Goal: Task Accomplishment & Management: Use online tool/utility

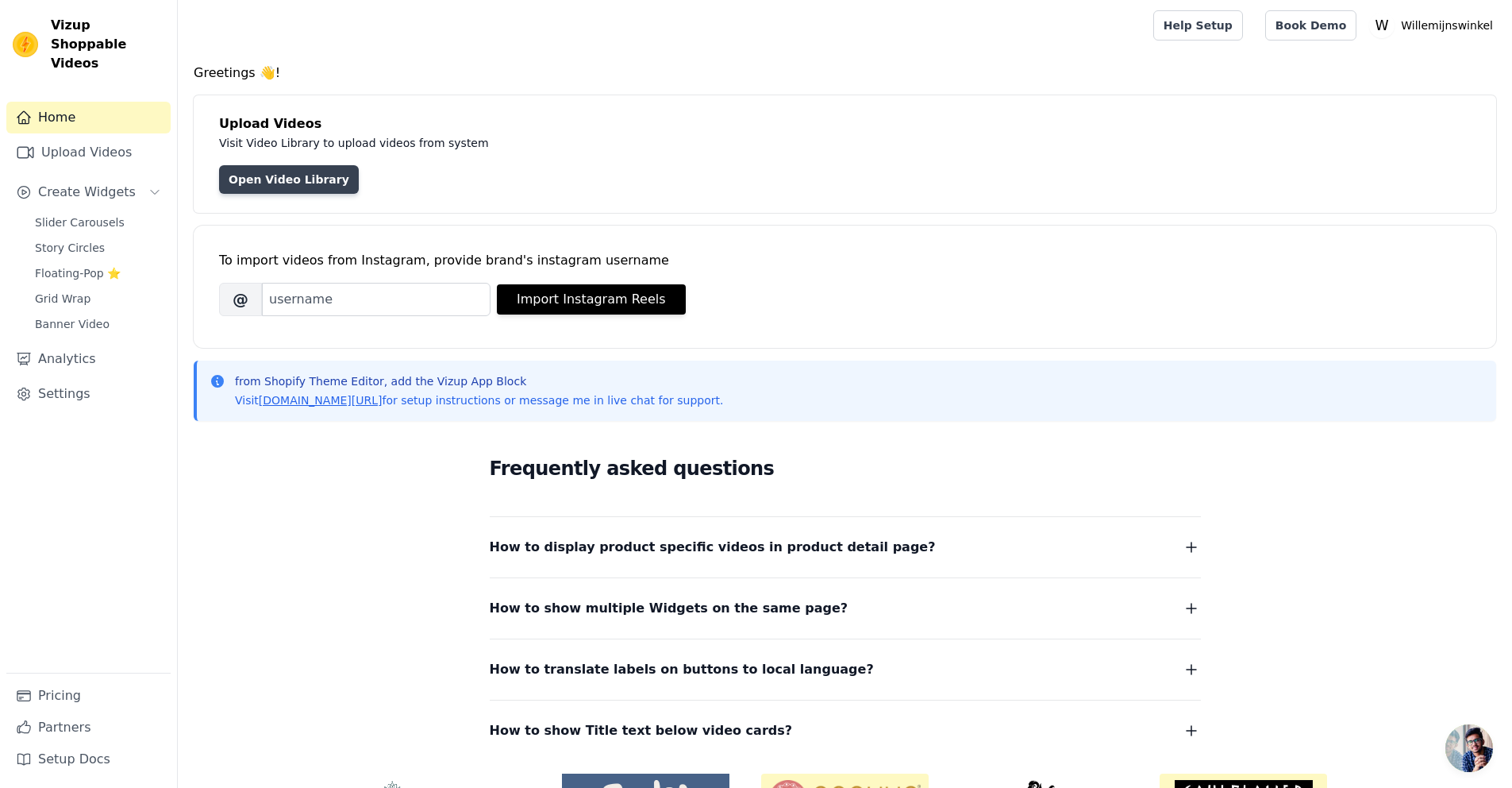
click at [270, 182] on link "Open Video Library" at bounding box center [289, 179] width 139 height 29
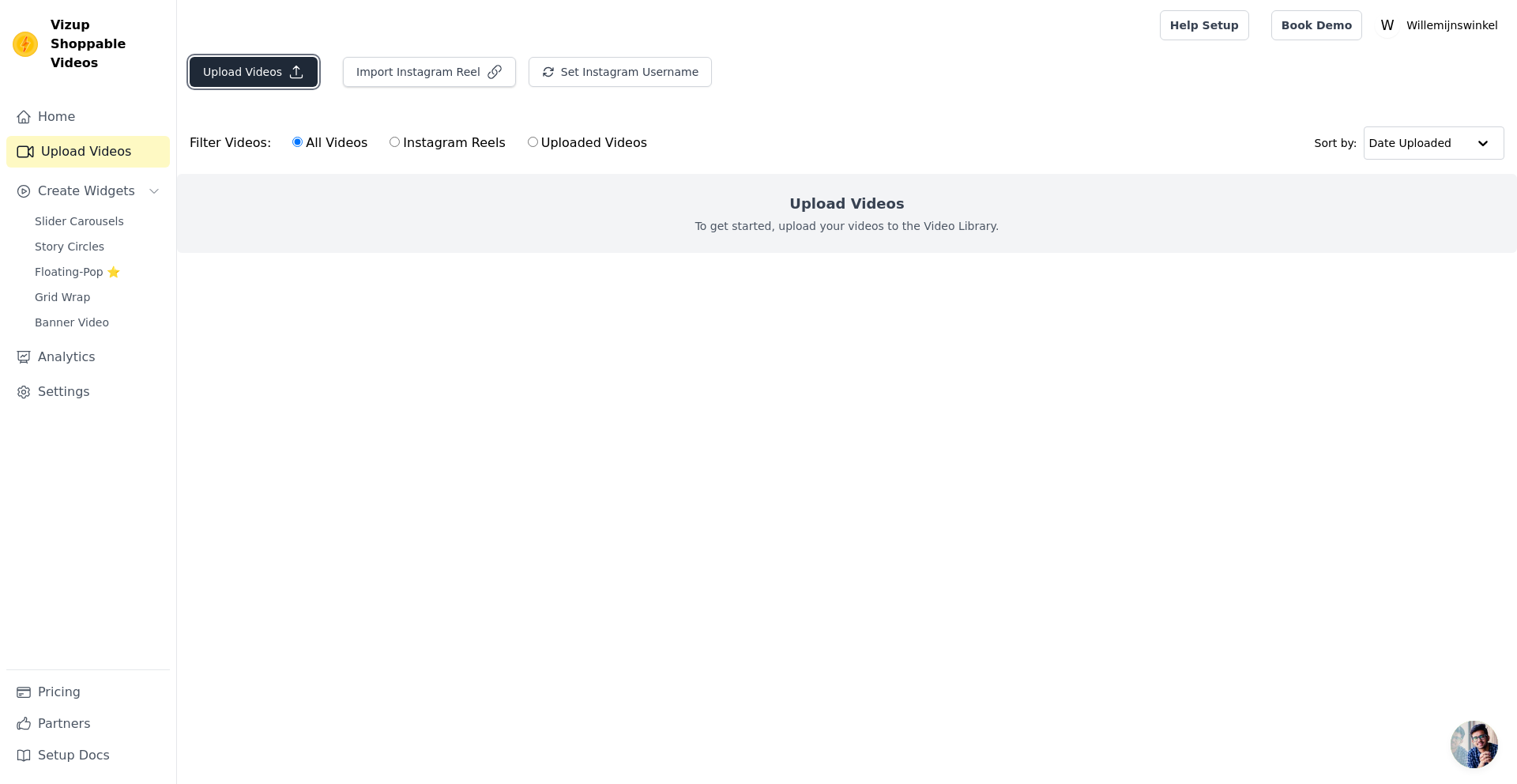
click at [224, 75] on button "Upload Videos" at bounding box center [254, 71] width 128 height 30
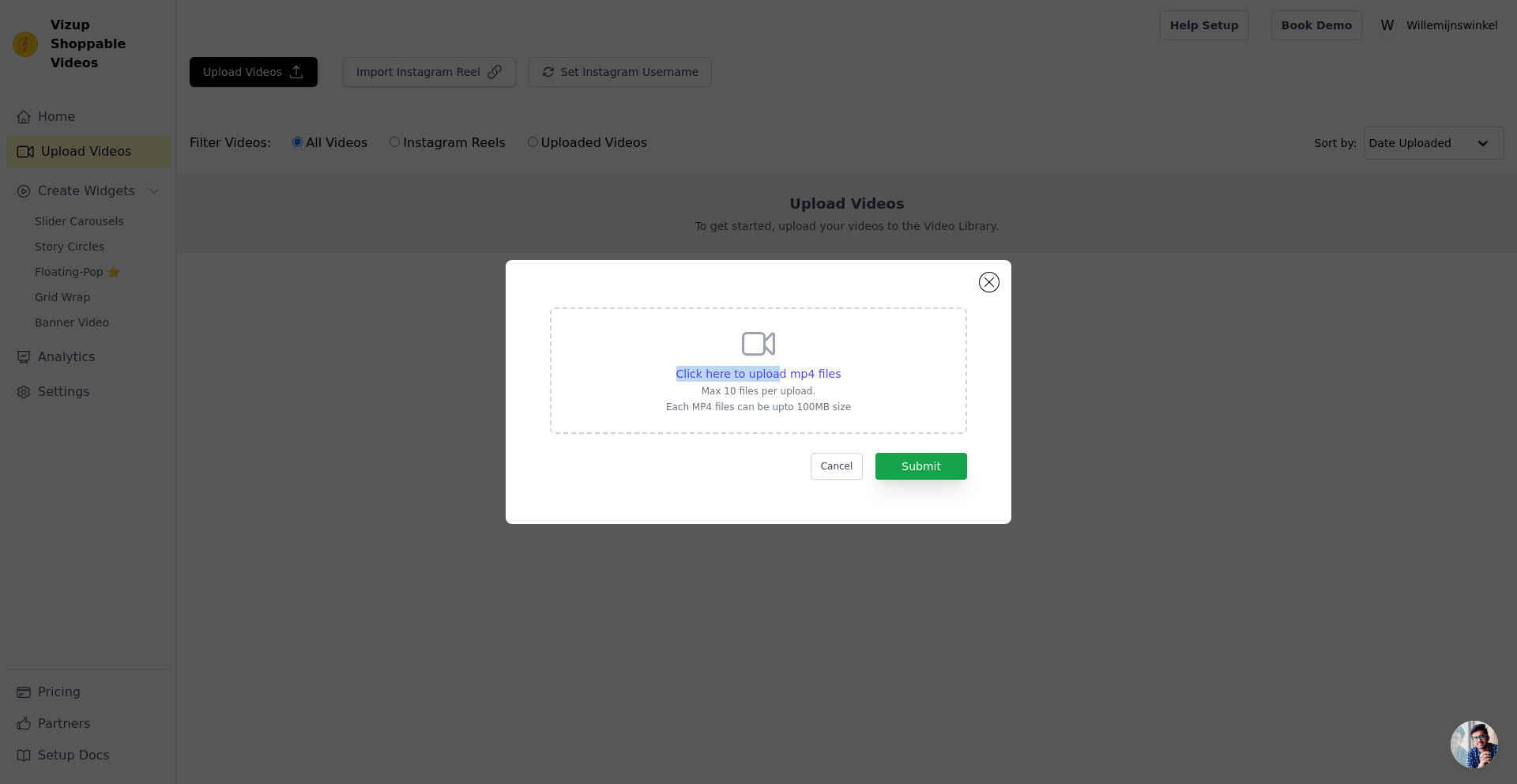
drag, startPoint x: 775, startPoint y: 368, endPoint x: 770, endPoint y: 351, distance: 17.7
click at [770, 351] on div "Click here to upload mp4 files Max 10 files per upload. Each MP4 files can be u…" at bounding box center [759, 368] width 185 height 88
click at [768, 373] on span "Click here to upload mp4 files" at bounding box center [758, 374] width 165 height 13
click at [840, 366] on input "Click here to upload mp4 files Max 10 files per upload. Each MP4 files can be u…" at bounding box center [840, 365] width 1 height 1
type input "C:\fakepath\video6.mp4"
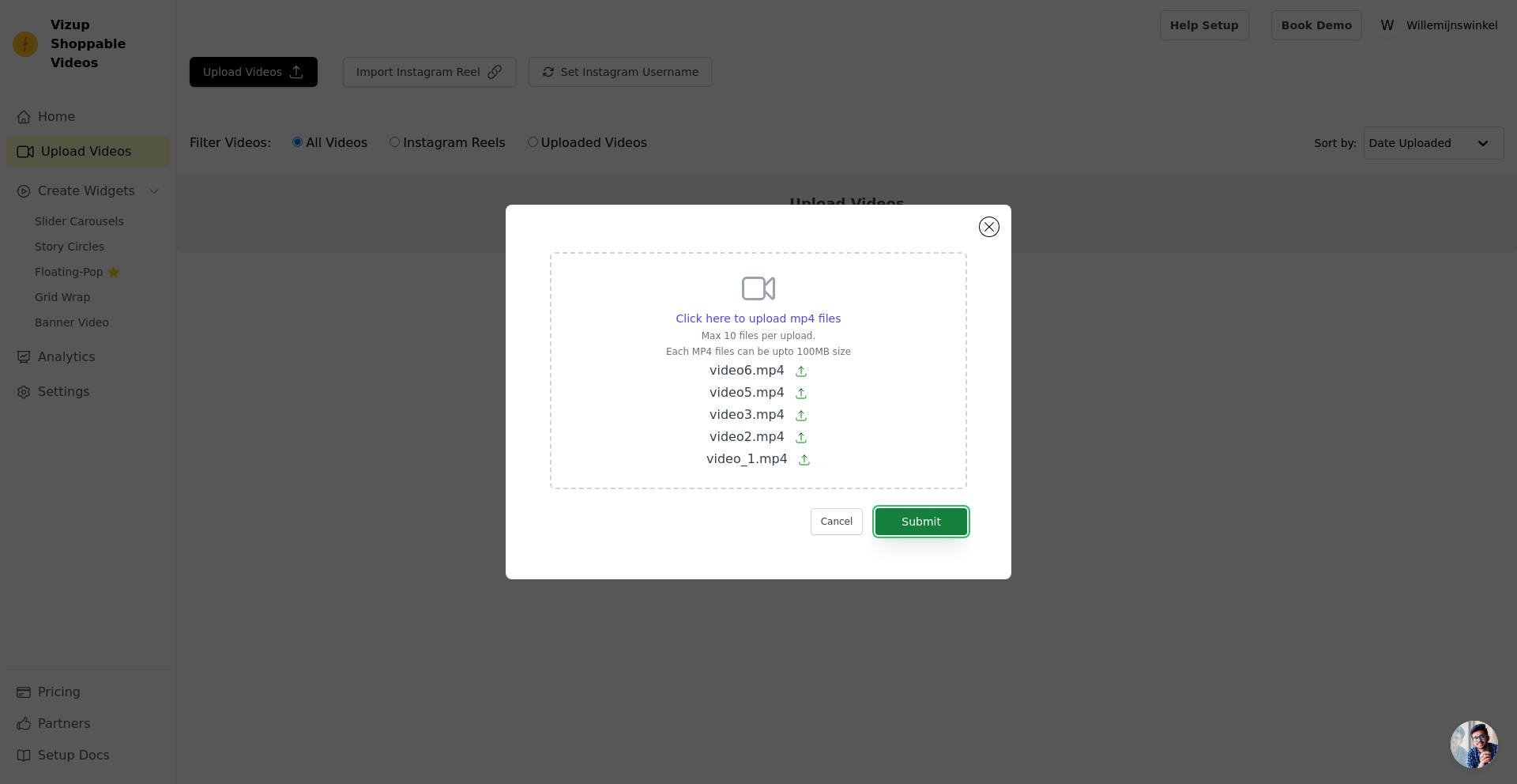
click at [918, 521] on button "Submit" at bounding box center [921, 521] width 92 height 27
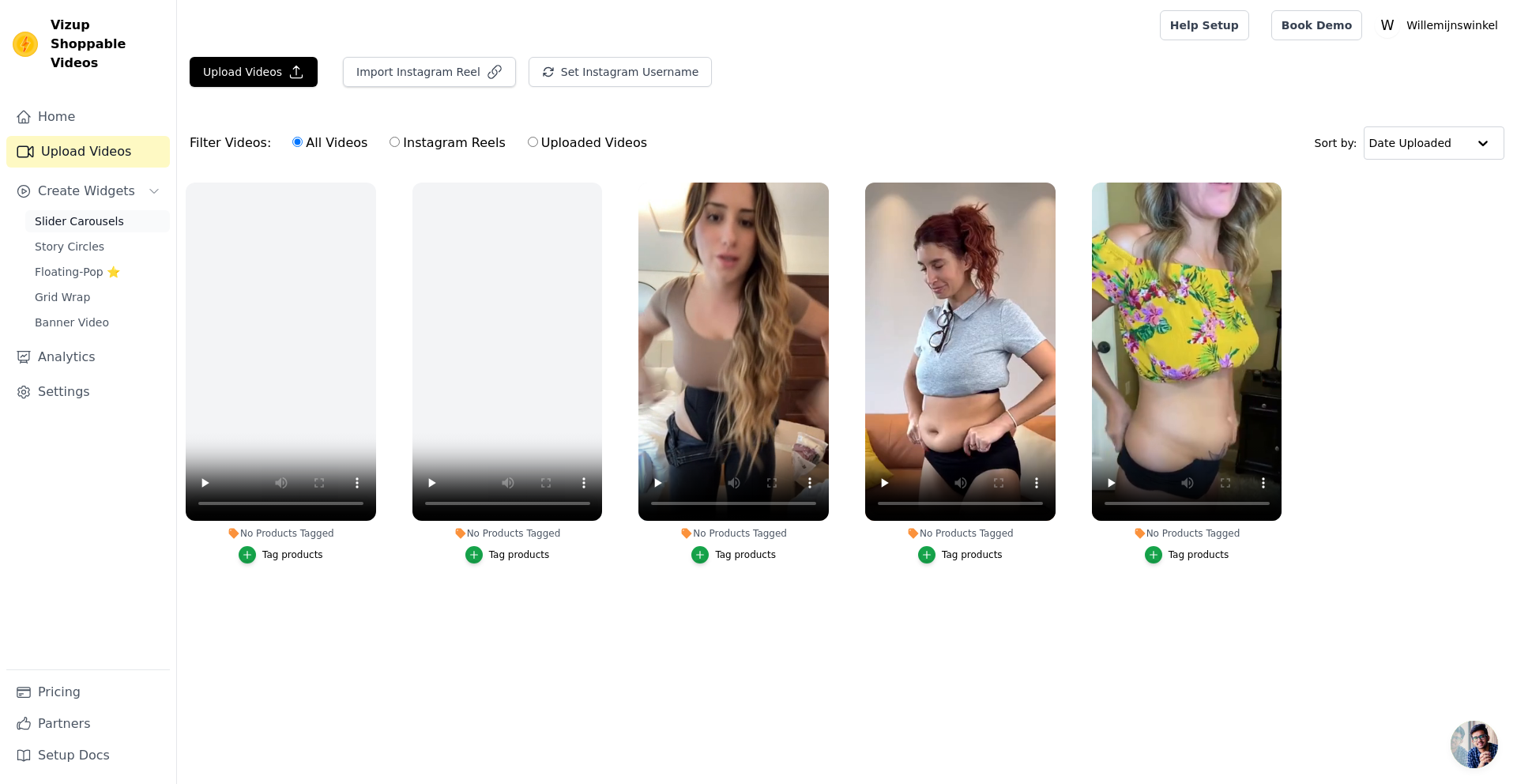
click at [84, 213] on span "Slider Carousels" at bounding box center [80, 221] width 89 height 15
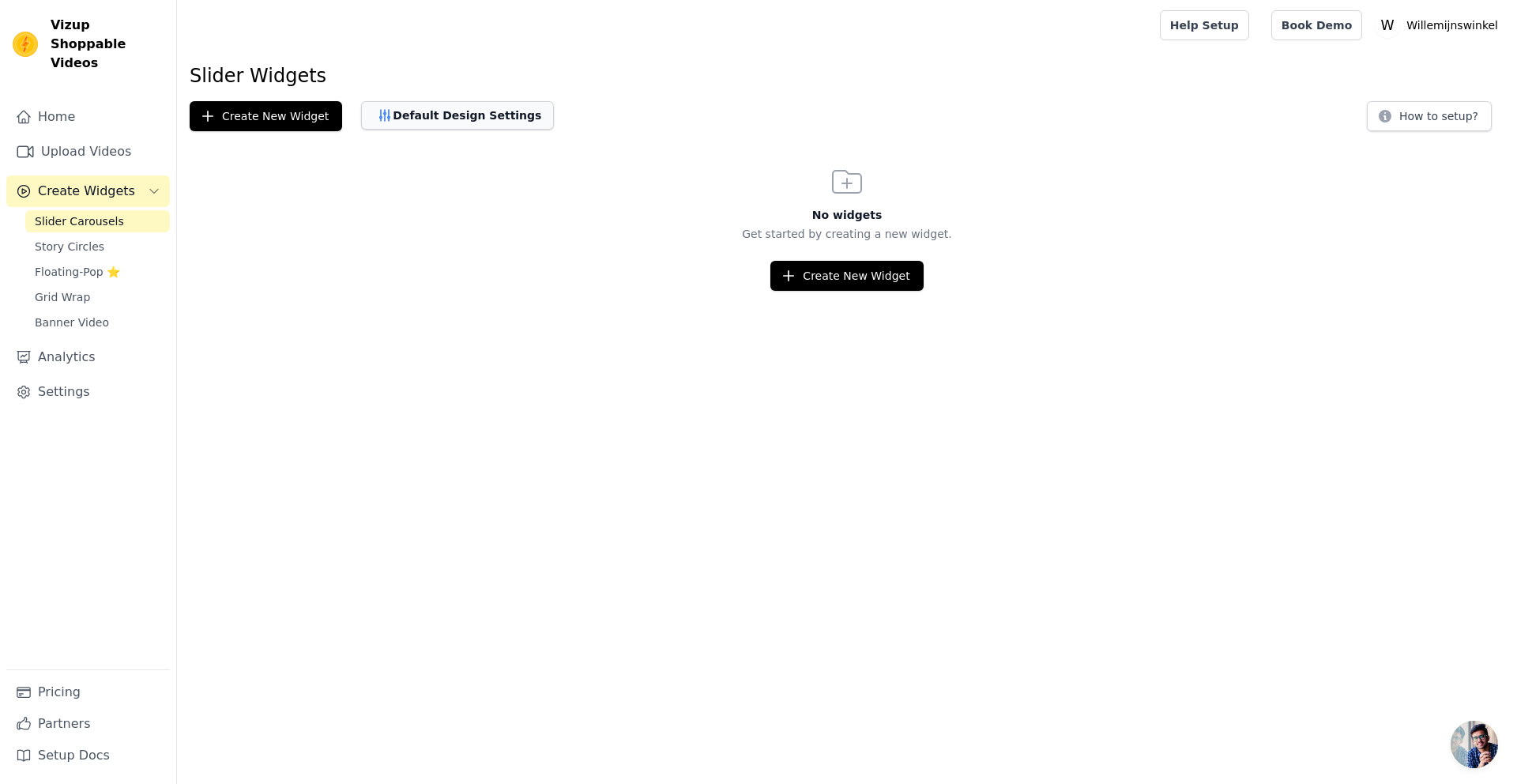
click at [408, 118] on button "Default Design Settings" at bounding box center [458, 115] width 193 height 28
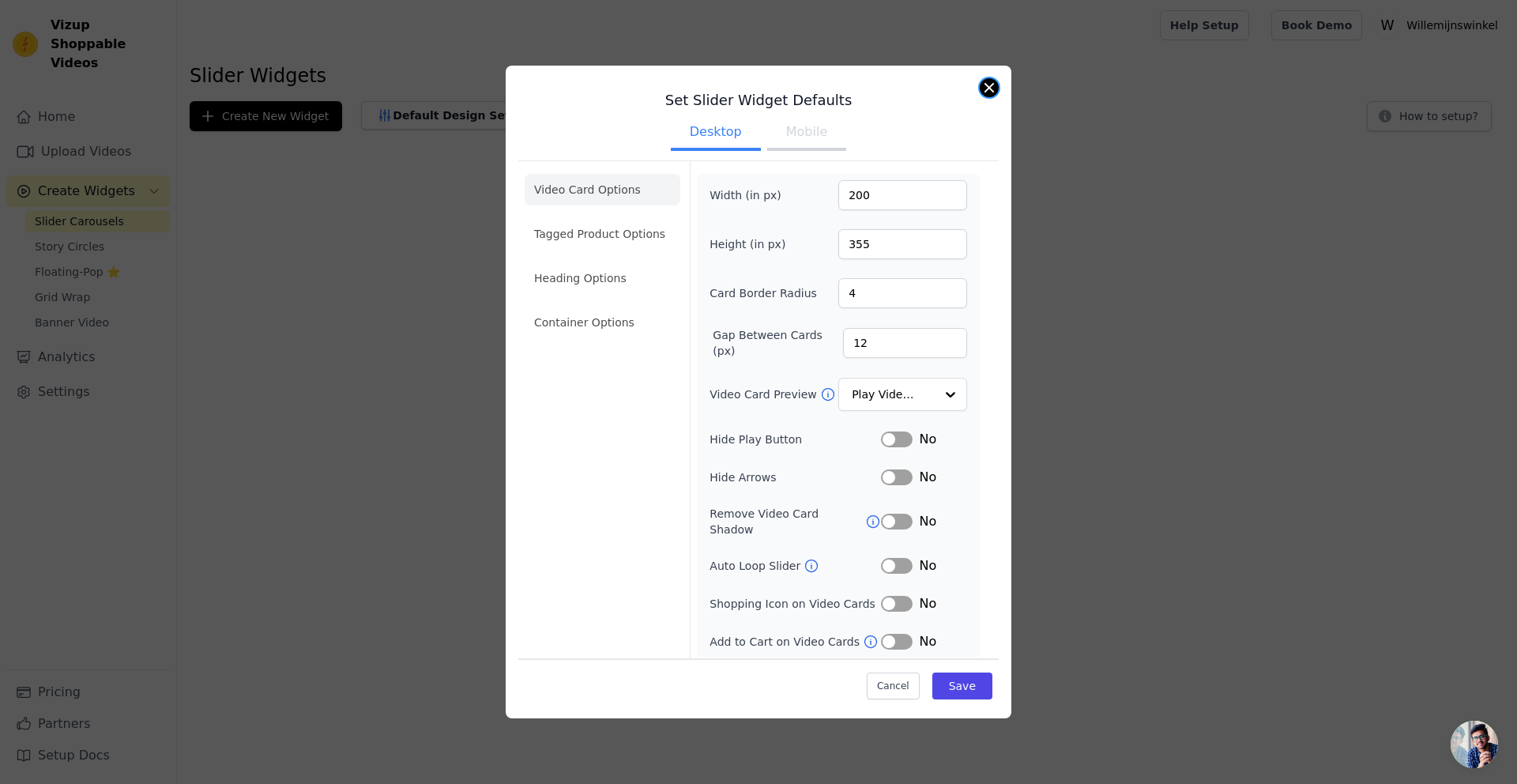
click at [989, 93] on button "Close modal" at bounding box center [989, 87] width 19 height 19
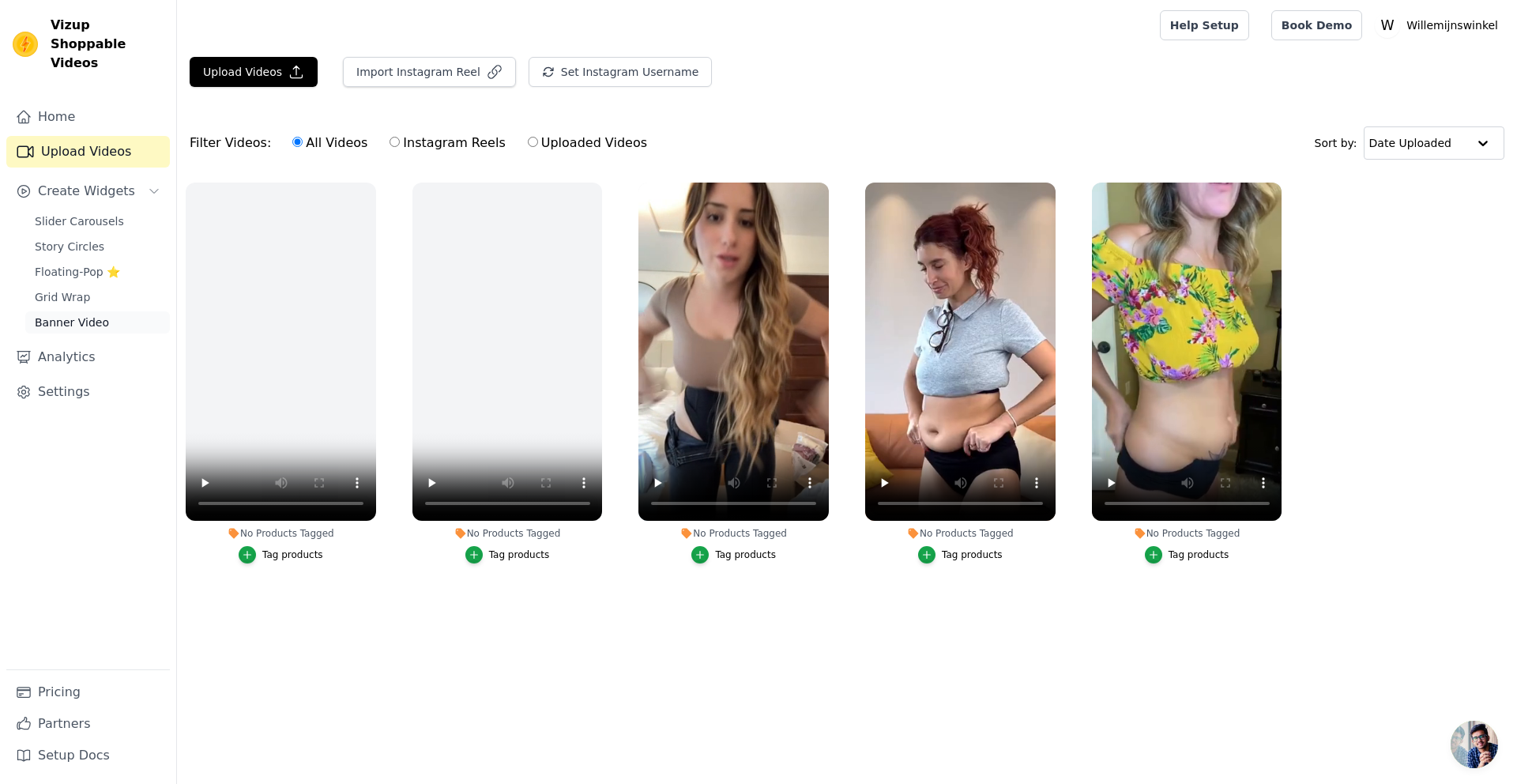
click at [71, 314] on span "Banner Video" at bounding box center [72, 321] width 75 height 15
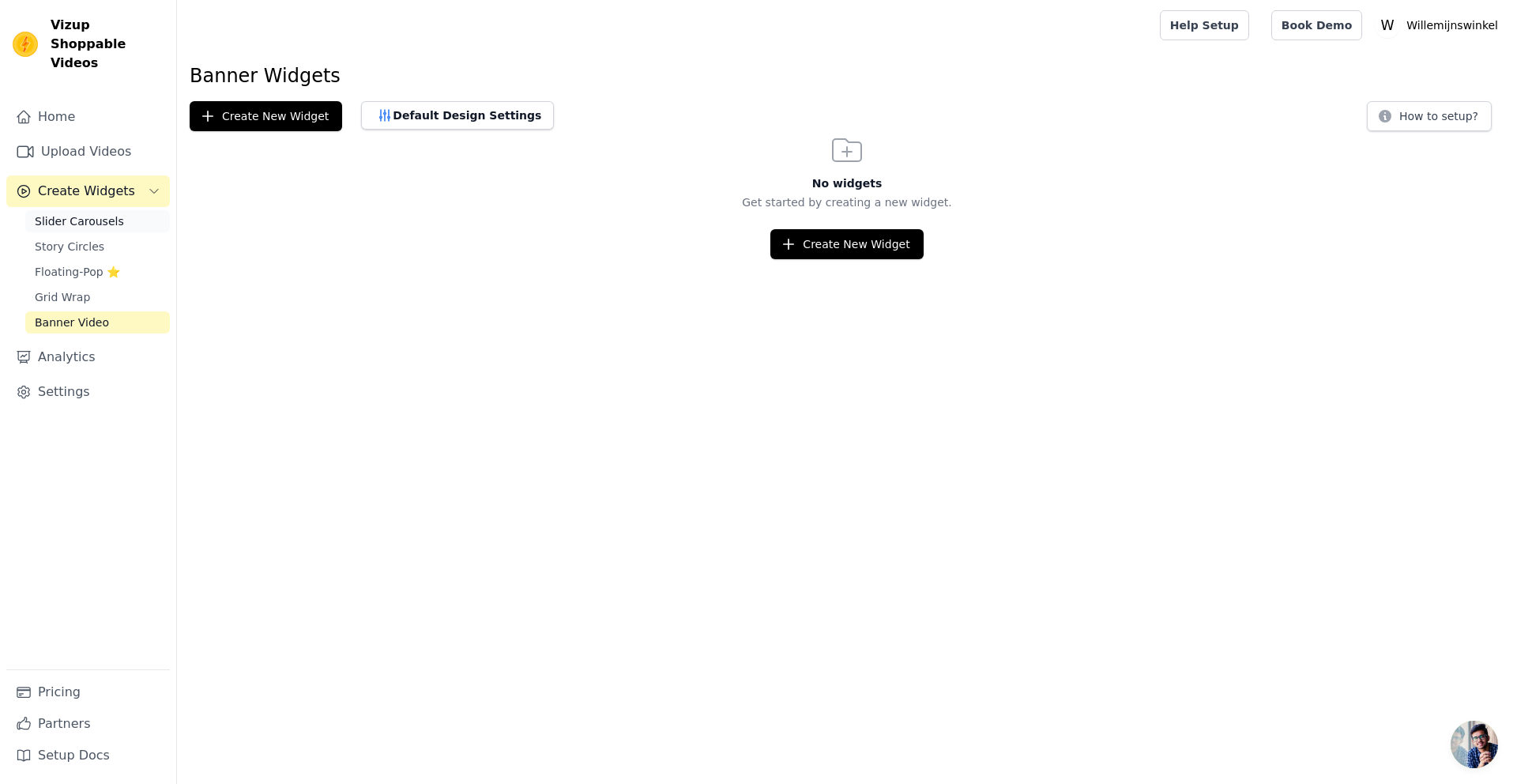
click at [65, 213] on span "Slider Carousels" at bounding box center [80, 221] width 89 height 15
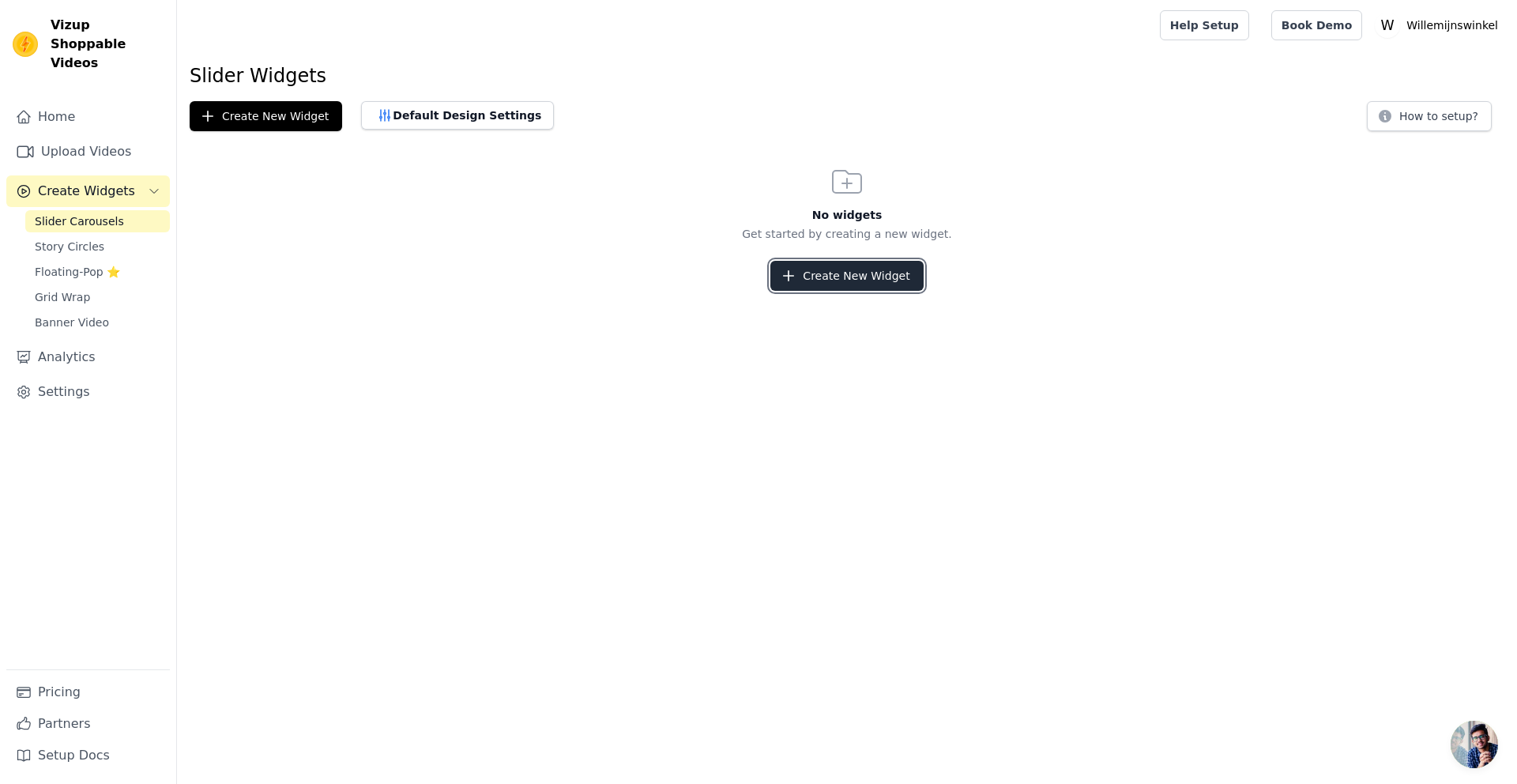
click at [839, 276] on button "Create New Widget" at bounding box center [847, 275] width 153 height 30
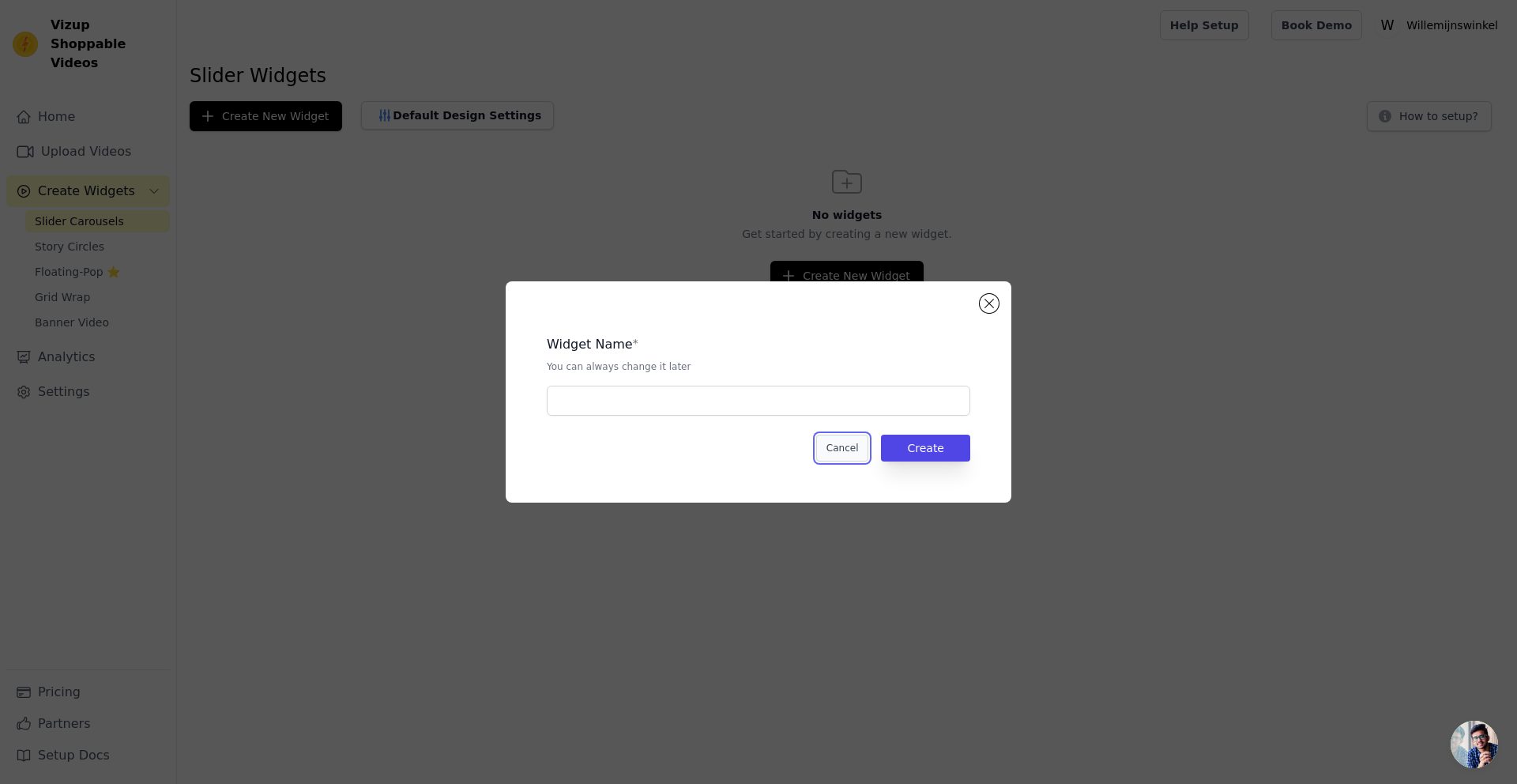
click at [843, 451] on button "Cancel" at bounding box center [843, 447] width 53 height 27
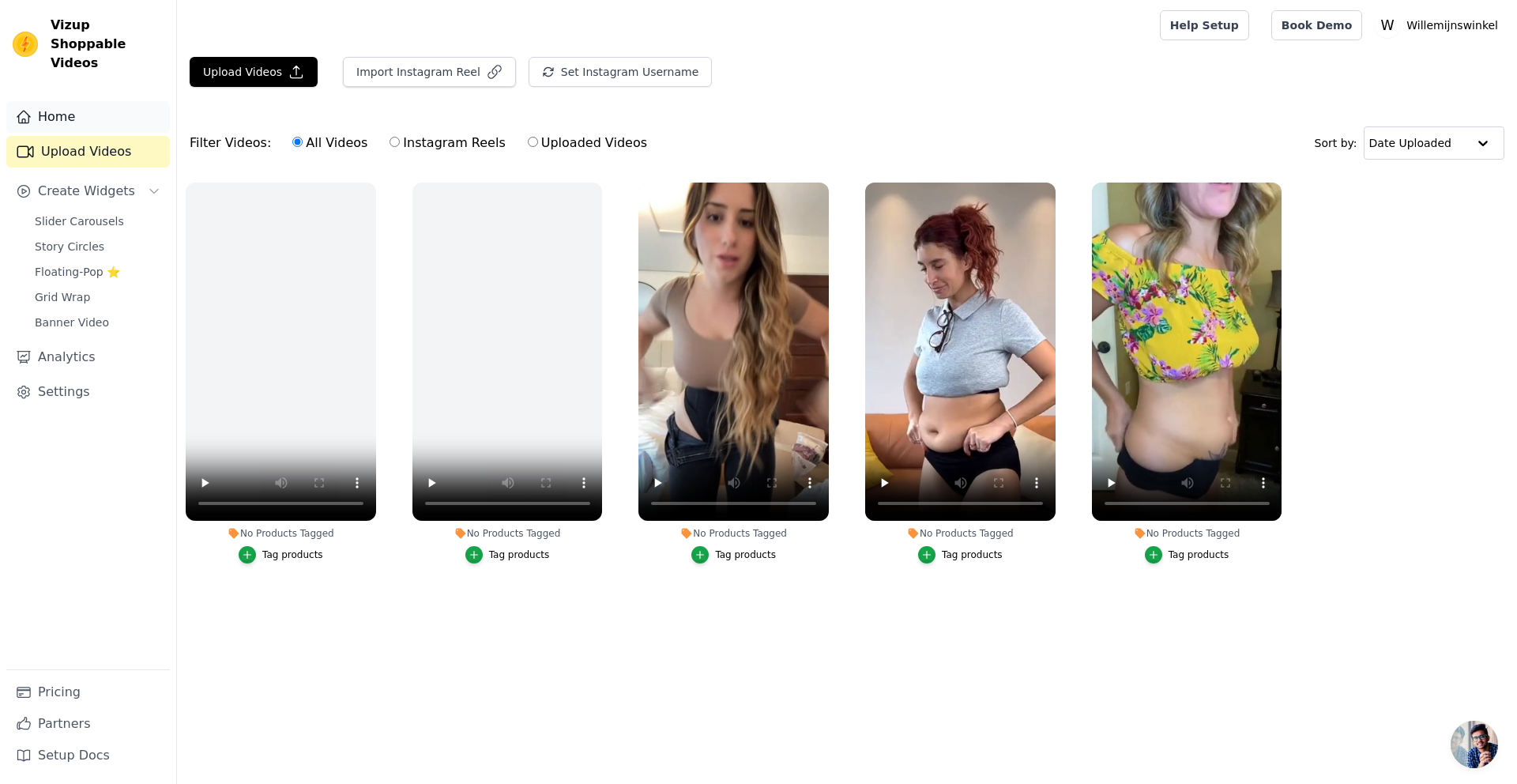
click at [54, 101] on link "Home" at bounding box center [88, 117] width 164 height 32
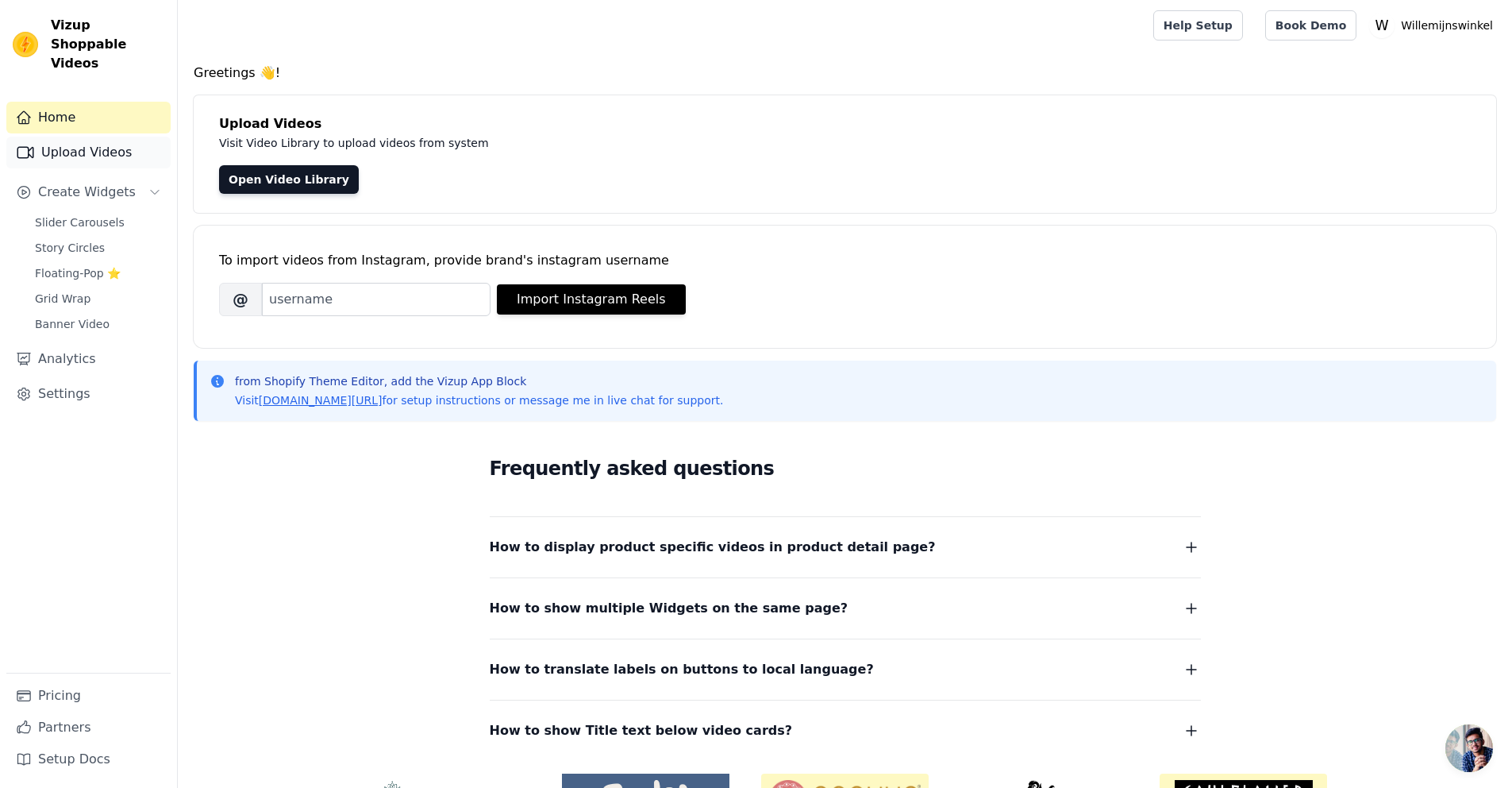
click at [110, 136] on link "Upload Videos" at bounding box center [89, 152] width 165 height 32
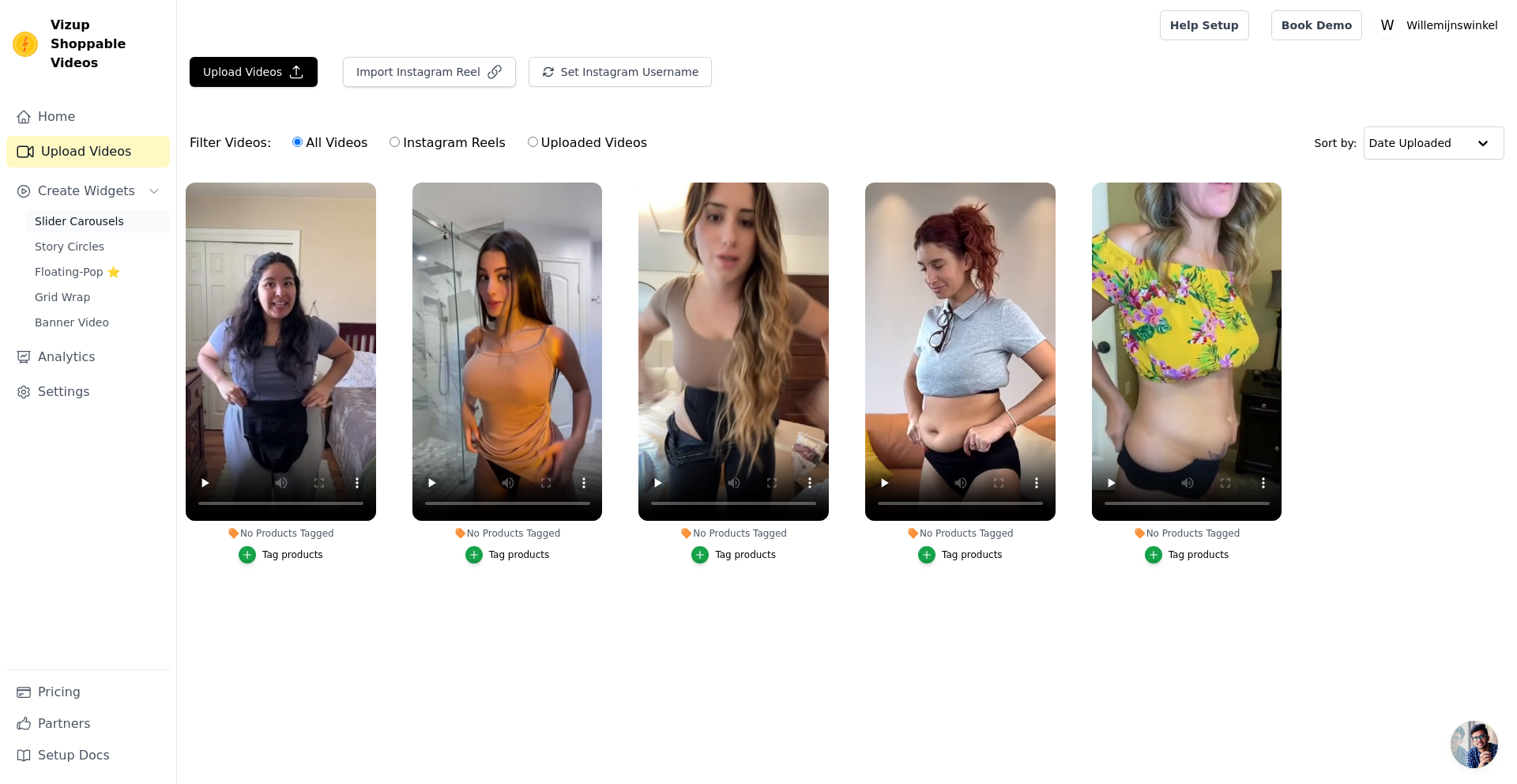
click at [88, 213] on span "Slider Carousels" at bounding box center [80, 221] width 89 height 15
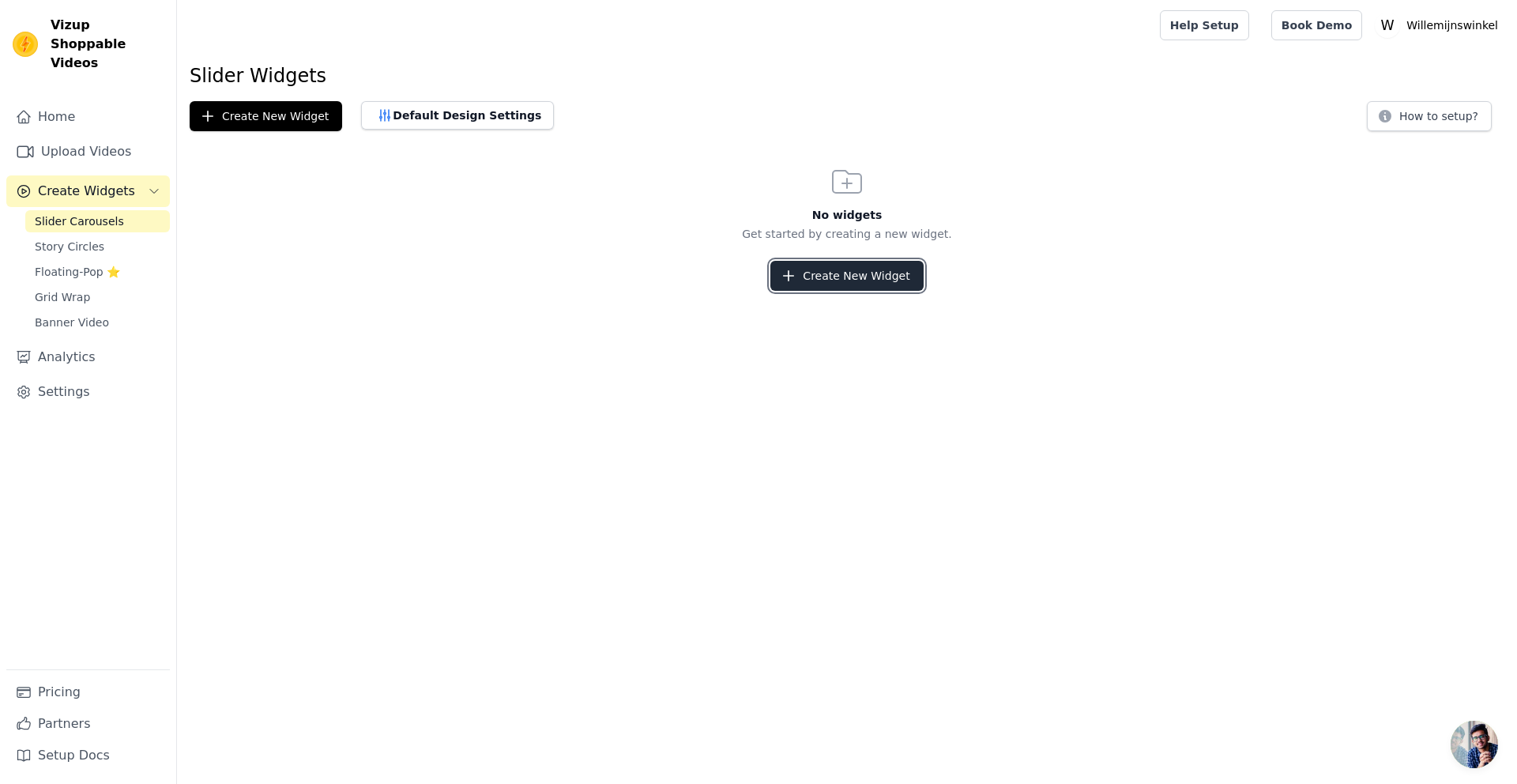
click at [873, 269] on button "Create New Widget" at bounding box center [847, 275] width 153 height 30
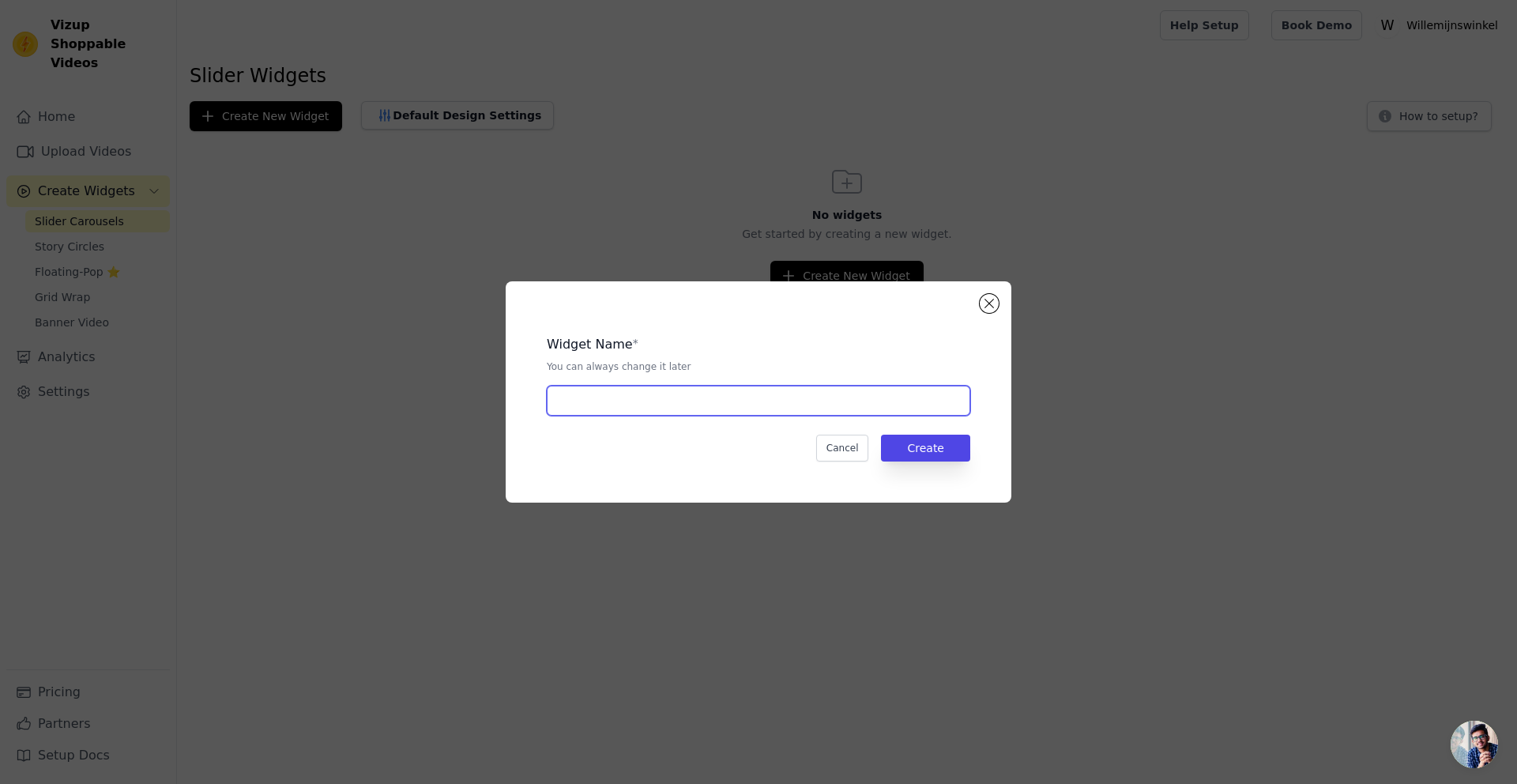
click at [694, 400] on input "text" at bounding box center [759, 400] width 424 height 30
type input "Shaping"
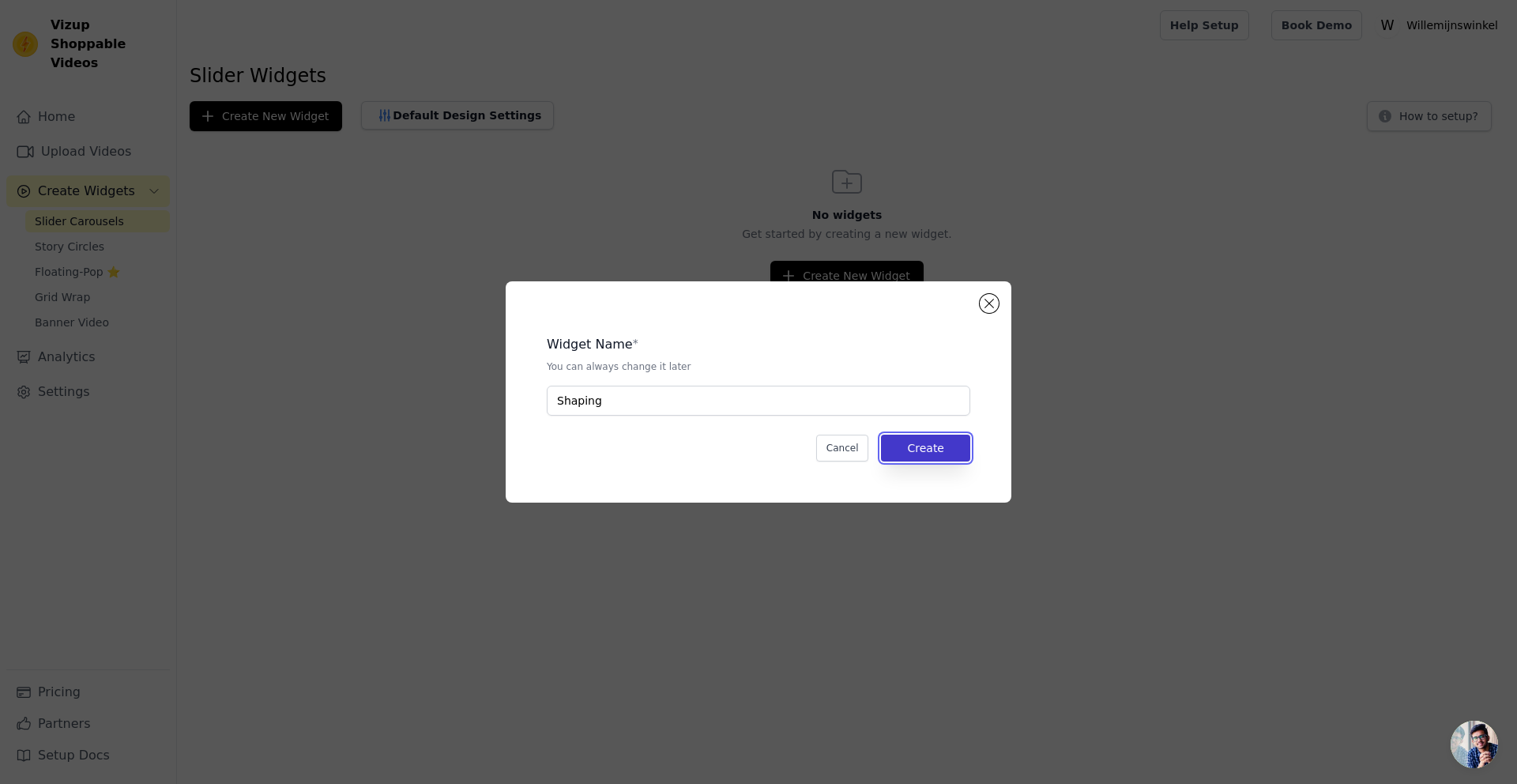
click at [933, 455] on button "Create" at bounding box center [925, 447] width 89 height 27
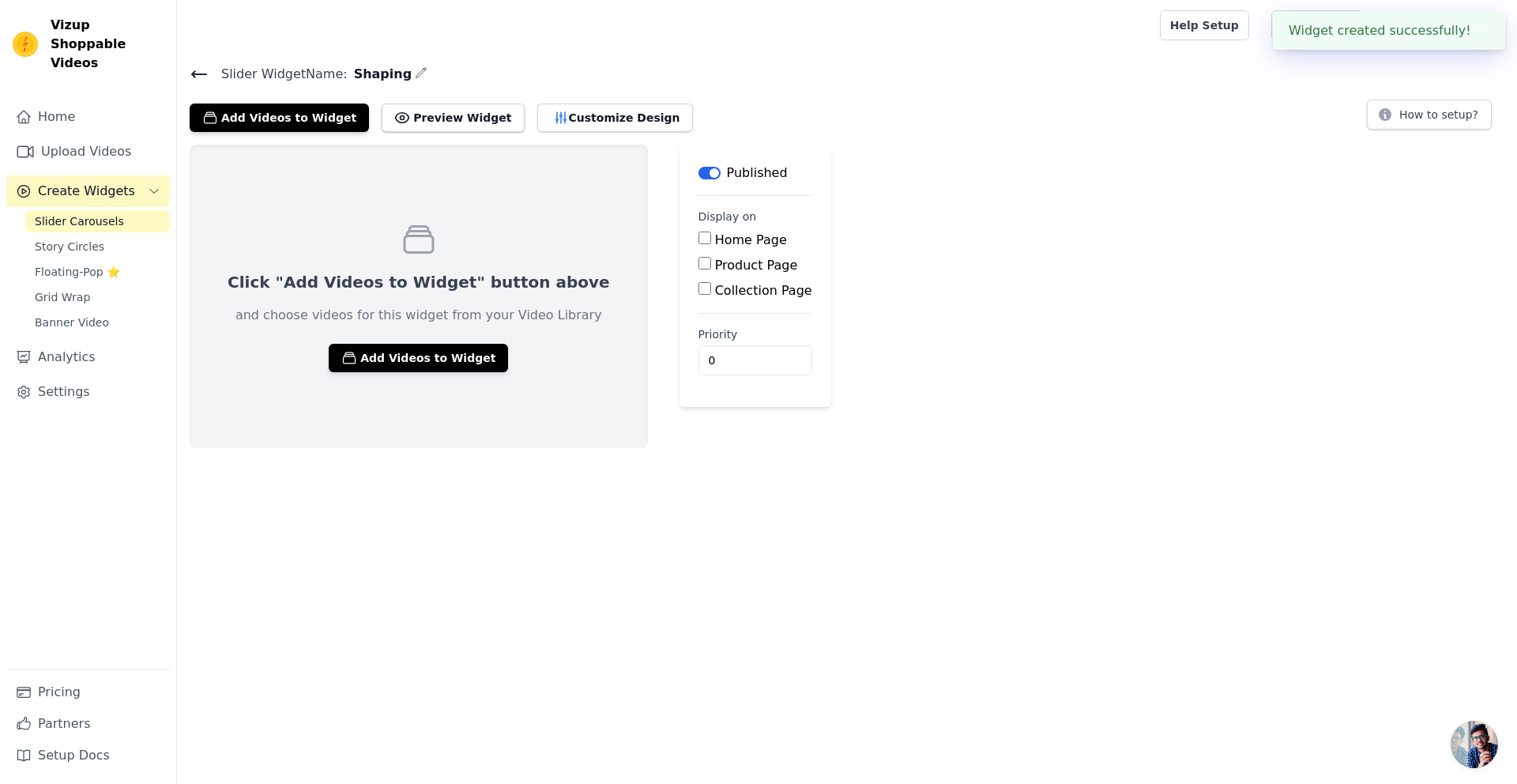
click at [699, 262] on input "Product Page" at bounding box center [705, 263] width 13 height 13
checkbox input "true"
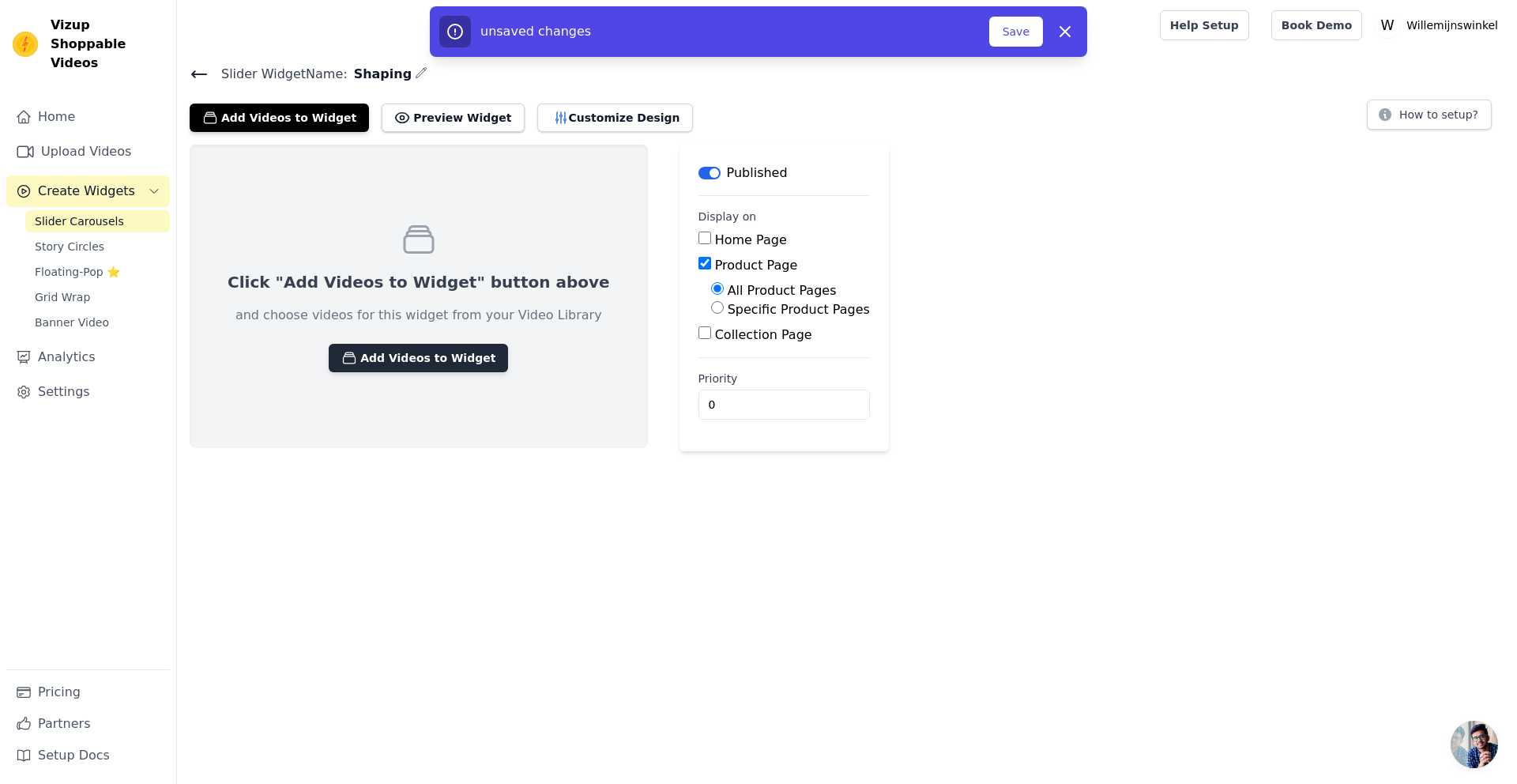
click at [392, 363] on button "Add Videos to Widget" at bounding box center [418, 357] width 179 height 28
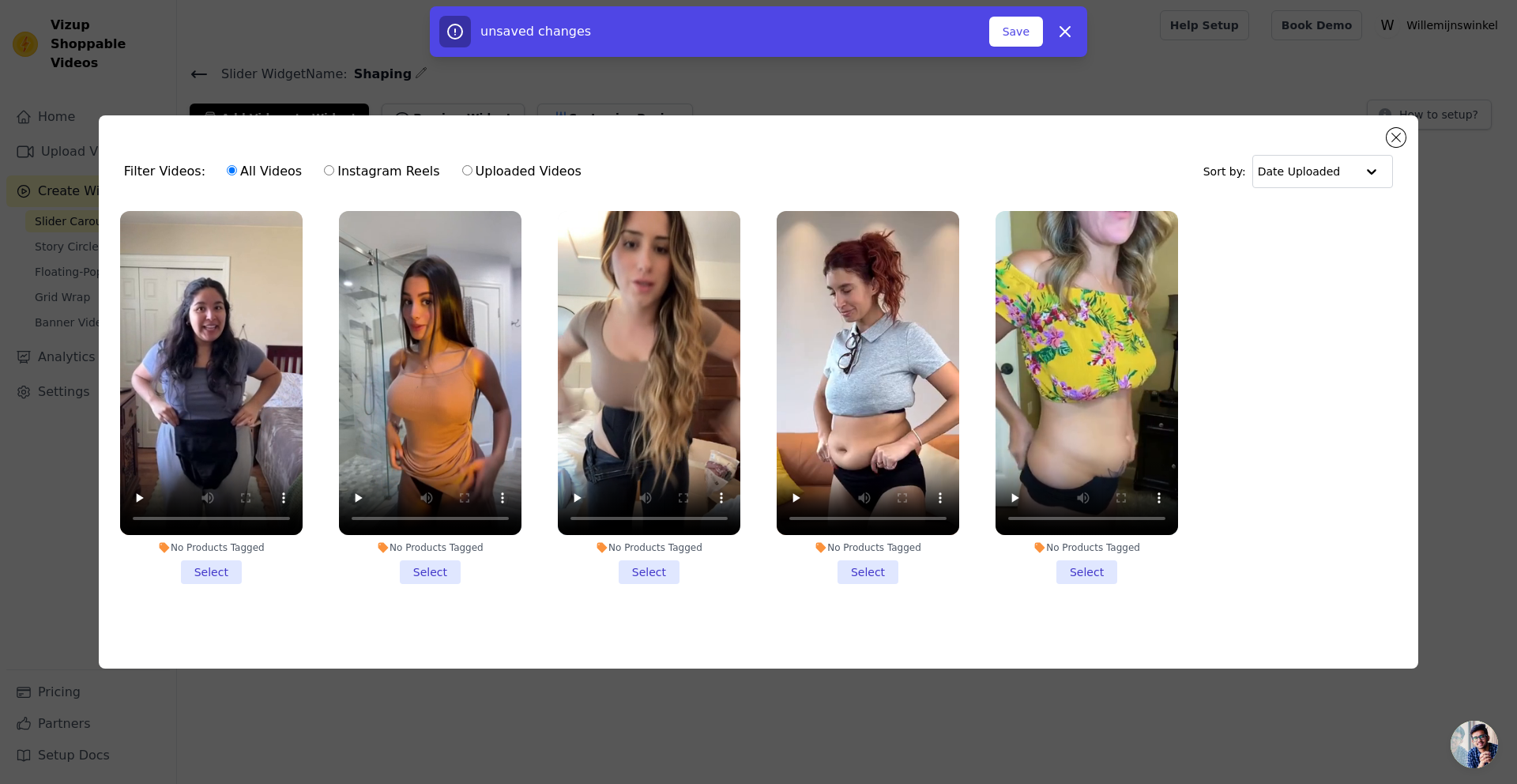
drag, startPoint x: 195, startPoint y: 559, endPoint x: 279, endPoint y: 565, distance: 84.2
click at [196, 559] on li "No Products Tagged Select" at bounding box center [211, 398] width 183 height 373
click at [0, 0] on input "No Products Tagged Select" at bounding box center [0, 0] width 0 height 0
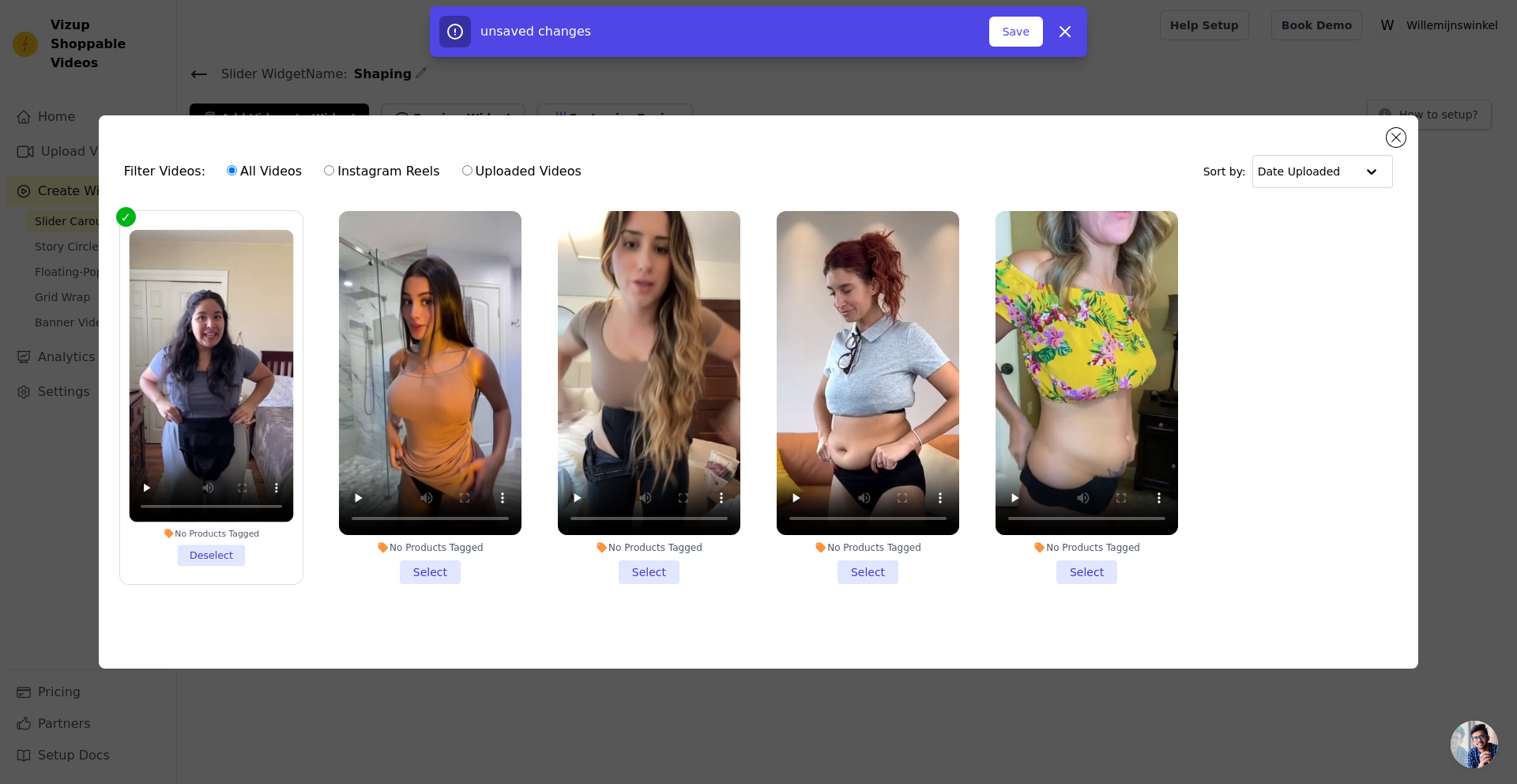
drag, startPoint x: 421, startPoint y: 575, endPoint x: 432, endPoint y: 575, distance: 11.0
click at [421, 575] on li "No Products Tagged Select" at bounding box center [430, 398] width 183 height 373
click at [0, 0] on input "No Products Tagged Select" at bounding box center [0, 0] width 0 height 0
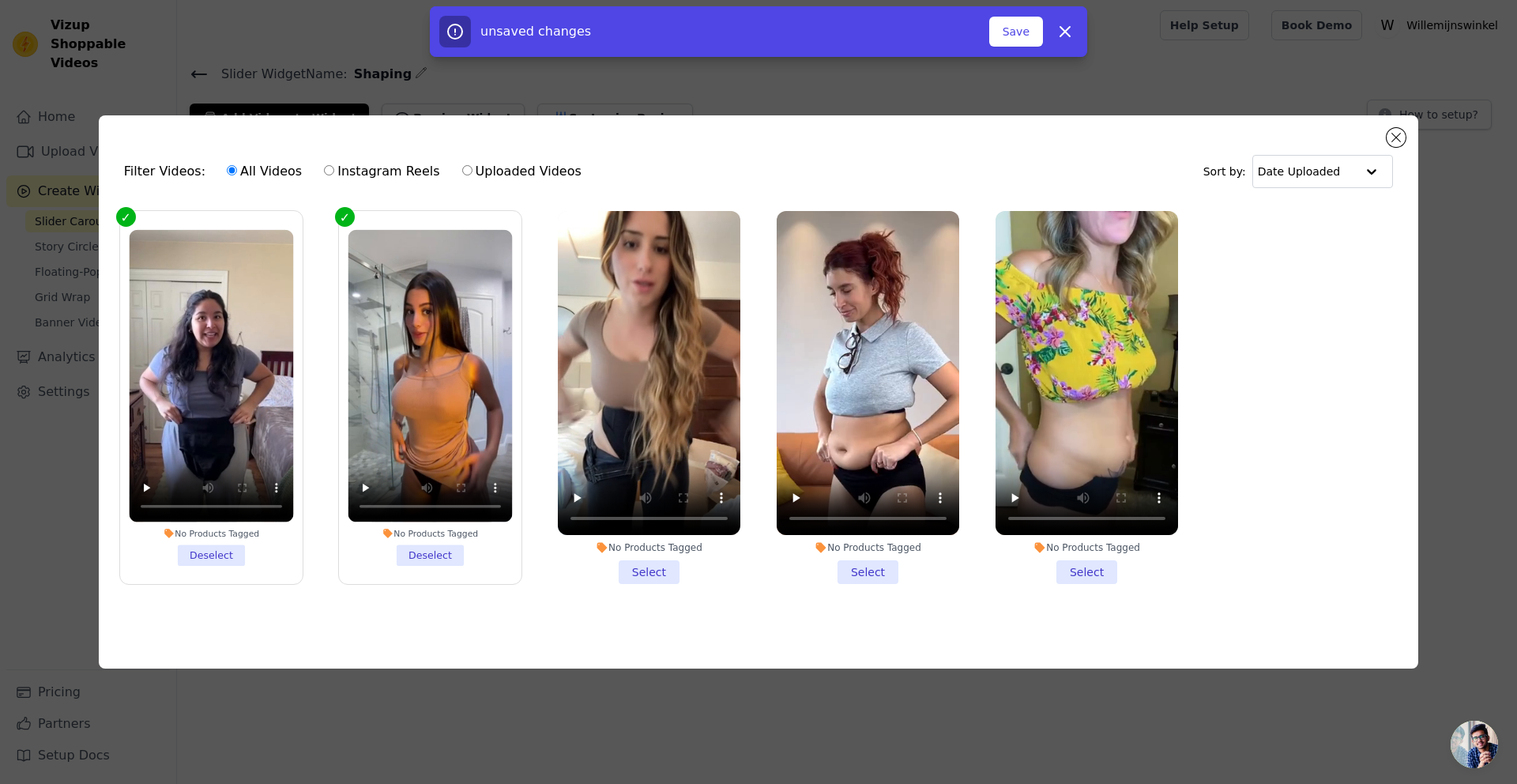
drag, startPoint x: 636, startPoint y: 569, endPoint x: 760, endPoint y: 571, distance: 124.0
click at [638, 569] on li "No Products Tagged Select" at bounding box center [649, 398] width 183 height 373
click at [0, 0] on input "No Products Tagged Select" at bounding box center [0, 0] width 0 height 0
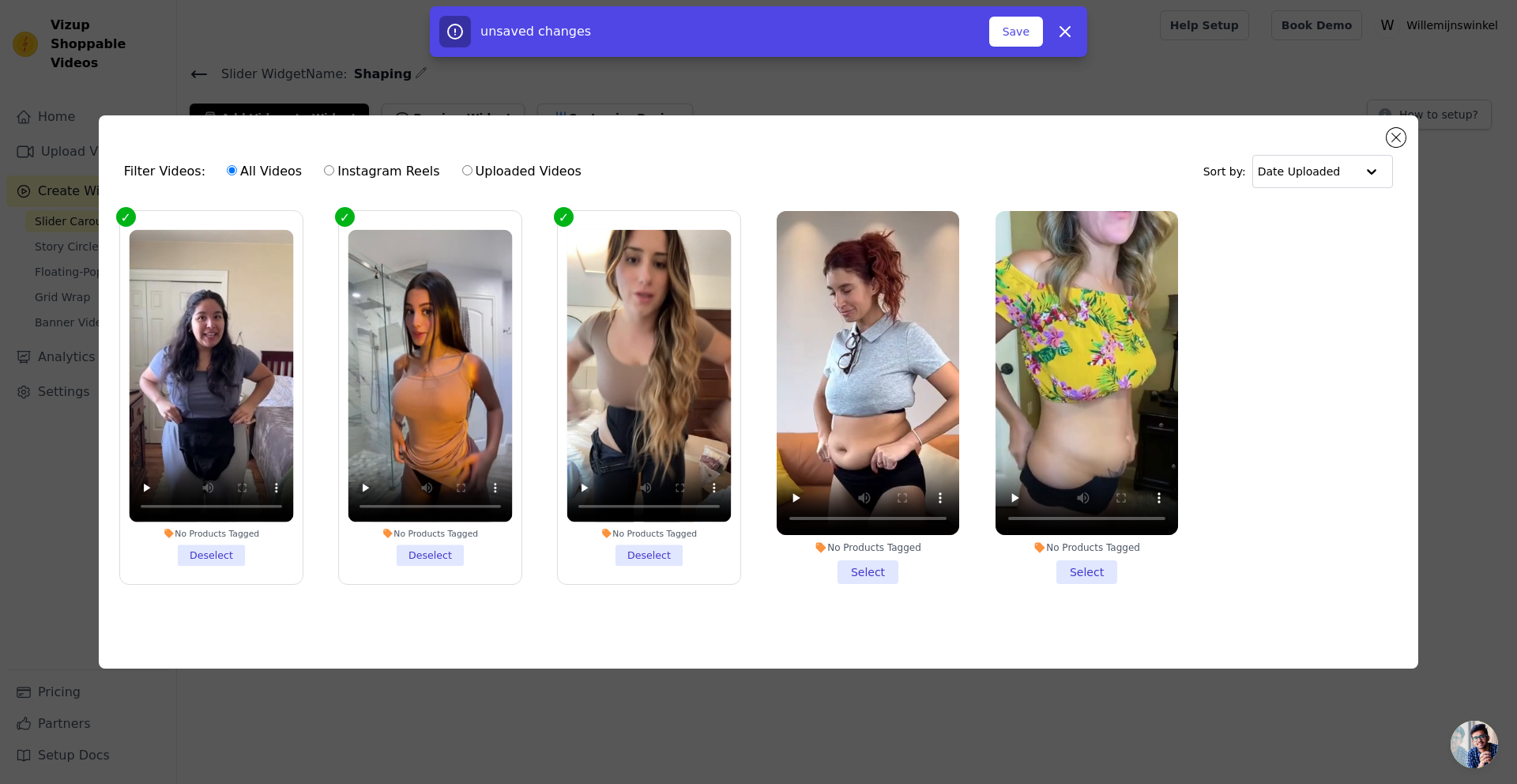
click at [862, 567] on li "No Products Tagged Select" at bounding box center [868, 398] width 183 height 373
click at [0, 0] on input "No Products Tagged Select" at bounding box center [0, 0] width 0 height 0
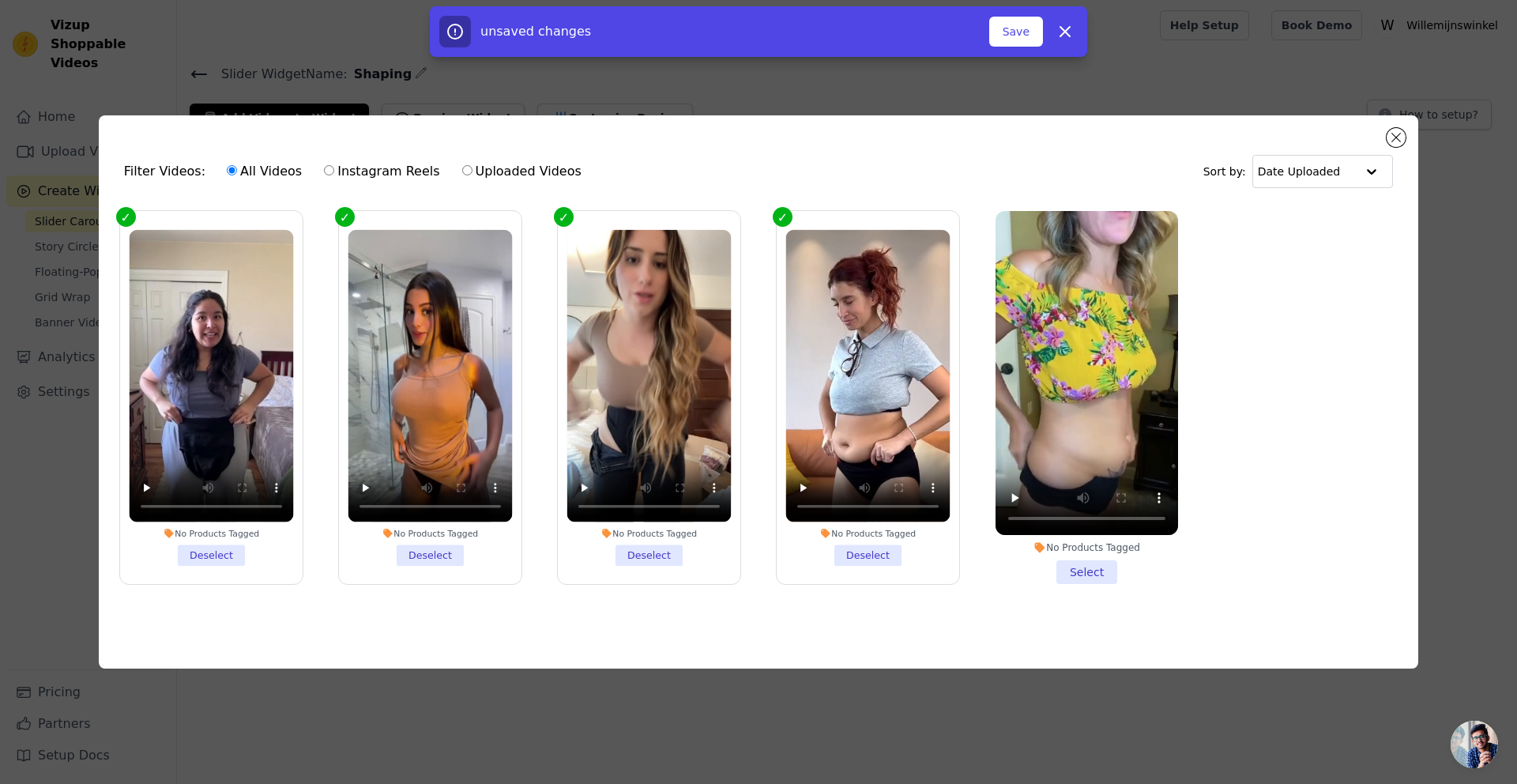
click at [218, 545] on li "No Products Tagged Deselect" at bounding box center [211, 397] width 164 height 336
click at [0, 0] on input "No Products Tagged Deselect" at bounding box center [0, 0] width 0 height 0
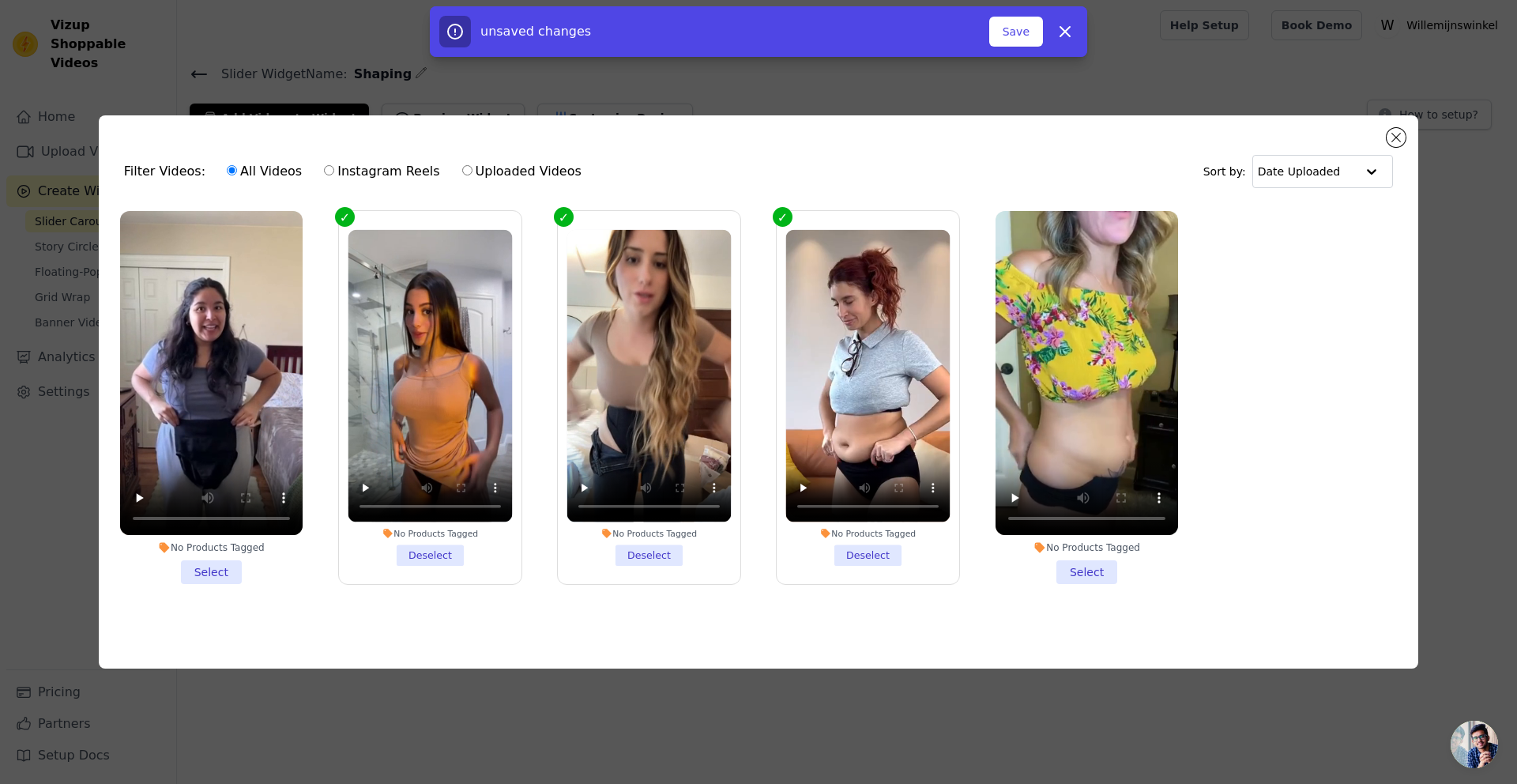
drag, startPoint x: 431, startPoint y: 544, endPoint x: 537, endPoint y: 547, distance: 106.0
click at [432, 545] on li "No Products Tagged Deselect" at bounding box center [429, 397] width 164 height 336
click at [0, 0] on input "No Products Tagged Deselect" at bounding box center [0, 0] width 0 height 0
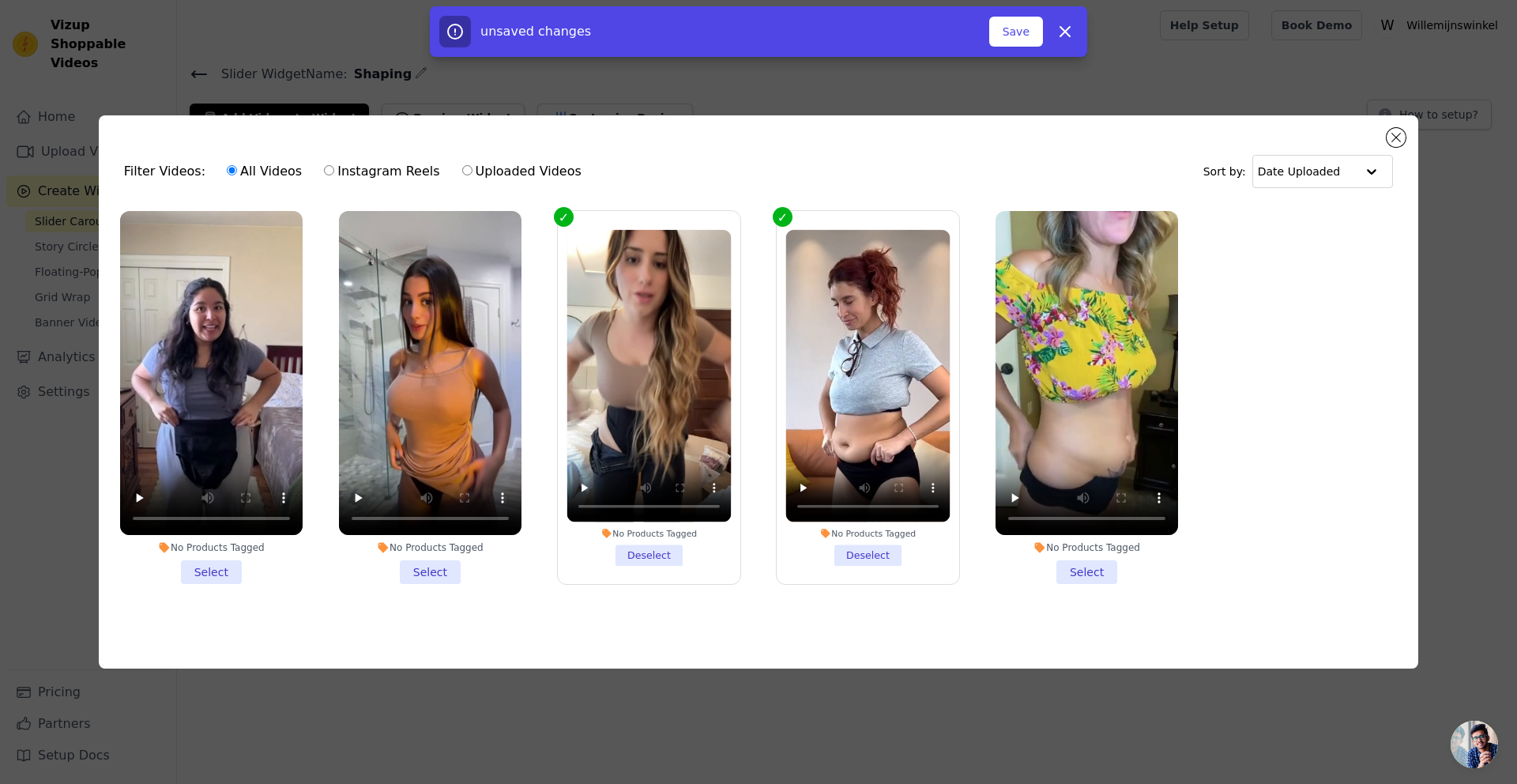
click at [640, 549] on li "No Products Tagged Deselect" at bounding box center [649, 397] width 164 height 336
click at [0, 0] on input "No Products Tagged Deselect" at bounding box center [0, 0] width 0 height 0
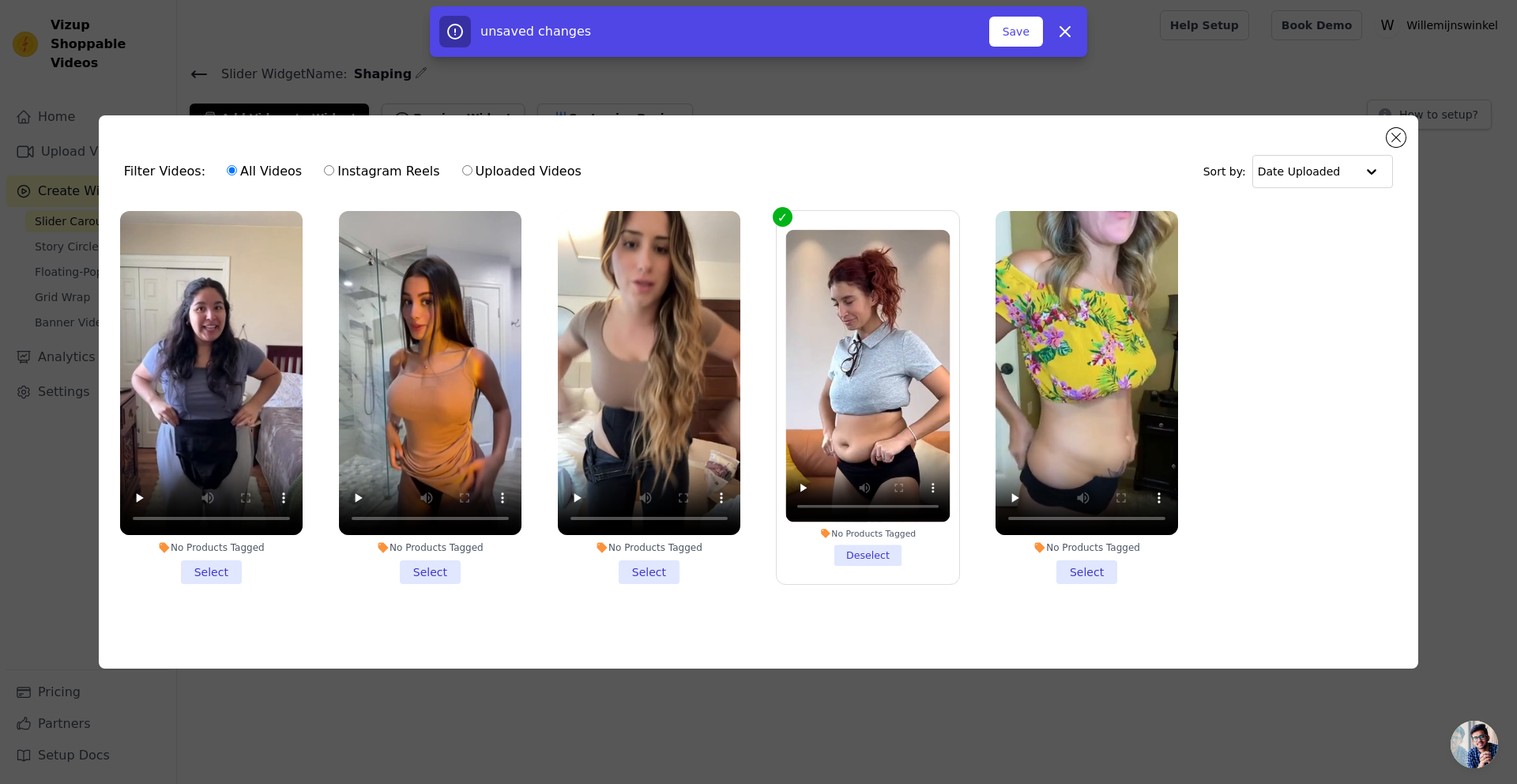
drag, startPoint x: 869, startPoint y: 553, endPoint x: 878, endPoint y: 554, distance: 9.1
click at [870, 553] on li "No Products Tagged Deselect" at bounding box center [868, 397] width 164 height 336
click at [0, 0] on input "No Products Tagged Deselect" at bounding box center [0, 0] width 0 height 0
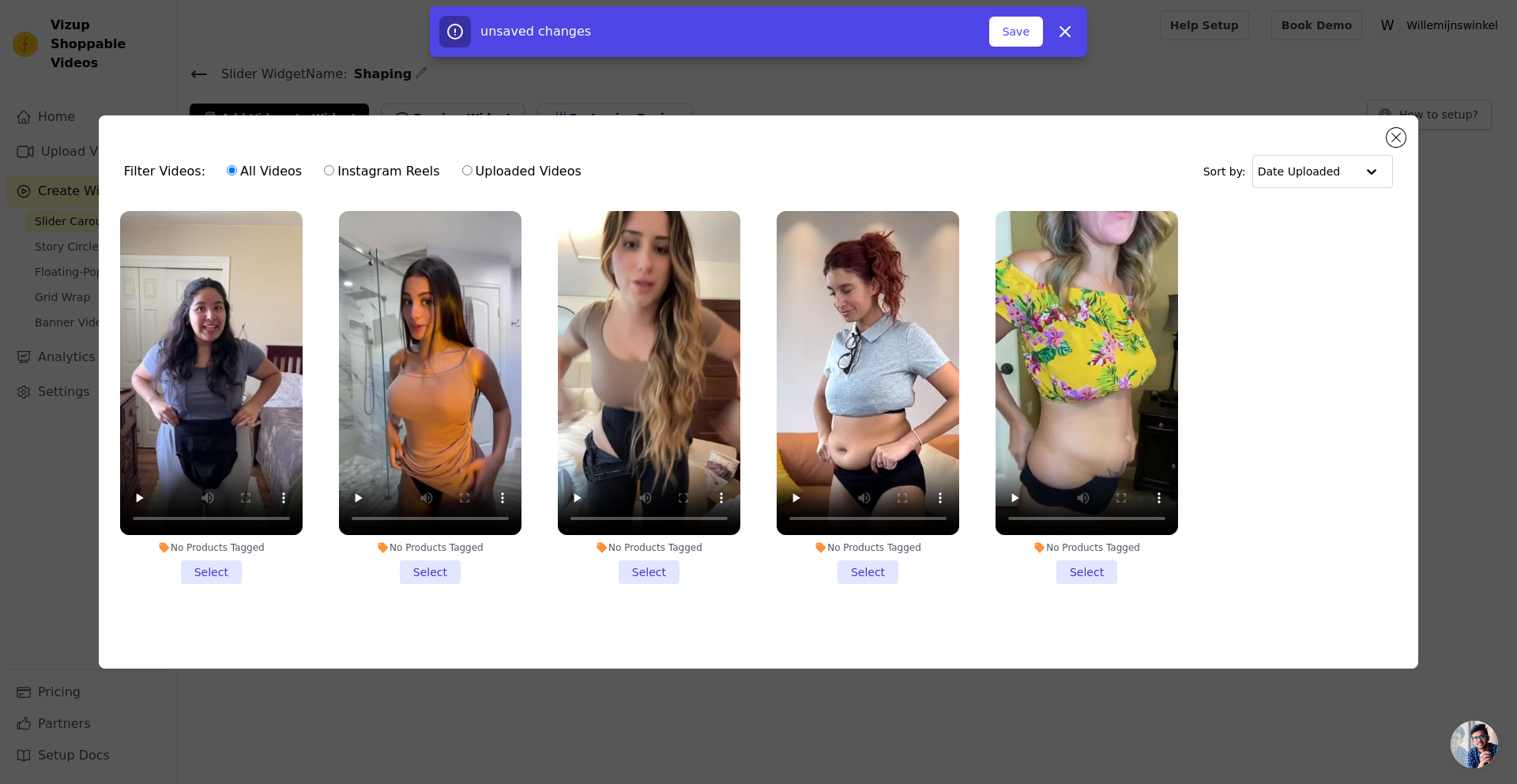
click at [1076, 561] on li "No Products Tagged Select" at bounding box center [1087, 398] width 183 height 373
click at [0, 0] on input "No Products Tagged Select" at bounding box center [0, 0] width 0 height 0
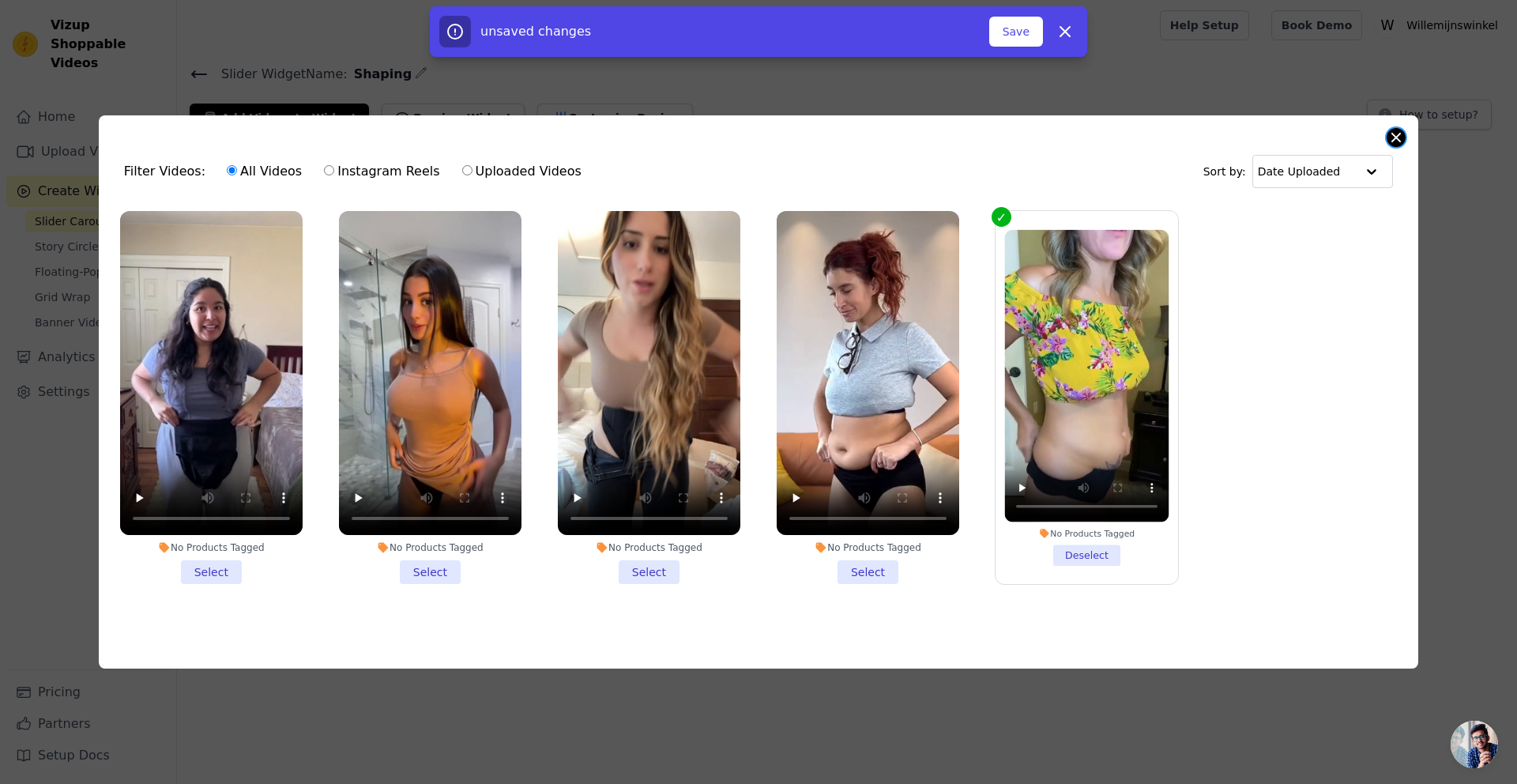
click at [1394, 131] on button "Close modal" at bounding box center [1395, 137] width 19 height 19
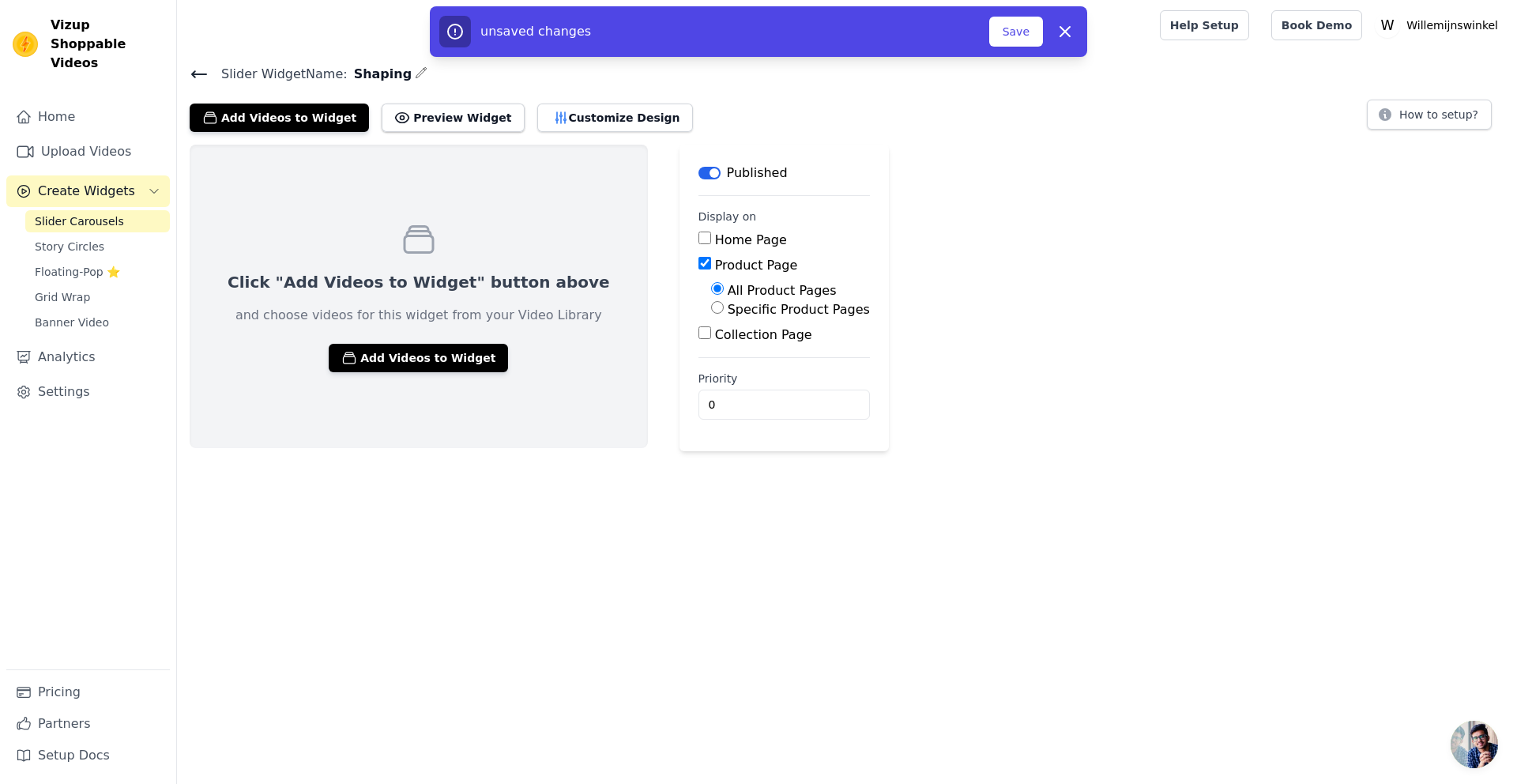
click at [65, 182] on span "Create Widgets" at bounding box center [87, 191] width 97 height 19
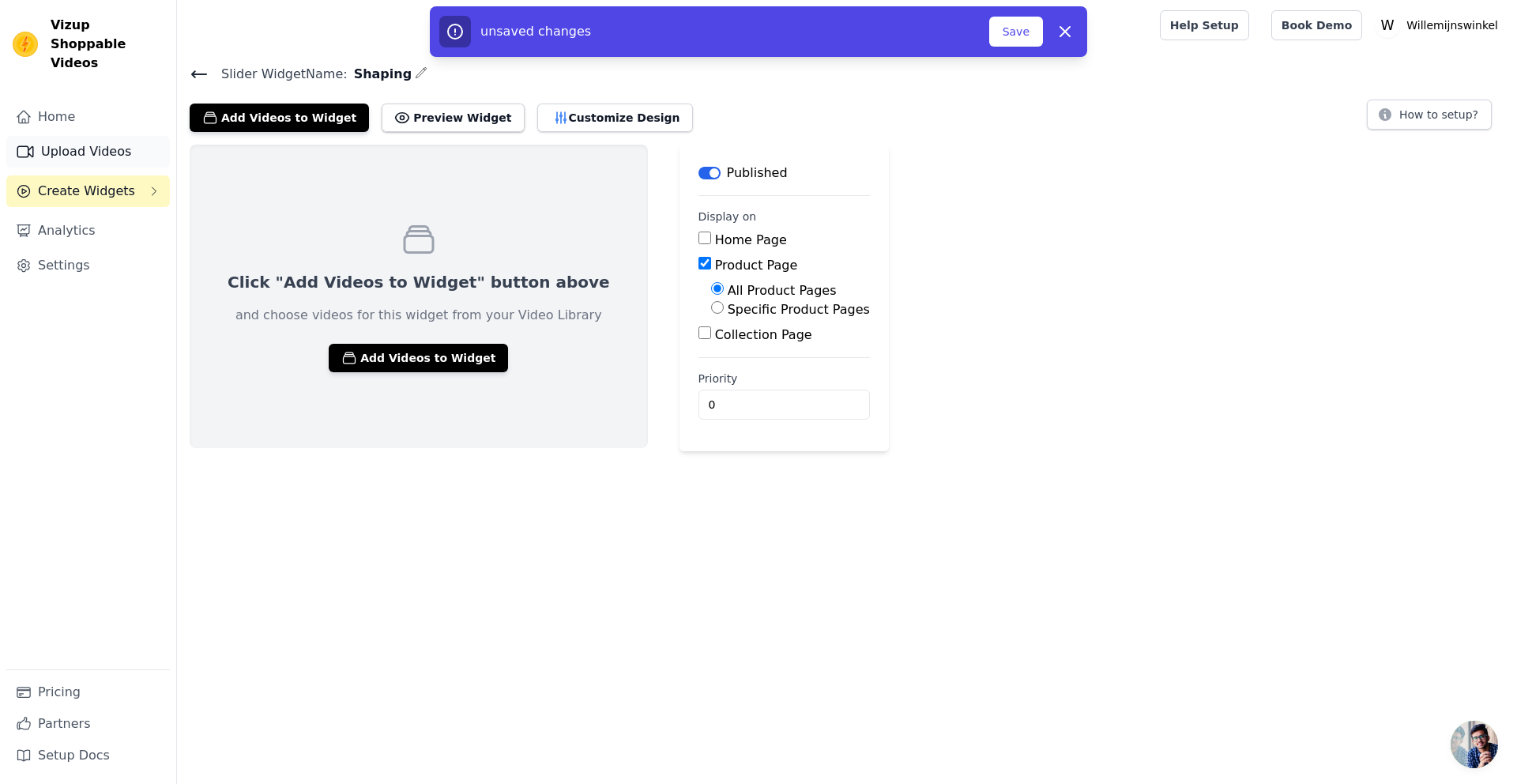
click at [64, 136] on link "Upload Videos" at bounding box center [88, 151] width 164 height 32
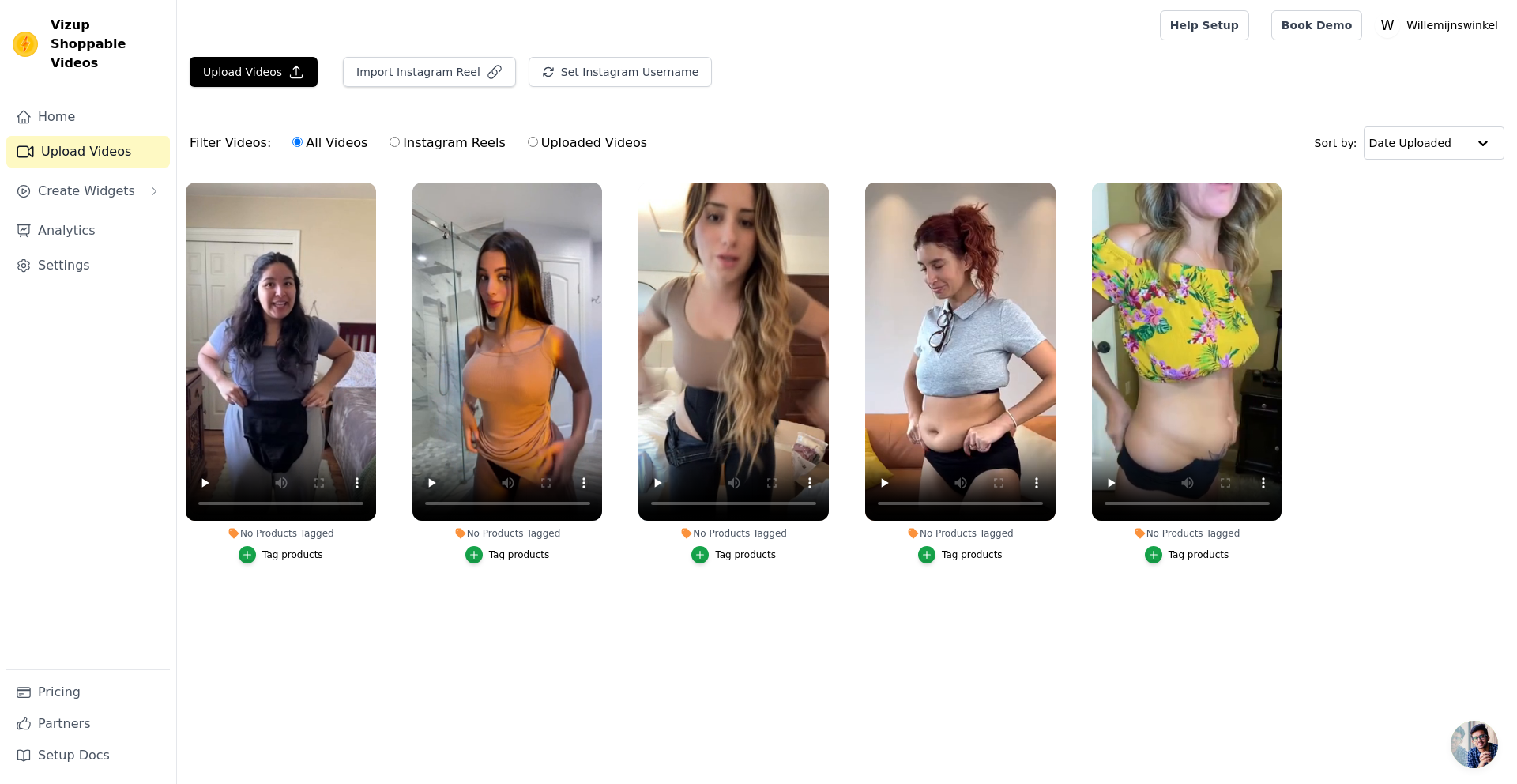
click at [286, 552] on div "Tag products" at bounding box center [292, 555] width 61 height 13
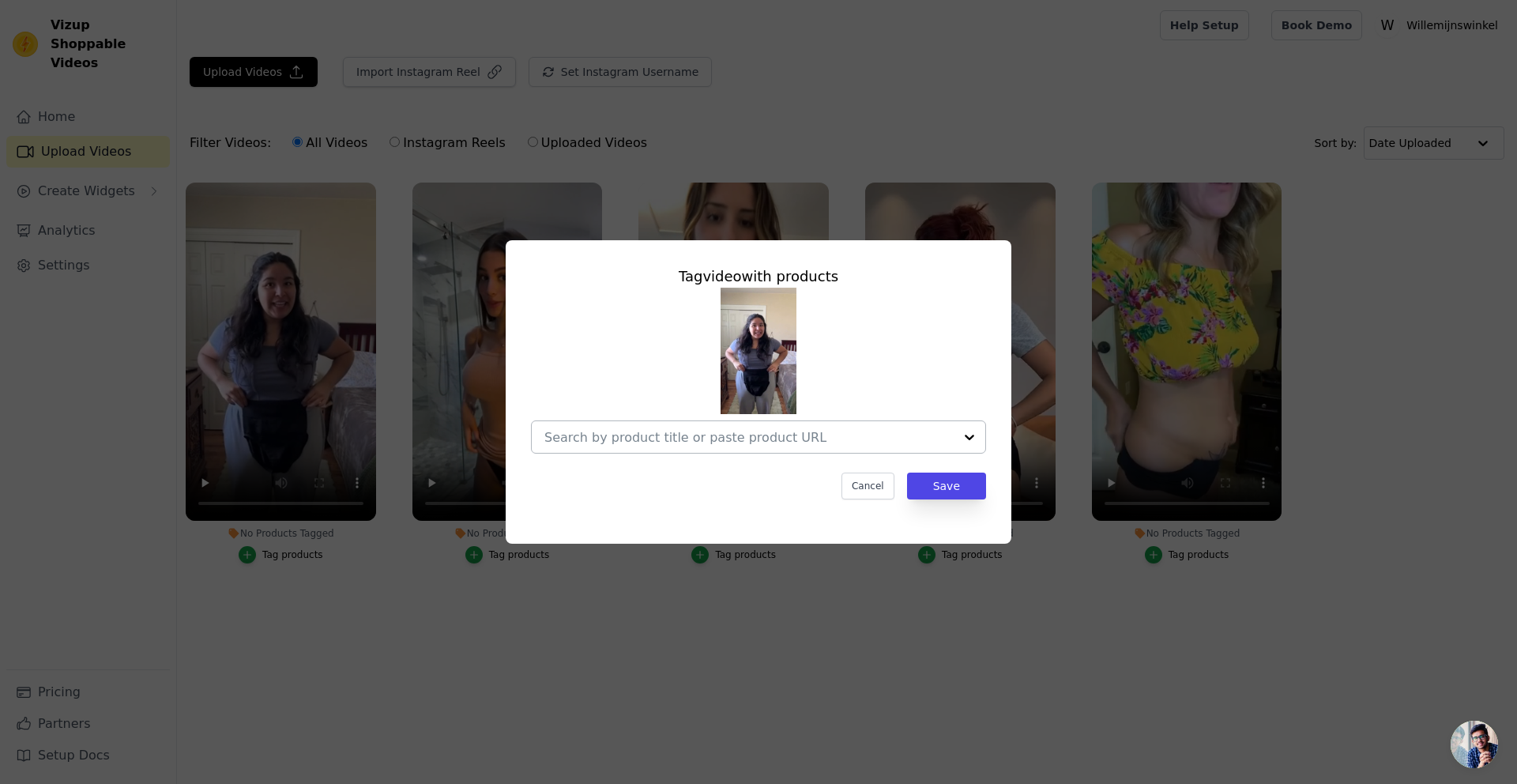
click at [611, 442] on input "No Products Tagged Tag video with products Cancel Save Tag products" at bounding box center [749, 437] width 409 height 15
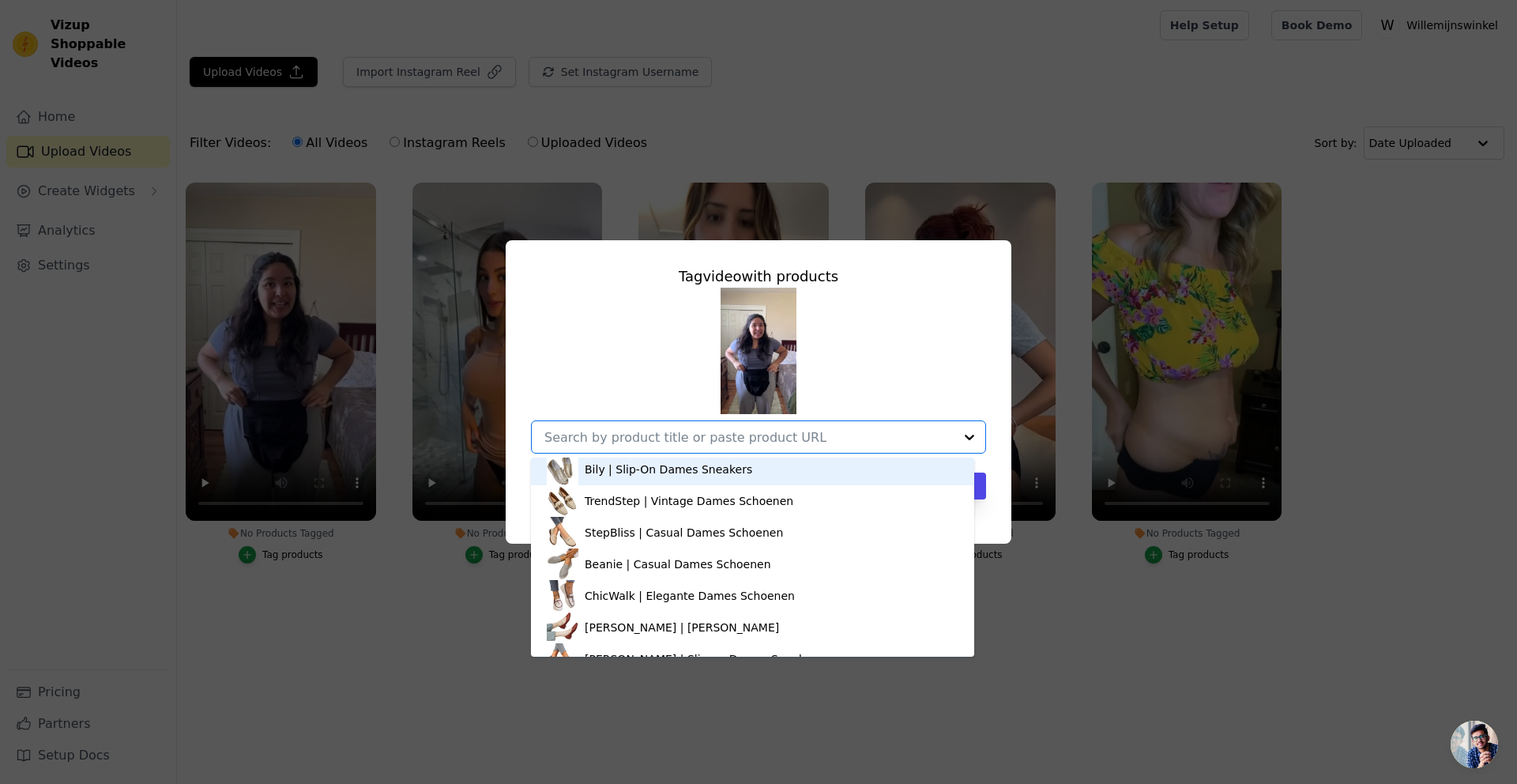
scroll to position [632, 0]
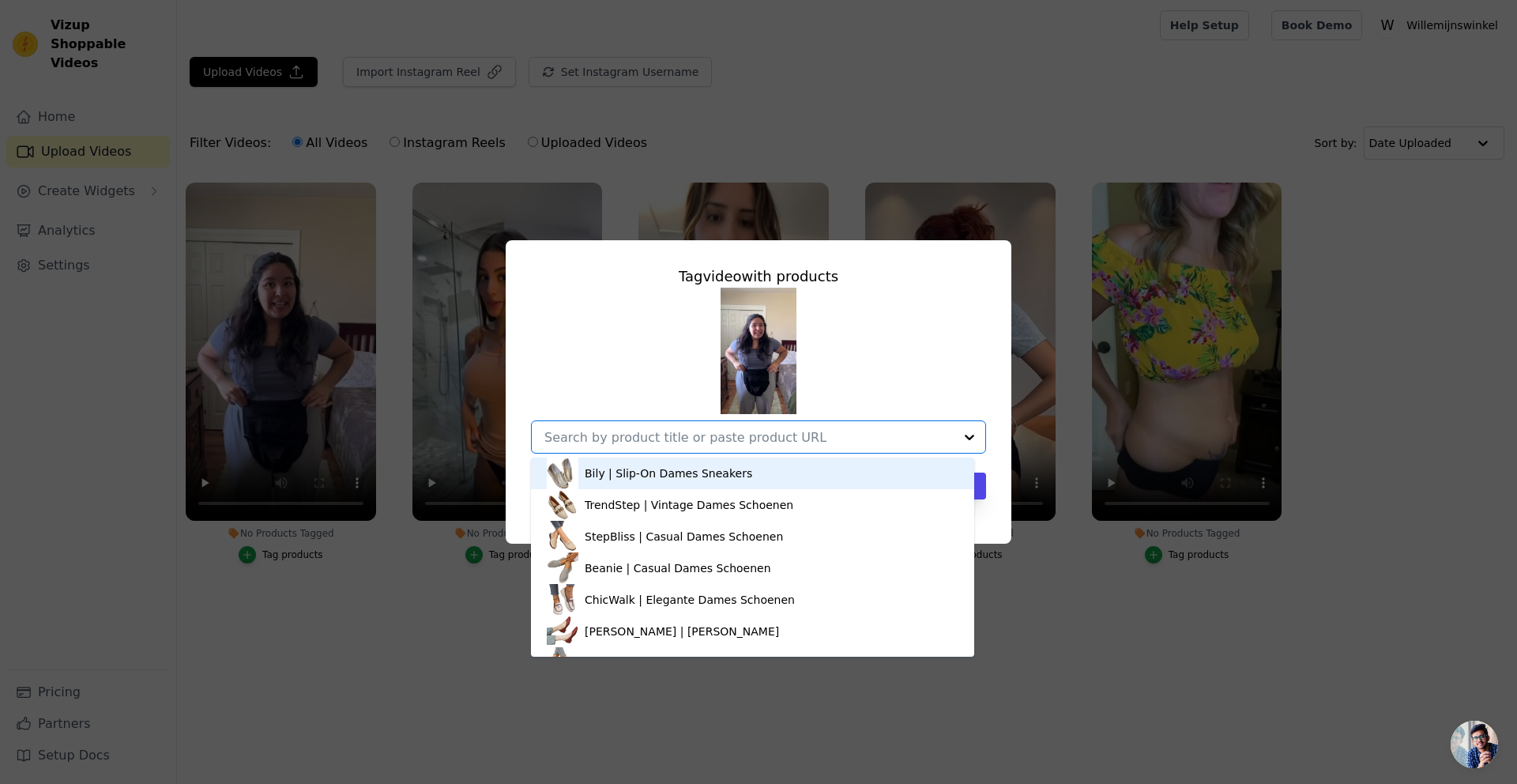
click at [638, 434] on input "No Products Tagged Tag video with products Viona | Royale Schoudertas Drysense …" at bounding box center [749, 437] width 409 height 15
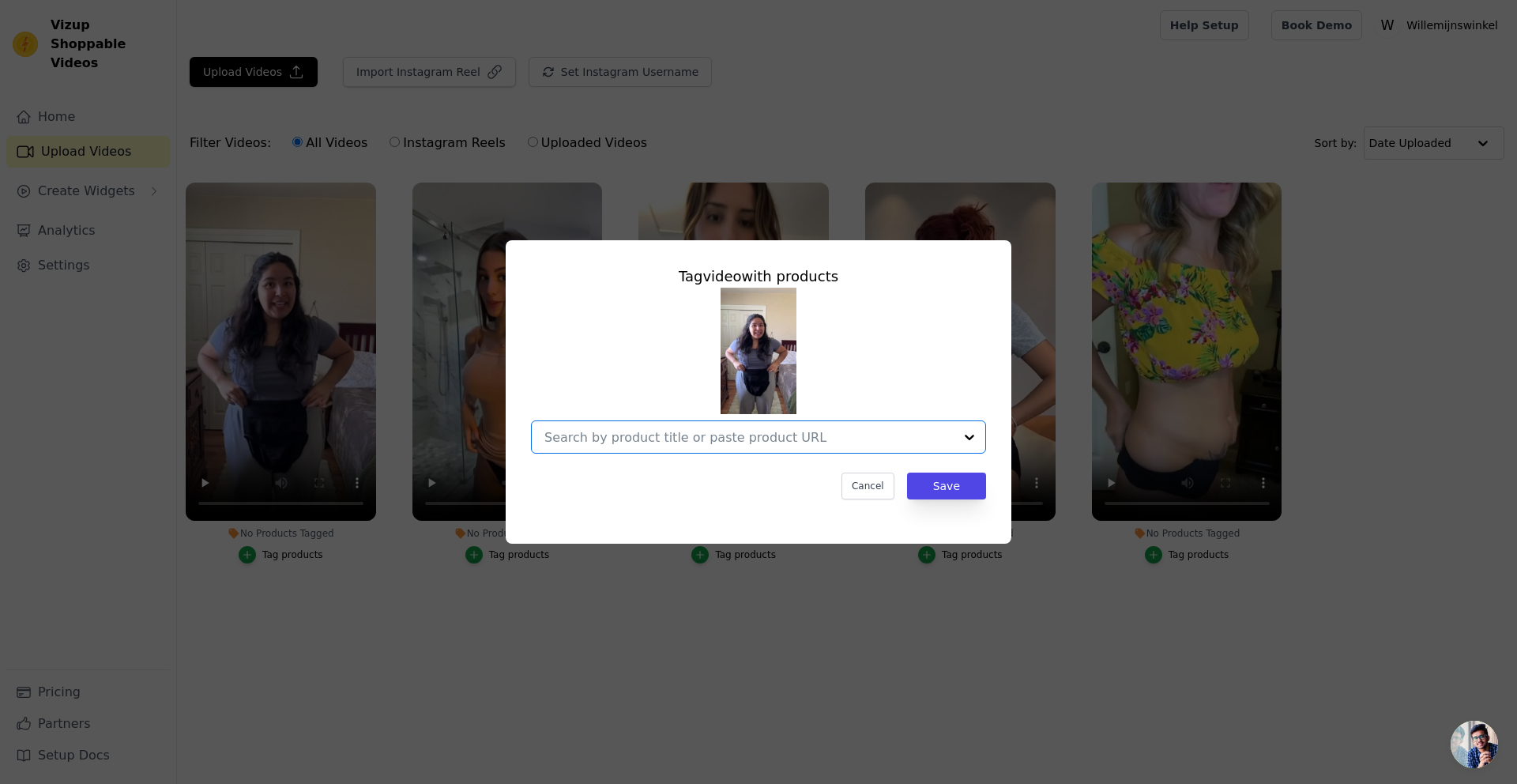
click at [610, 435] on input "No Products Tagged Tag video with products Option undefined, selected. Select i…" at bounding box center [749, 437] width 409 height 15
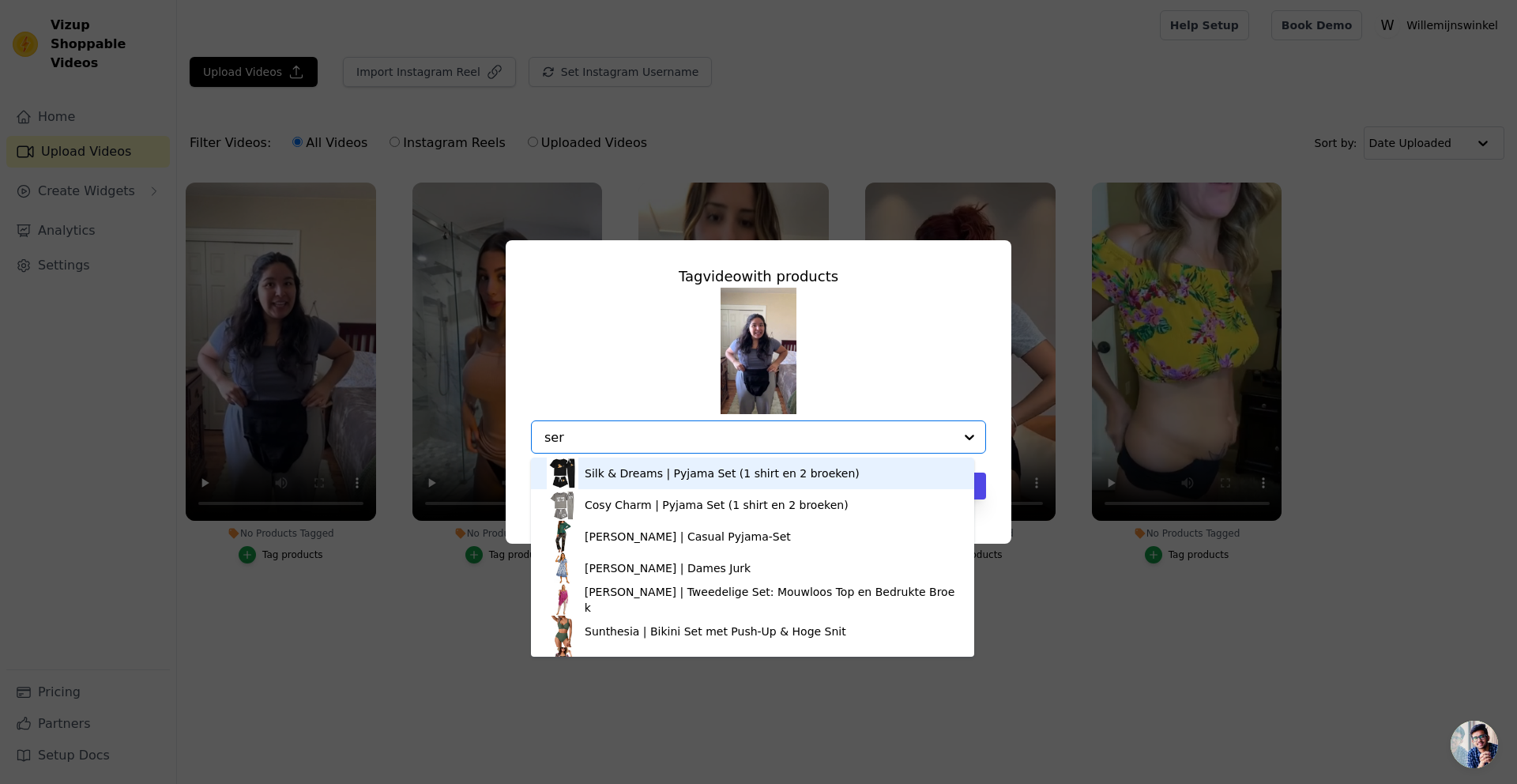
type input "sere"
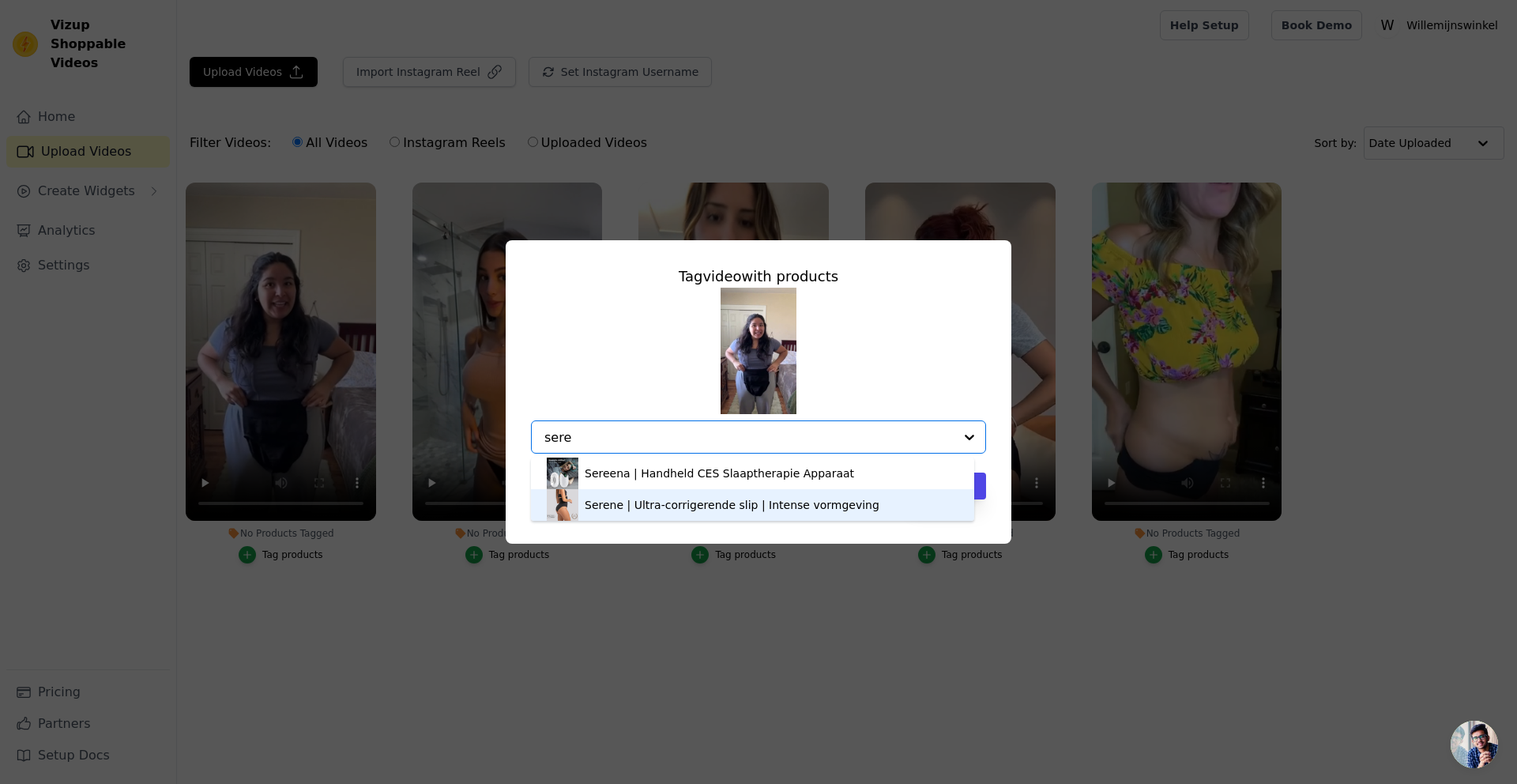
click at [625, 502] on div "Serene | Ultra-corrigerende slip | Intense vormgeving" at bounding box center [731, 504] width 295 height 15
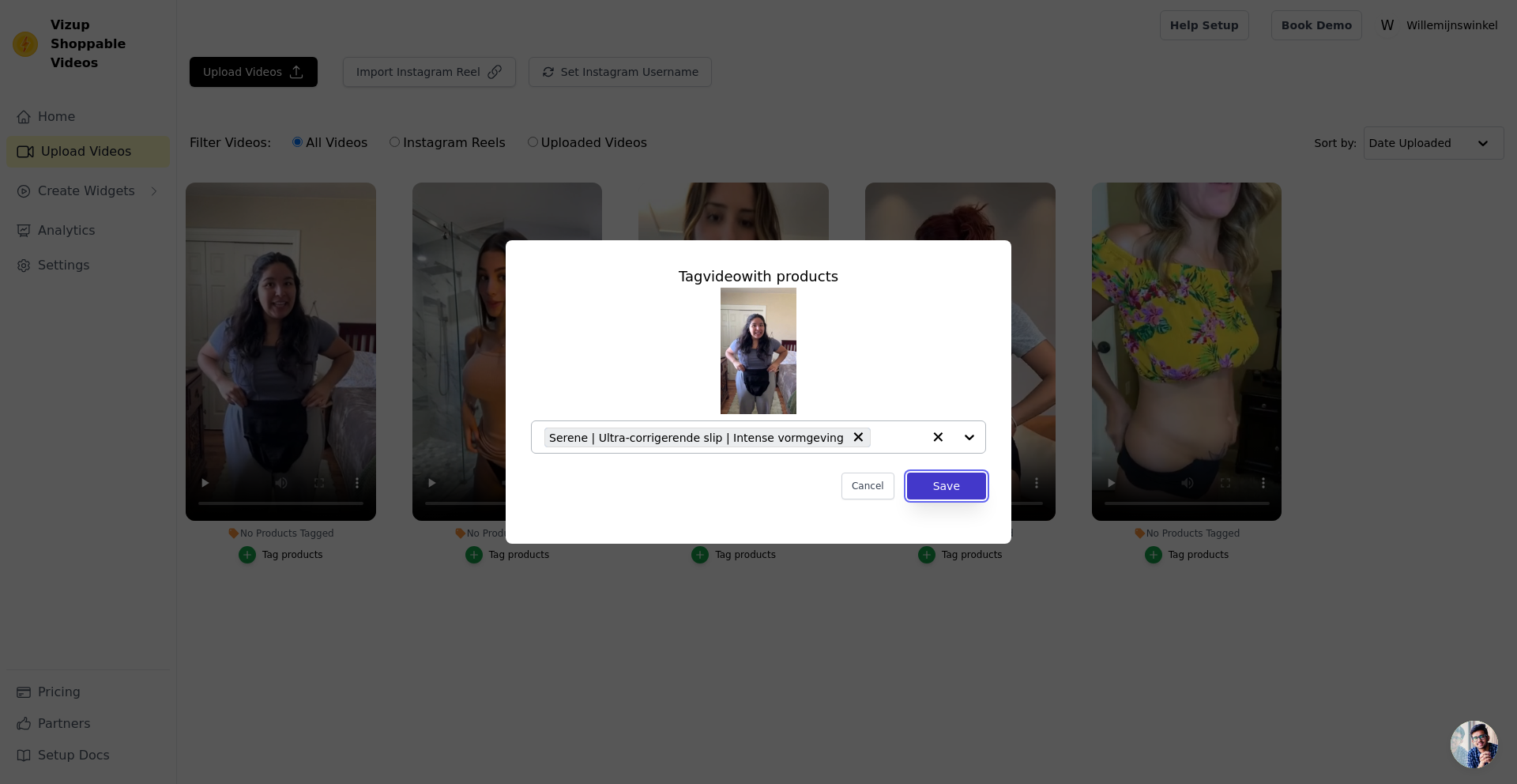
click at [924, 490] on button "Save" at bounding box center [946, 485] width 79 height 27
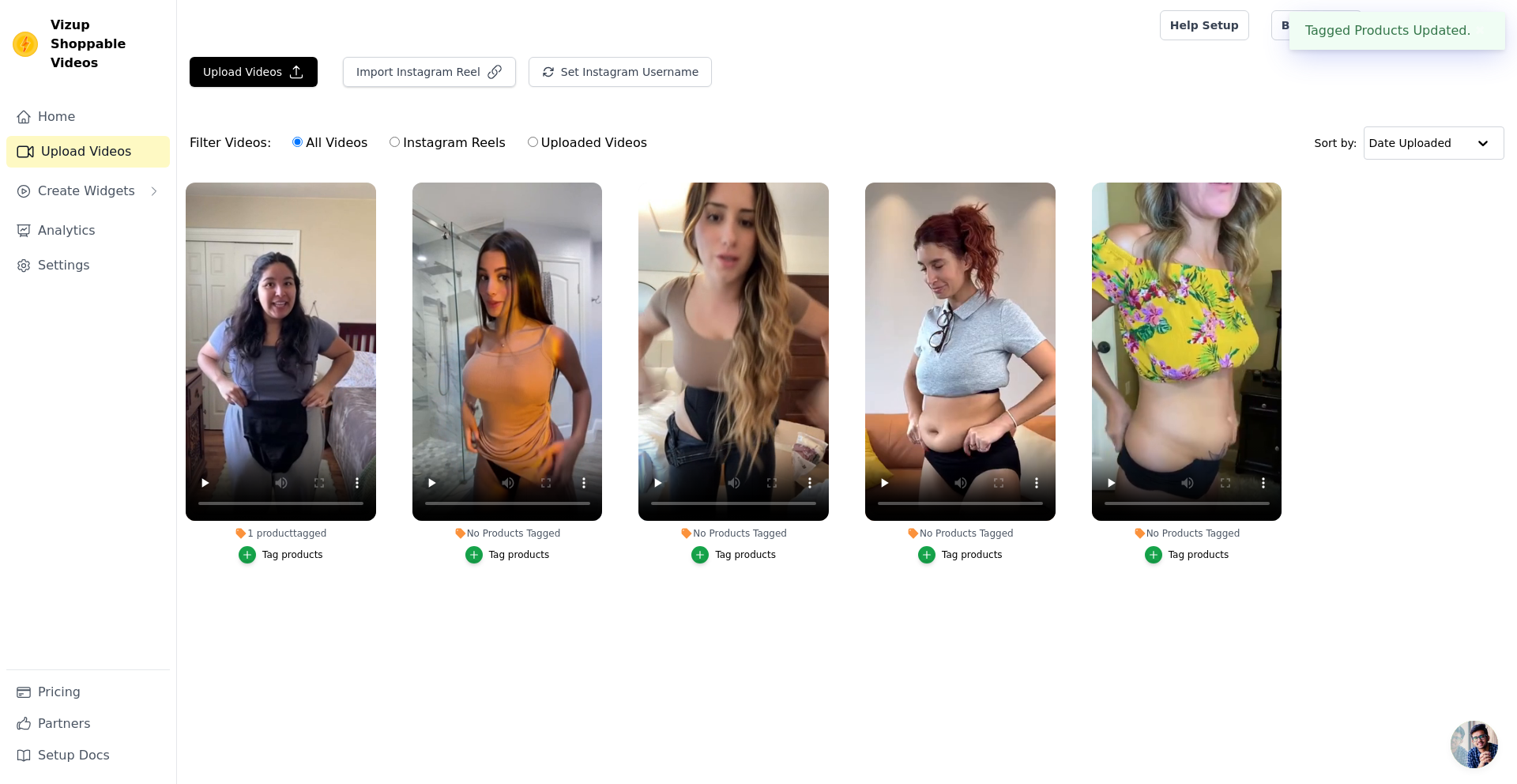
click at [491, 536] on div "No Products Tagged" at bounding box center [507, 533] width 191 height 13
click at [494, 555] on div "Tag products" at bounding box center [519, 555] width 61 height 13
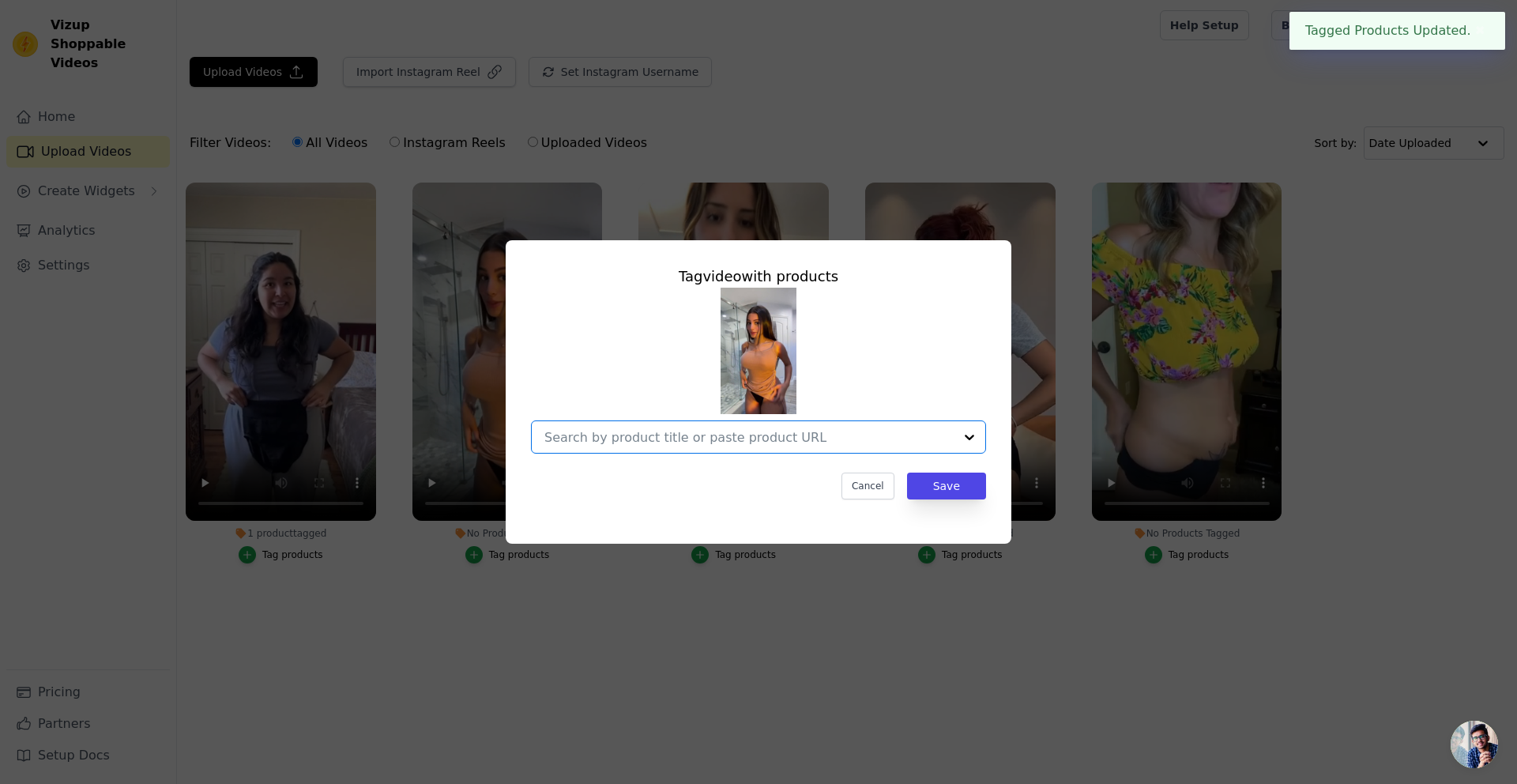
click at [635, 433] on input "No Products Tagged Tag video with products Option undefined, selected. Select i…" at bounding box center [749, 437] width 409 height 15
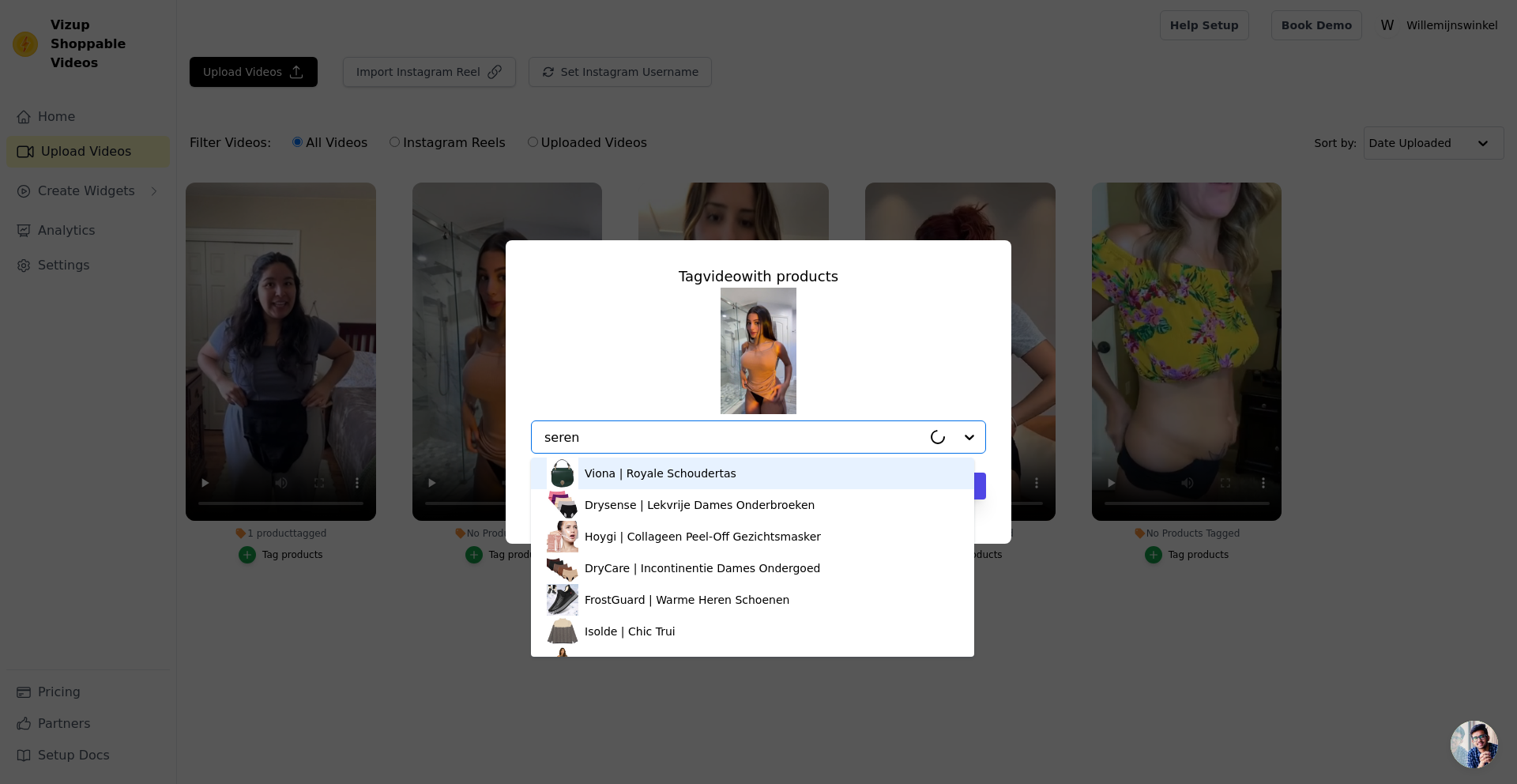
type input "serene"
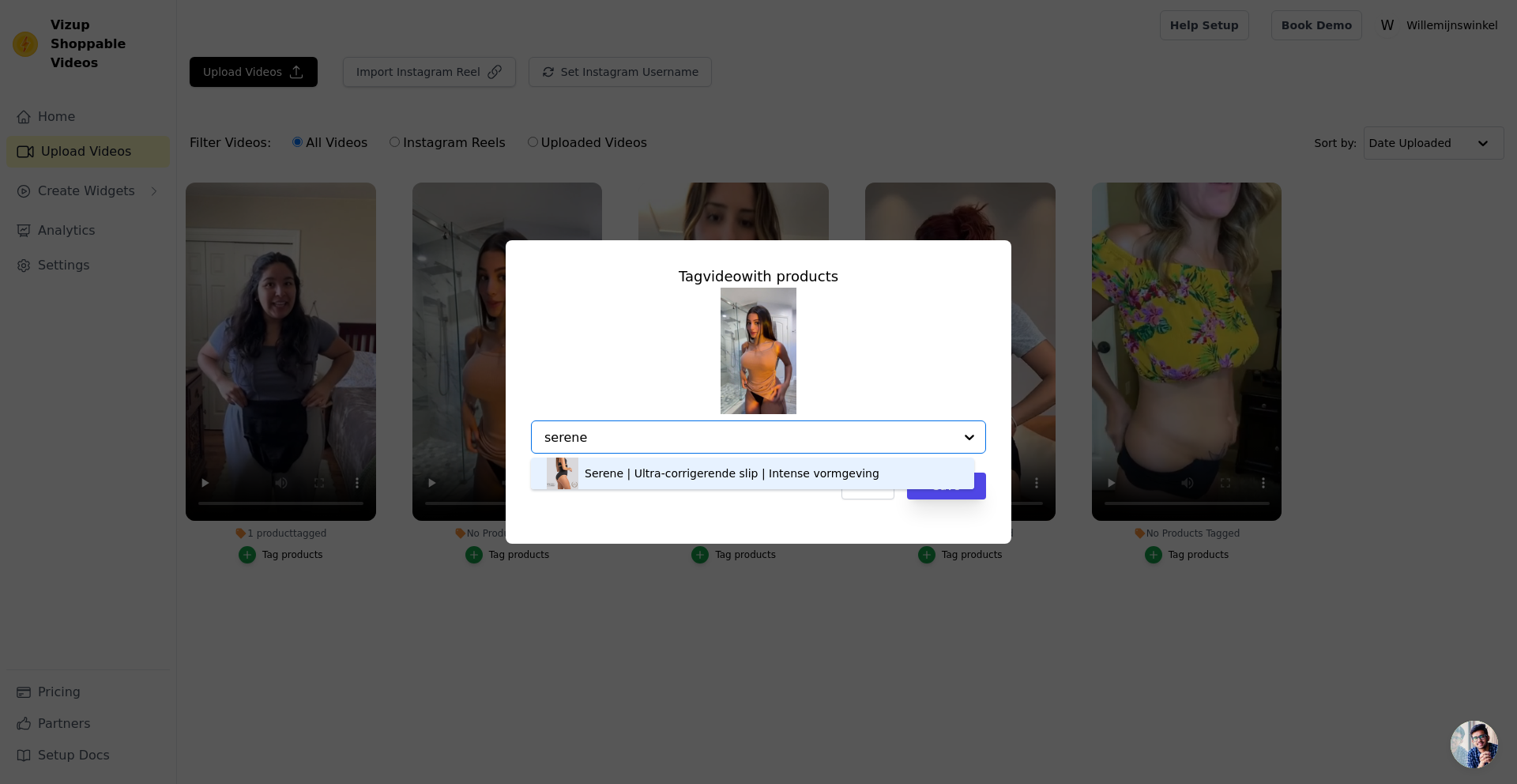
click at [623, 476] on div "Serene | Ultra-corrigerende slip | Intense vormgeving" at bounding box center [731, 472] width 295 height 15
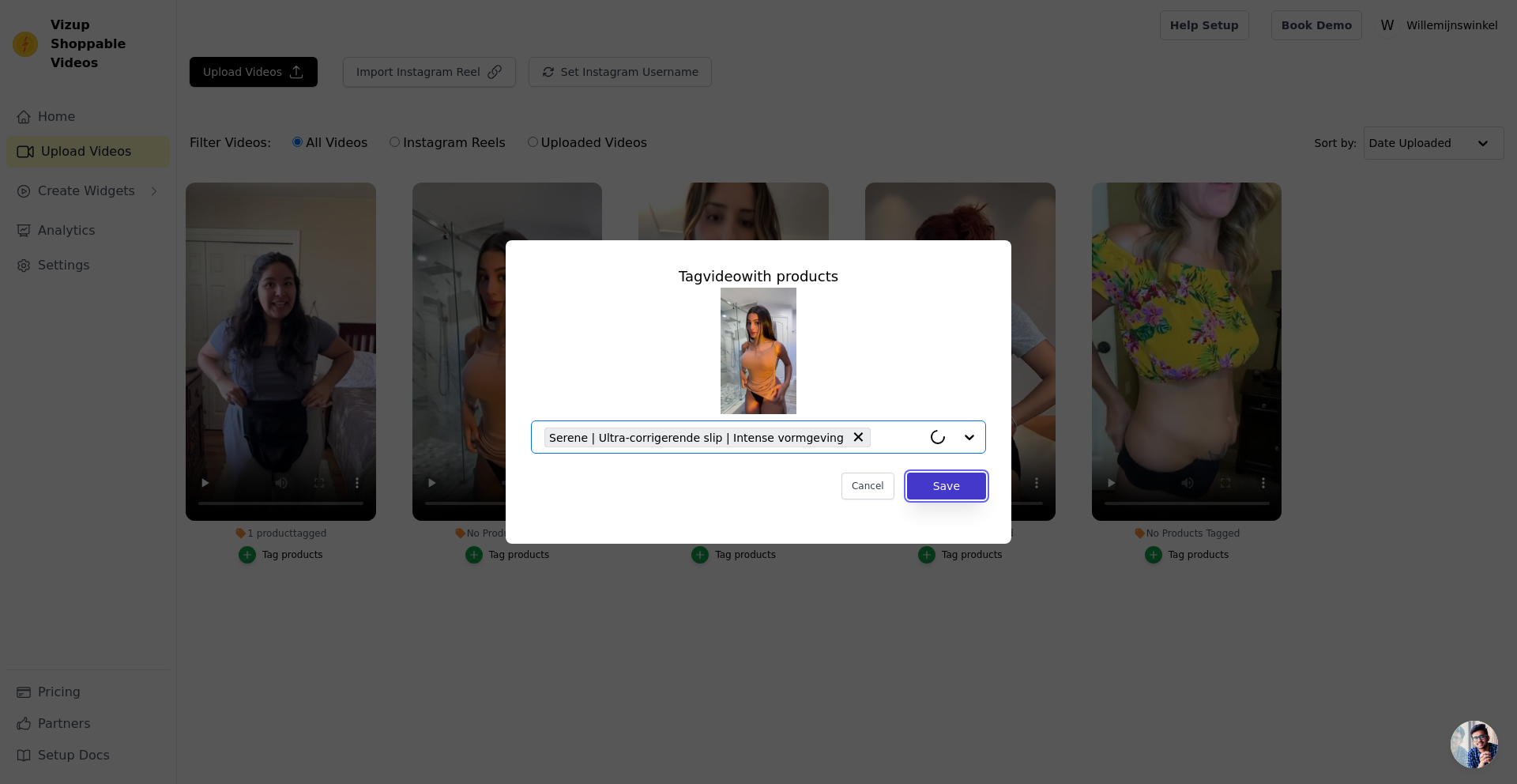
click at [928, 486] on button "Save" at bounding box center [946, 485] width 79 height 27
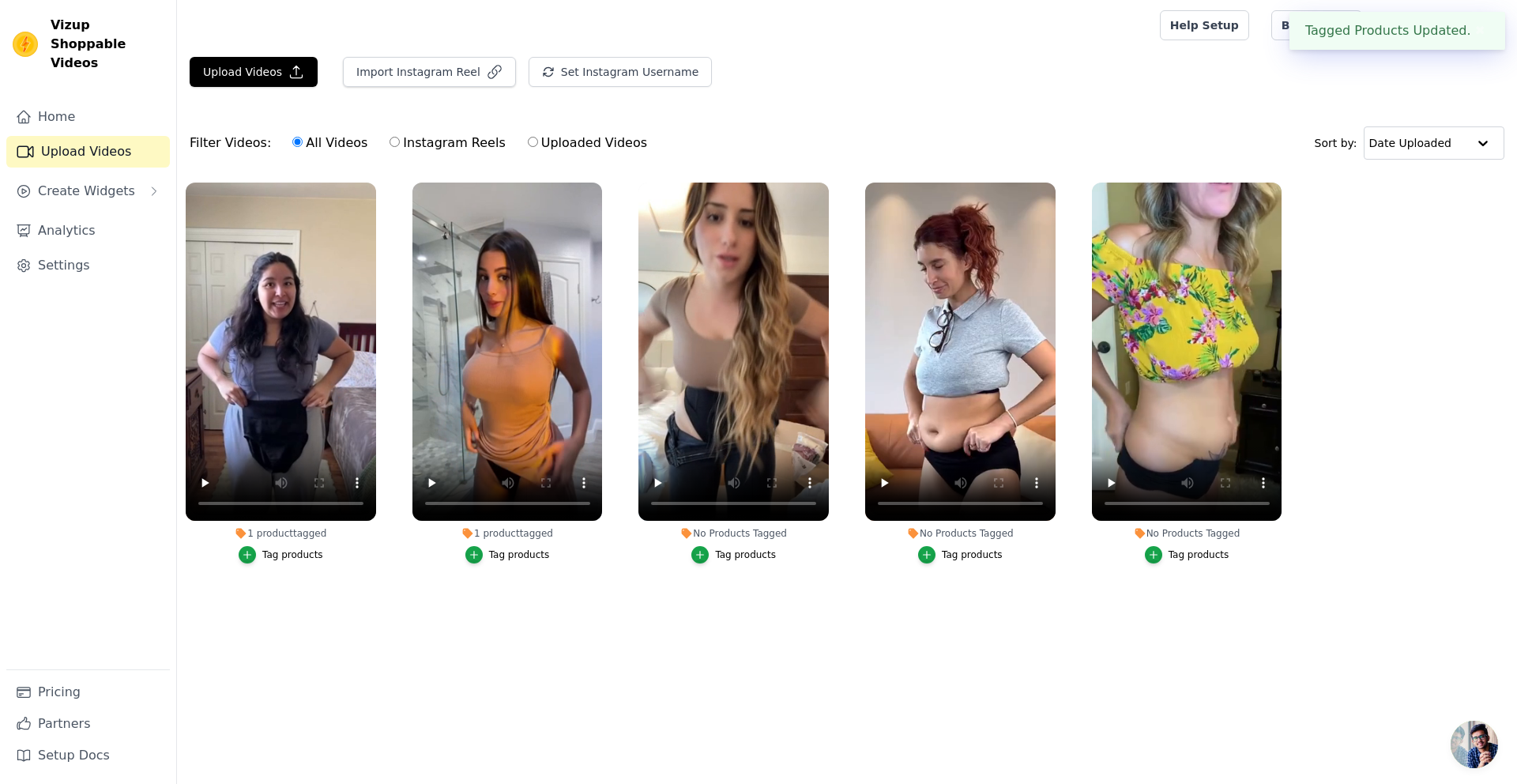
click at [728, 534] on div "No Products Tagged" at bounding box center [734, 533] width 191 height 13
click at [737, 554] on div "Tag products" at bounding box center [745, 555] width 61 height 13
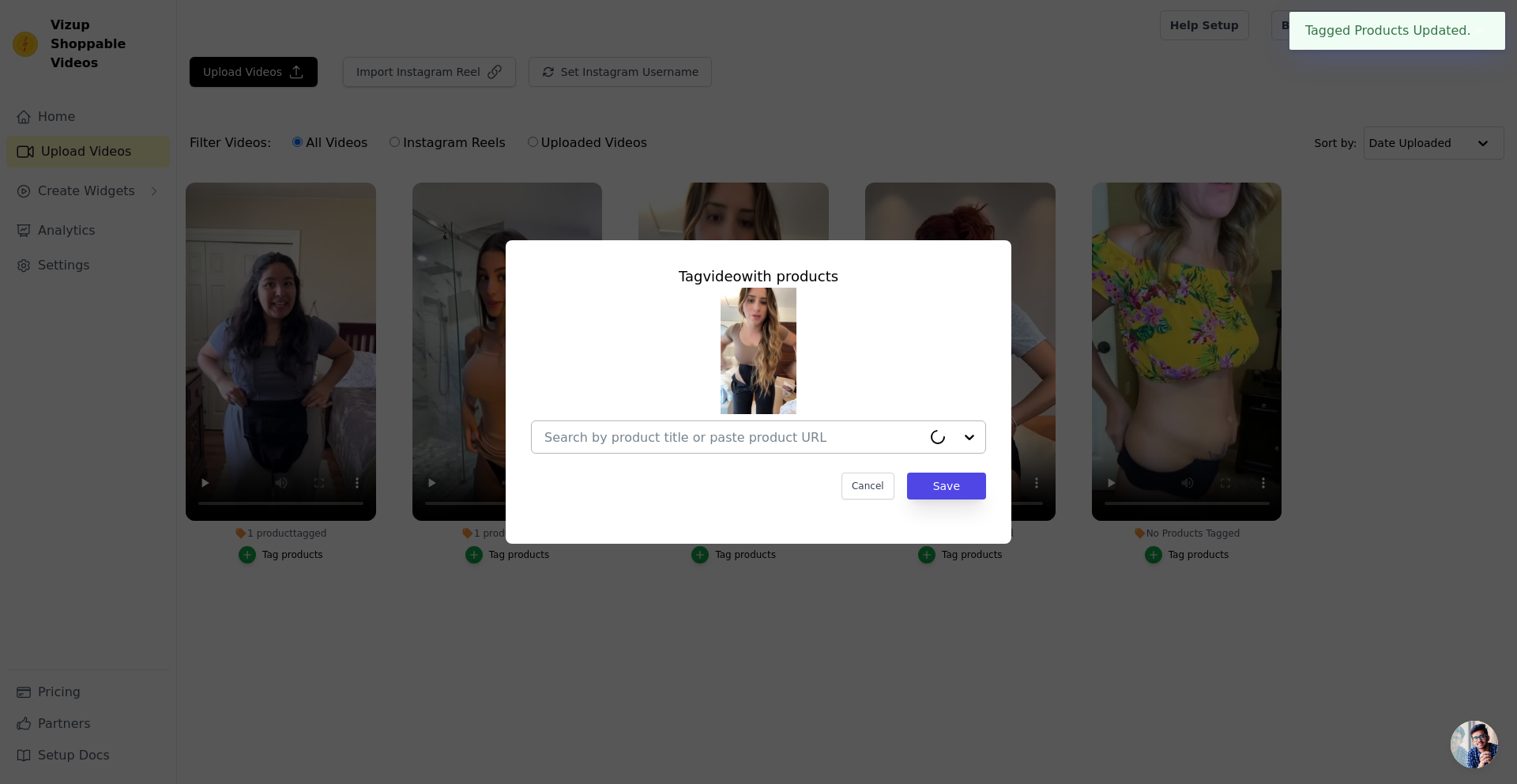
click at [638, 432] on input "No Products Tagged Tag video with products Cancel Save Tag products" at bounding box center [733, 437] width 377 height 15
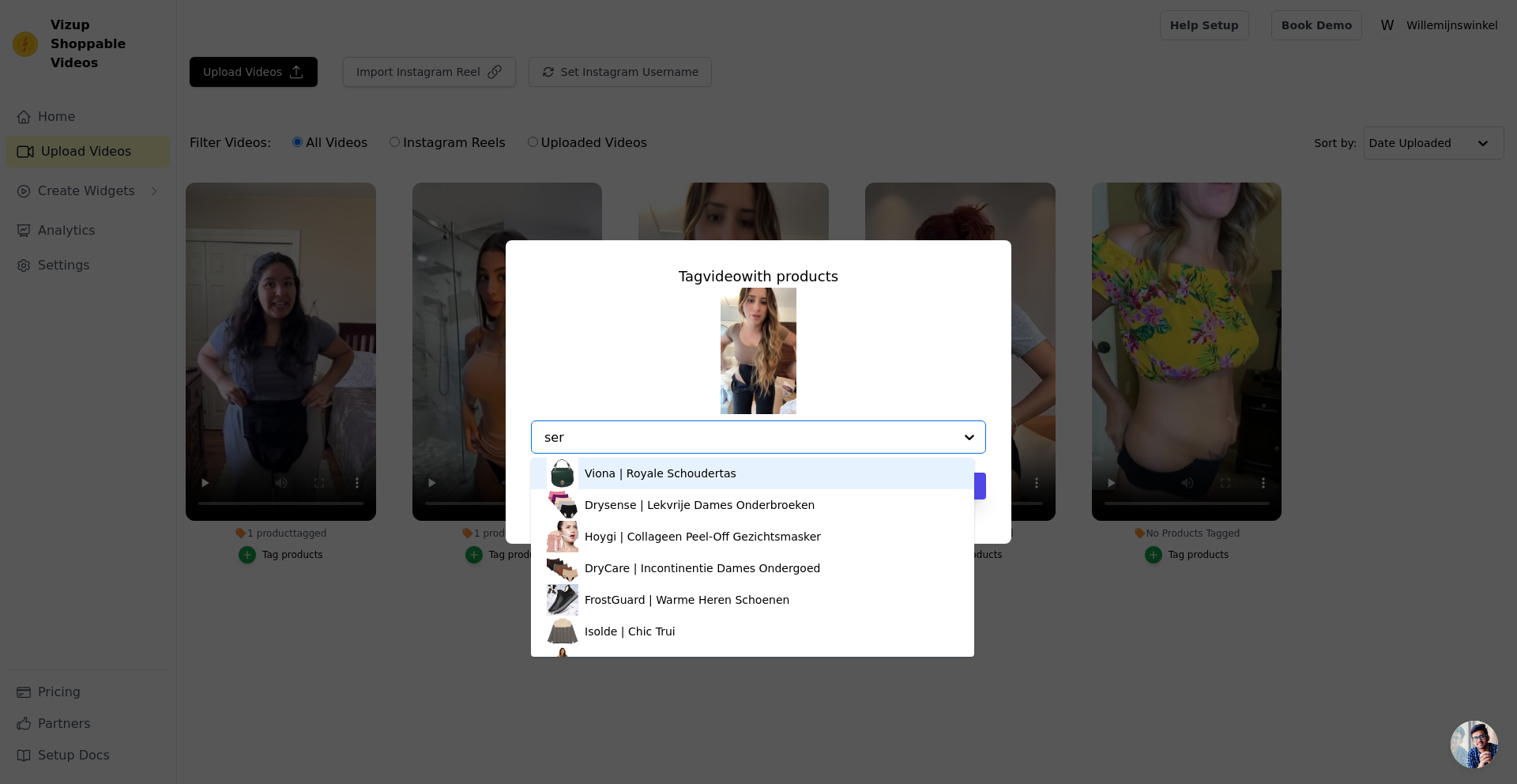
type input "sere"
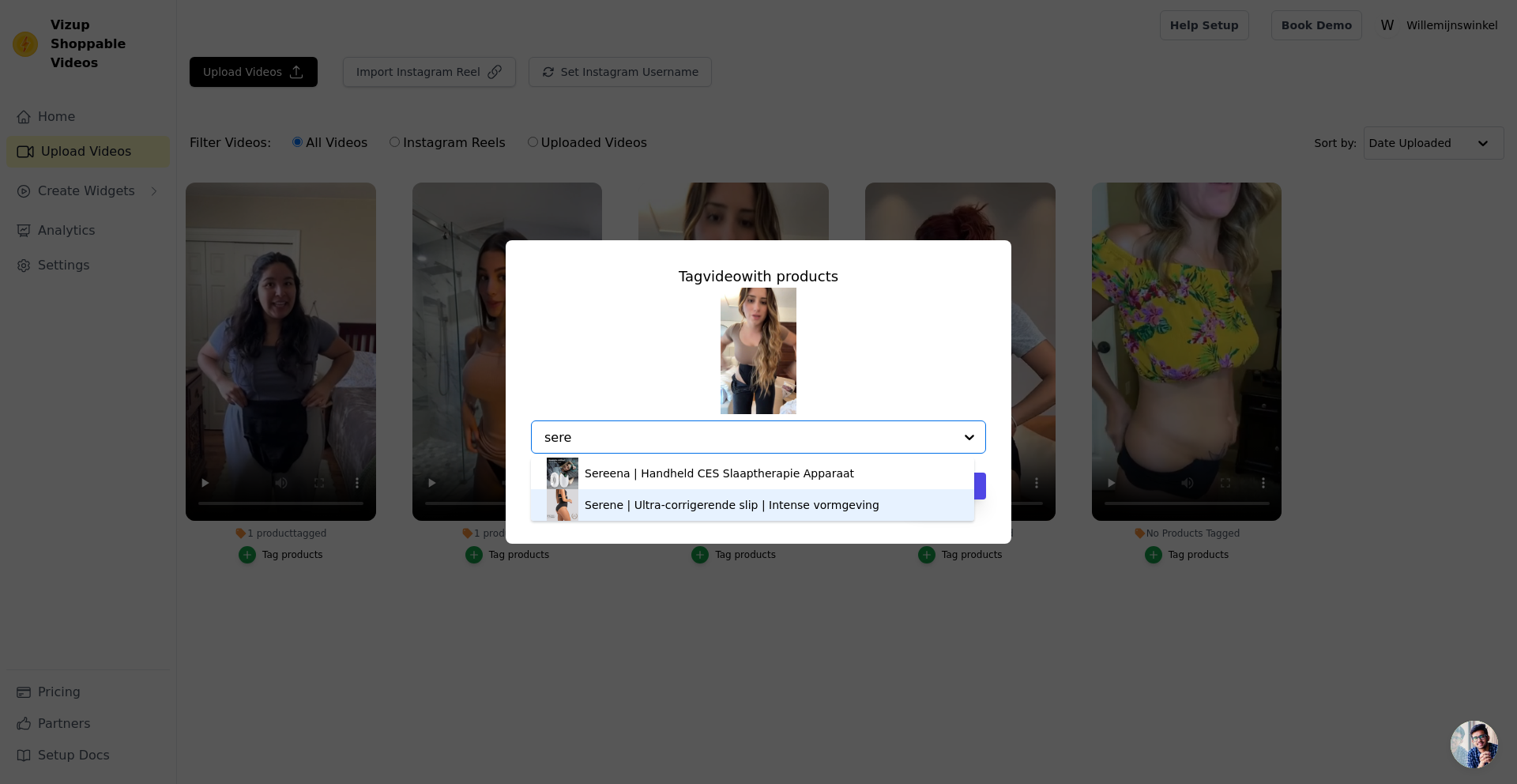
click at [623, 503] on div "Serene | Ultra-corrigerende slip | Intense vormgeving" at bounding box center [731, 504] width 295 height 15
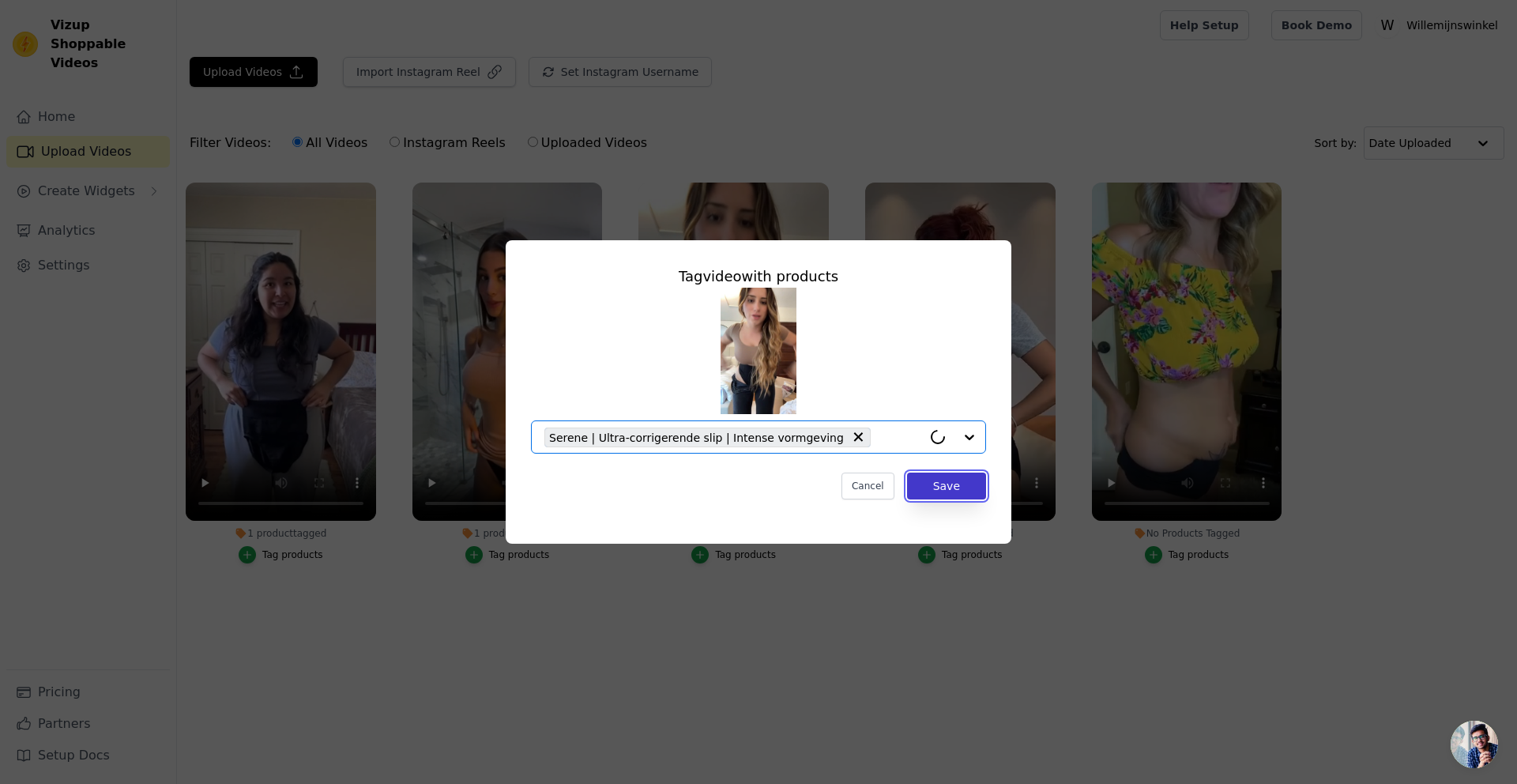
click at [942, 489] on button "Save" at bounding box center [946, 485] width 79 height 27
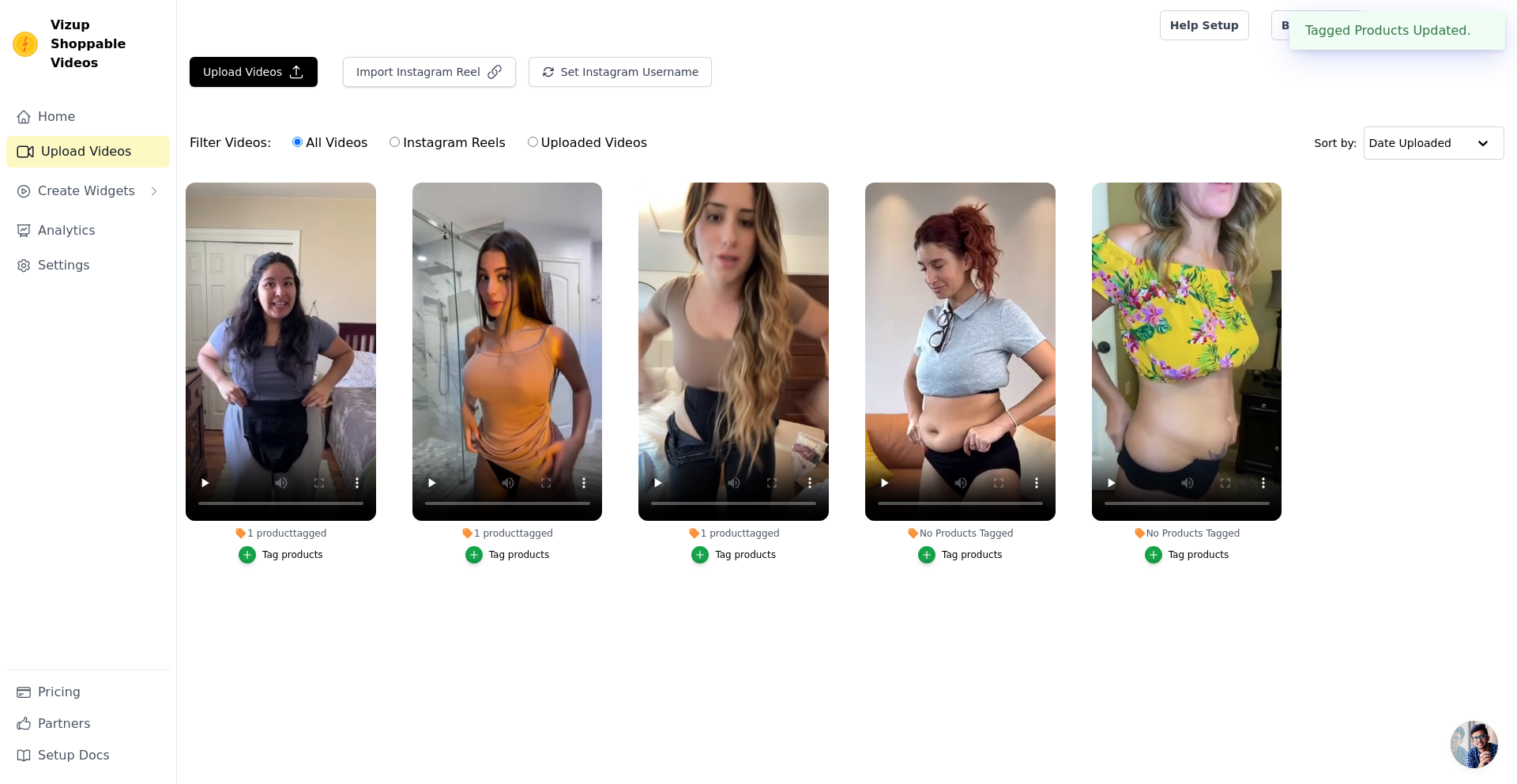
click at [959, 551] on div "Tag products" at bounding box center [972, 555] width 61 height 13
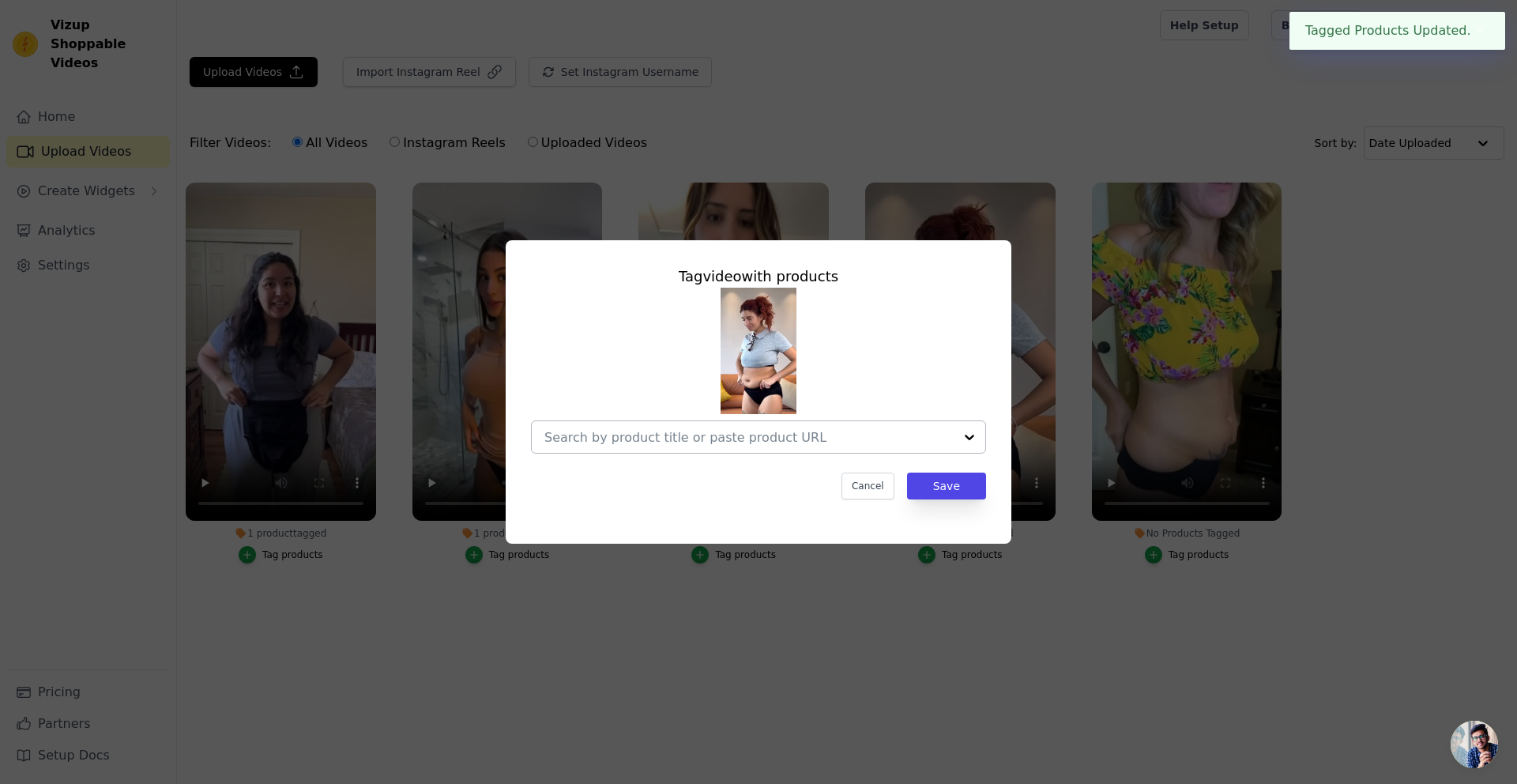
click at [831, 442] on input "No Products Tagged Tag video with products Cancel Save Tag products" at bounding box center [749, 437] width 409 height 15
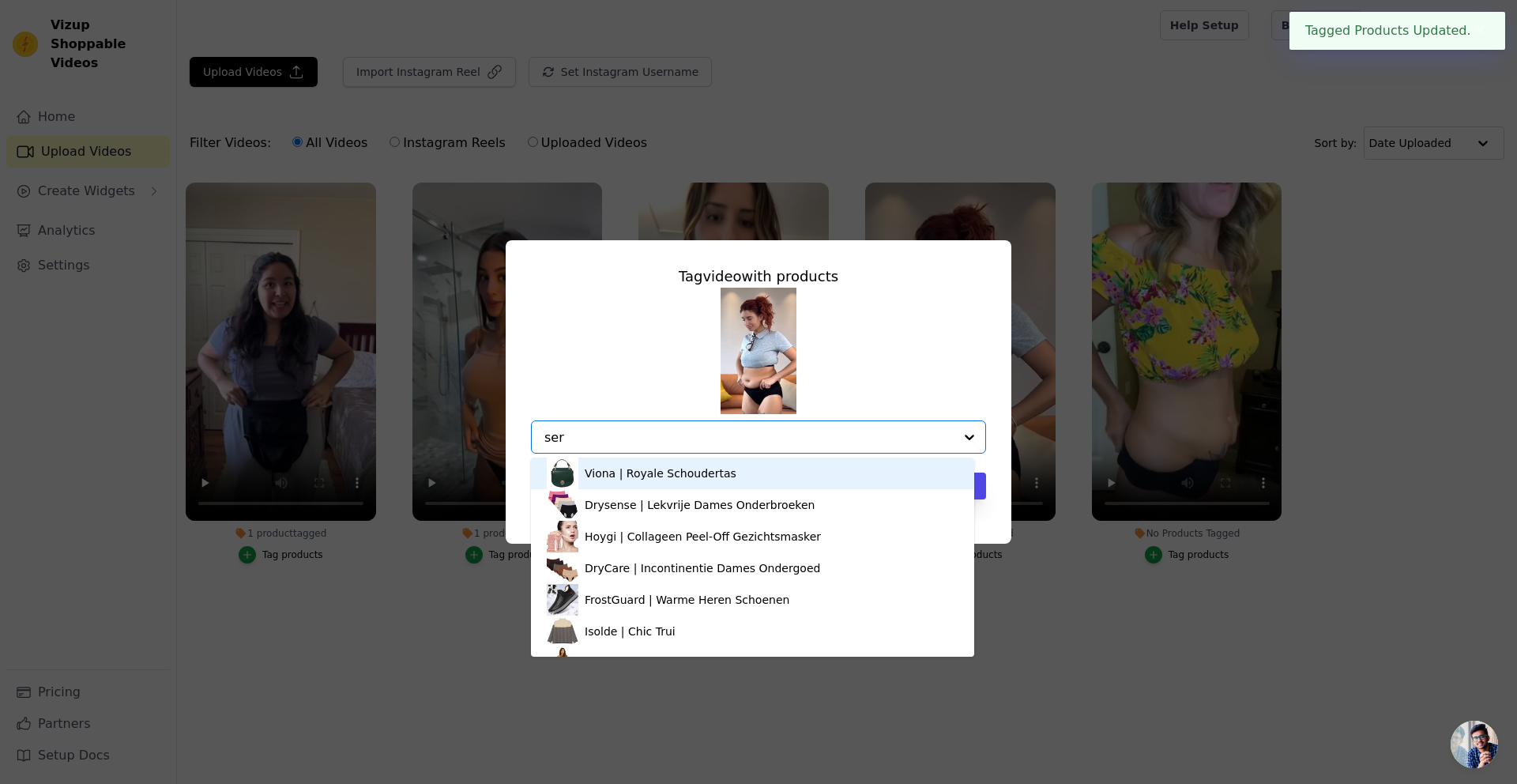
type input "sere"
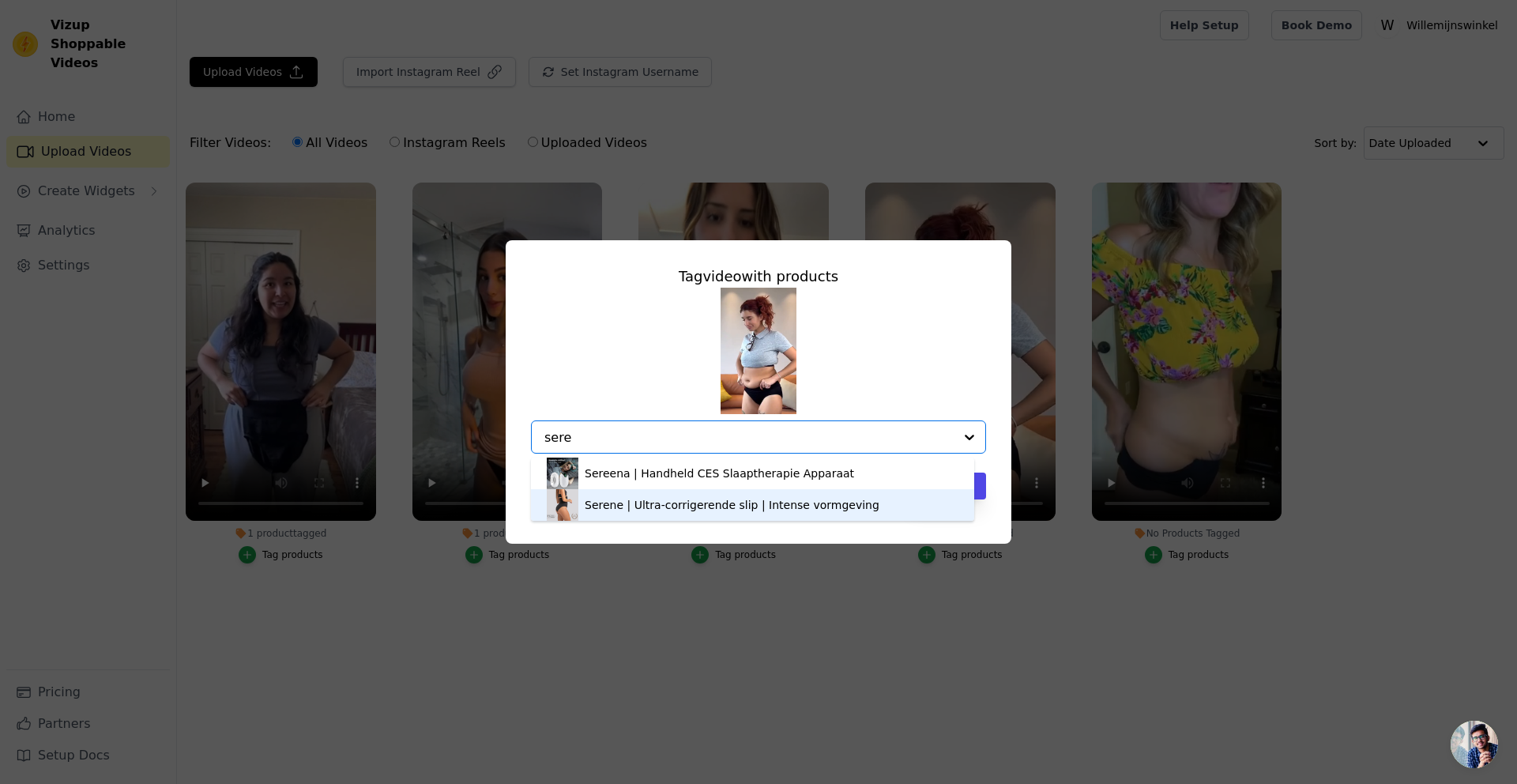
drag, startPoint x: 610, startPoint y: 501, endPoint x: 717, endPoint y: 498, distance: 107.0
click at [610, 501] on div "Serene | Ultra-corrigerende slip | Intense vormgeving" at bounding box center [731, 504] width 295 height 15
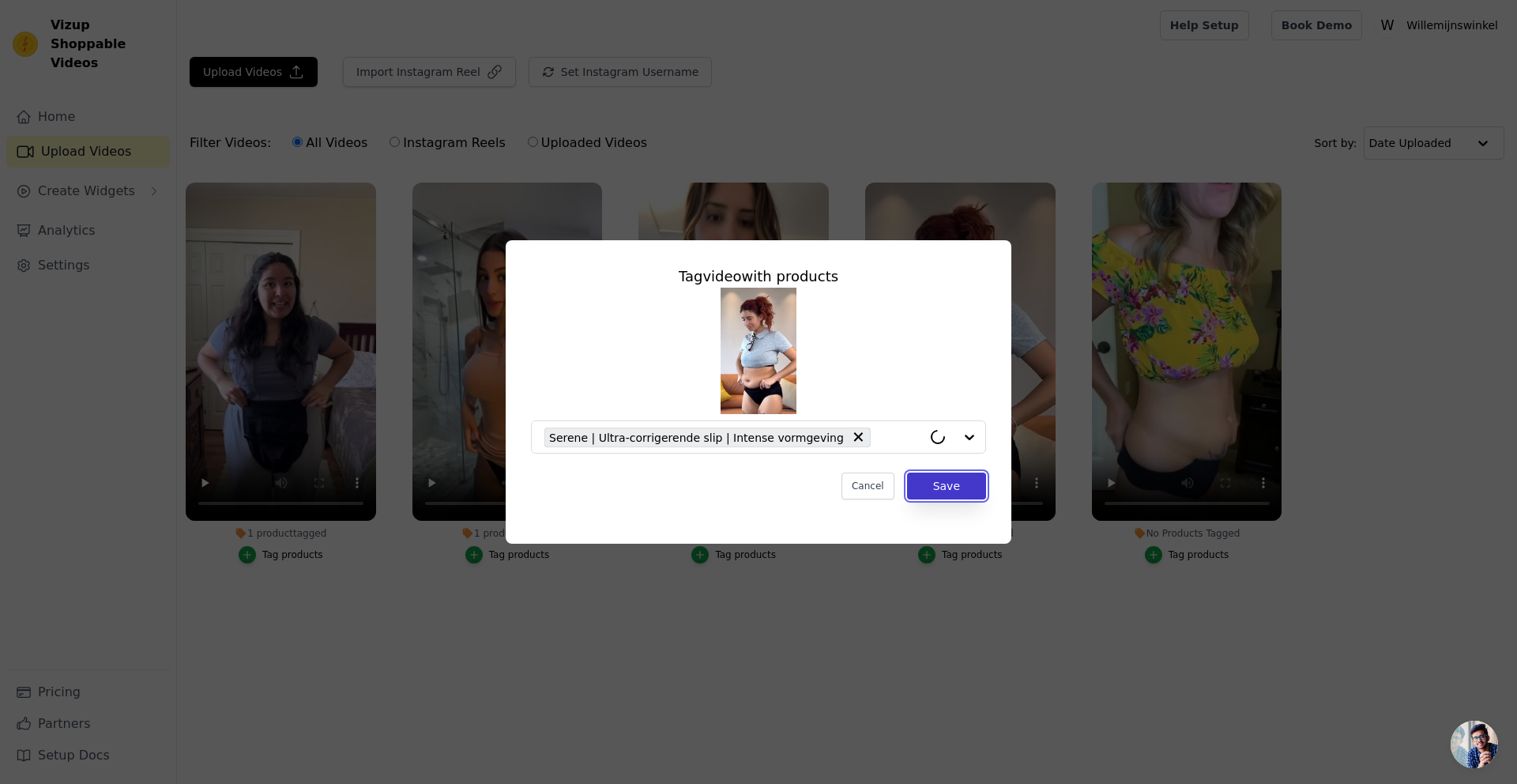
click at [959, 485] on button "Save" at bounding box center [946, 485] width 79 height 27
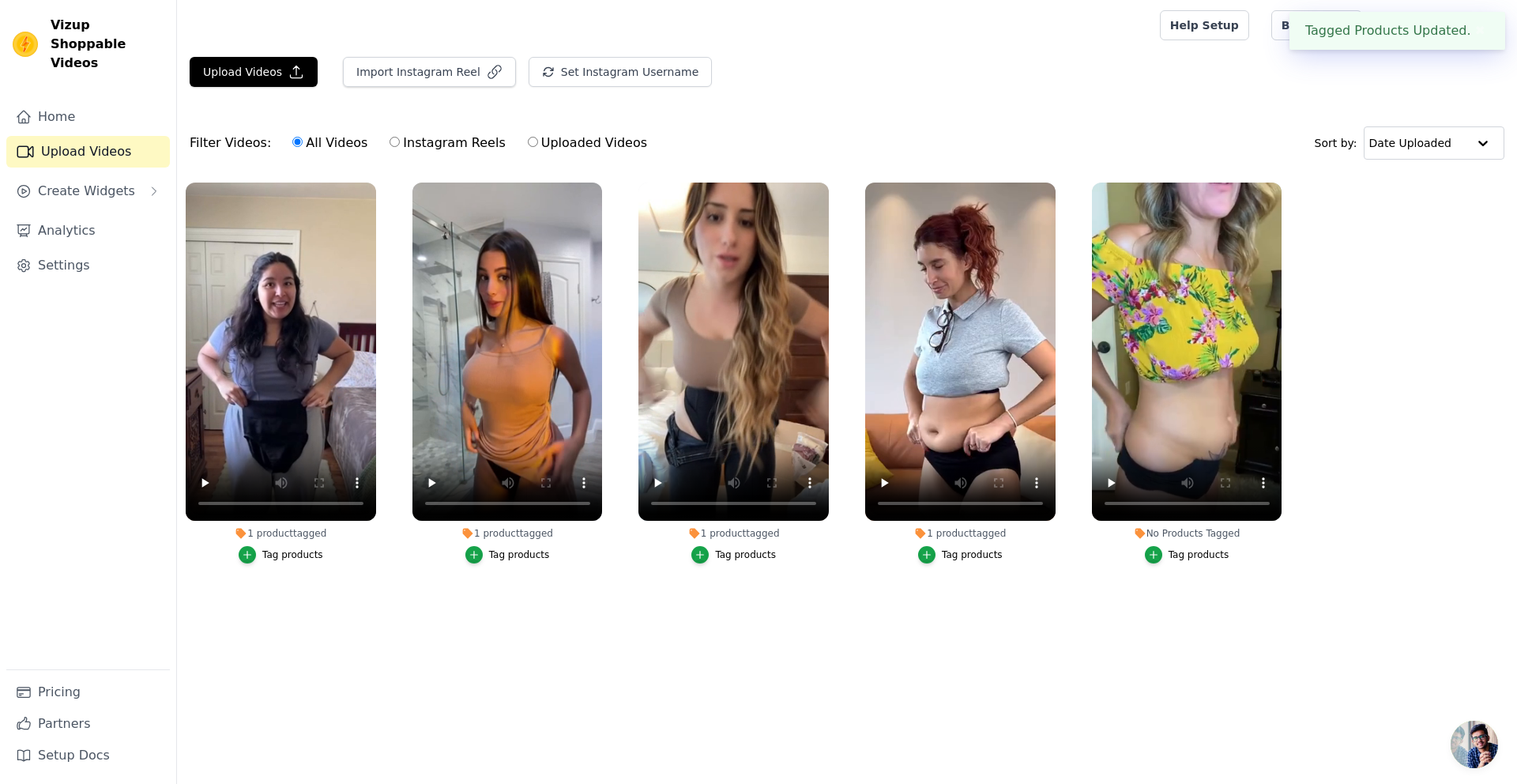
click at [1183, 536] on div "No Products Tagged" at bounding box center [1187, 533] width 191 height 13
click at [1186, 555] on div "Tag products" at bounding box center [1199, 555] width 61 height 13
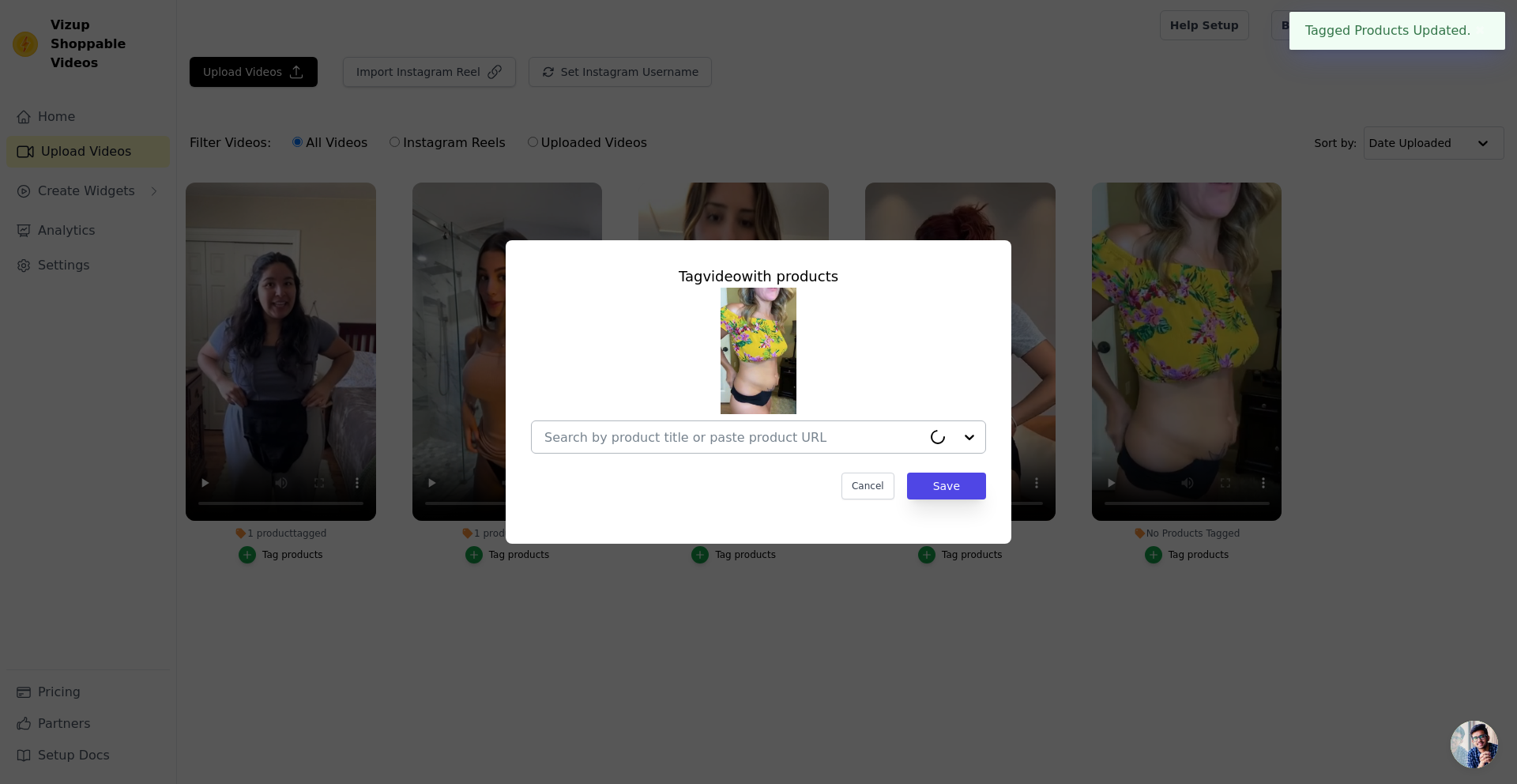
click at [775, 434] on input "No Products Tagged Tag video with products Cancel Save Tag products" at bounding box center [733, 437] width 377 height 15
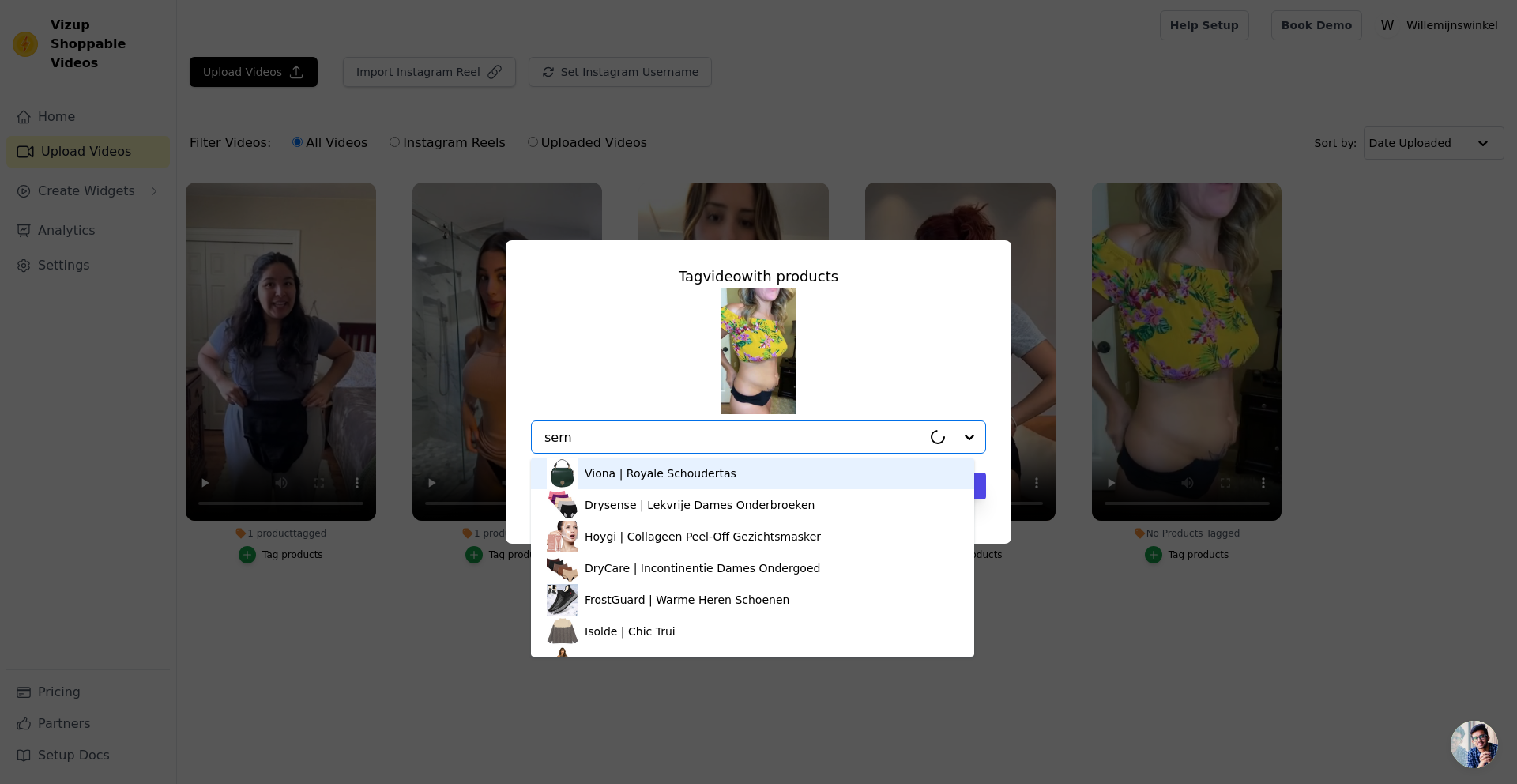
type input "ser"
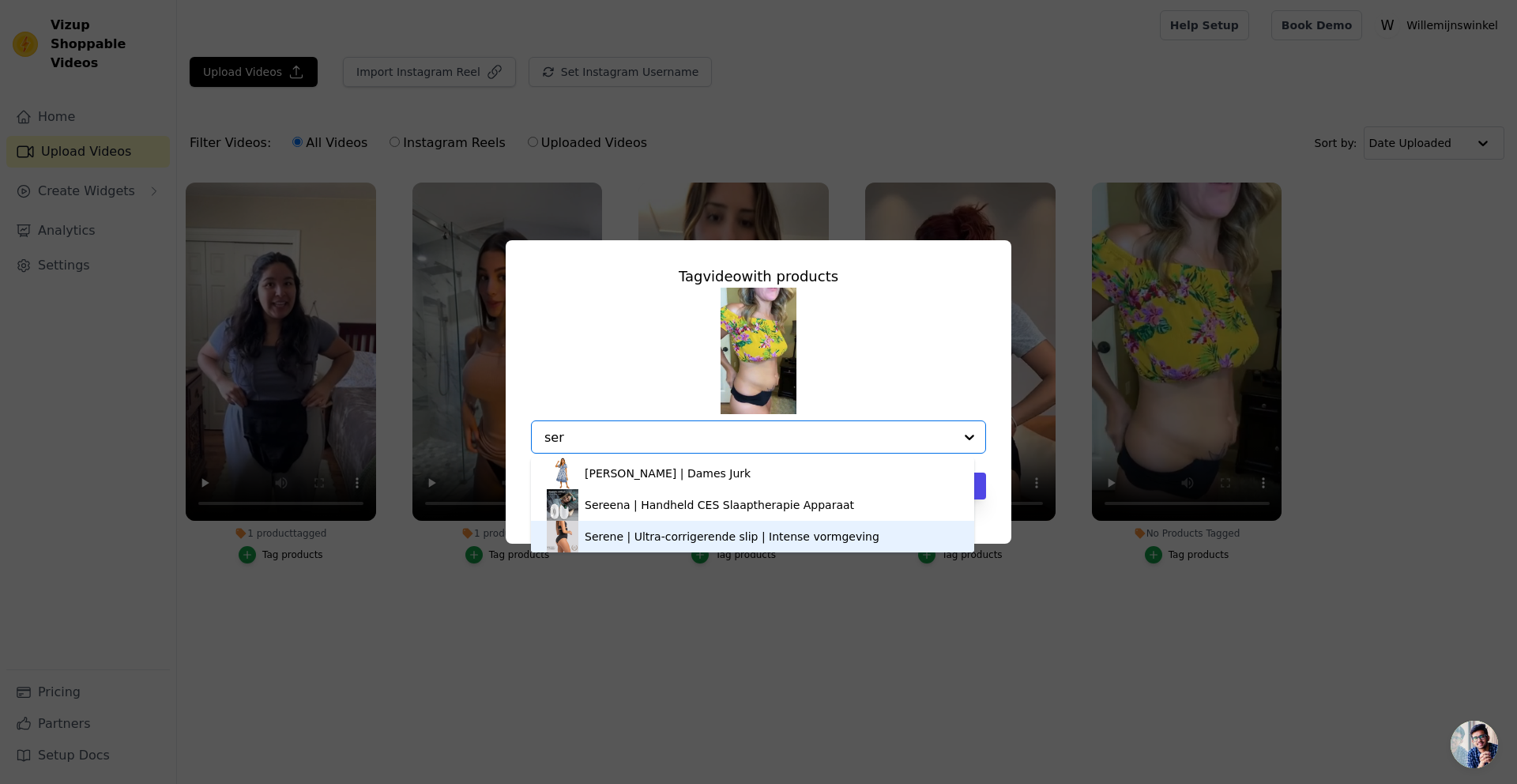
click at [614, 539] on div "Serene | Ultra-corrigerende slip | Intense vormgeving" at bounding box center [731, 536] width 295 height 15
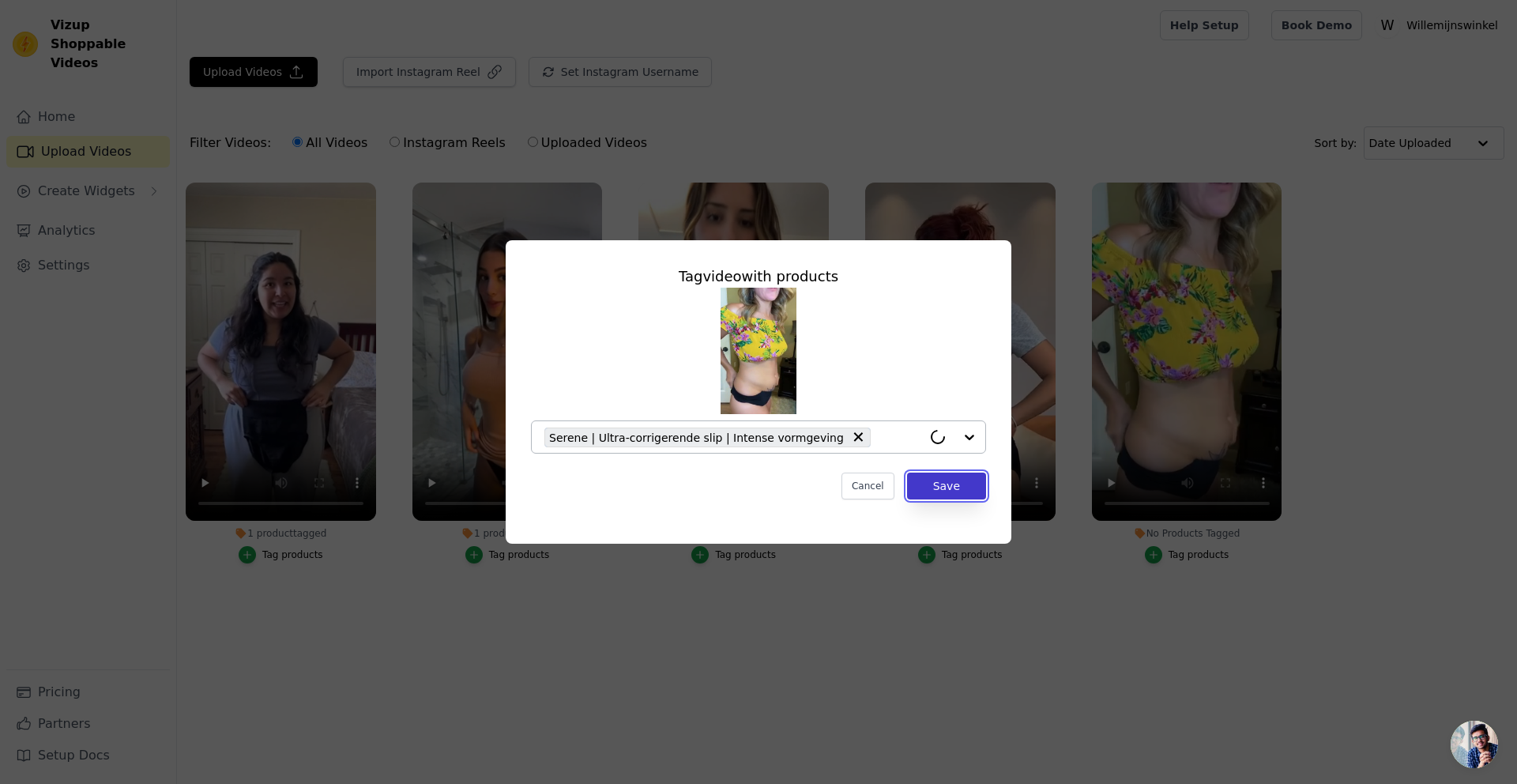
click at [964, 486] on button "Save" at bounding box center [946, 485] width 79 height 27
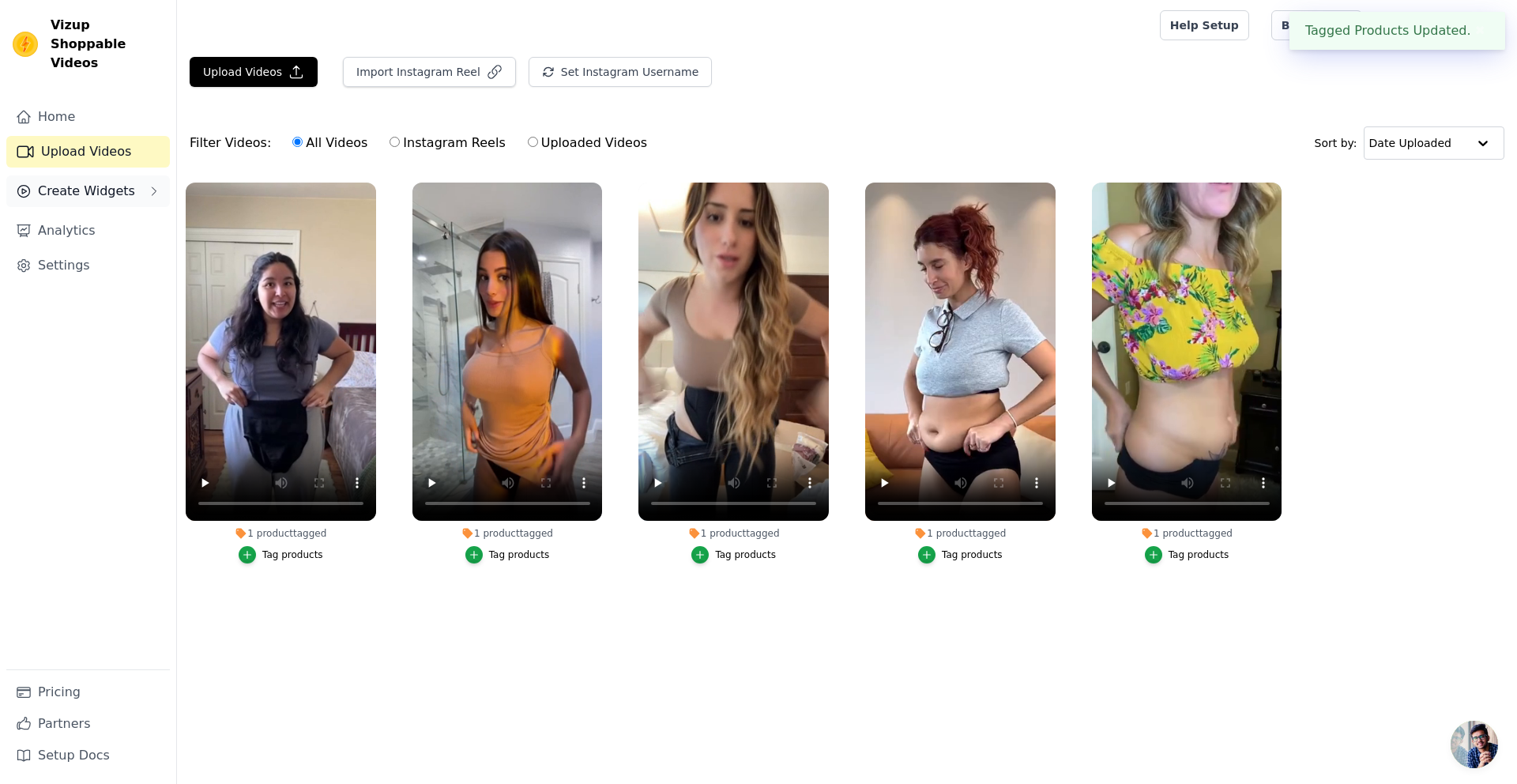
click at [78, 182] on span "Create Widgets" at bounding box center [87, 191] width 97 height 19
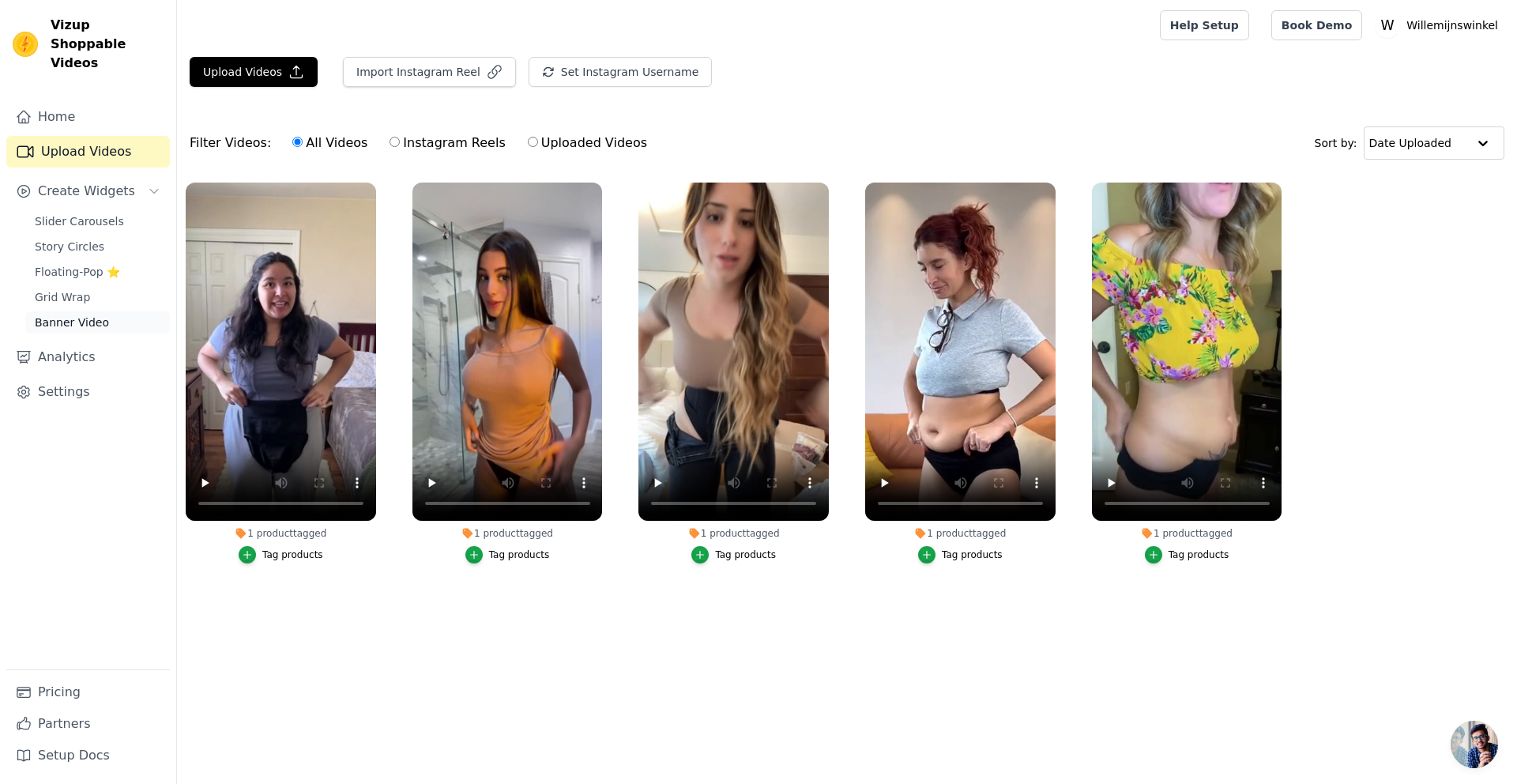
click at [54, 314] on span "Banner Video" at bounding box center [72, 321] width 75 height 15
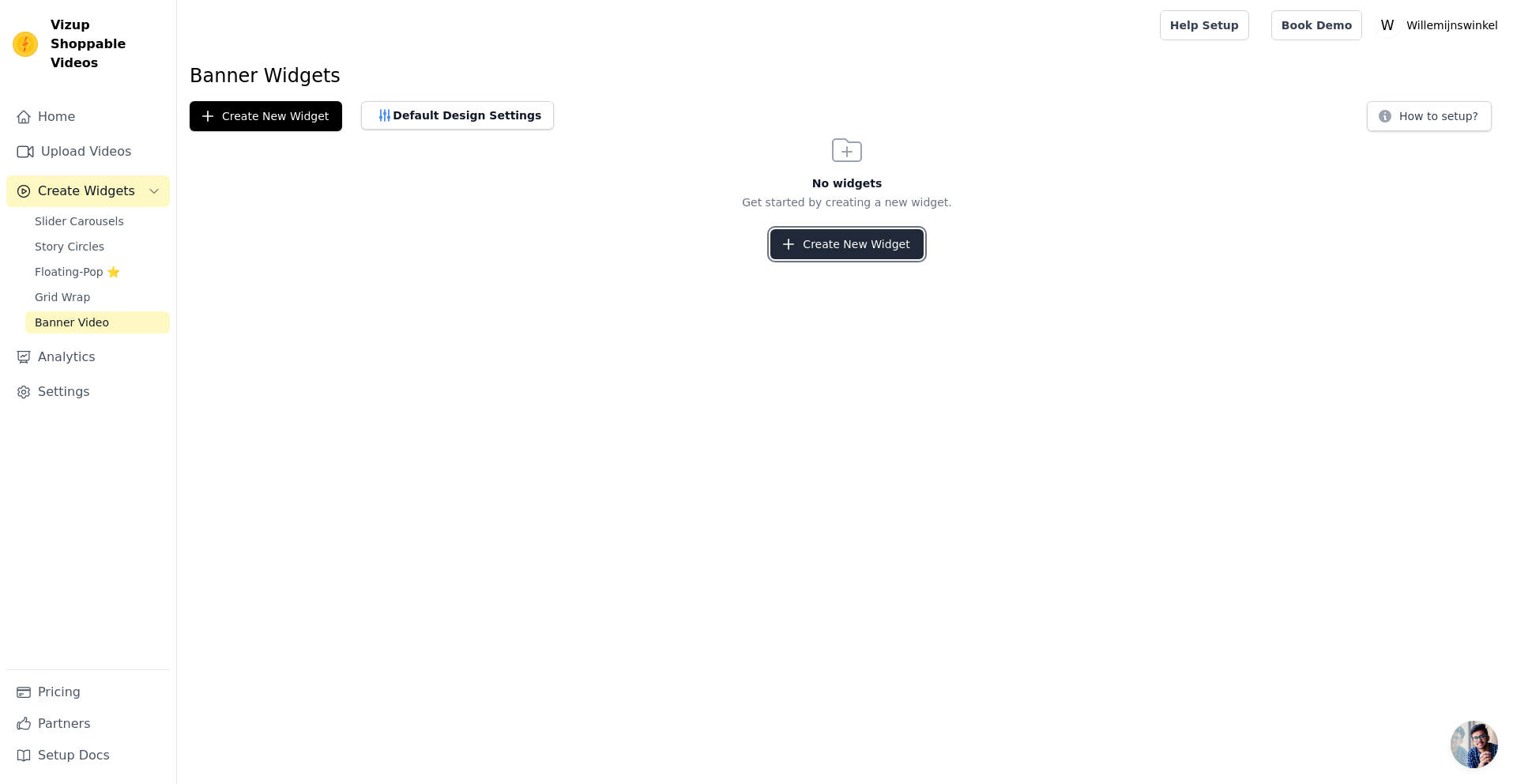
click at [859, 257] on button "Create New Widget" at bounding box center [847, 243] width 153 height 30
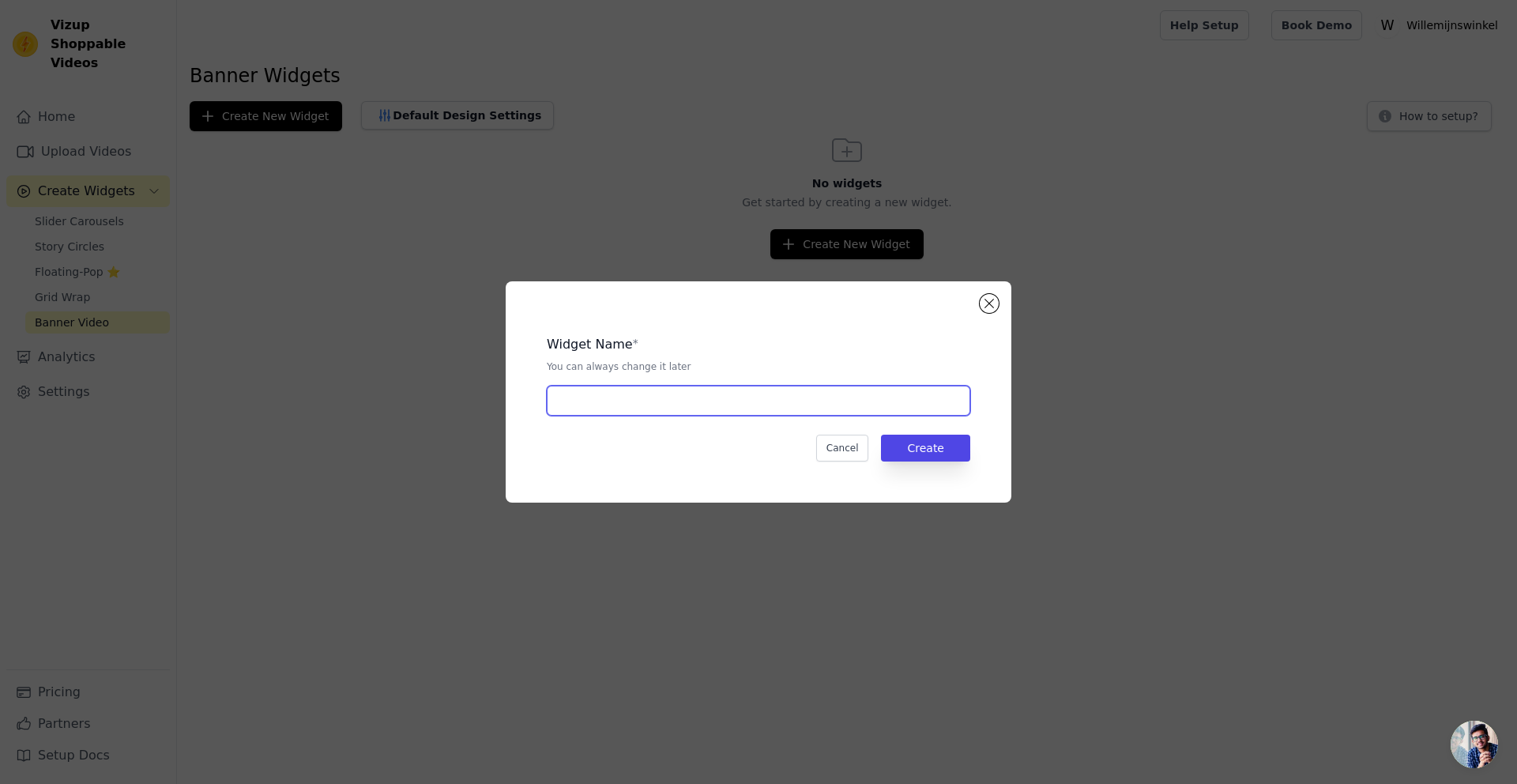
click at [648, 398] on input "text" at bounding box center [759, 400] width 424 height 30
type input "Shaping"
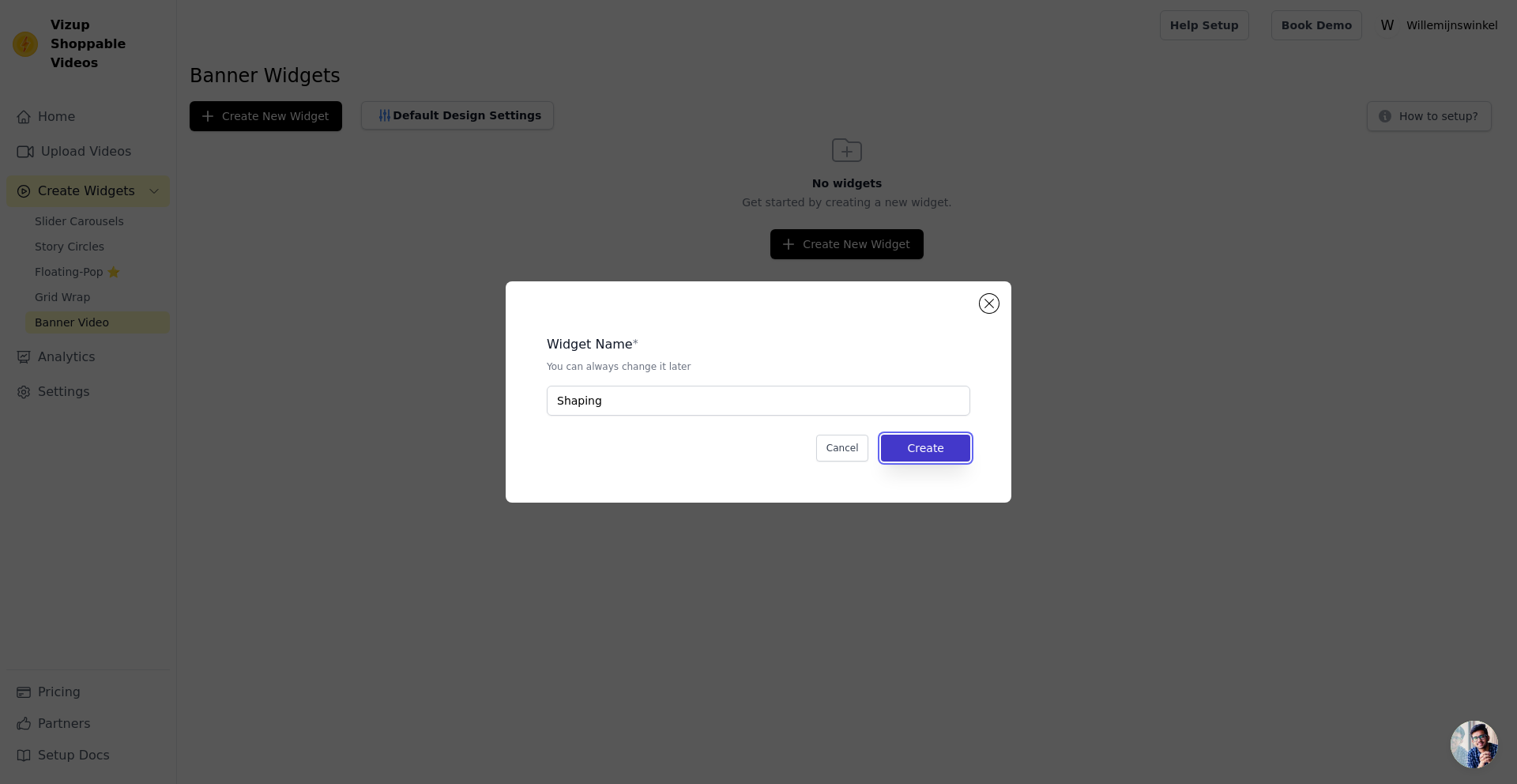
click at [929, 454] on button "Create" at bounding box center [925, 447] width 89 height 27
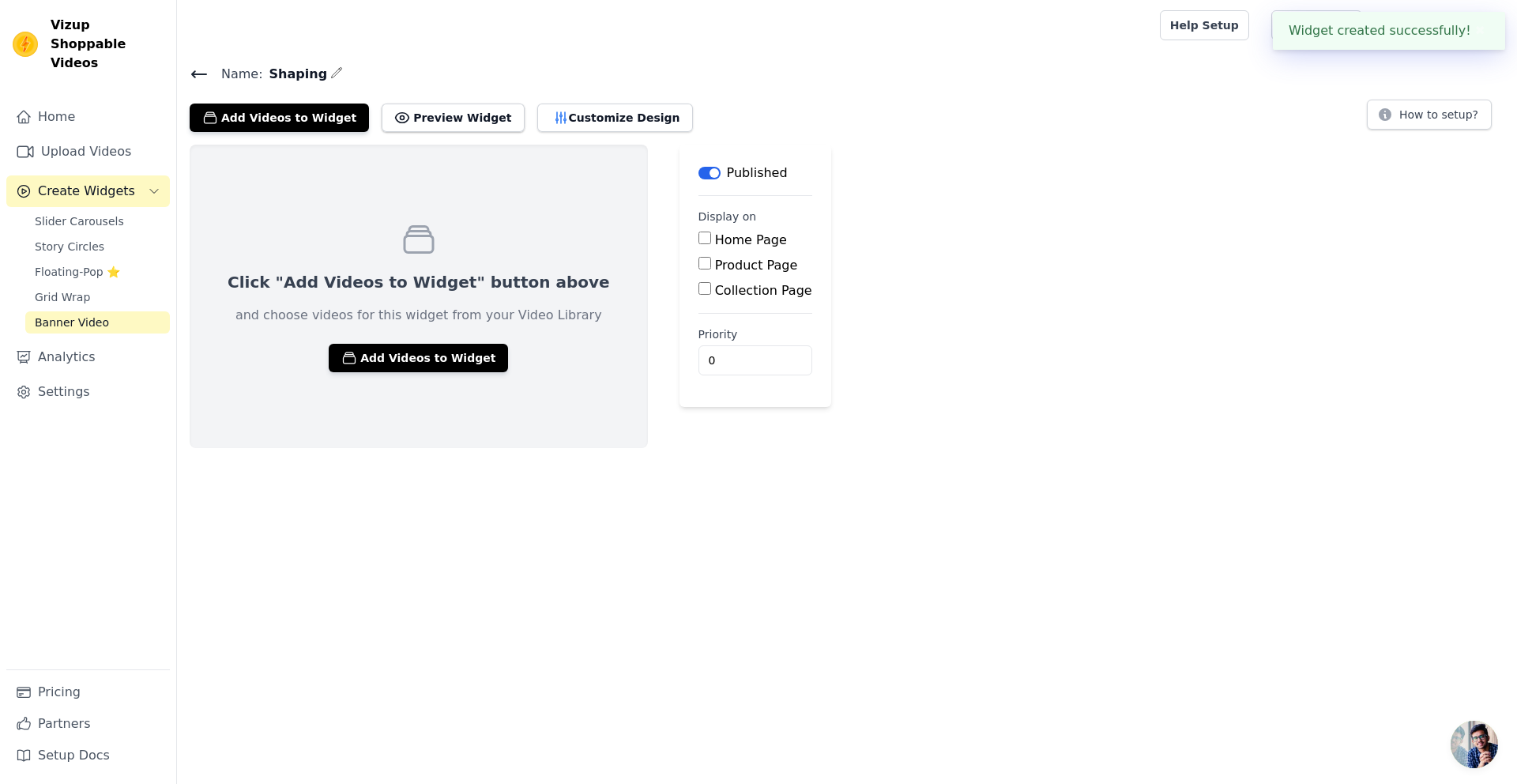
click at [699, 265] on input "Product Page" at bounding box center [705, 263] width 13 height 13
checkbox input "true"
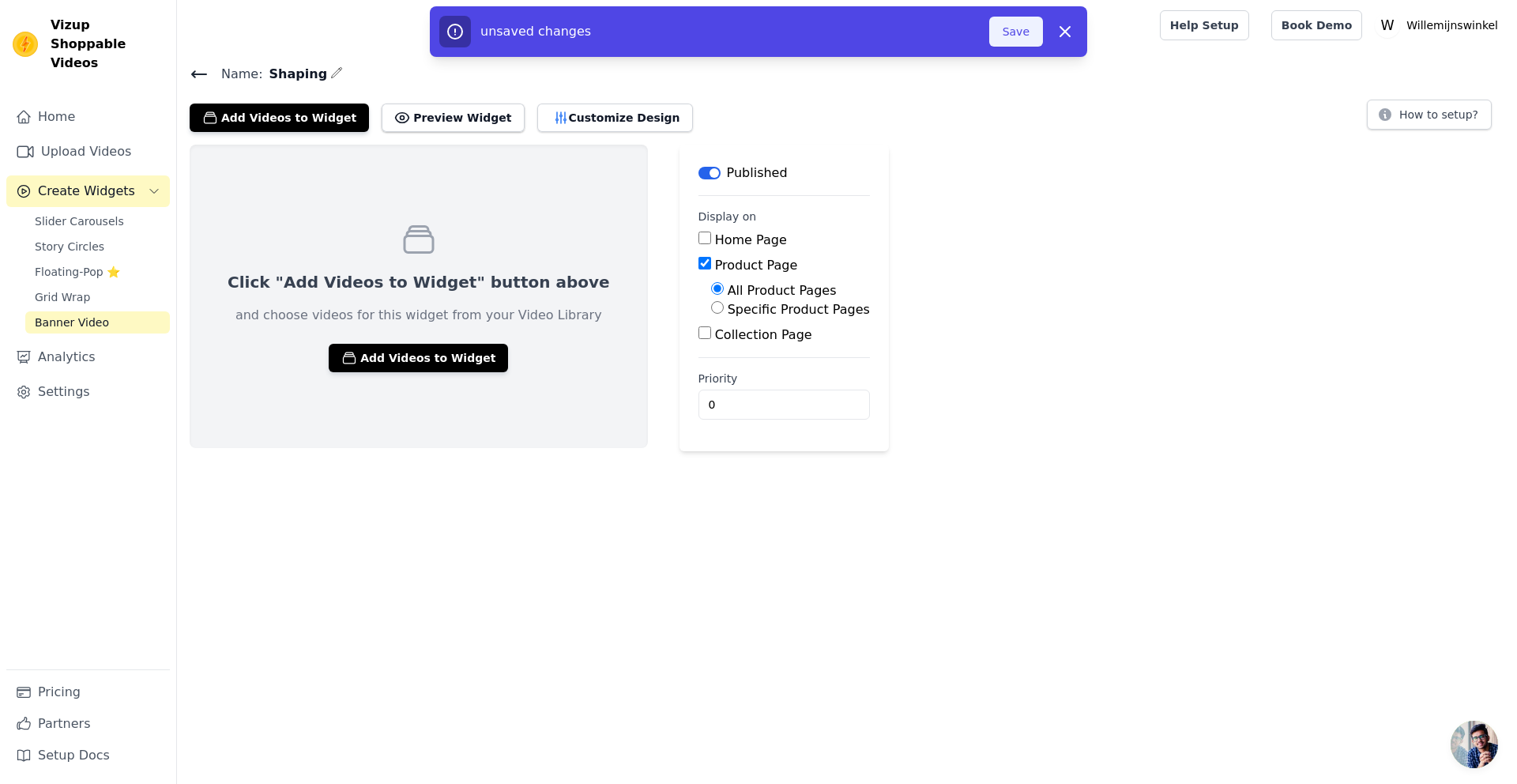
click at [1023, 30] on button "Save" at bounding box center [1016, 31] width 54 height 30
click at [393, 356] on button "Add Videos to Widget" at bounding box center [418, 357] width 179 height 28
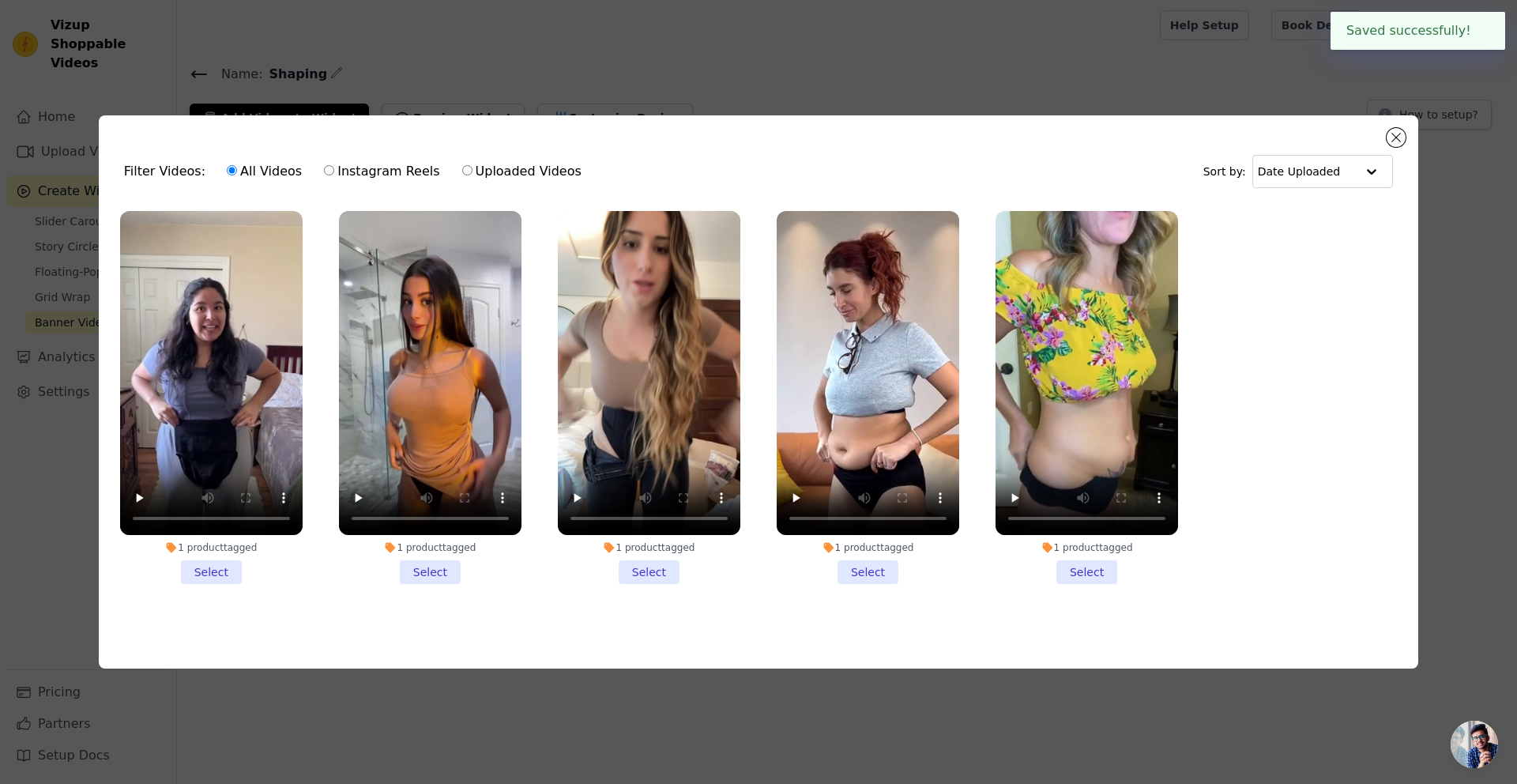
click at [222, 574] on li "1 product tagged Select" at bounding box center [211, 398] width 183 height 373
click at [0, 0] on input "1 product tagged Select" at bounding box center [0, 0] width 0 height 0
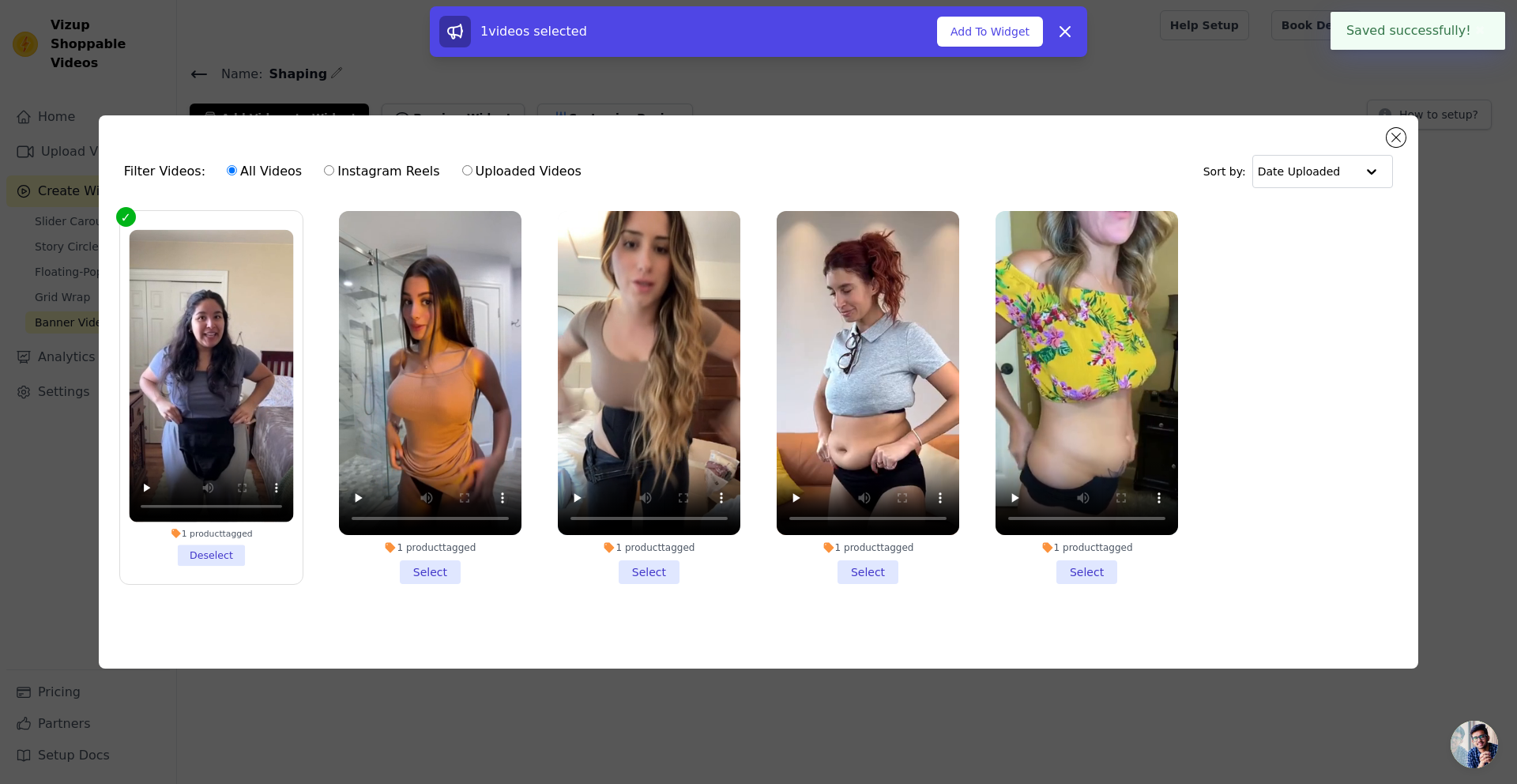
drag, startPoint x: 406, startPoint y: 566, endPoint x: 455, endPoint y: 571, distance: 49.3
click at [409, 566] on li "1 product tagged Select" at bounding box center [430, 398] width 183 height 373
click at [0, 0] on input "1 product tagged Select" at bounding box center [0, 0] width 0 height 0
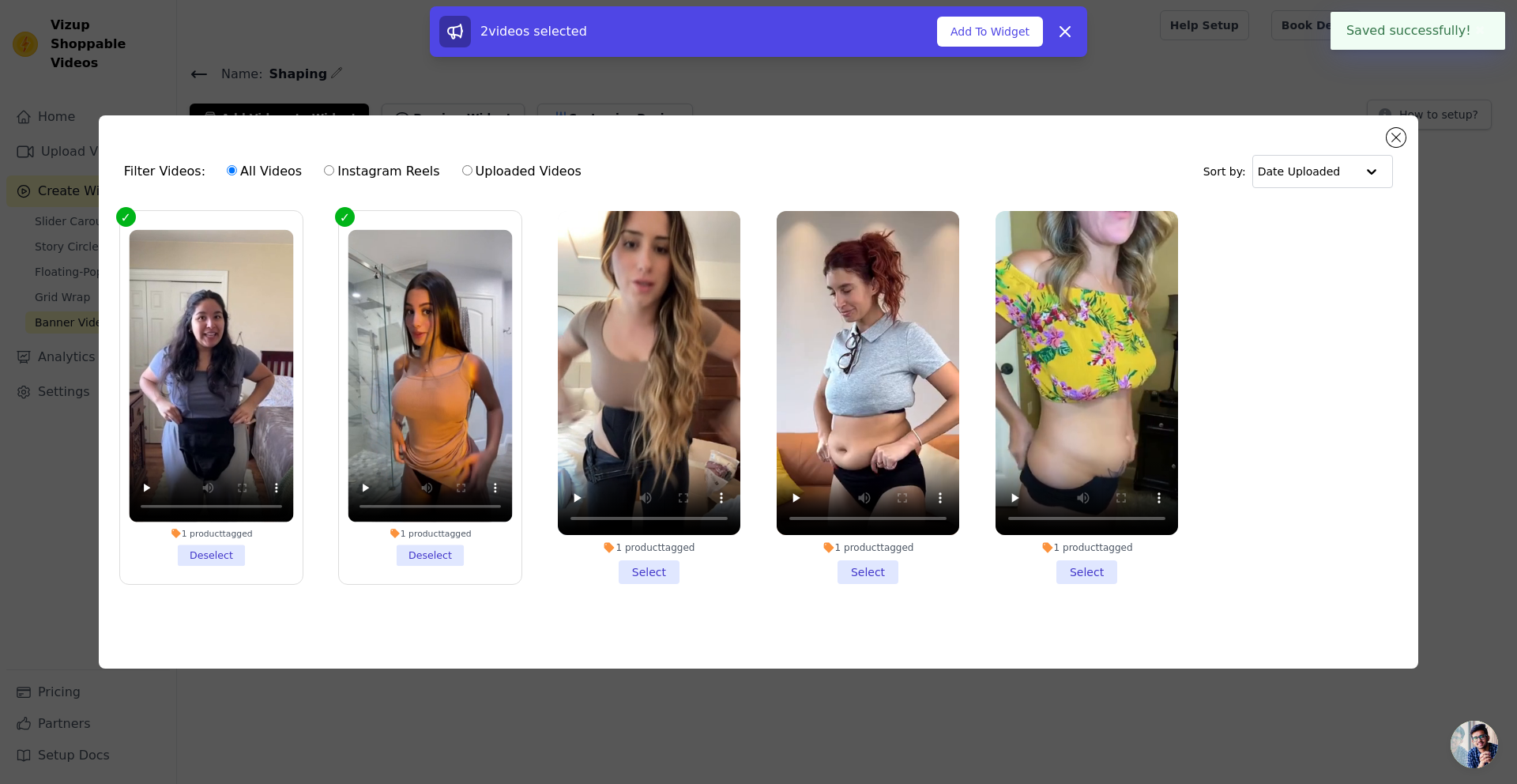
drag, startPoint x: 648, startPoint y: 566, endPoint x: 675, endPoint y: 566, distance: 27.0
click at [654, 566] on li "1 product tagged Select" at bounding box center [649, 398] width 183 height 373
drag, startPoint x: 861, startPoint y: 563, endPoint x: 1028, endPoint y: 562, distance: 167.0
click at [868, 563] on li "1 product tagged Select" at bounding box center [868, 398] width 183 height 373
click at [1082, 563] on li "1 product tagged Select" at bounding box center [1087, 398] width 183 height 373
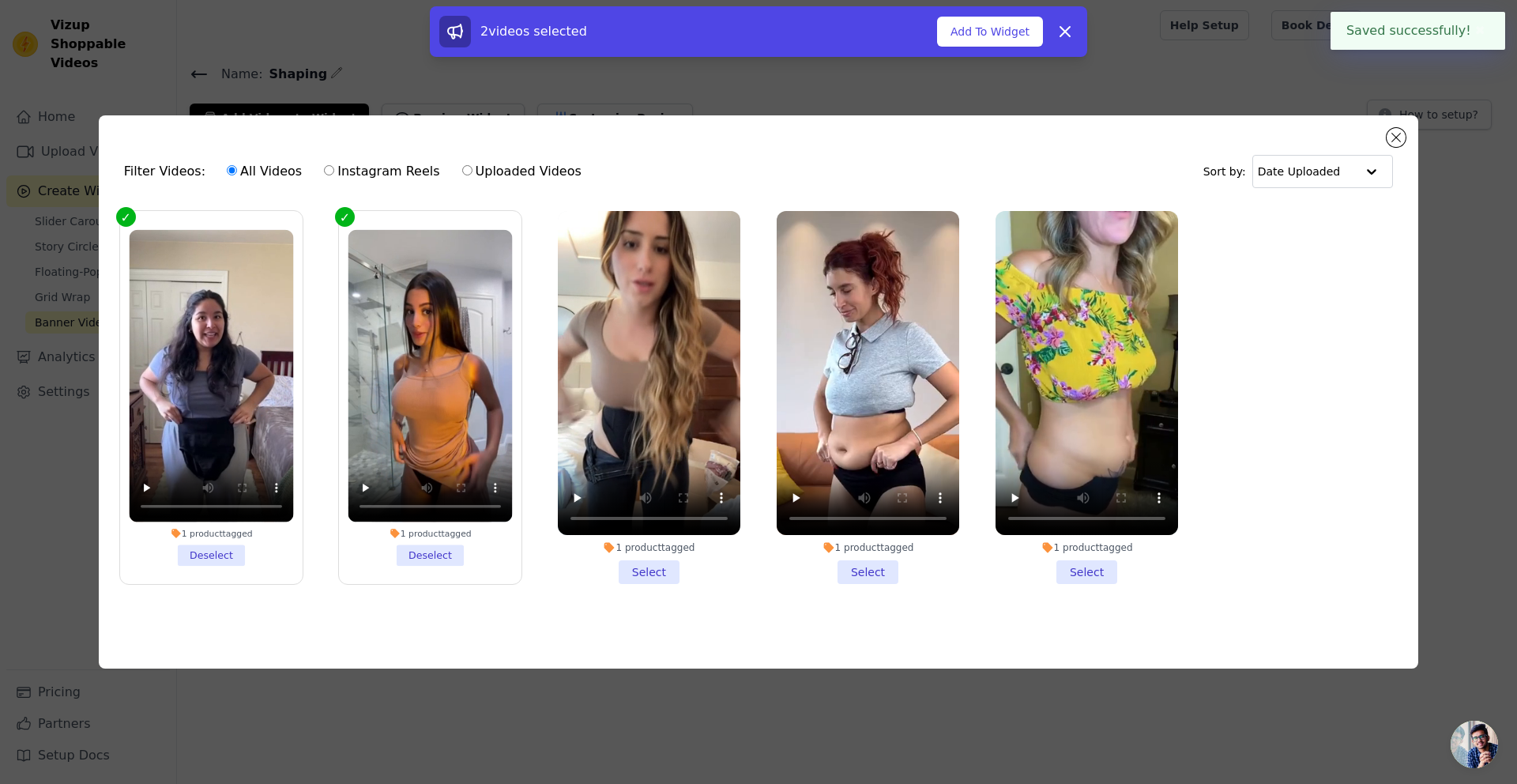
click at [0, 0] on input "1 product tagged Select" at bounding box center [0, 0] width 0 height 0
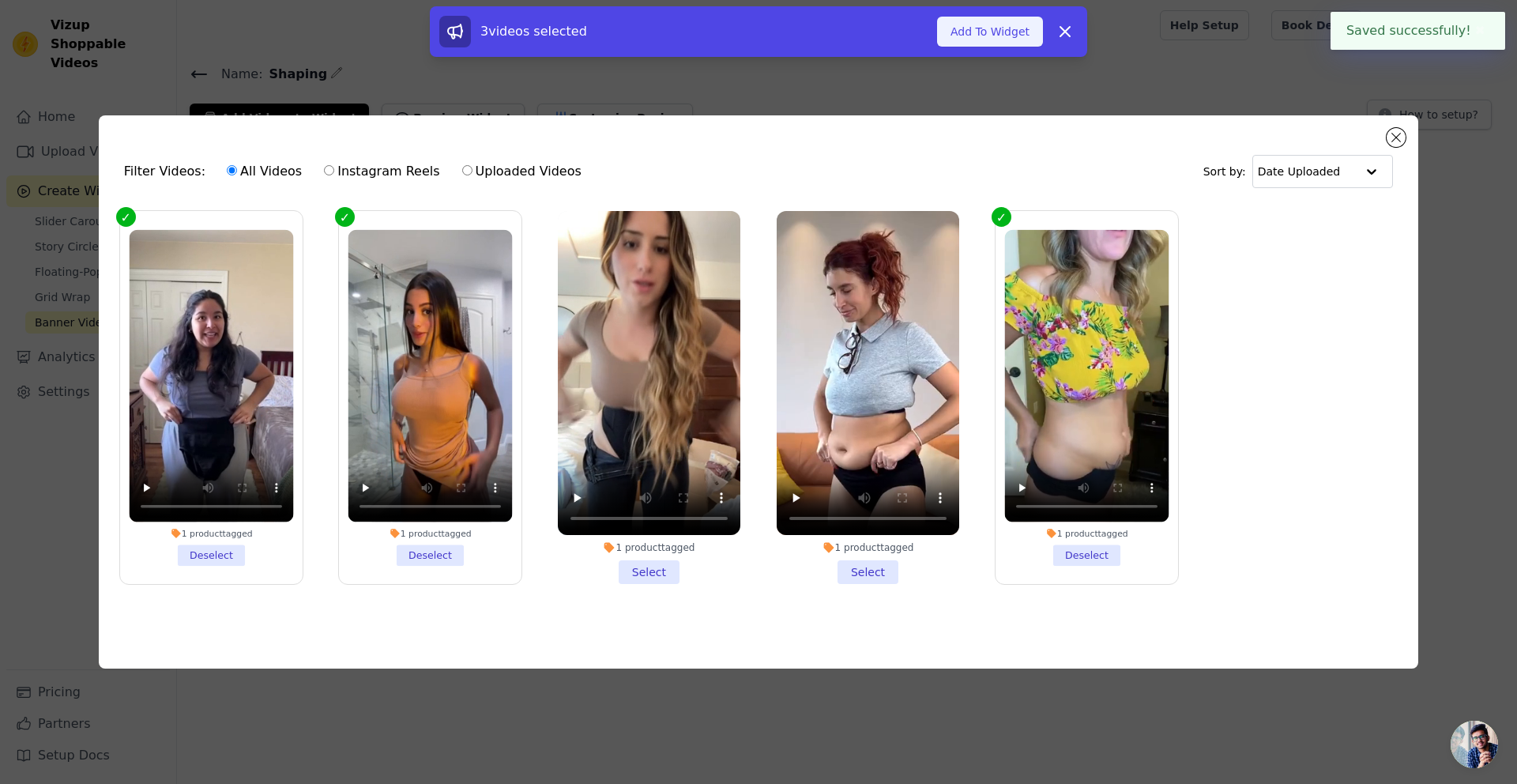
click at [1010, 28] on button "Add To Widget" at bounding box center [990, 31] width 106 height 30
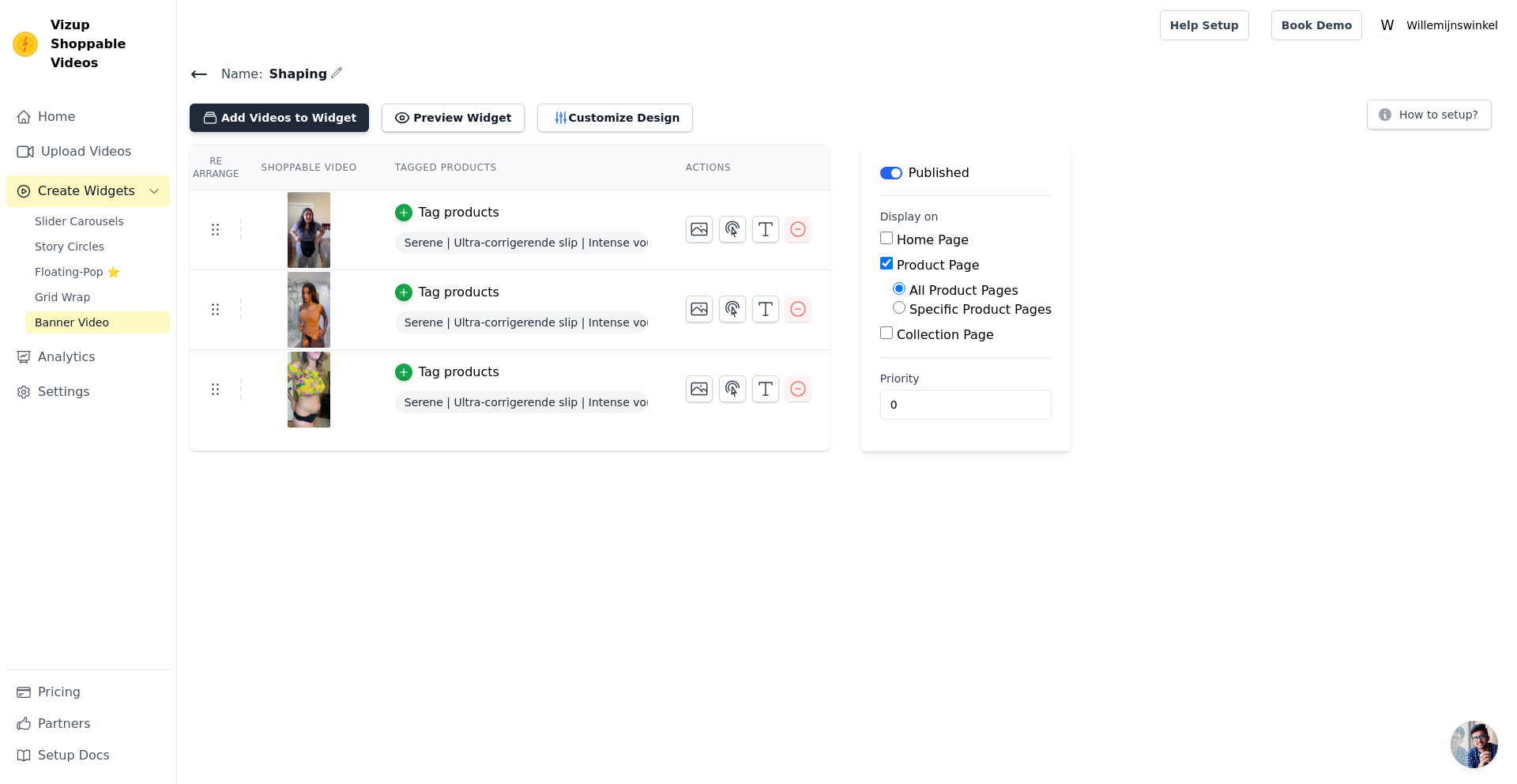
click at [264, 123] on button "Add Videos to Widget" at bounding box center [279, 118] width 179 height 28
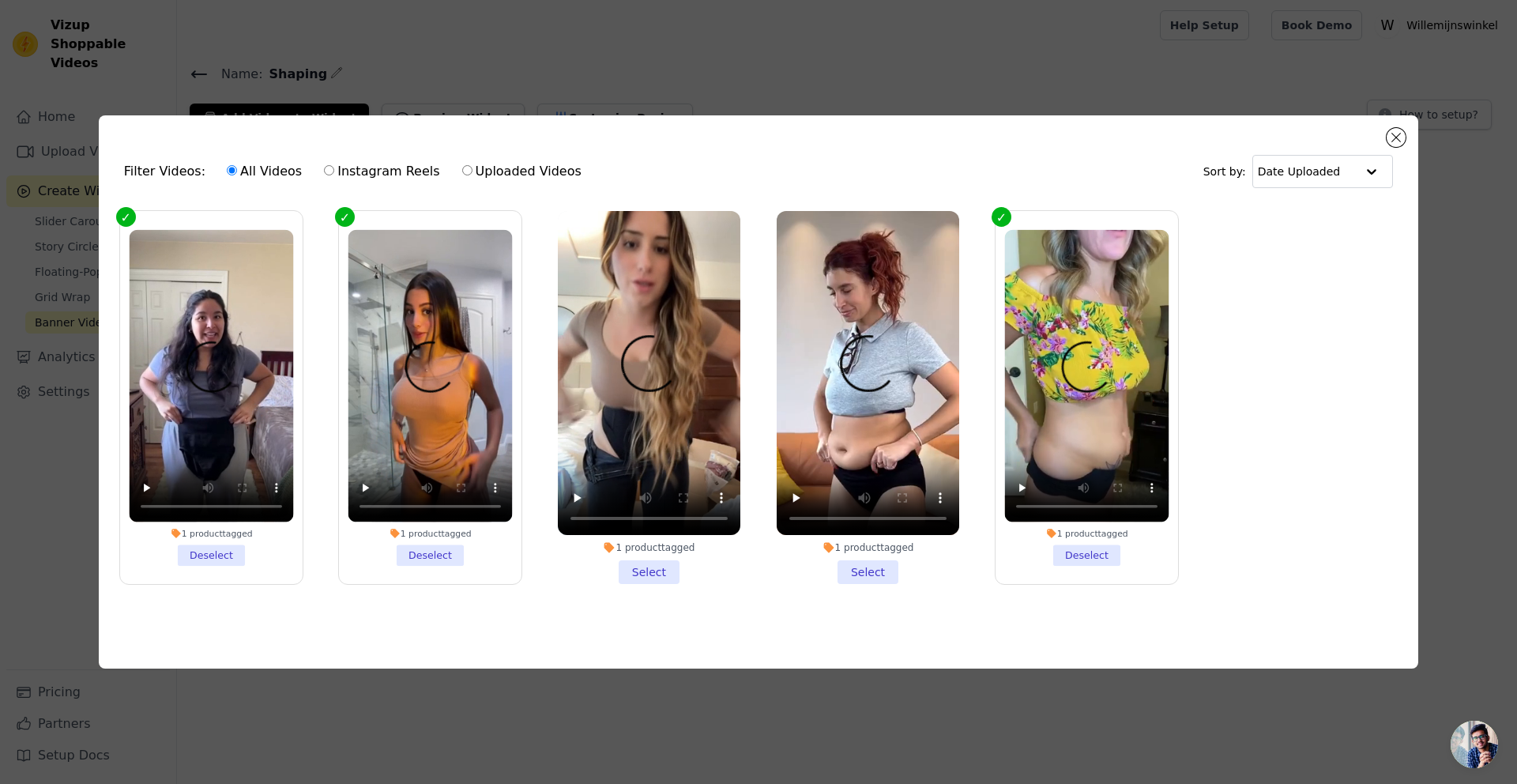
drag, startPoint x: 640, startPoint y: 570, endPoint x: 730, endPoint y: 554, distance: 91.4
click at [640, 570] on li "1 product tagged Select" at bounding box center [649, 398] width 183 height 373
click at [0, 0] on input "1 product tagged Select" at bounding box center [0, 0] width 0 height 0
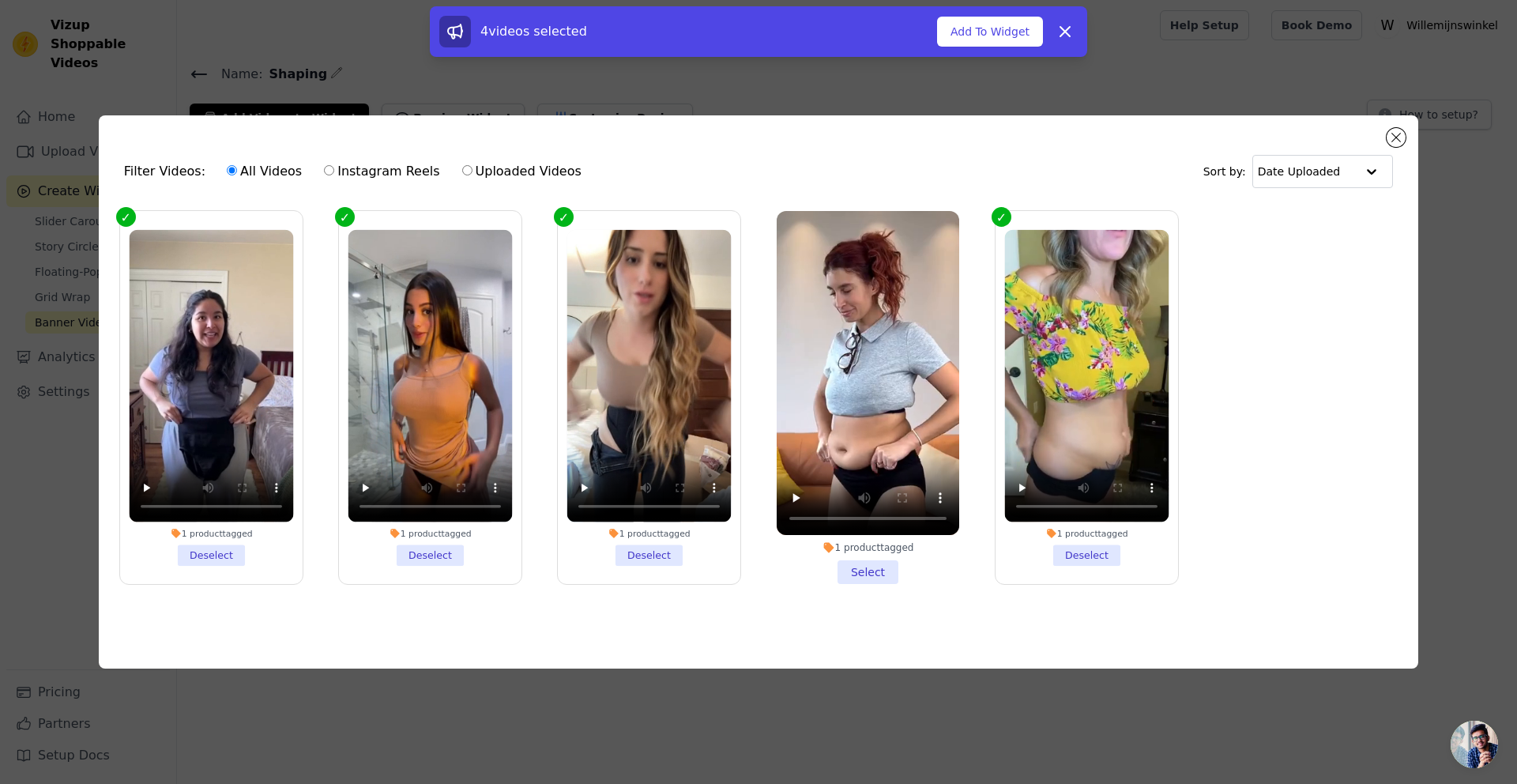
click at [864, 567] on li "1 product tagged Select" at bounding box center [868, 398] width 183 height 373
click at [0, 0] on input "1 product tagged Select" at bounding box center [0, 0] width 0 height 0
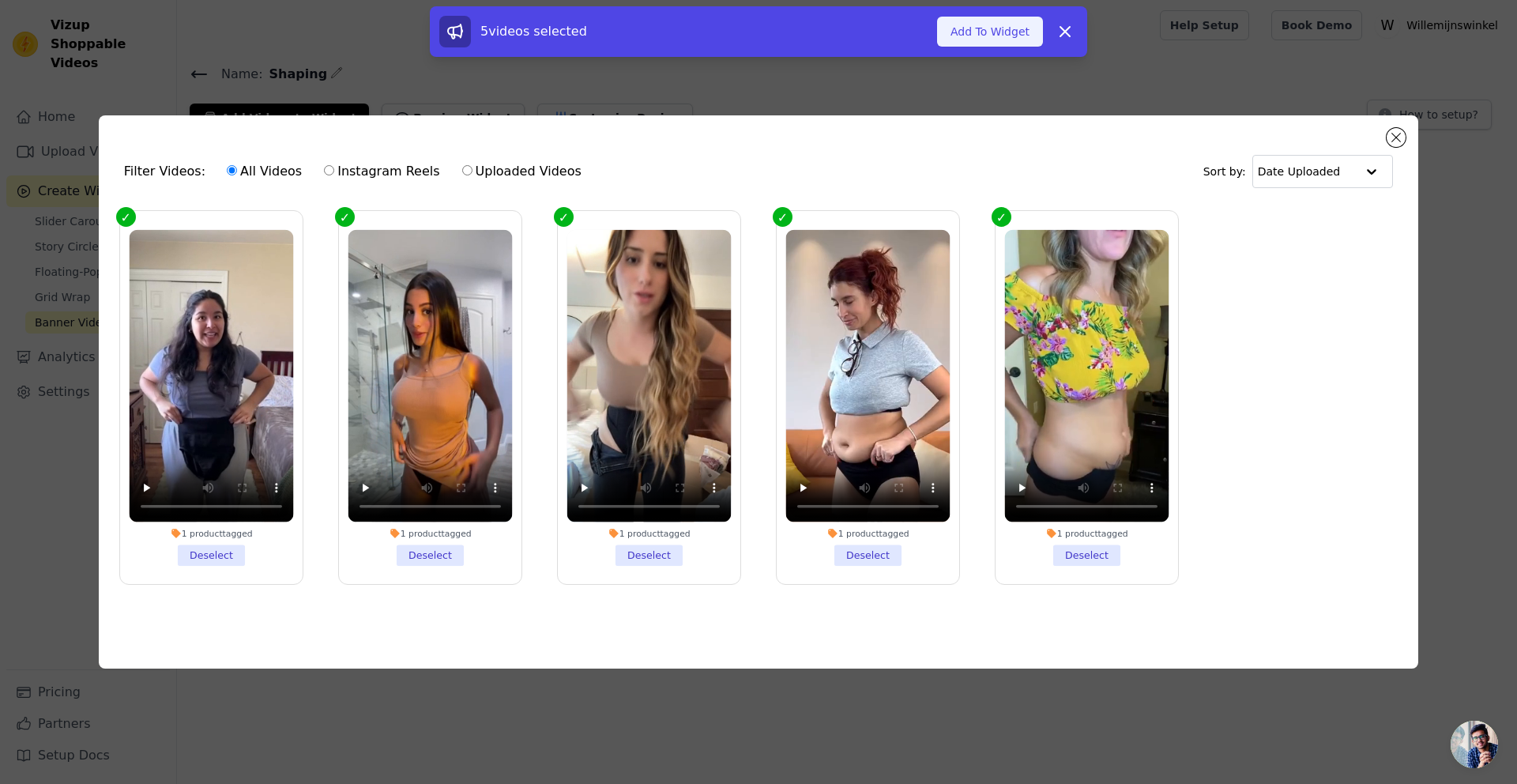
click at [973, 31] on button "Add To Widget" at bounding box center [990, 31] width 106 height 30
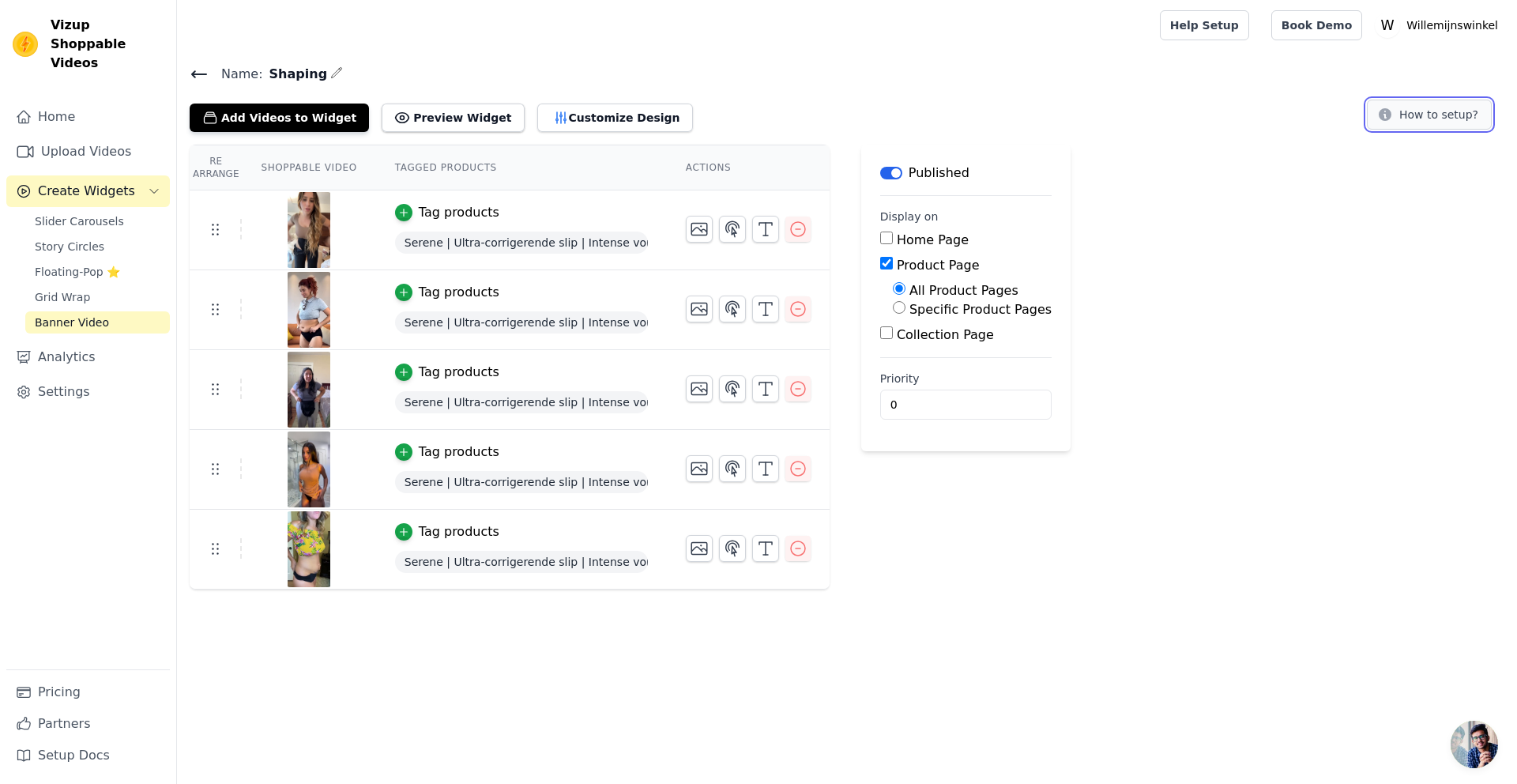
click at [1430, 110] on button "How to setup?" at bounding box center [1429, 114] width 125 height 30
click at [1401, 104] on button "How to setup?" at bounding box center [1429, 114] width 125 height 30
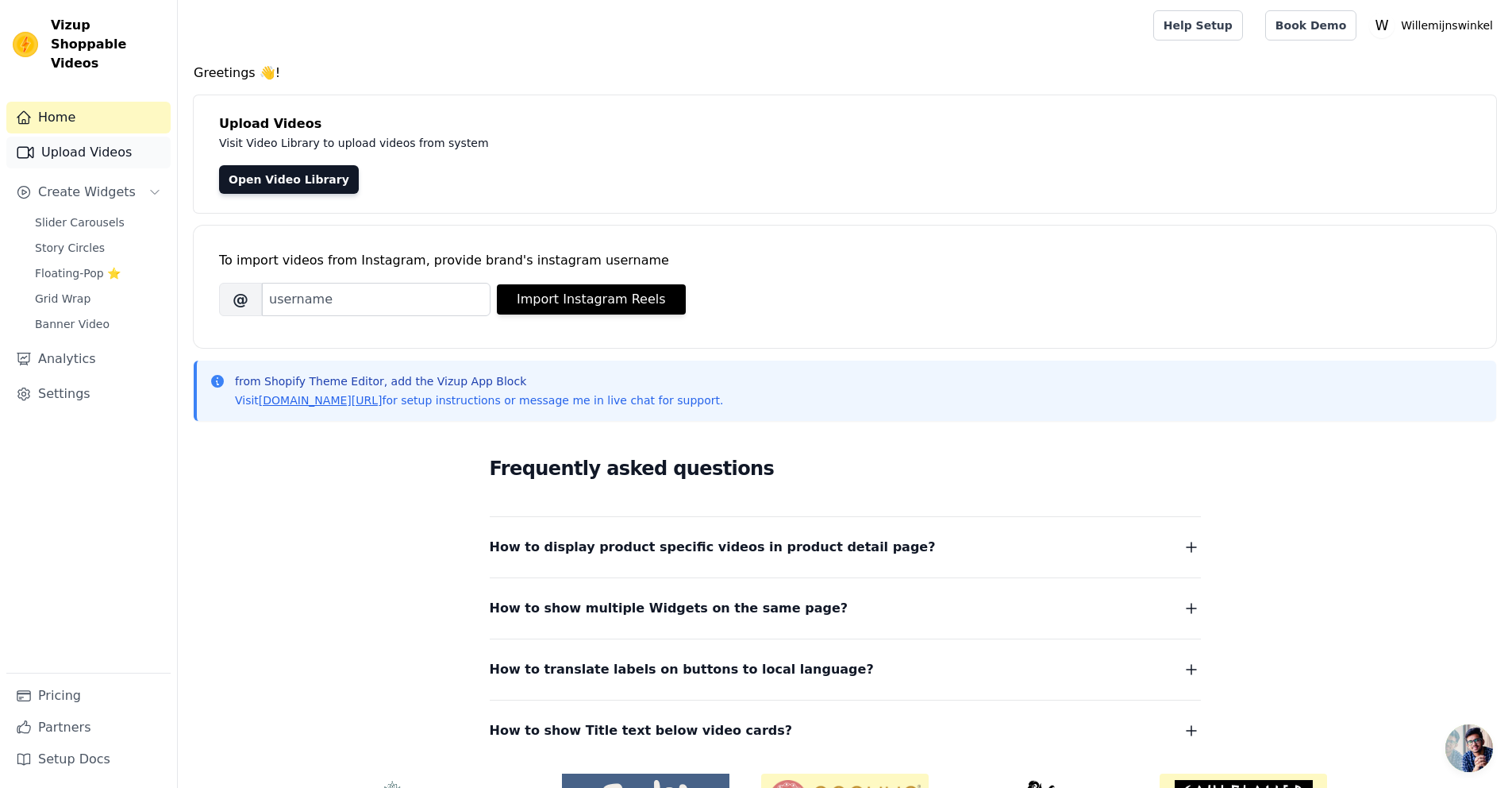
click at [93, 136] on link "Upload Videos" at bounding box center [89, 152] width 165 height 32
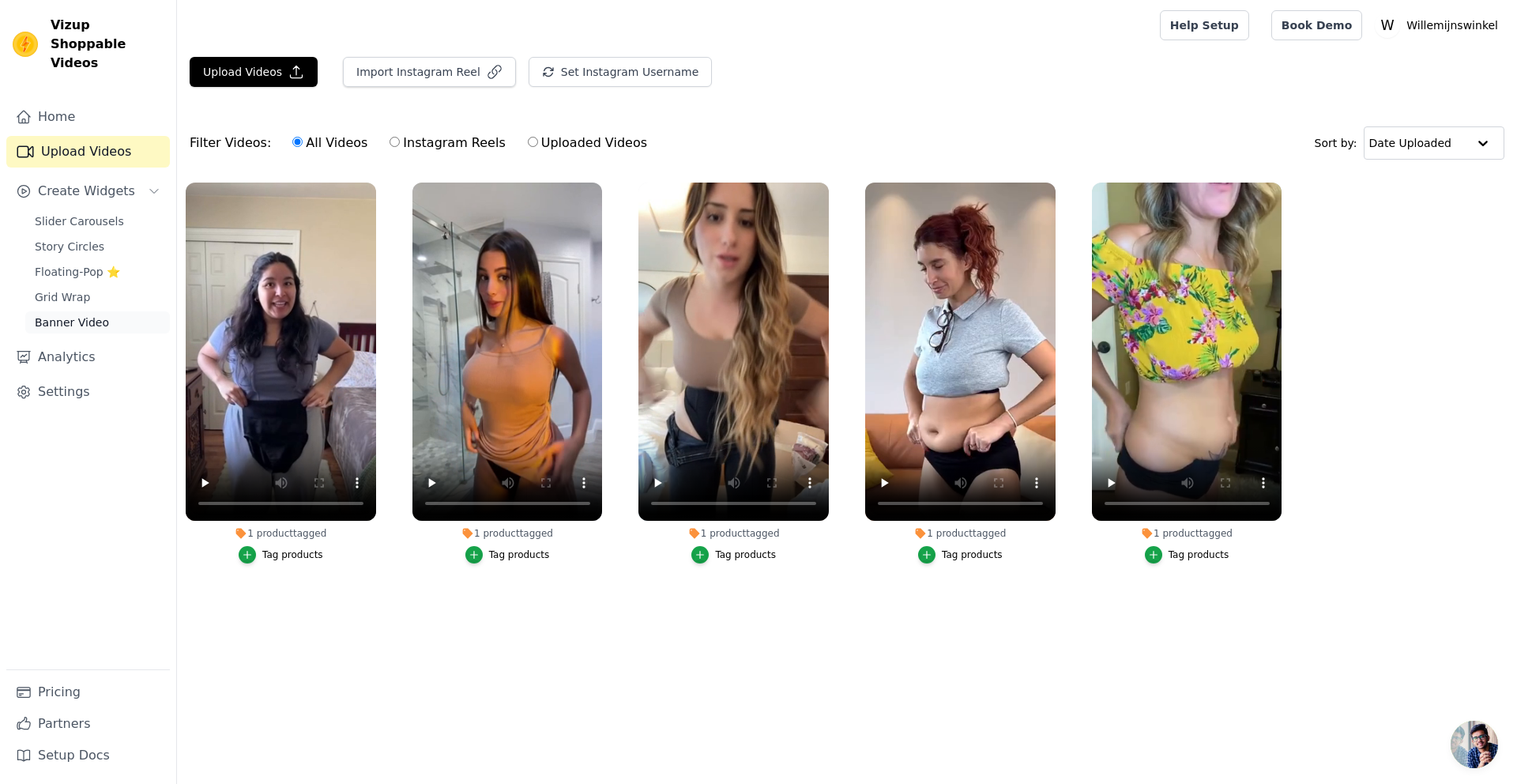
click at [66, 314] on span "Banner Video" at bounding box center [72, 321] width 75 height 15
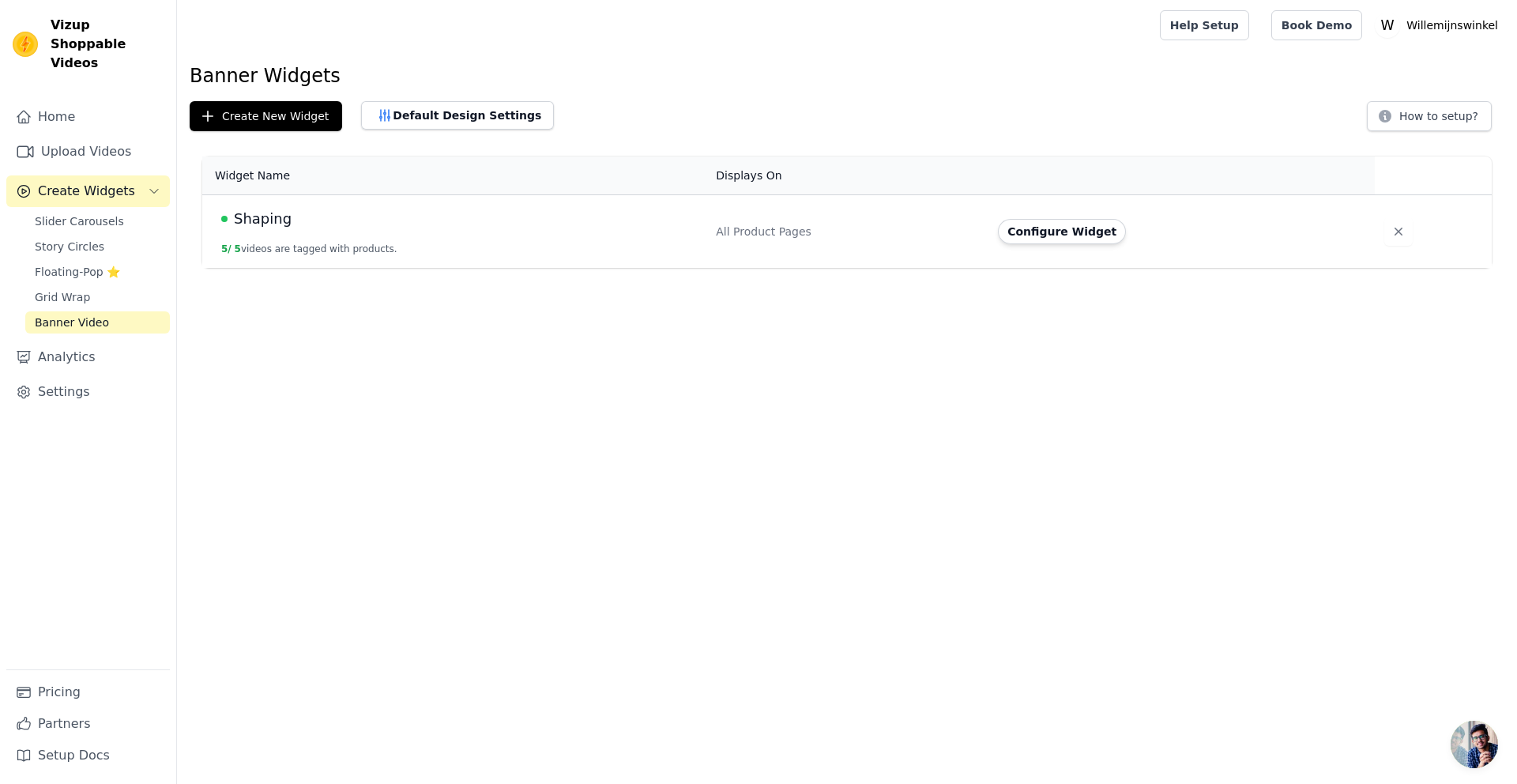
click at [274, 227] on span "Shaping" at bounding box center [262, 218] width 58 height 22
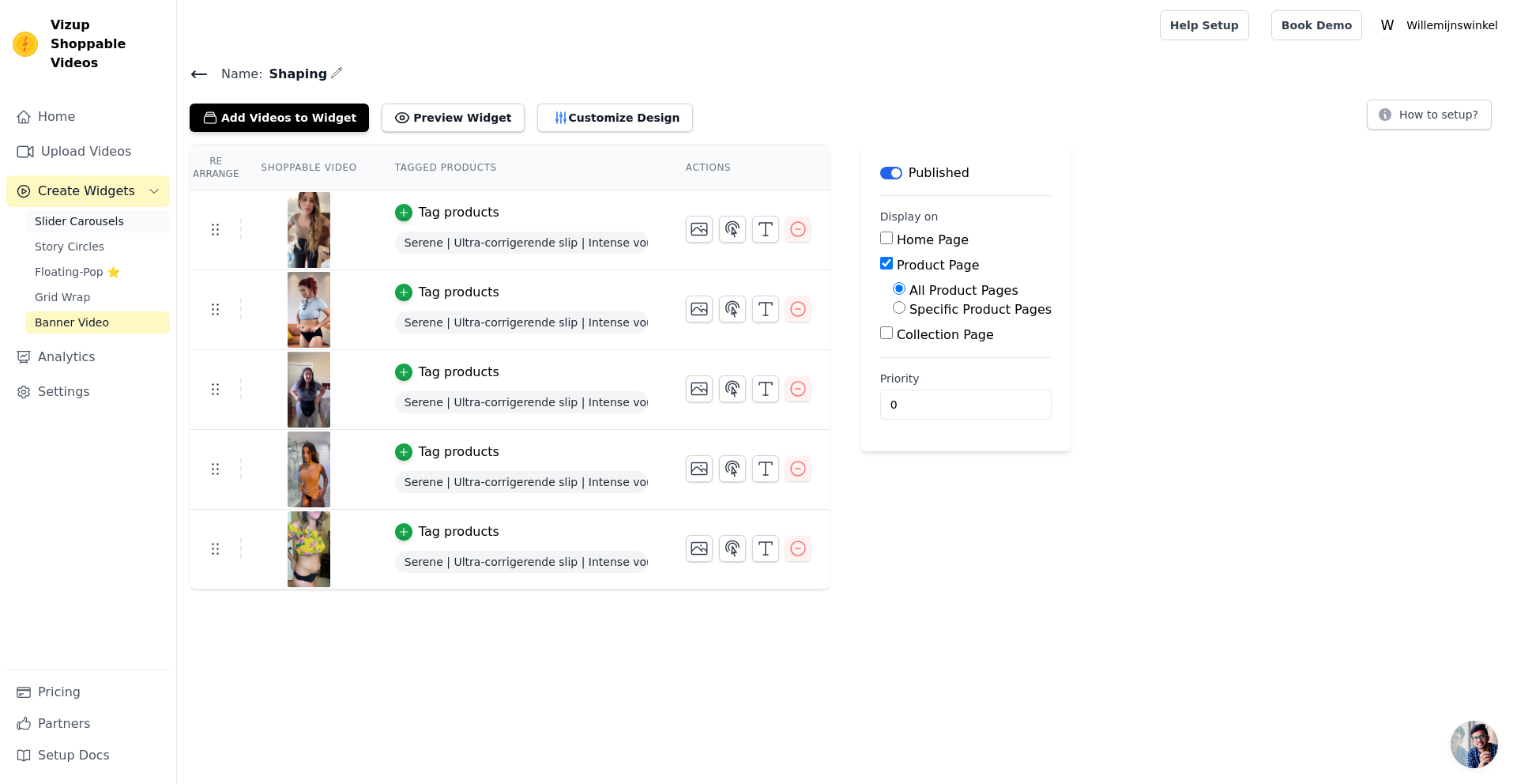
click at [89, 213] on span "Slider Carousels" at bounding box center [80, 221] width 89 height 15
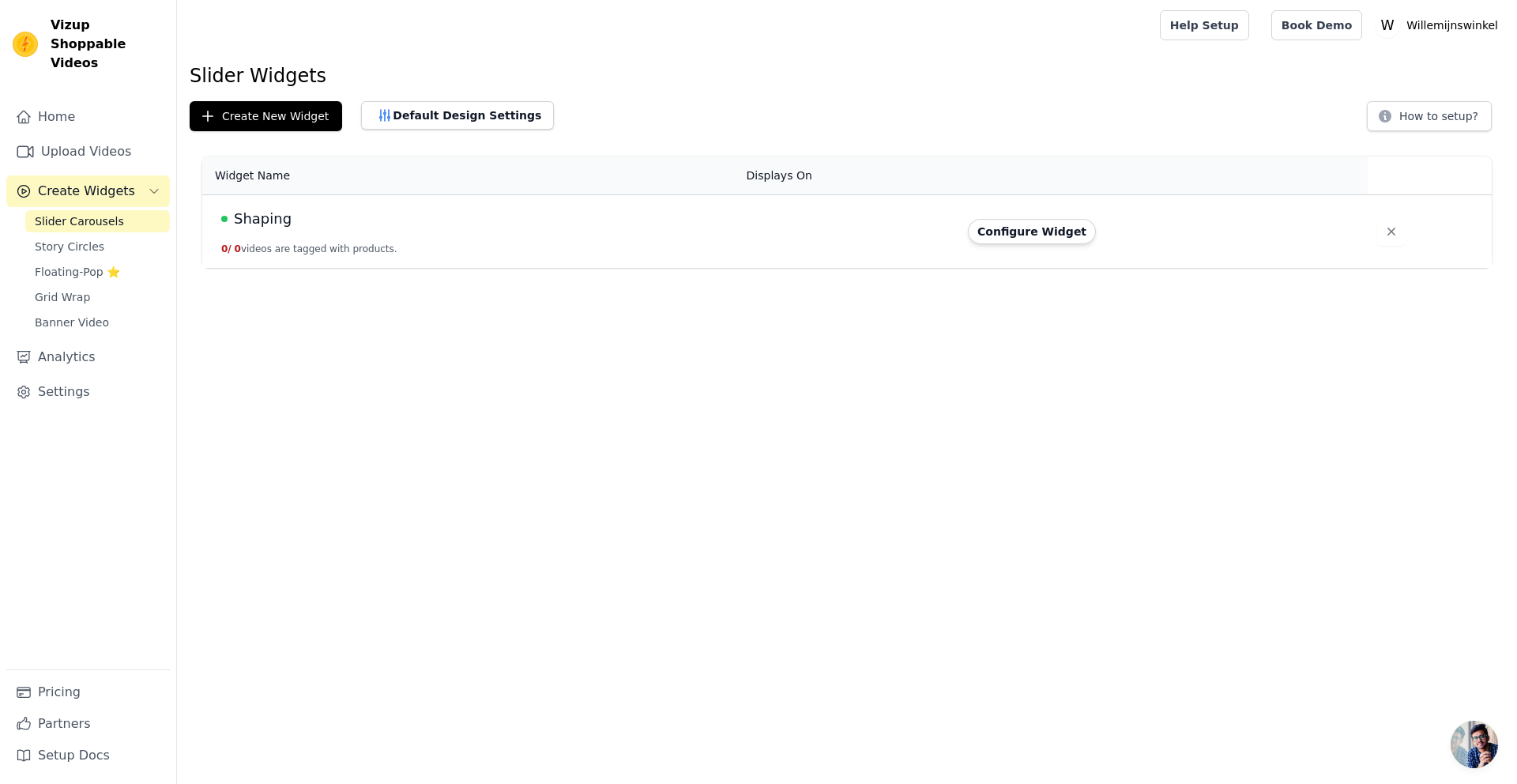
click at [273, 235] on td "Shaping 0 / 0 videos are tagged with products." at bounding box center [469, 231] width 535 height 74
click at [1052, 222] on button "Configure Widget" at bounding box center [1032, 231] width 128 height 25
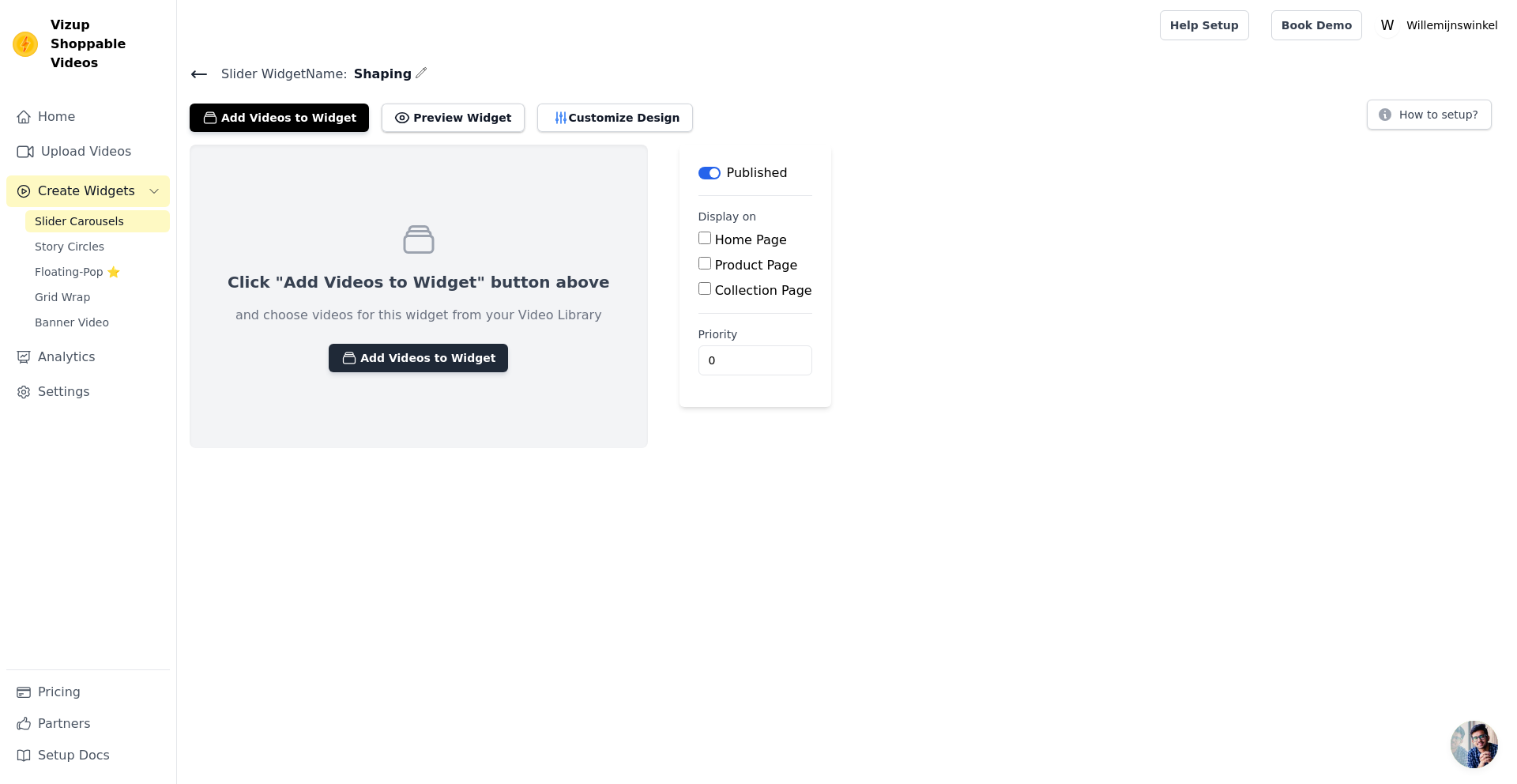
click at [407, 355] on button "Add Videos to Widget" at bounding box center [418, 357] width 179 height 28
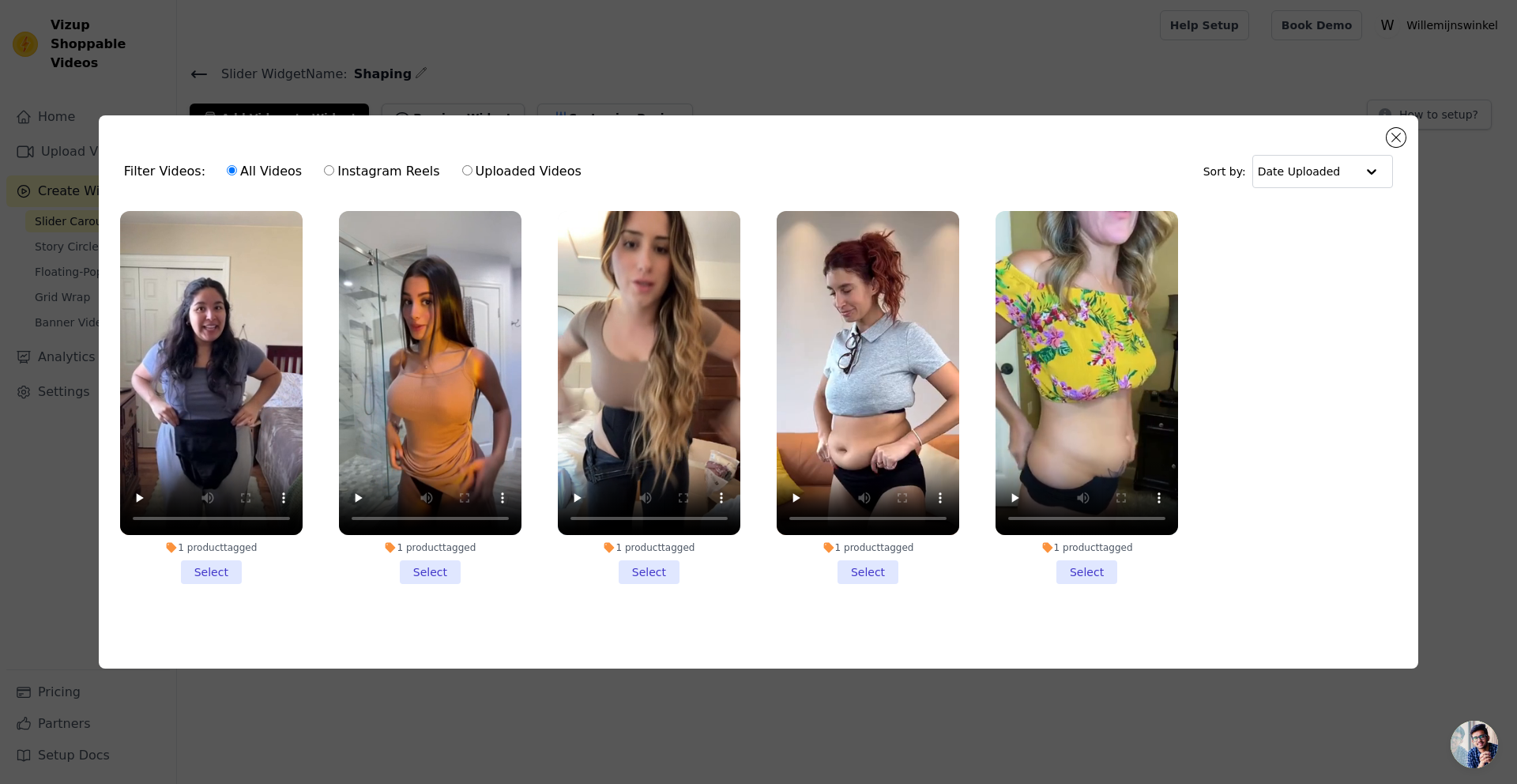
click at [213, 568] on li "1 product tagged Select" at bounding box center [211, 398] width 183 height 373
click at [0, 0] on input "1 product tagged Select" at bounding box center [0, 0] width 0 height 0
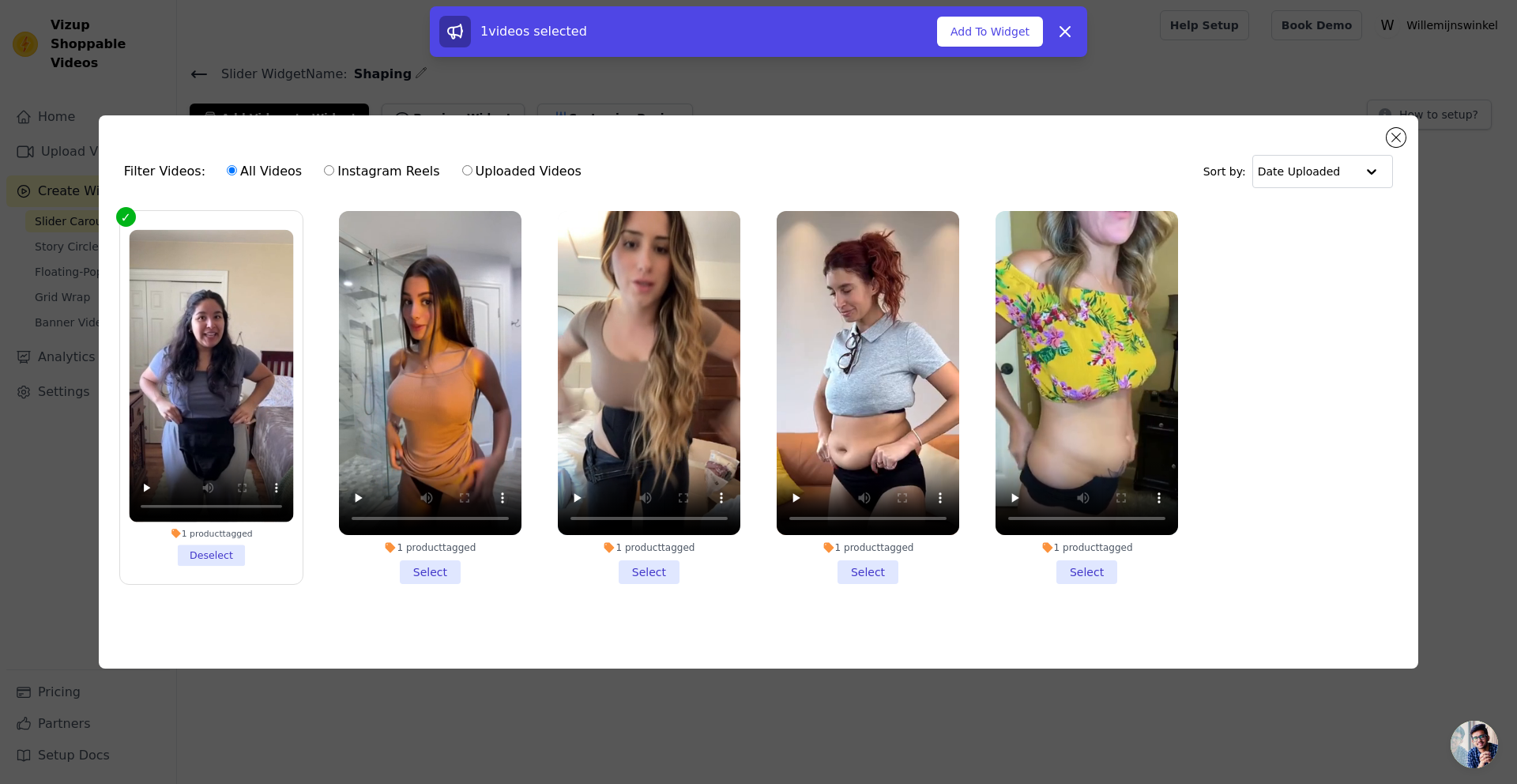
drag, startPoint x: 410, startPoint y: 569, endPoint x: 455, endPoint y: 566, distance: 45.1
click at [410, 569] on li "1 product tagged Select" at bounding box center [430, 398] width 183 height 373
click at [0, 0] on input "1 product tagged Select" at bounding box center [0, 0] width 0 height 0
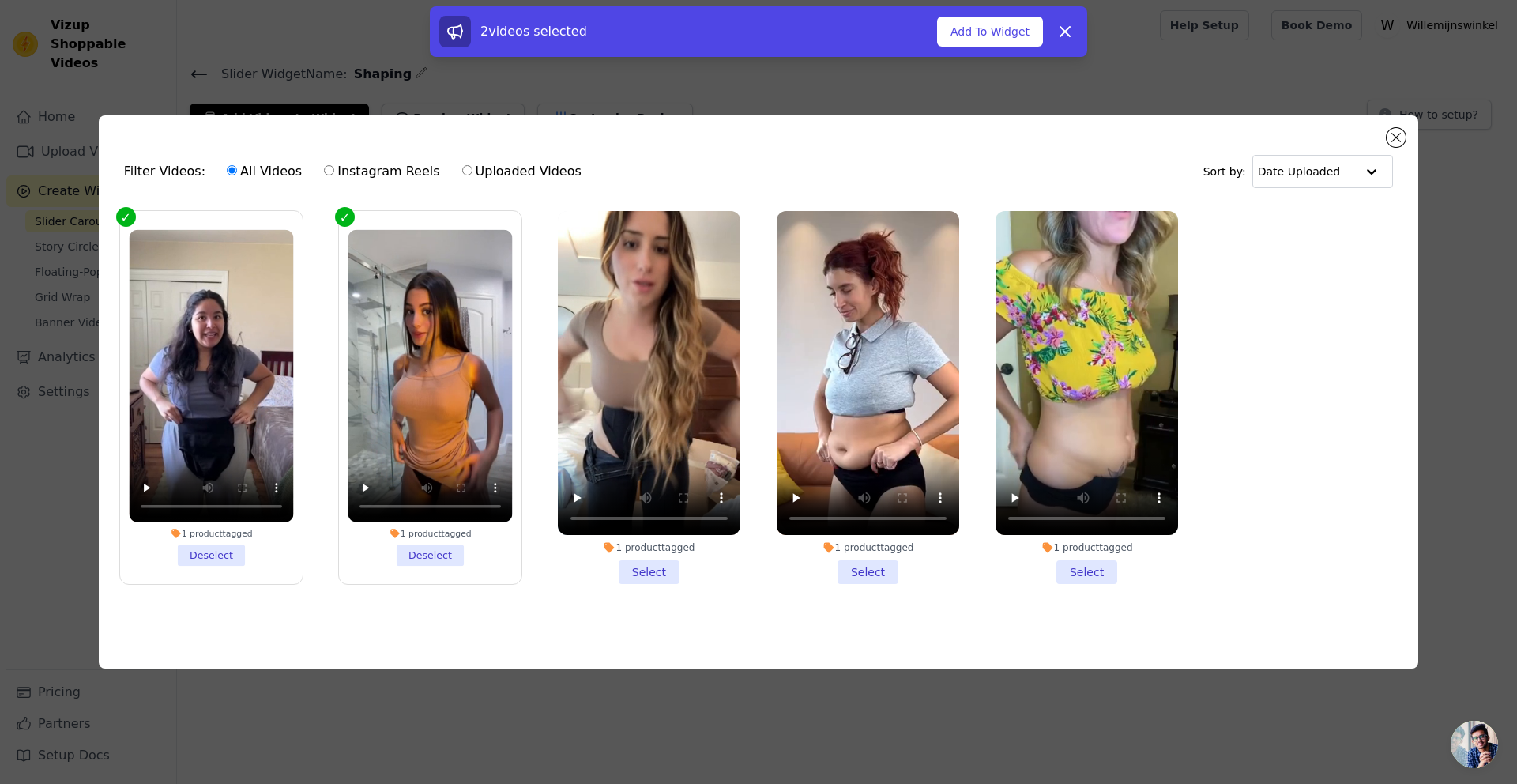
drag, startPoint x: 640, startPoint y: 573, endPoint x: 670, endPoint y: 569, distance: 30.3
click at [640, 573] on li "1 product tagged Select" at bounding box center [649, 398] width 183 height 373
click at [0, 0] on input "1 product tagged Select" at bounding box center [0, 0] width 0 height 0
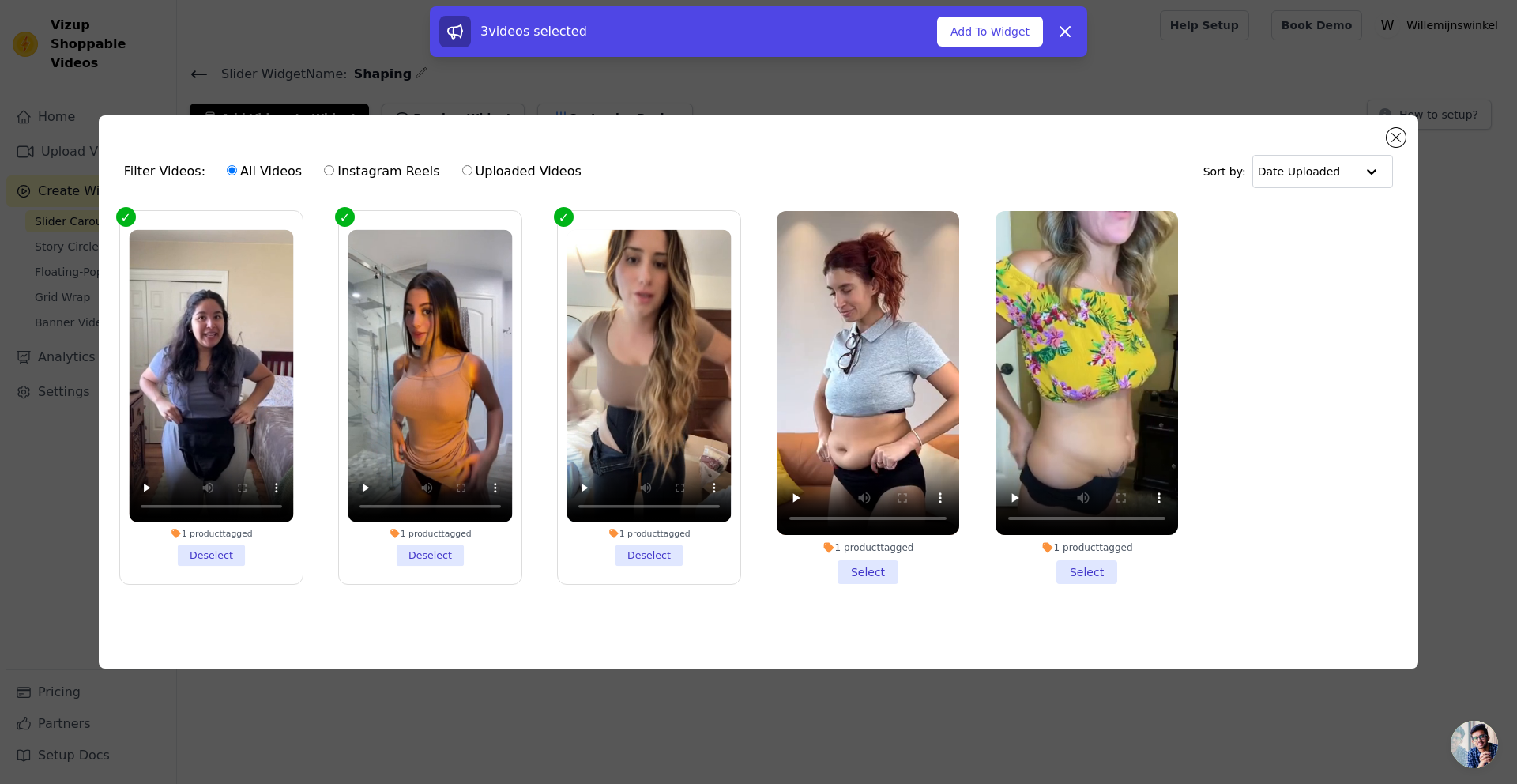
drag, startPoint x: 855, startPoint y: 565, endPoint x: 934, endPoint y: 563, distance: 79.0
click at [856, 565] on li "1 product tagged Select" at bounding box center [868, 398] width 183 height 373
click at [0, 0] on input "1 product tagged Select" at bounding box center [0, 0] width 0 height 0
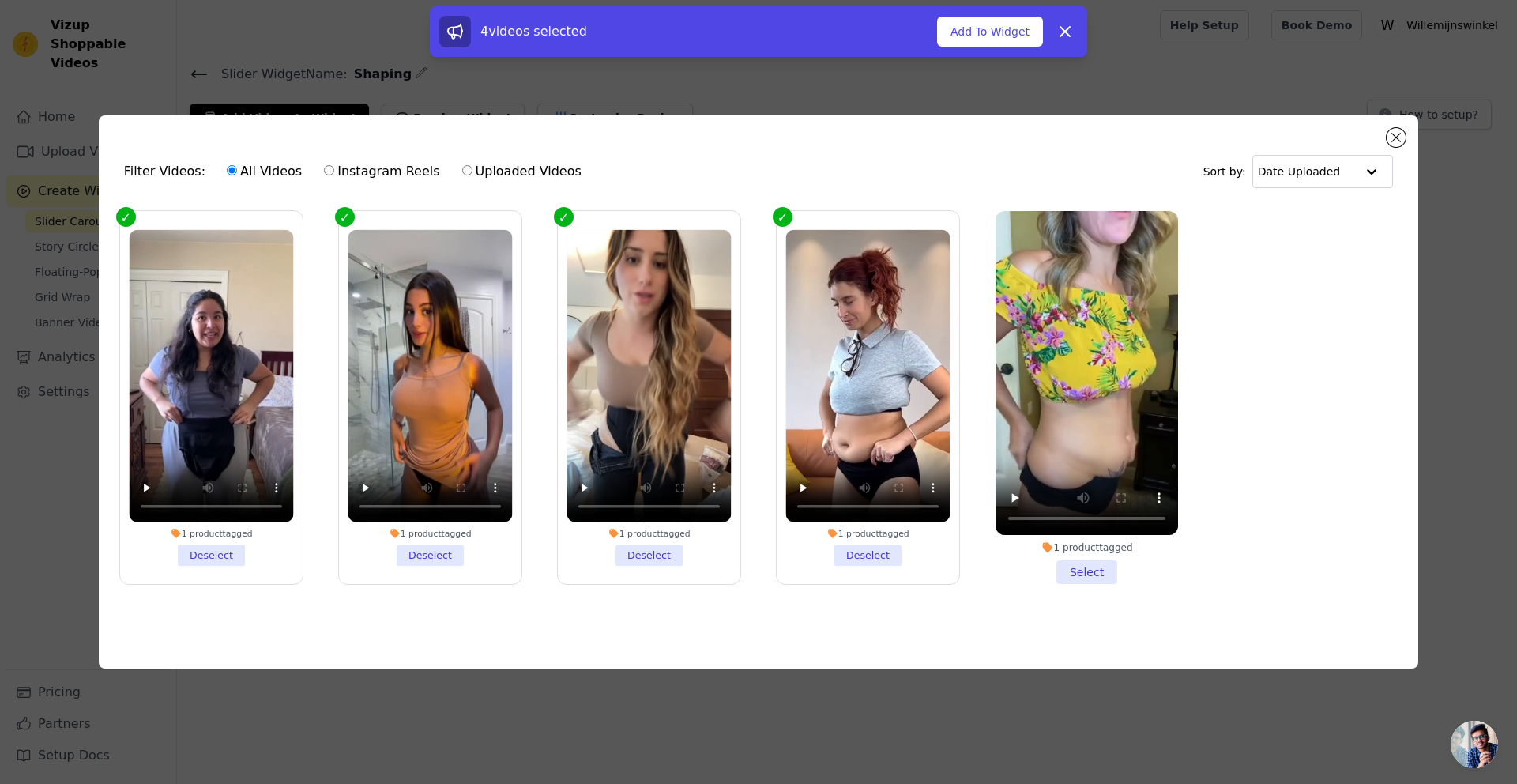
click at [1075, 562] on li "1 product tagged Select" at bounding box center [1087, 398] width 183 height 373
click at [0, 0] on input "1 product tagged Select" at bounding box center [0, 0] width 0 height 0
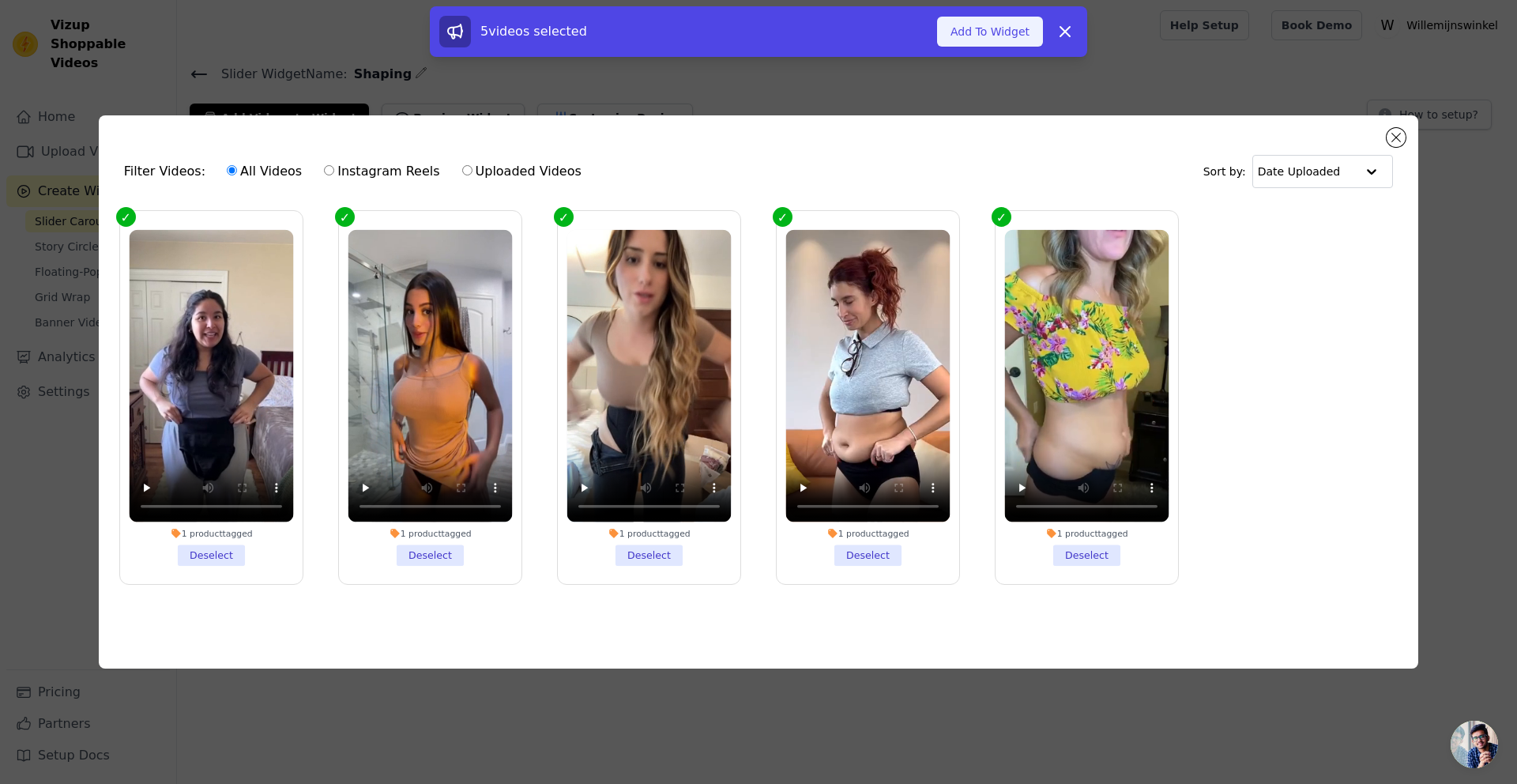
click at [1007, 28] on button "Add To Widget" at bounding box center [990, 31] width 106 height 30
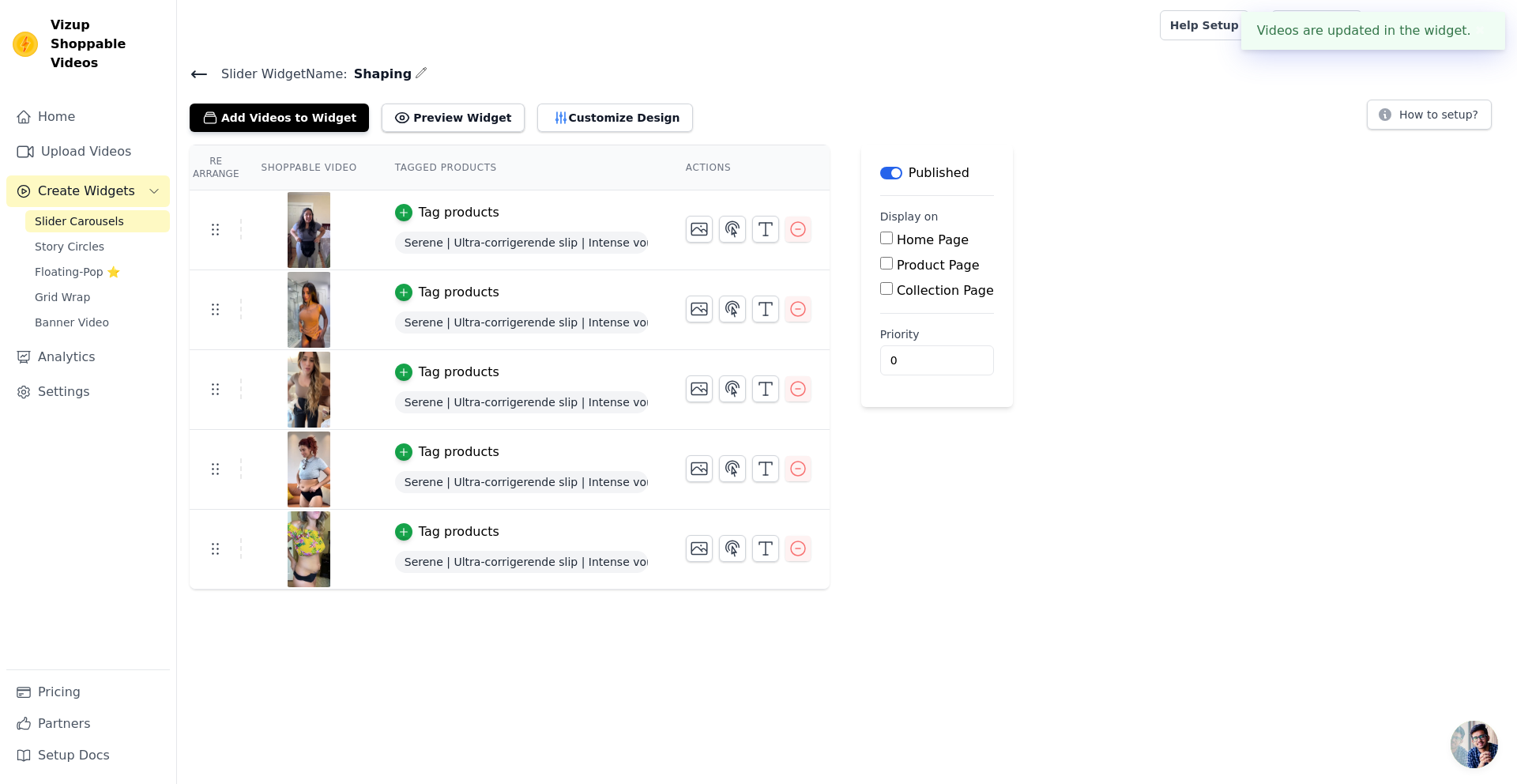
click at [918, 264] on label "Product Page" at bounding box center [938, 265] width 83 height 15
click at [893, 264] on input "Product Page" at bounding box center [886, 263] width 13 height 13
checkbox input "true"
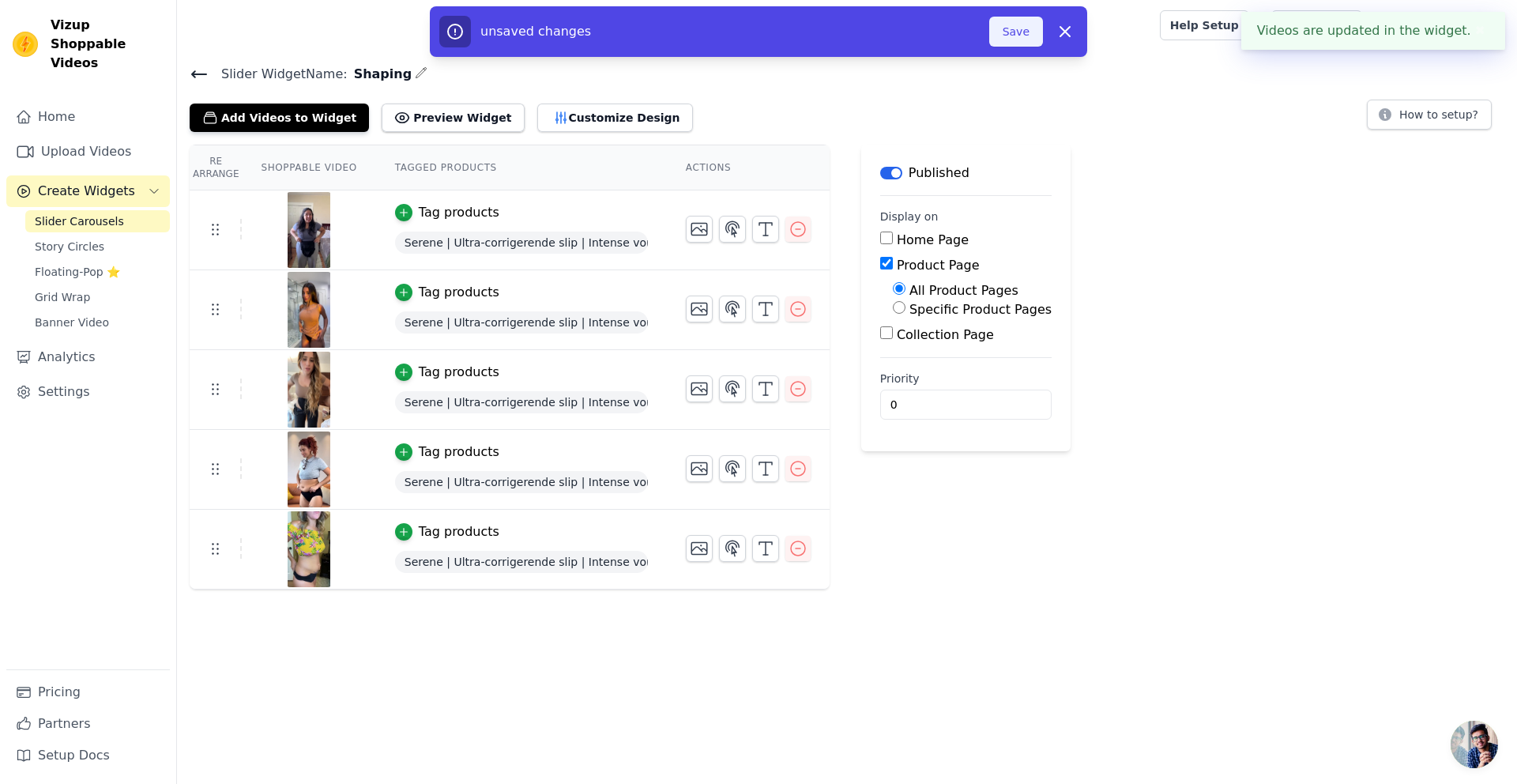
click at [1027, 27] on button "Save" at bounding box center [1016, 31] width 54 height 30
click at [1016, 31] on button "Save" at bounding box center [1016, 31] width 54 height 30
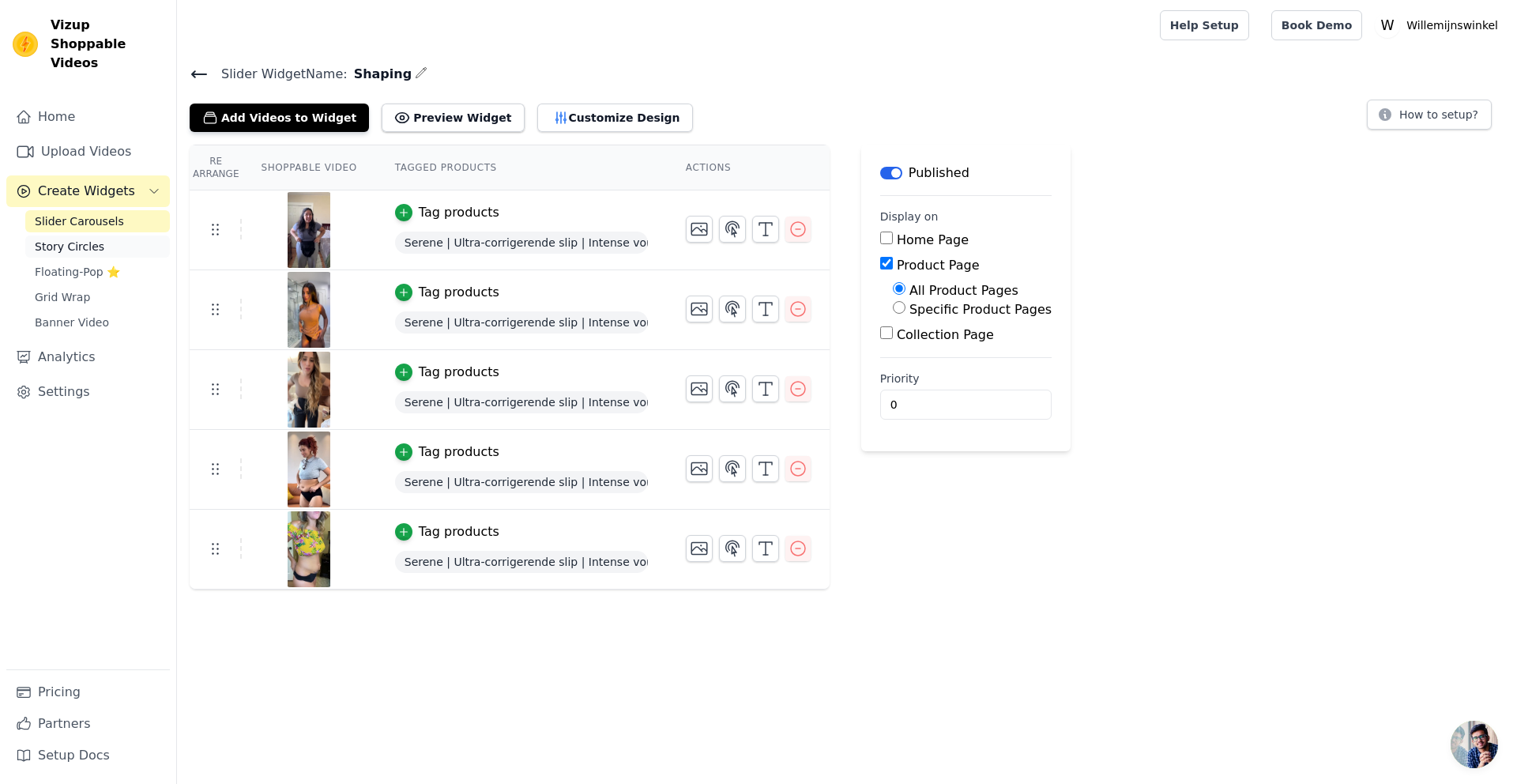
click at [75, 239] on span "Story Circles" at bounding box center [70, 246] width 70 height 15
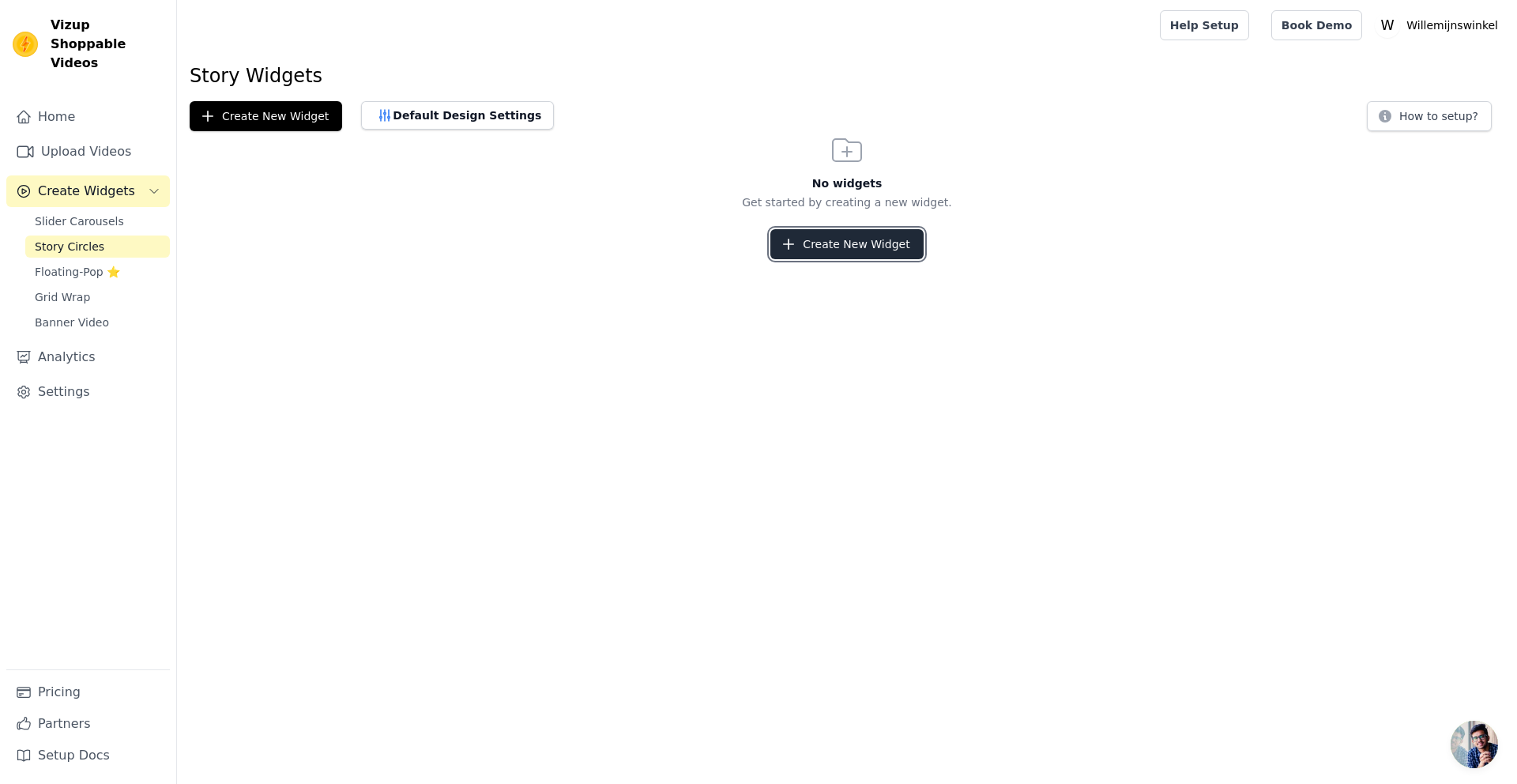
click at [836, 243] on button "Create New Widget" at bounding box center [847, 243] width 153 height 30
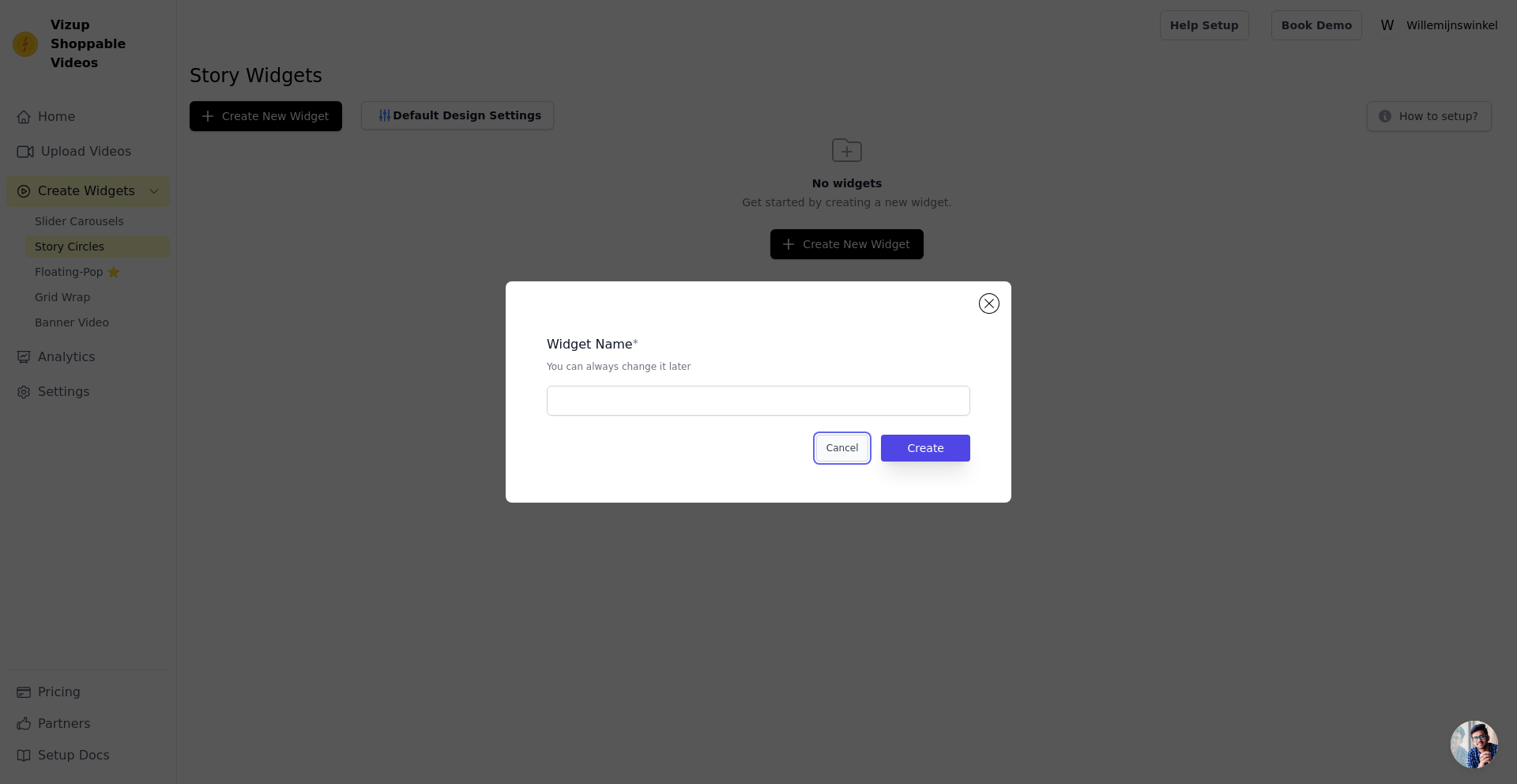
click at [844, 454] on button "Cancel" at bounding box center [843, 447] width 53 height 27
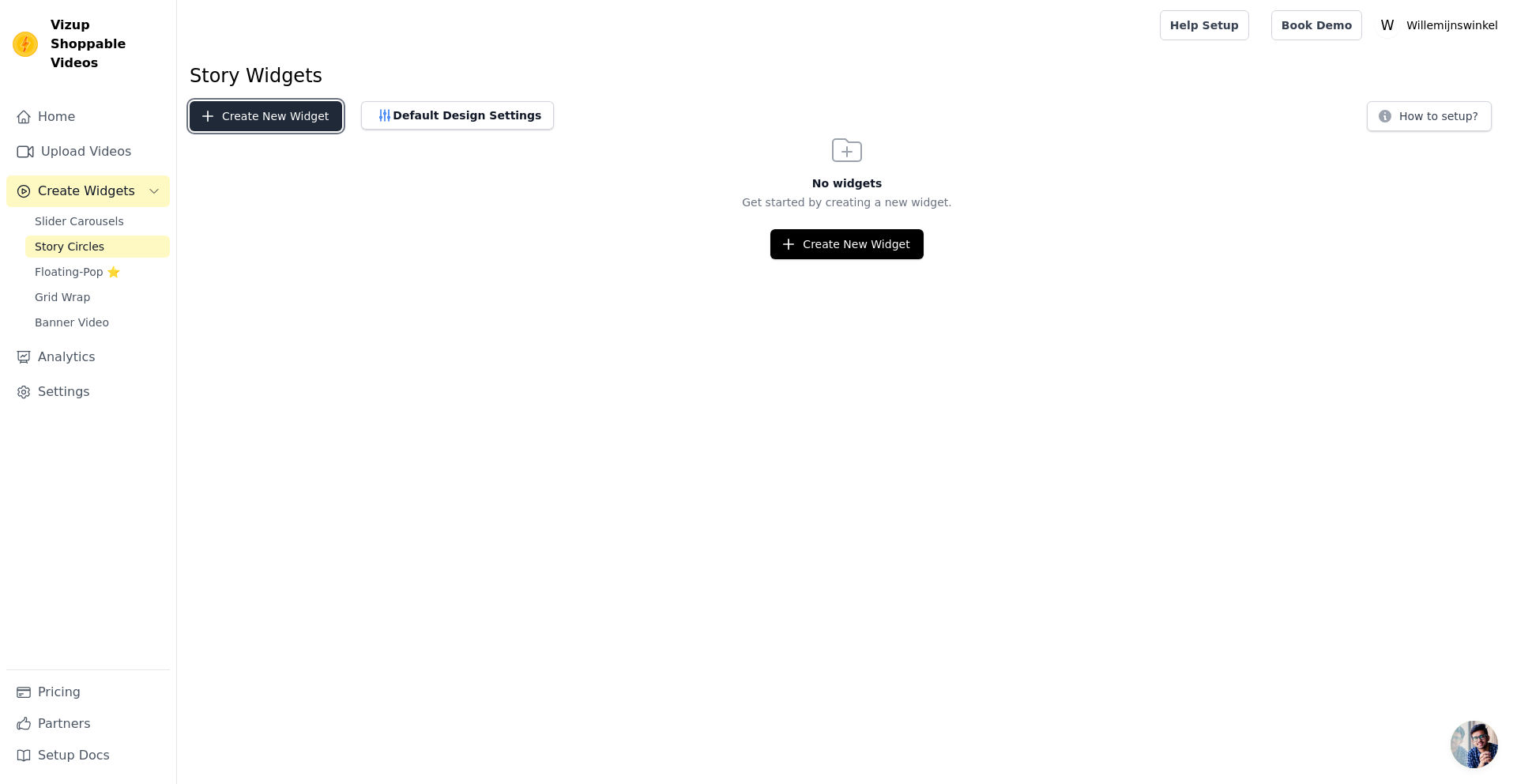
click at [252, 114] on button "Create New Widget" at bounding box center [266, 116] width 153 height 30
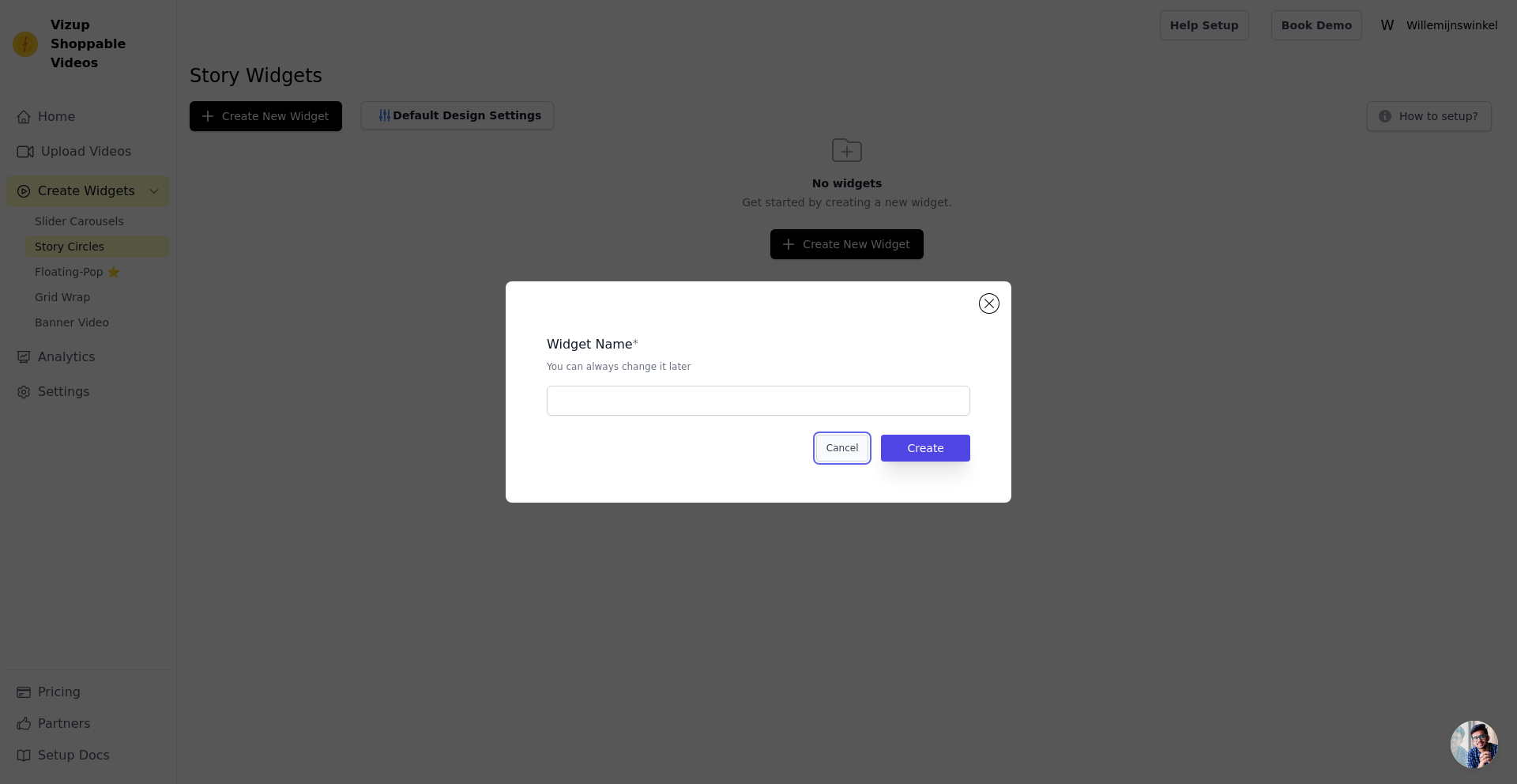
click at [845, 454] on button "Cancel" at bounding box center [843, 447] width 53 height 27
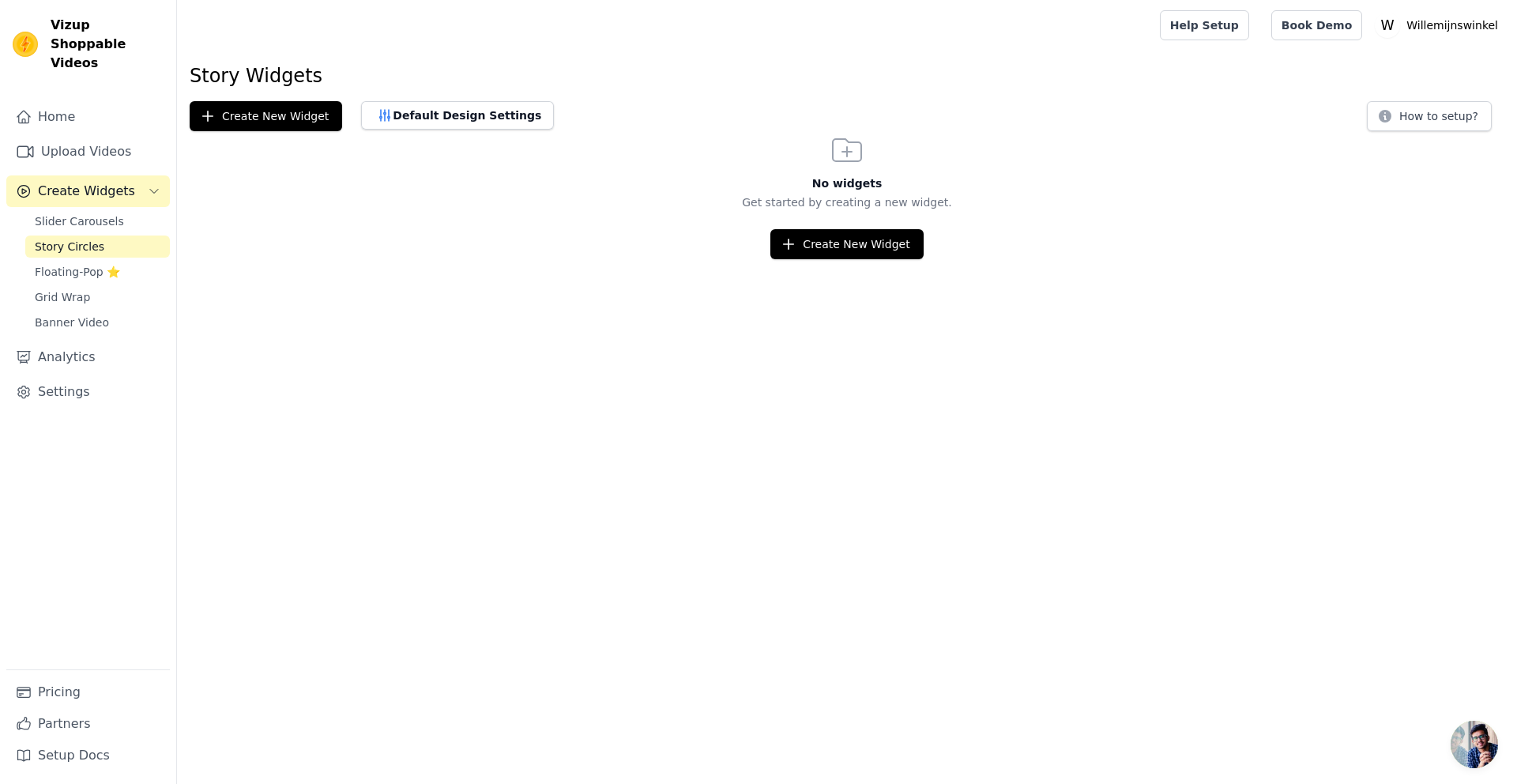
click at [68, 239] on span "Story Circles" at bounding box center [70, 246] width 70 height 15
click at [259, 119] on button "Create New Widget" at bounding box center [266, 116] width 153 height 30
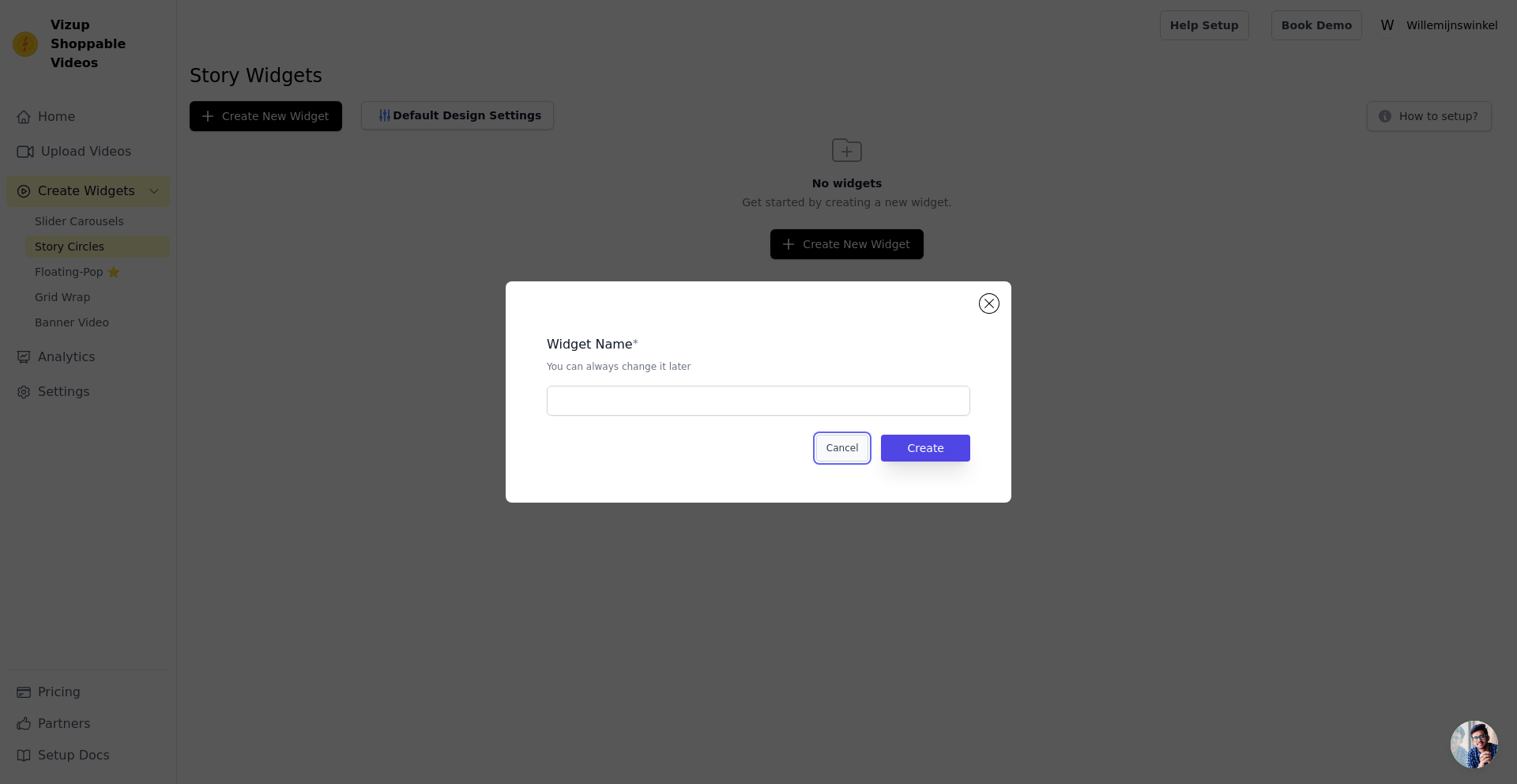
click at [836, 442] on button "Cancel" at bounding box center [843, 447] width 53 height 27
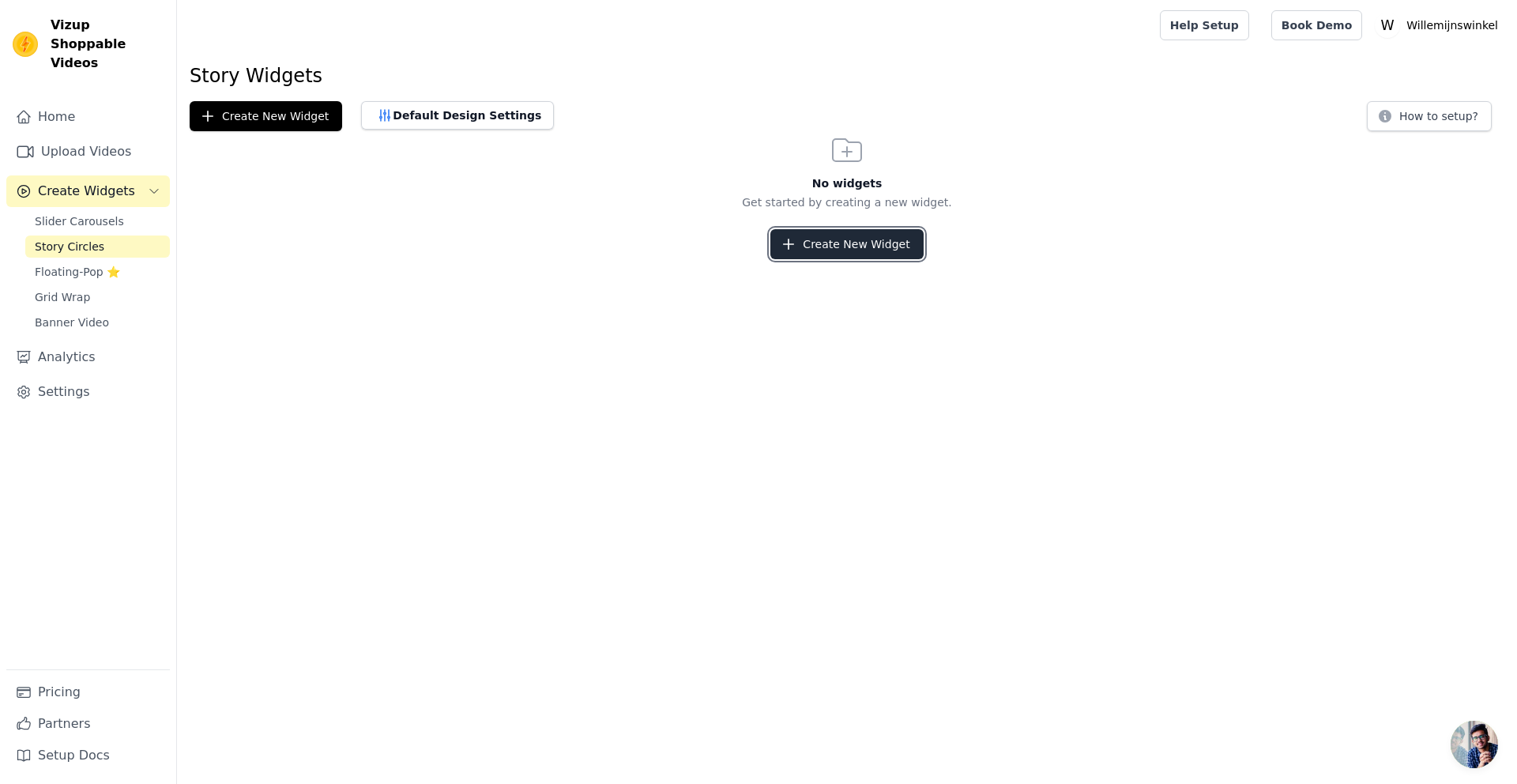
click at [820, 255] on button "Create New Widget" at bounding box center [847, 243] width 153 height 30
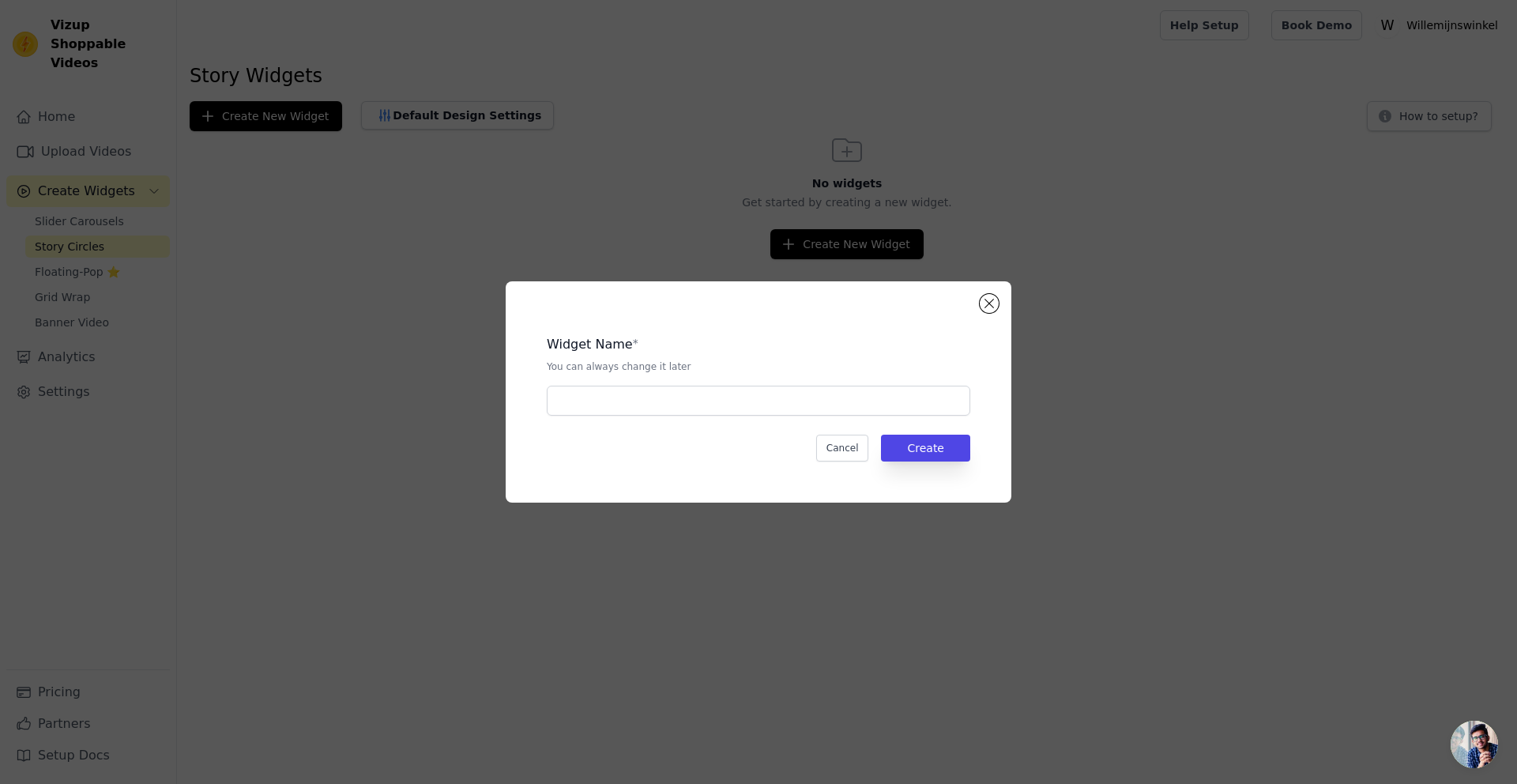
drag, startPoint x: 695, startPoint y: 463, endPoint x: 703, endPoint y: 432, distance: 32.0
click at [696, 460] on div "Widget Name * You can always change it later Cancel Create" at bounding box center [758, 392] width 455 height 170
click at [716, 393] on input "text" at bounding box center [759, 400] width 424 height 30
type input "use"
click at [918, 454] on button "Create" at bounding box center [925, 447] width 89 height 27
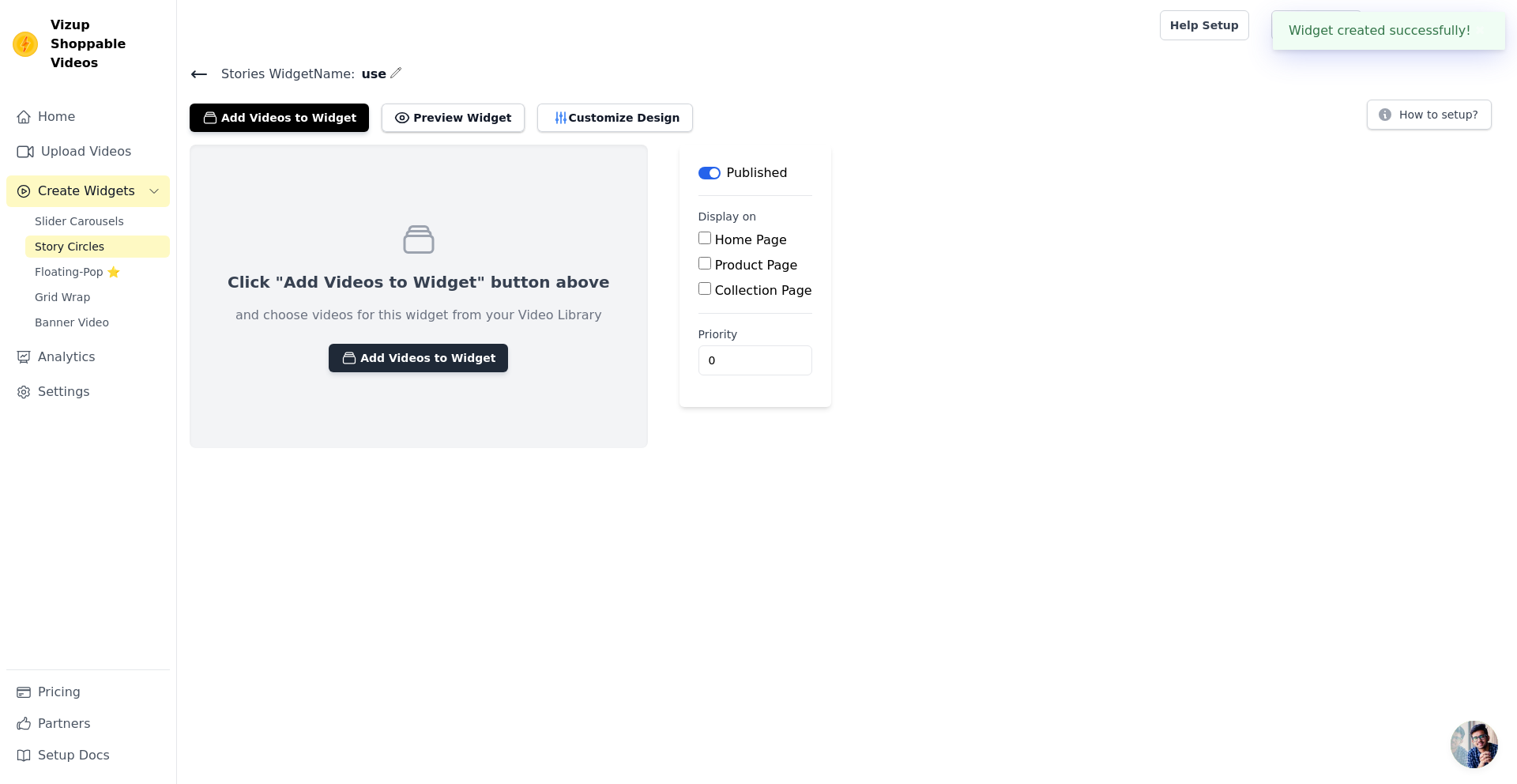
click at [367, 356] on button "Add Videos to Widget" at bounding box center [418, 357] width 179 height 28
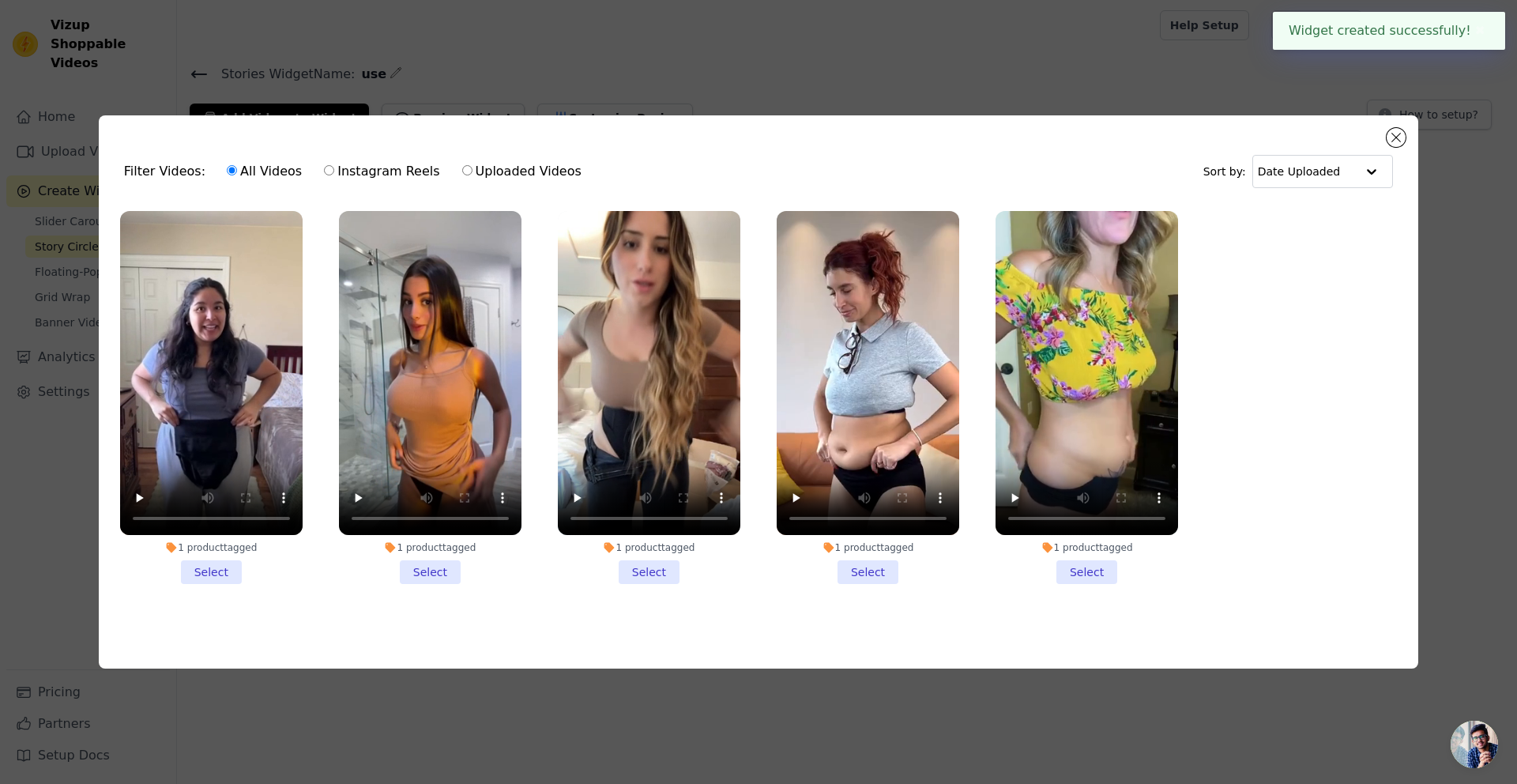
click at [197, 562] on li "1 product tagged Select" at bounding box center [211, 398] width 183 height 373
click at [0, 0] on input "1 product tagged Select" at bounding box center [0, 0] width 0 height 0
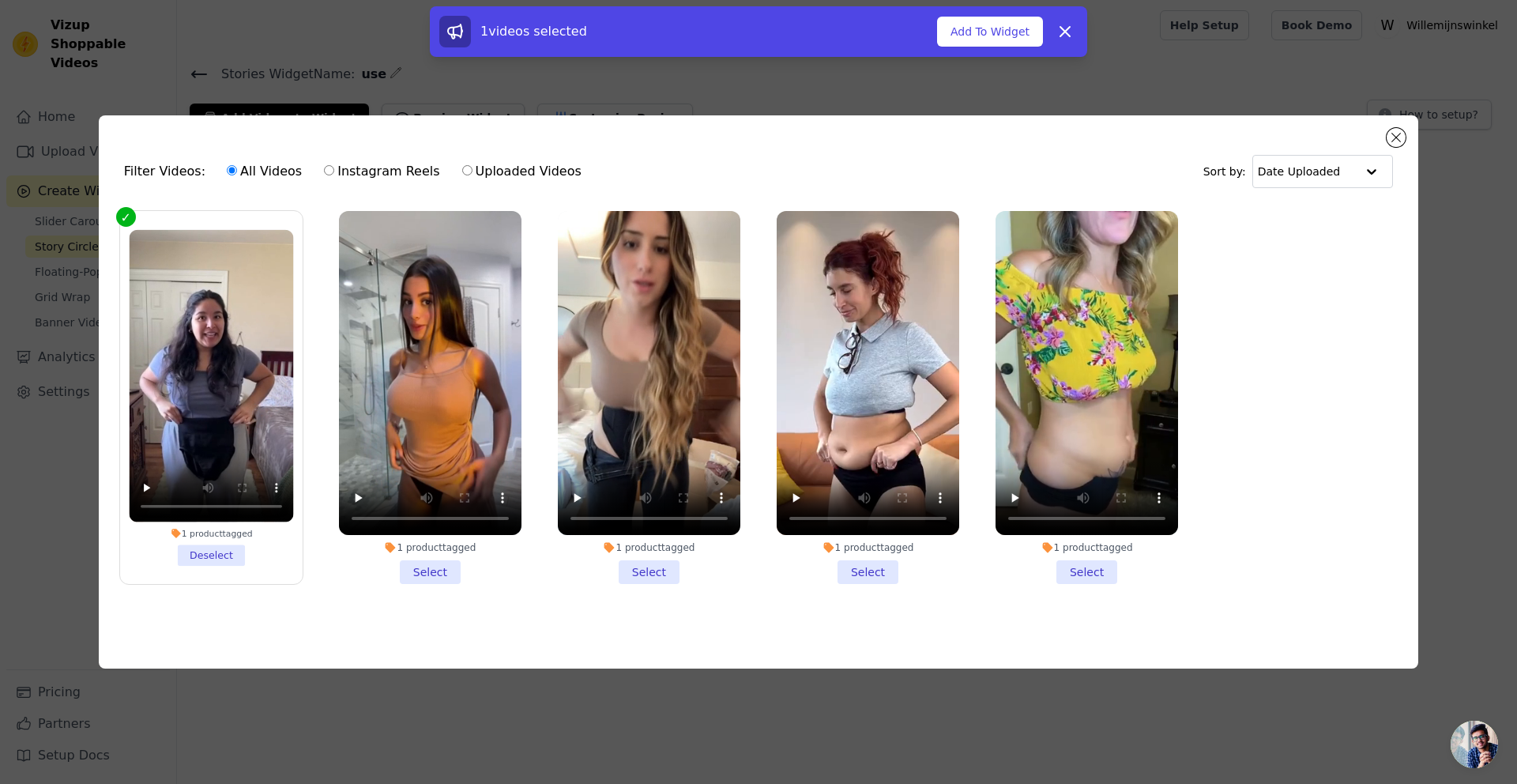
click at [227, 550] on li "1 product tagged Deselect" at bounding box center [211, 397] width 164 height 336
click at [0, 0] on input "1 product tagged Deselect" at bounding box center [0, 0] width 0 height 0
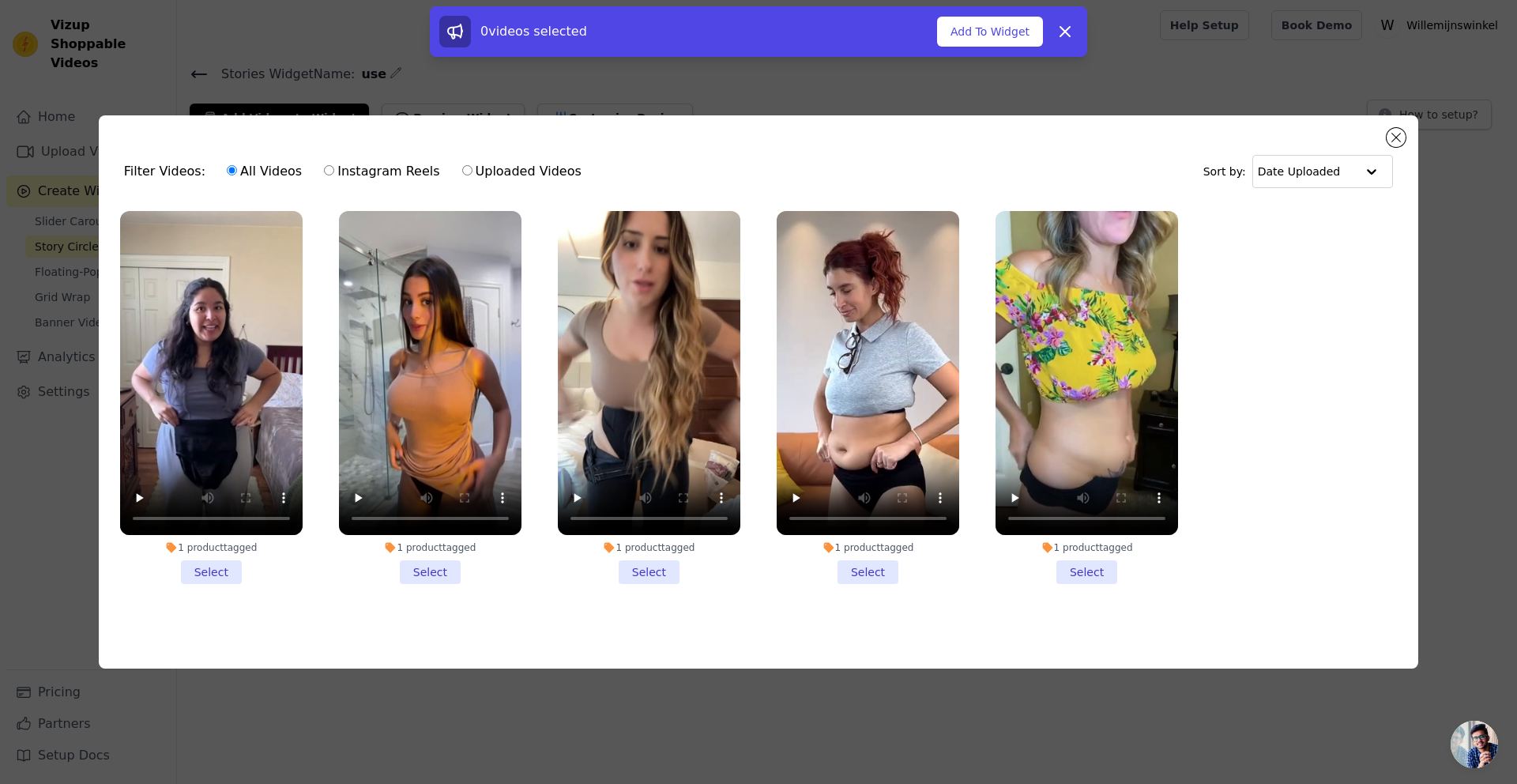
click at [221, 541] on div "1 product tagged" at bounding box center [211, 548] width 183 height 13
click at [0, 0] on input "1 product tagged Select" at bounding box center [0, 0] width 0 height 0
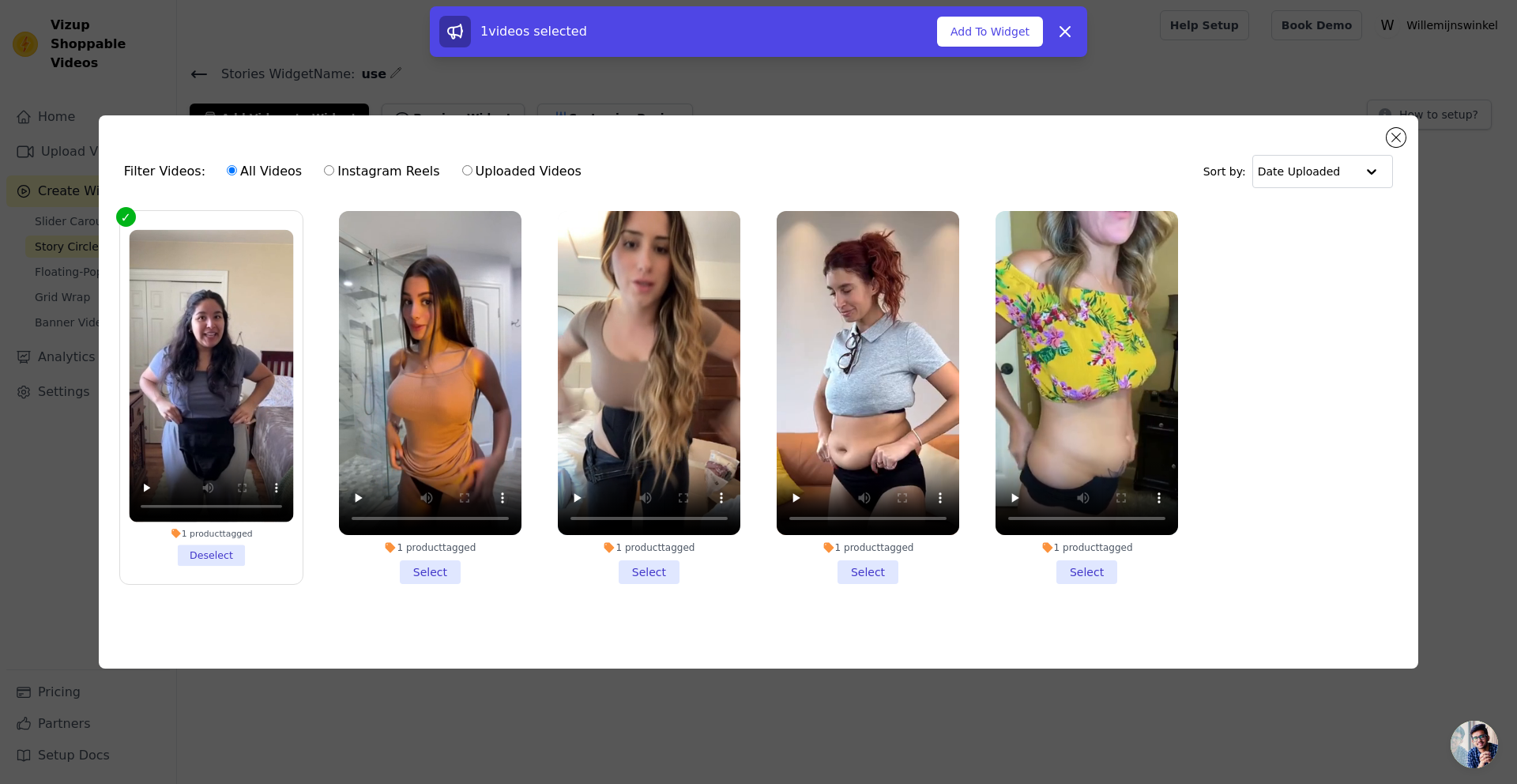
click at [220, 539] on li "1 product tagged Deselect" at bounding box center [211, 397] width 164 height 336
click at [0, 0] on input "1 product tagged Deselect" at bounding box center [0, 0] width 0 height 0
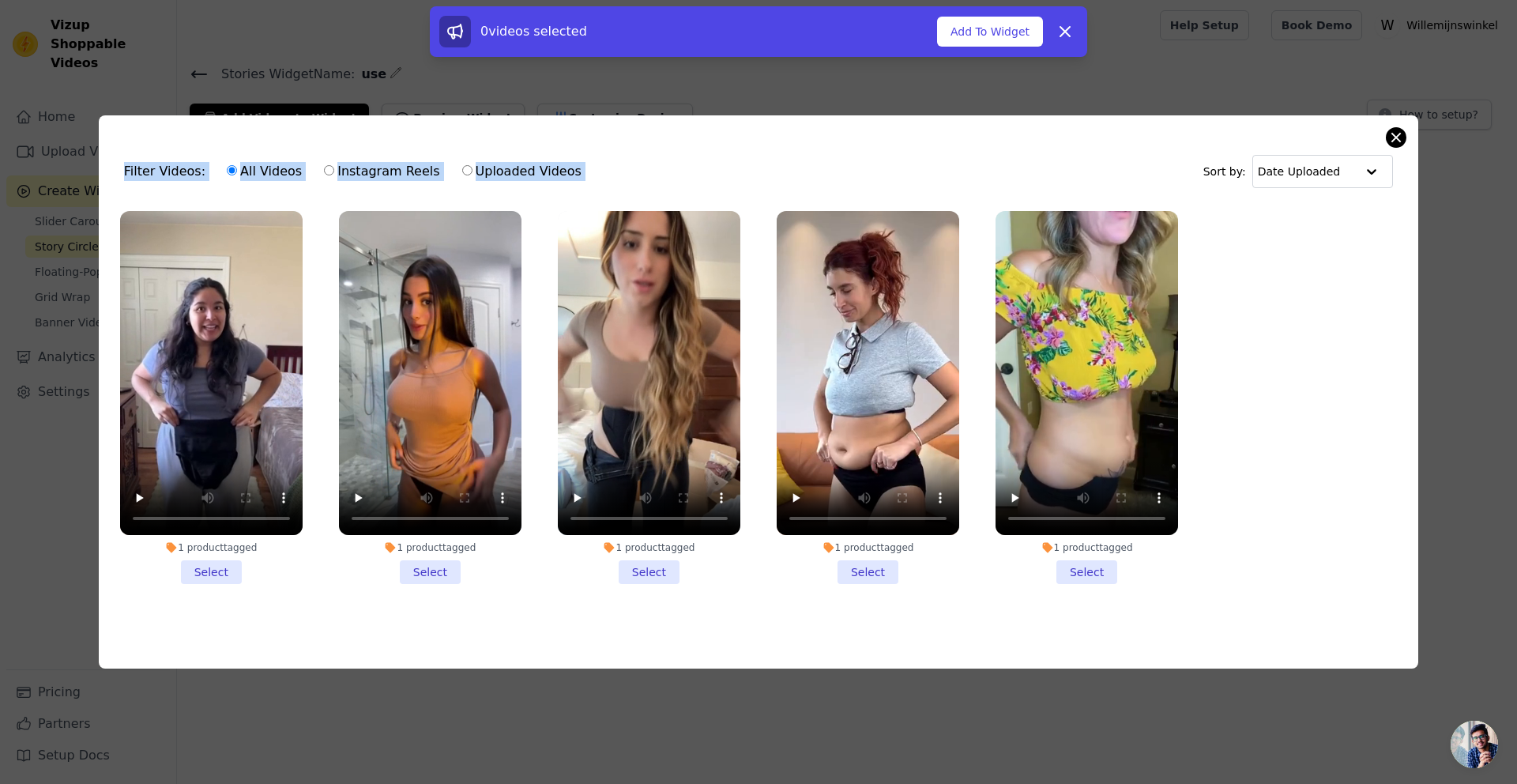
click at [1405, 129] on div "Filter Videos: All Videos Instagram Reels Uploaded Videos Sort by: Date Uploade…" at bounding box center [759, 392] width 1320 height 554
click at [1394, 134] on button "Close modal" at bounding box center [1395, 137] width 19 height 19
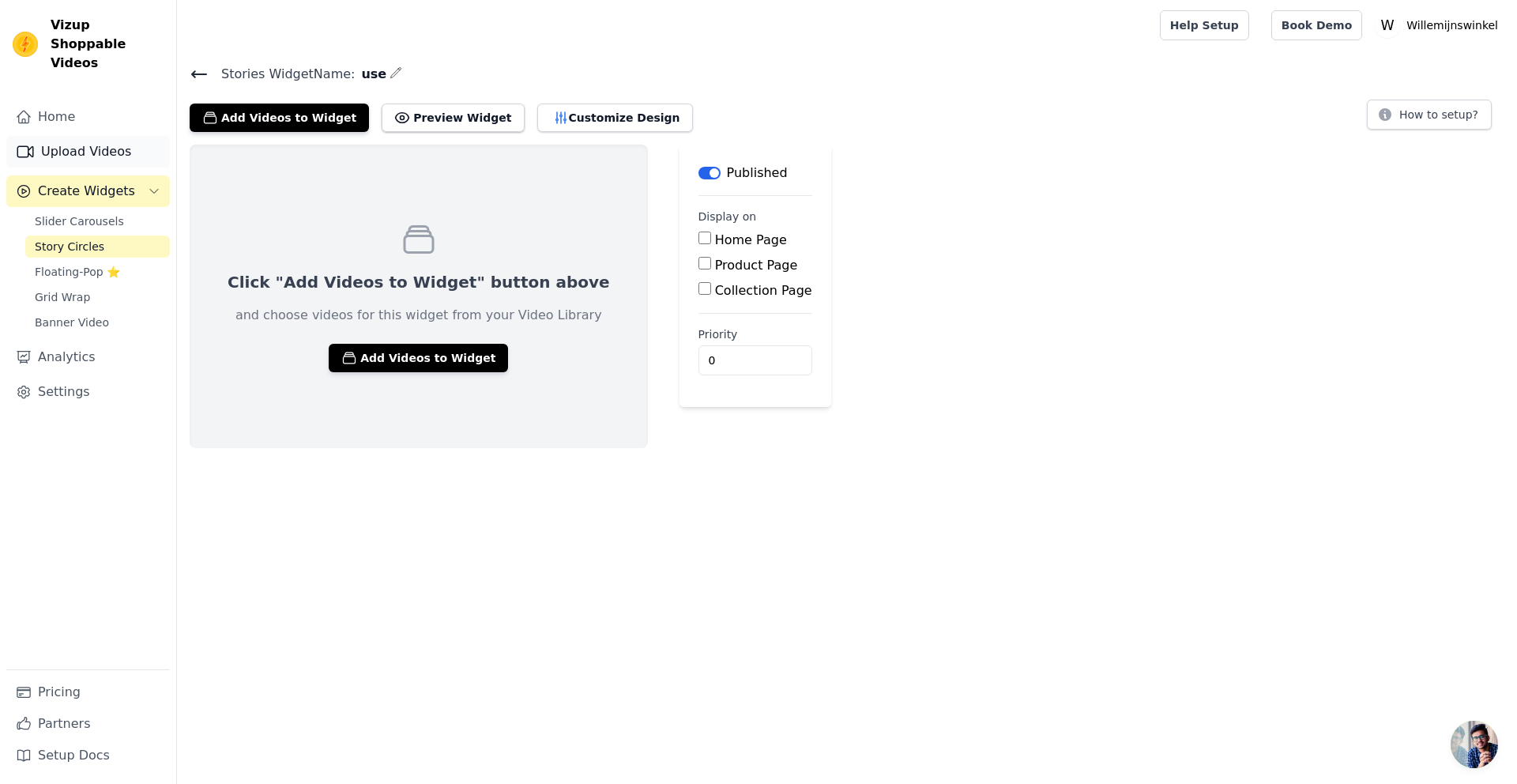
click at [85, 137] on link "Upload Videos" at bounding box center [88, 151] width 164 height 32
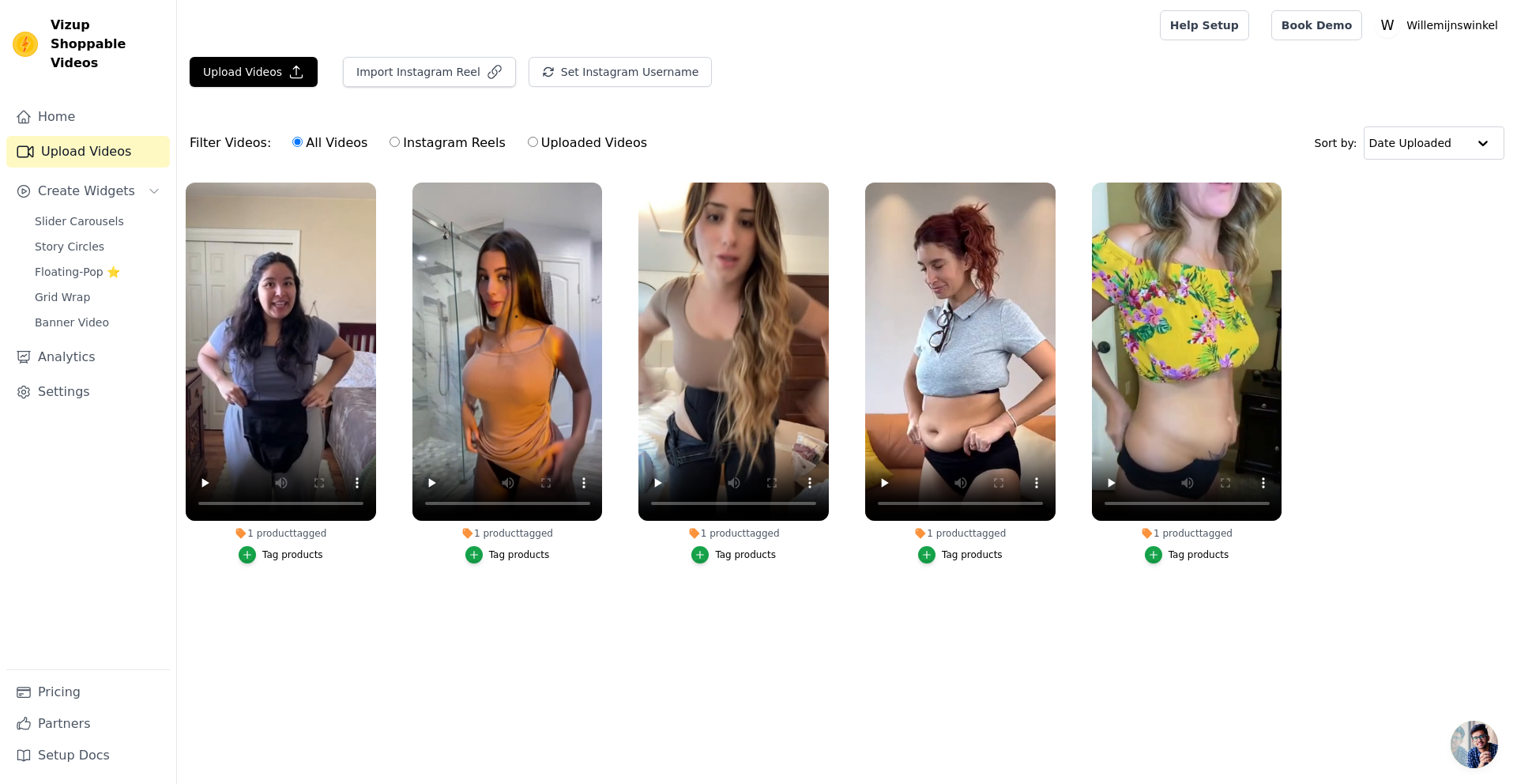
click at [287, 532] on div "1 product tagged" at bounding box center [281, 533] width 191 height 13
click at [56, 101] on link "Home" at bounding box center [88, 117] width 164 height 32
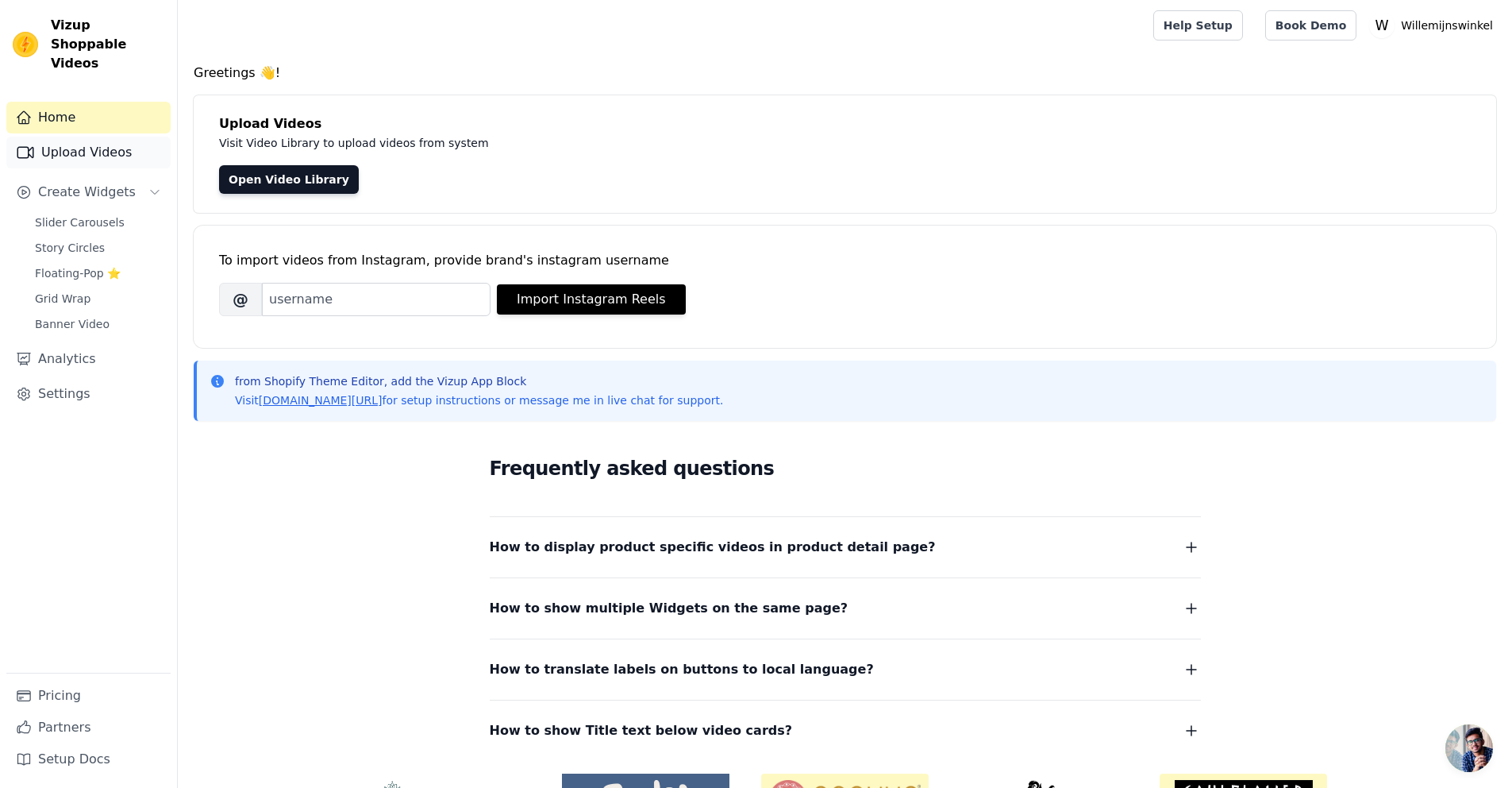
click at [76, 136] on link "Upload Videos" at bounding box center [89, 152] width 165 height 32
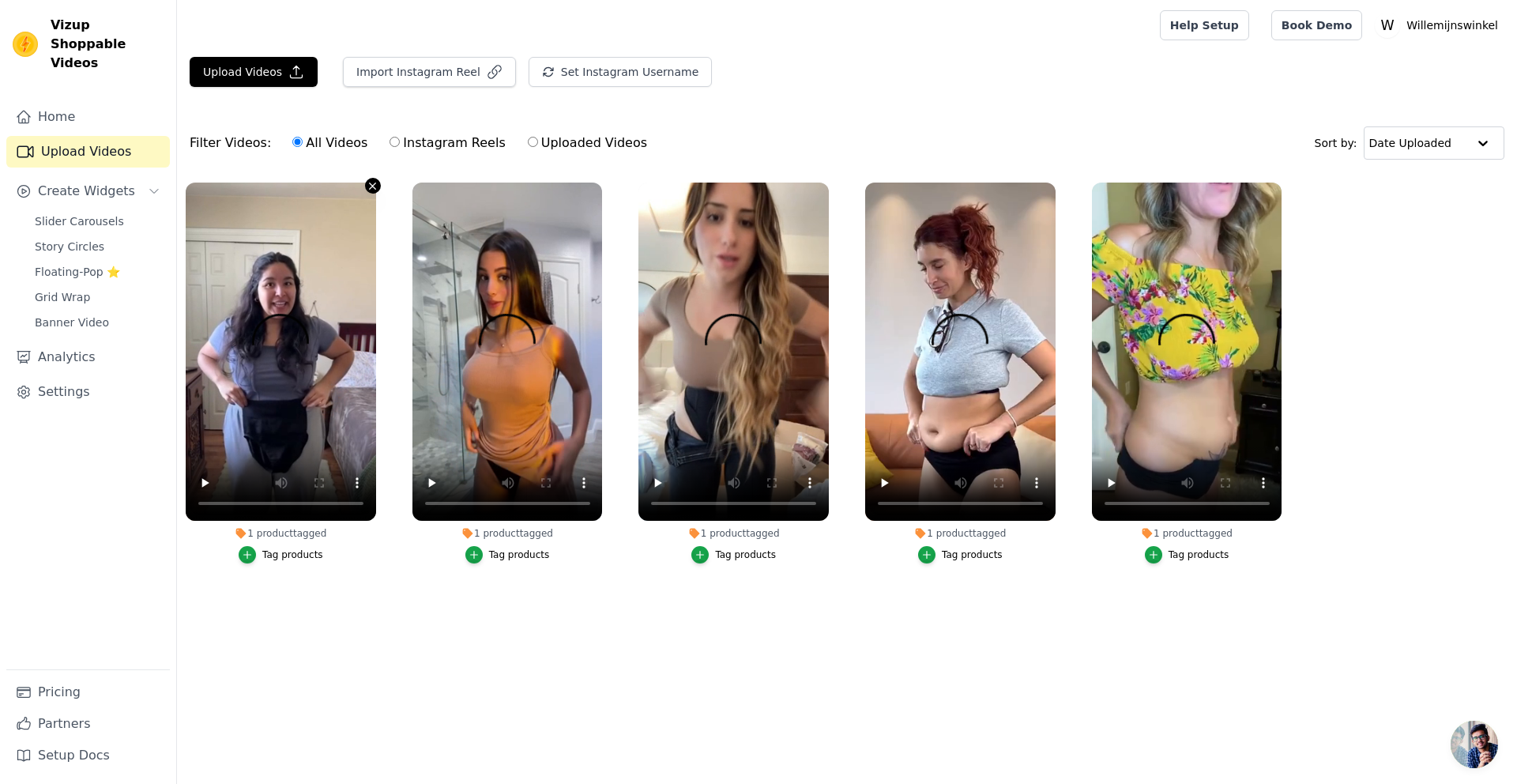
click at [370, 187] on icon "button" at bounding box center [373, 186] width 12 height 12
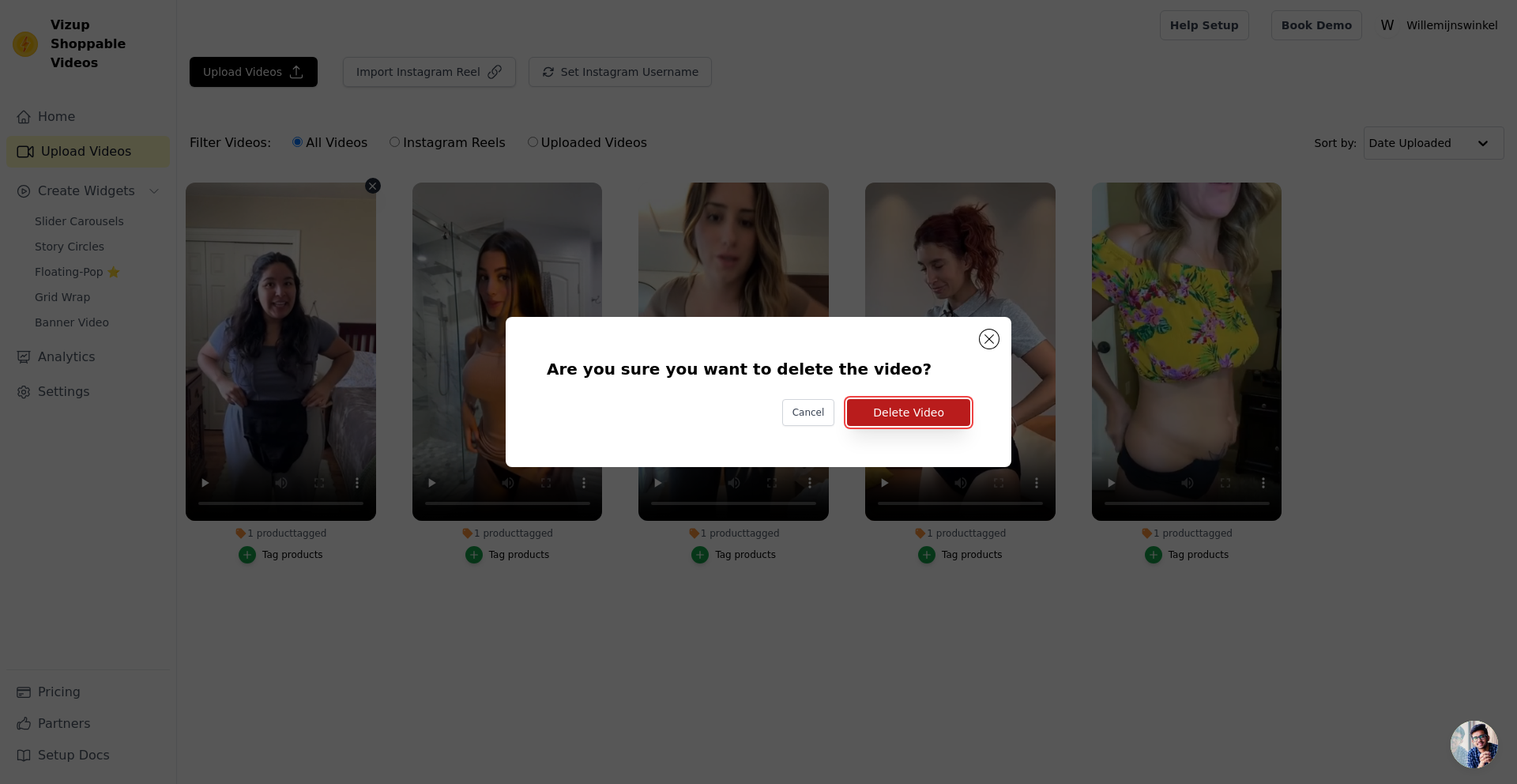
click at [893, 414] on button "Delete Video" at bounding box center [909, 412] width 123 height 27
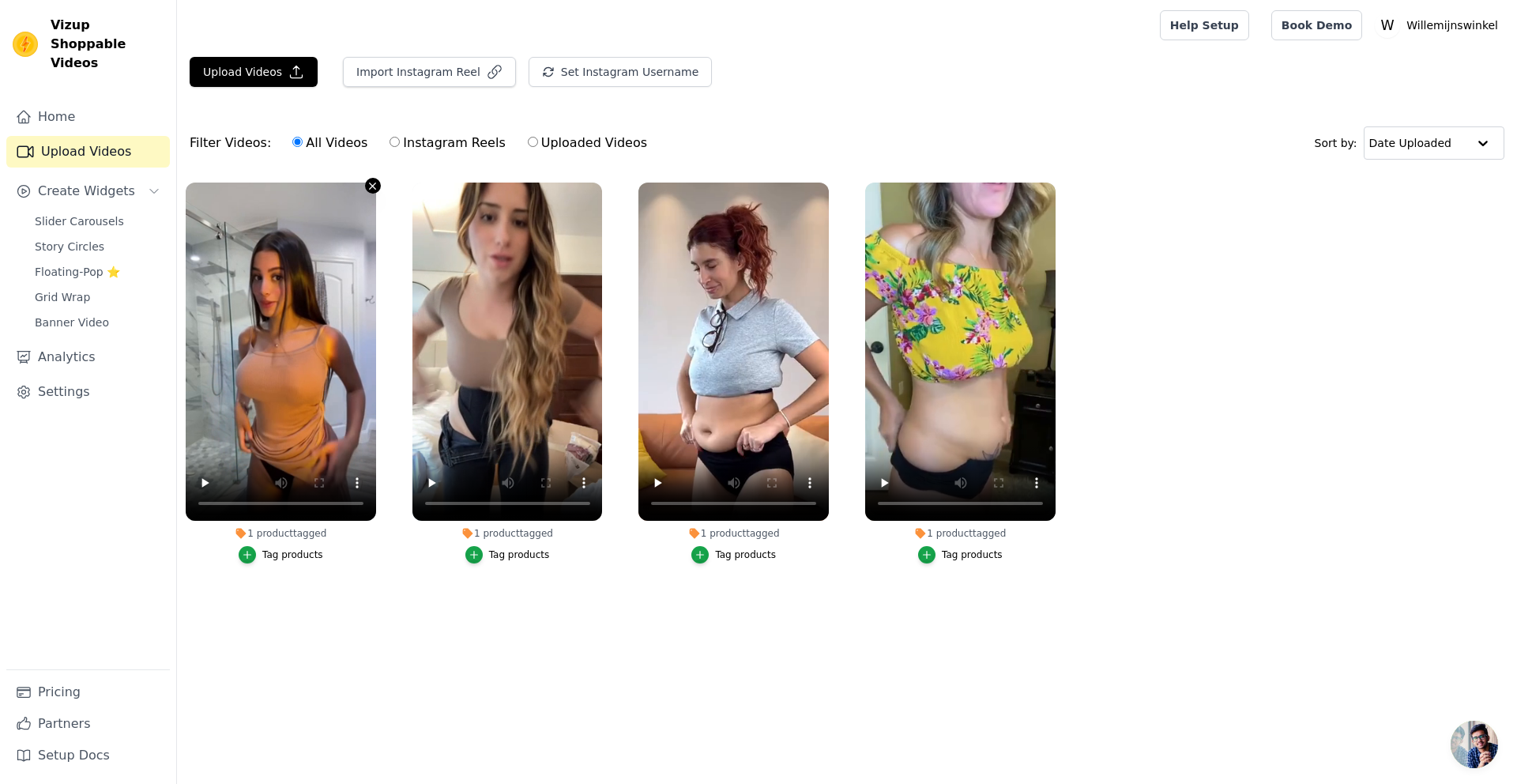
click at [367, 186] on icon "button" at bounding box center [373, 186] width 12 height 12
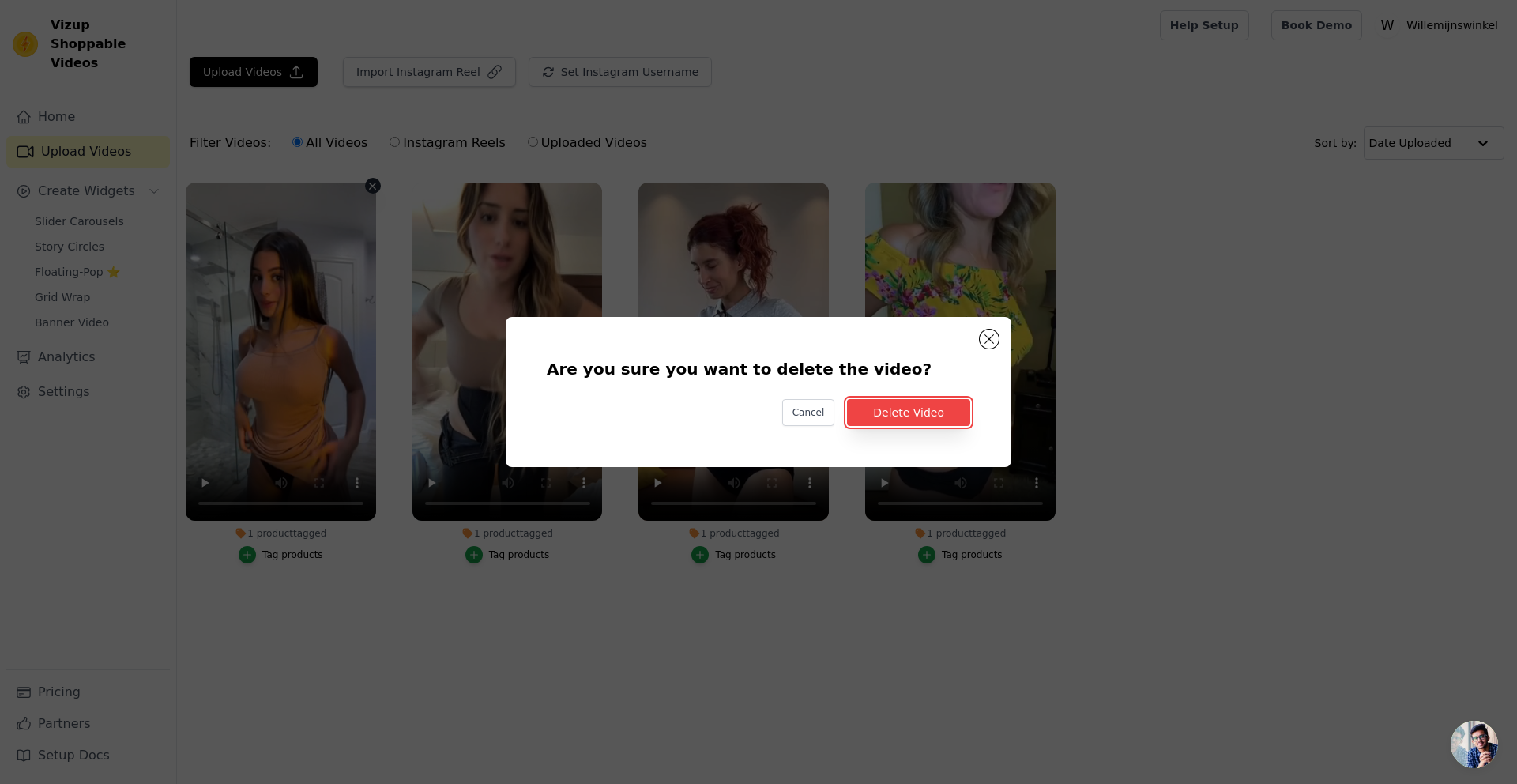
drag, startPoint x: 915, startPoint y: 419, endPoint x: 693, endPoint y: 359, distance: 230.0
click at [915, 419] on button "Delete Video" at bounding box center [909, 412] width 123 height 27
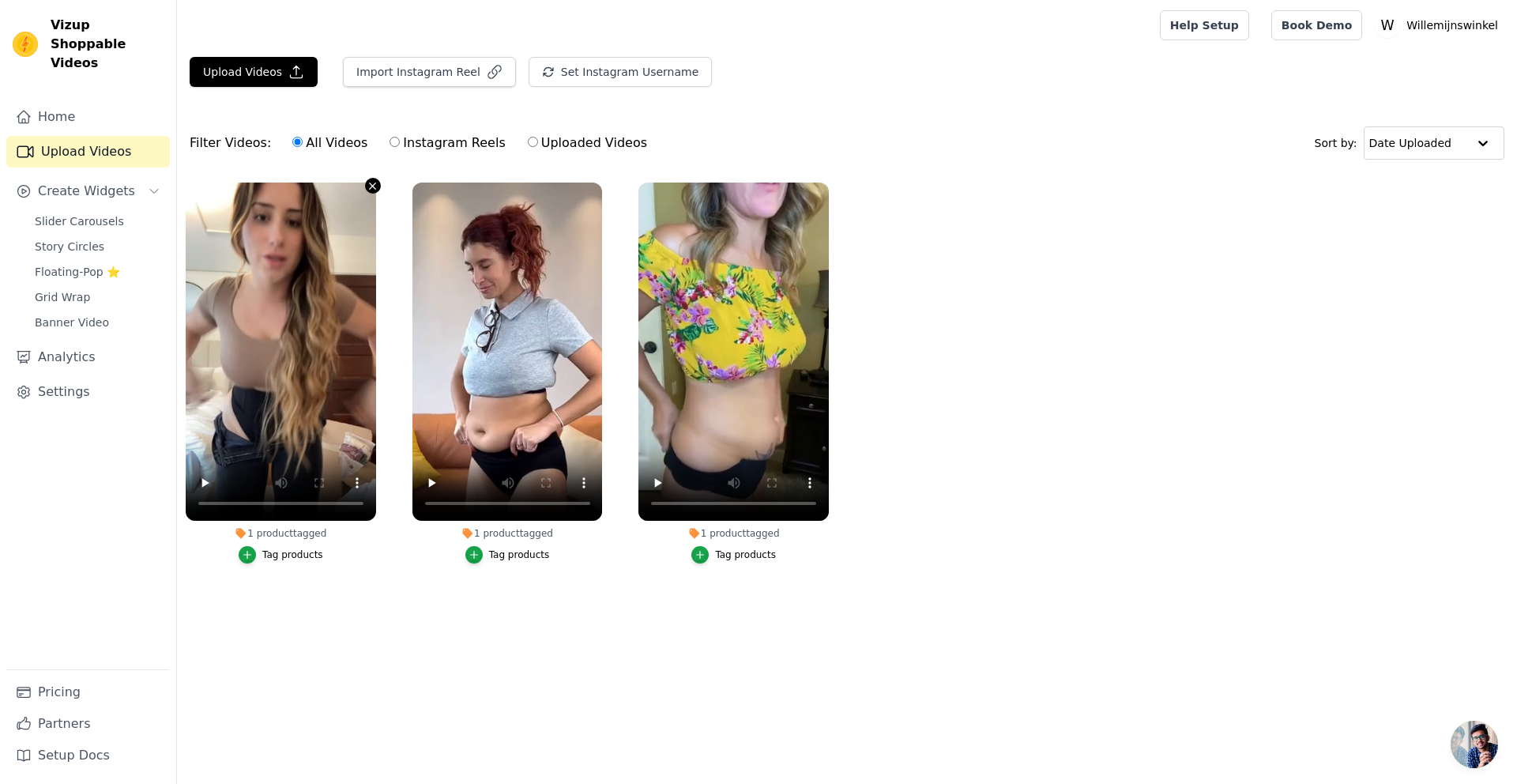
click at [370, 189] on icon "button" at bounding box center [373, 186] width 12 height 12
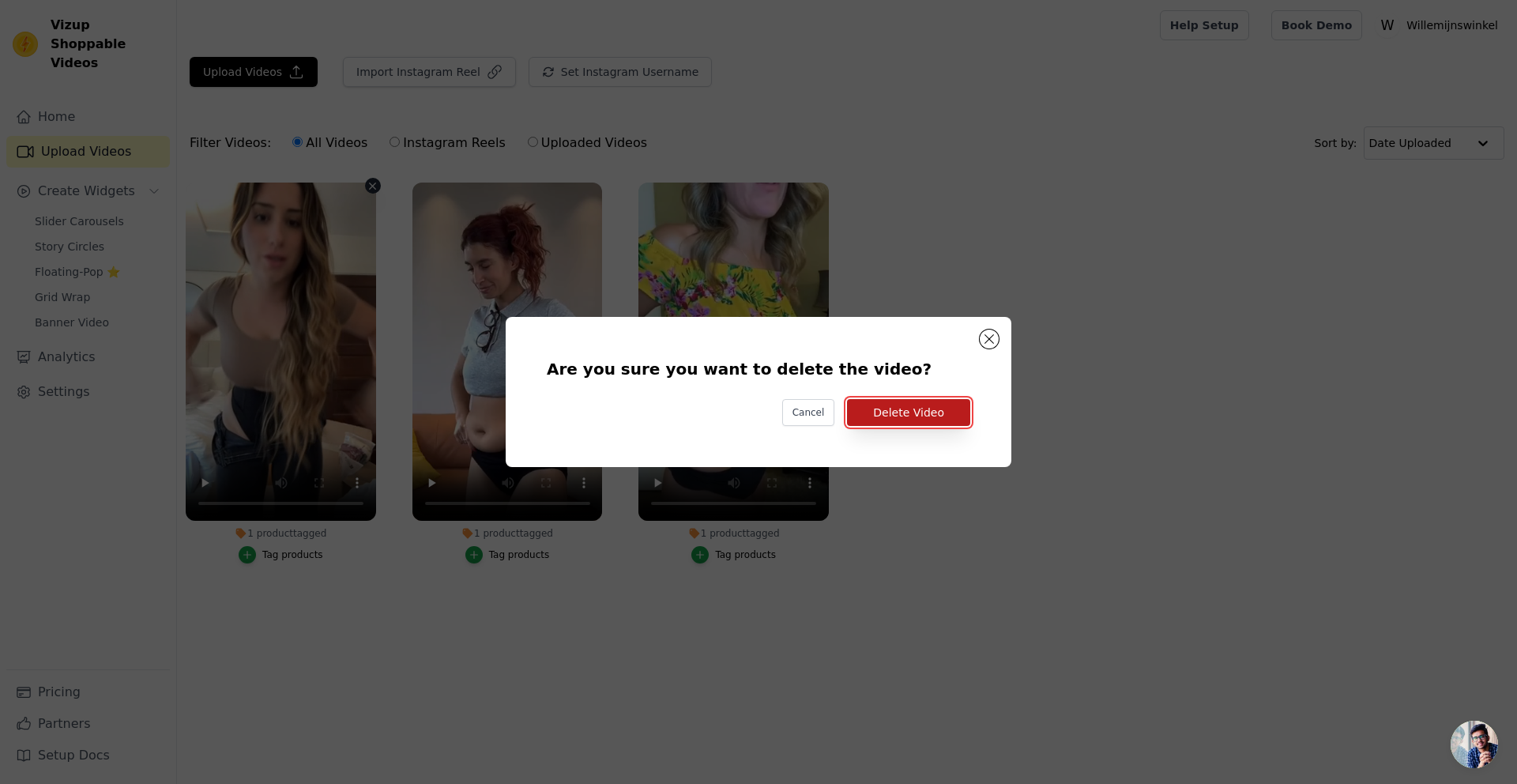
click at [899, 407] on button "Delete Video" at bounding box center [909, 412] width 123 height 27
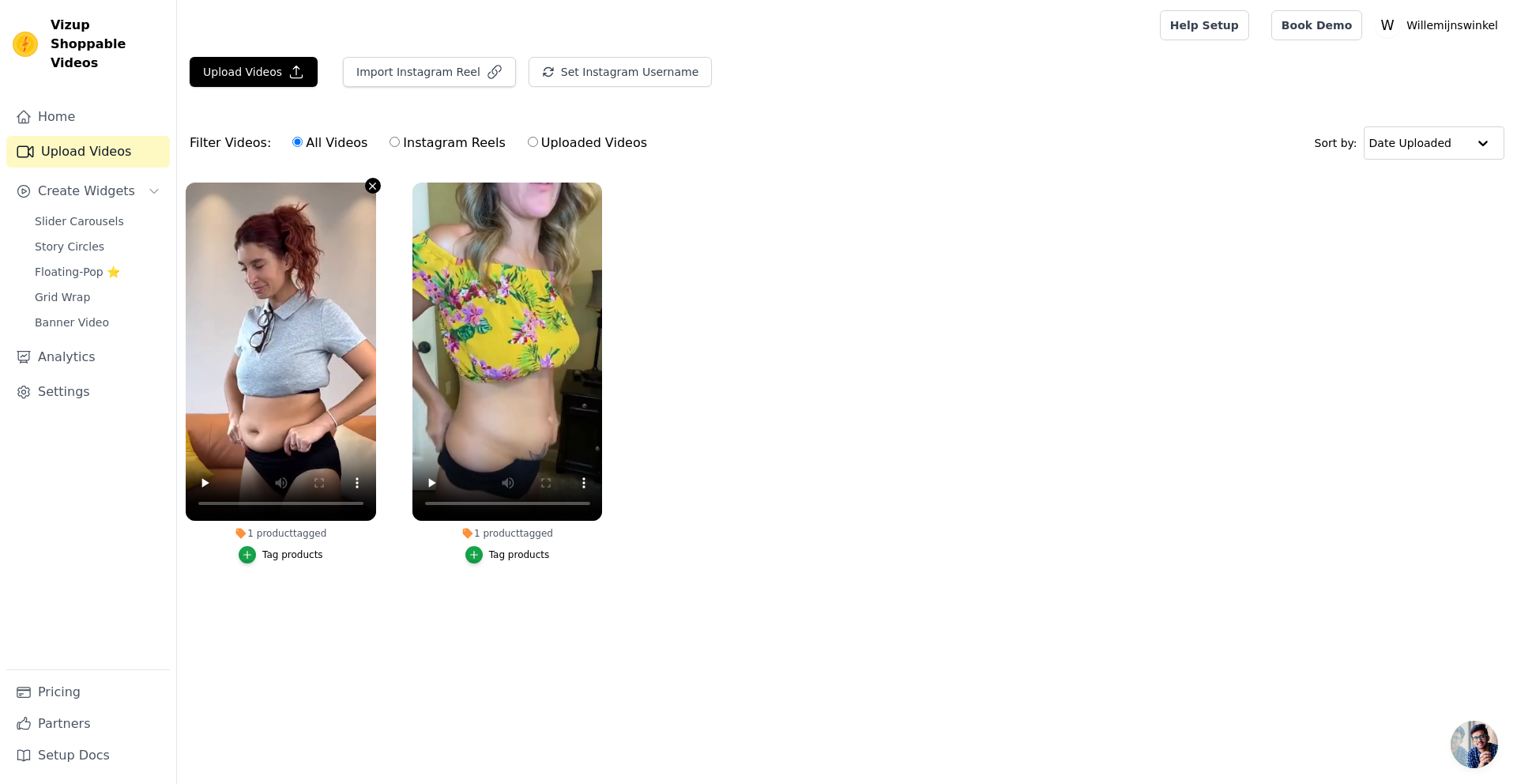
click at [371, 187] on icon "button" at bounding box center [373, 186] width 6 height 6
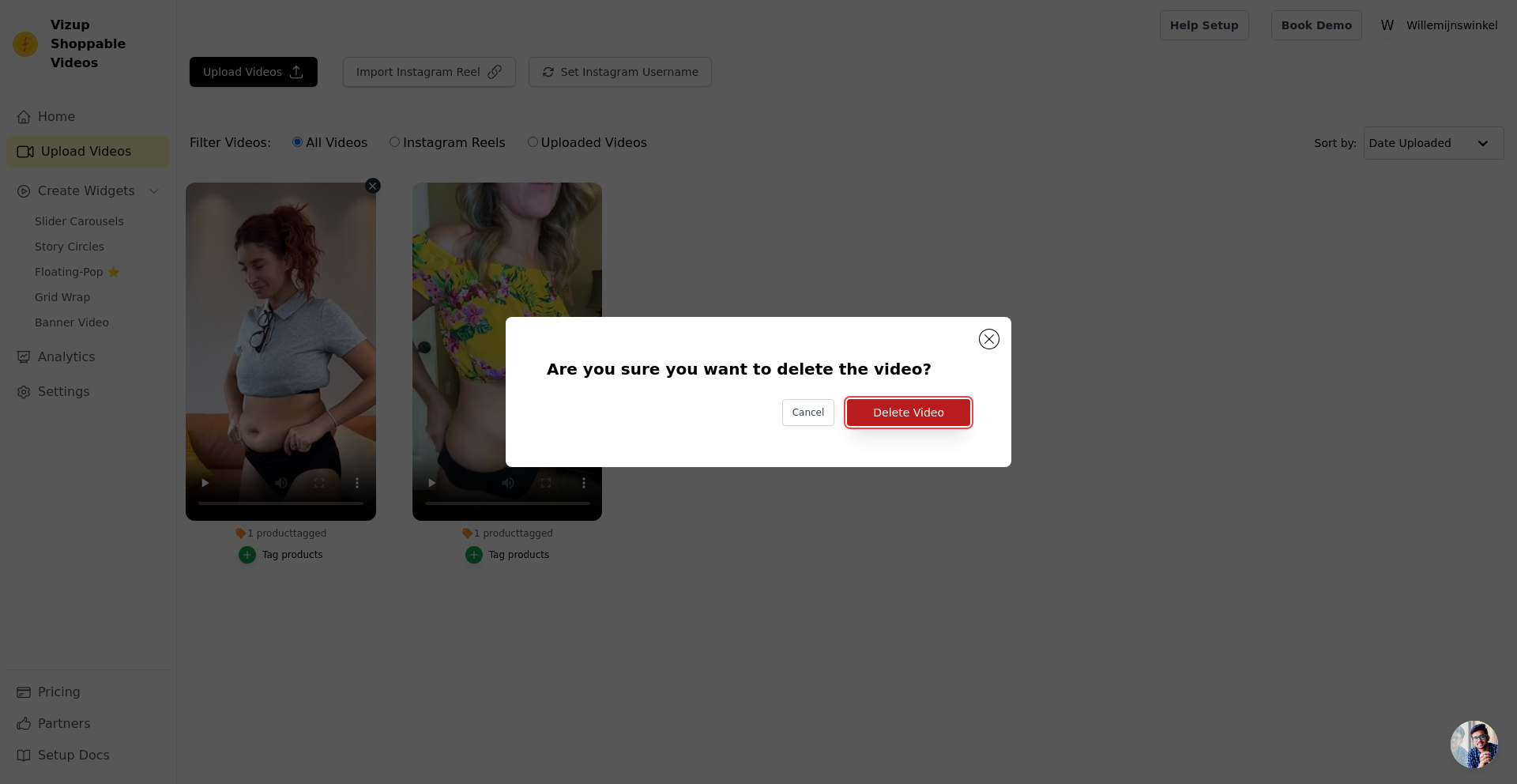
click at [914, 407] on button "Delete Video" at bounding box center [909, 412] width 123 height 27
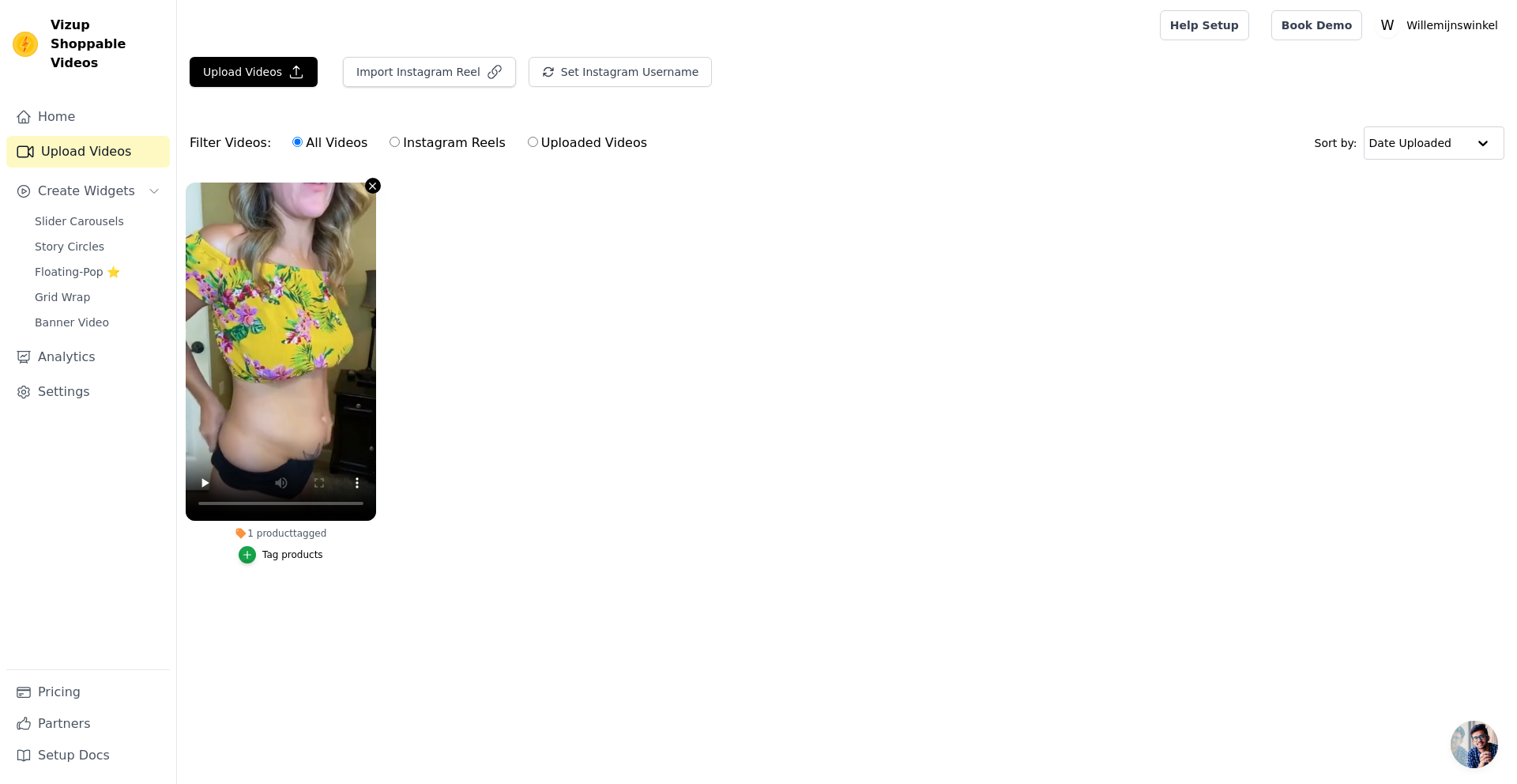
click at [370, 186] on icon "button" at bounding box center [373, 186] width 12 height 12
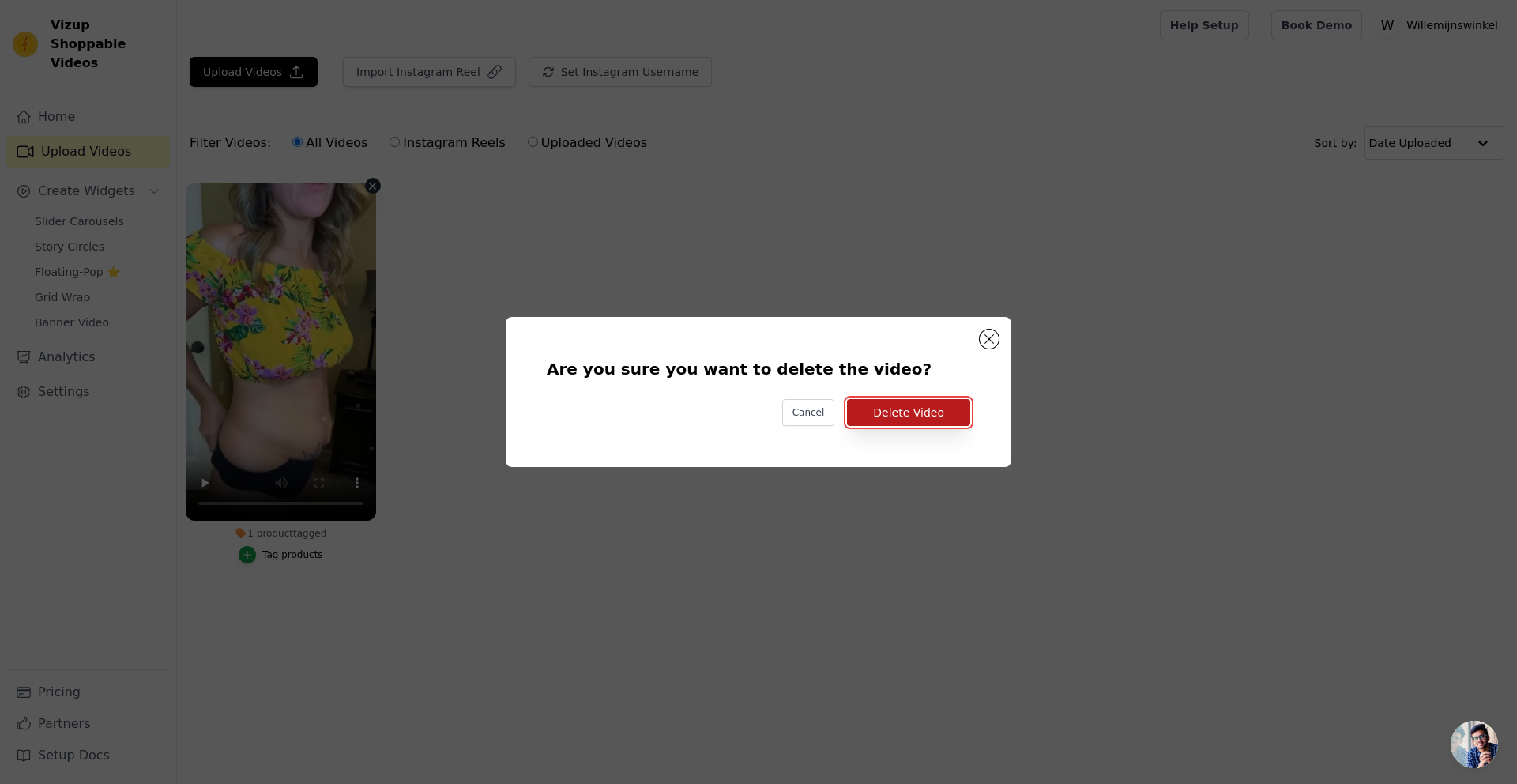
click at [916, 416] on button "Delete Video" at bounding box center [909, 412] width 123 height 27
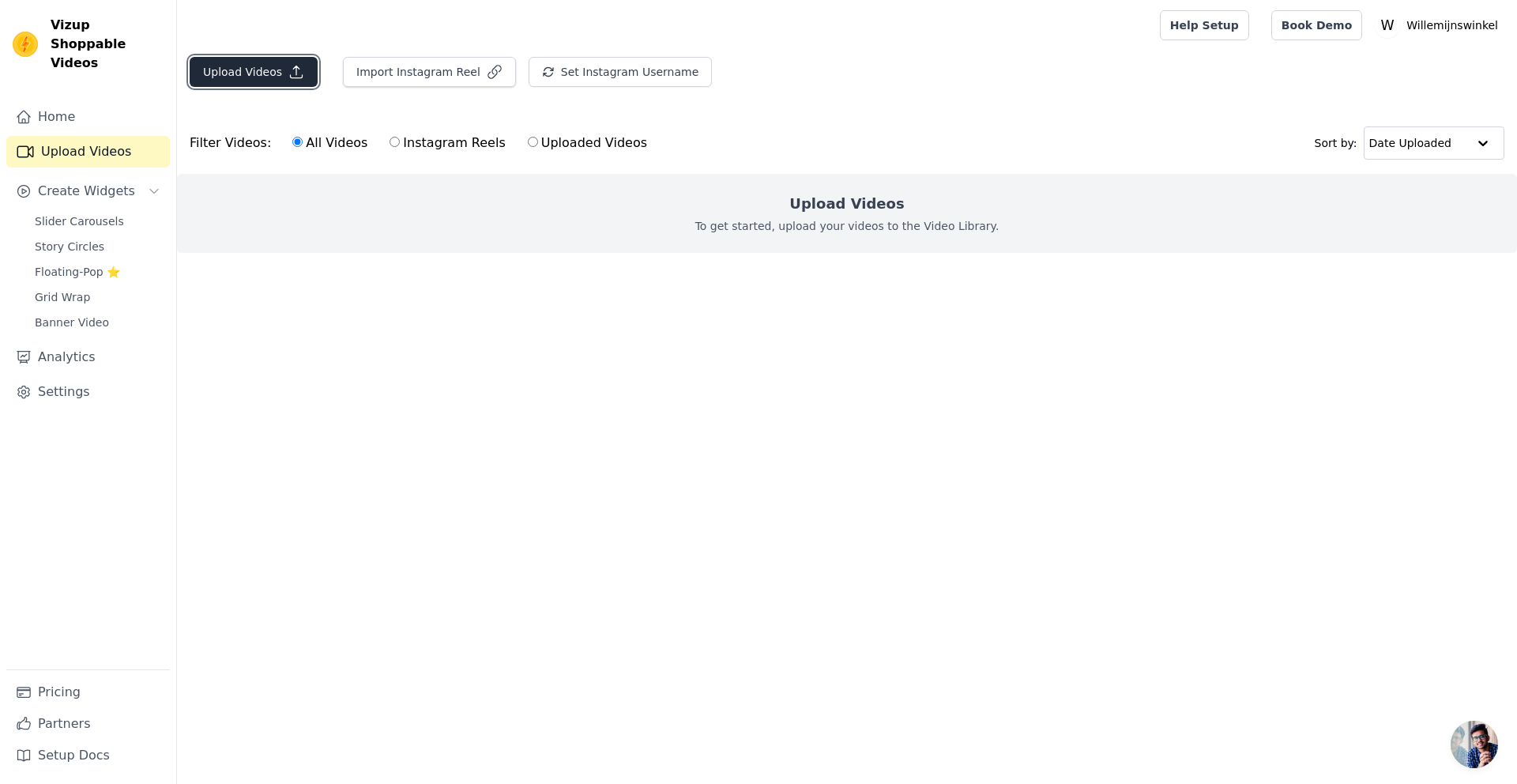
click at [246, 75] on button "Upload Videos" at bounding box center [254, 71] width 128 height 30
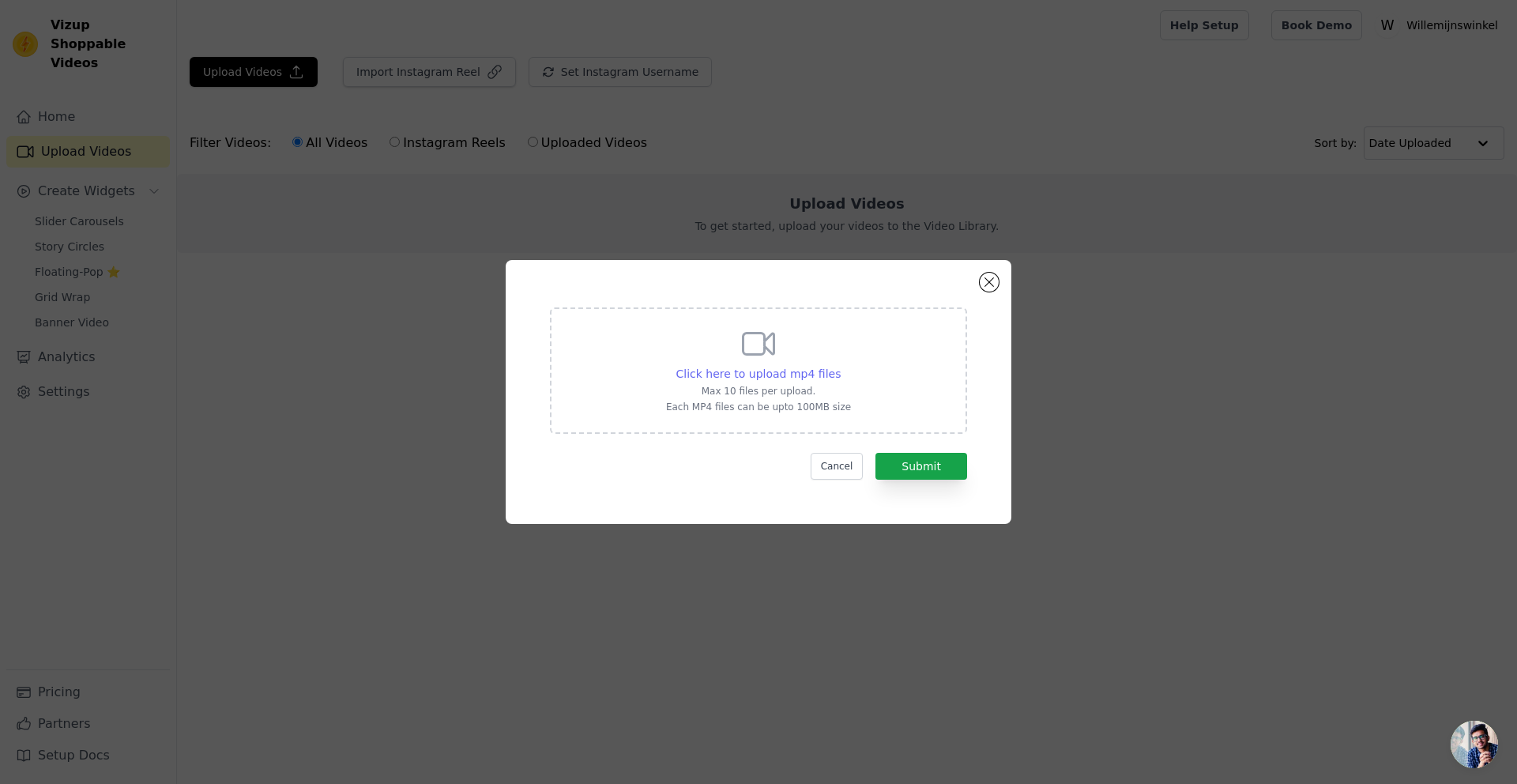
click at [786, 376] on span "Click here to upload mp4 files" at bounding box center [758, 374] width 165 height 13
click at [840, 366] on input "Click here to upload mp4 files Max 10 files per upload. Each MP4 files can be u…" at bounding box center [840, 365] width 1 height 1
type input "C:\fakepath\video5.mp4"
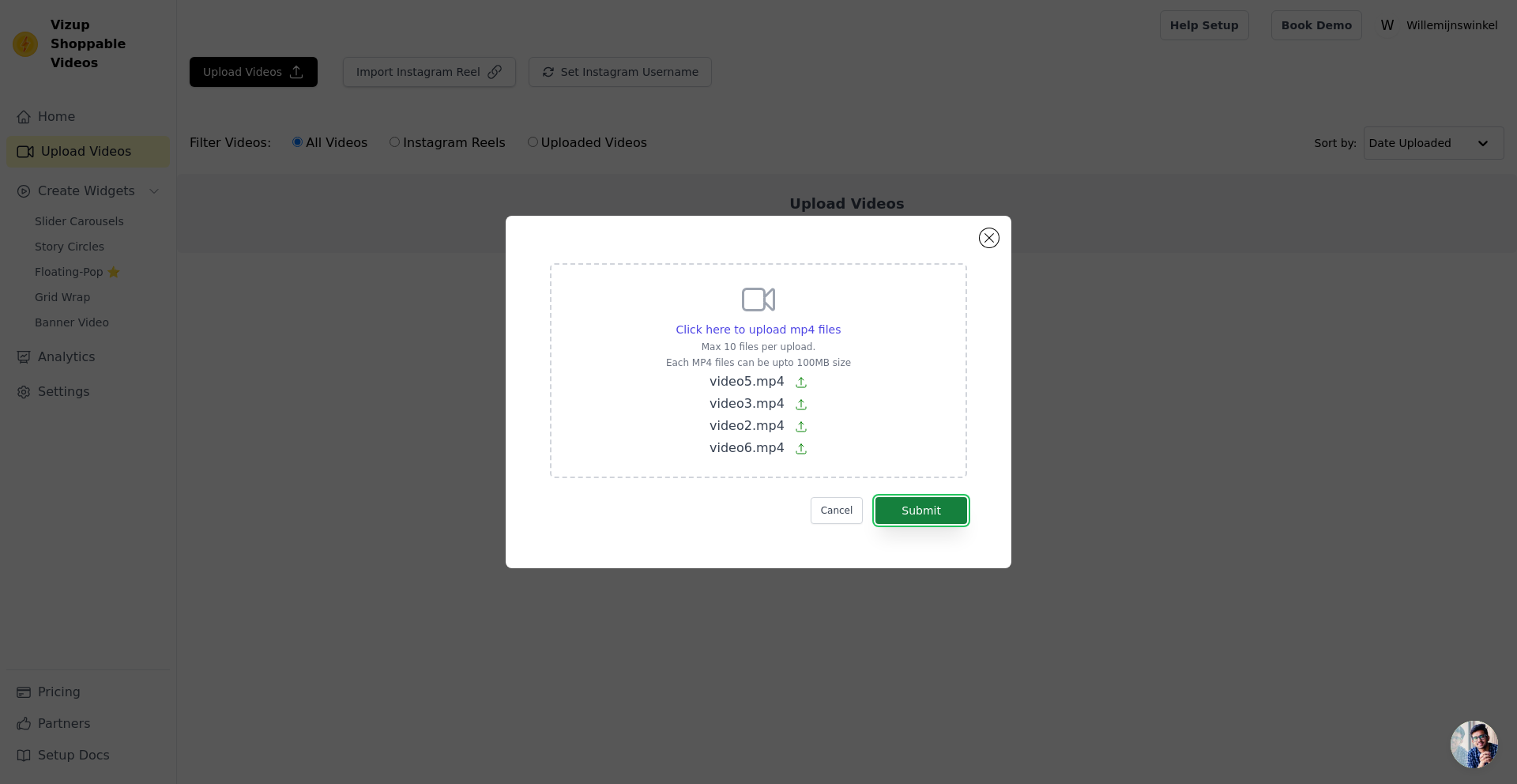
click at [898, 504] on button "Submit" at bounding box center [921, 510] width 92 height 27
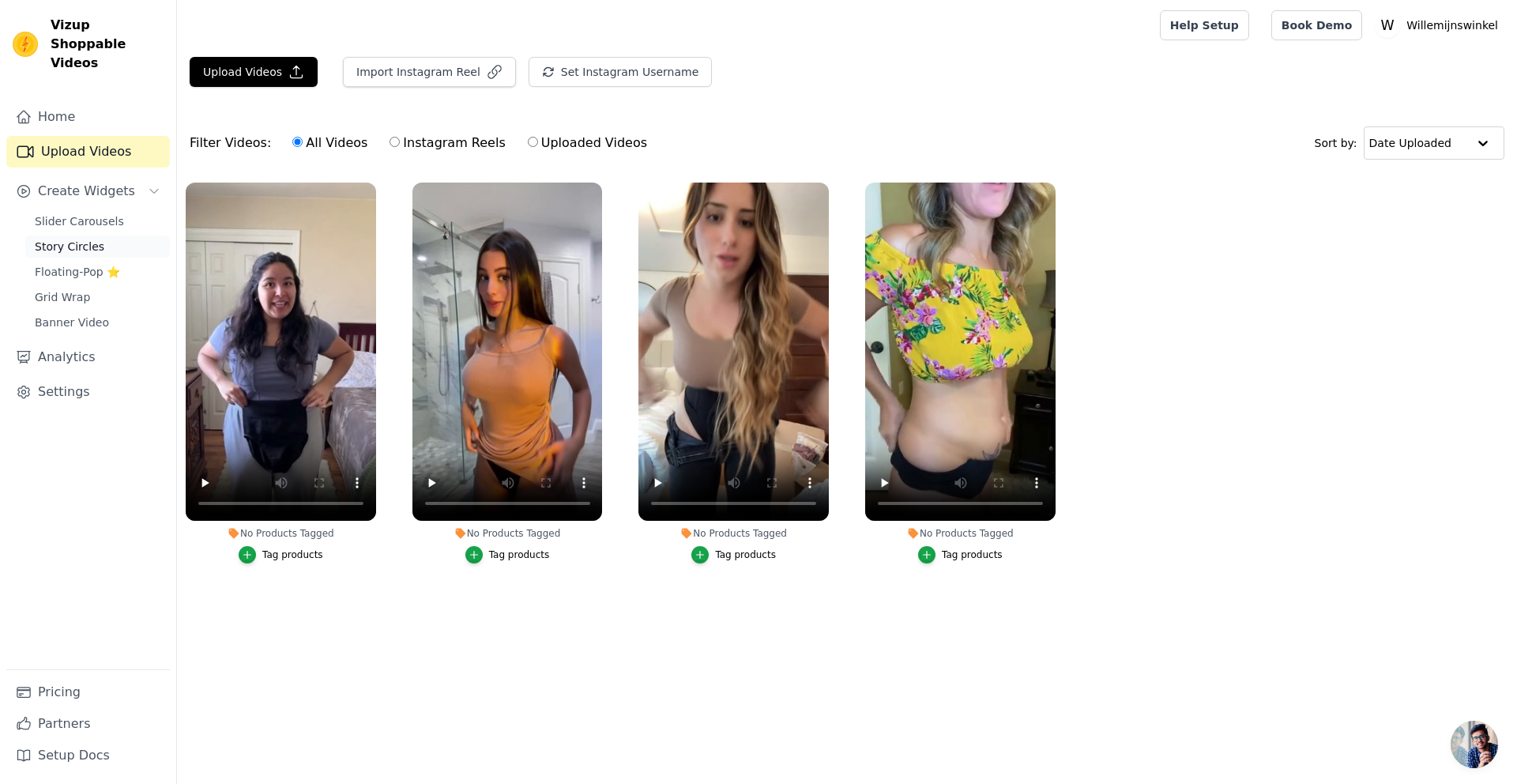
click at [71, 239] on span "Story Circles" at bounding box center [70, 246] width 70 height 15
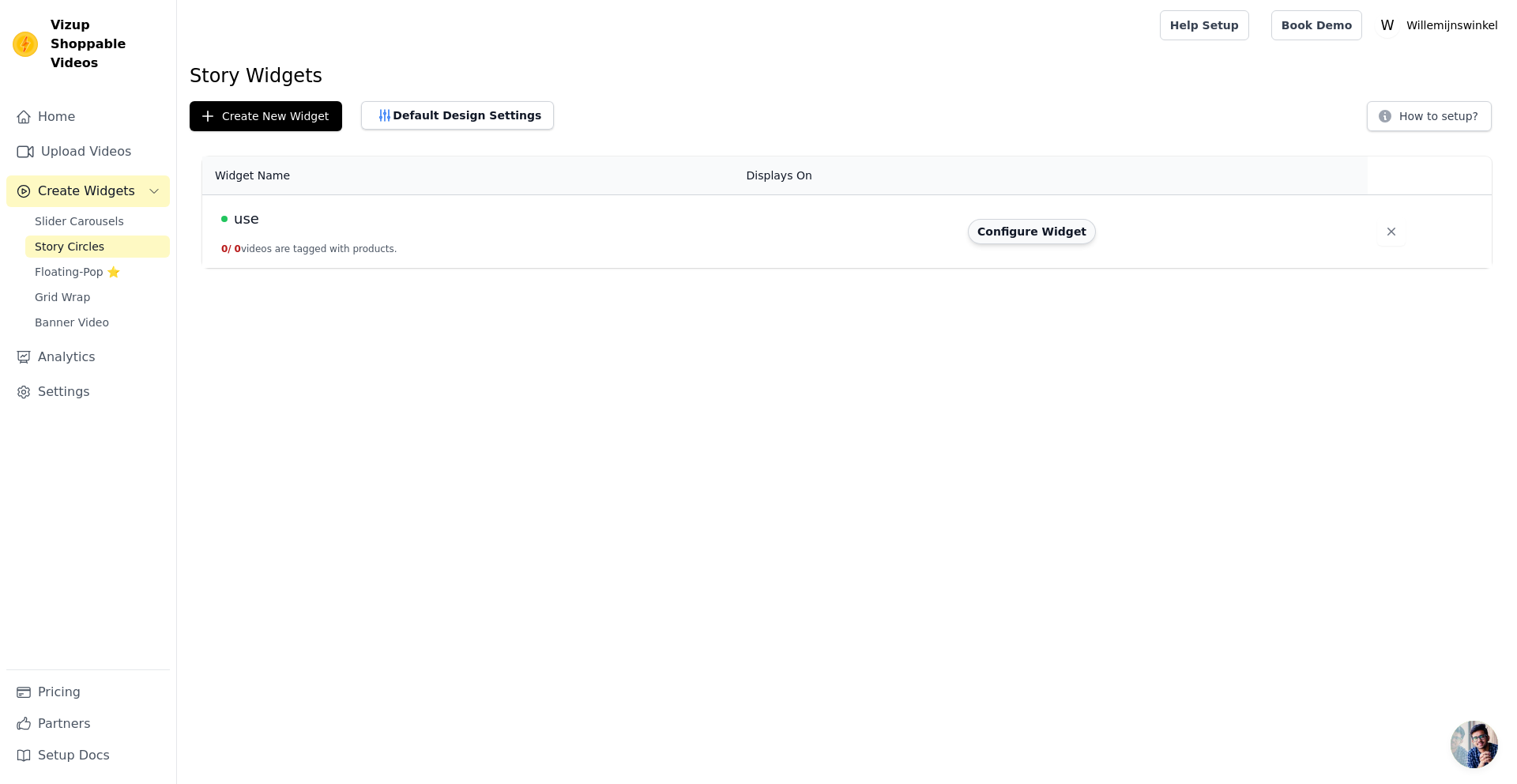
click at [1012, 235] on button "Configure Widget" at bounding box center [1032, 231] width 128 height 25
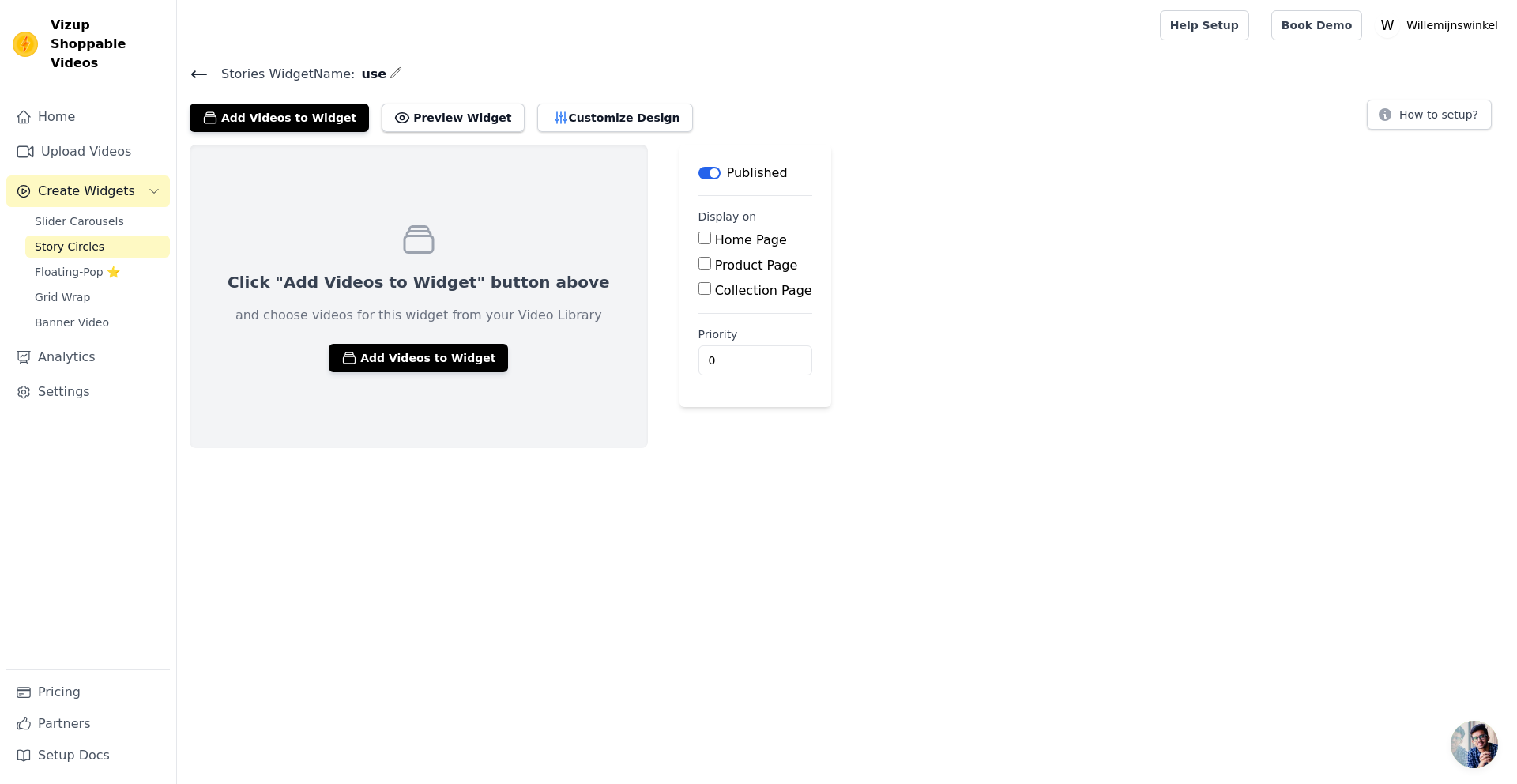
click at [699, 265] on input "Product Page" at bounding box center [705, 263] width 13 height 13
checkbox input "true"
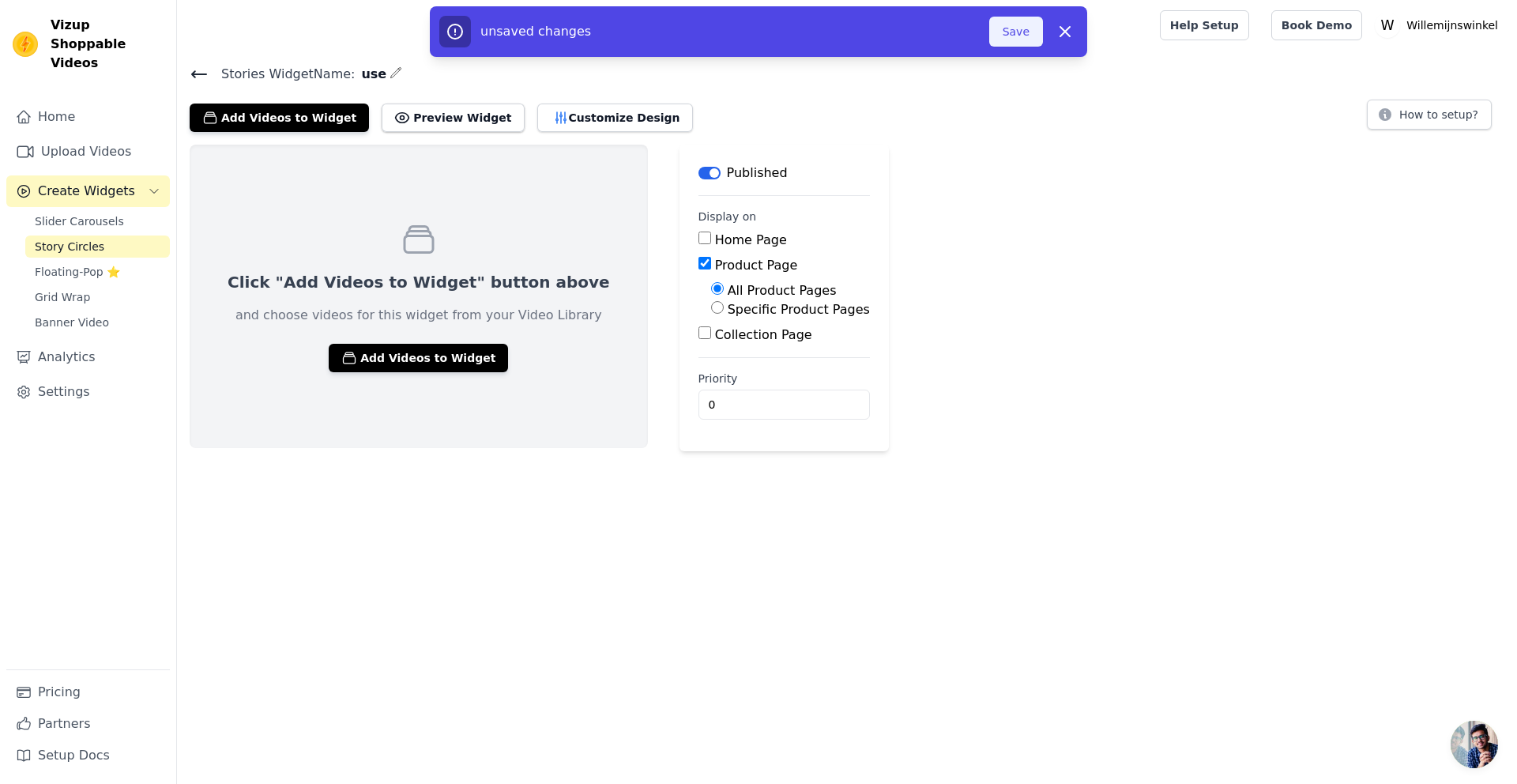
click at [1018, 35] on button "Save" at bounding box center [1016, 31] width 54 height 30
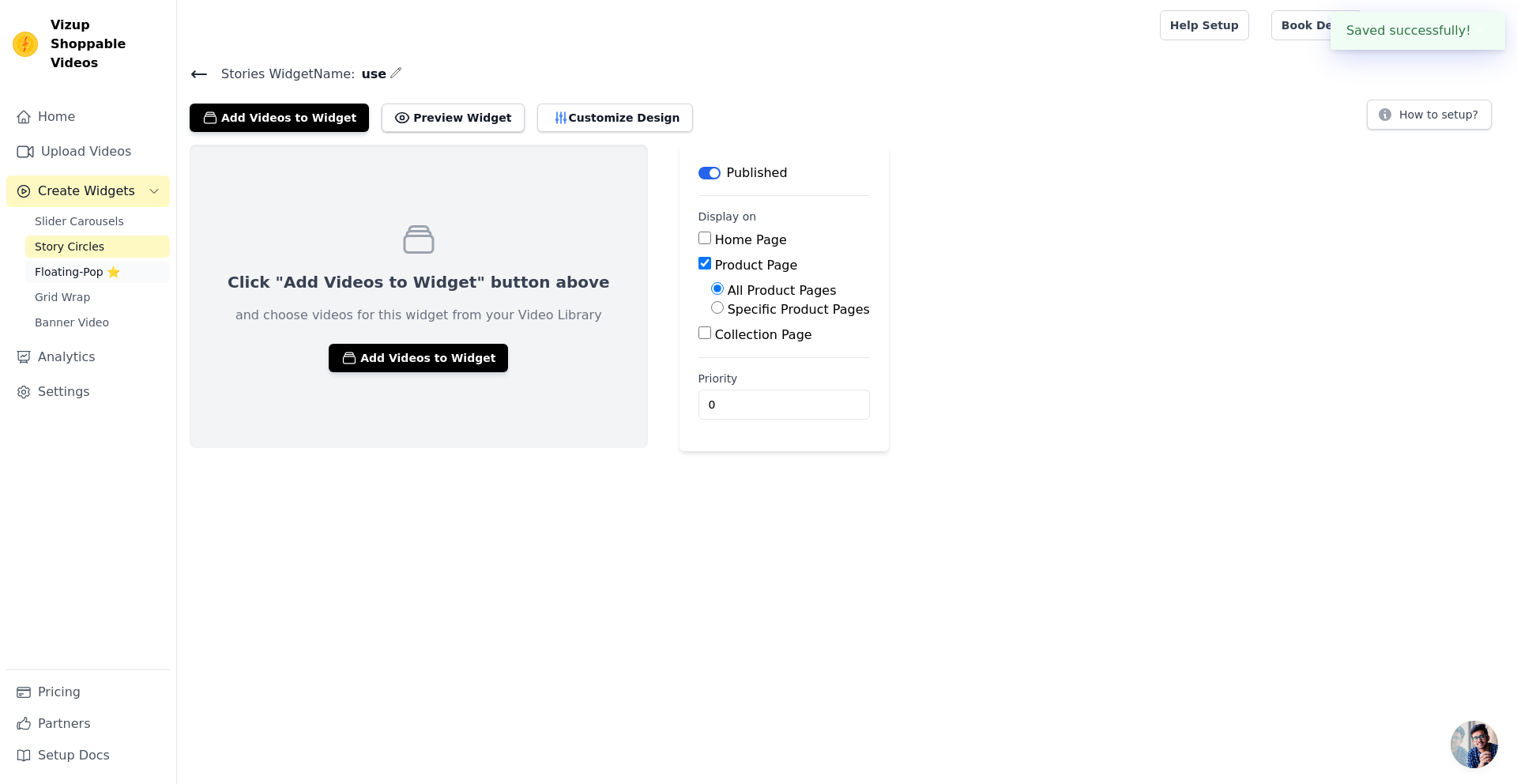
click at [78, 264] on span "Floating-Pop ⭐" at bounding box center [77, 271] width 85 height 15
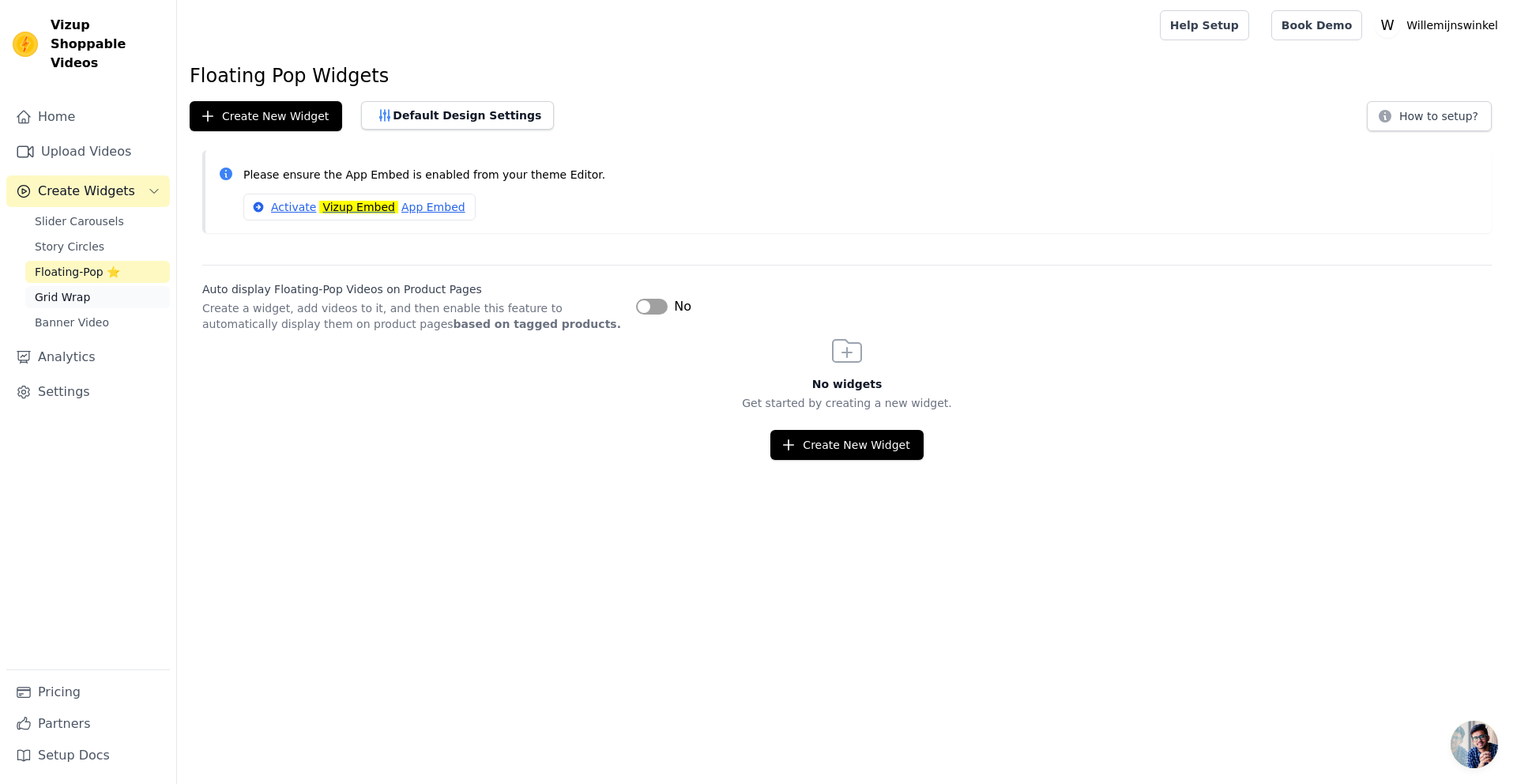
click at [58, 289] on span "Grid Wrap" at bounding box center [62, 296] width 55 height 15
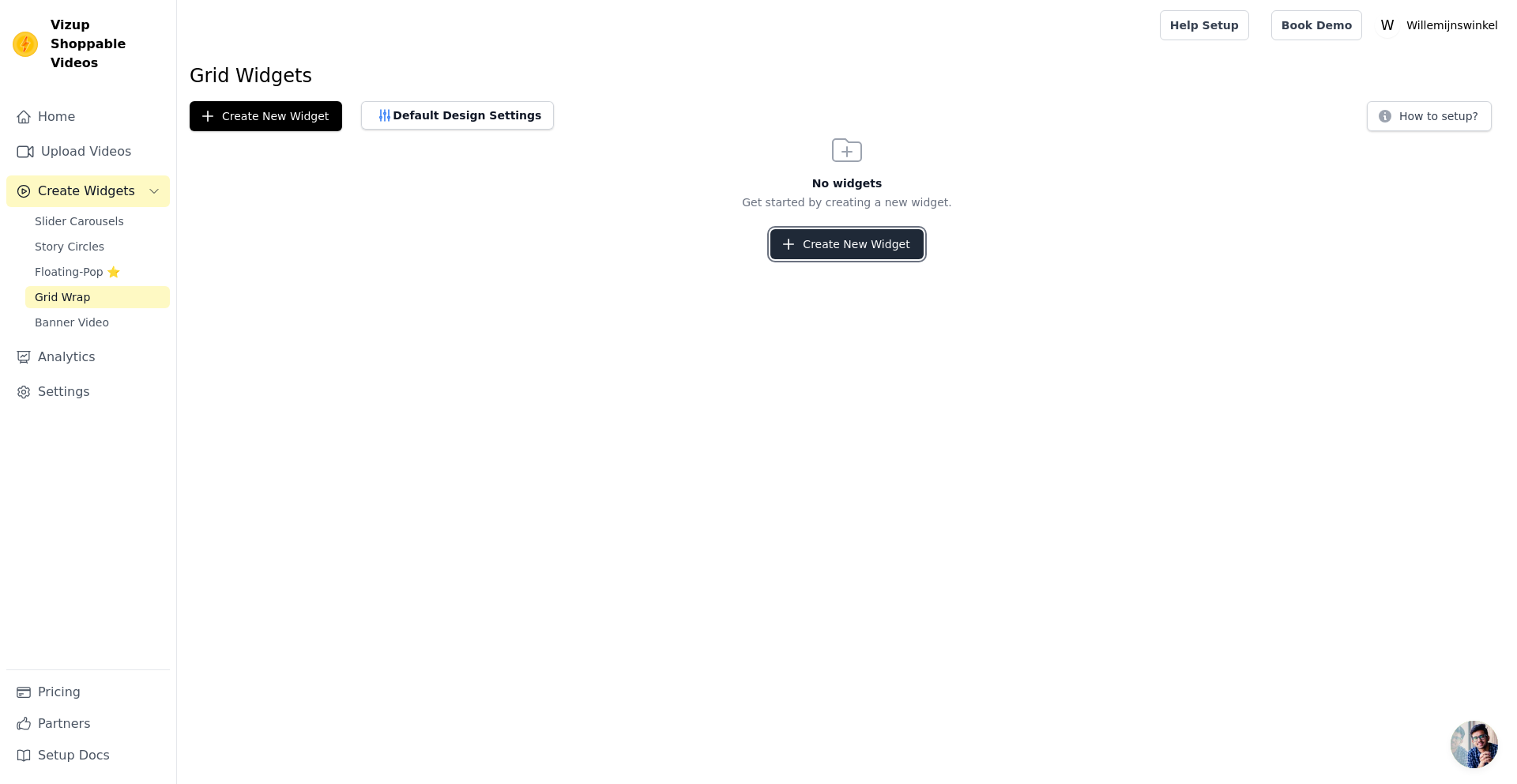
click at [821, 245] on button "Create New Widget" at bounding box center [847, 243] width 153 height 30
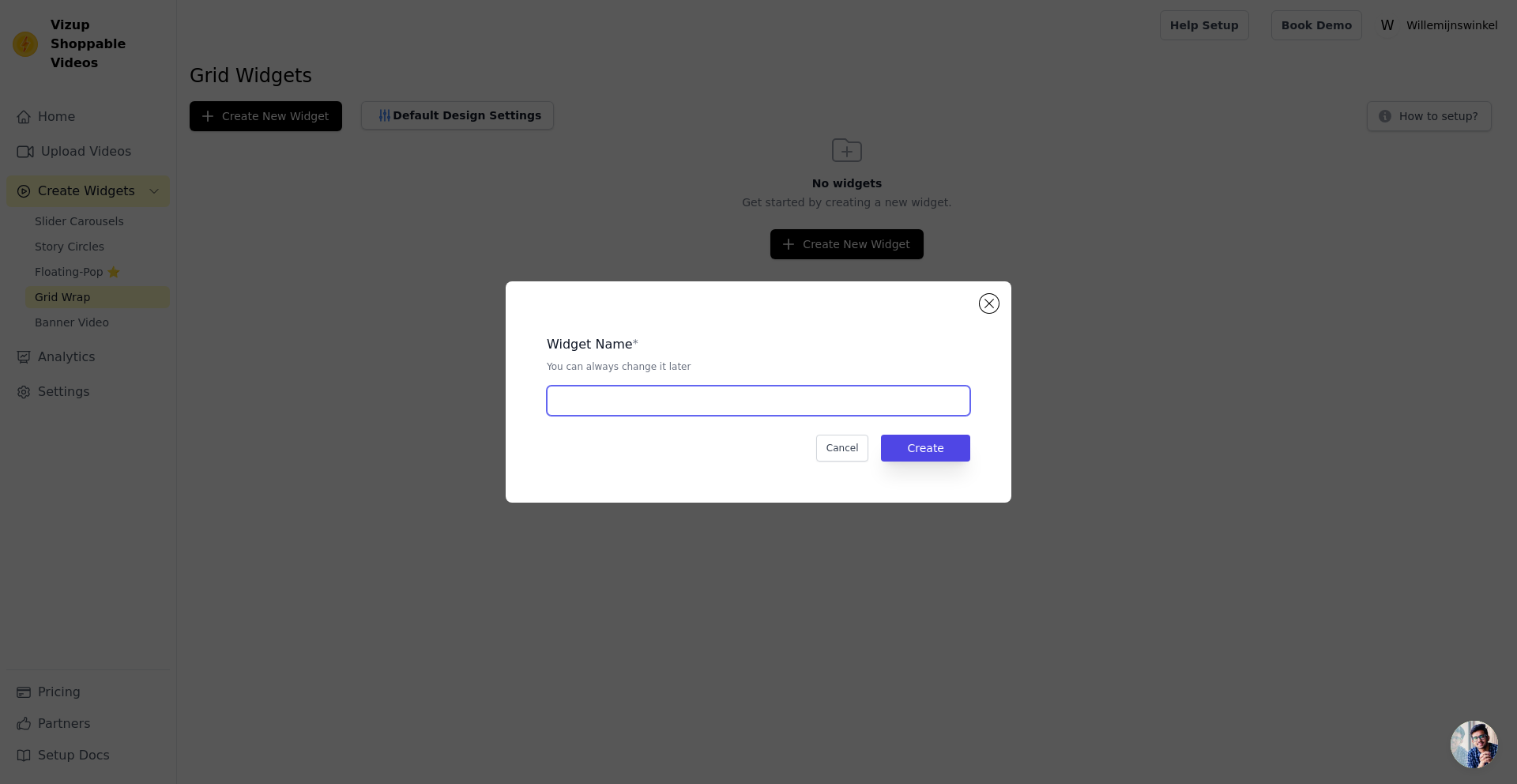
click at [708, 392] on input "text" at bounding box center [759, 400] width 424 height 30
type input "use2"
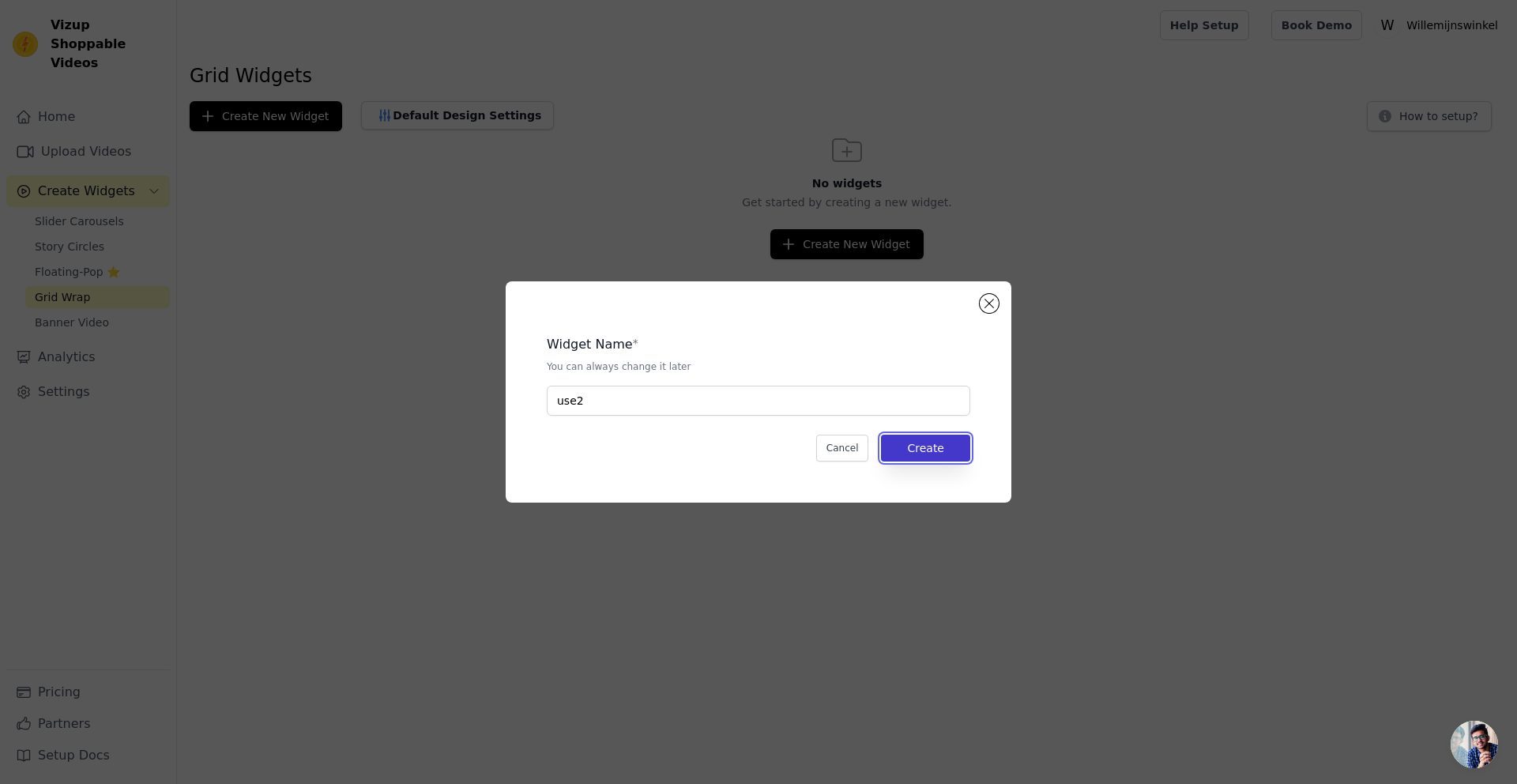
click at [916, 446] on button "Create" at bounding box center [925, 447] width 89 height 27
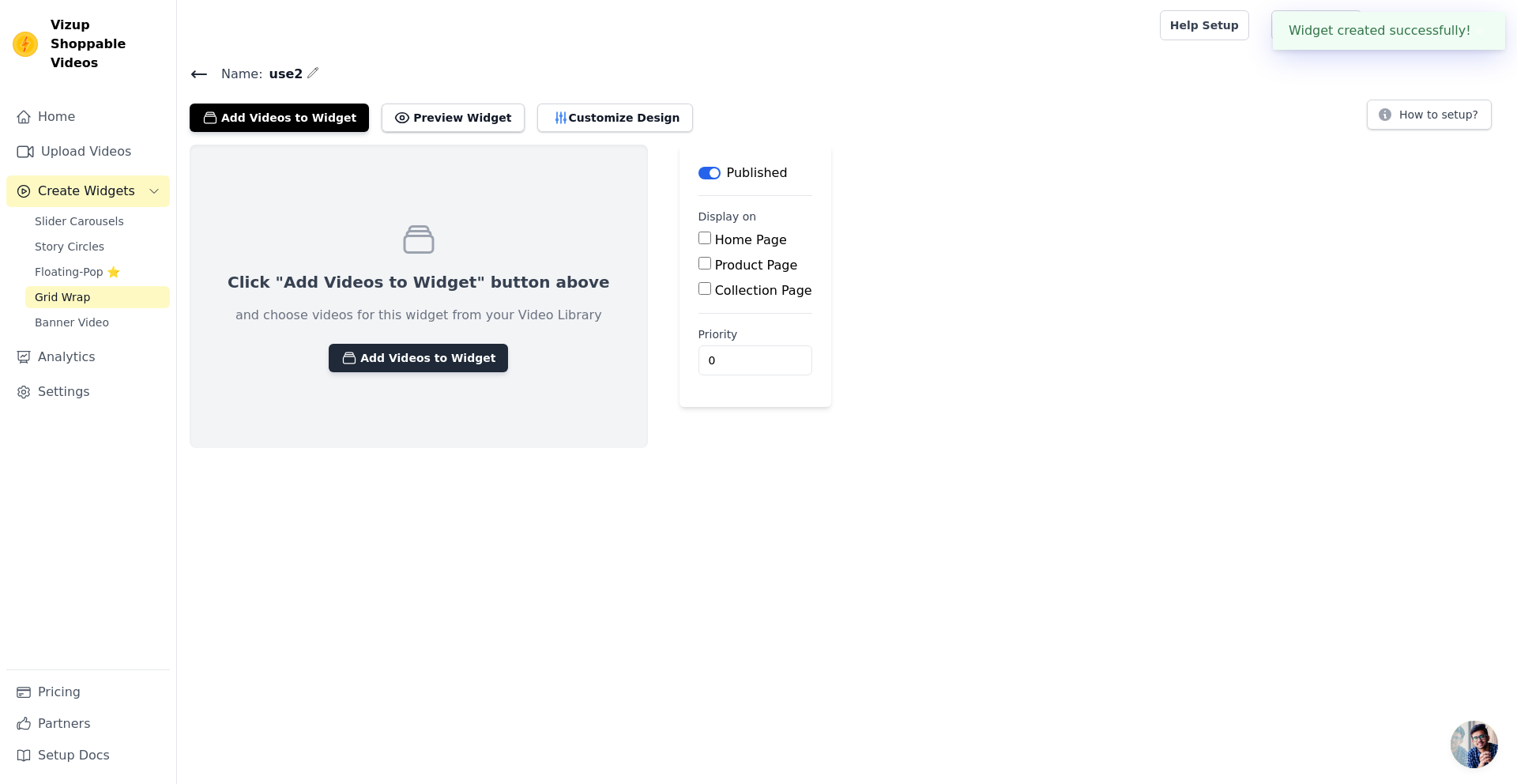
click at [393, 356] on button "Add Videos to Widget" at bounding box center [418, 357] width 179 height 28
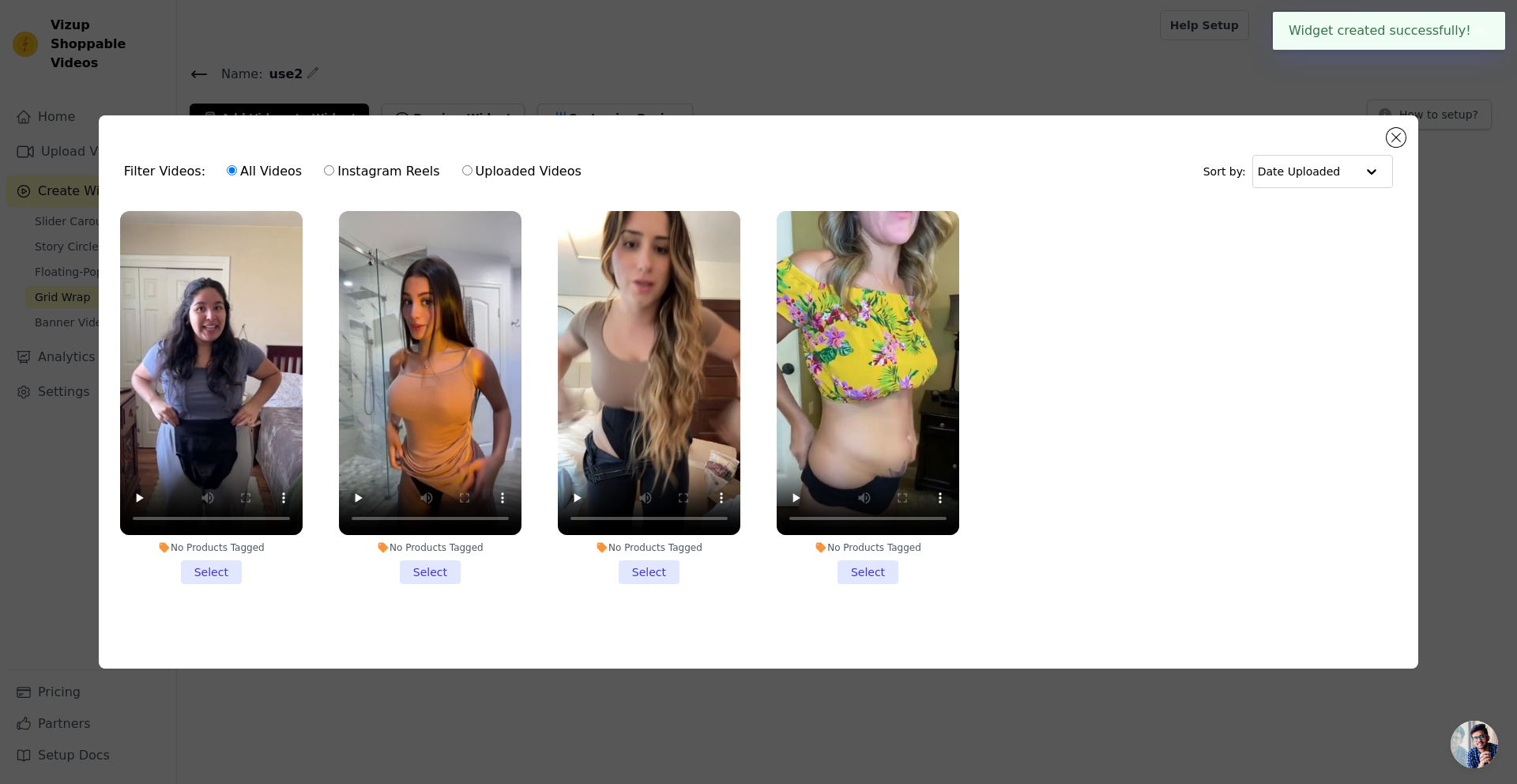
click at [226, 565] on li "No Products Tagged Select" at bounding box center [211, 398] width 183 height 373
click at [0, 0] on input "No Products Tagged Select" at bounding box center [0, 0] width 0 height 0
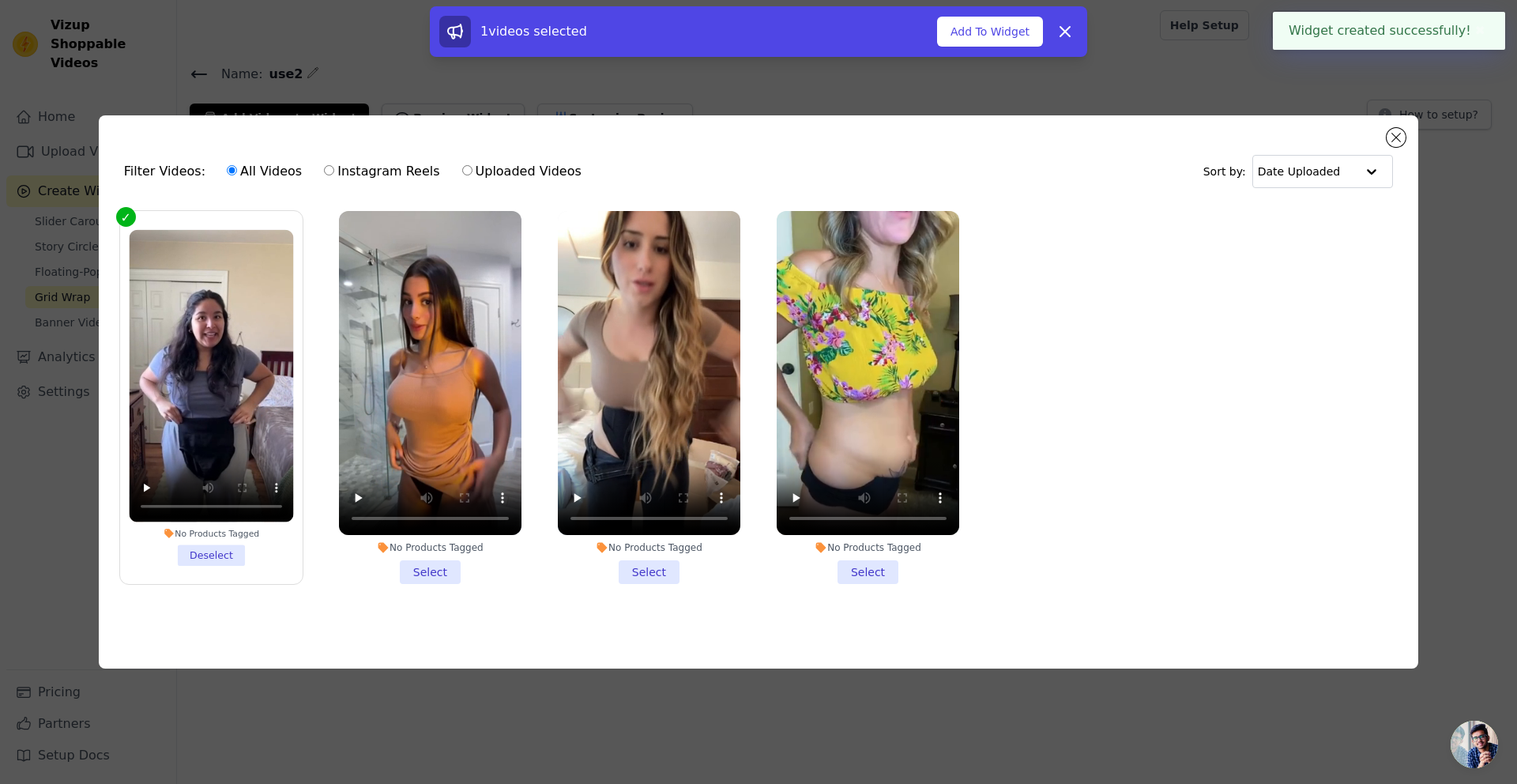
click at [462, 576] on li "No Products Tagged Select" at bounding box center [430, 398] width 183 height 373
click at [0, 0] on input "No Products Tagged Select" at bounding box center [0, 0] width 0 height 0
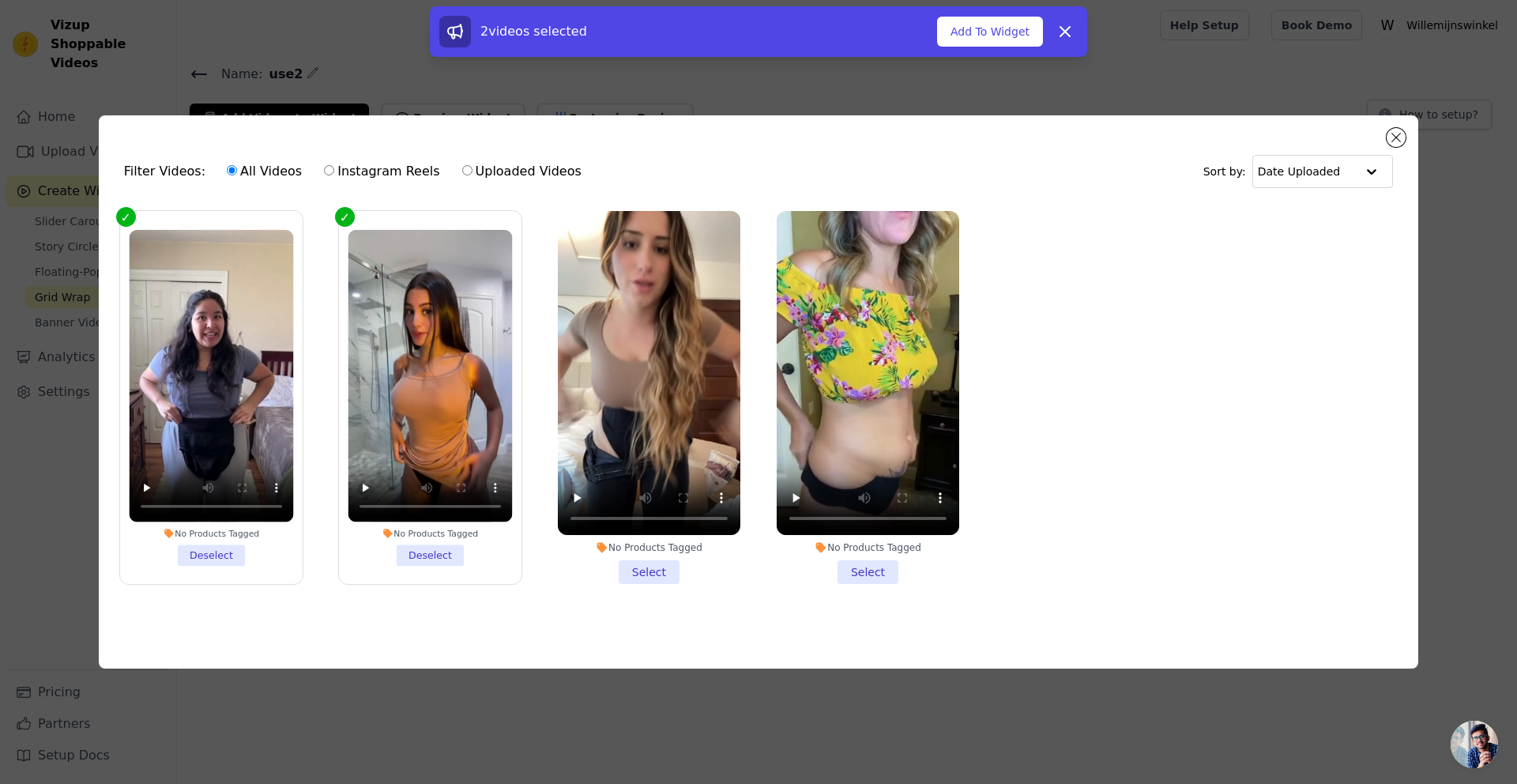
click at [632, 562] on li "No Products Tagged Select" at bounding box center [649, 398] width 183 height 373
click at [0, 0] on input "No Products Tagged Select" at bounding box center [0, 0] width 0 height 0
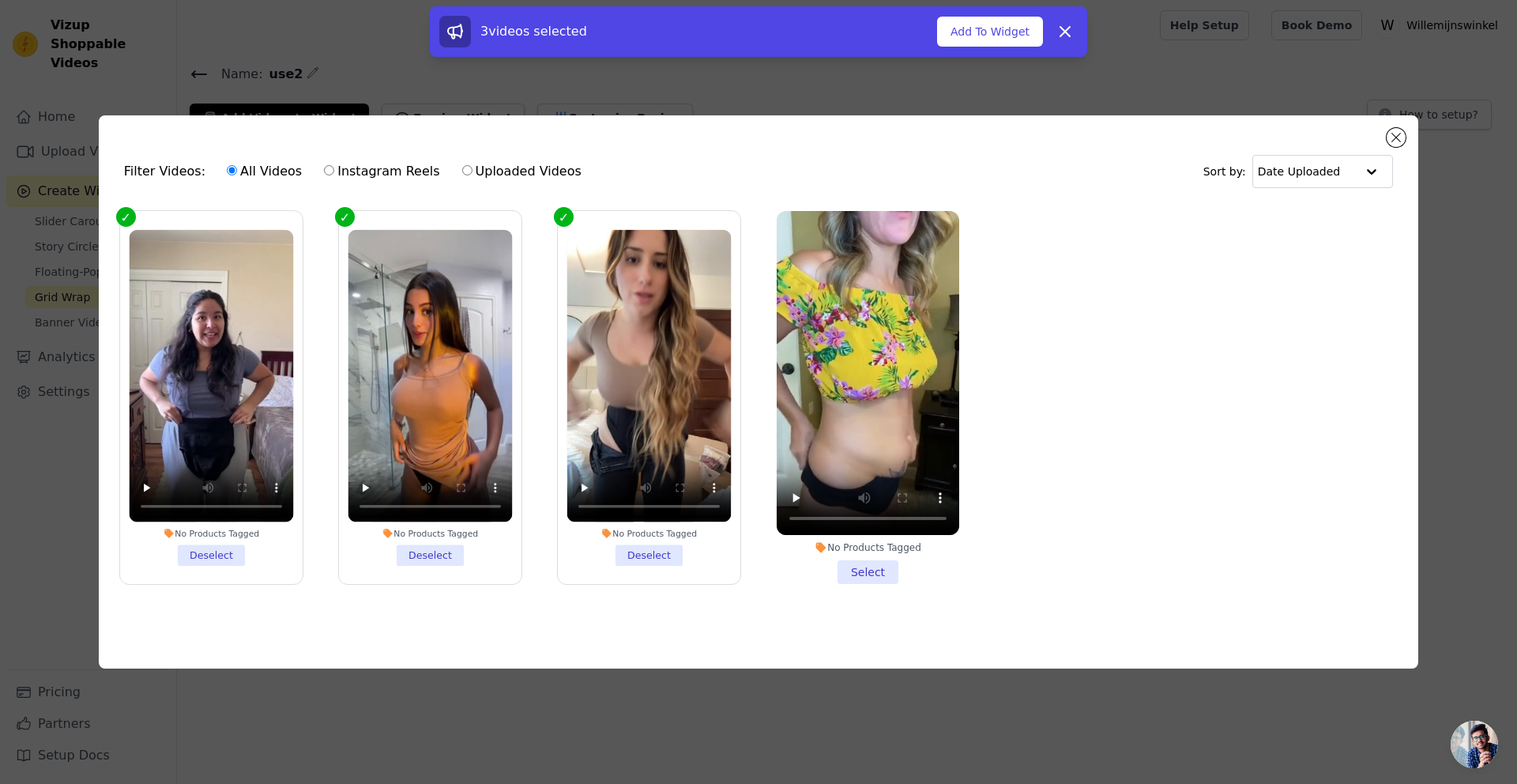
drag, startPoint x: 868, startPoint y: 571, endPoint x: 1041, endPoint y: 441, distance: 216.4
click at [868, 571] on li "No Products Tagged Select" at bounding box center [868, 398] width 183 height 373
click at [0, 0] on input "No Products Tagged Select" at bounding box center [0, 0] width 0 height 0
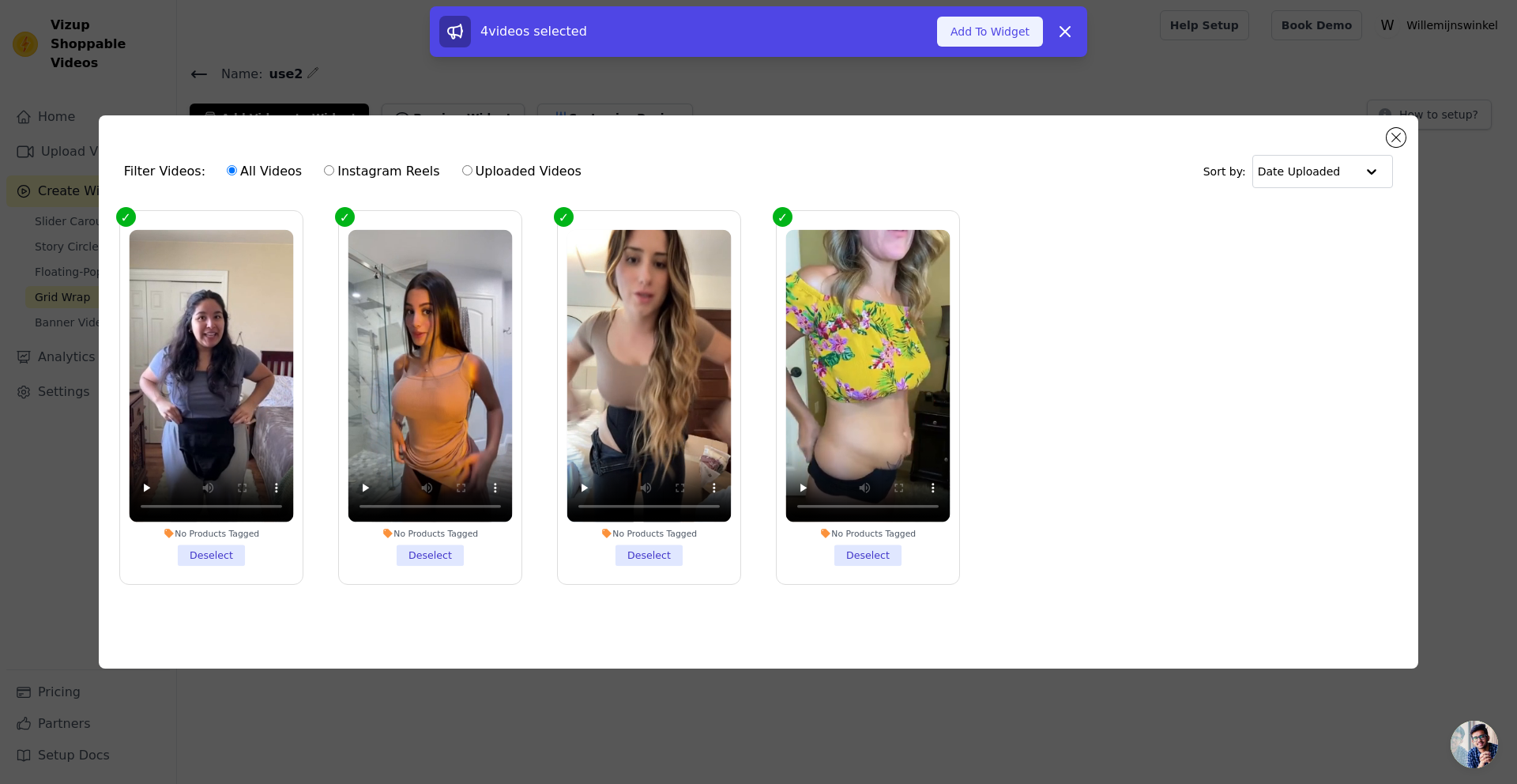
click at [995, 29] on button "Add To Widget" at bounding box center [990, 31] width 106 height 30
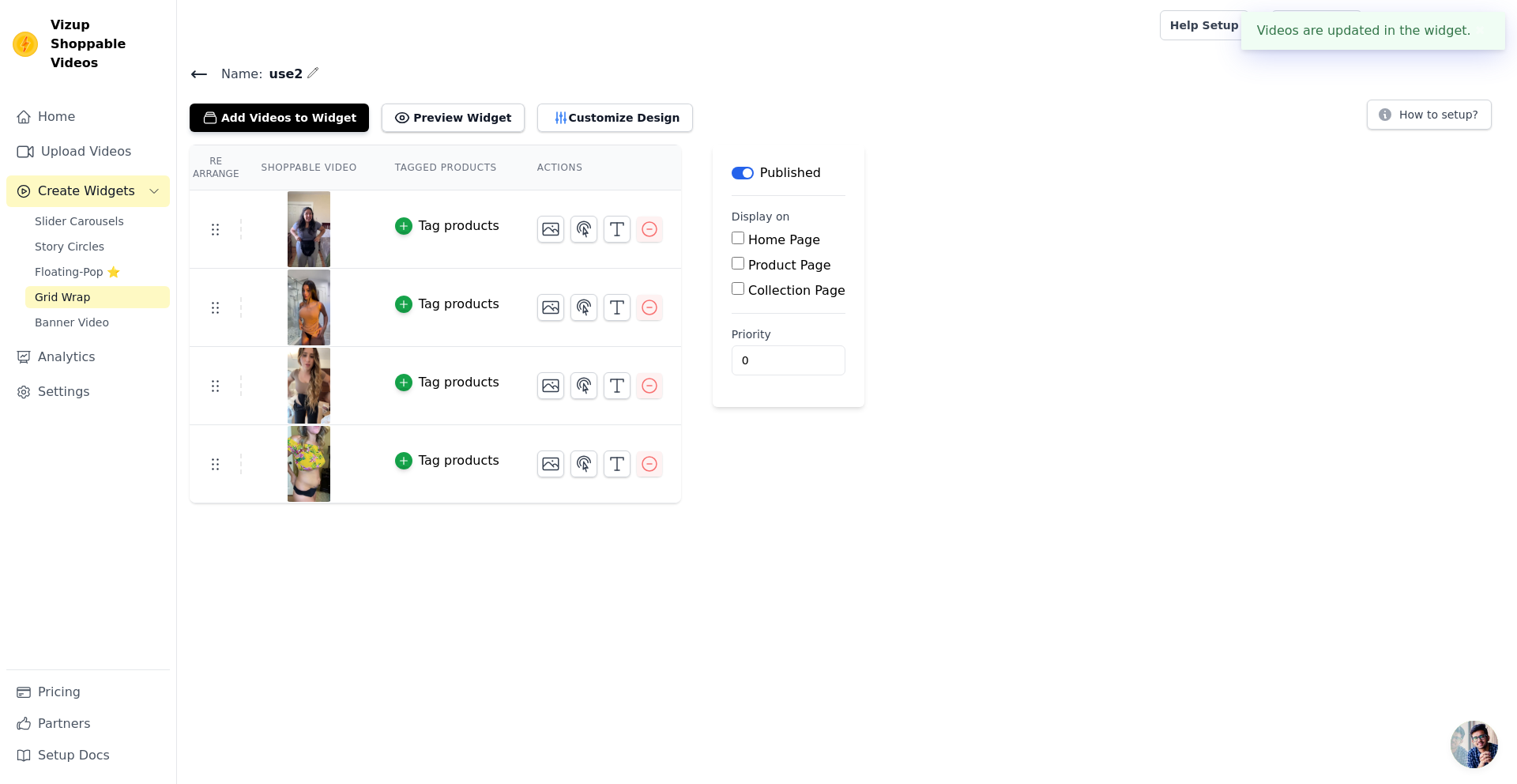
click at [736, 265] on input "Product Page" at bounding box center [738, 263] width 13 height 13
checkbox input "true"
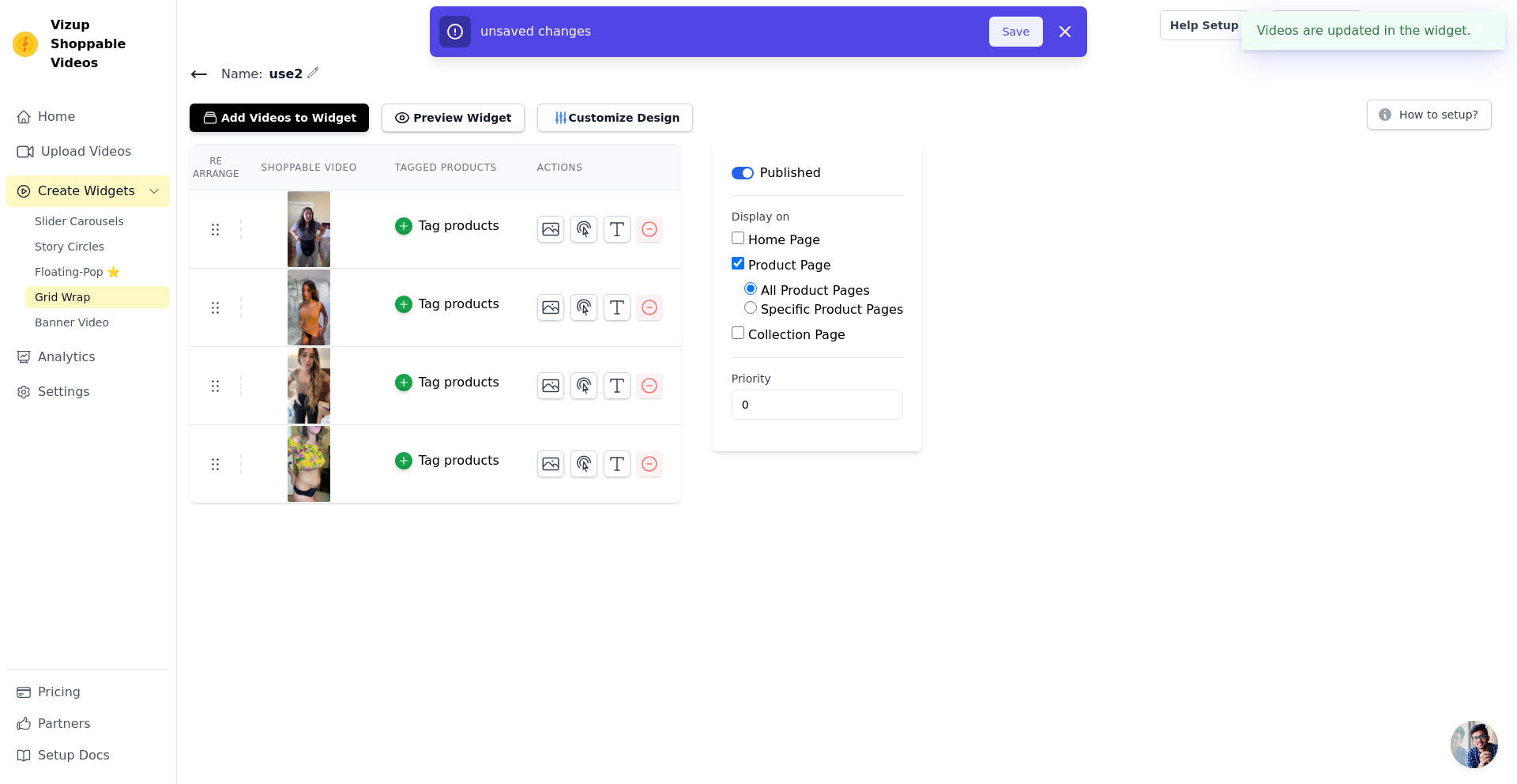
click at [1024, 34] on button "Save" at bounding box center [1016, 31] width 54 height 30
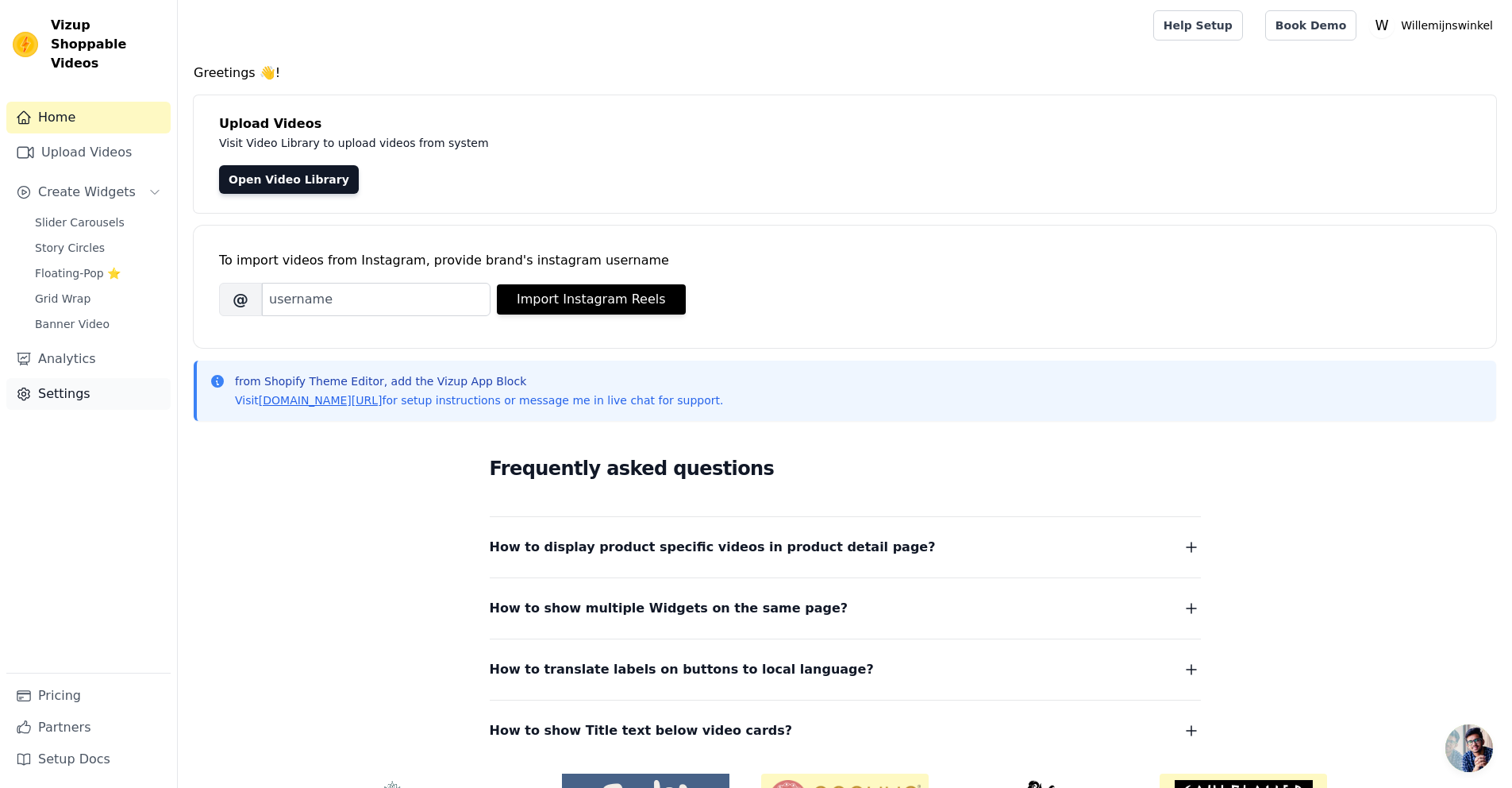
click at [63, 380] on link "Settings" at bounding box center [89, 393] width 165 height 32
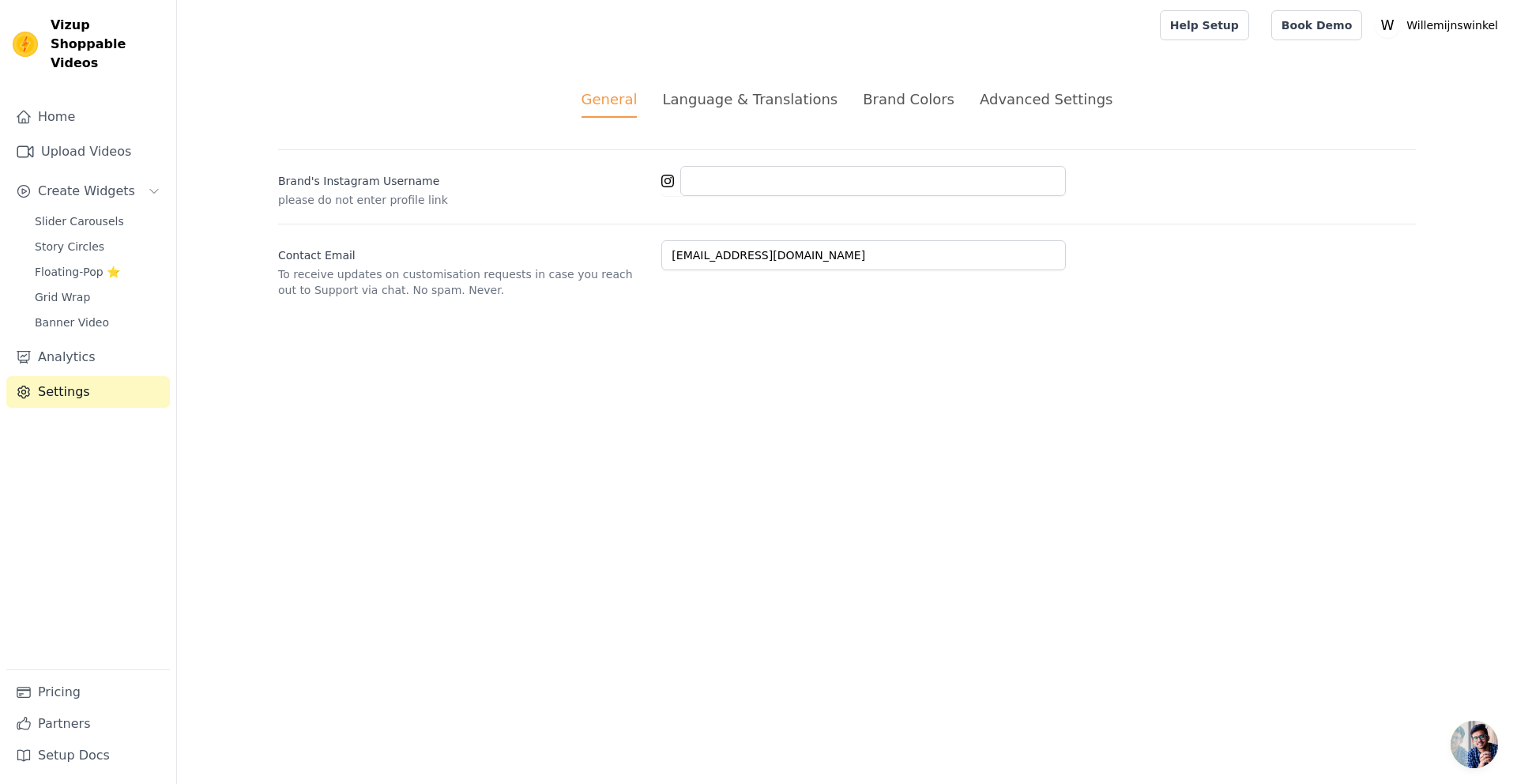
click at [781, 100] on div "Language & Translations" at bounding box center [750, 99] width 175 height 21
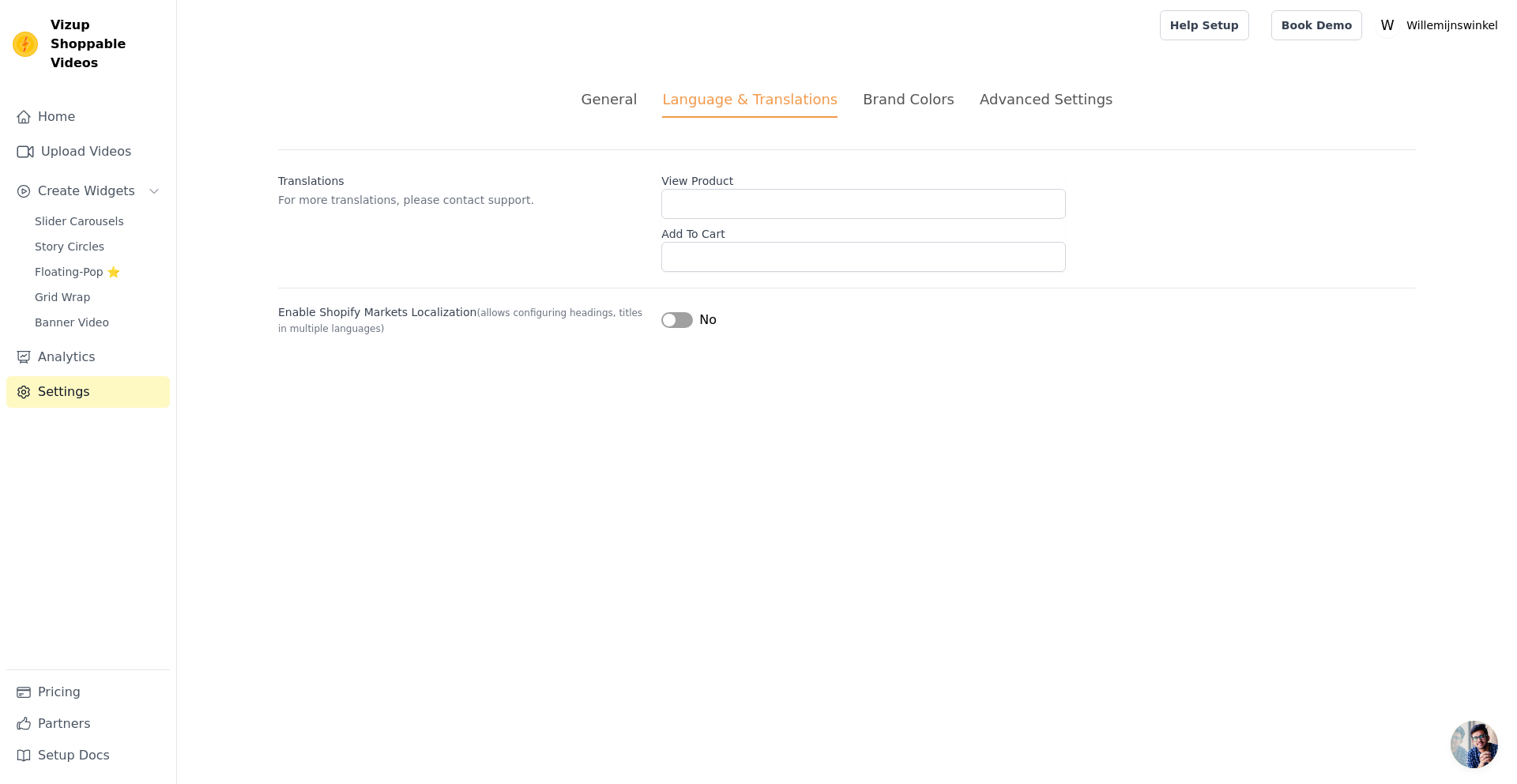
click at [924, 102] on div "Brand Colors" at bounding box center [908, 99] width 92 height 21
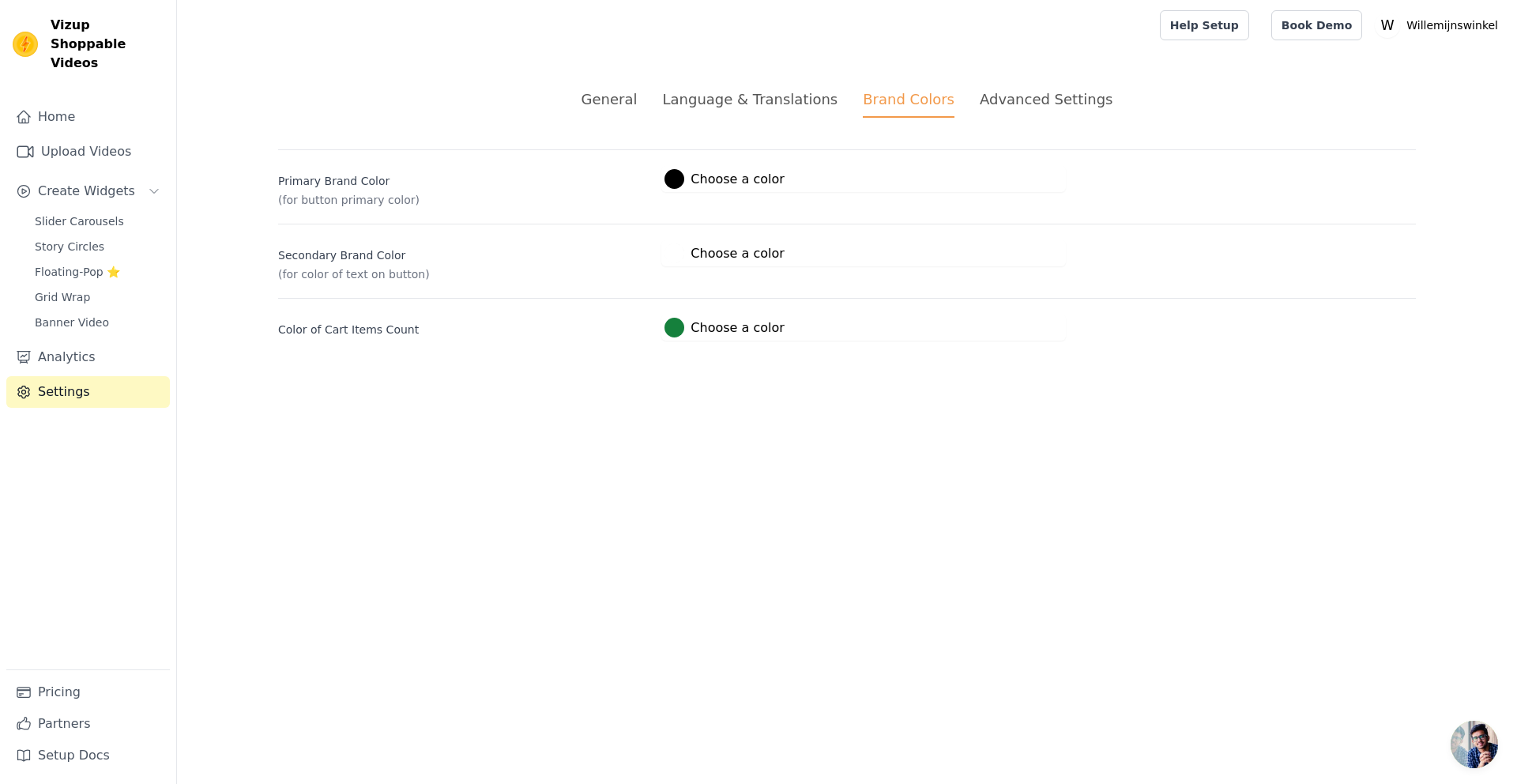
click at [990, 96] on div "Advanced Settings" at bounding box center [1046, 99] width 133 height 21
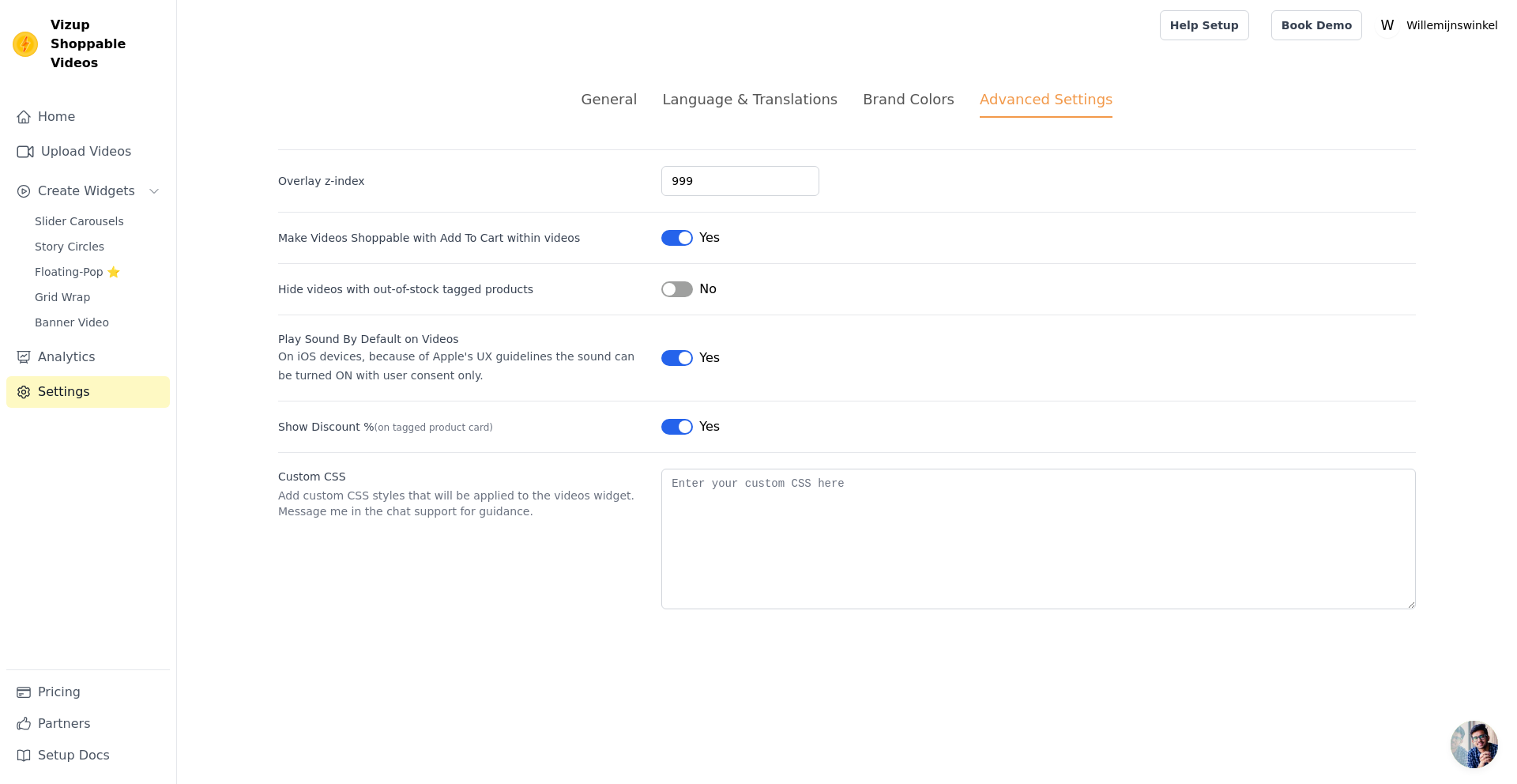
click at [671, 236] on button "Label" at bounding box center [677, 237] width 32 height 15
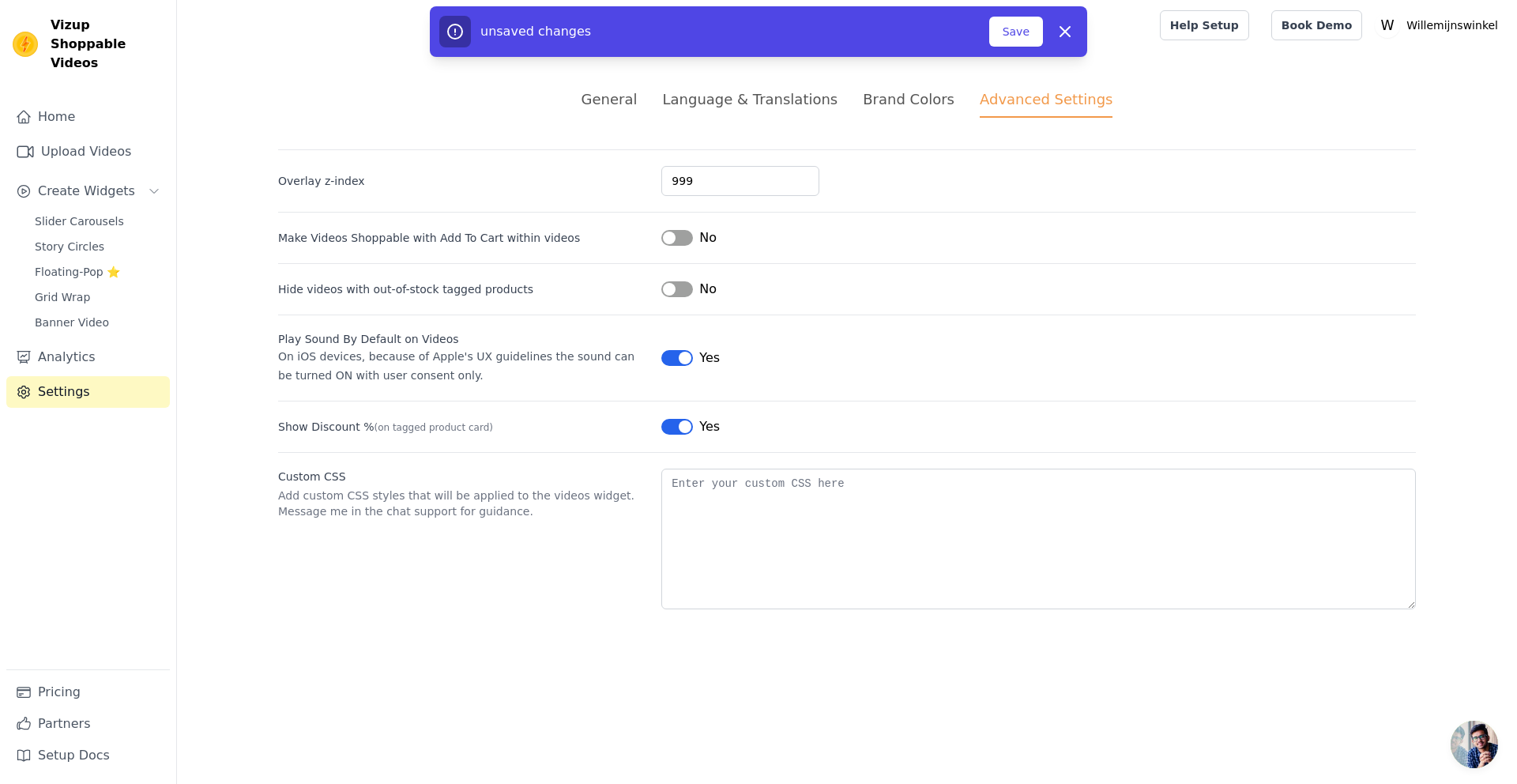
click at [673, 357] on button "Label" at bounding box center [677, 357] width 32 height 15
click at [672, 429] on button "Label" at bounding box center [677, 426] width 32 height 15
click at [1028, 33] on button "Save" at bounding box center [1016, 31] width 54 height 30
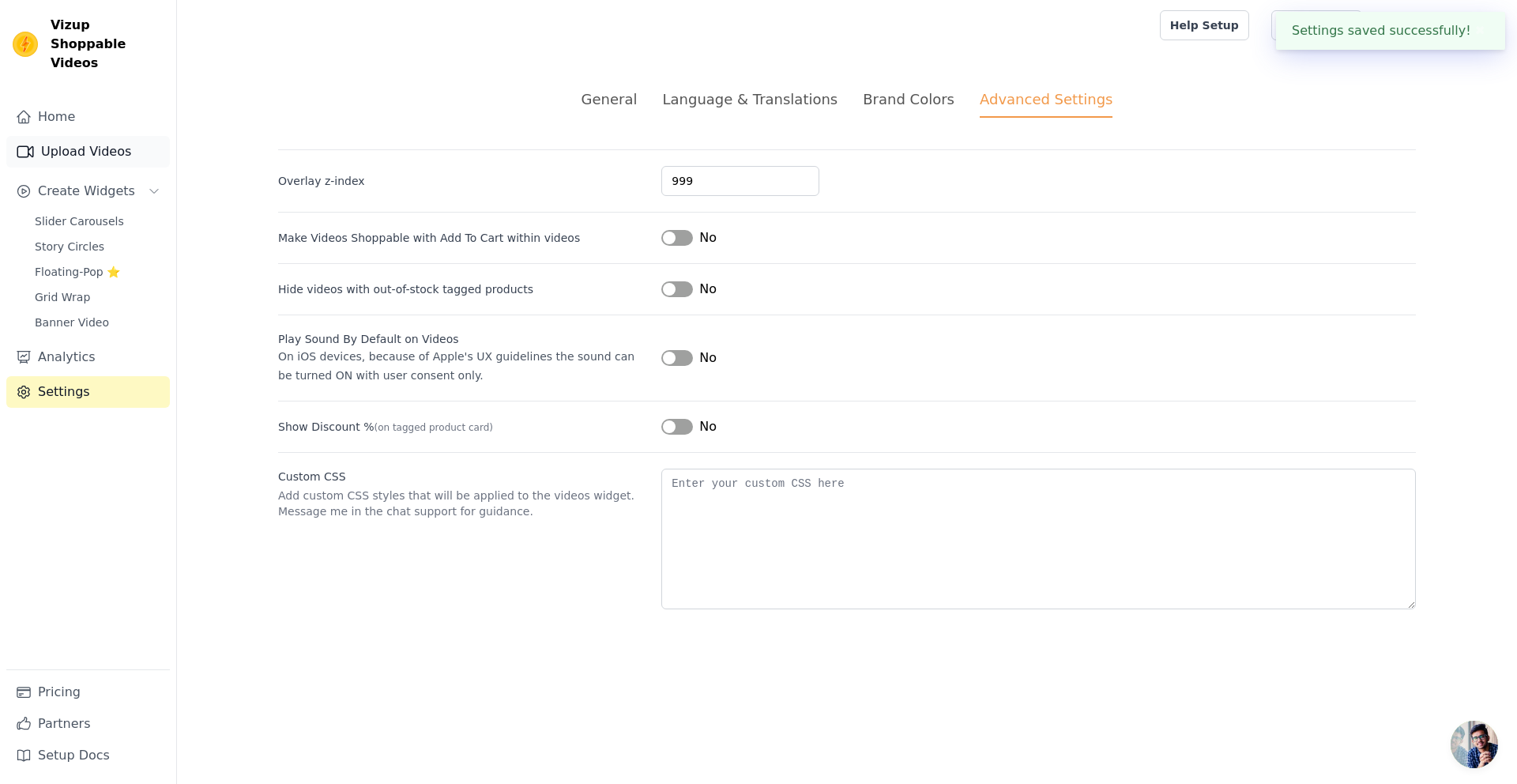
click at [64, 136] on link "Upload Videos" at bounding box center [88, 151] width 164 height 32
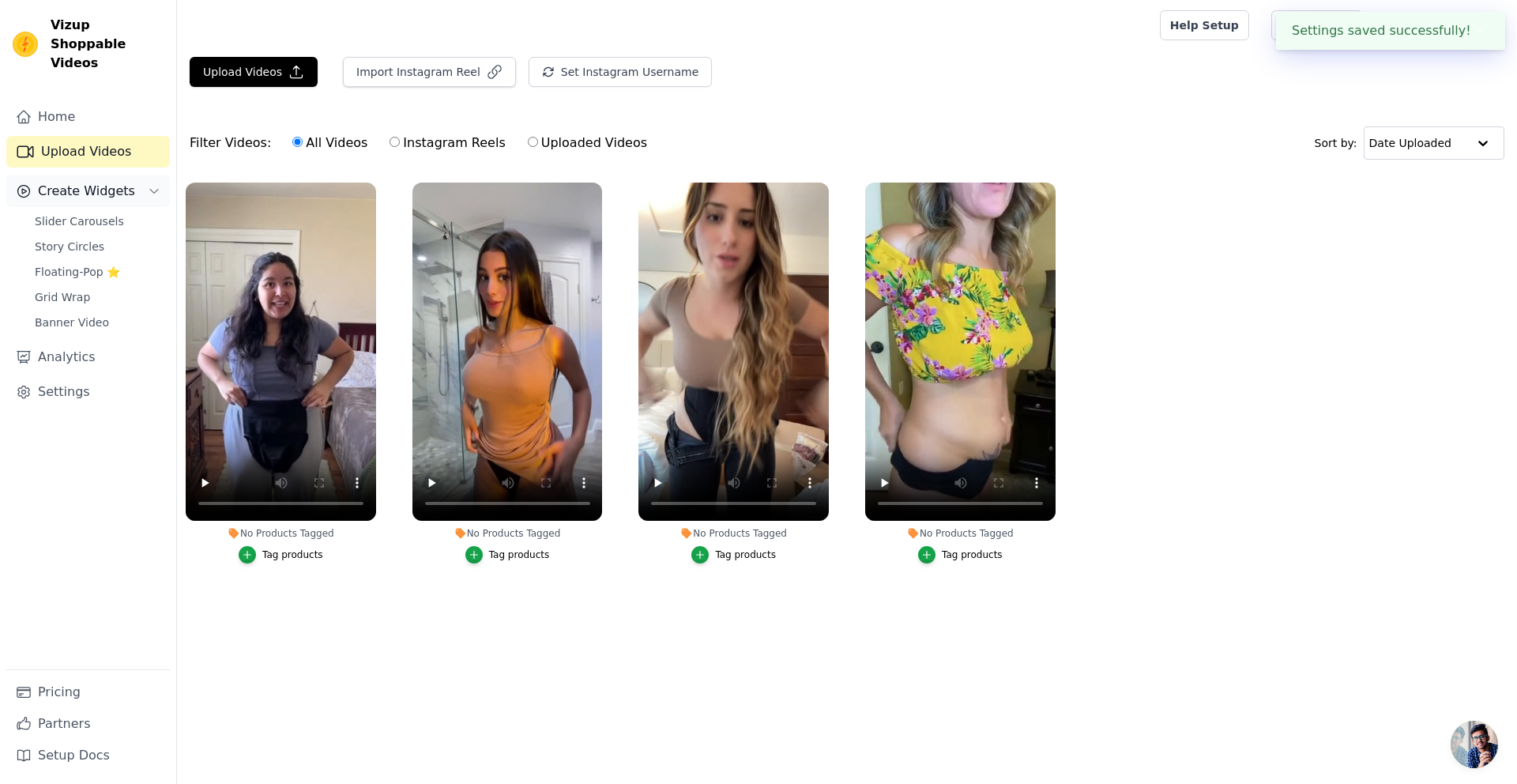
click at [64, 182] on span "Create Widgets" at bounding box center [87, 191] width 97 height 19
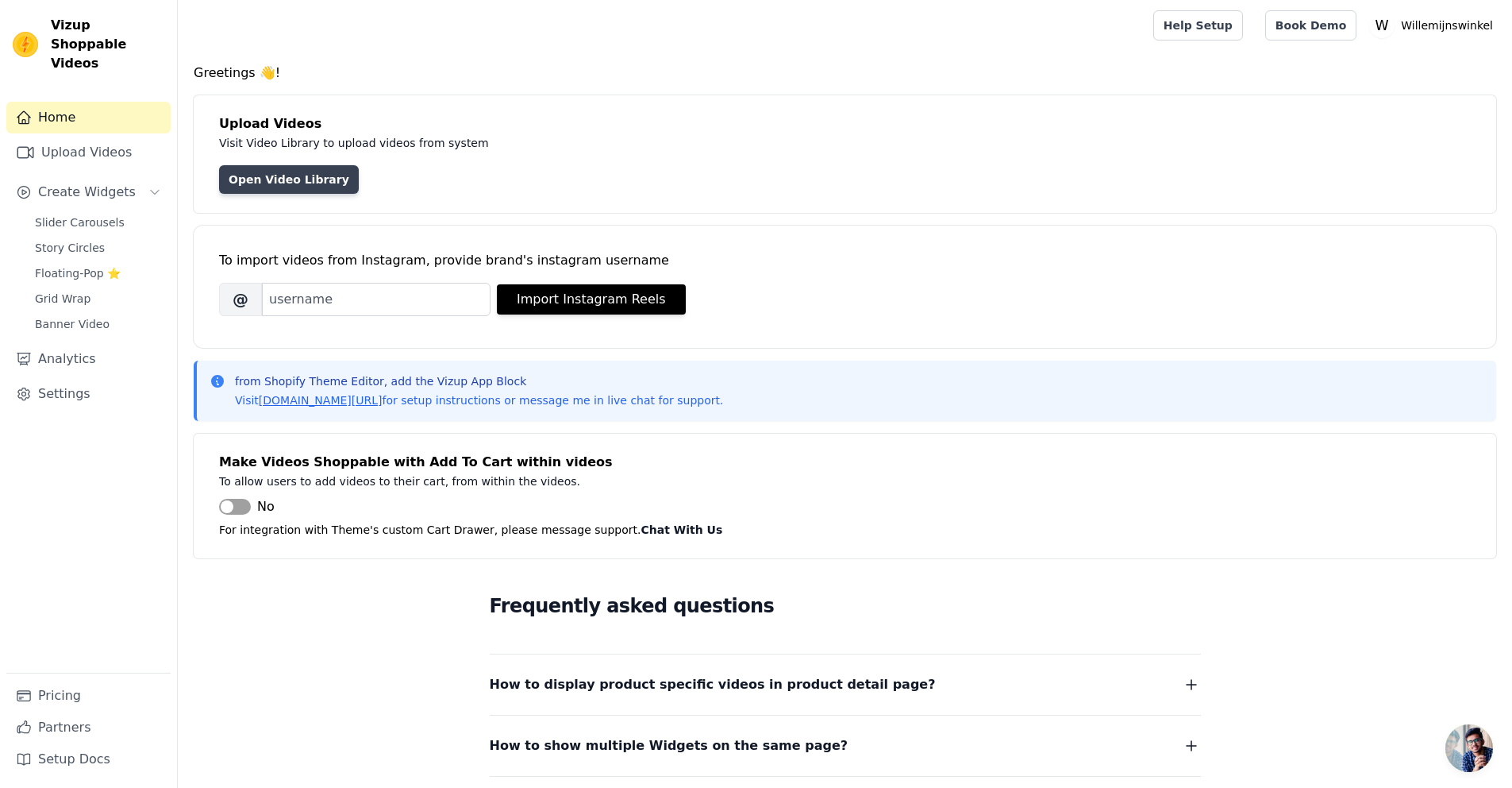
click at [258, 188] on link "Open Video Library" at bounding box center [289, 179] width 139 height 29
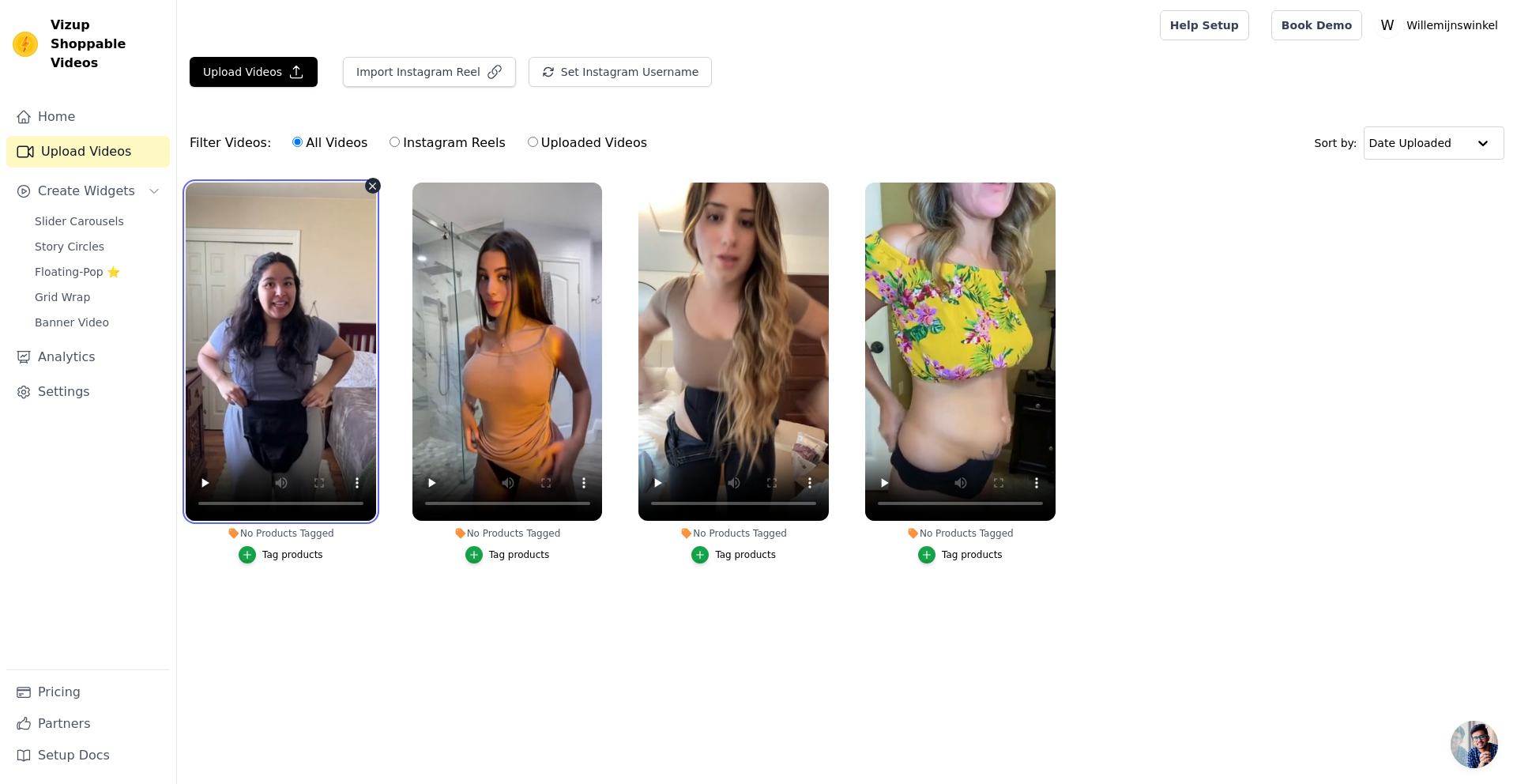
click at [272, 394] on video at bounding box center [281, 351] width 191 height 338
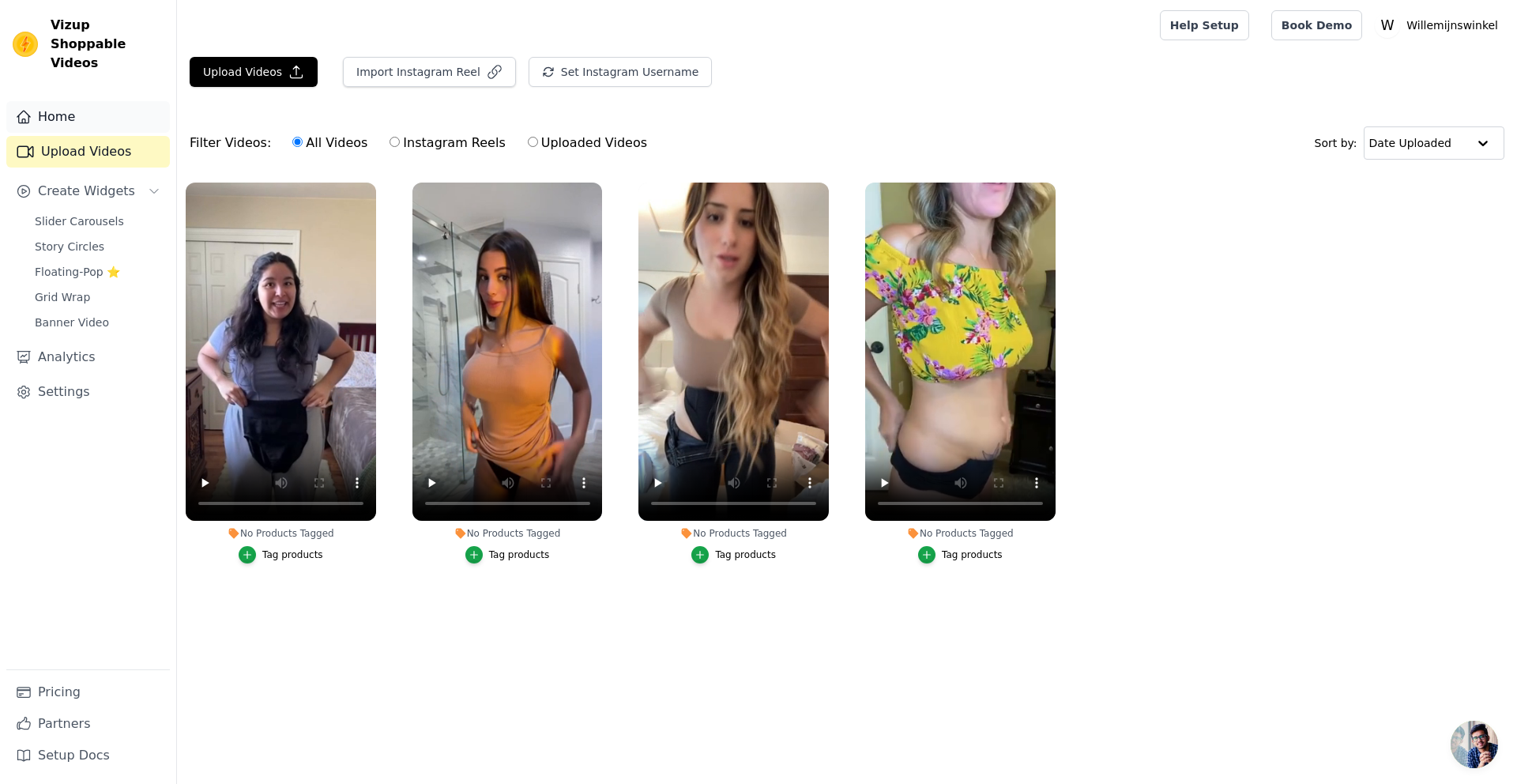
click at [59, 101] on link "Home" at bounding box center [88, 117] width 164 height 32
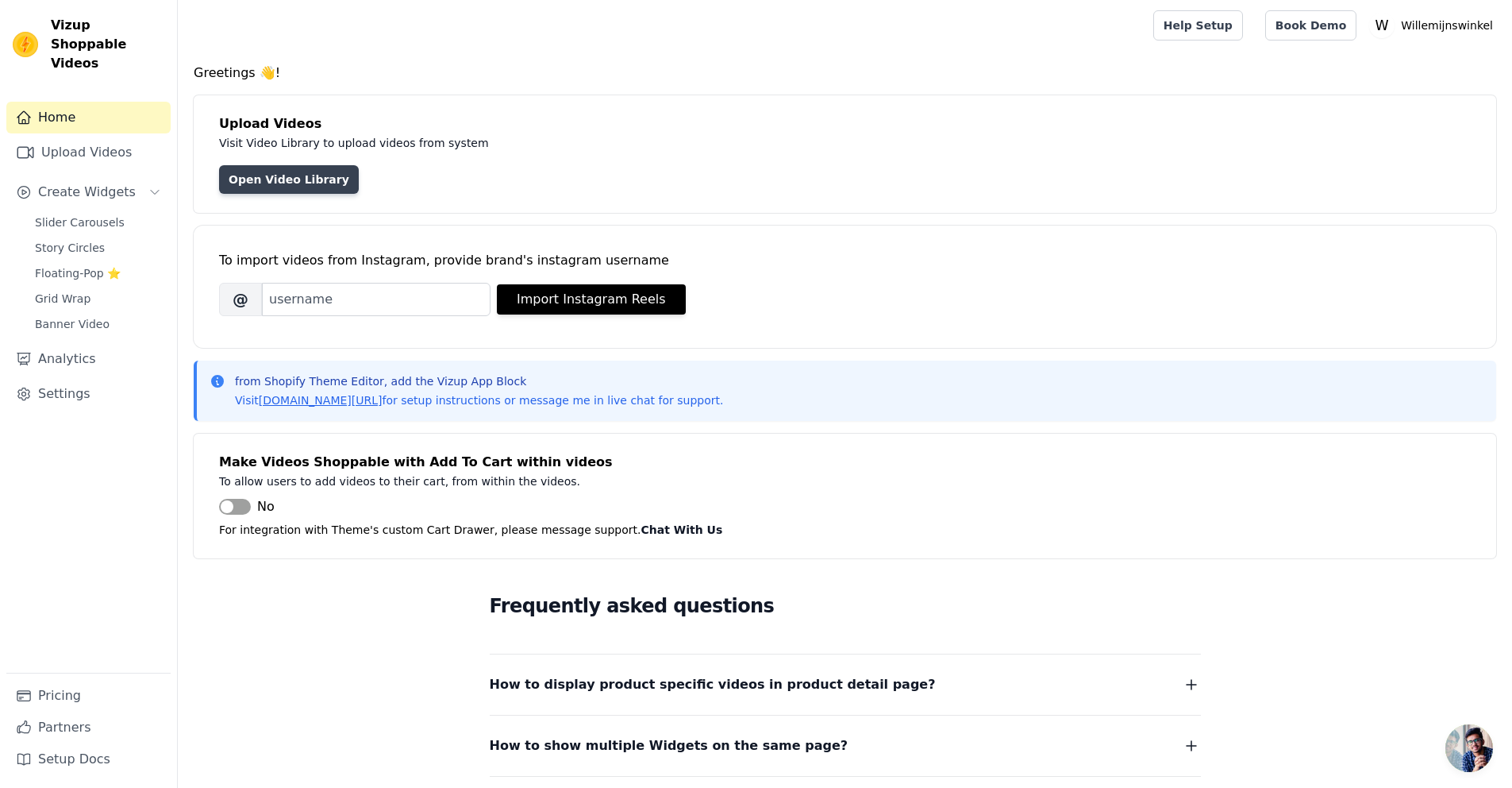
click at [283, 182] on link "Open Video Library" at bounding box center [289, 179] width 139 height 29
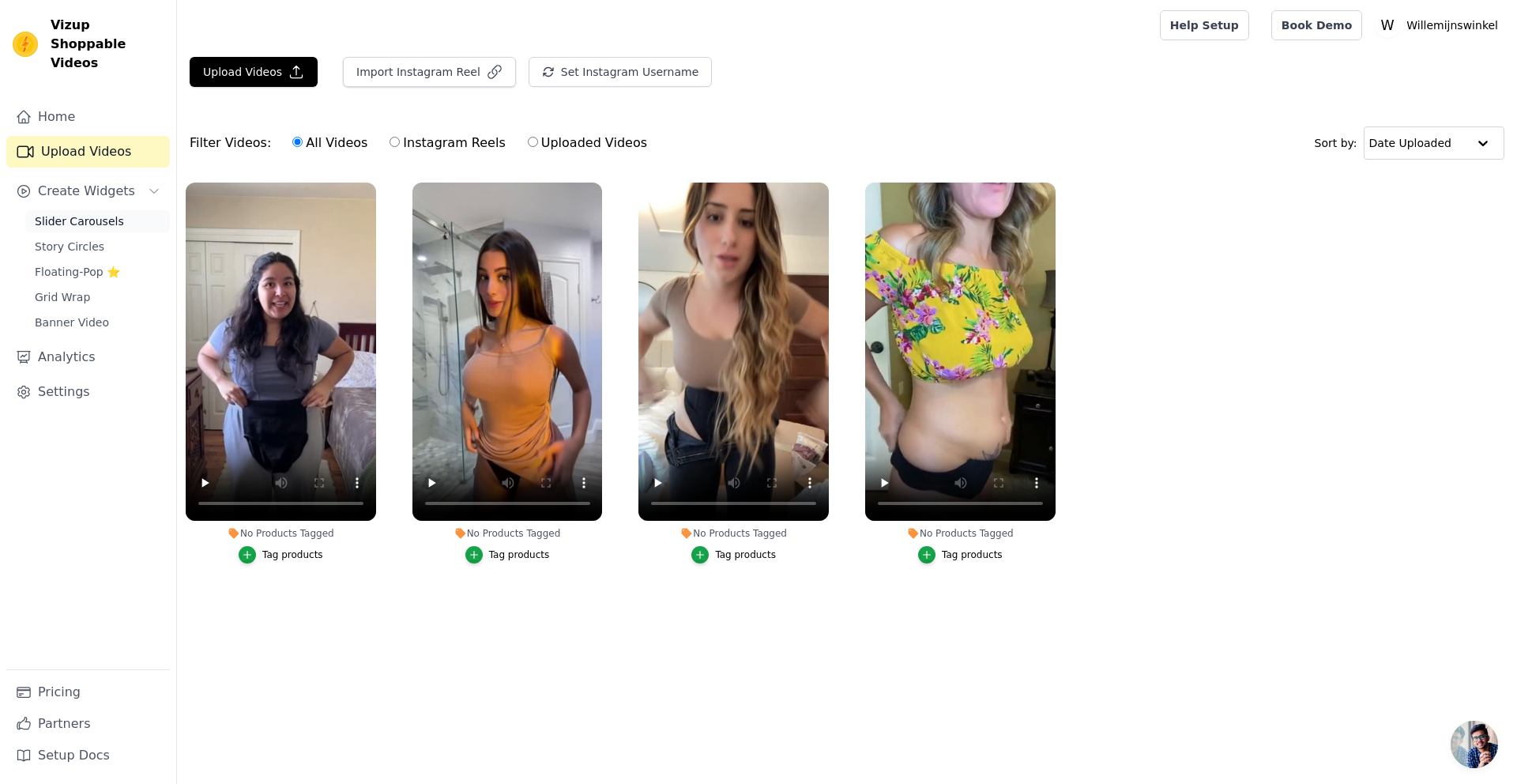
click at [98, 213] on span "Slider Carousels" at bounding box center [80, 221] width 89 height 15
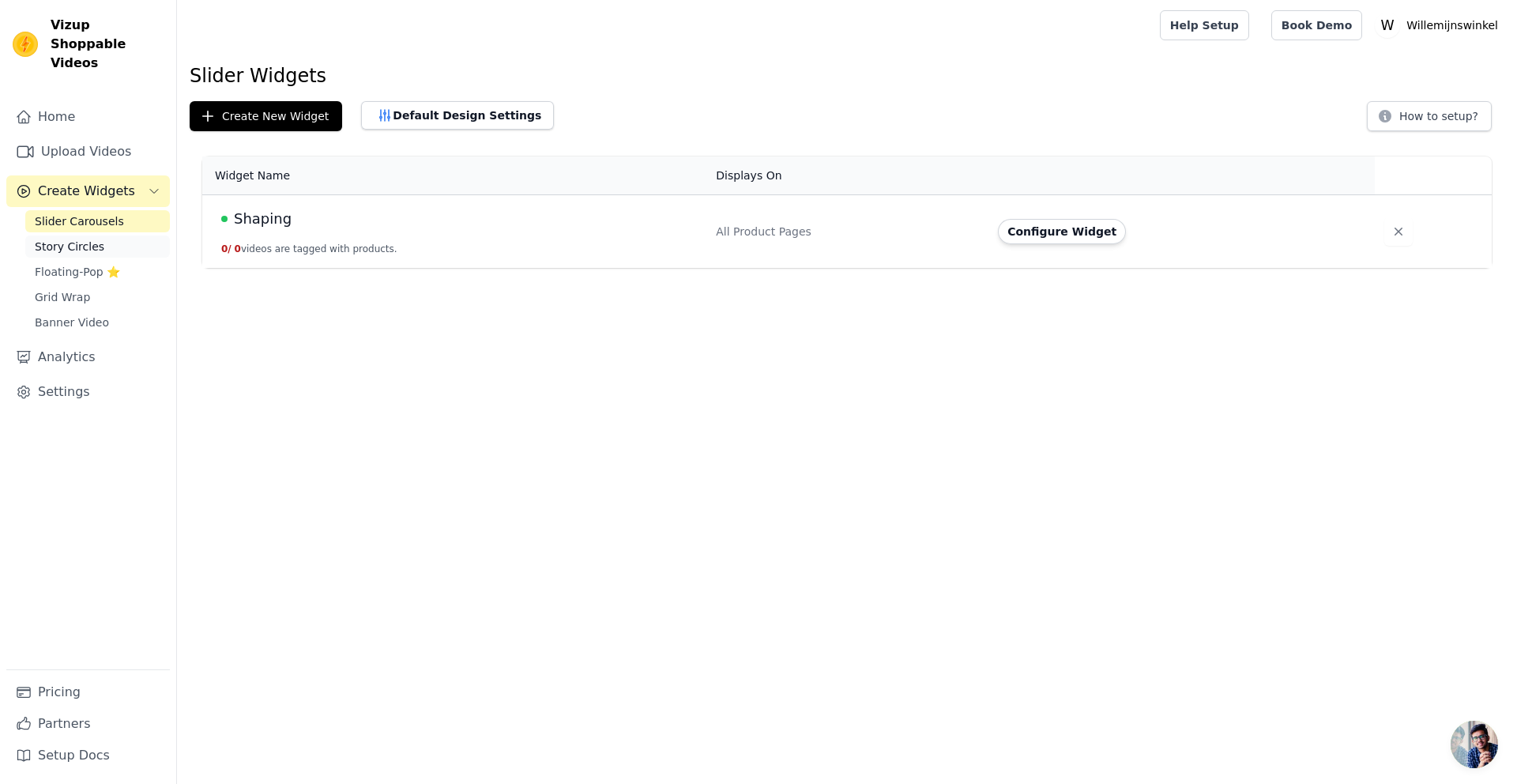
click at [92, 239] on span "Story Circles" at bounding box center [70, 246] width 70 height 15
click at [79, 264] on span "Floating-Pop ⭐" at bounding box center [77, 271] width 85 height 15
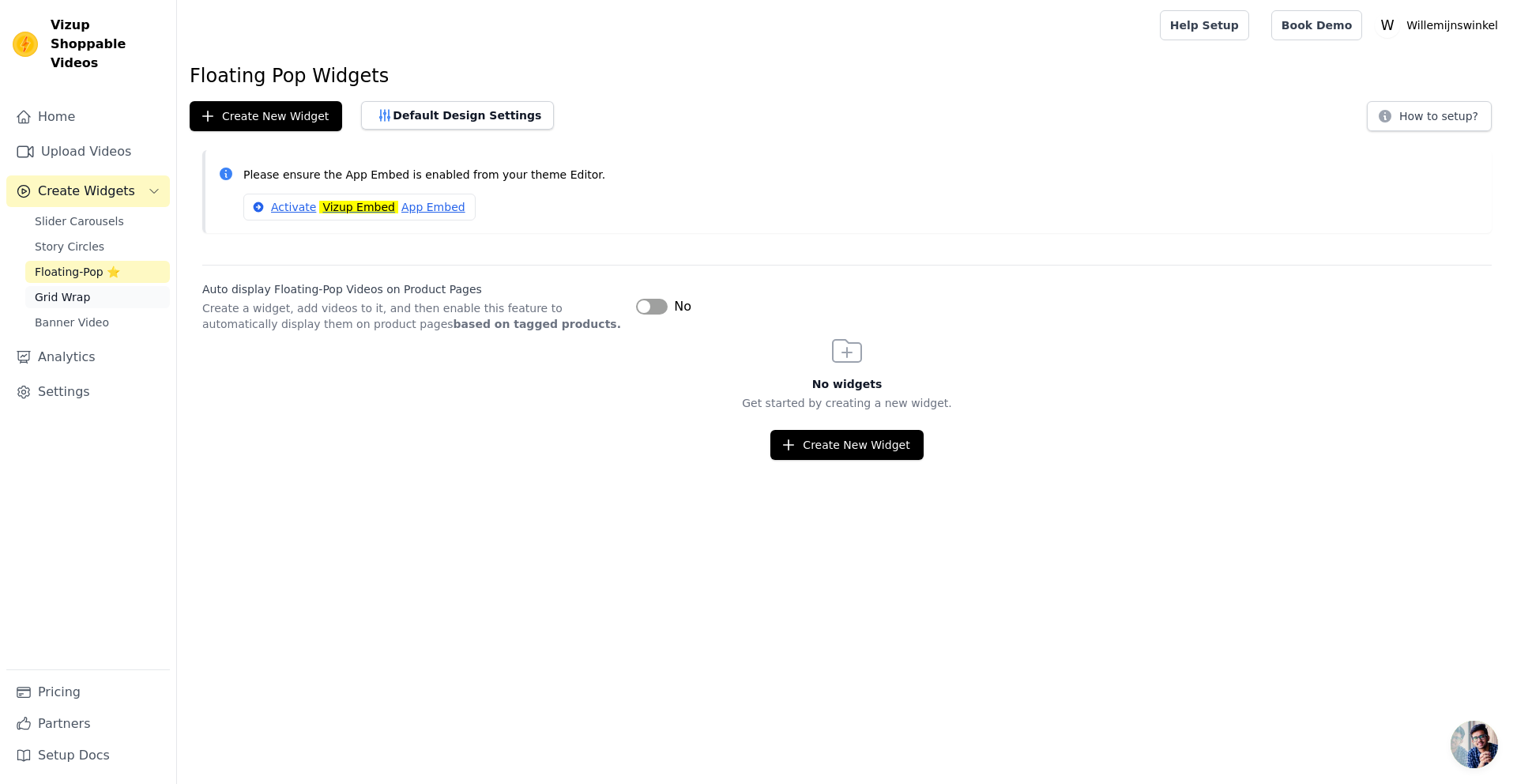
click at [66, 286] on link "Grid Wrap" at bounding box center [97, 296] width 144 height 22
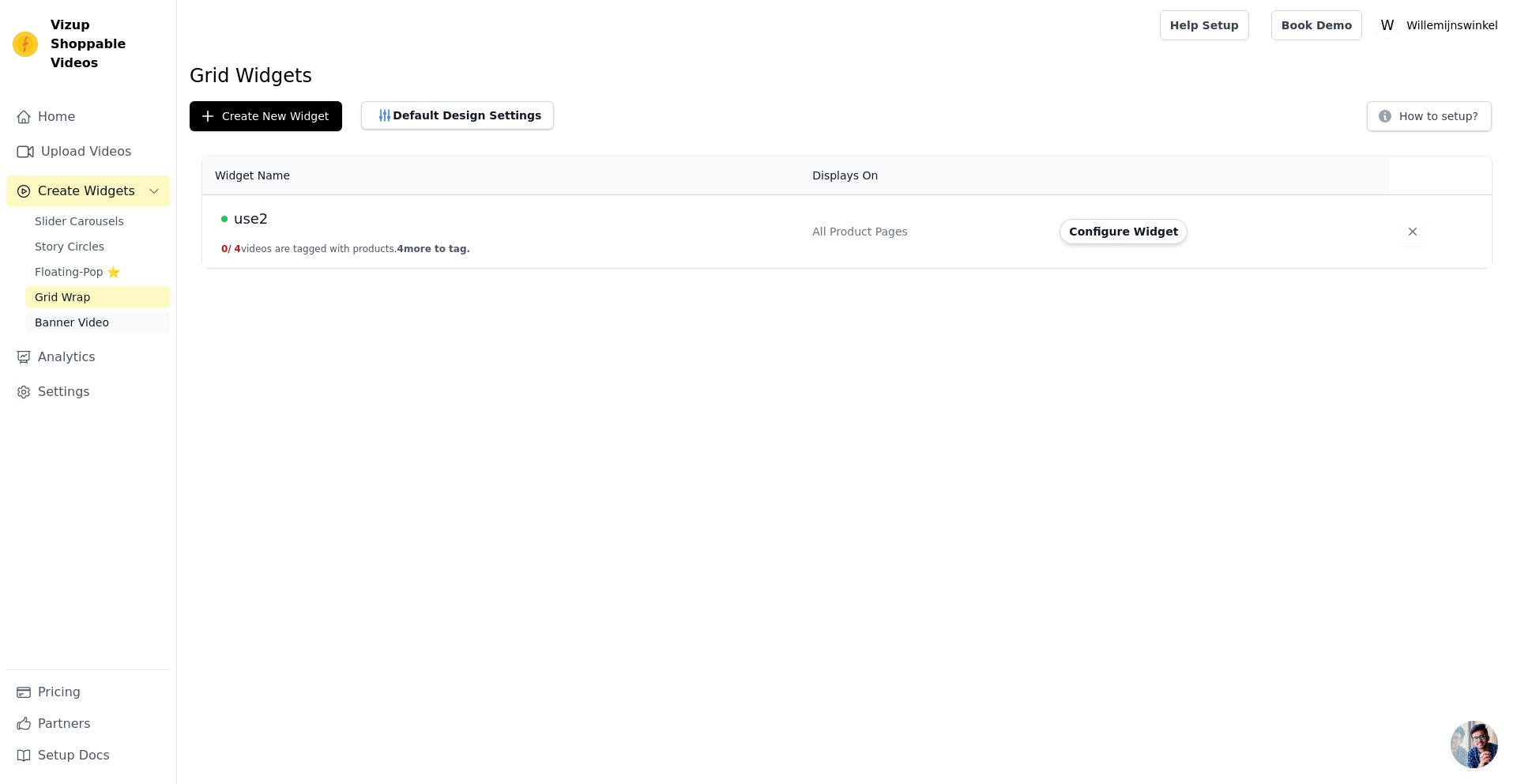
click at [69, 312] on link "Banner Video" at bounding box center [97, 322] width 144 height 22
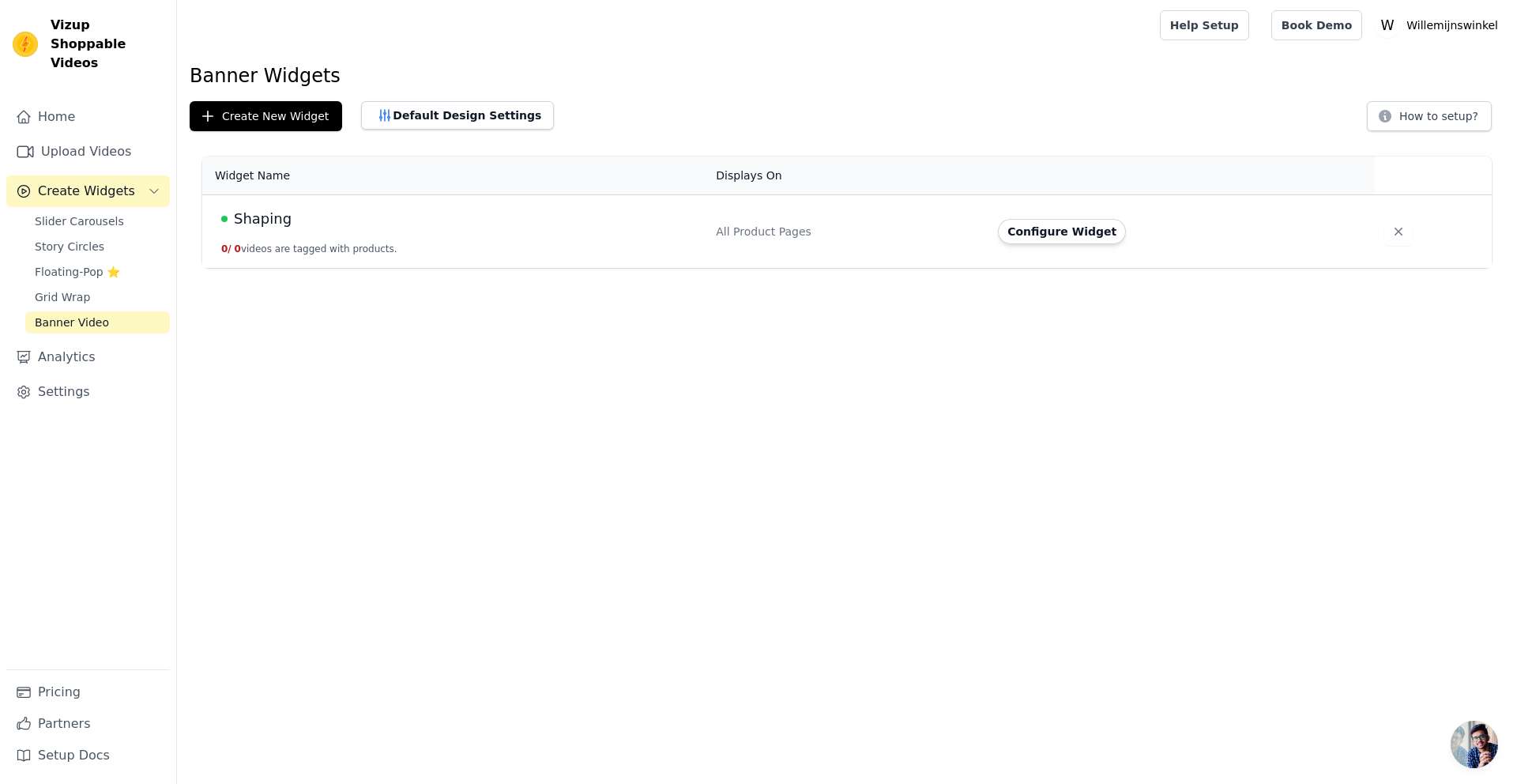
click at [368, 224] on div "Shaping" at bounding box center [459, 218] width 476 height 22
click at [70, 376] on link "Settings" at bounding box center [88, 391] width 164 height 32
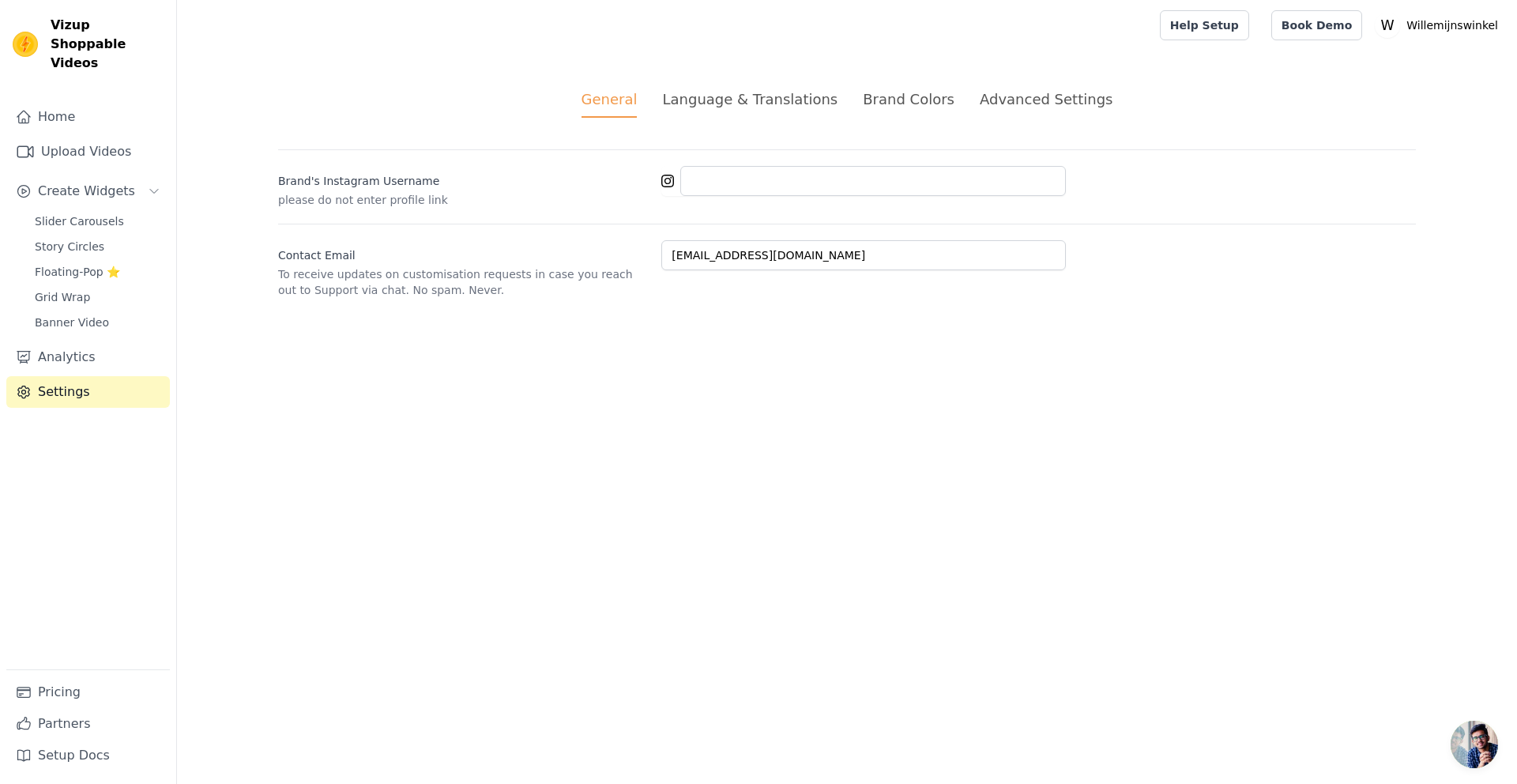
click at [1000, 103] on div "Advanced Settings" at bounding box center [1046, 99] width 133 height 21
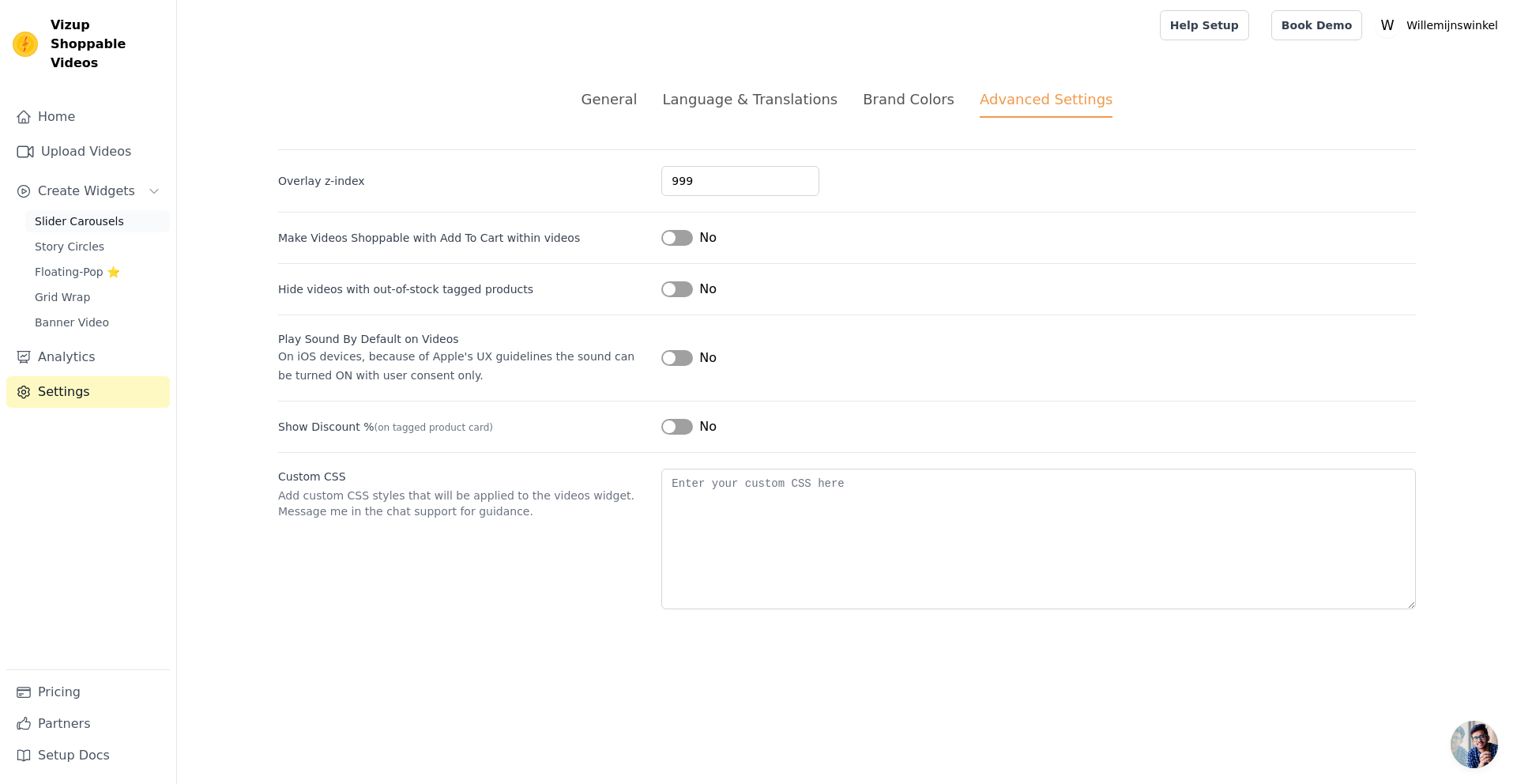
click at [88, 213] on span "Slider Carousels" at bounding box center [80, 221] width 89 height 15
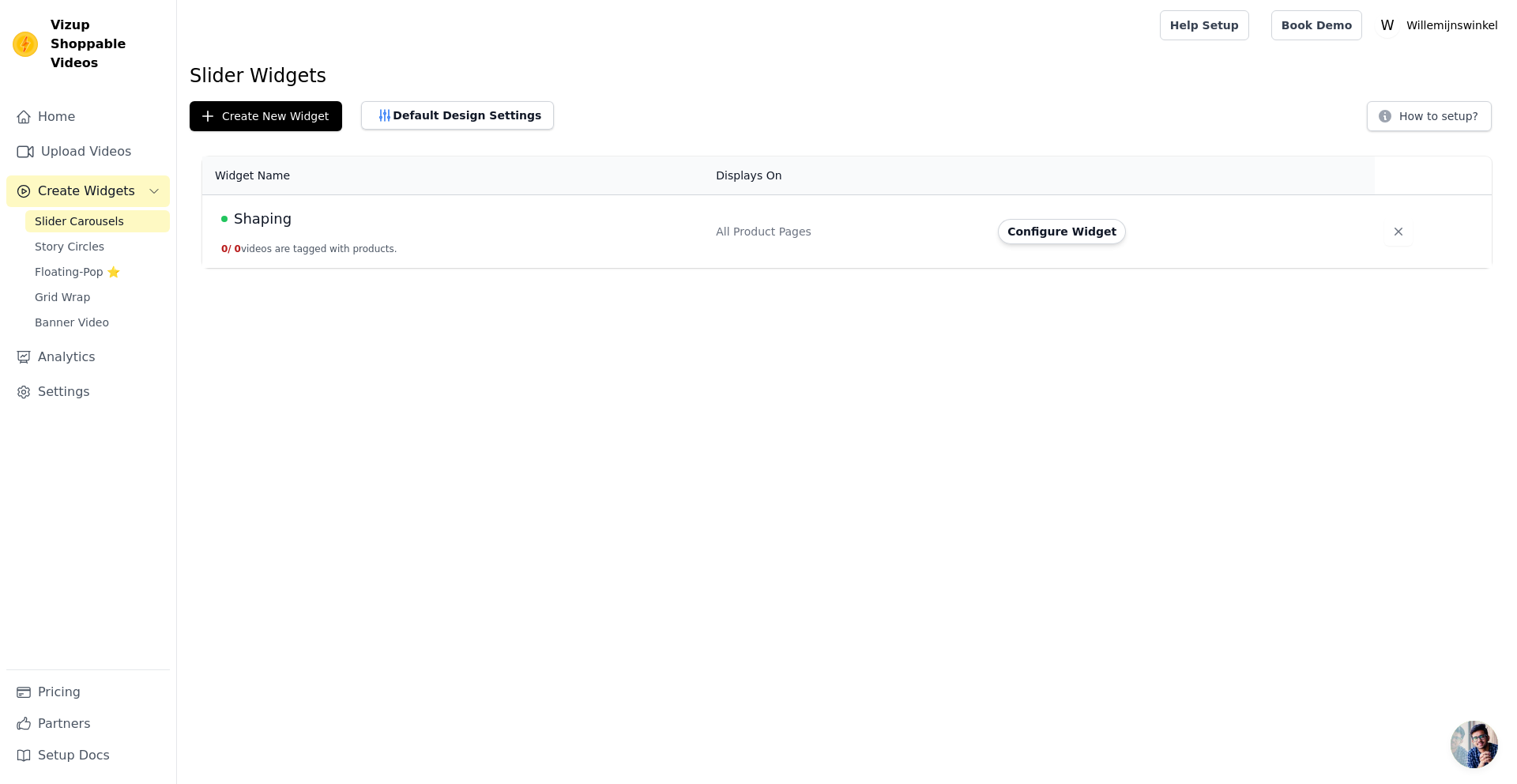
click at [72, 213] on span "Slider Carousels" at bounding box center [80, 221] width 89 height 15
click at [72, 239] on span "Story Circles" at bounding box center [70, 246] width 70 height 15
click at [62, 264] on span "Floating-Pop ⭐" at bounding box center [77, 271] width 85 height 15
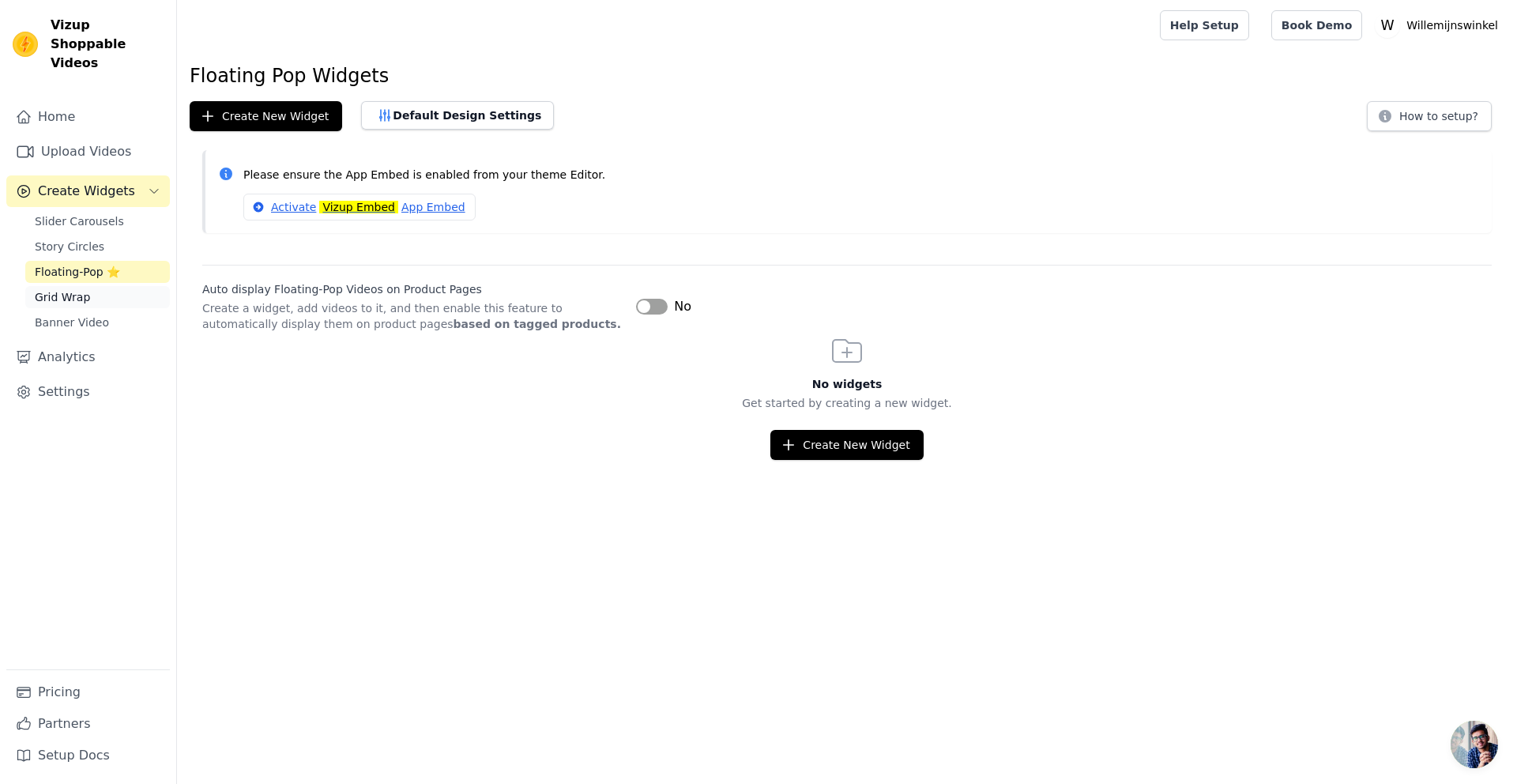
click at [59, 289] on span "Grid Wrap" at bounding box center [62, 296] width 55 height 15
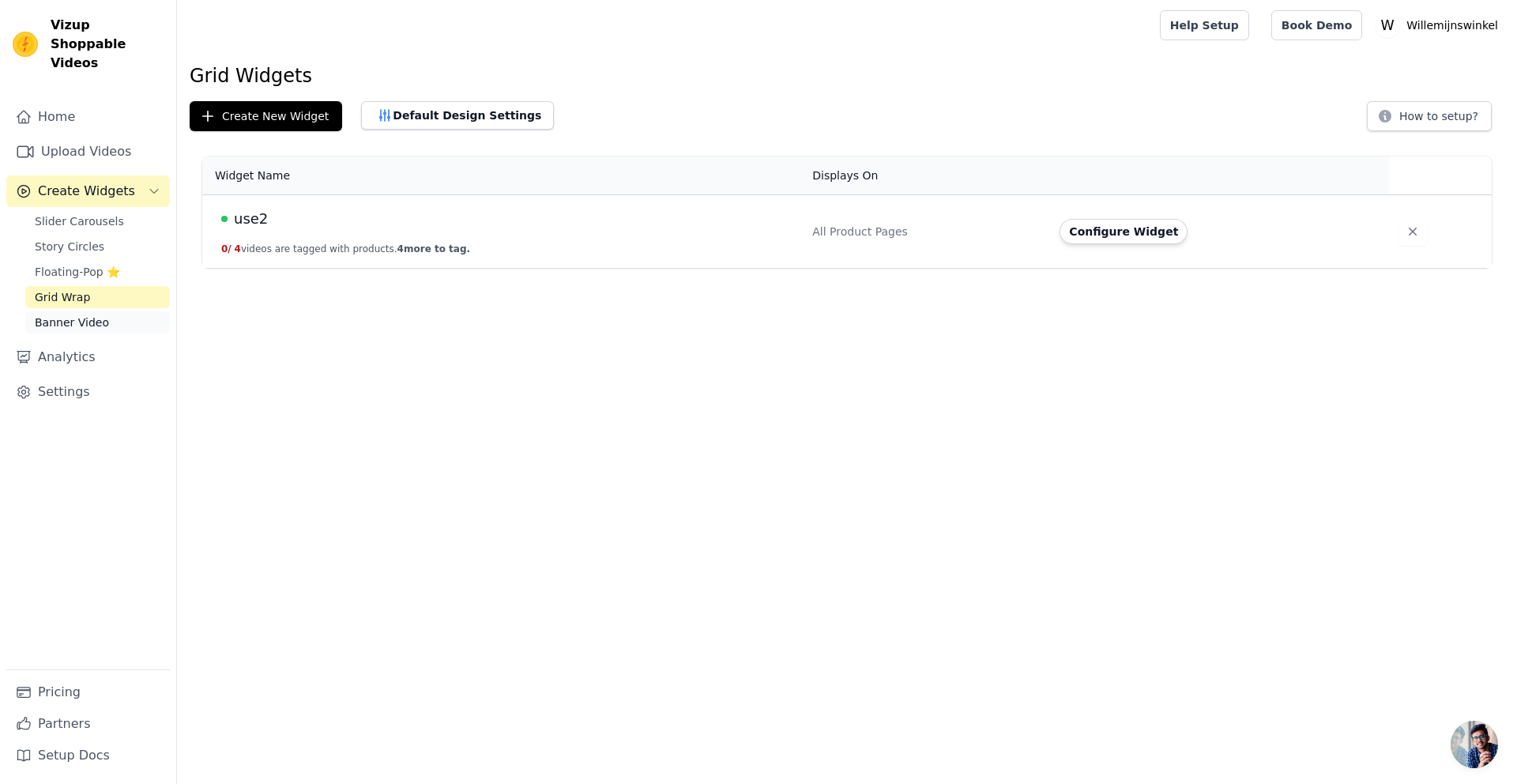
click at [83, 314] on span "Banner Video" at bounding box center [72, 321] width 75 height 15
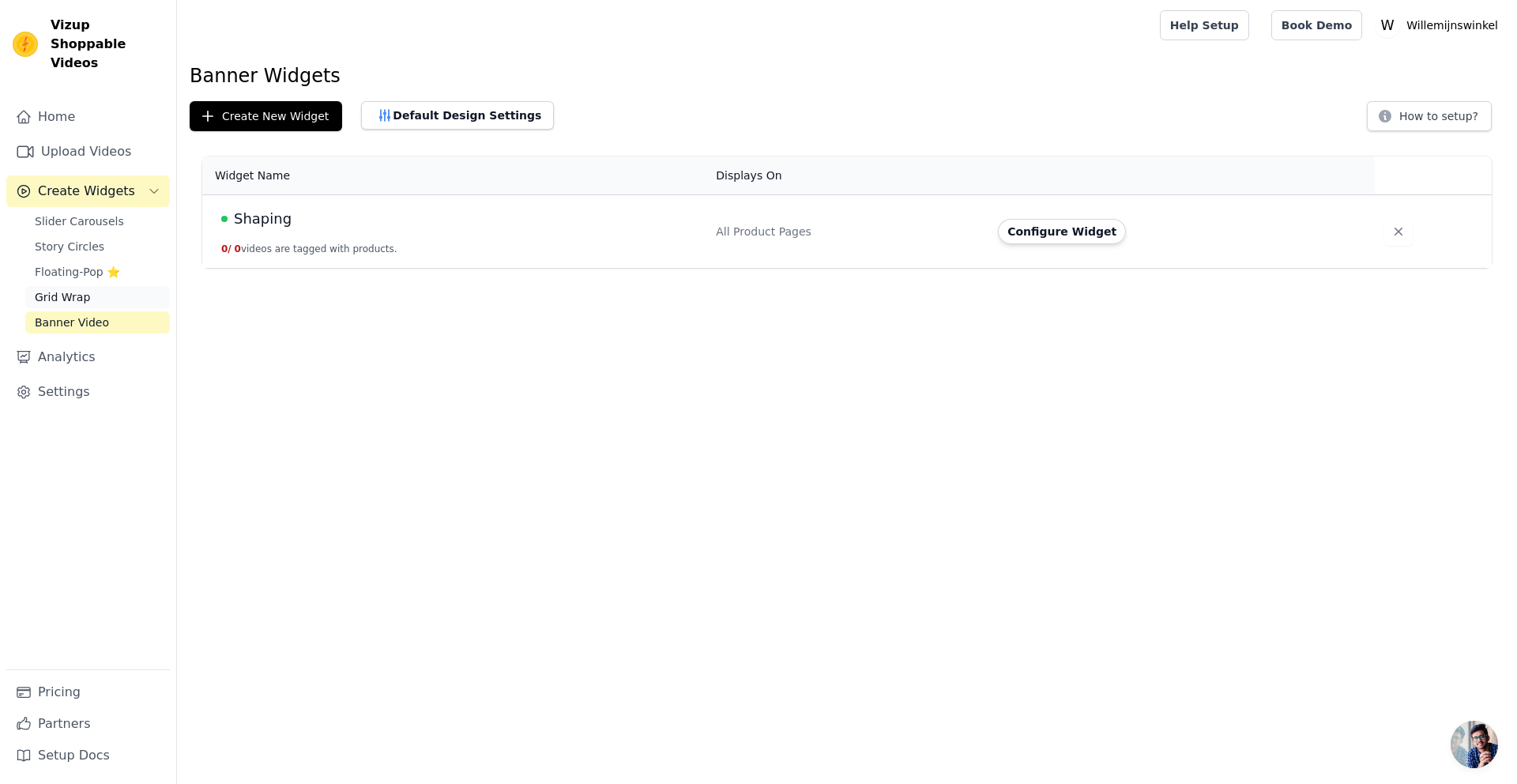
click at [75, 289] on span "Grid Wrap" at bounding box center [62, 296] width 55 height 15
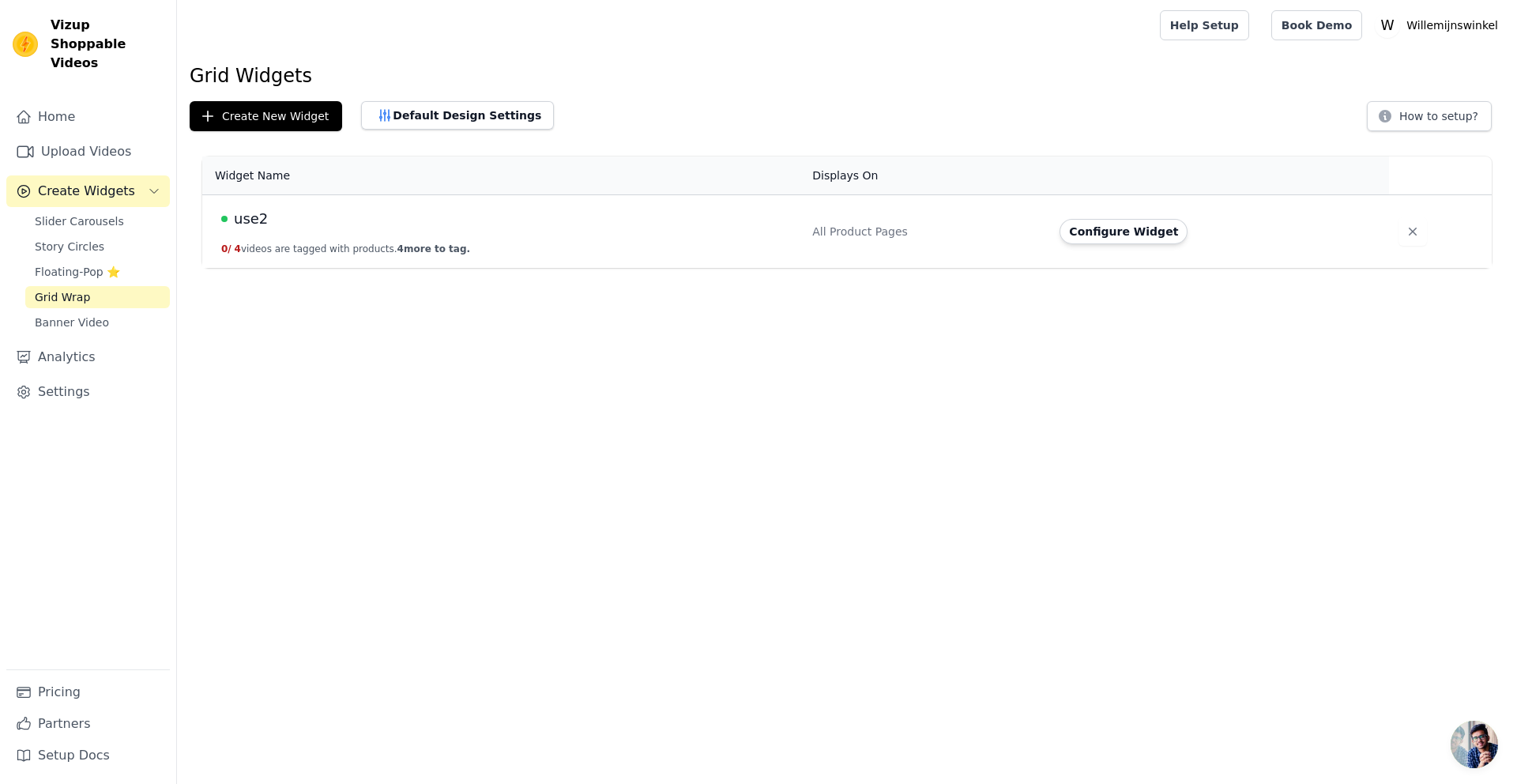
click at [267, 233] on td "use2 0 / 4 videos are tagged with products. 4 more to tag." at bounding box center [502, 231] width 601 height 74
click at [1130, 236] on button "Configure Widget" at bounding box center [1123, 231] width 128 height 25
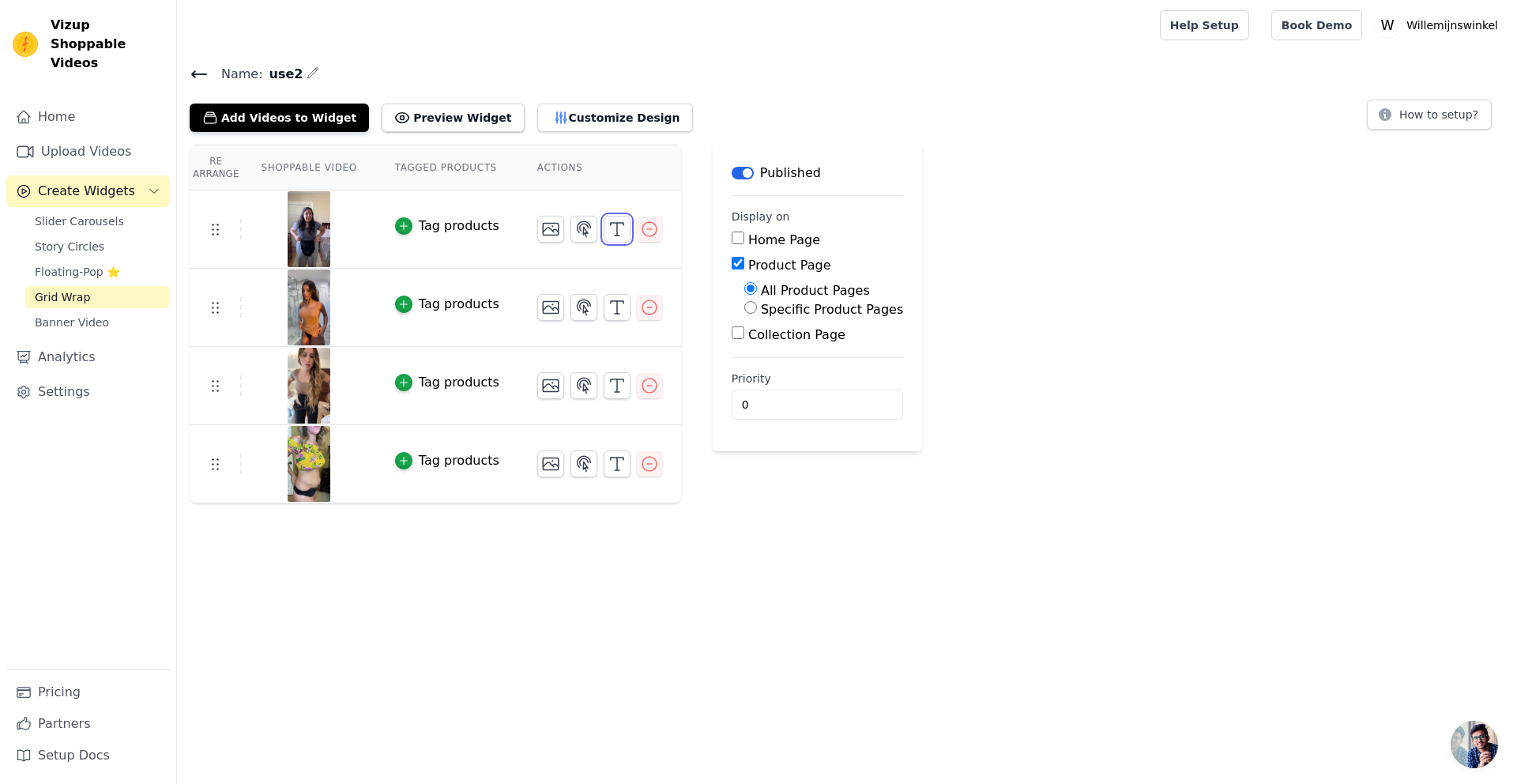
click at [610, 227] on icon "button" at bounding box center [617, 229] width 19 height 19
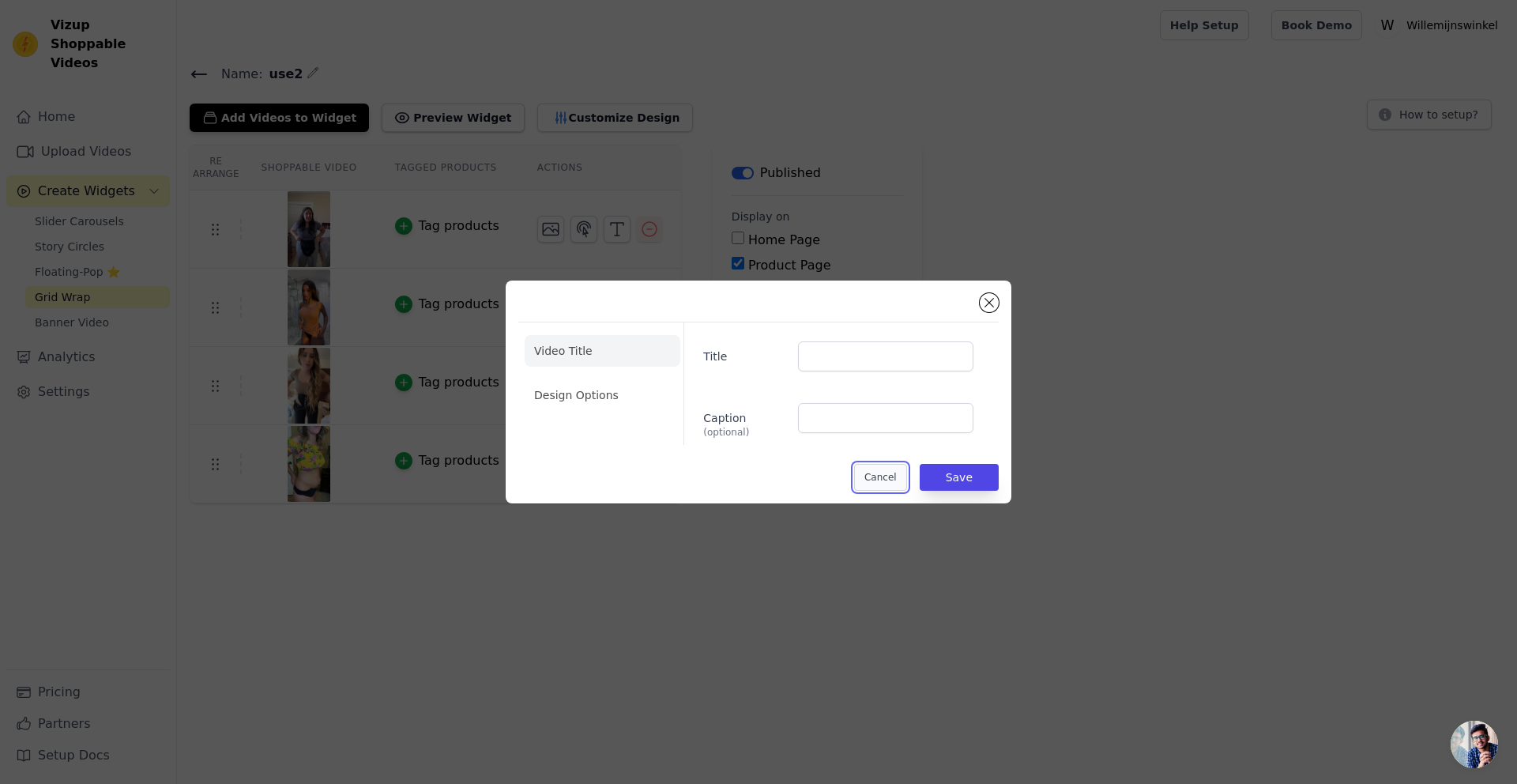
click at [877, 480] on button "Cancel" at bounding box center [880, 476] width 53 height 27
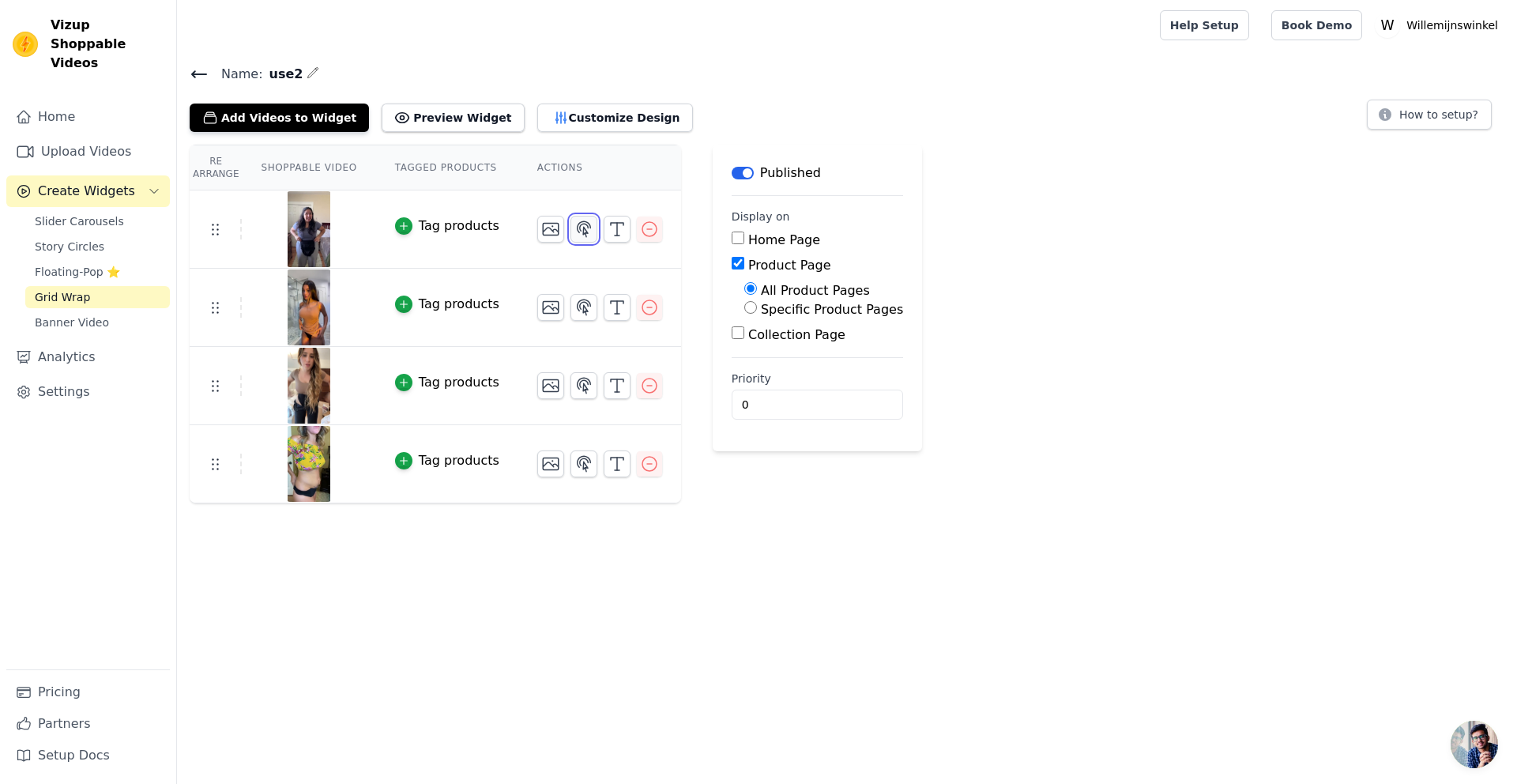
click at [580, 235] on icon "button" at bounding box center [584, 229] width 19 height 19
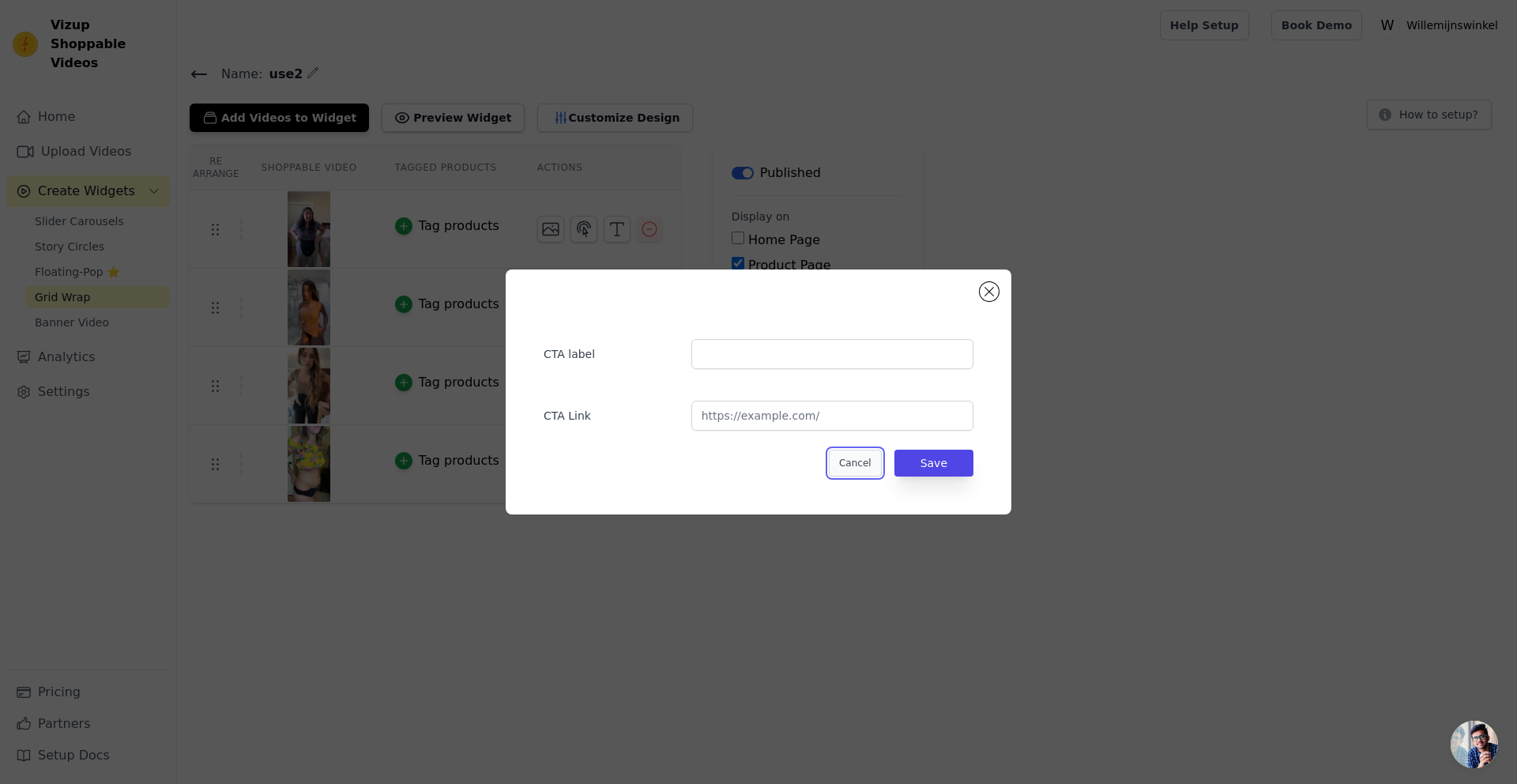
click at [865, 469] on button "Cancel" at bounding box center [855, 463] width 53 height 27
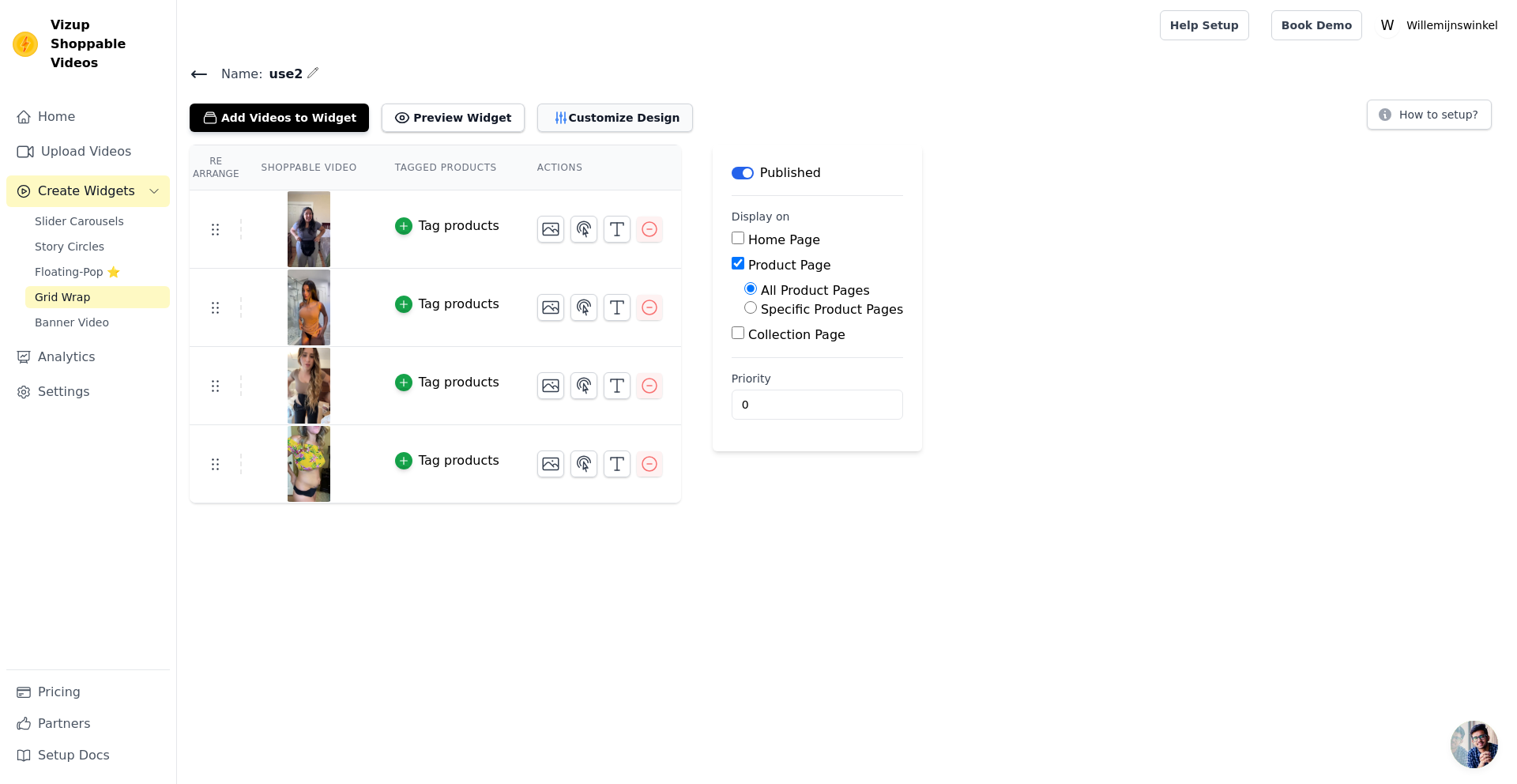
click at [558, 124] on button "Customize Design" at bounding box center [615, 118] width 156 height 28
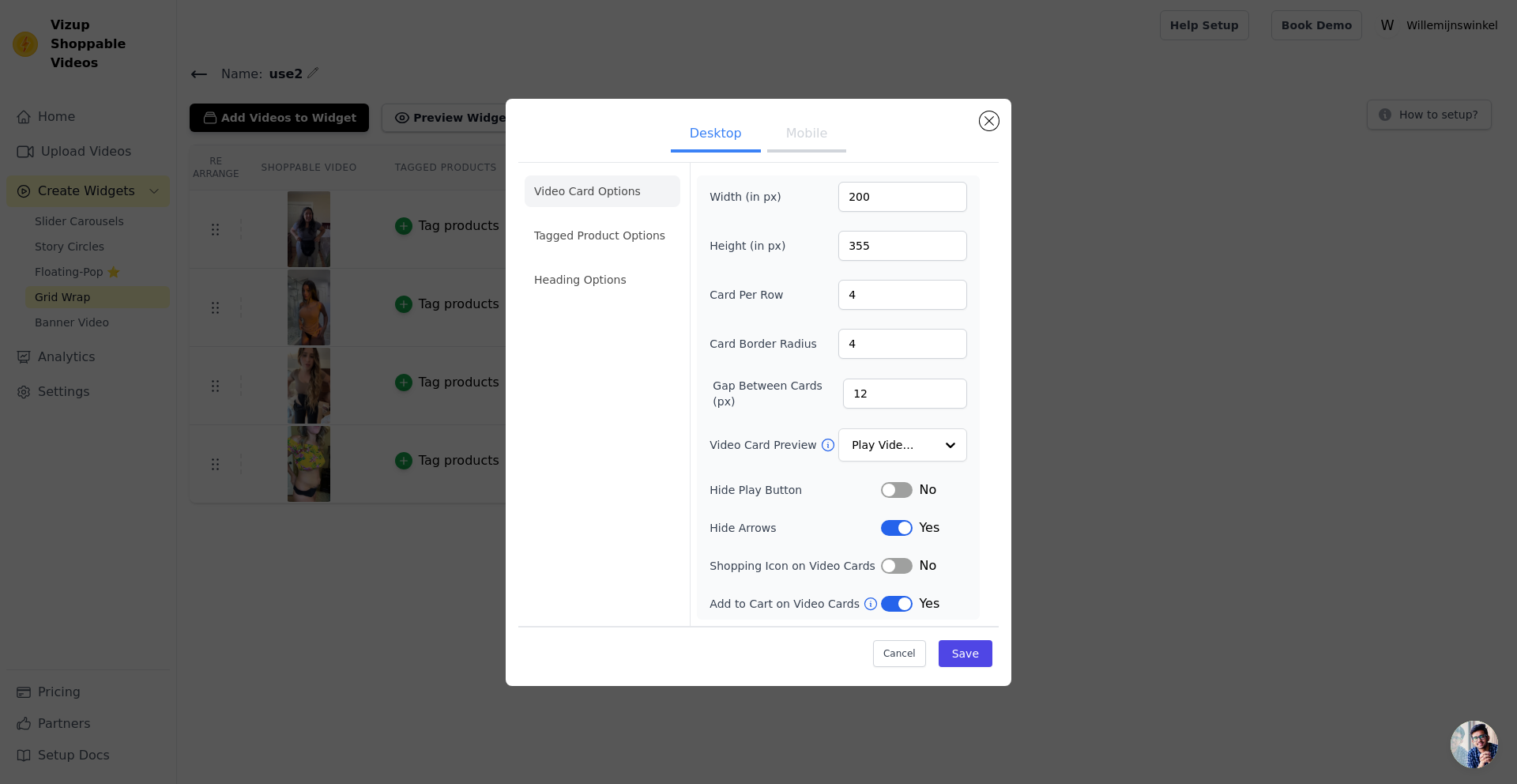
drag, startPoint x: 890, startPoint y: 526, endPoint x: 849, endPoint y: 521, distance: 41.3
click at [849, 521] on div "Hide Arrows Label Yes" at bounding box center [838, 528] width 257 height 19
click at [886, 601] on button "Label" at bounding box center [896, 603] width 32 height 15
click at [884, 444] on input "Video Card Preview" at bounding box center [893, 445] width 81 height 32
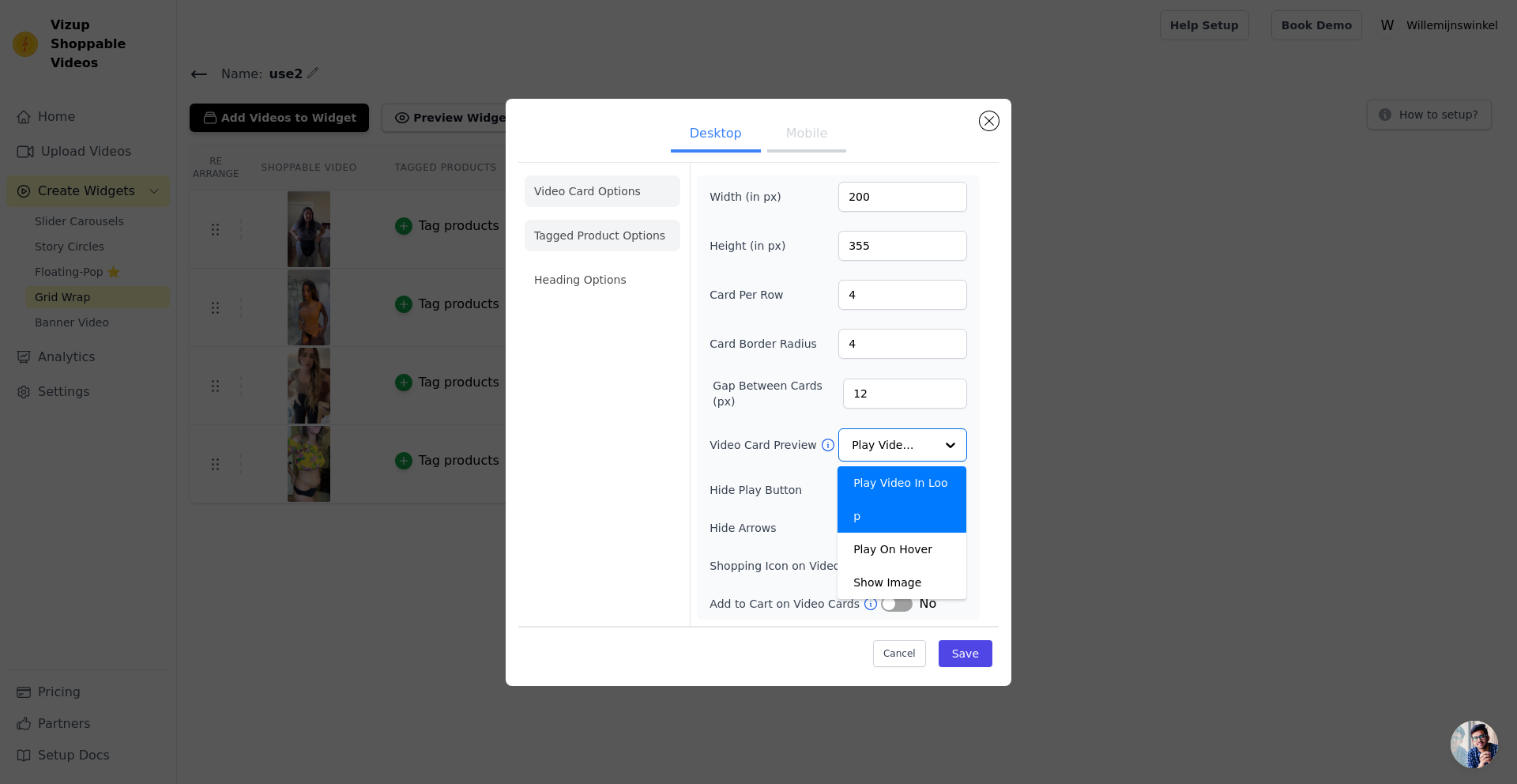
click at [581, 234] on li "Tagged Product Options" at bounding box center [602, 235] width 156 height 32
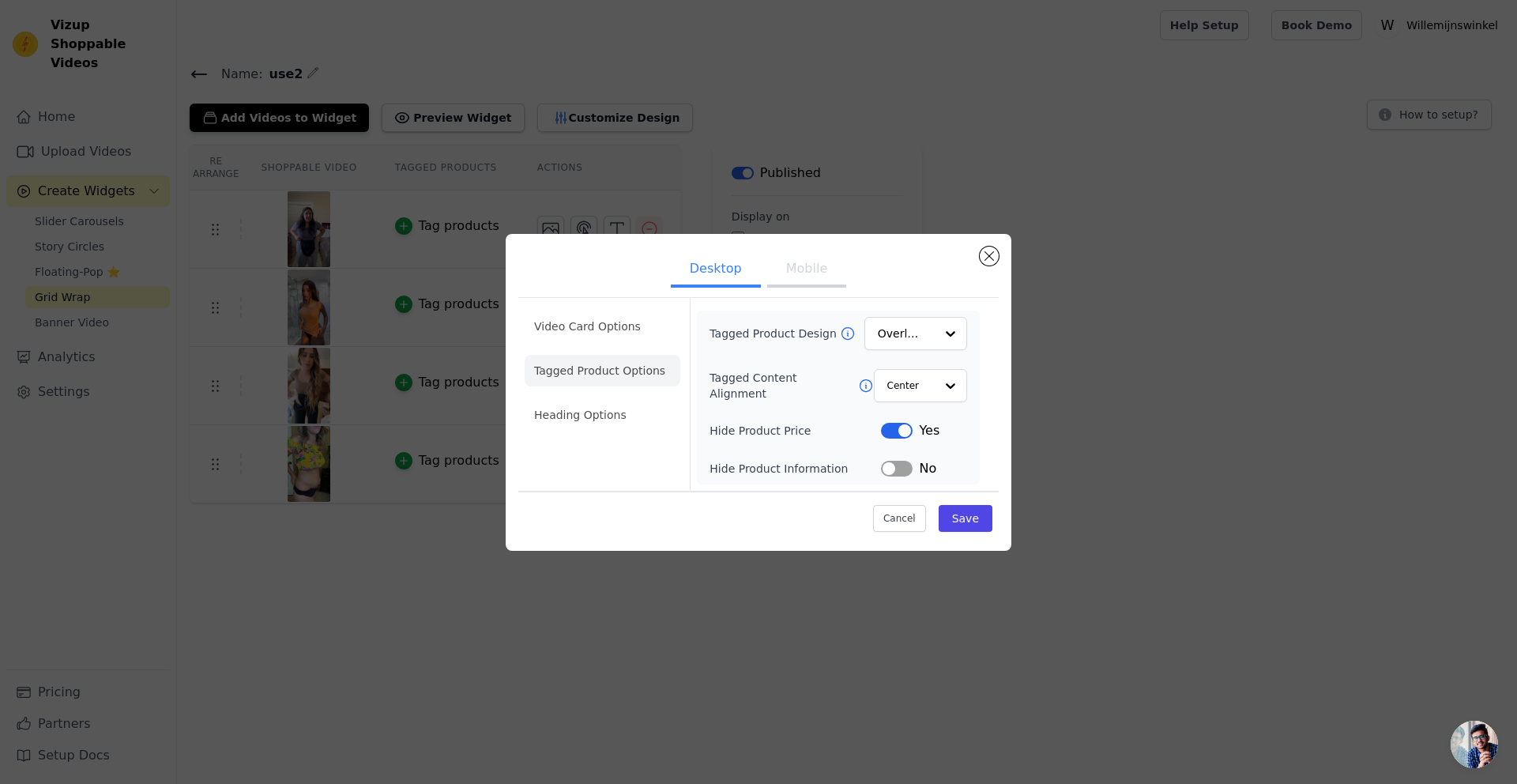
click at [890, 426] on button "Label" at bounding box center [896, 430] width 32 height 15
click at [589, 418] on li "Heading Options" at bounding box center [602, 415] width 156 height 32
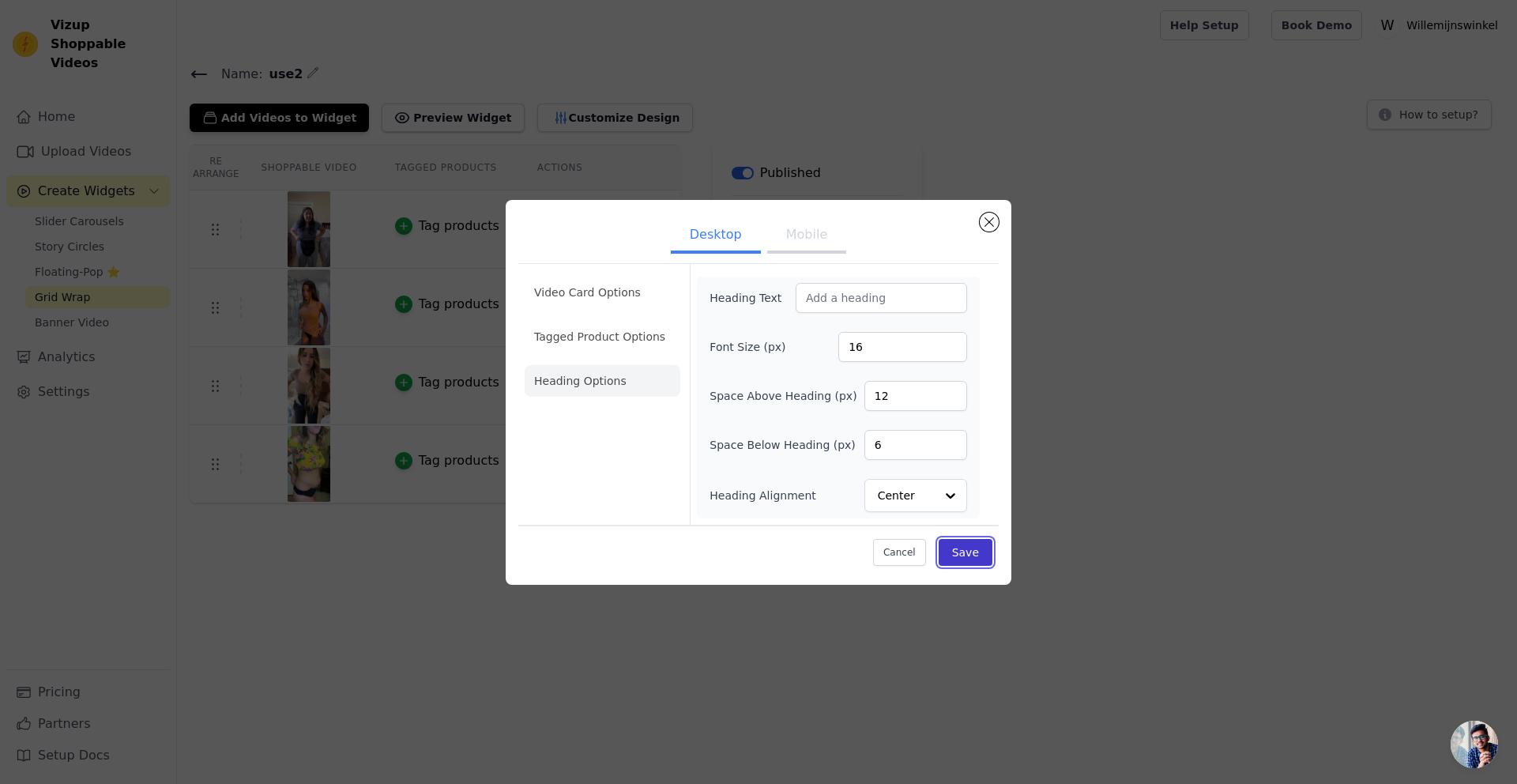
click at [967, 548] on button "Save" at bounding box center [965, 552] width 54 height 27
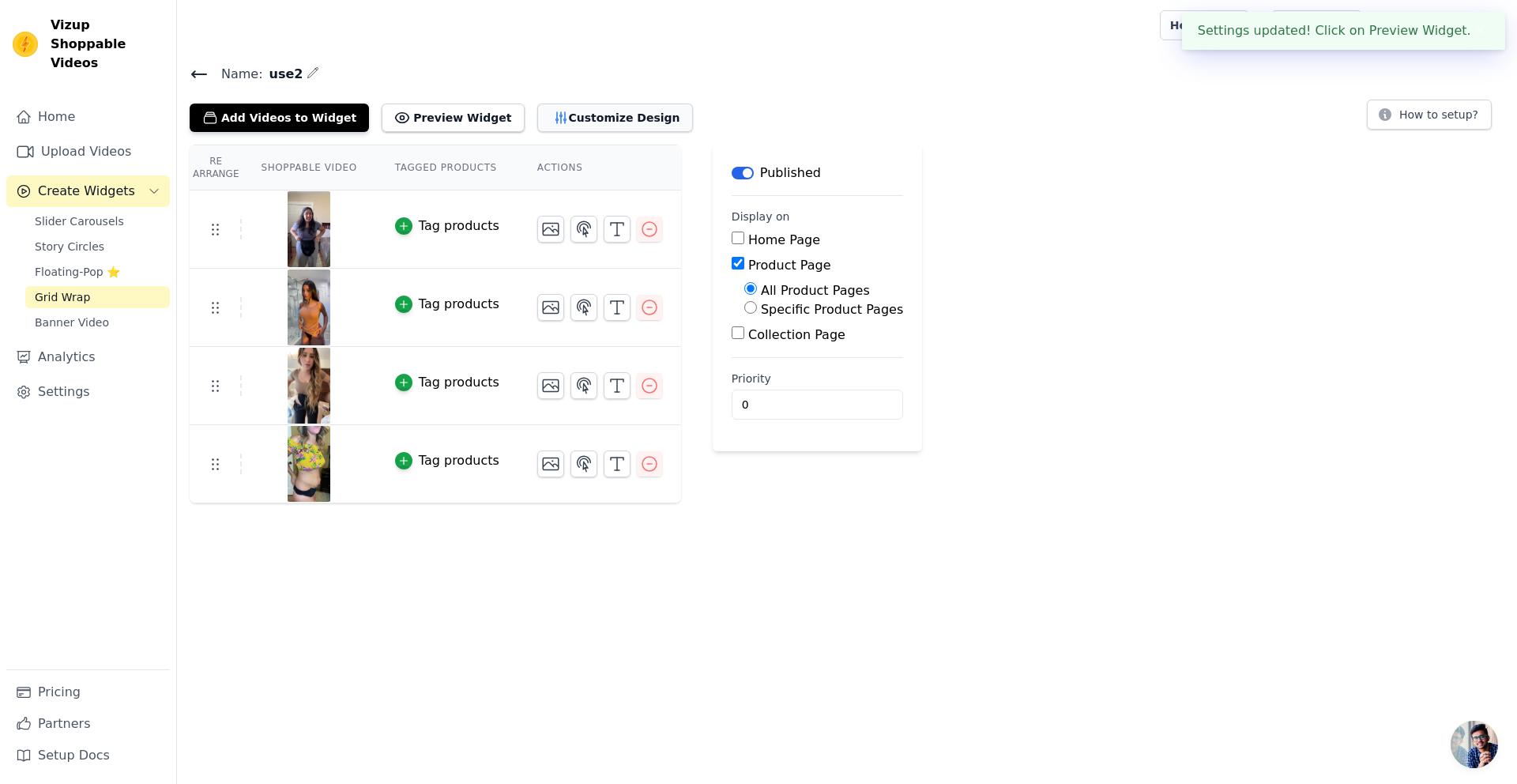
click at [553, 113] on icon "button" at bounding box center [560, 117] width 15 height 15
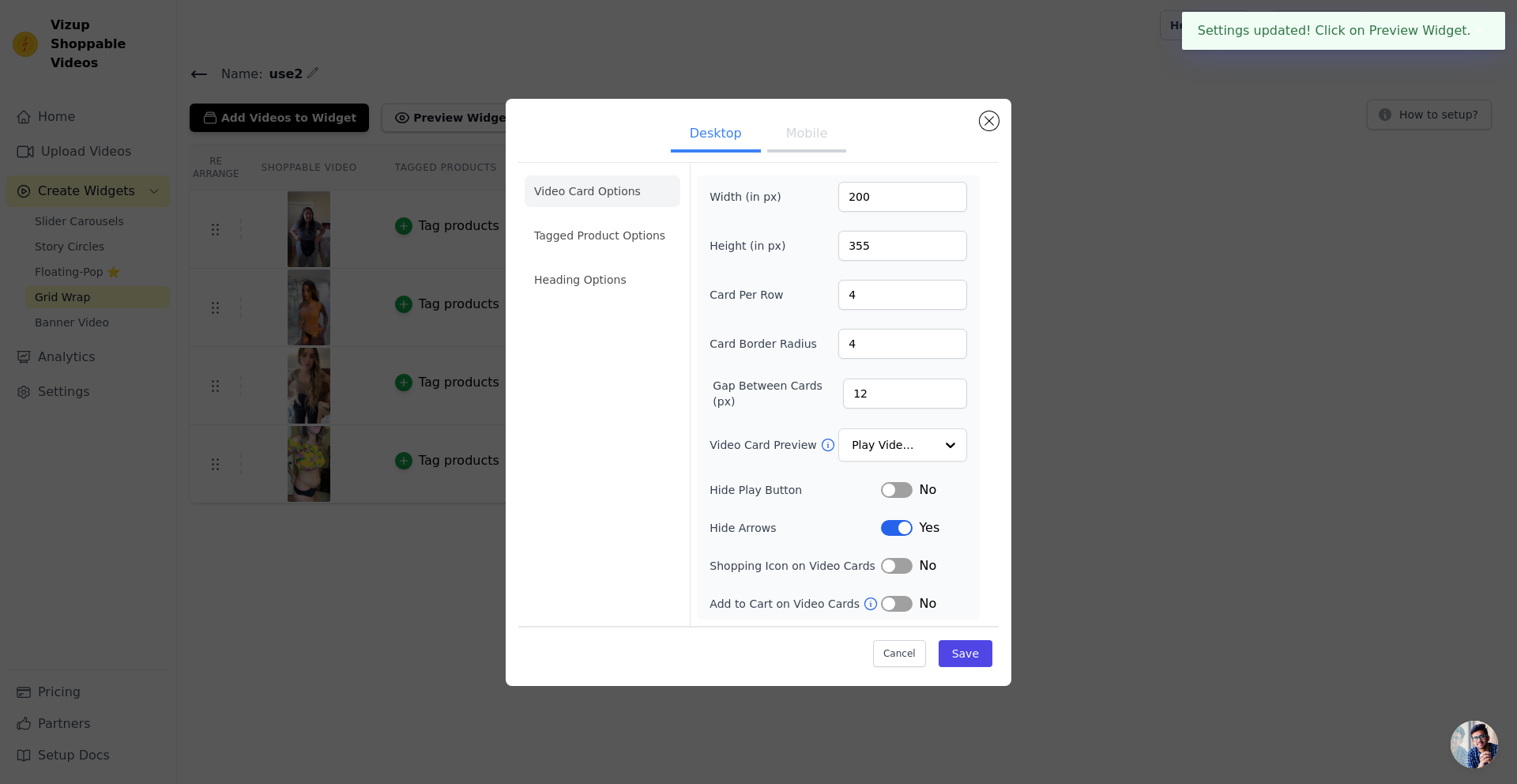
click at [802, 140] on button "Mobile" at bounding box center [806, 135] width 79 height 35
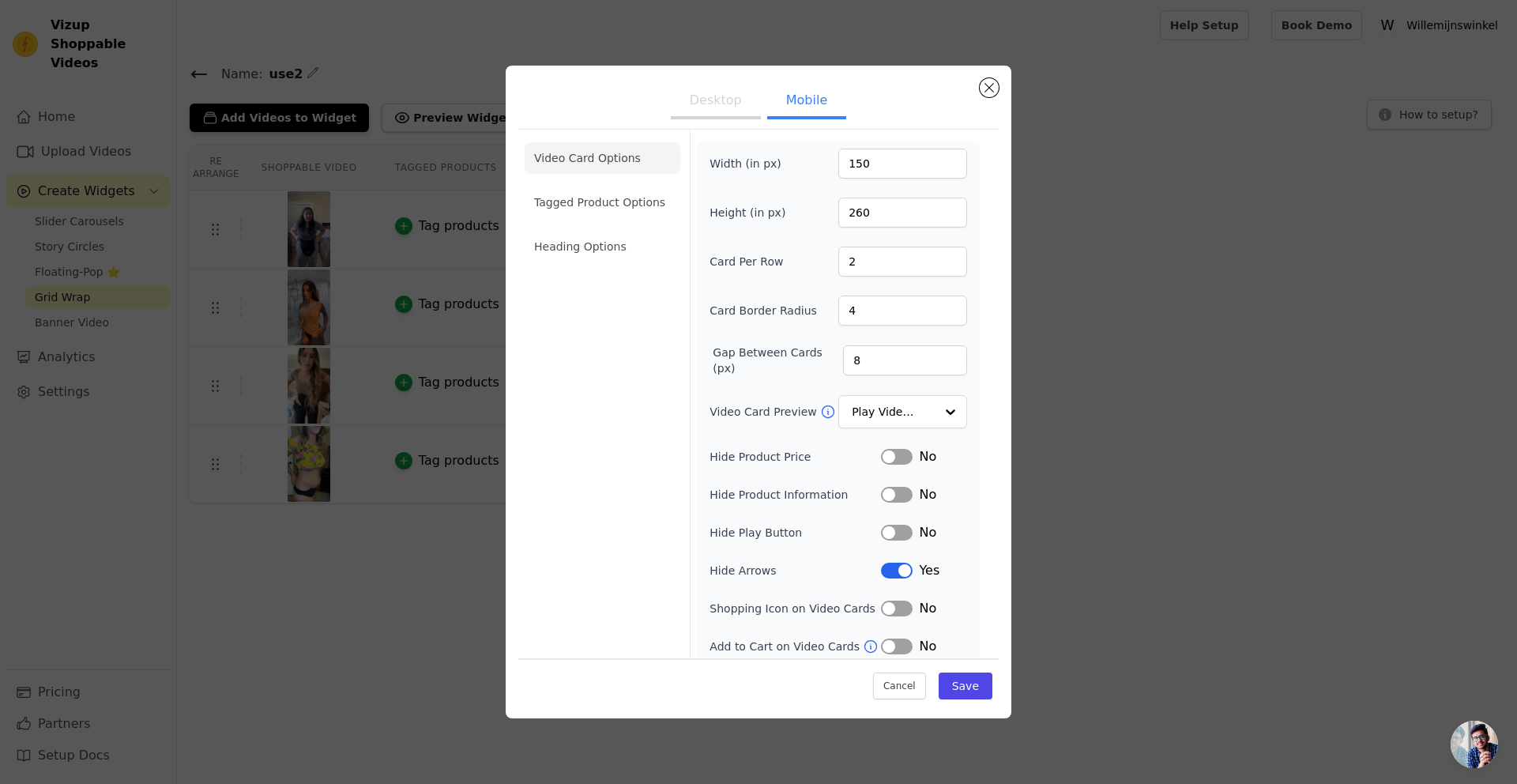
scroll to position [11, 0]
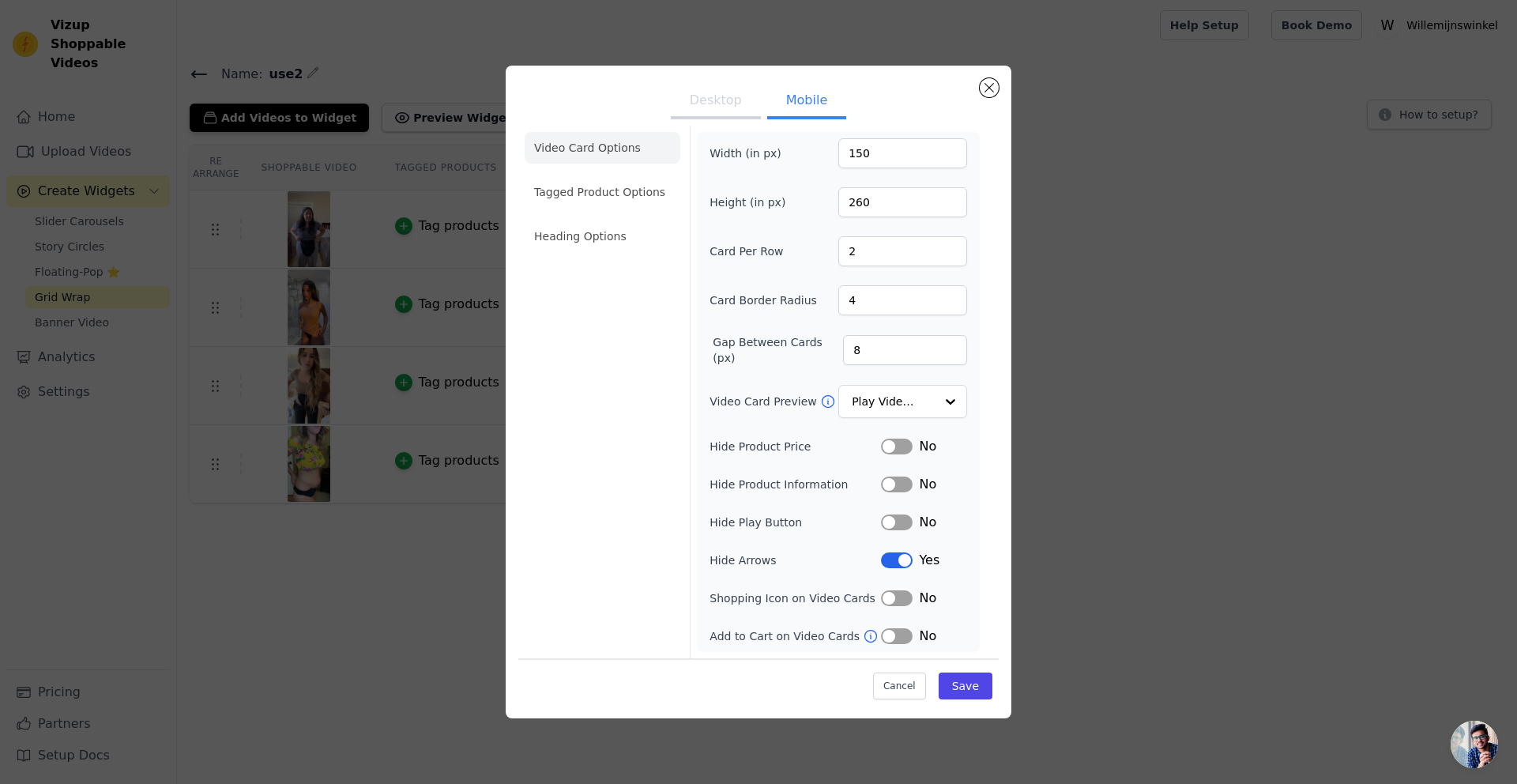
click at [580, 239] on li "Heading Options" at bounding box center [602, 236] width 156 height 32
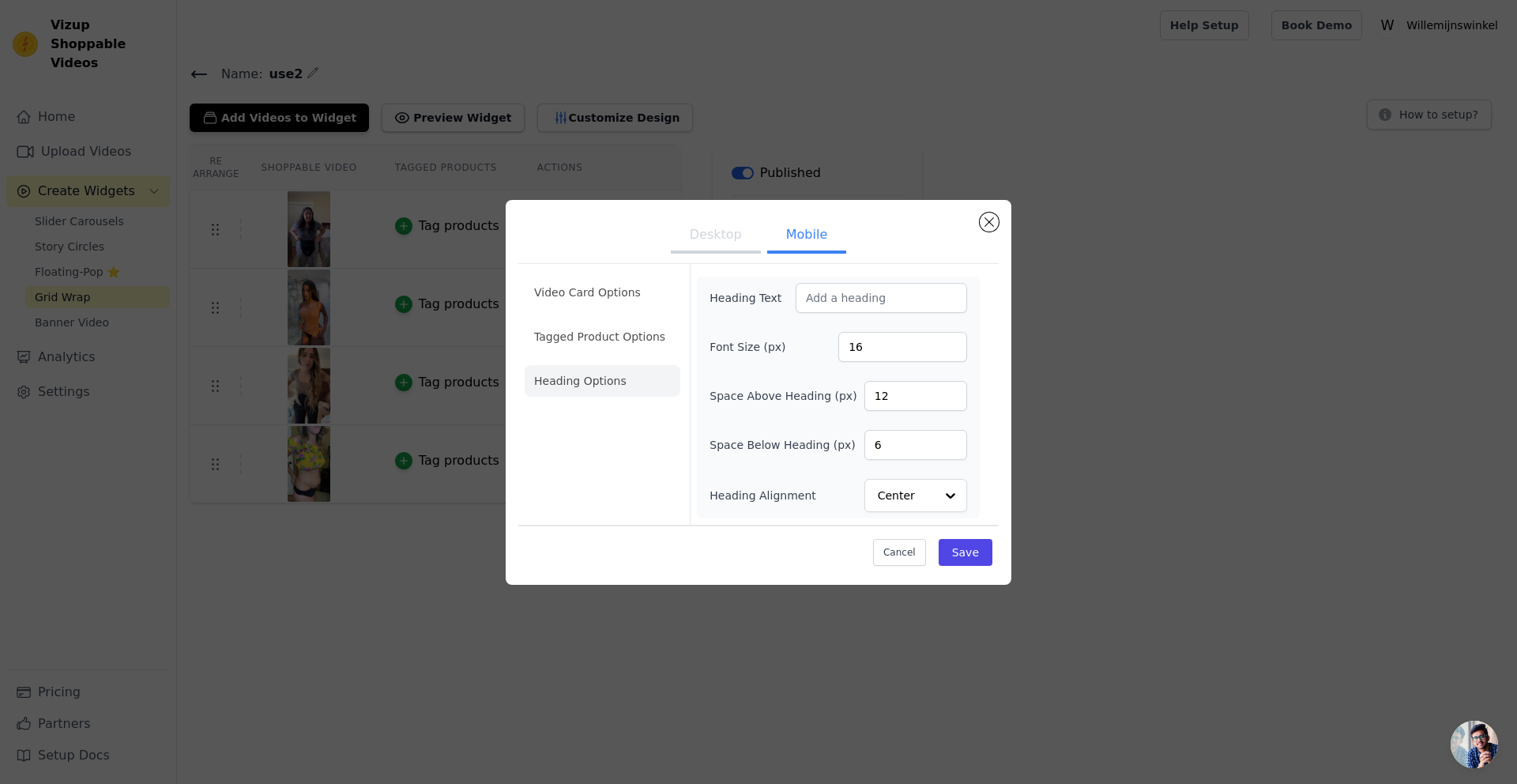
scroll to position [0, 0]
click at [584, 344] on li "Tagged Product Options" at bounding box center [602, 336] width 156 height 32
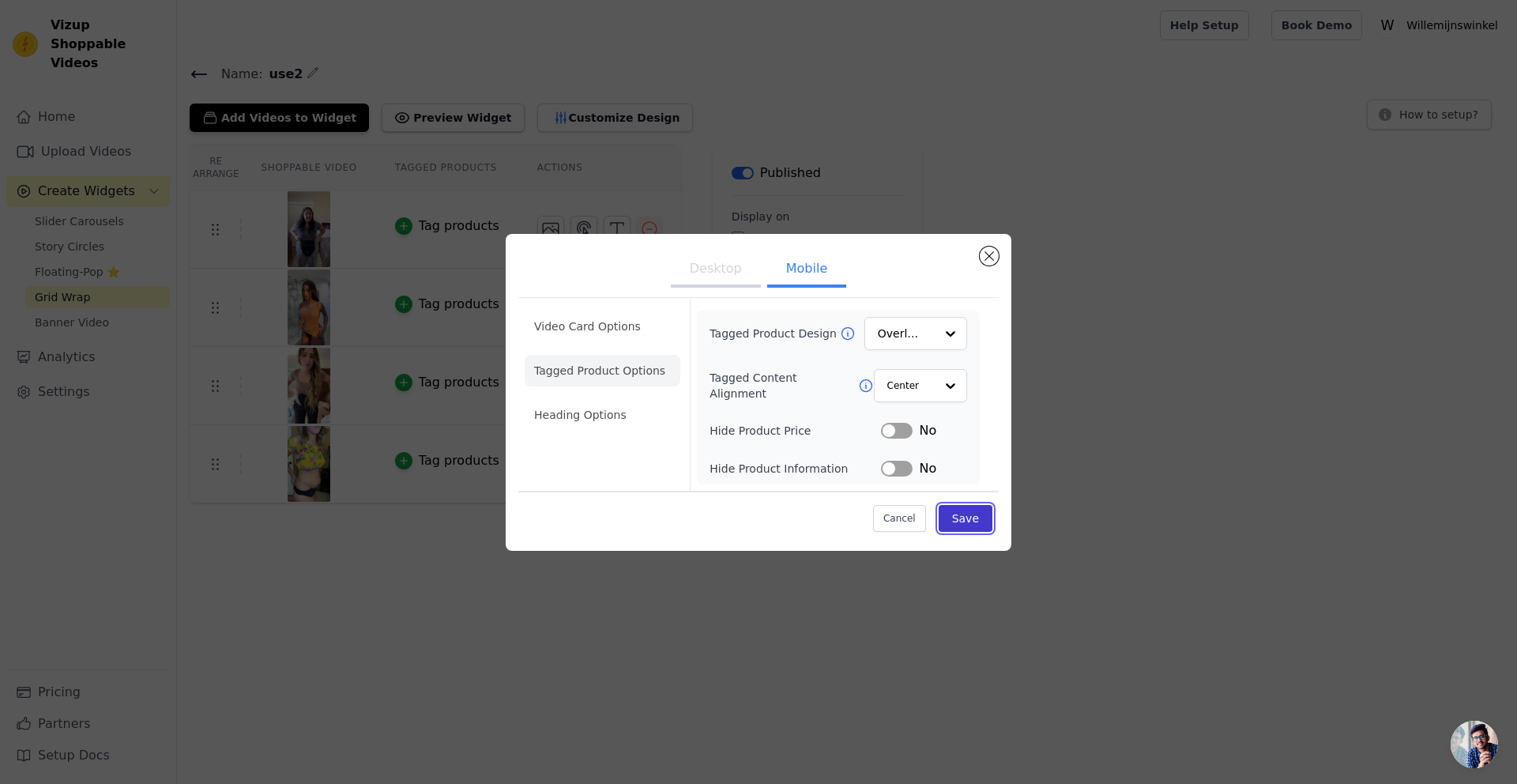
click at [984, 517] on button "Save" at bounding box center [965, 518] width 54 height 27
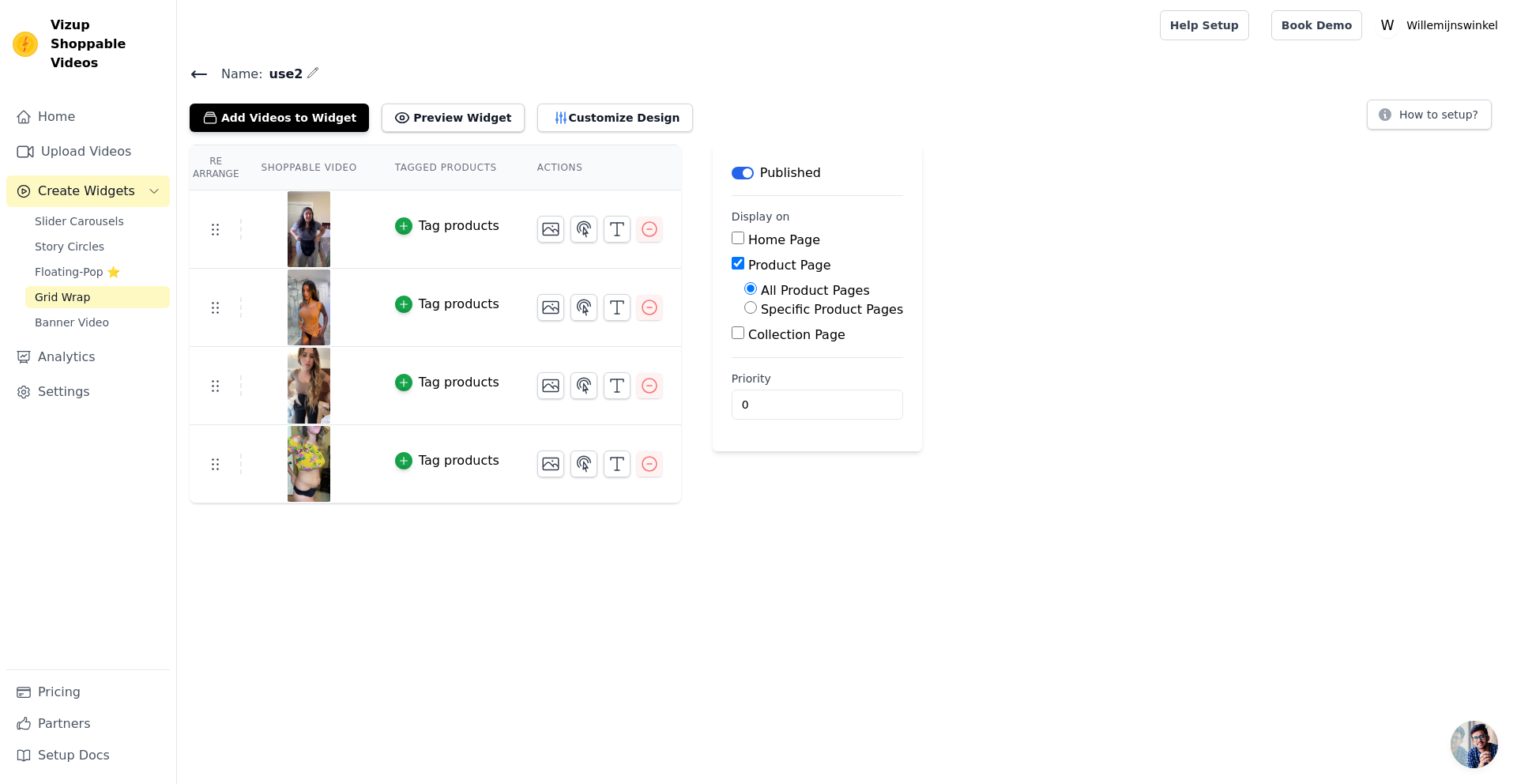
click at [307, 72] on icon "button" at bounding box center [313, 73] width 13 height 13
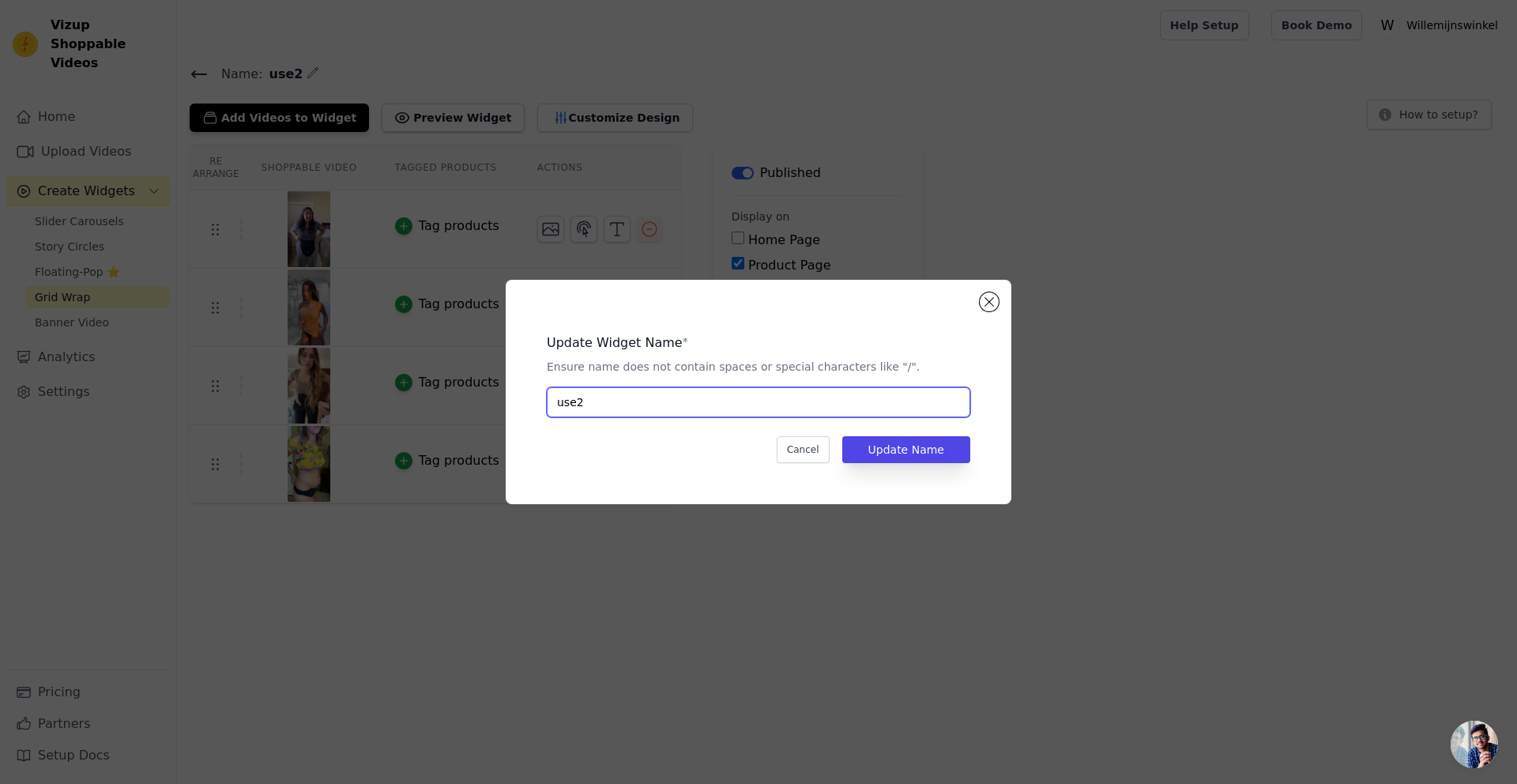
click at [614, 403] on input "use2" at bounding box center [759, 402] width 424 height 30
type input "use3"
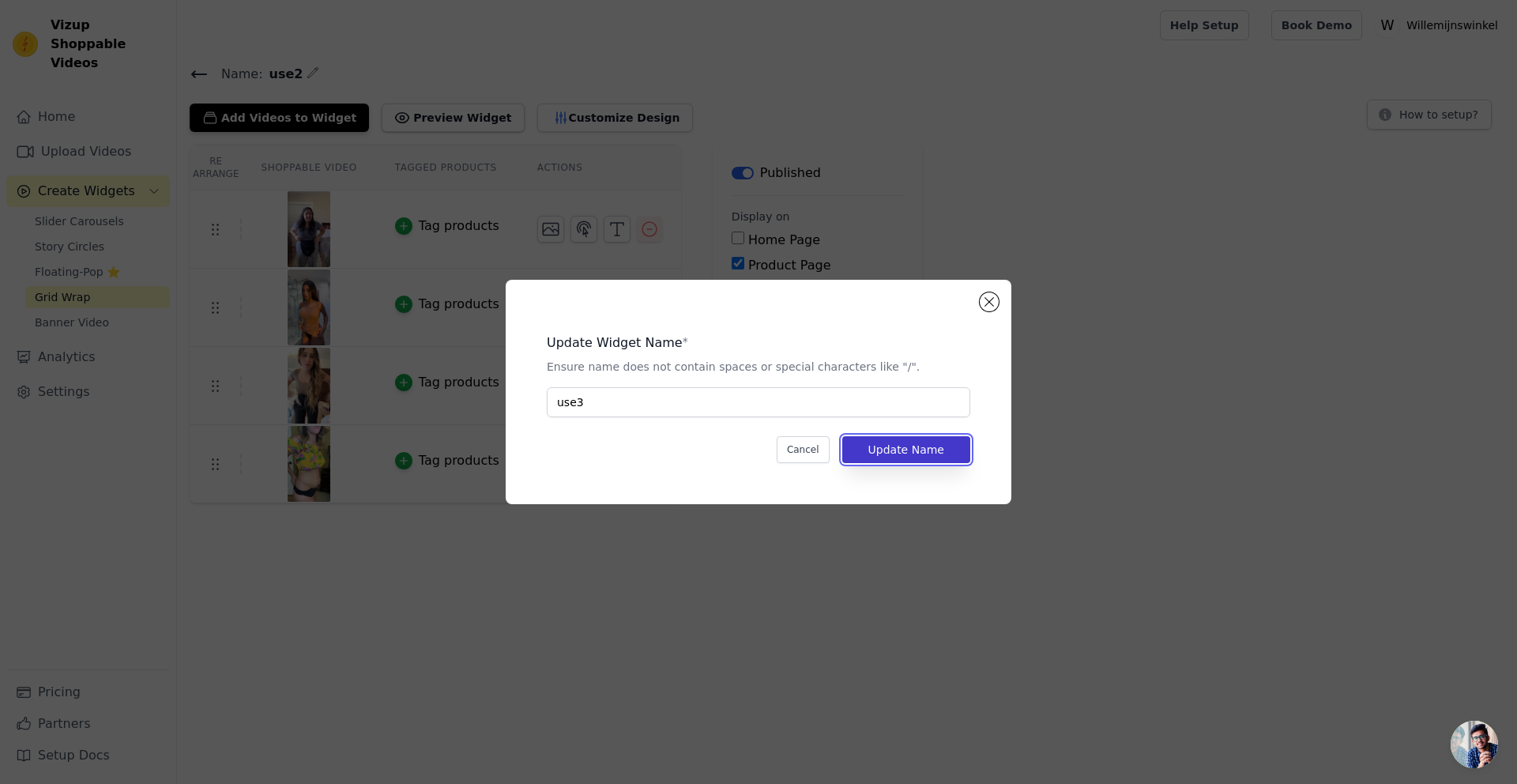
click at [879, 450] on button "Update Name" at bounding box center [907, 449] width 128 height 27
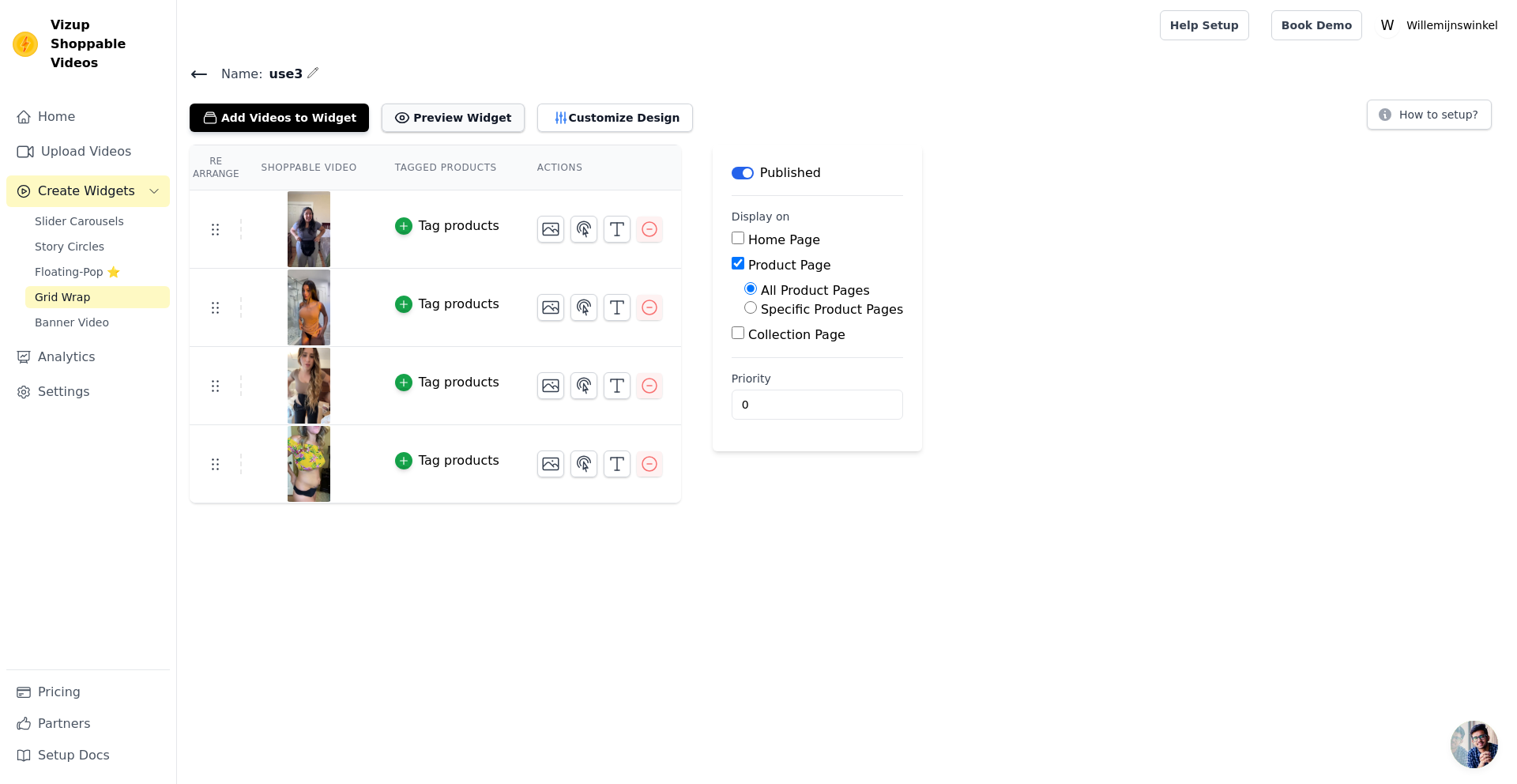
click at [407, 124] on button "Preview Widget" at bounding box center [452, 118] width 142 height 28
click at [58, 376] on link "Settings" at bounding box center [88, 391] width 164 height 32
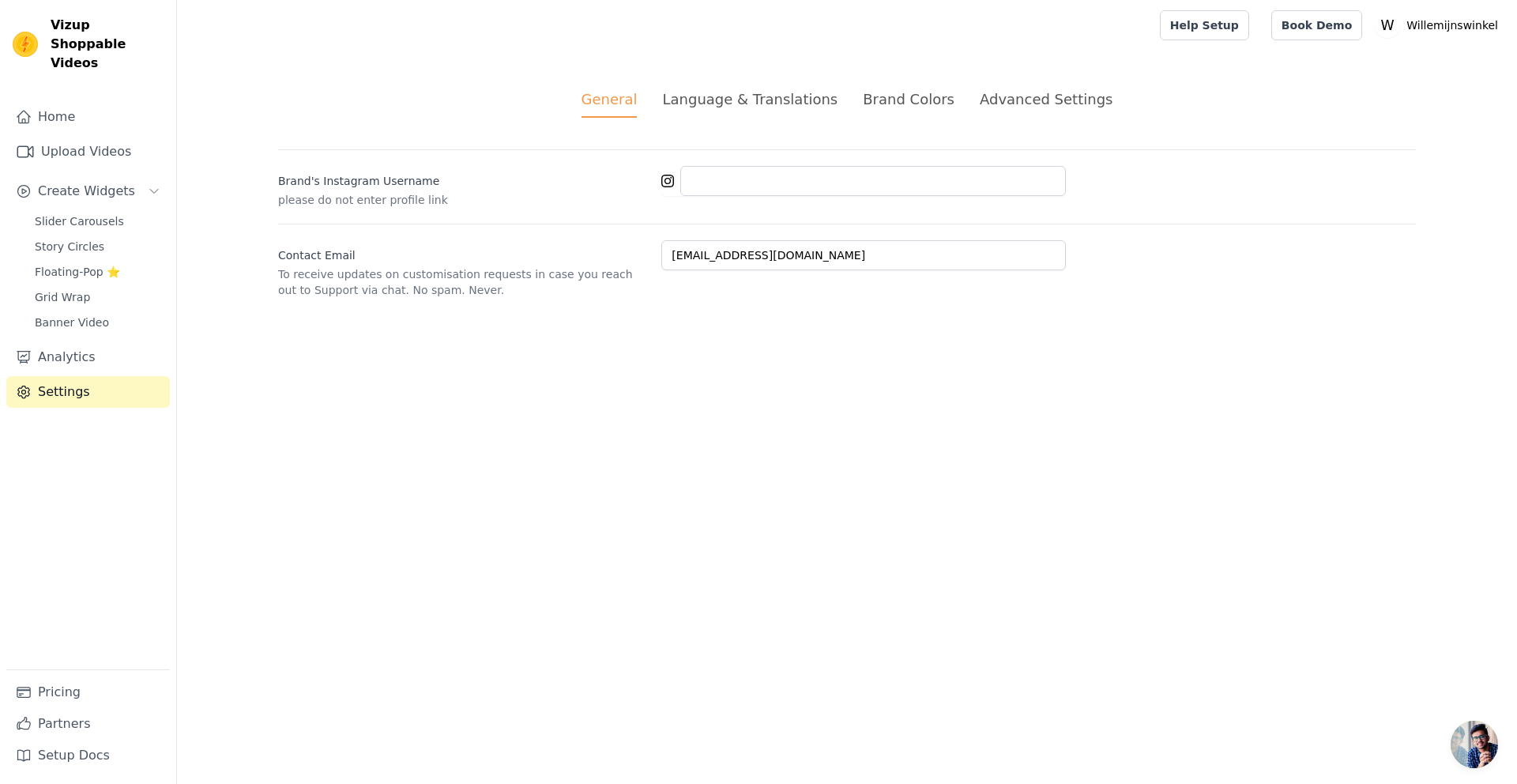
click at [735, 110] on li "Language & Translations" at bounding box center [750, 103] width 175 height 29
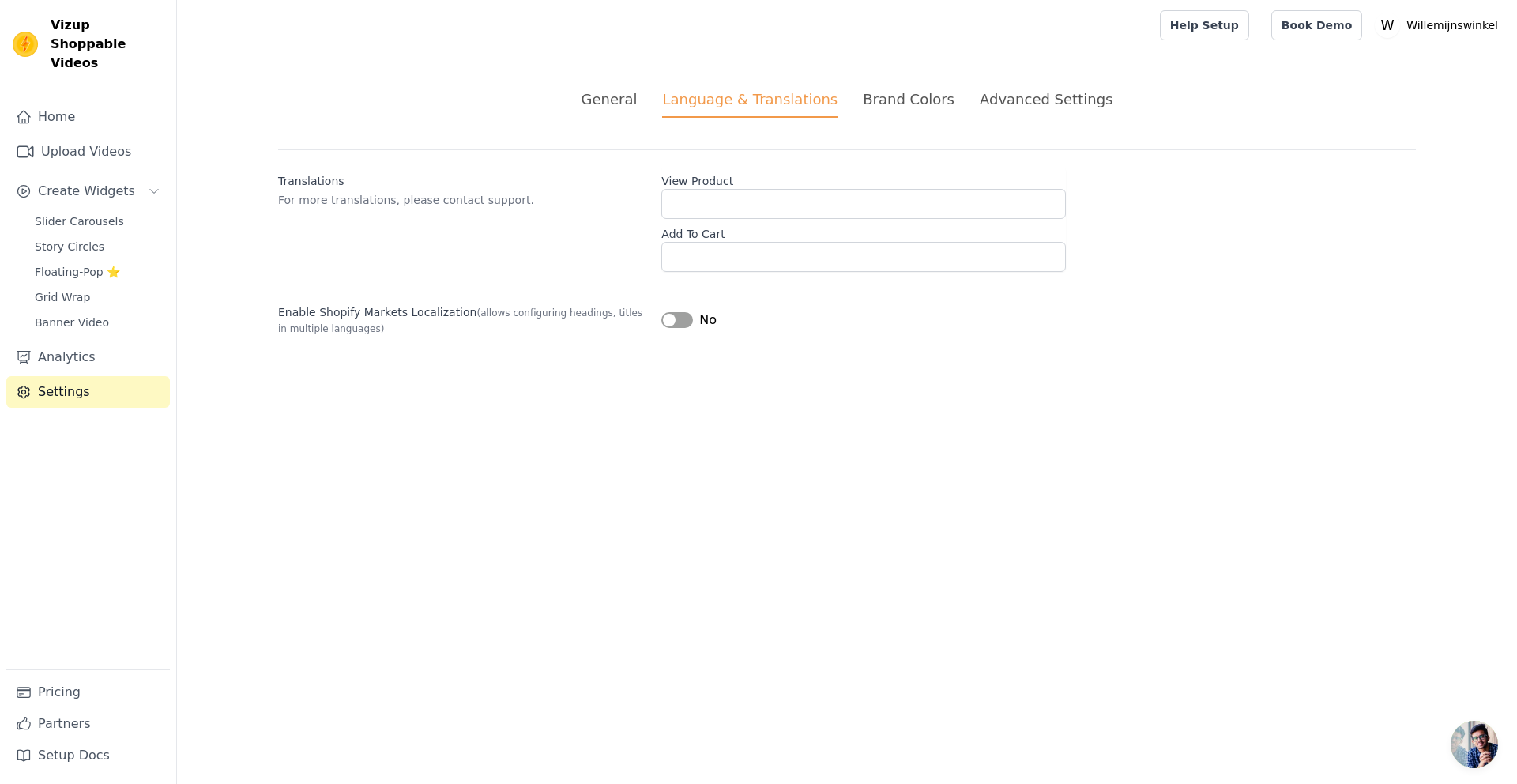
click at [893, 102] on div "Brand Colors" at bounding box center [908, 99] width 92 height 21
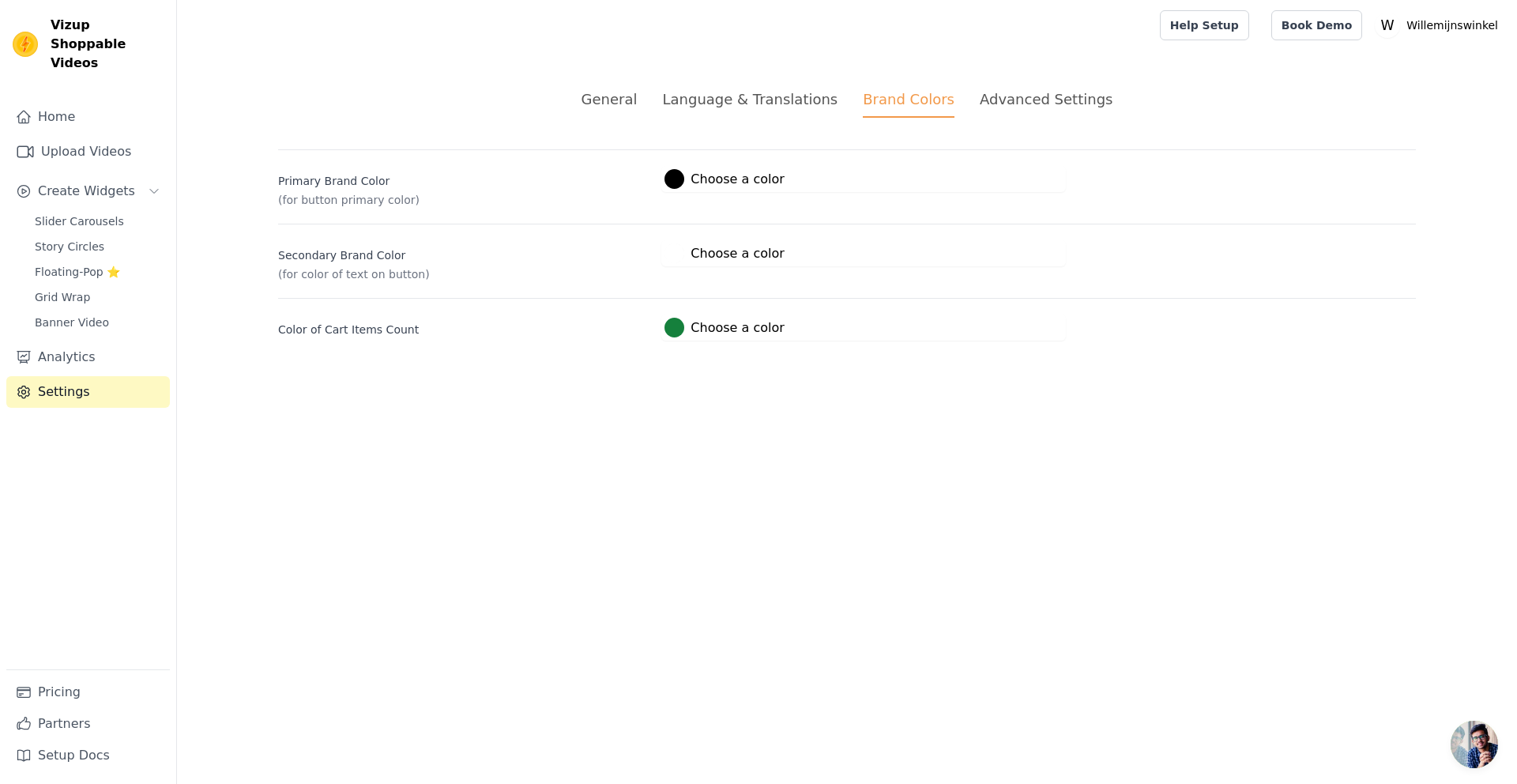
click at [1001, 104] on div "Advanced Settings" at bounding box center [1046, 99] width 133 height 21
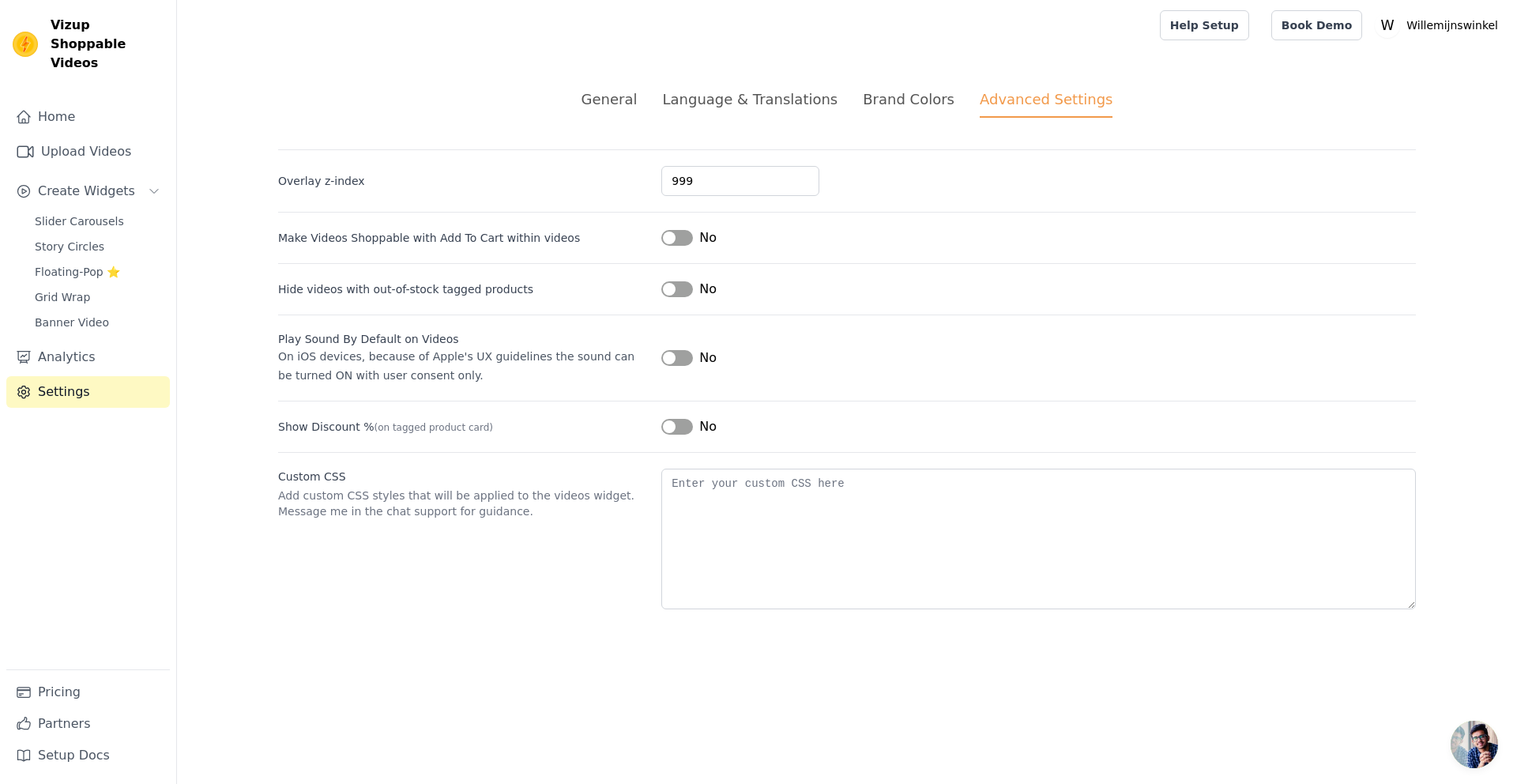
click at [1472, 746] on span "Open de chat" at bounding box center [1474, 744] width 47 height 47
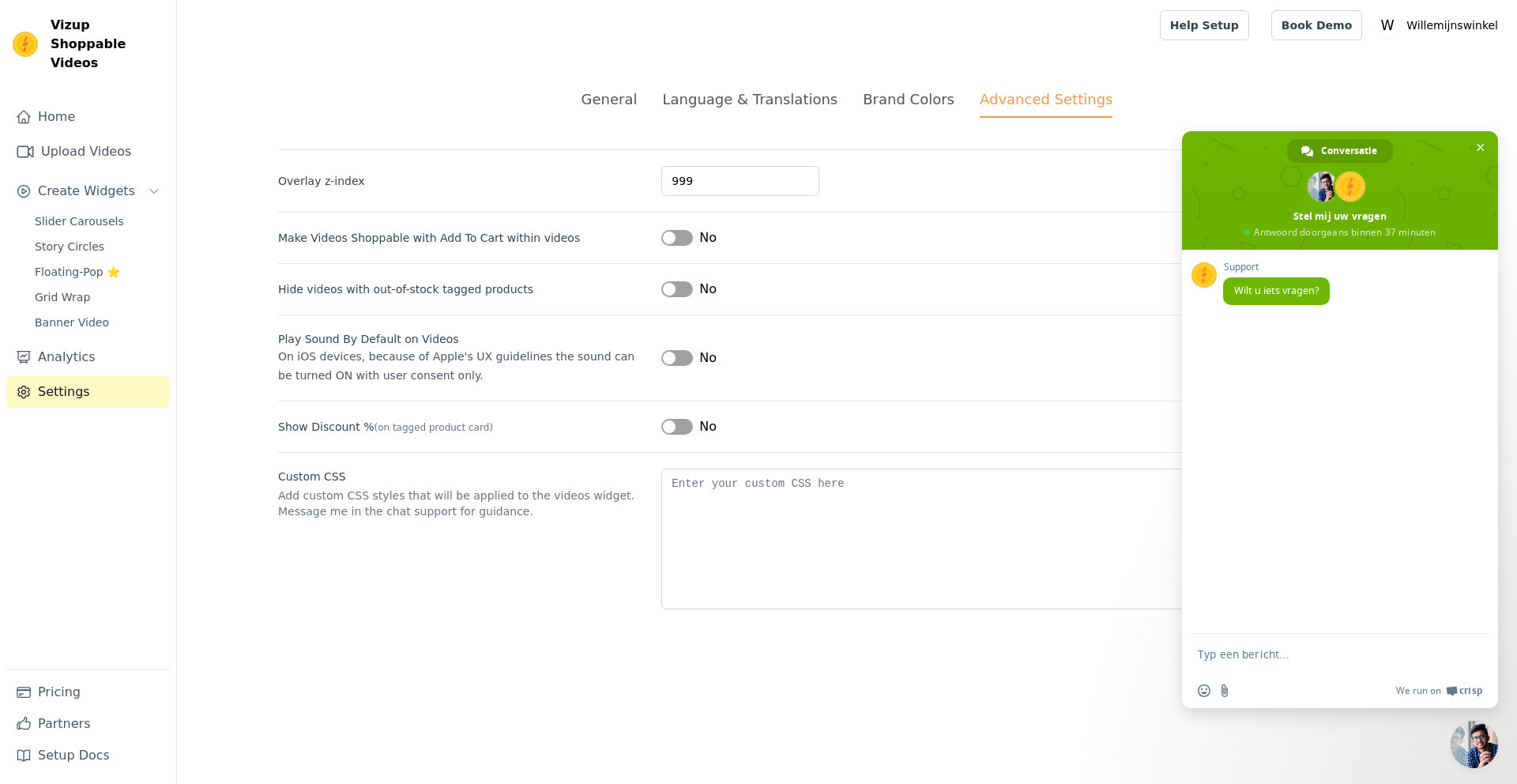
click at [1236, 652] on textarea "Typ een bericht..." at bounding box center [1323, 654] width 250 height 15
type textarea "kan ik het mogelijk maken dat alleen de video wordt afgespeeld maar niet de aud…"
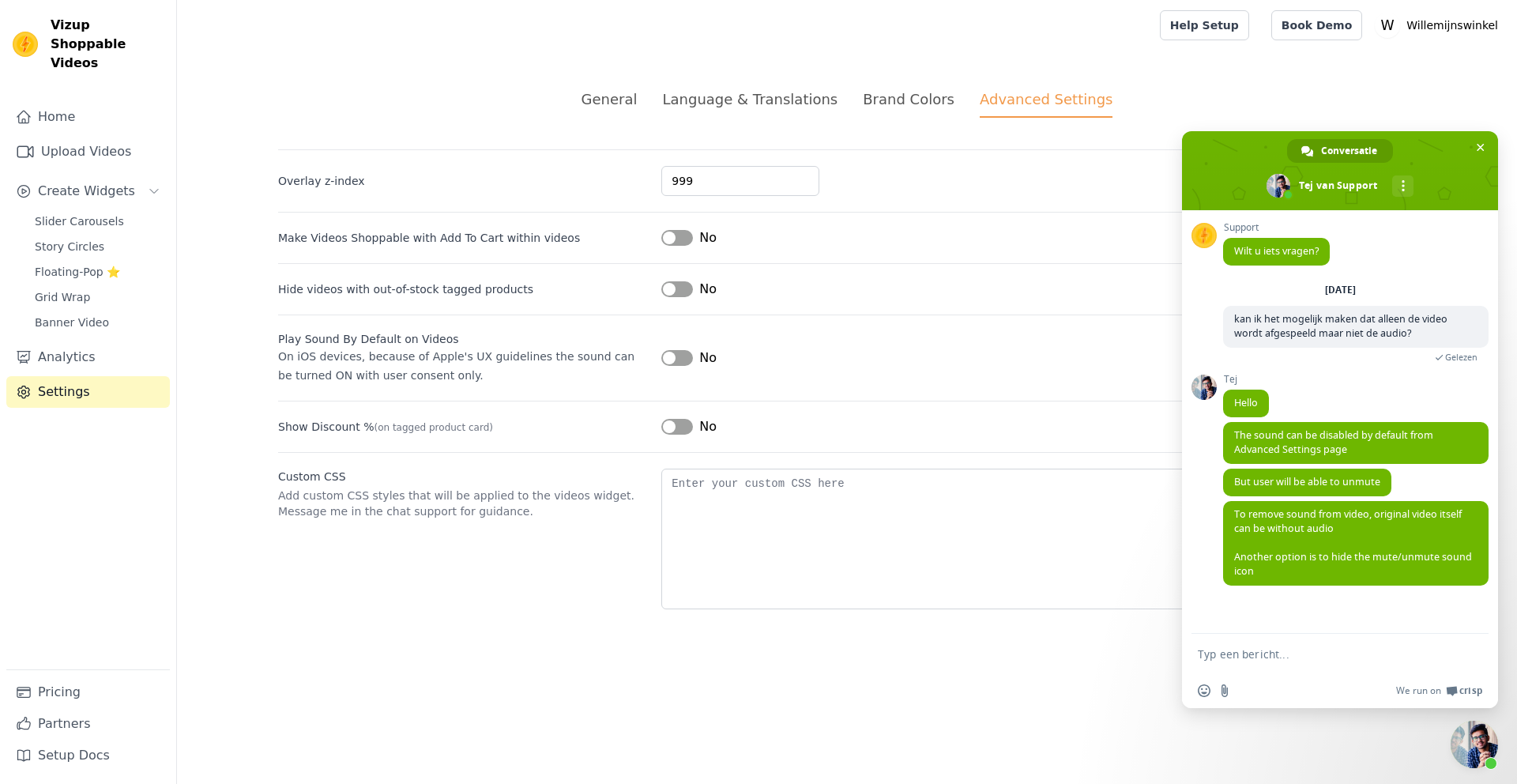
click at [1245, 650] on textarea "Typ een bericht..." at bounding box center [1323, 654] width 250 height 15
type textarea "how can i hide that"
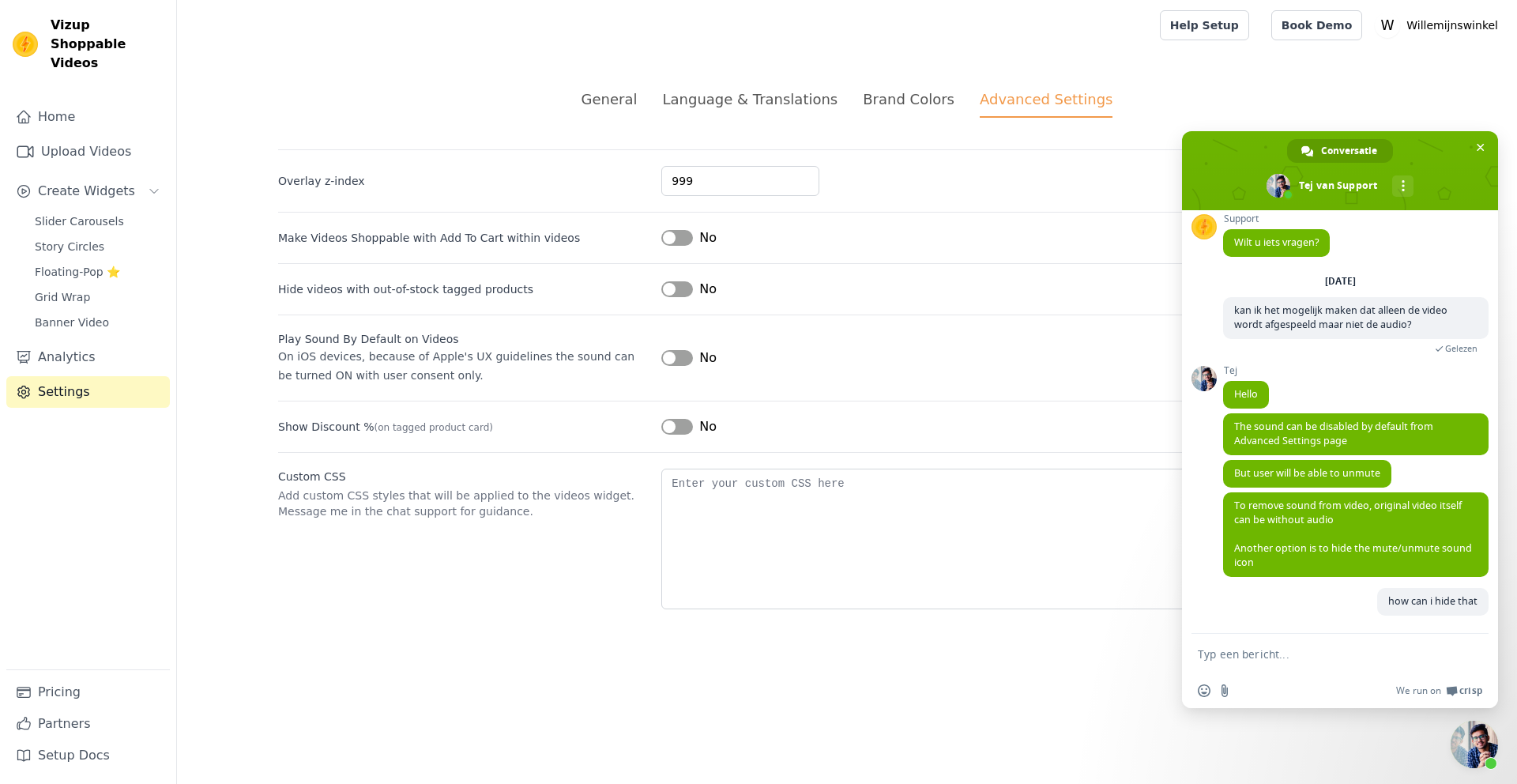
scroll to position [14, 0]
click at [893, 100] on div "Brand Colors" at bounding box center [908, 99] width 92 height 21
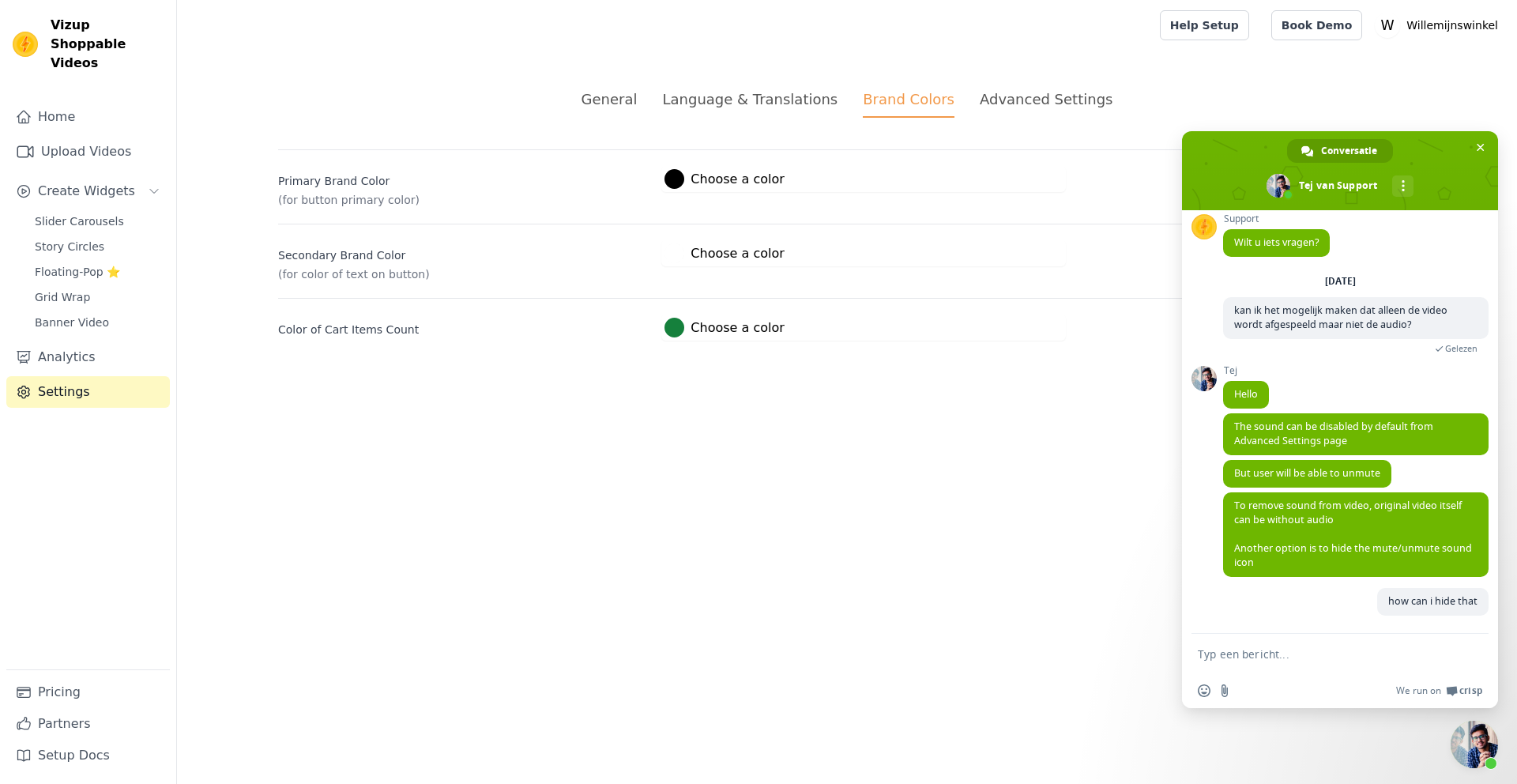
click at [785, 103] on div "Language & Translations" at bounding box center [750, 99] width 175 height 21
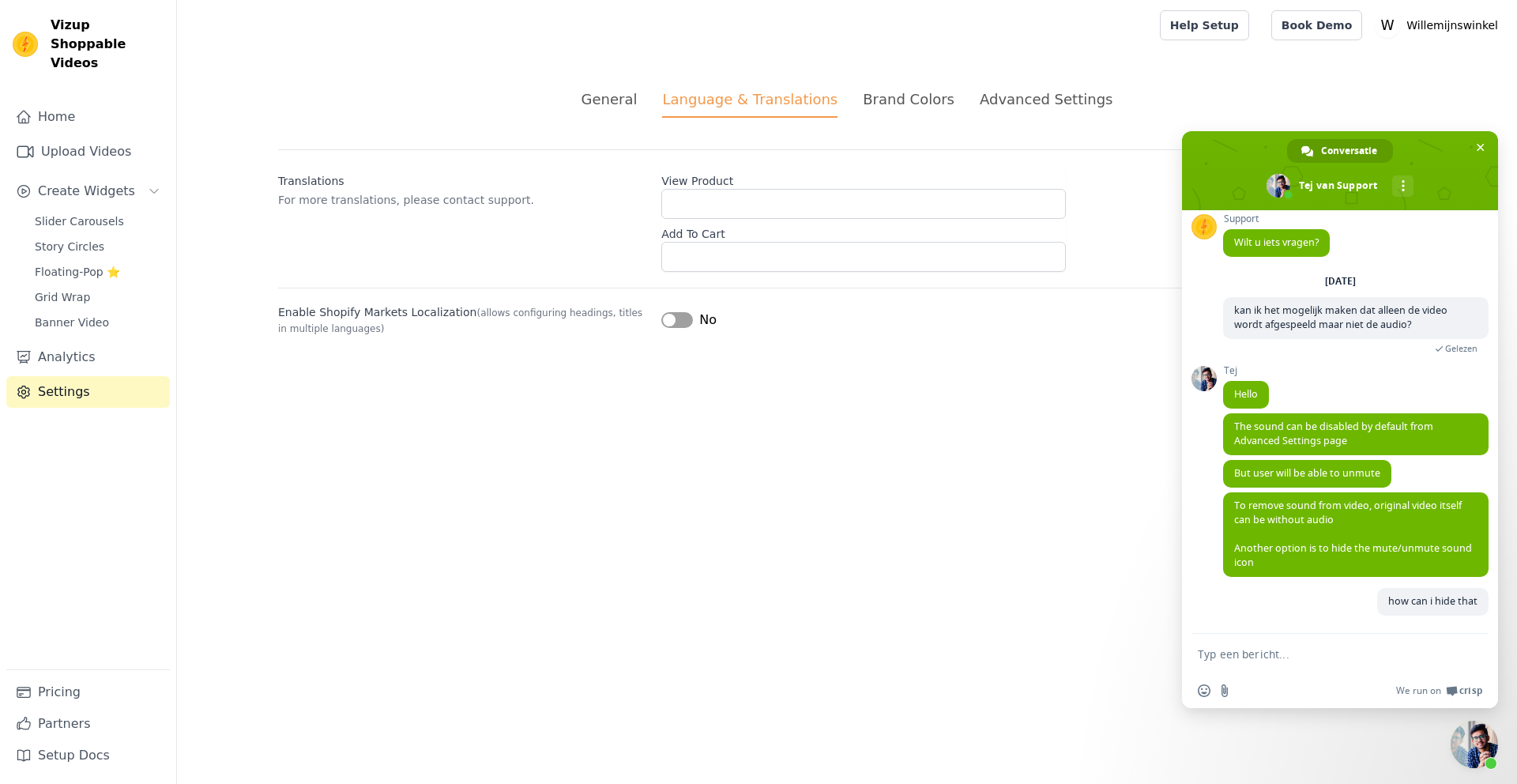
click at [617, 105] on div "General" at bounding box center [609, 99] width 56 height 21
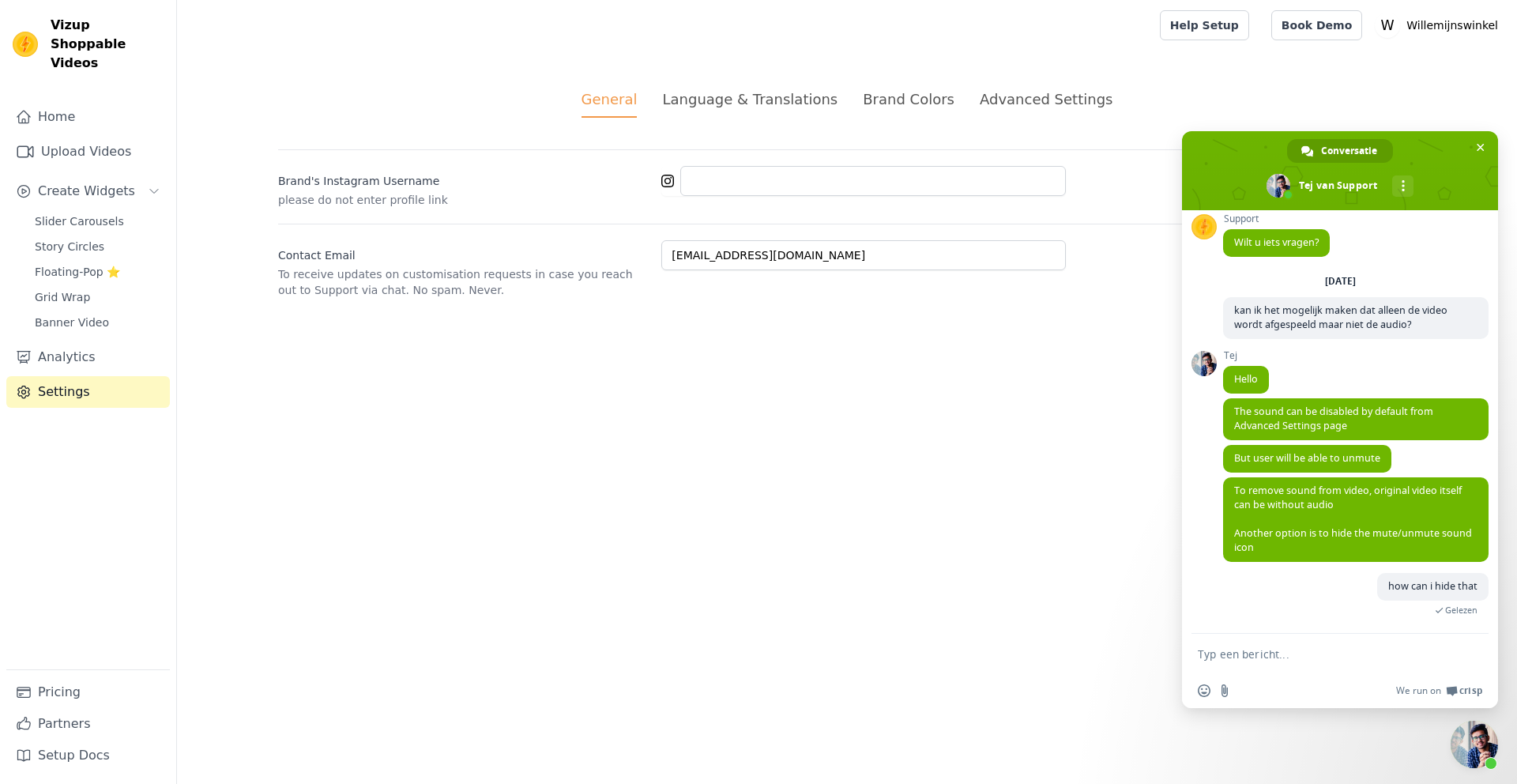
click at [1282, 654] on textarea "Typ een bericht..." at bounding box center [1323, 654] width 250 height 15
type textarea "some of my video dont have audio"
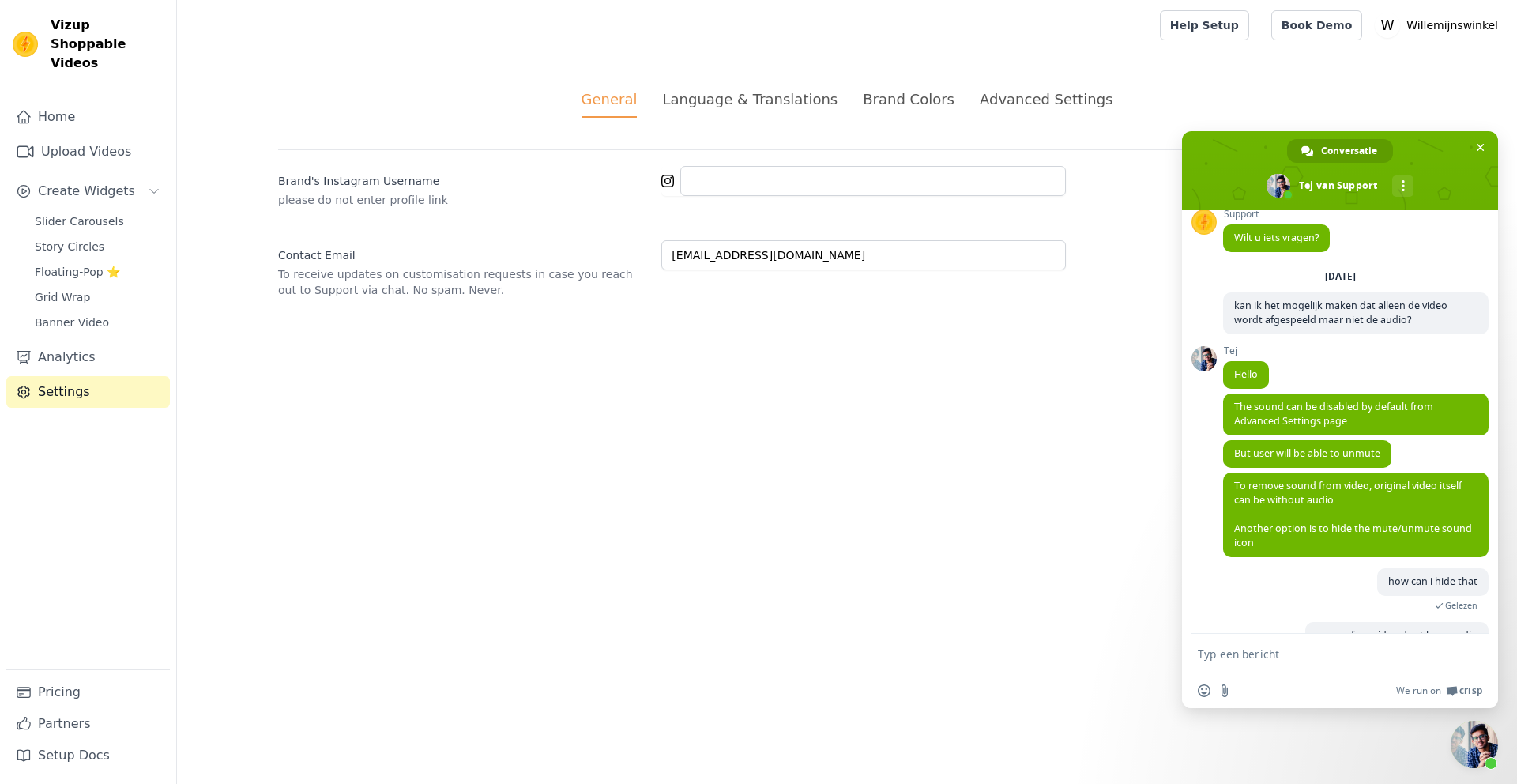
scroll to position [32, 0]
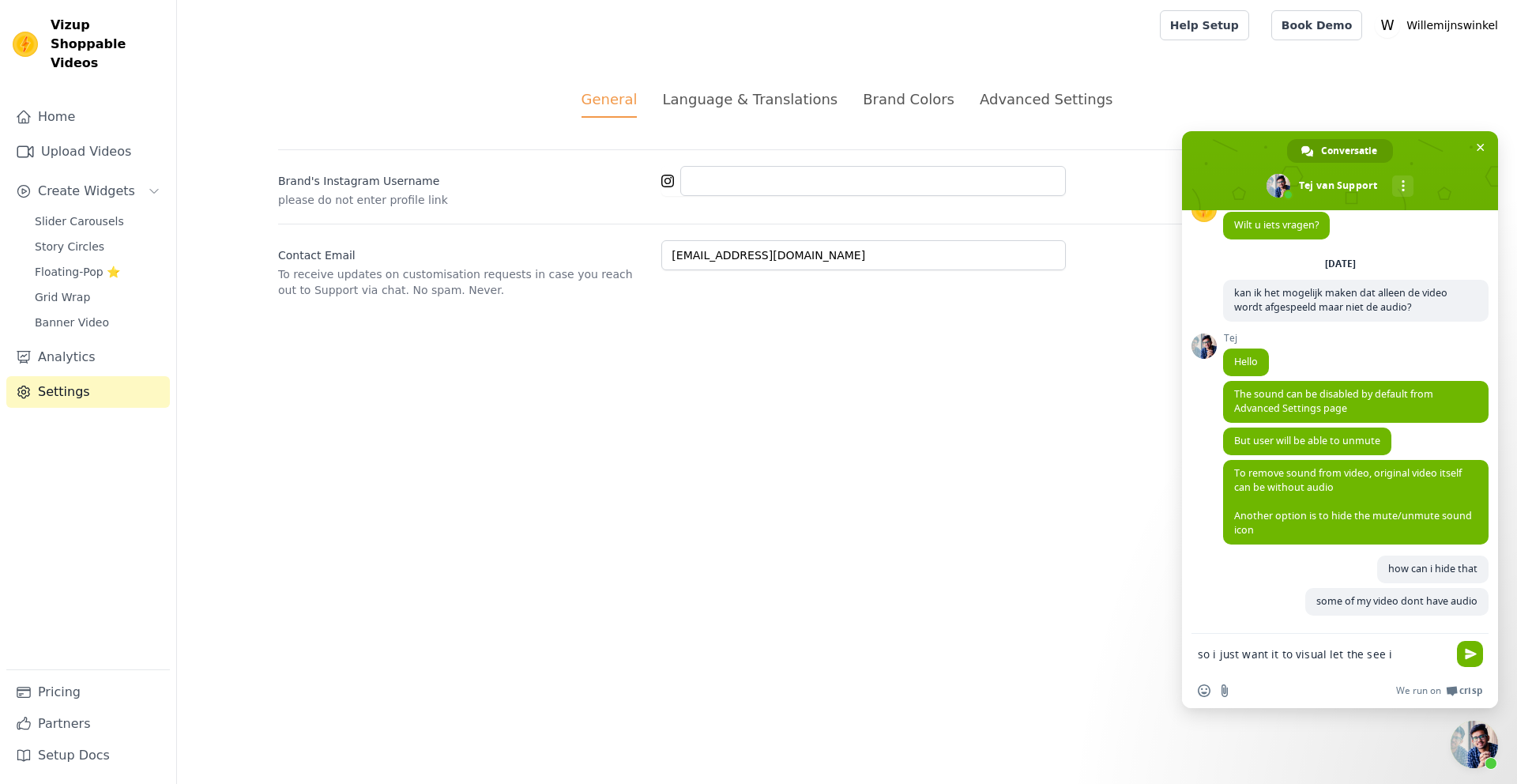
type textarea "so i just want it to visual let the see it"
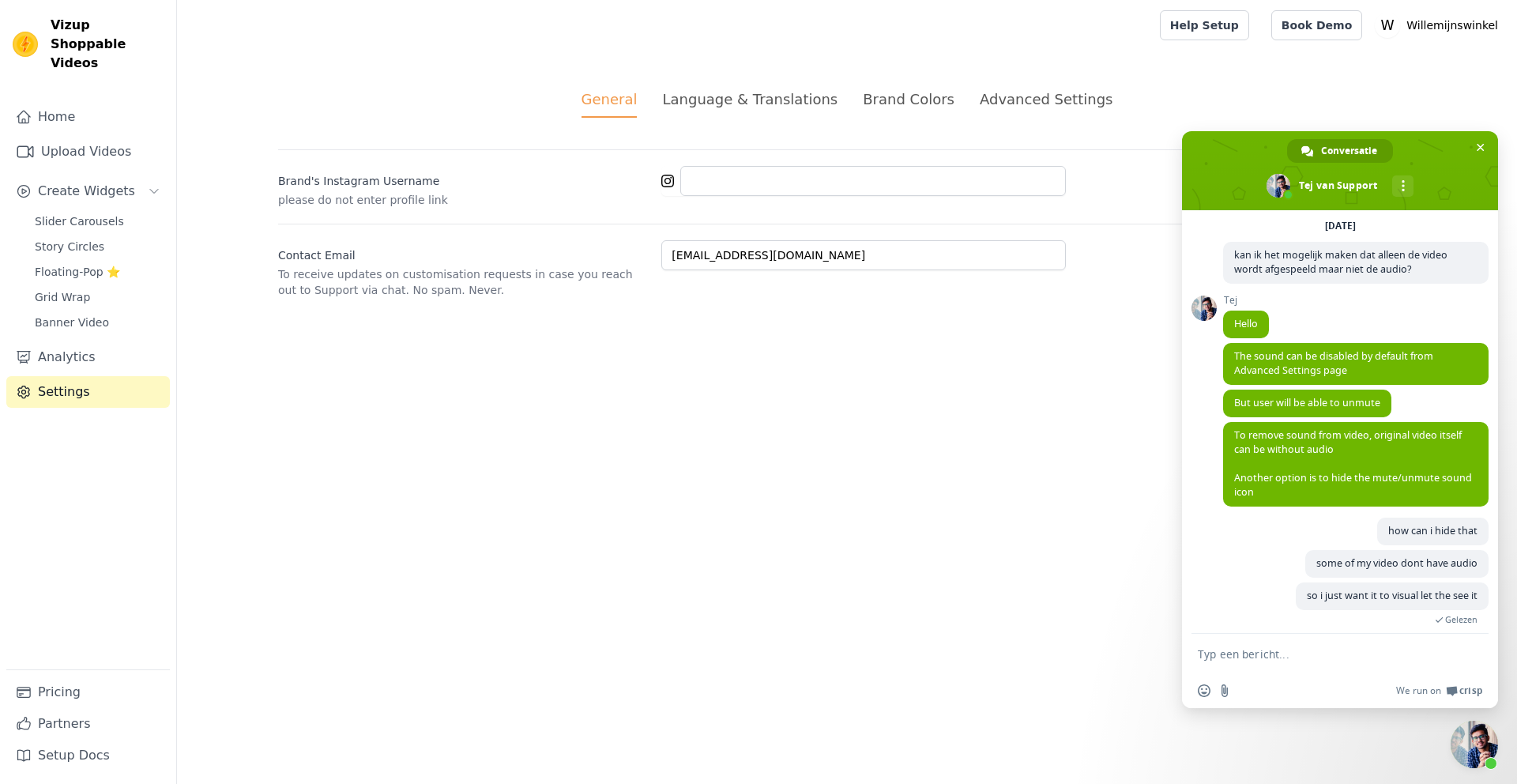
scroll to position [149, 0]
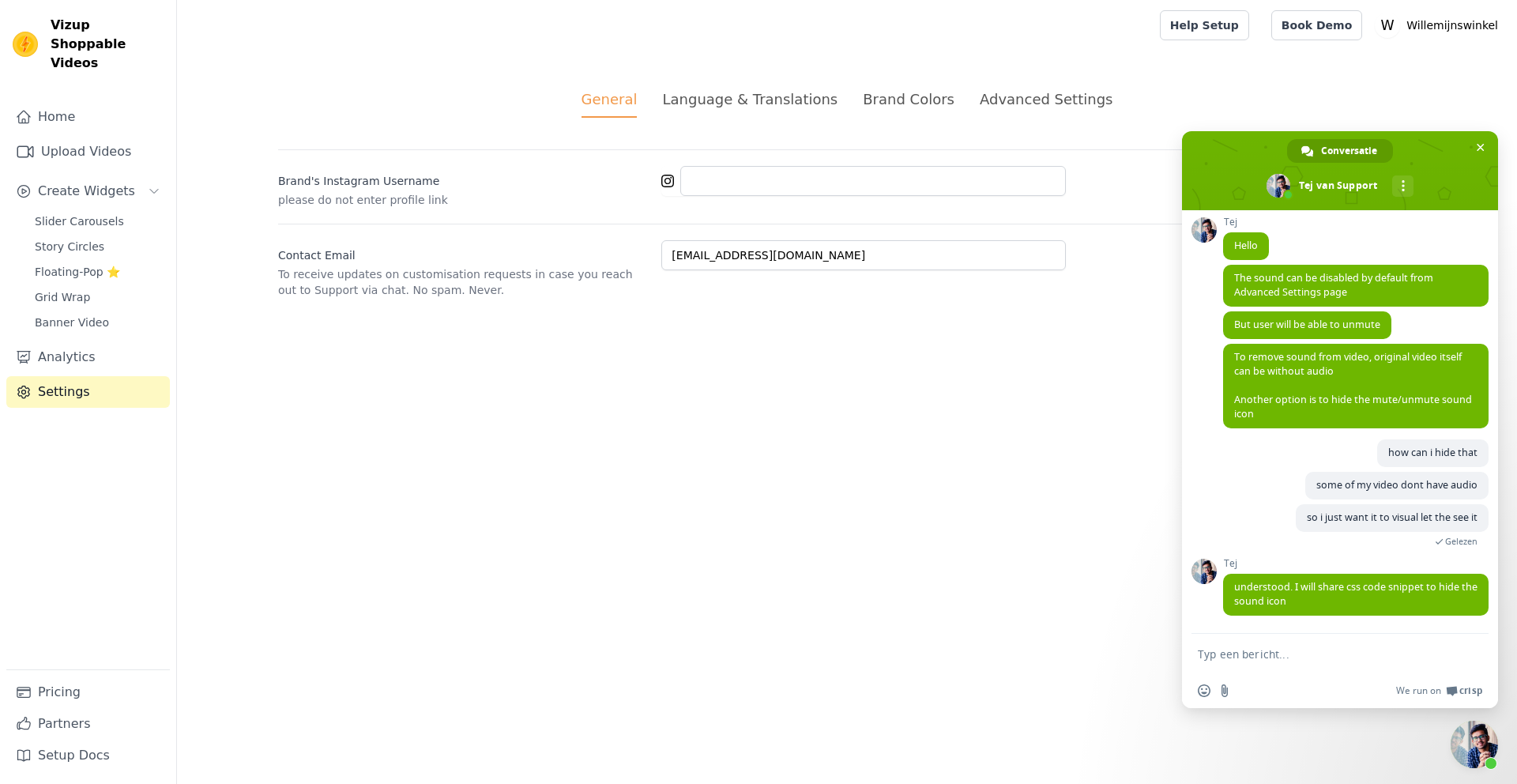
click at [1330, 651] on textarea "Typ een bericht..." at bounding box center [1323, 654] width 250 height 15
type textarea "ok"
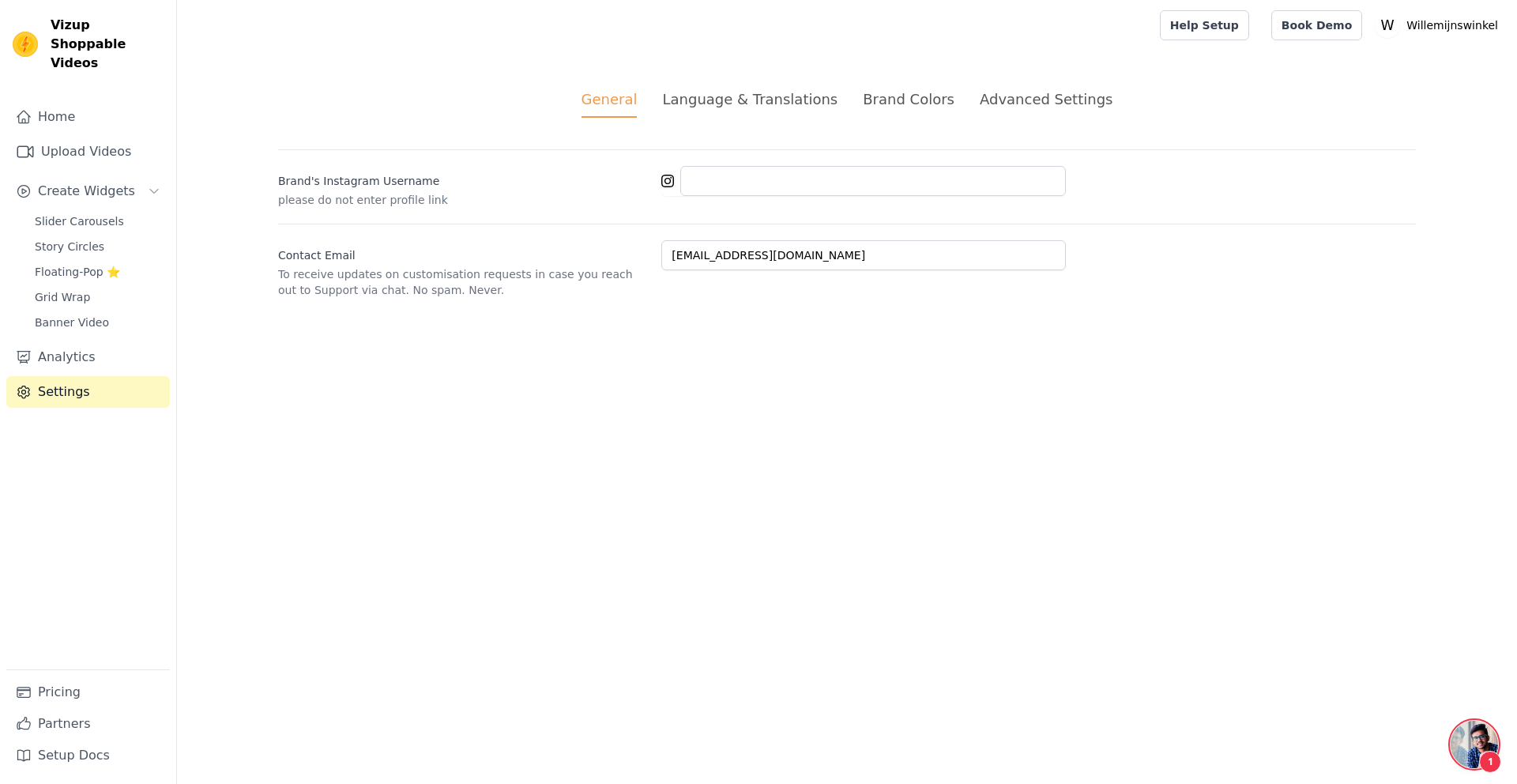
scroll to position [0, 0]
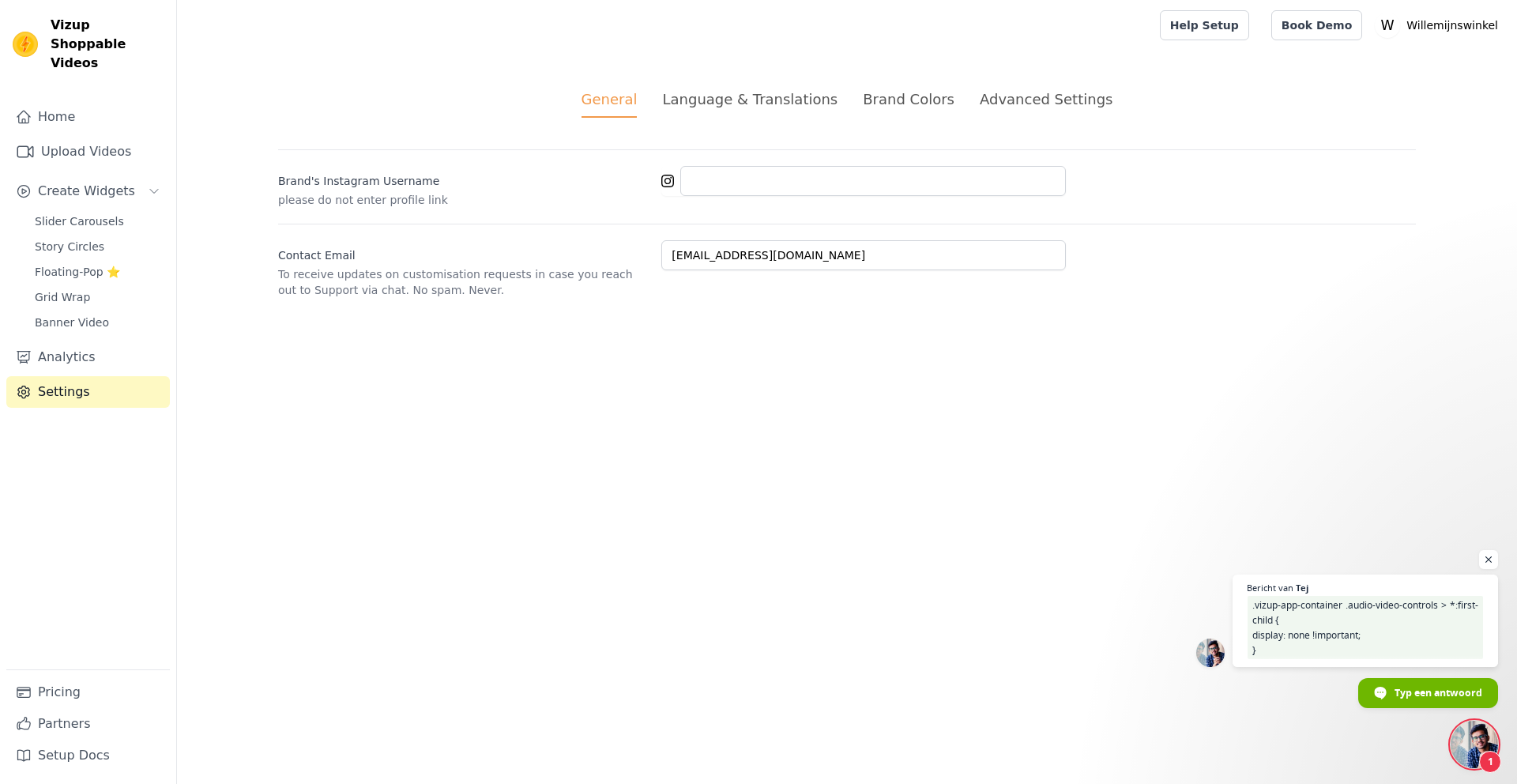
drag, startPoint x: 1265, startPoint y: 653, endPoint x: 1250, endPoint y: 603, distance: 52.2
click at [1248, 603] on span ".vizup-app-container .audio-video-controls > *:first-child { display: none !imp…" at bounding box center [1365, 627] width 237 height 63
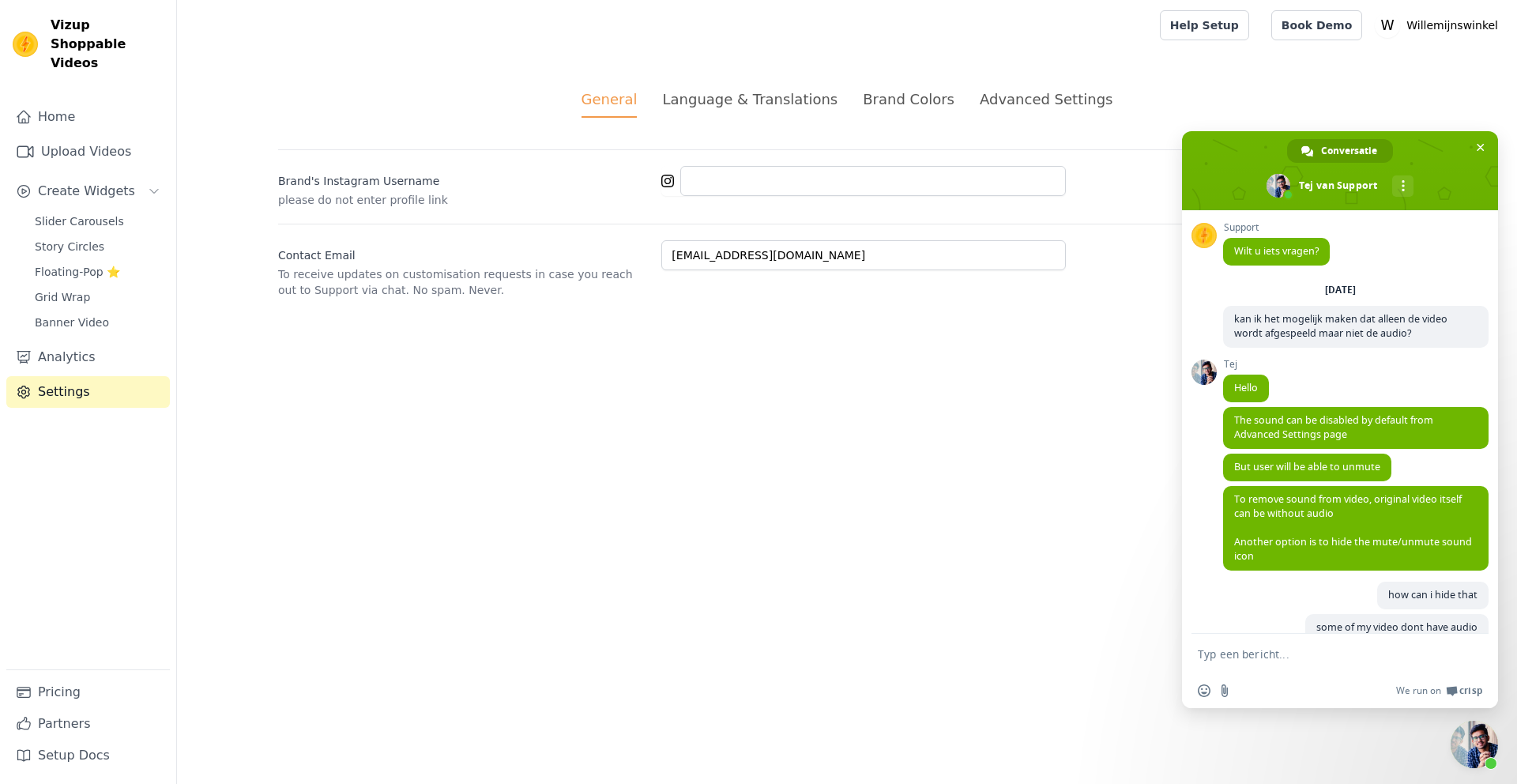
scroll to position [288, 0]
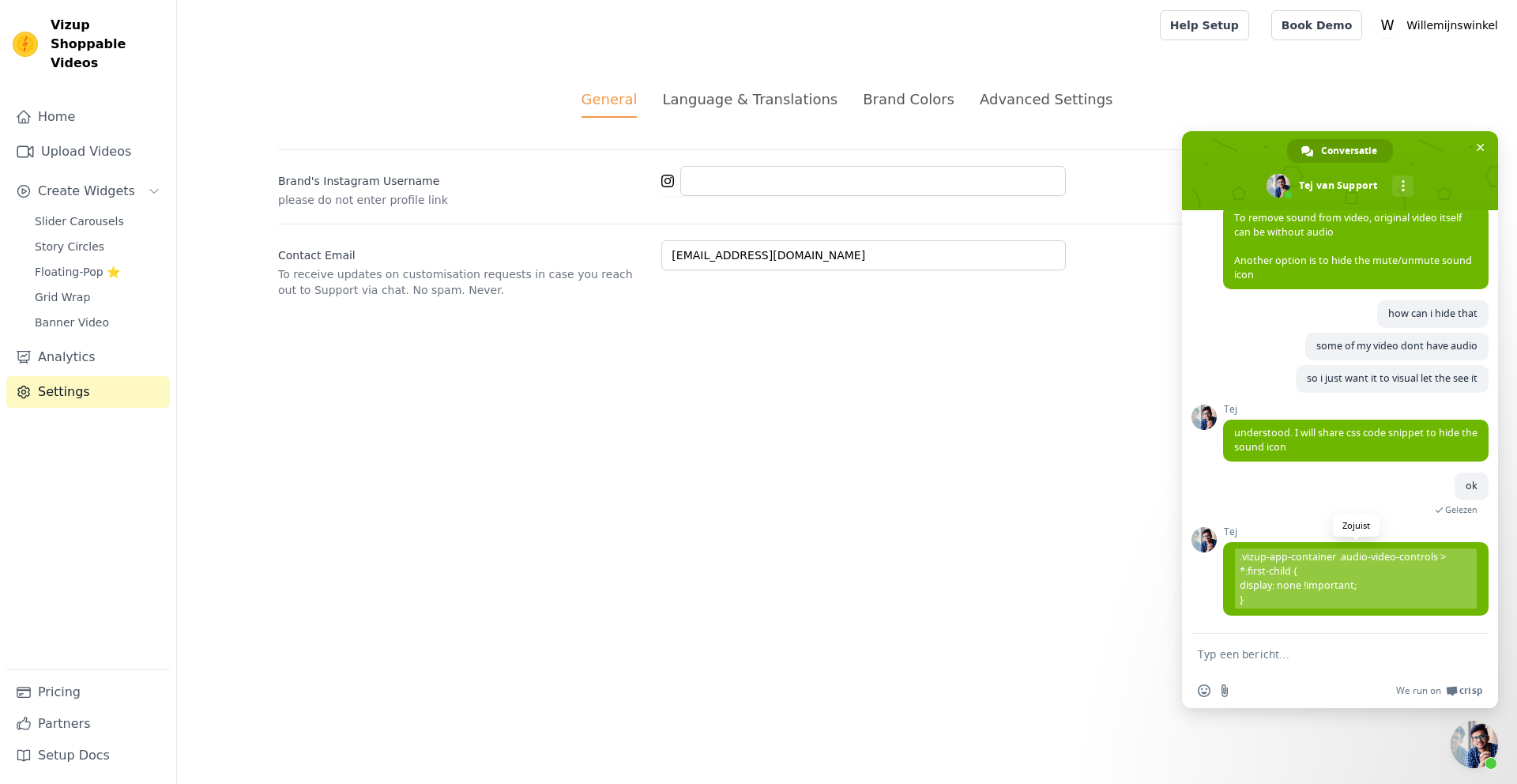
click at [1266, 579] on span ".vizup-app-container .audio-video-controls > *:first-child { display: none !imp…" at bounding box center [1356, 579] width 242 height 60
drag, startPoint x: 1239, startPoint y: 556, endPoint x: 1277, endPoint y: 609, distance: 65.2
click at [1279, 615] on div "Tej .vizup-app-container .audio-video-controls > *:first-child { display: none …" at bounding box center [1355, 579] width 265 height 106
click at [1276, 604] on span ".vizup-app-container .audio-video-controls > *:first-child { display: none !imp…" at bounding box center [1356, 579] width 242 height 60
drag, startPoint x: 1267, startPoint y: 600, endPoint x: 1233, endPoint y: 559, distance: 53.3
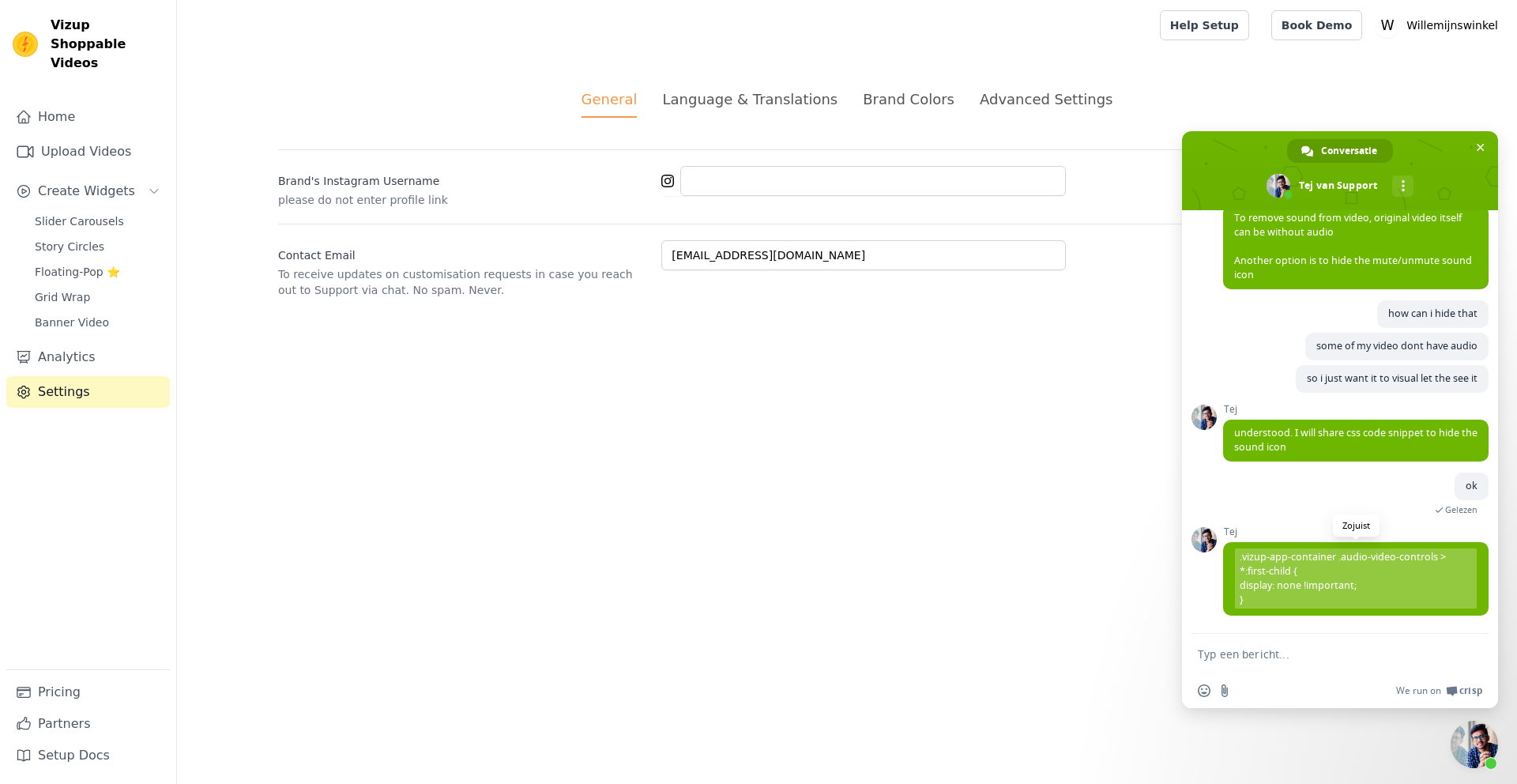
click at [1233, 559] on span ".vizup-app-container .audio-video-controls > *:first-child { display: none !imp…" at bounding box center [1355, 579] width 265 height 74
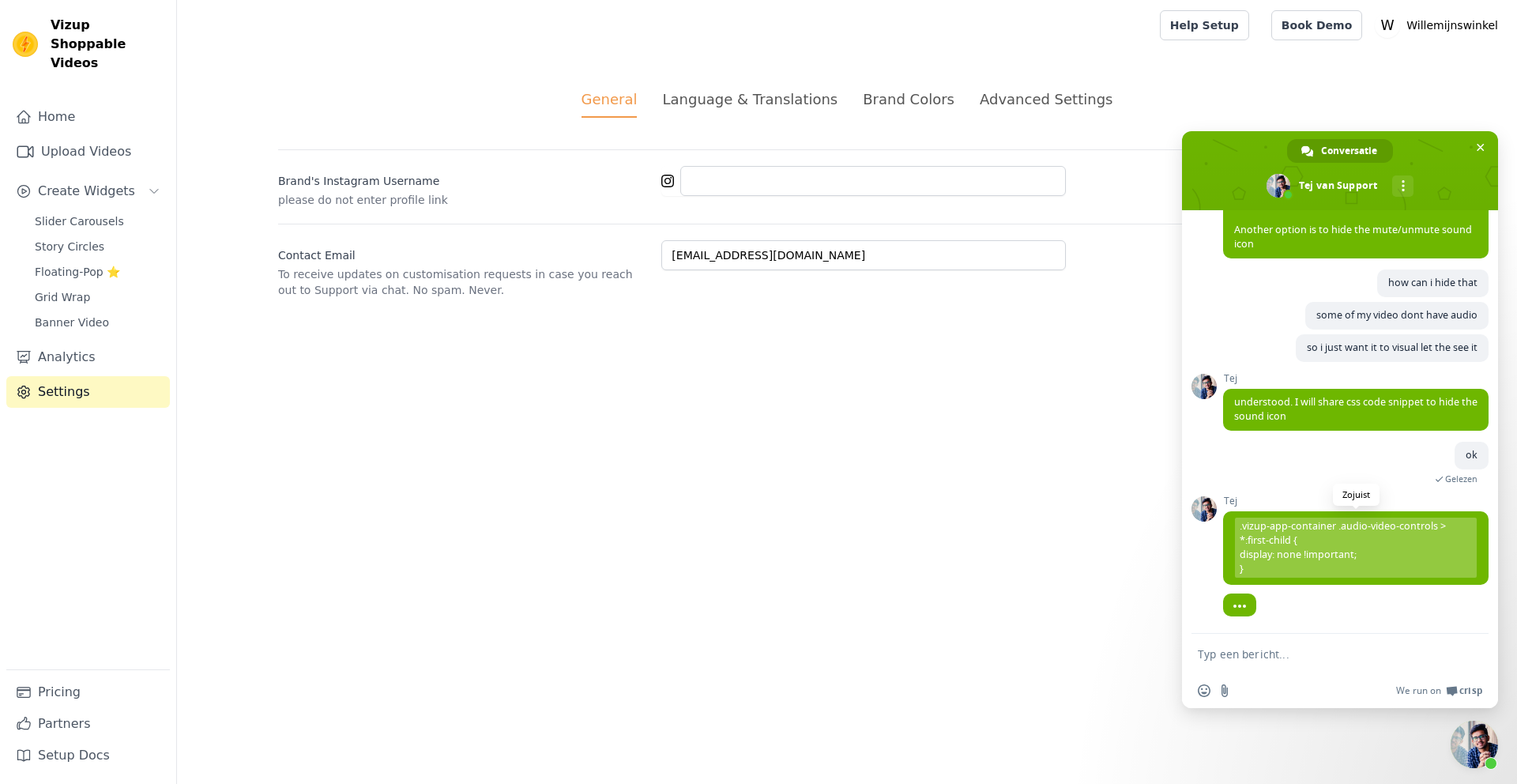
copy span ".vizup-app-container .audio-video-controls > *:first-child { display: none !imp…"
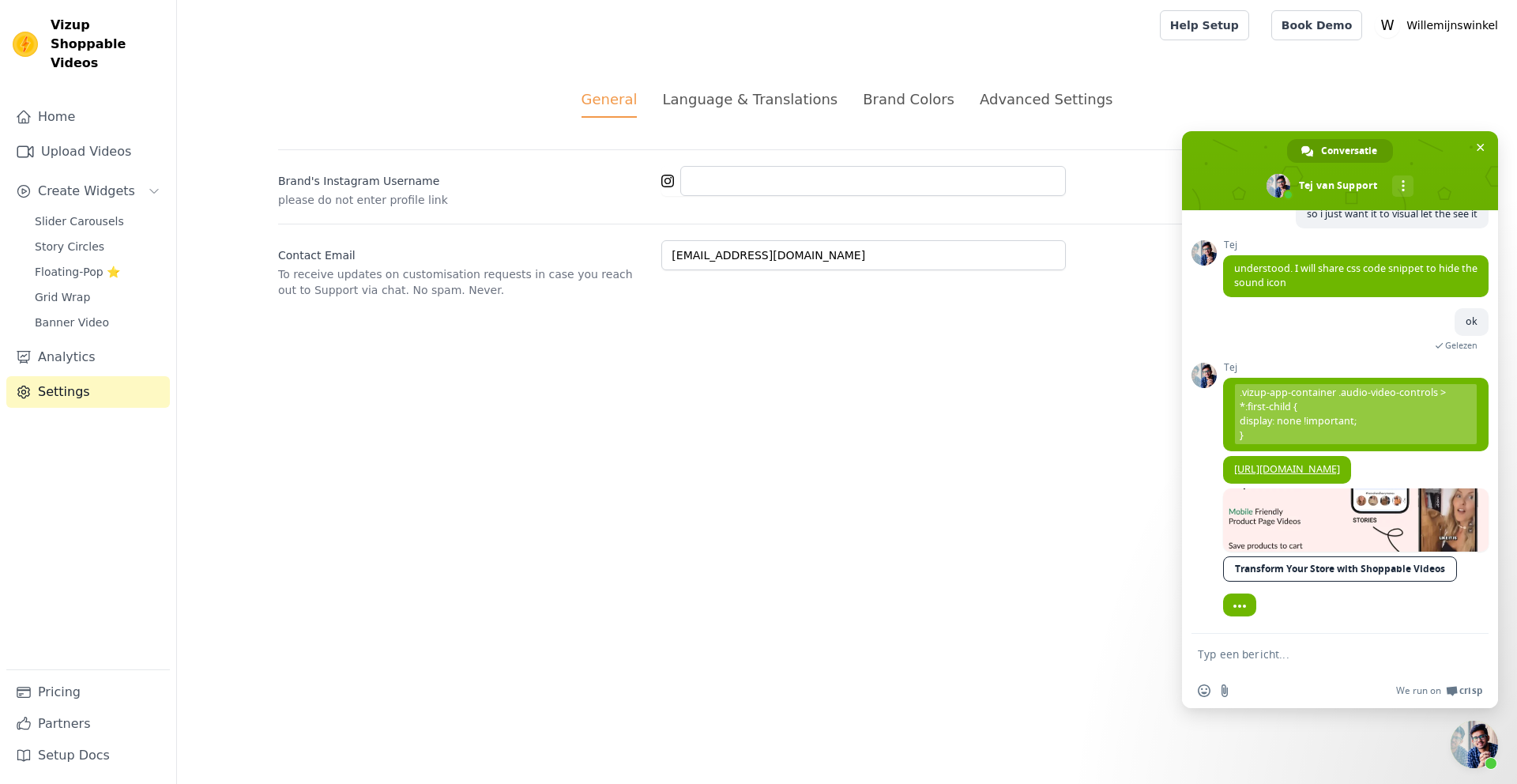
scroll to position [0, 0]
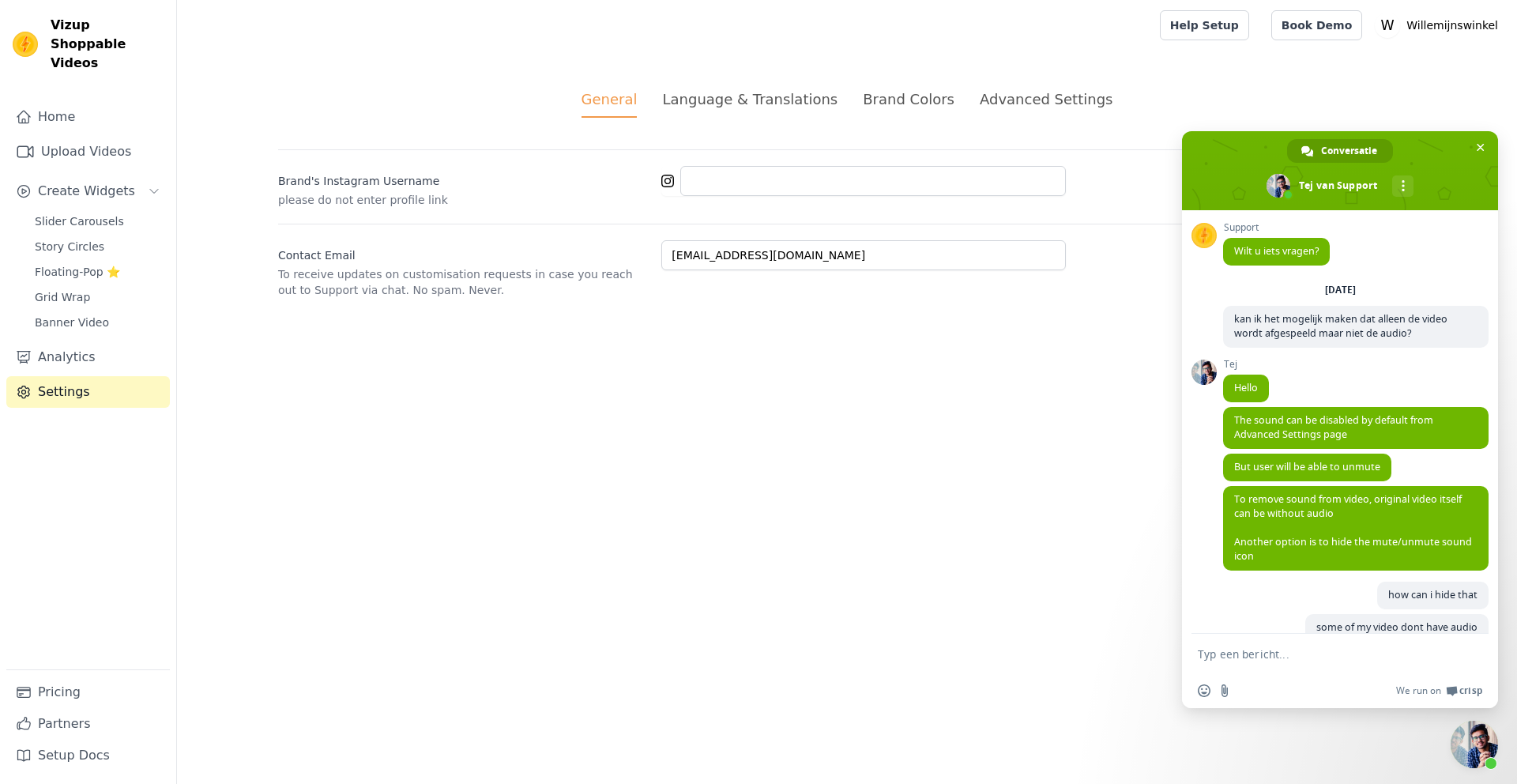
click at [1013, 101] on div "Advanced Settings" at bounding box center [1046, 99] width 133 height 21
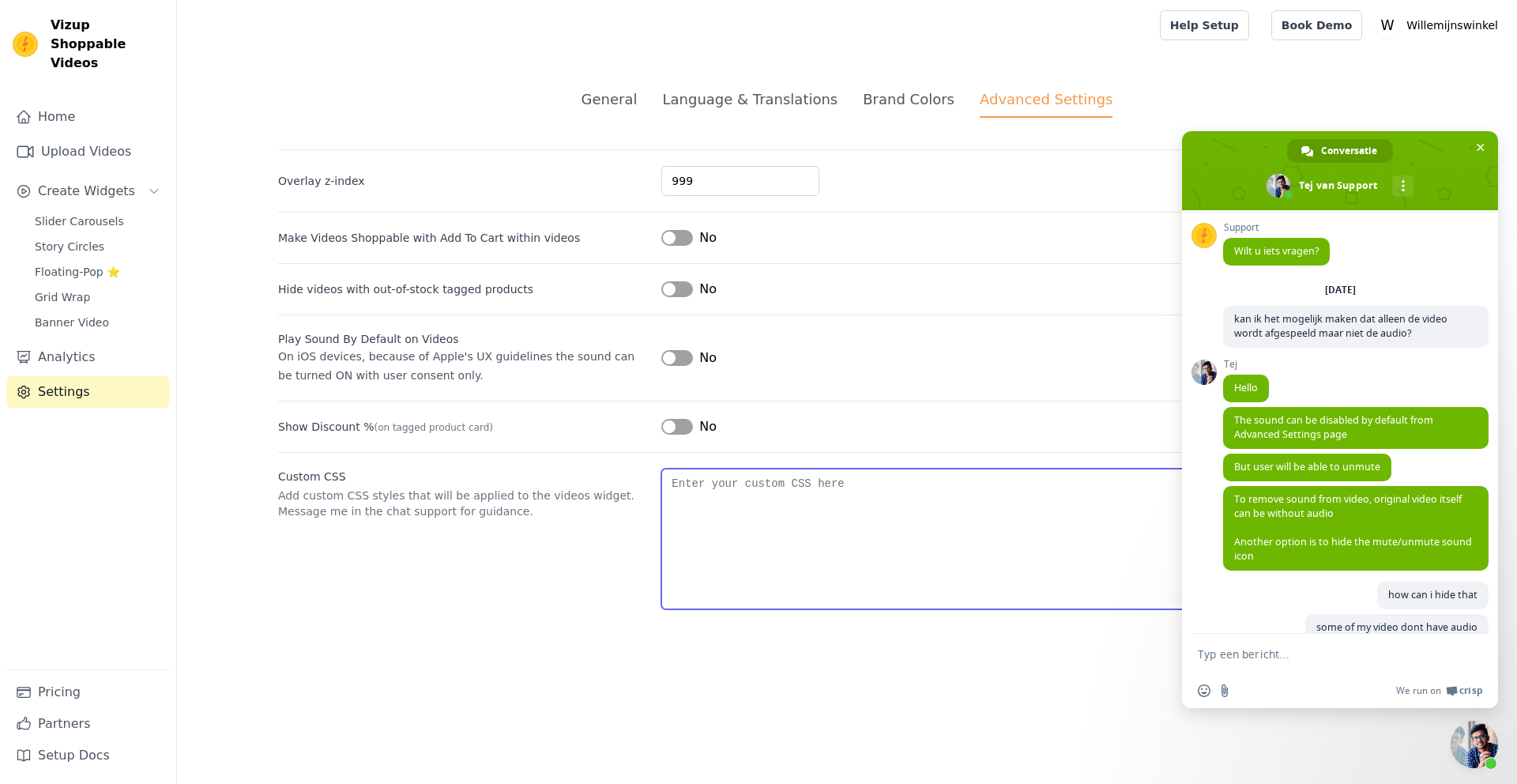
click at [696, 486] on textarea "Custom CSS" at bounding box center [1039, 538] width 755 height 140
paste textarea ".vizup-app-container .audio-video-controls > *:first-child { display: none !imp…"
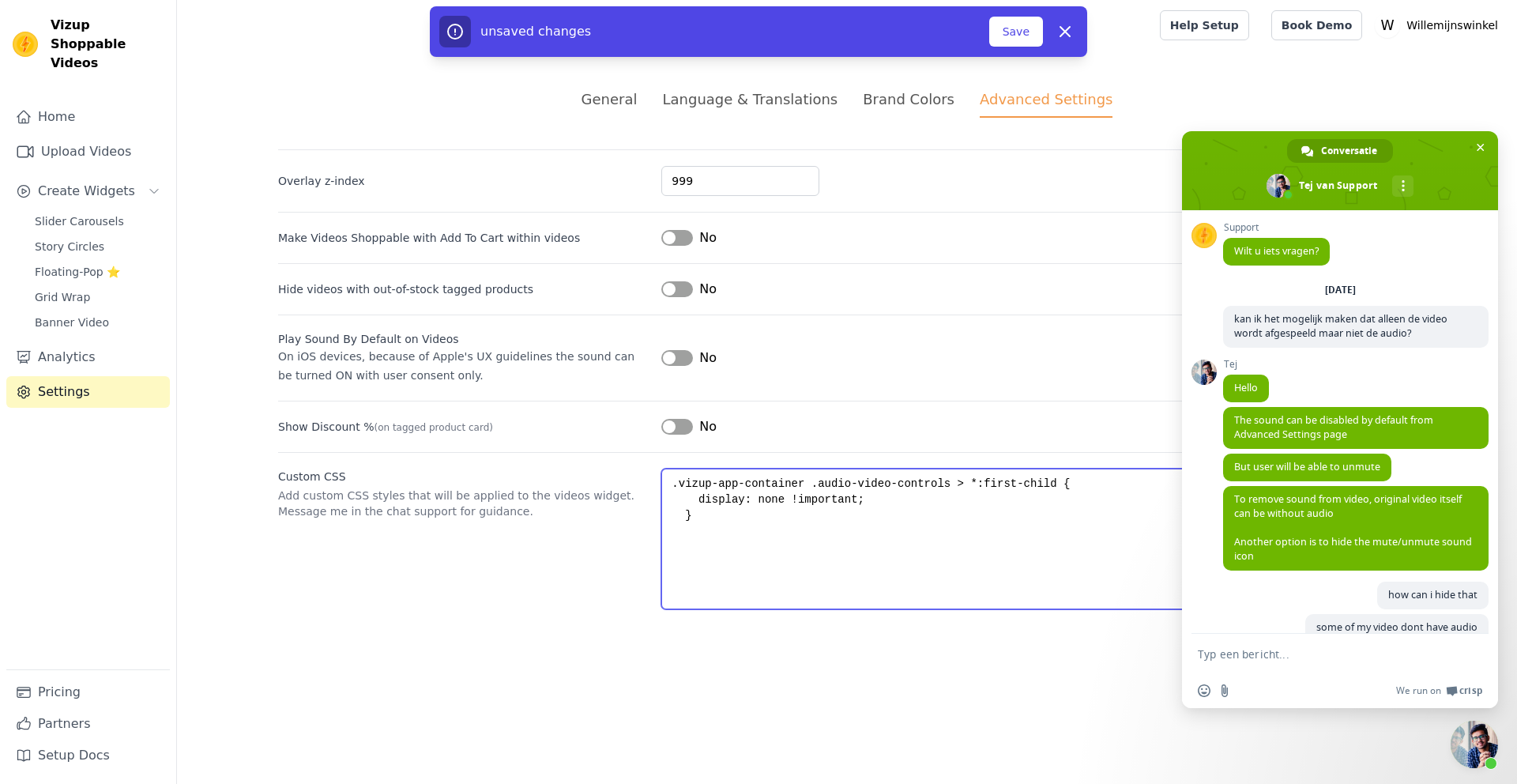
scroll to position [485, 0]
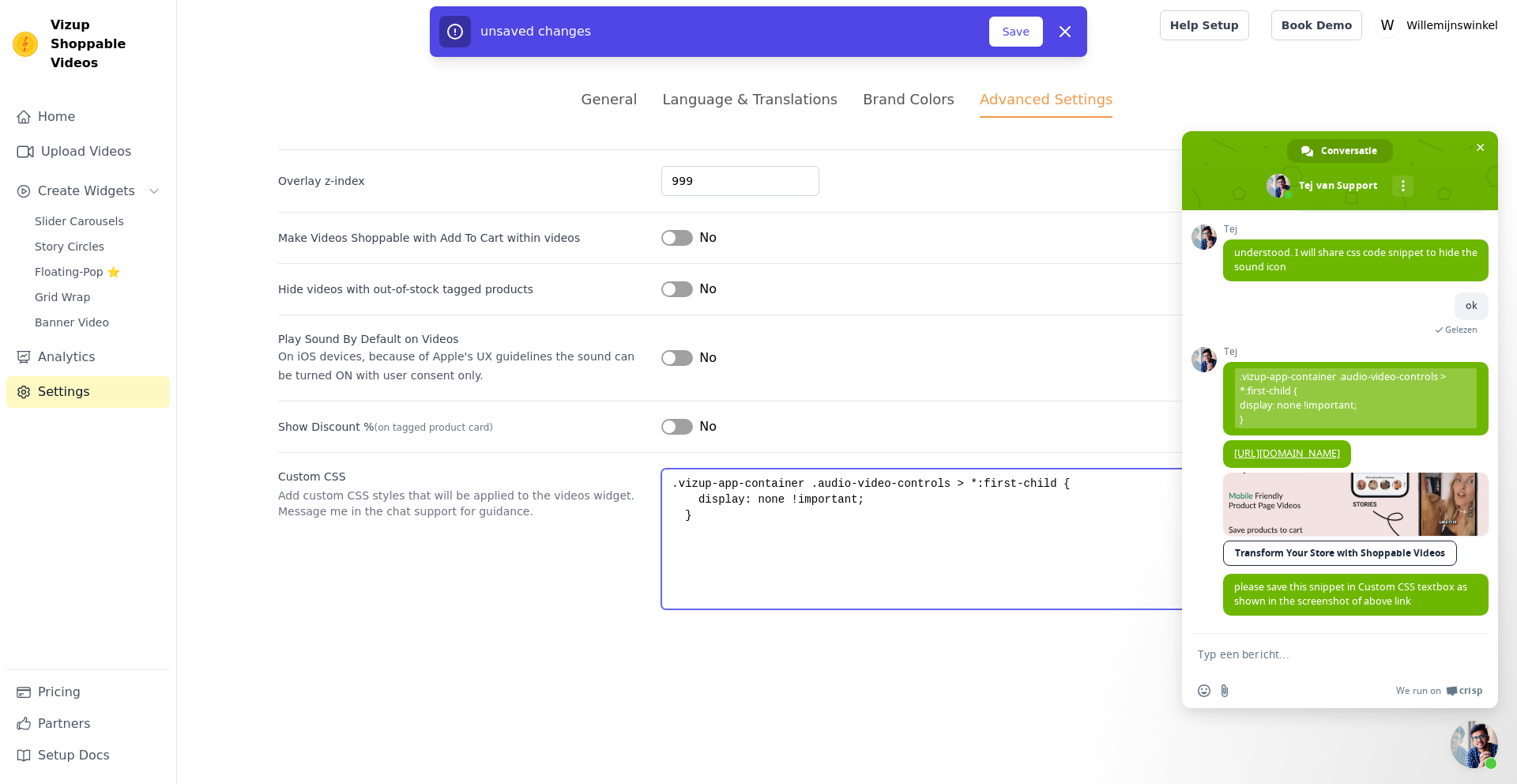
type textarea ".vizup-app-container .audio-video-controls > *:first-child { display: none !imp…"
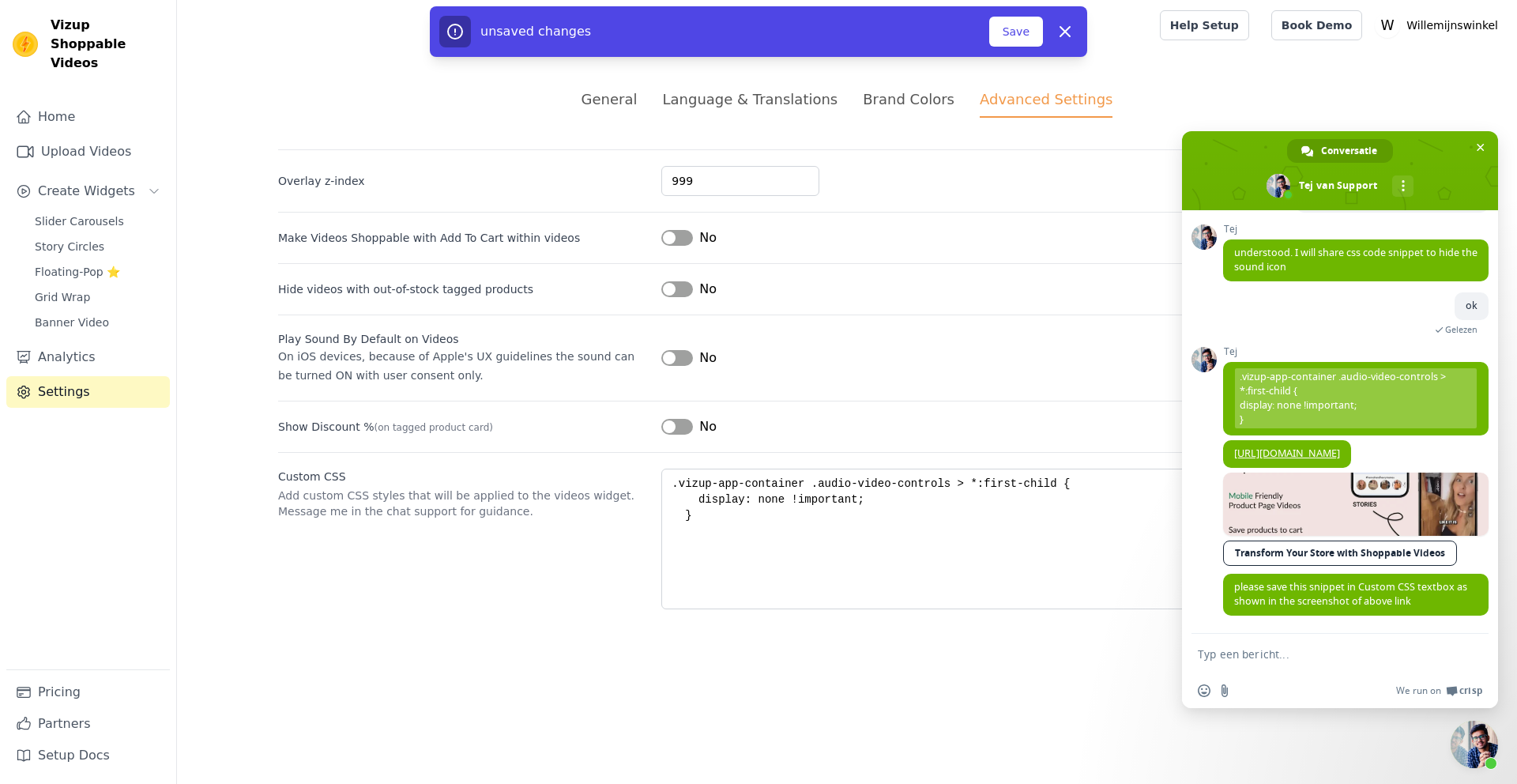
click at [1331, 511] on link at bounding box center [1355, 504] width 265 height 63
click at [1025, 34] on button "Save" at bounding box center [1016, 31] width 54 height 30
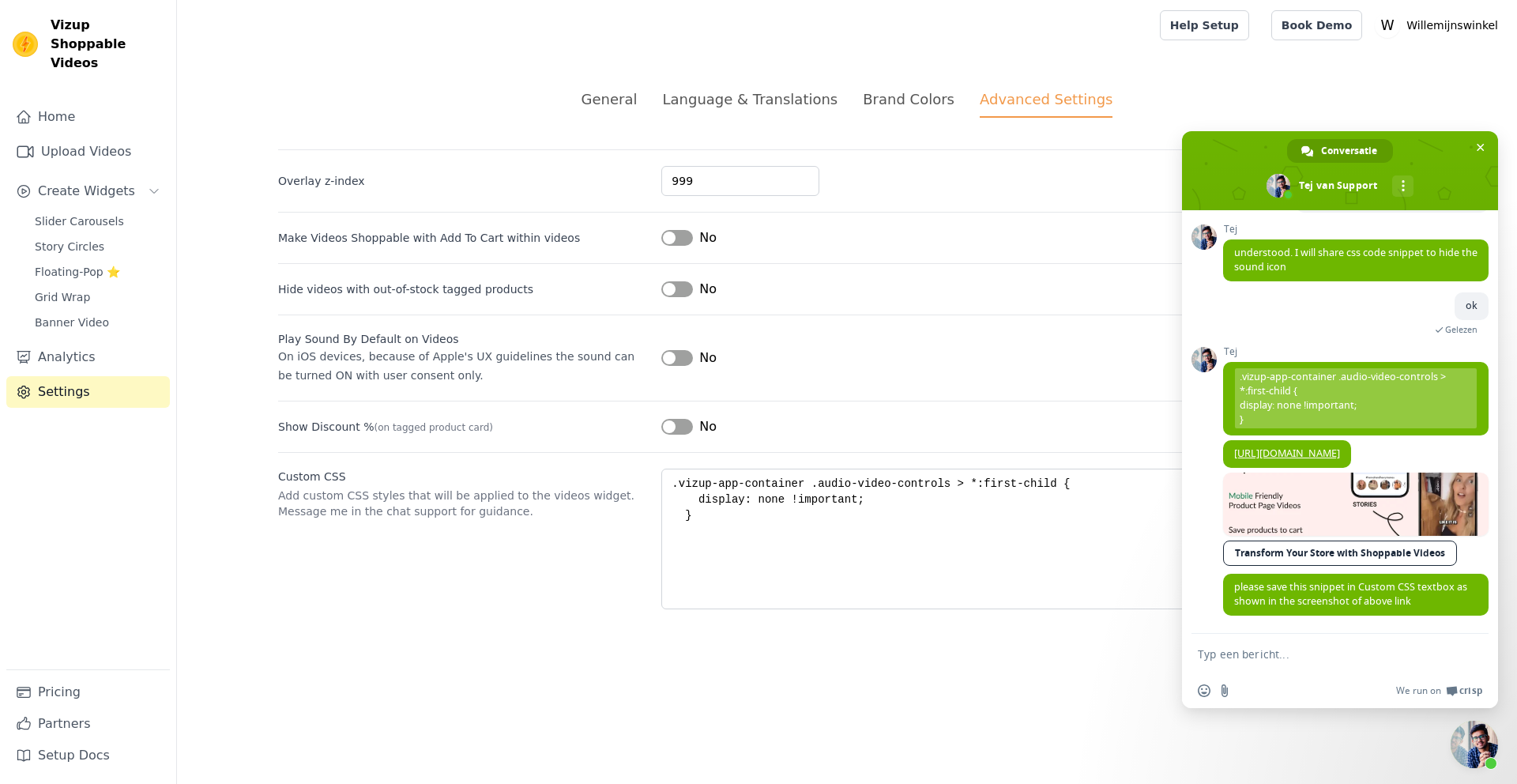
drag, startPoint x: 1289, startPoint y: 664, endPoint x: 1286, endPoint y: 650, distance: 14.3
click at [1288, 661] on form at bounding box center [1323, 655] width 250 height 43
click at [1285, 650] on textarea "Typ een bericht..." at bounding box center [1323, 654] width 250 height 15
type textarea "still have audio on some video's"
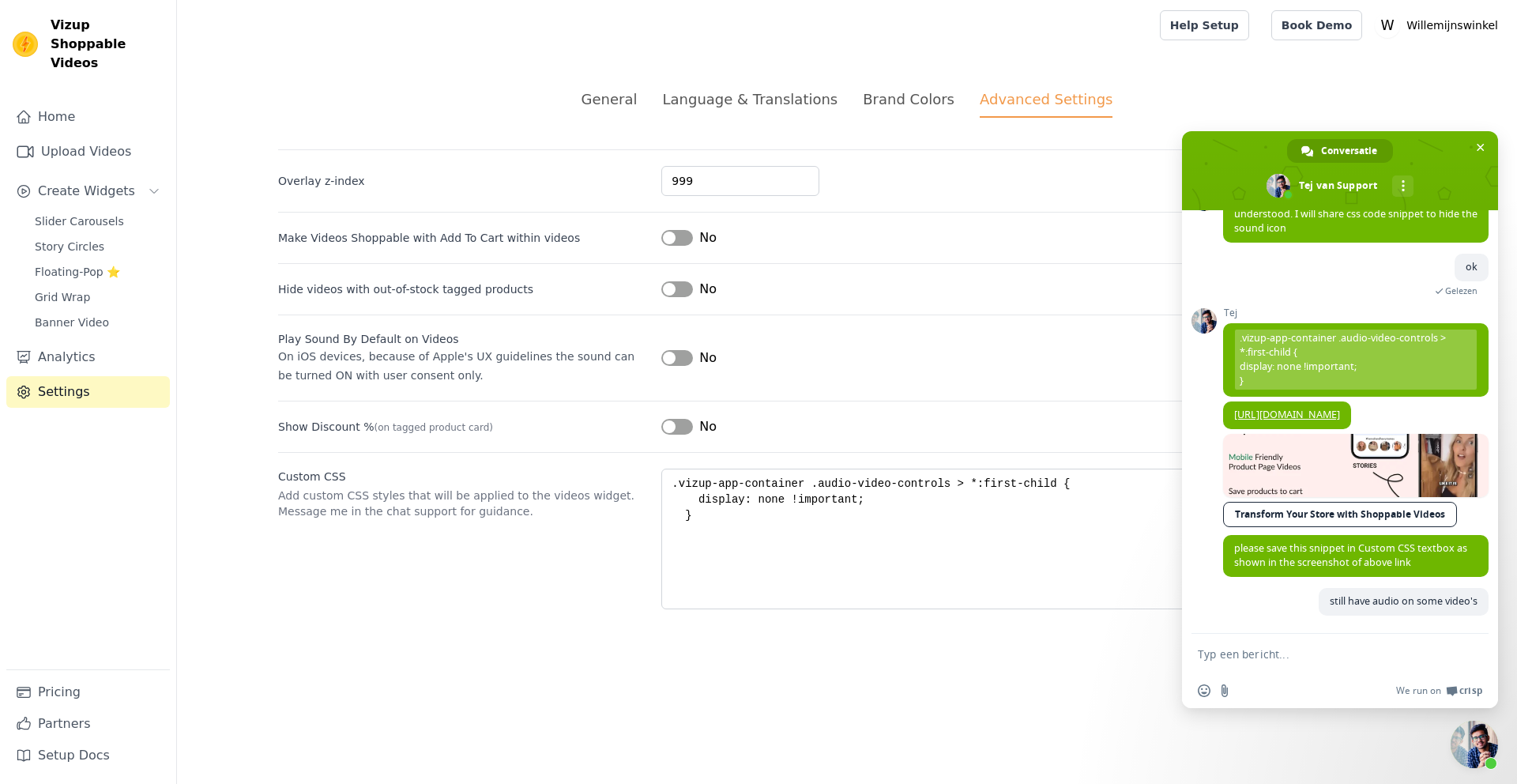
scroll to position [523, 0]
click at [1303, 654] on textarea "Typ een bericht..." at bounding box center [1323, 654] width 250 height 15
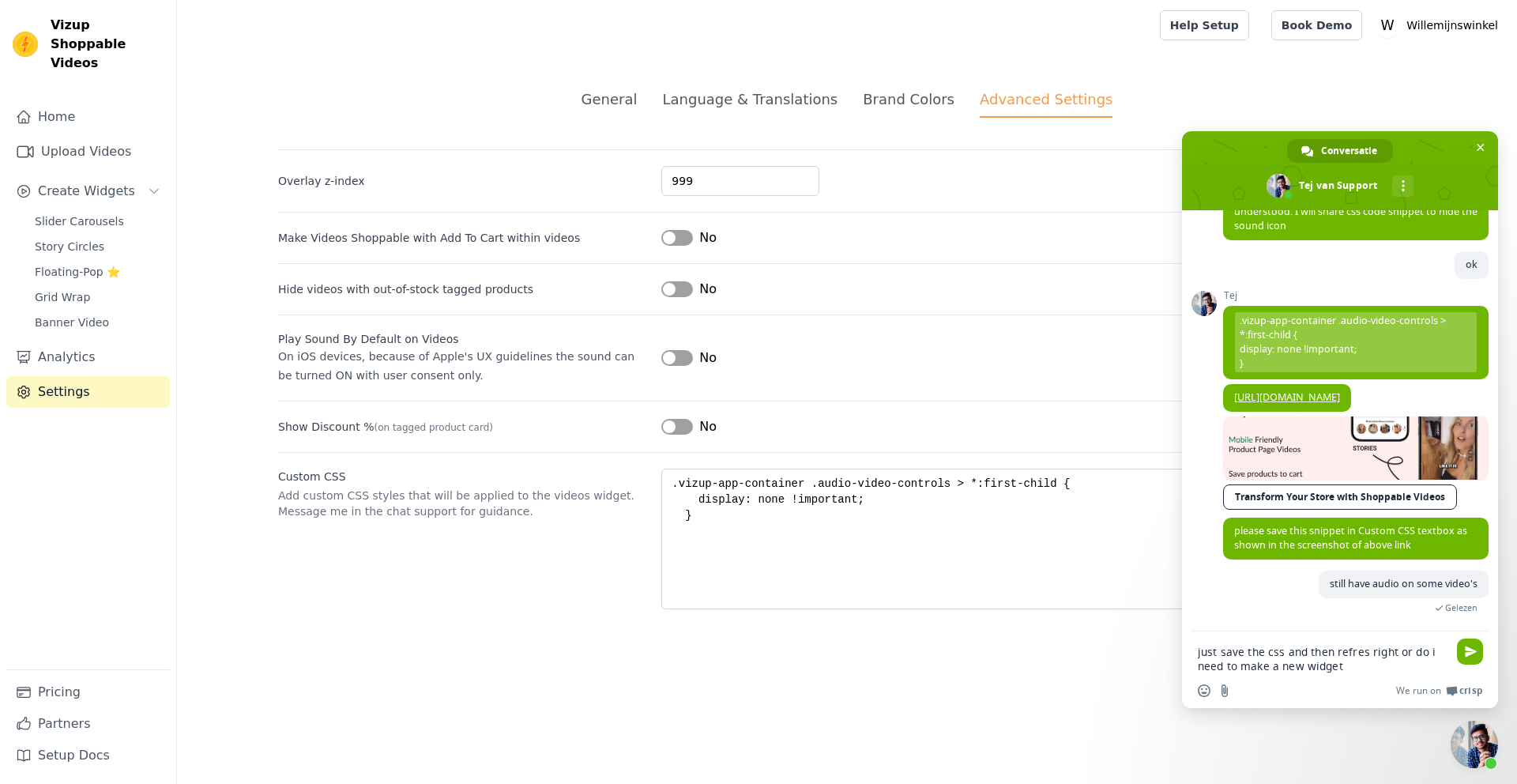
type textarea "just save the css and then refres right or do i need to make a new widget?"
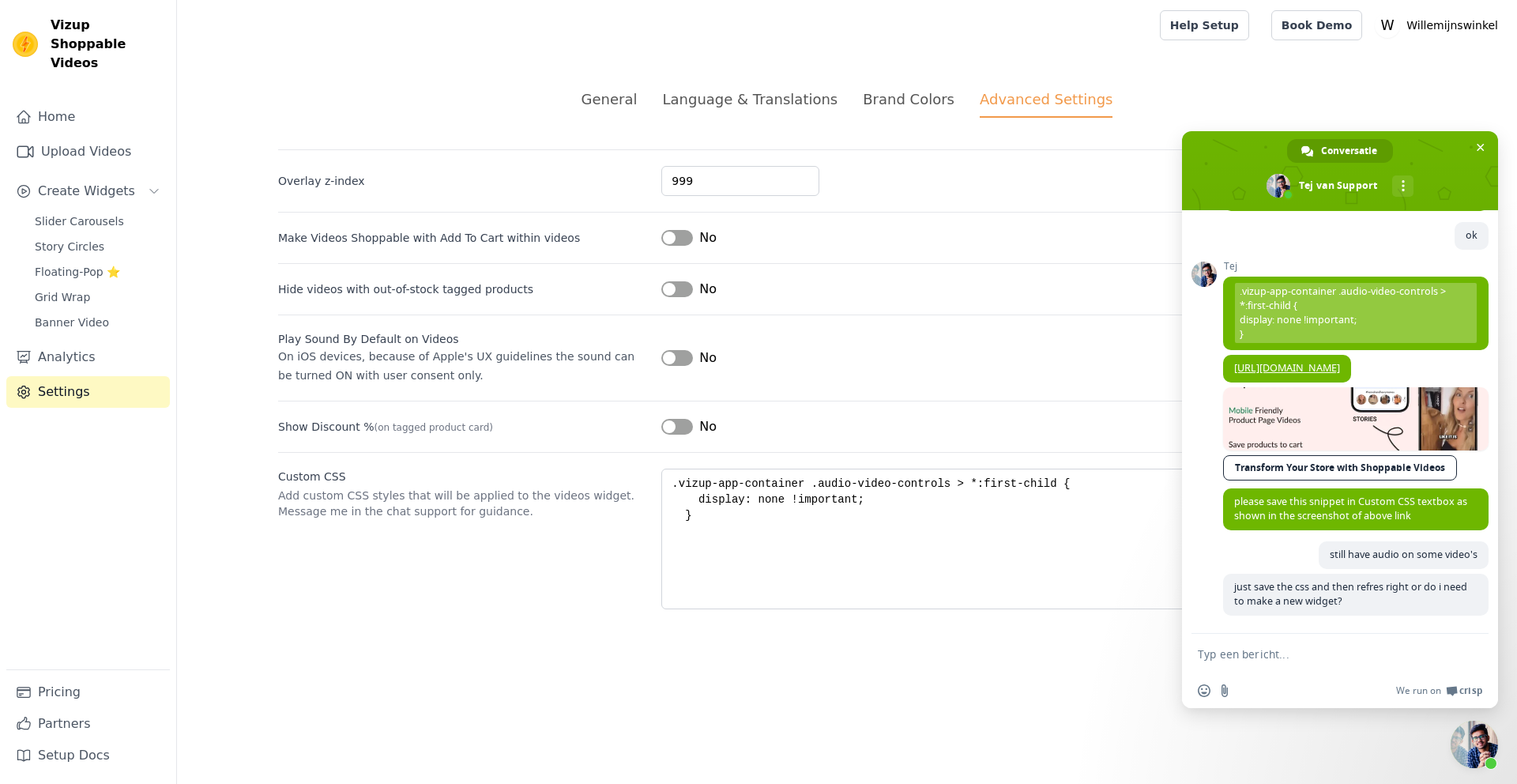
scroll to position [555, 0]
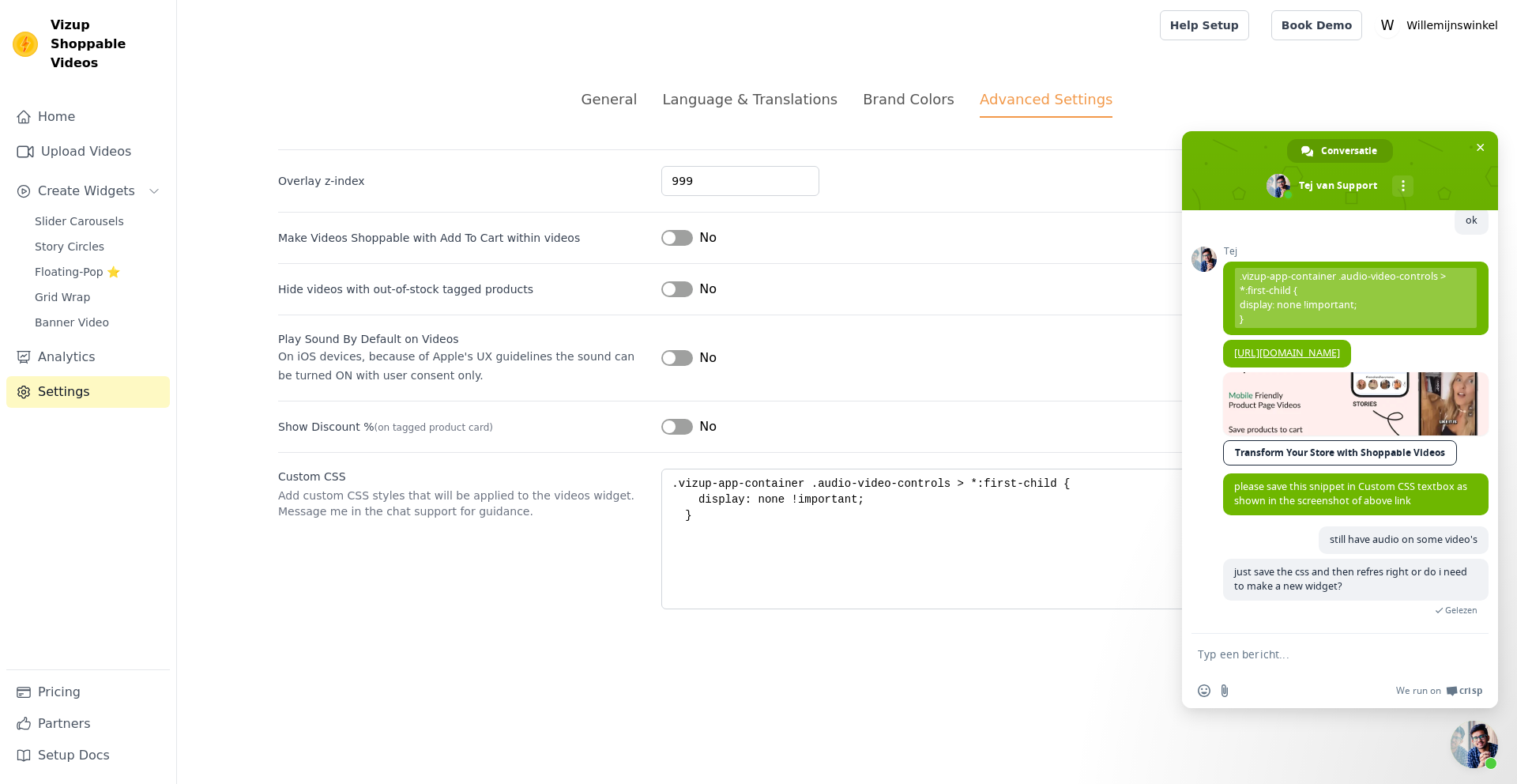
click at [624, 104] on div "General" at bounding box center [609, 99] width 56 height 21
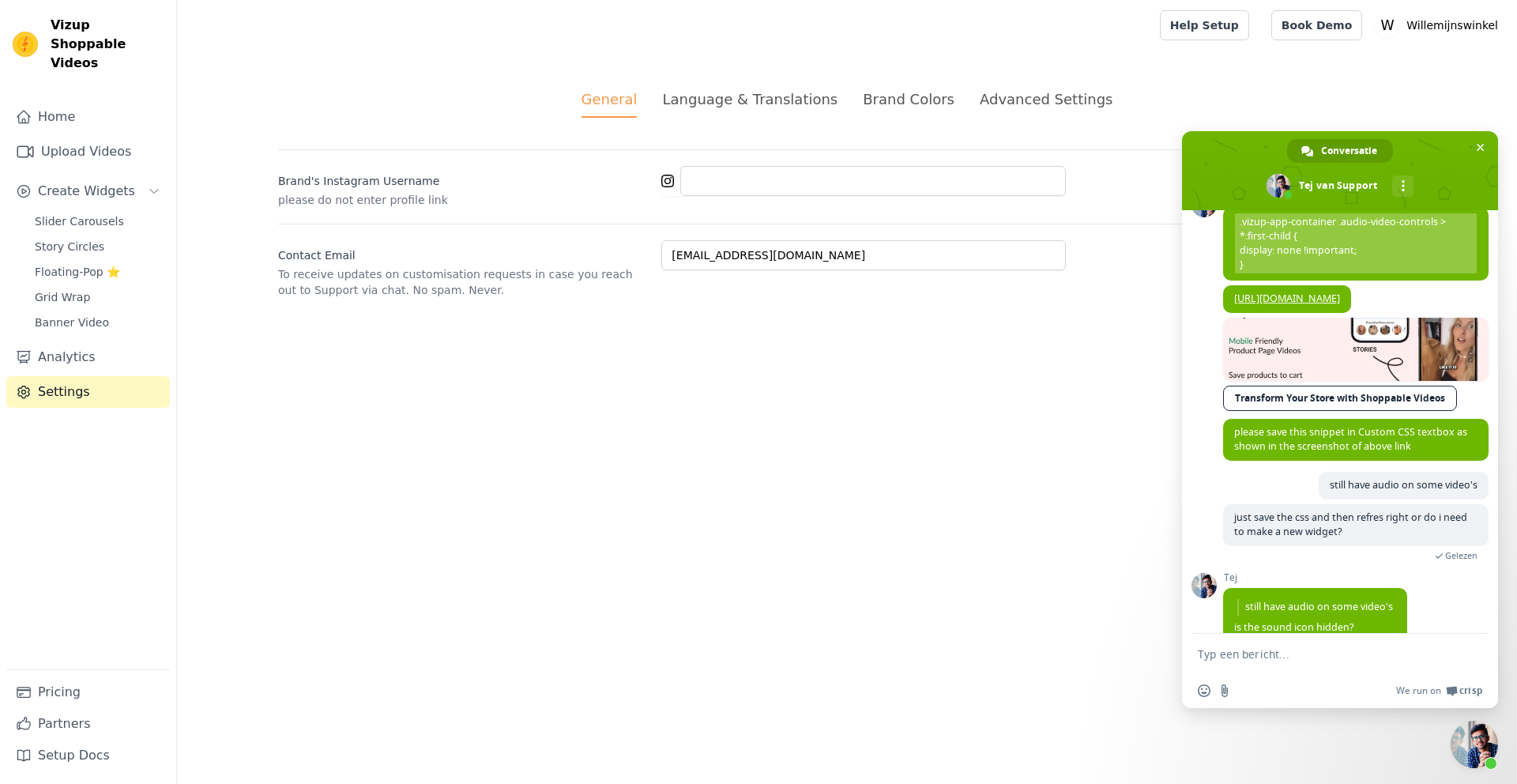
scroll to position [652, 0]
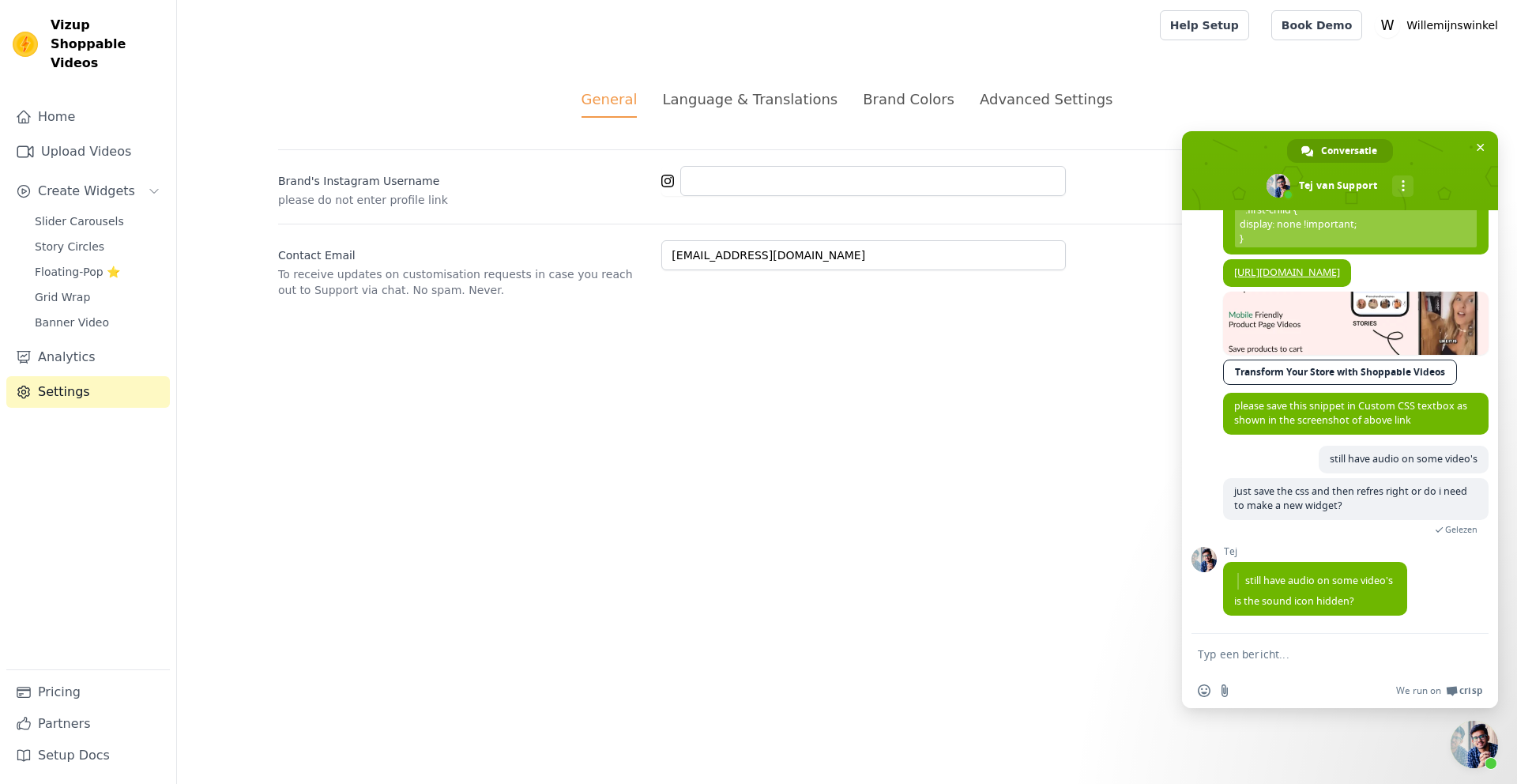
click at [1272, 666] on form at bounding box center [1323, 655] width 250 height 43
drag, startPoint x: 1266, startPoint y: 659, endPoint x: 1254, endPoint y: 653, distance: 13.4
click at [1264, 658] on textarea "Typ een bericht..." at bounding box center [1323, 654] width 250 height 15
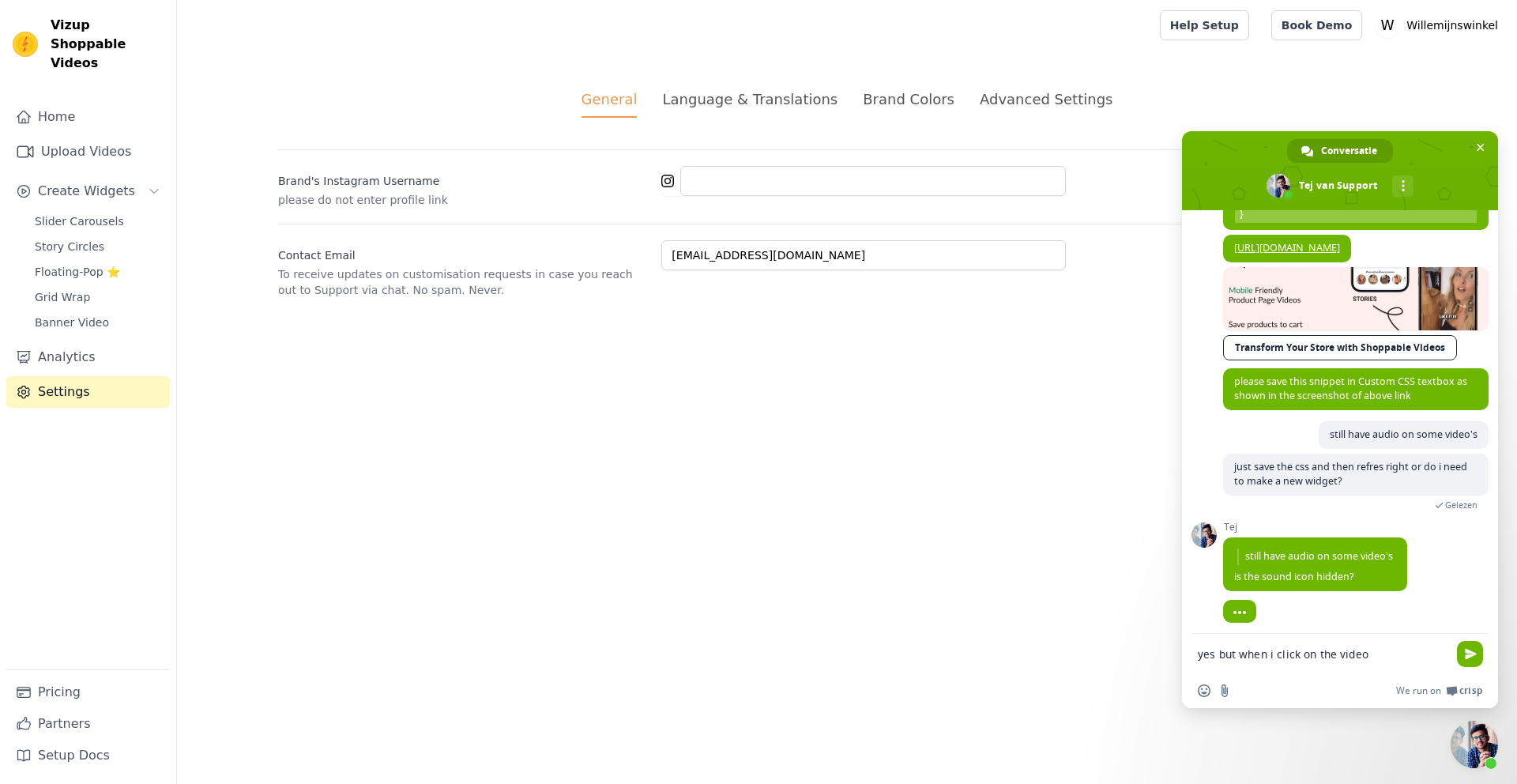
scroll to position [683, 0]
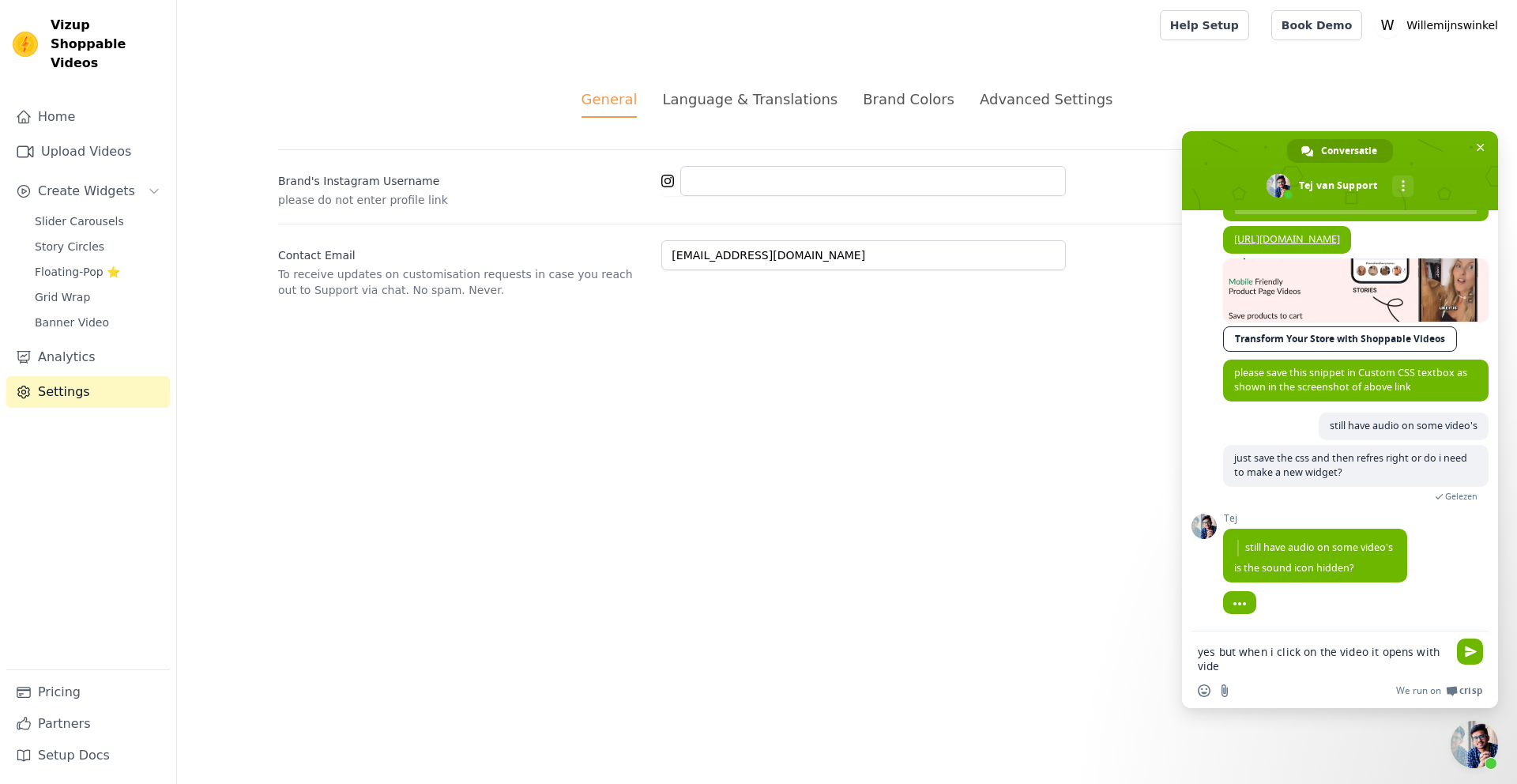
type textarea "yes but when i click on the video it opens with video"
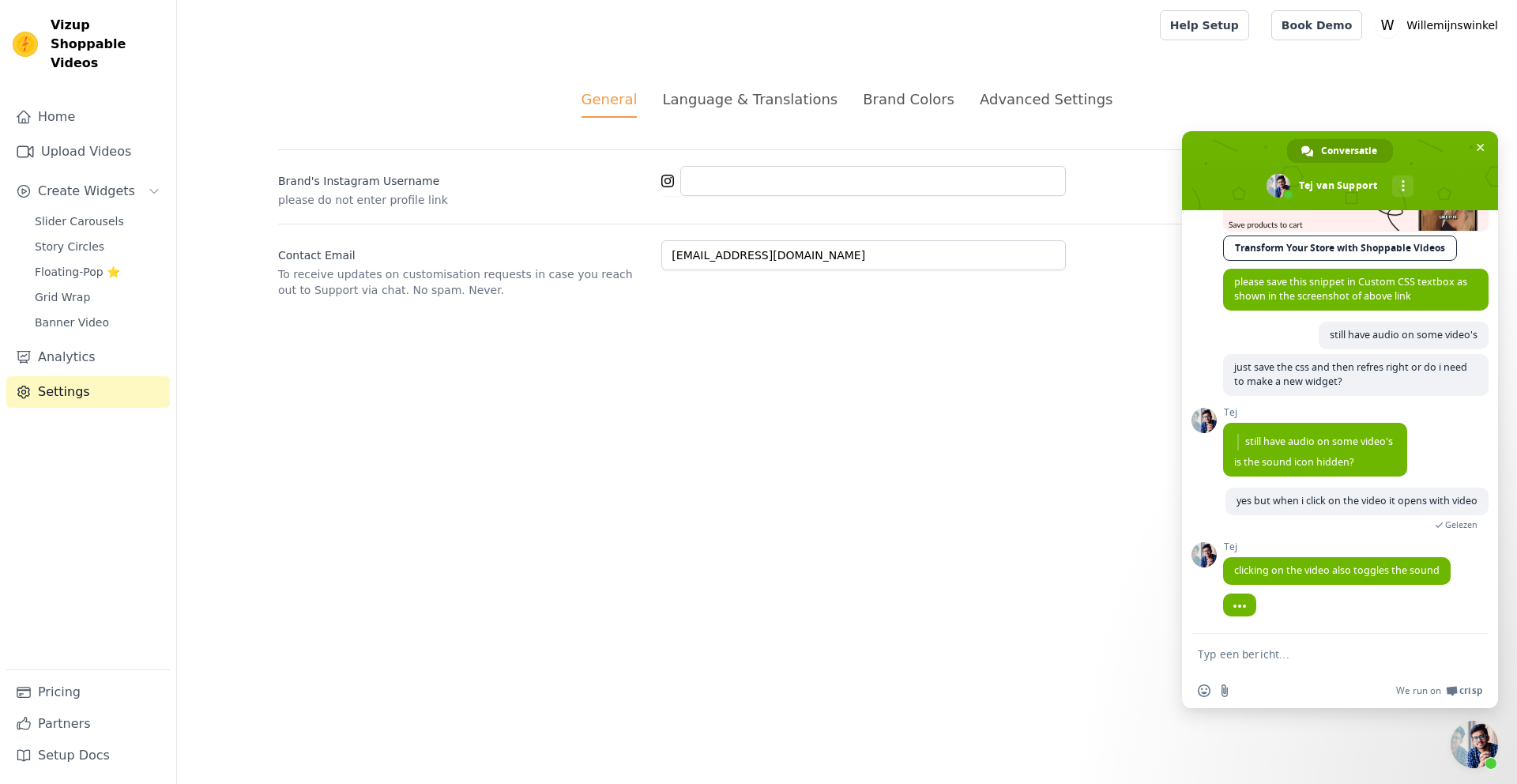
scroll to position [790, 0]
click at [1239, 657] on textarea "Typ een bericht..." at bounding box center [1323, 654] width 250 height 15
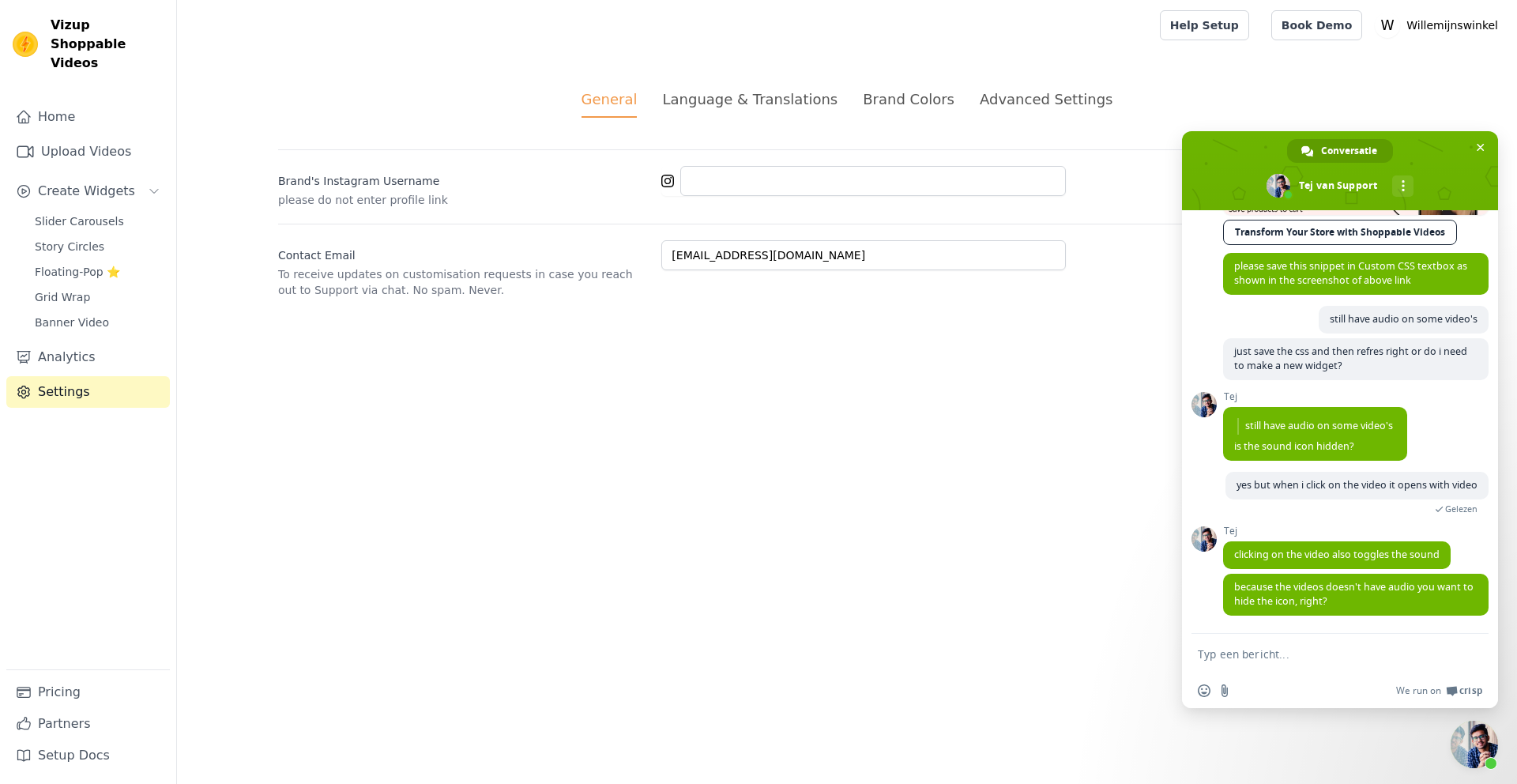
scroll to position [808, 0]
click at [1241, 658] on textarea "Typ een bericht..." at bounding box center [1323, 654] width 250 height 15
type textarea "yes but one has audio"
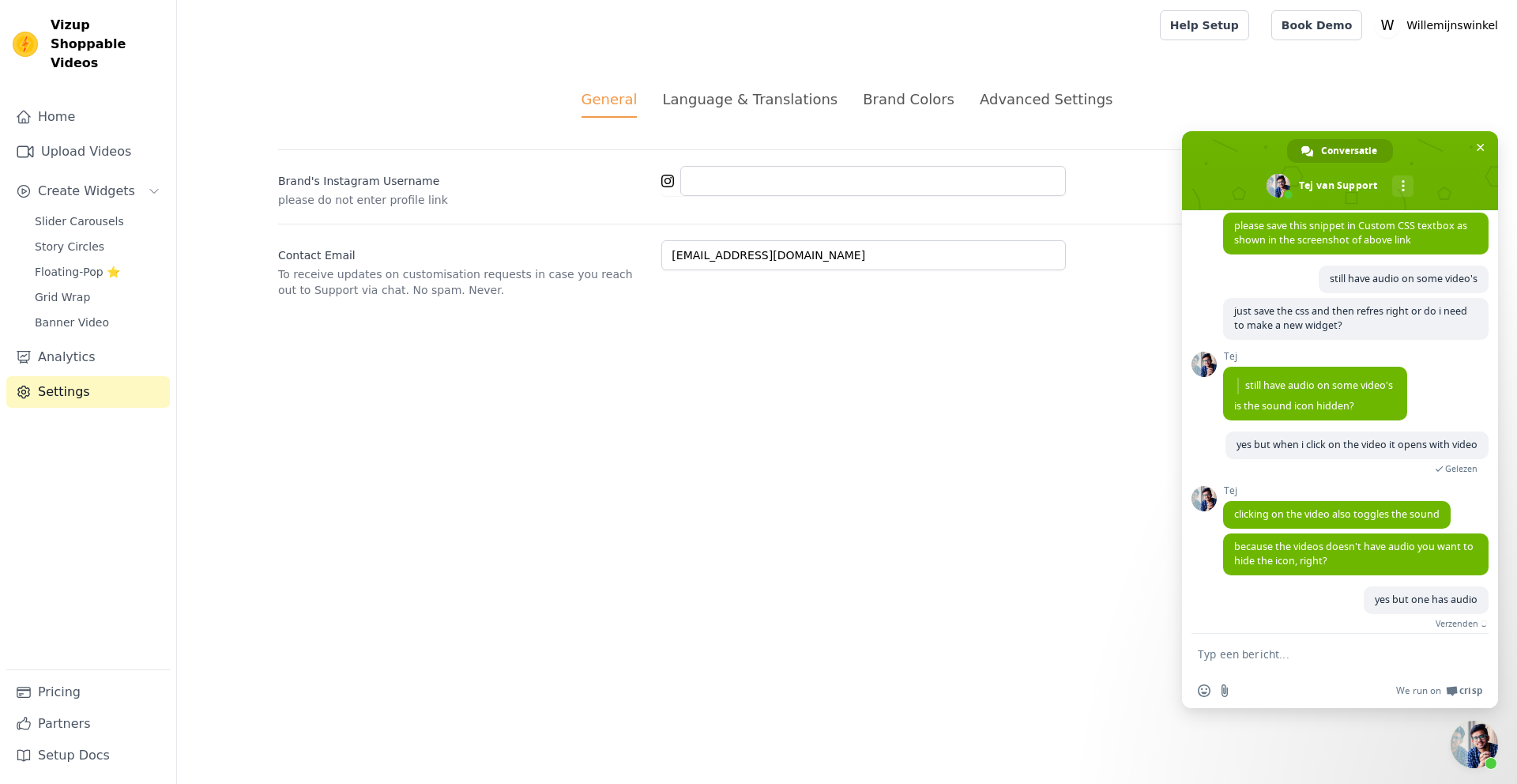
scroll to position [847, 0]
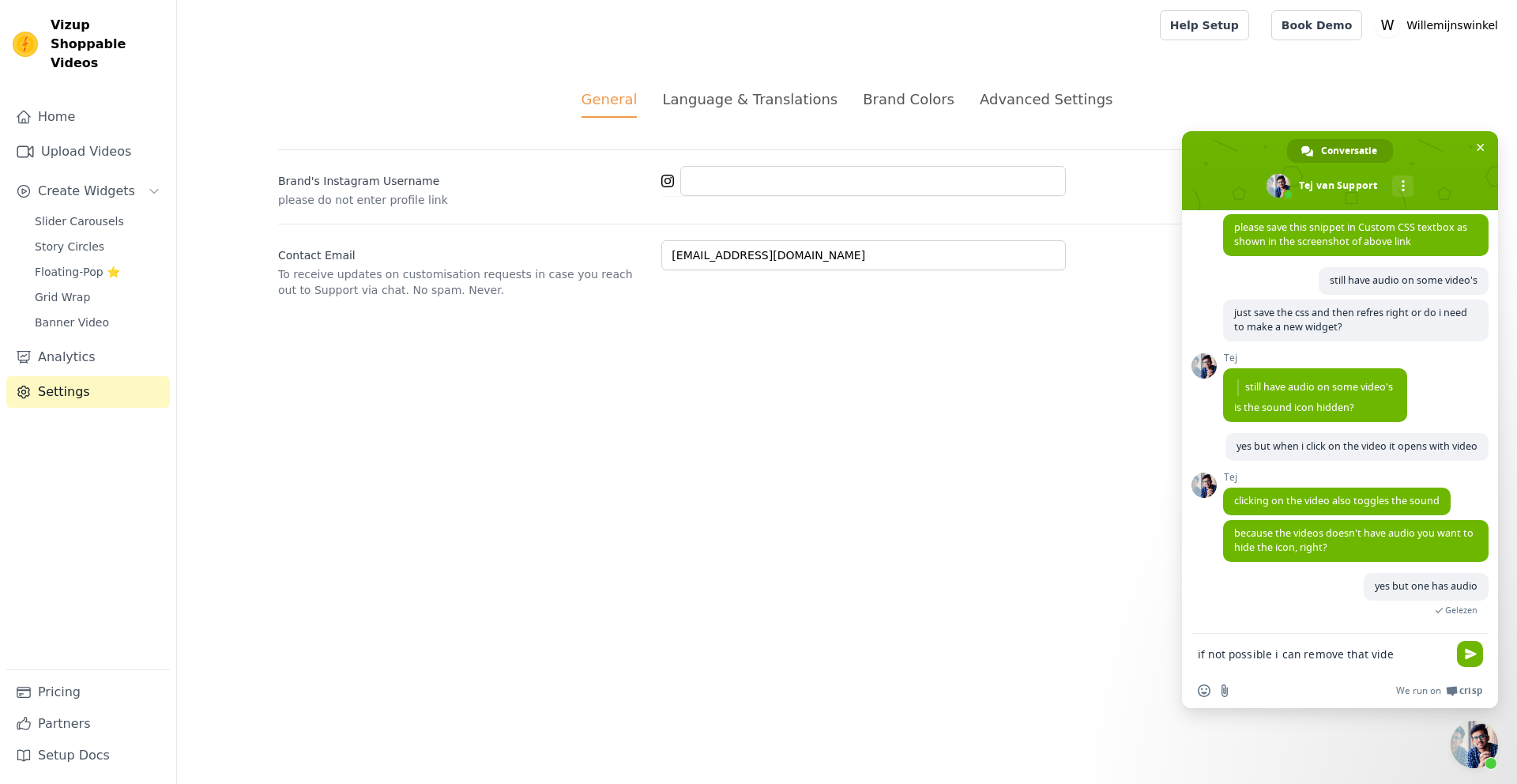
type textarea "if not possible i can remove that video"
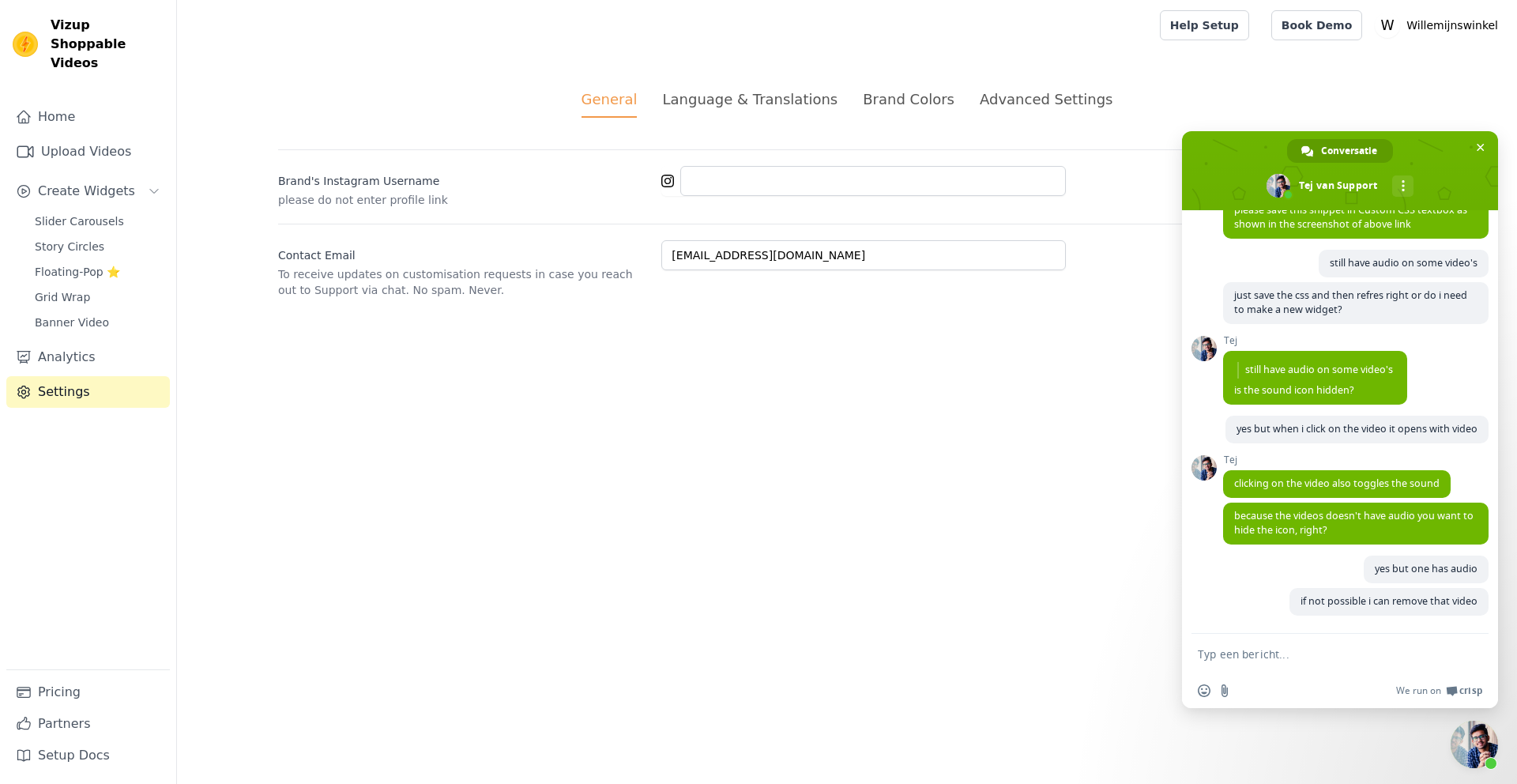
scroll to position [864, 0]
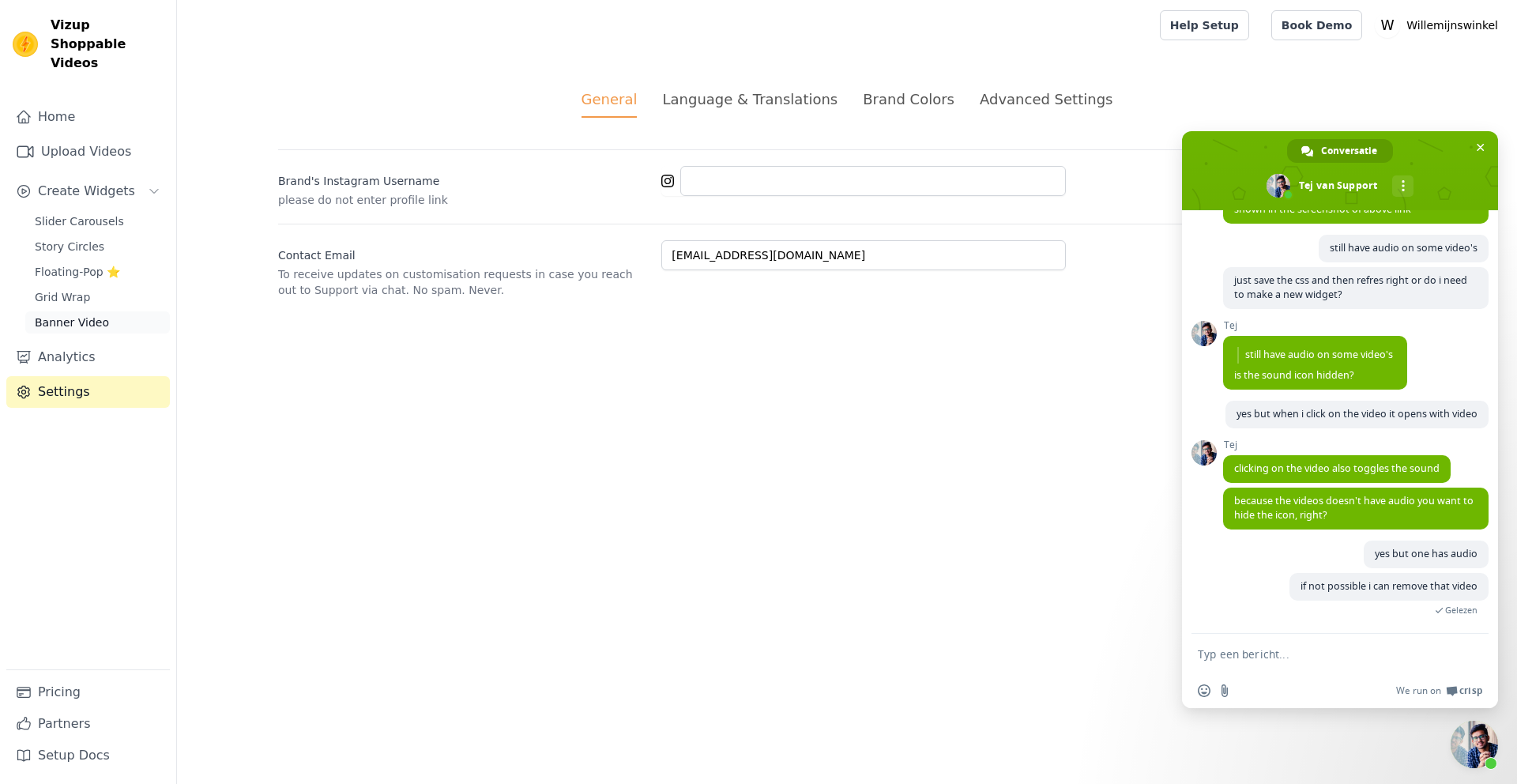
click at [67, 314] on span "Banner Video" at bounding box center [72, 321] width 75 height 15
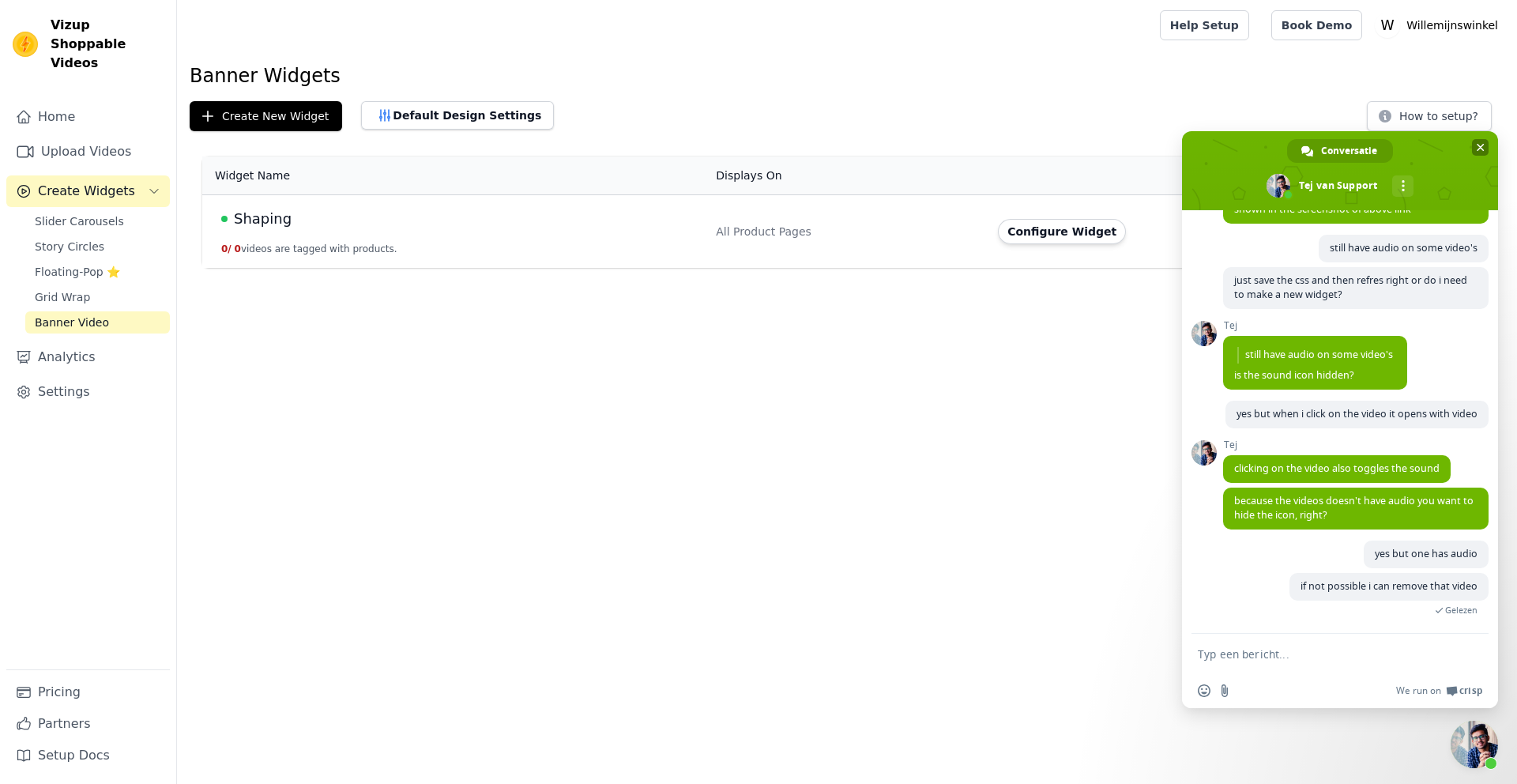
click at [1484, 144] on span "Chat sluiten" at bounding box center [1480, 148] width 8 height 8
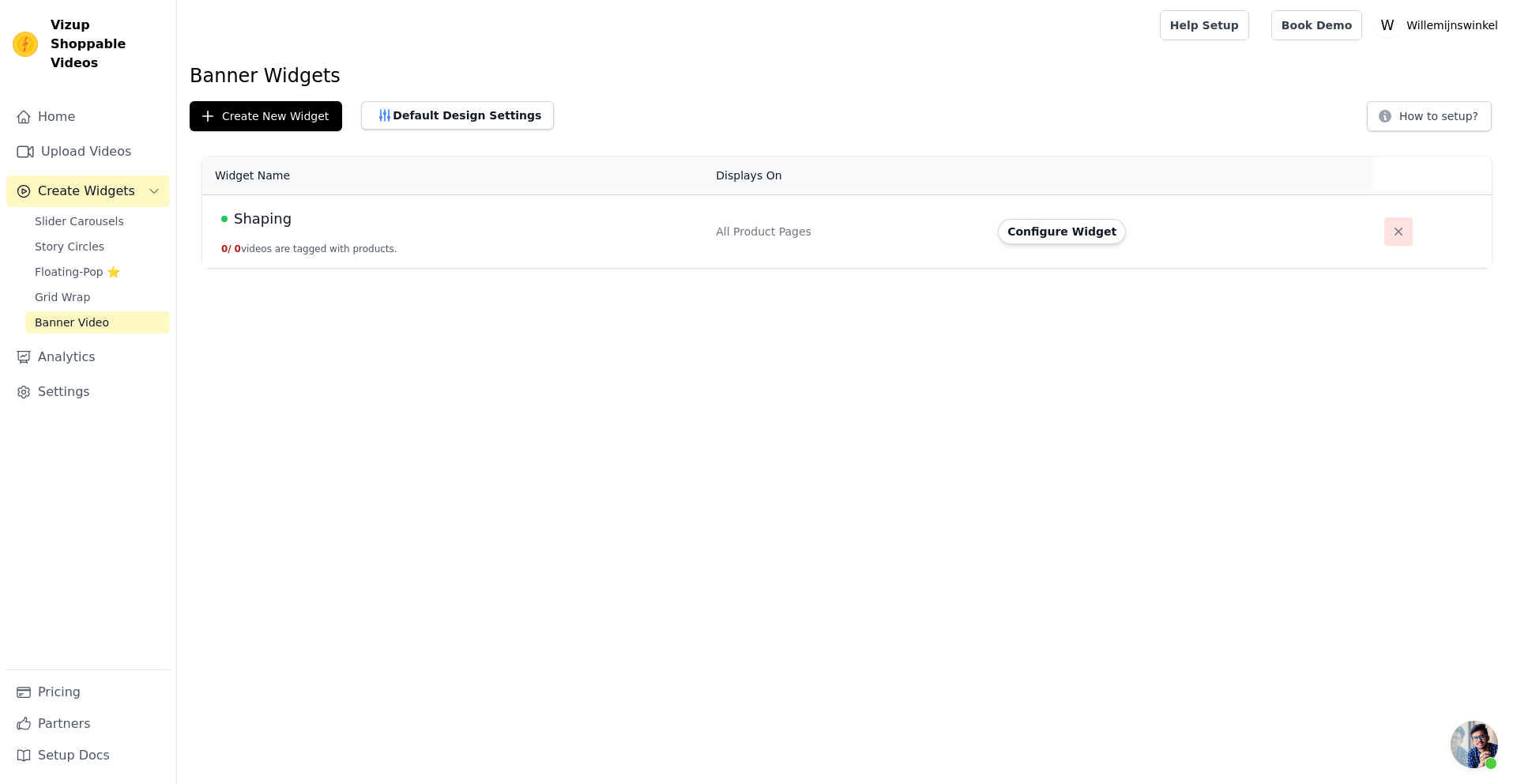
click at [1394, 231] on icon "button" at bounding box center [1398, 231] width 8 height 8
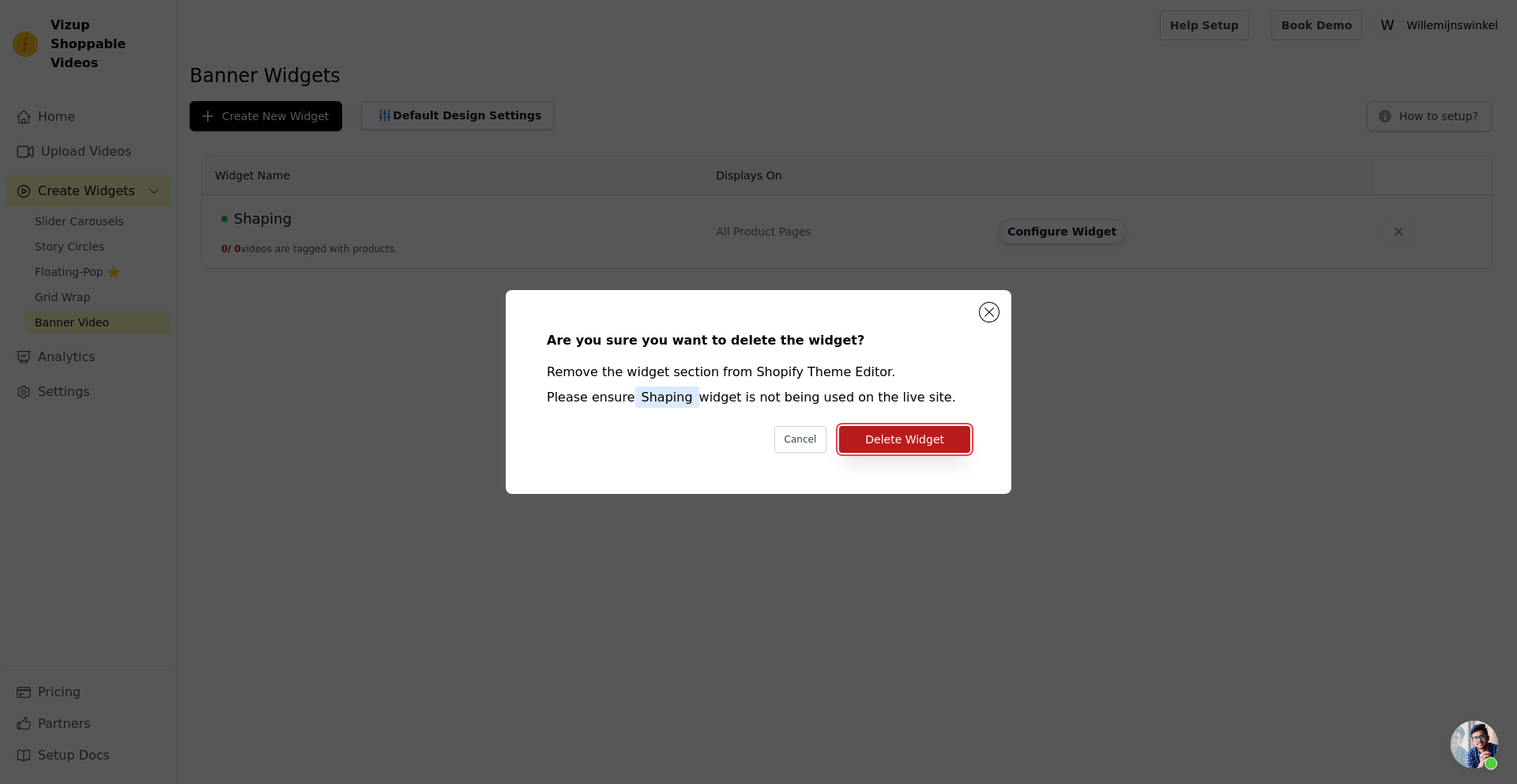
scroll to position [910, 0]
click at [868, 444] on button "Delete Widget" at bounding box center [905, 439] width 131 height 27
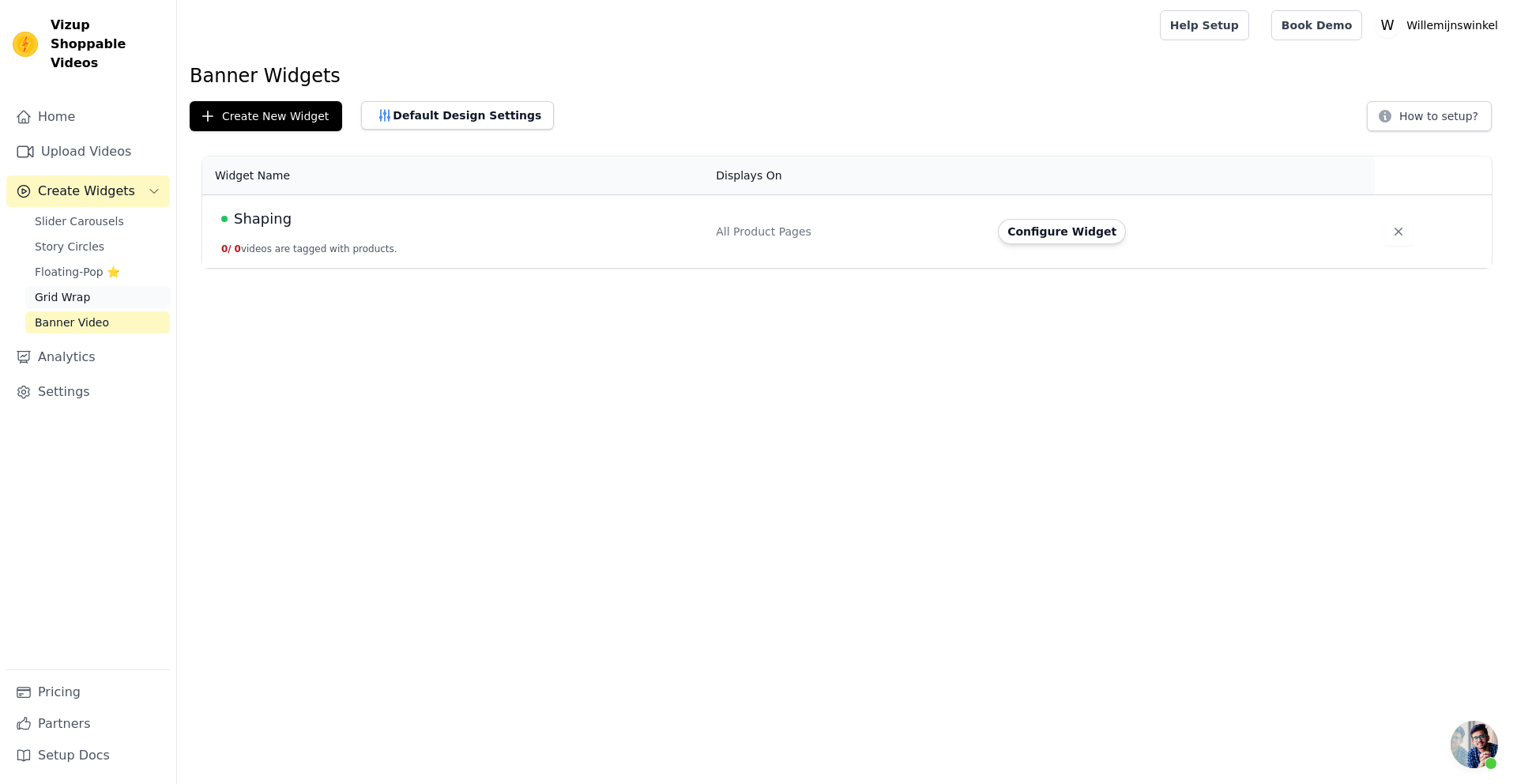
click at [73, 289] on span "Grid Wrap" at bounding box center [62, 296] width 55 height 15
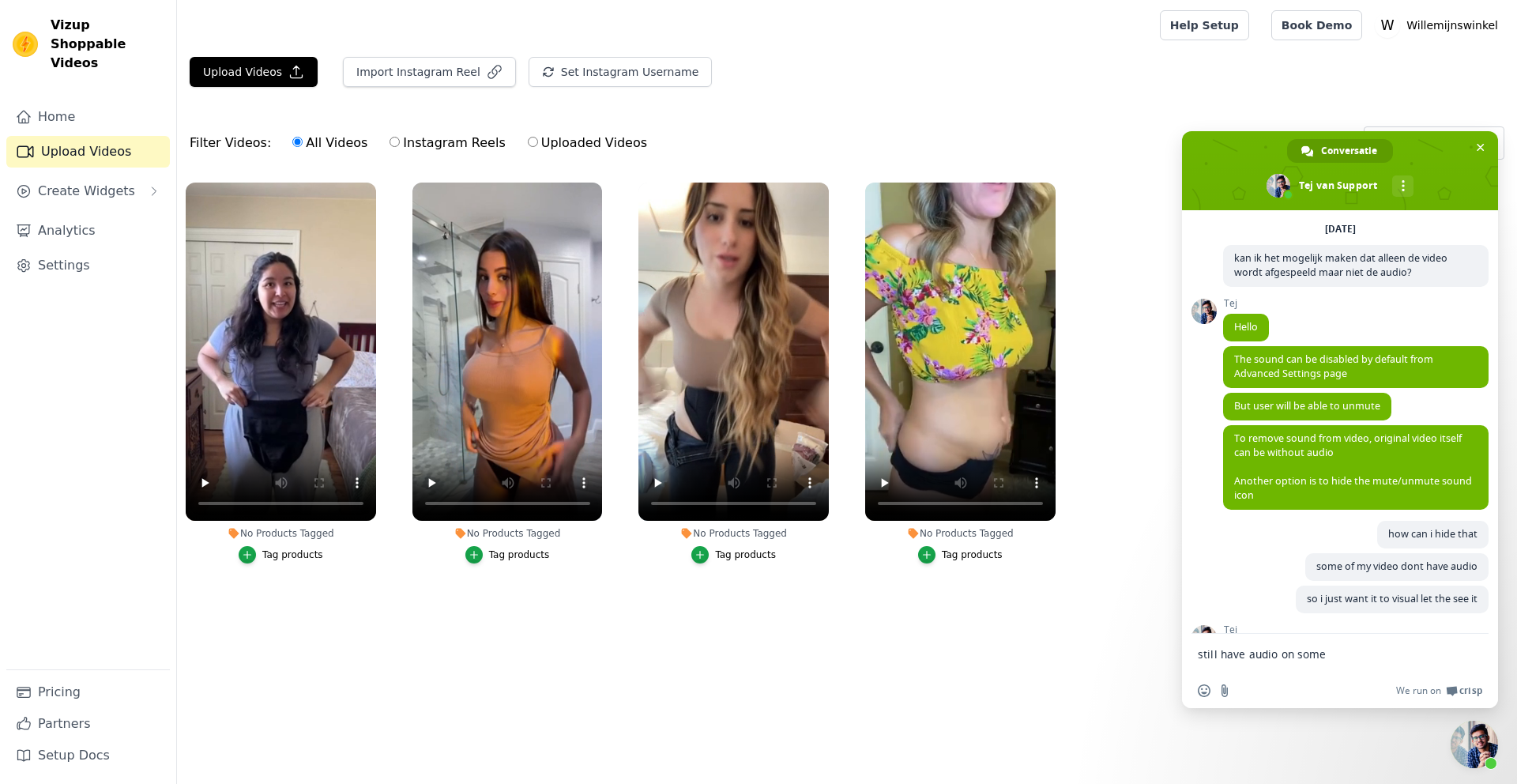
type textarea "still have audio on some video"
type textarea "yes but one has audio"
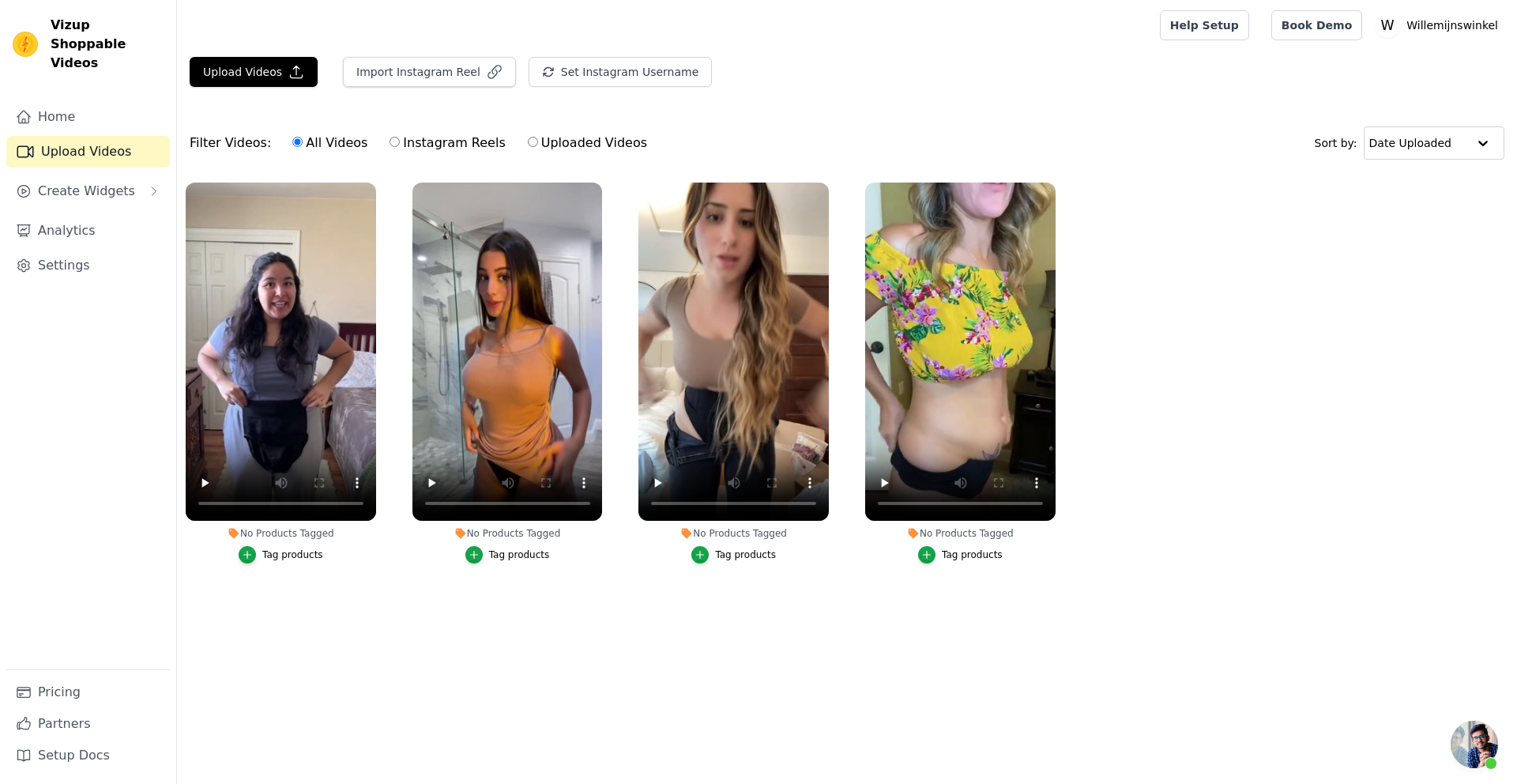
scroll to position [1036, 0]
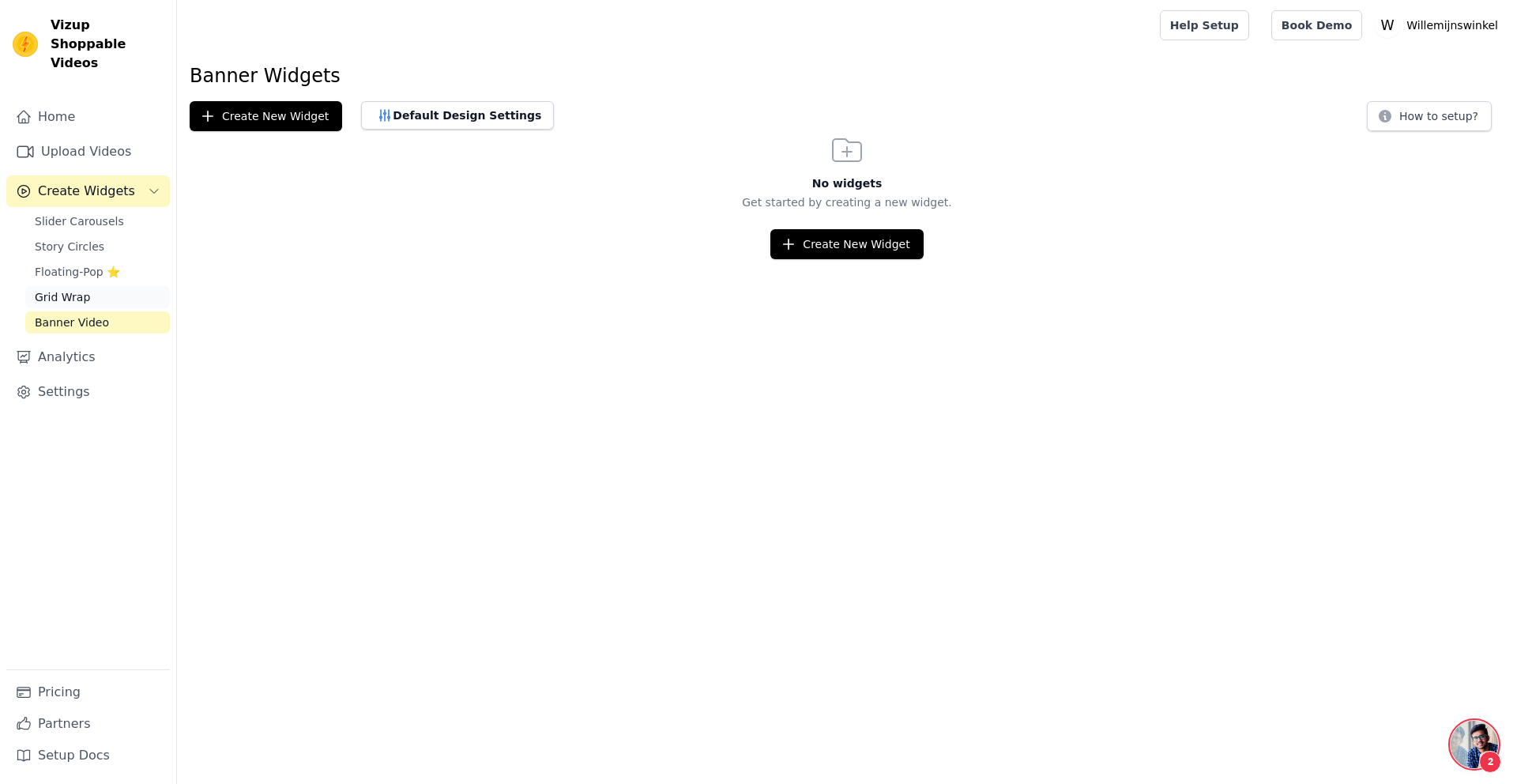
scroll to position [910, 0]
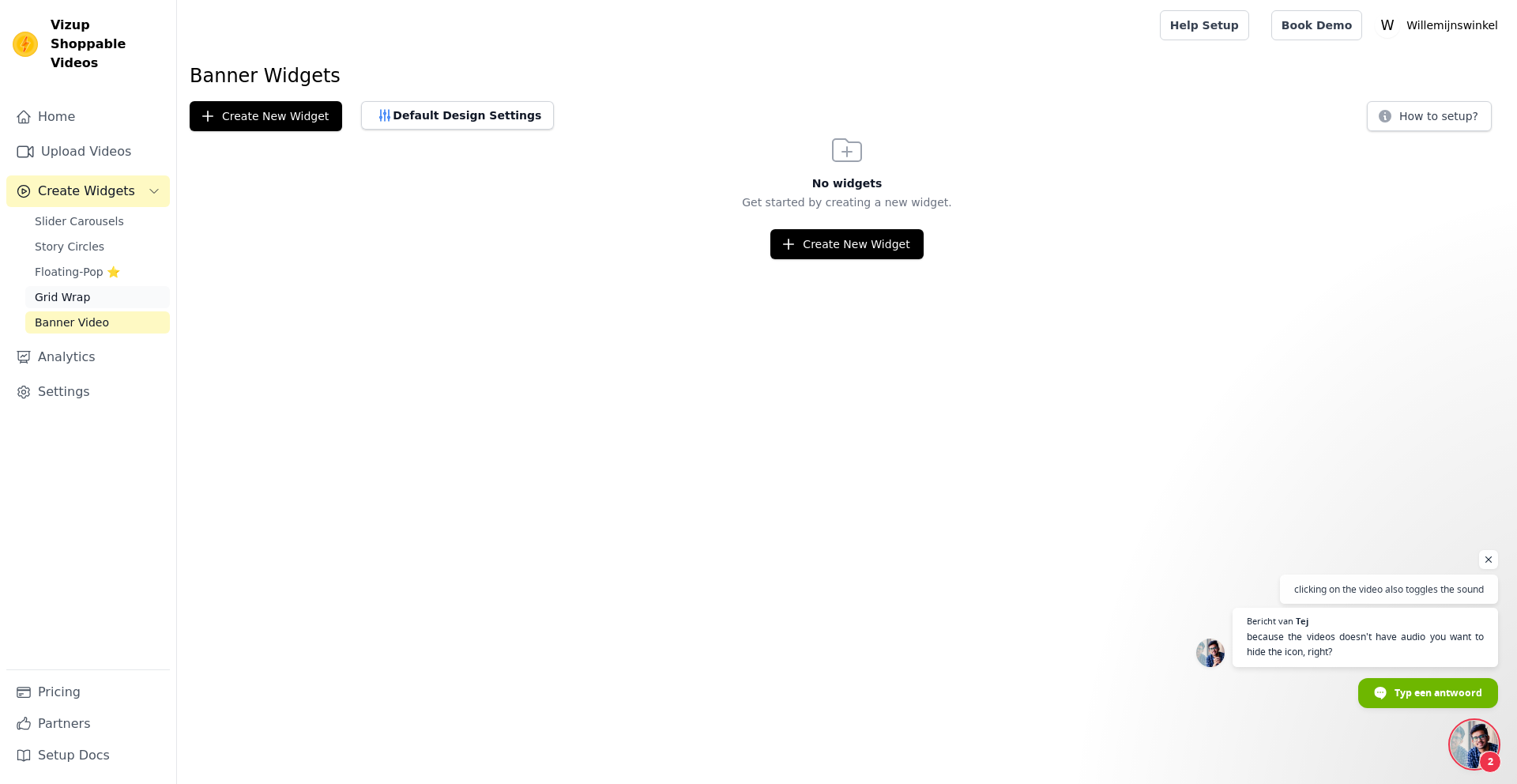
click at [80, 289] on span "Grid Wrap" at bounding box center [62, 296] width 55 height 15
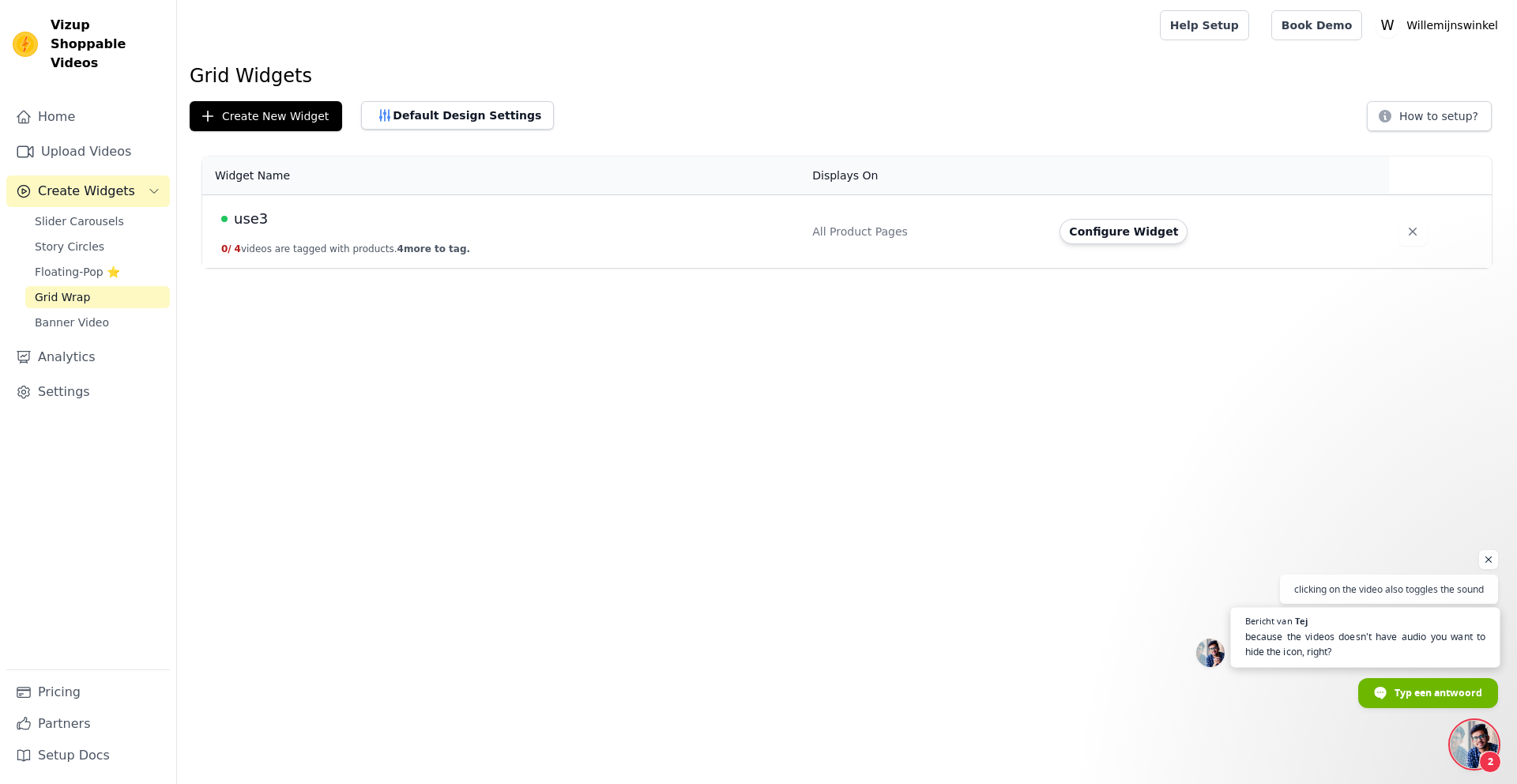
click at [1399, 643] on span "because the videos doesn't have audio you want to hide the icon, right?" at bounding box center [1365, 644] width 241 height 31
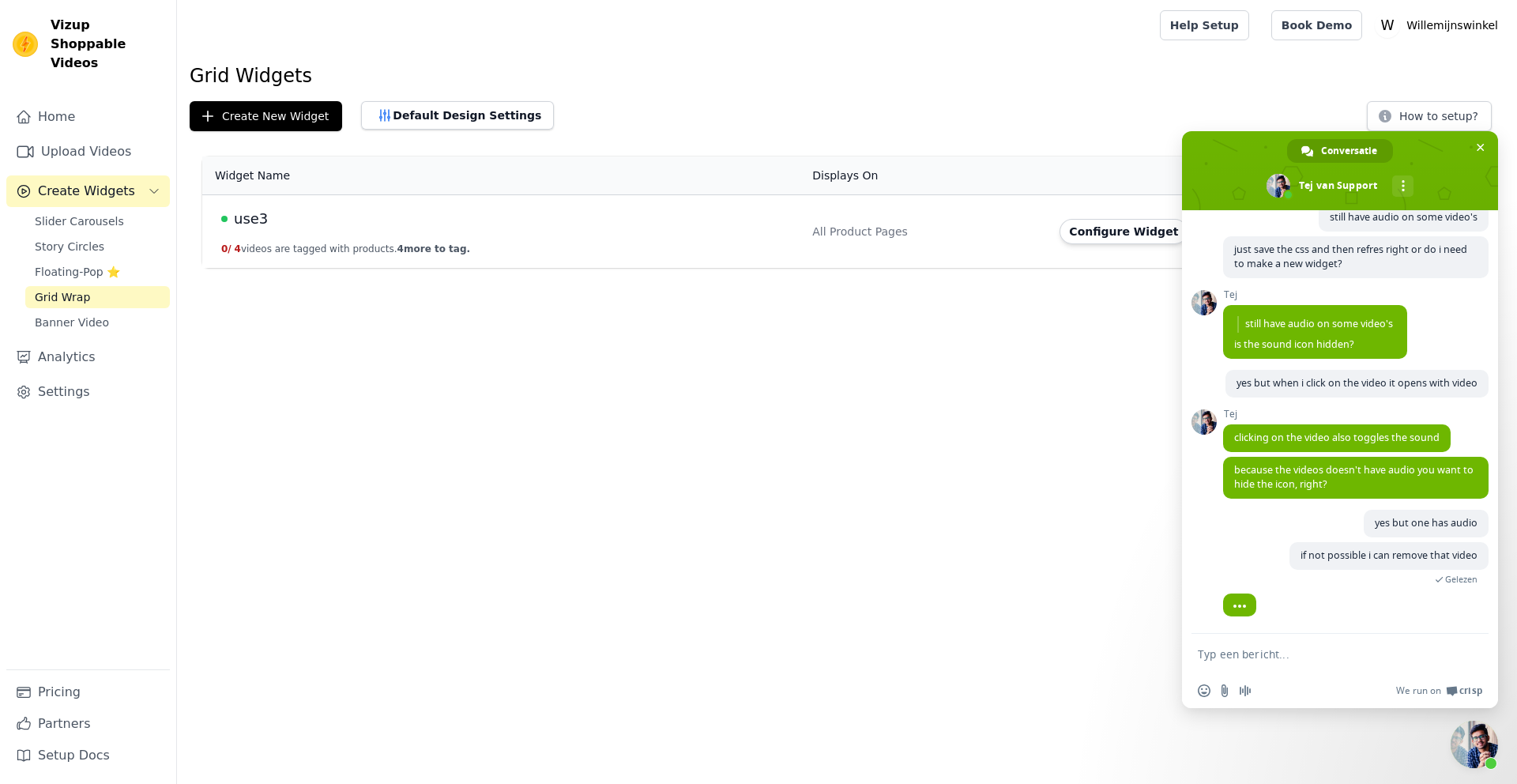
scroll to position [910, 0]
click at [67, 264] on span "Floating-Pop ⭐" at bounding box center [77, 271] width 85 height 15
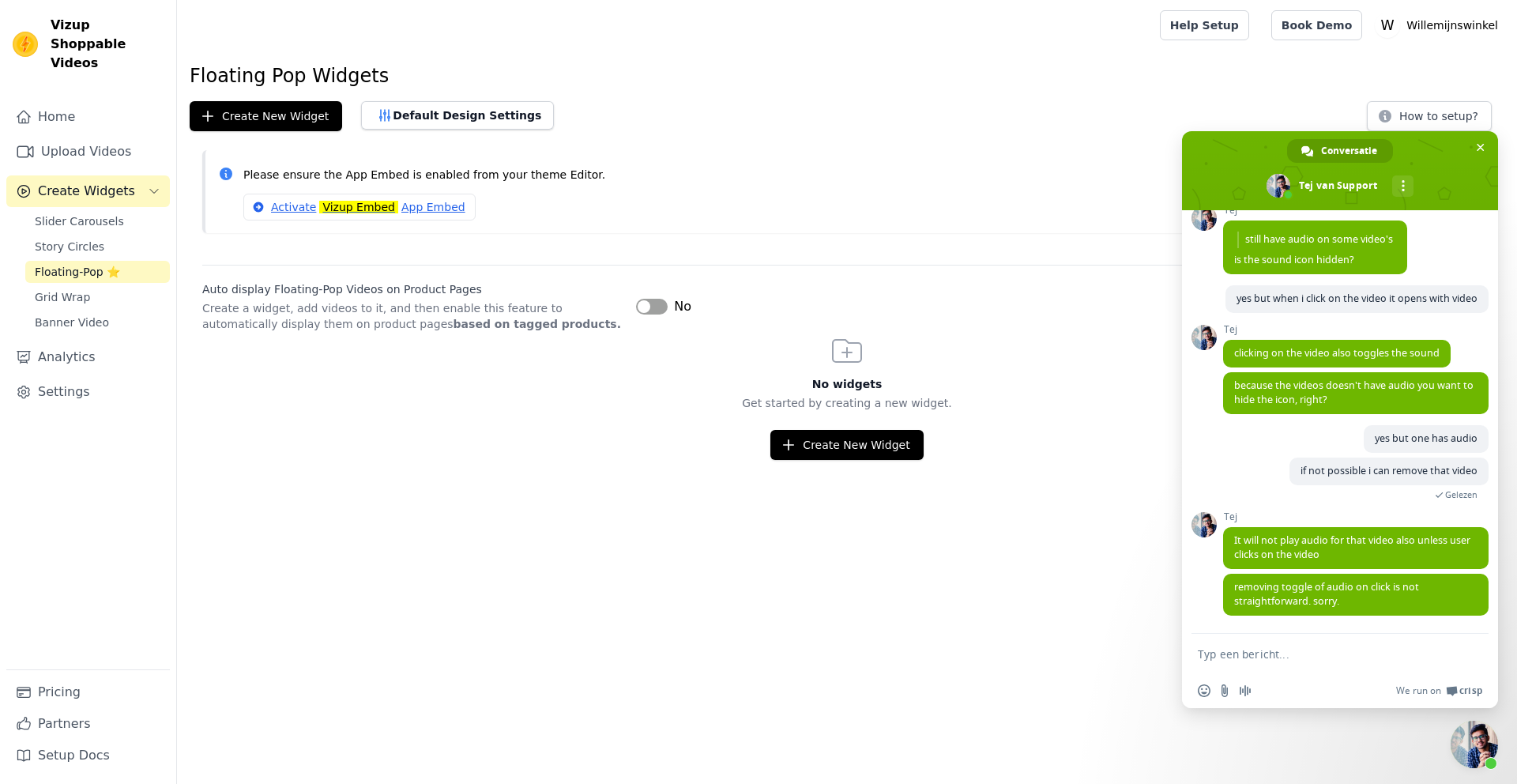
scroll to position [997, 0]
click at [1261, 648] on textarea "Typ een bericht..." at bounding box center [1323, 654] width 250 height 15
type textarea "ok"
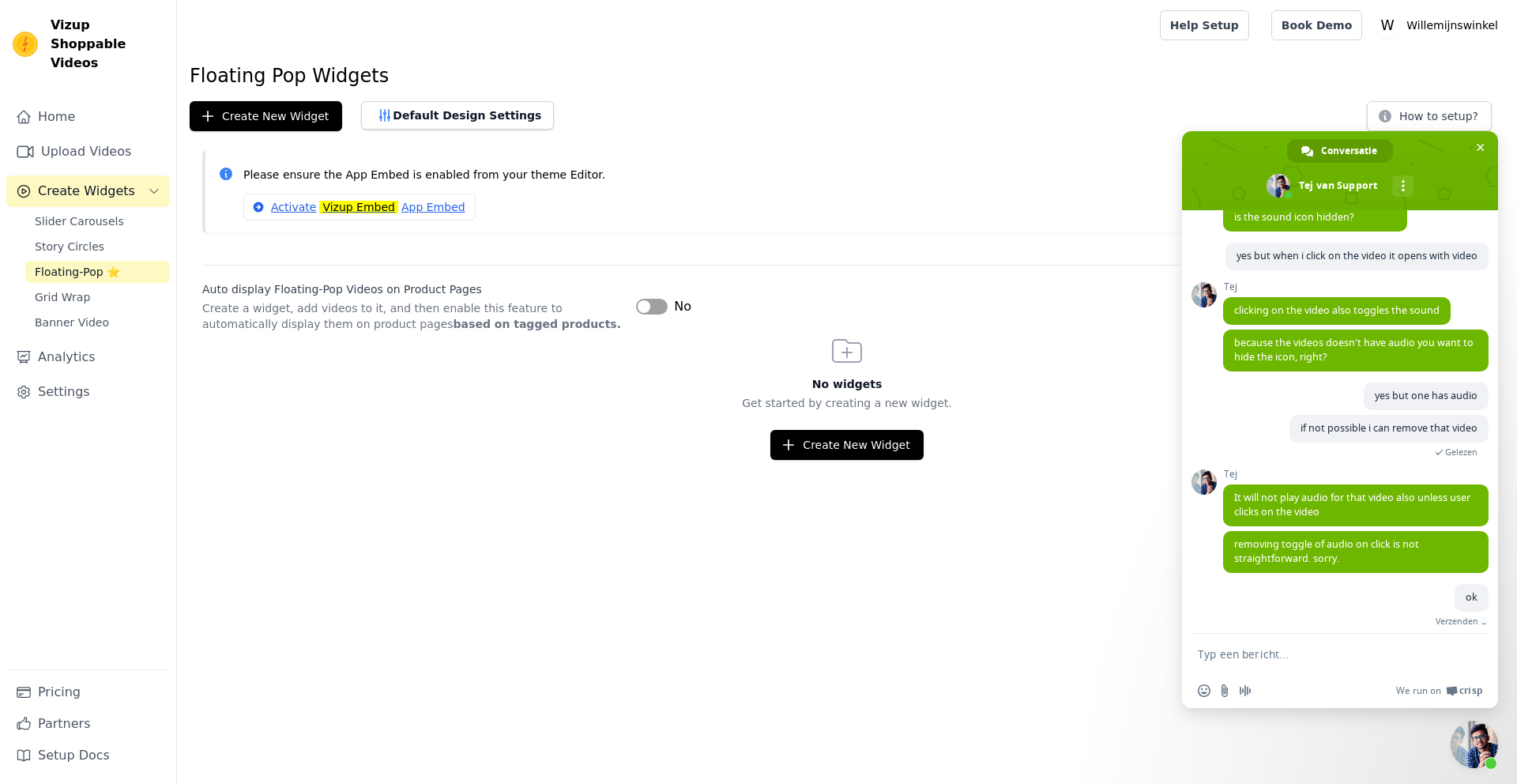
scroll to position [1036, 0]
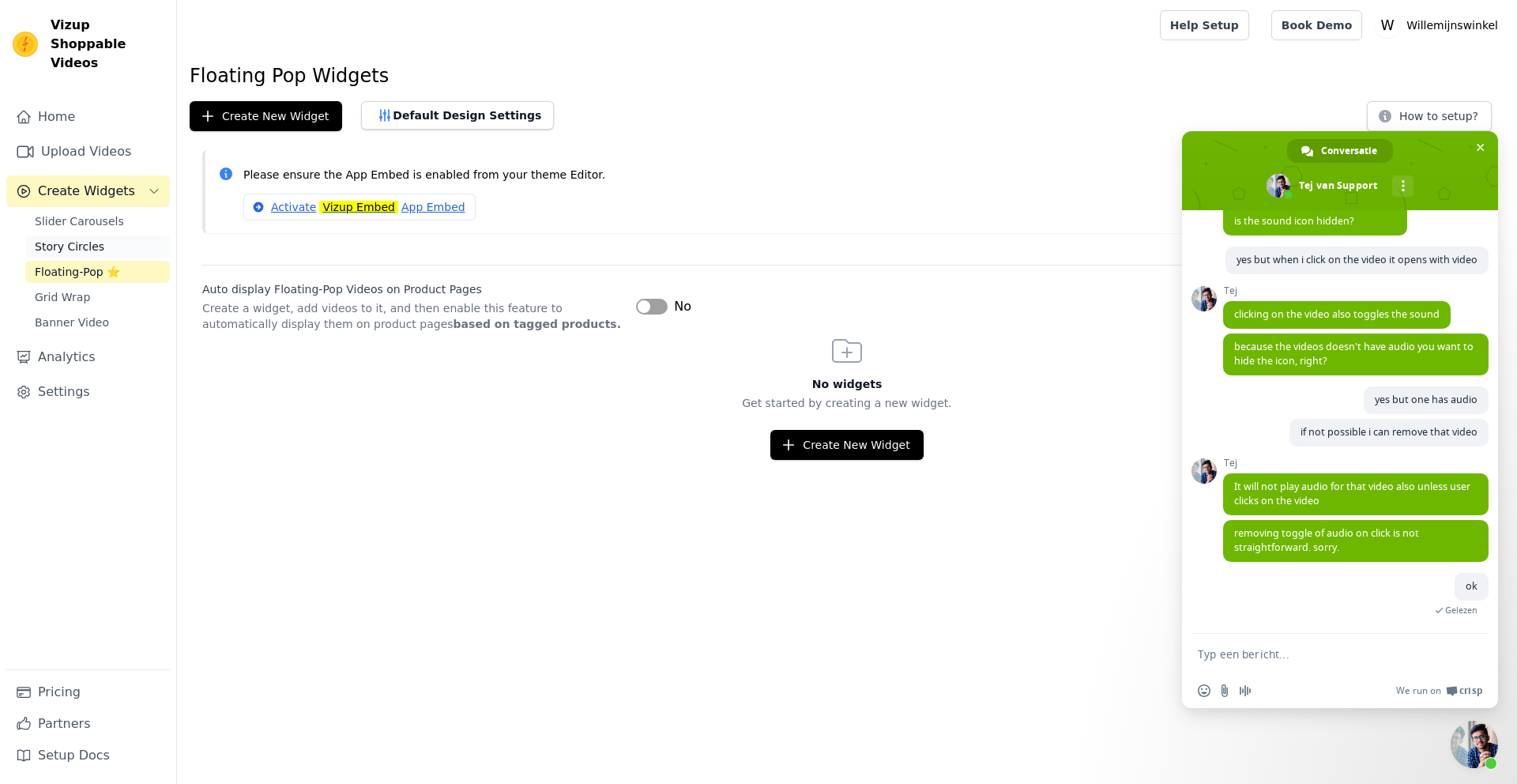
click at [63, 239] on span "Story Circles" at bounding box center [70, 246] width 70 height 15
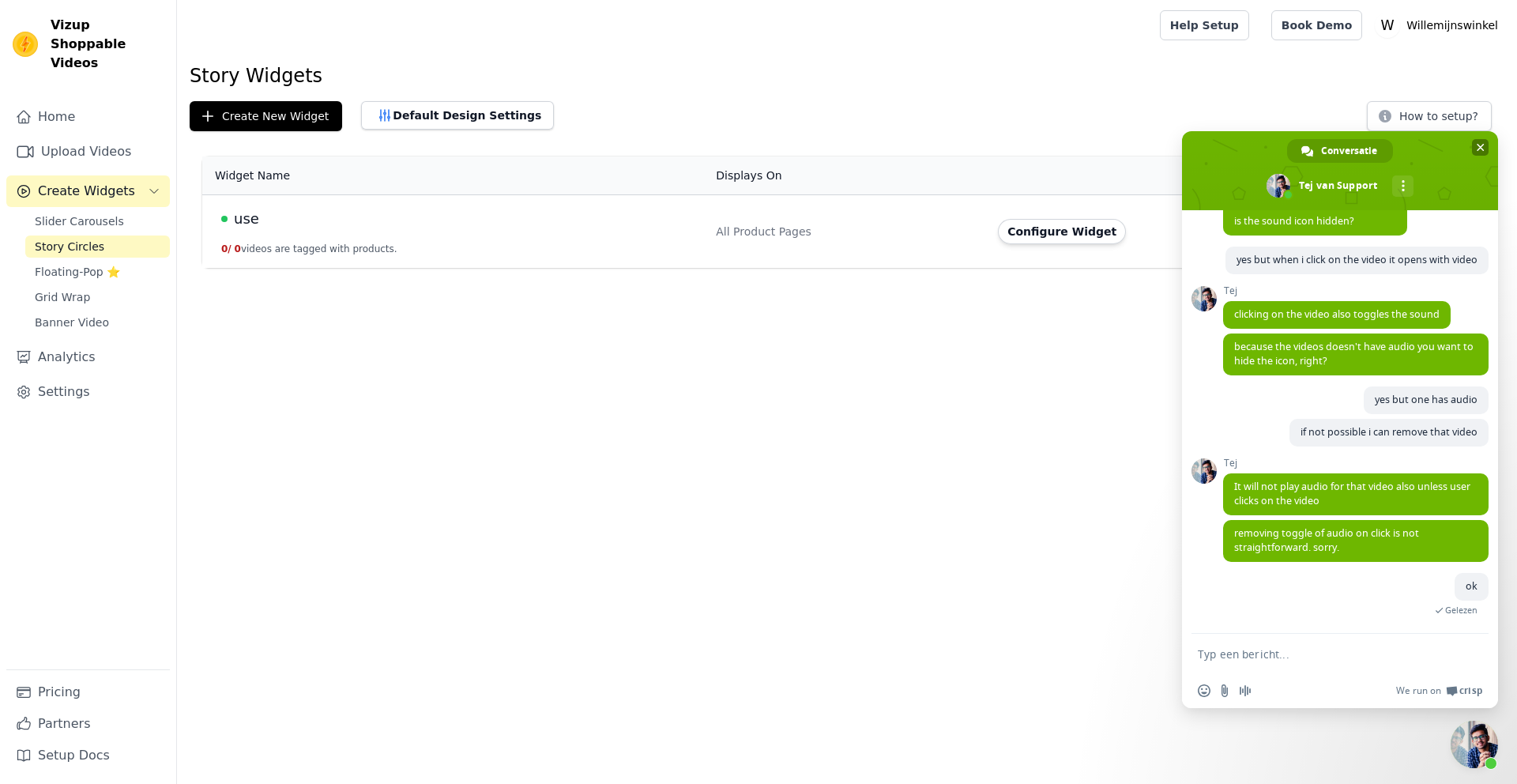
click at [1472, 148] on span "Chat sluiten" at bounding box center [1480, 147] width 16 height 16
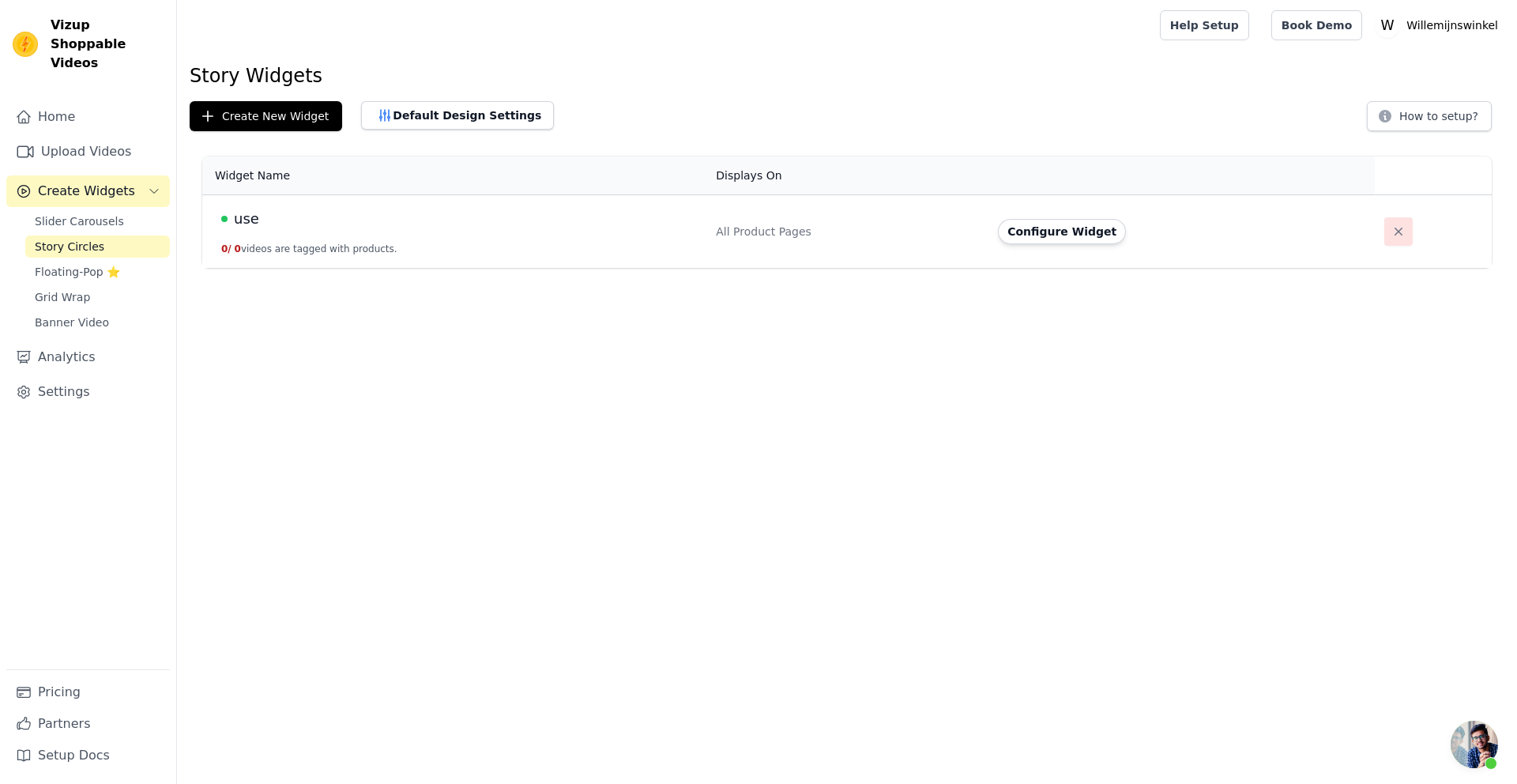
click at [1395, 228] on icon "button" at bounding box center [1398, 231] width 8 height 8
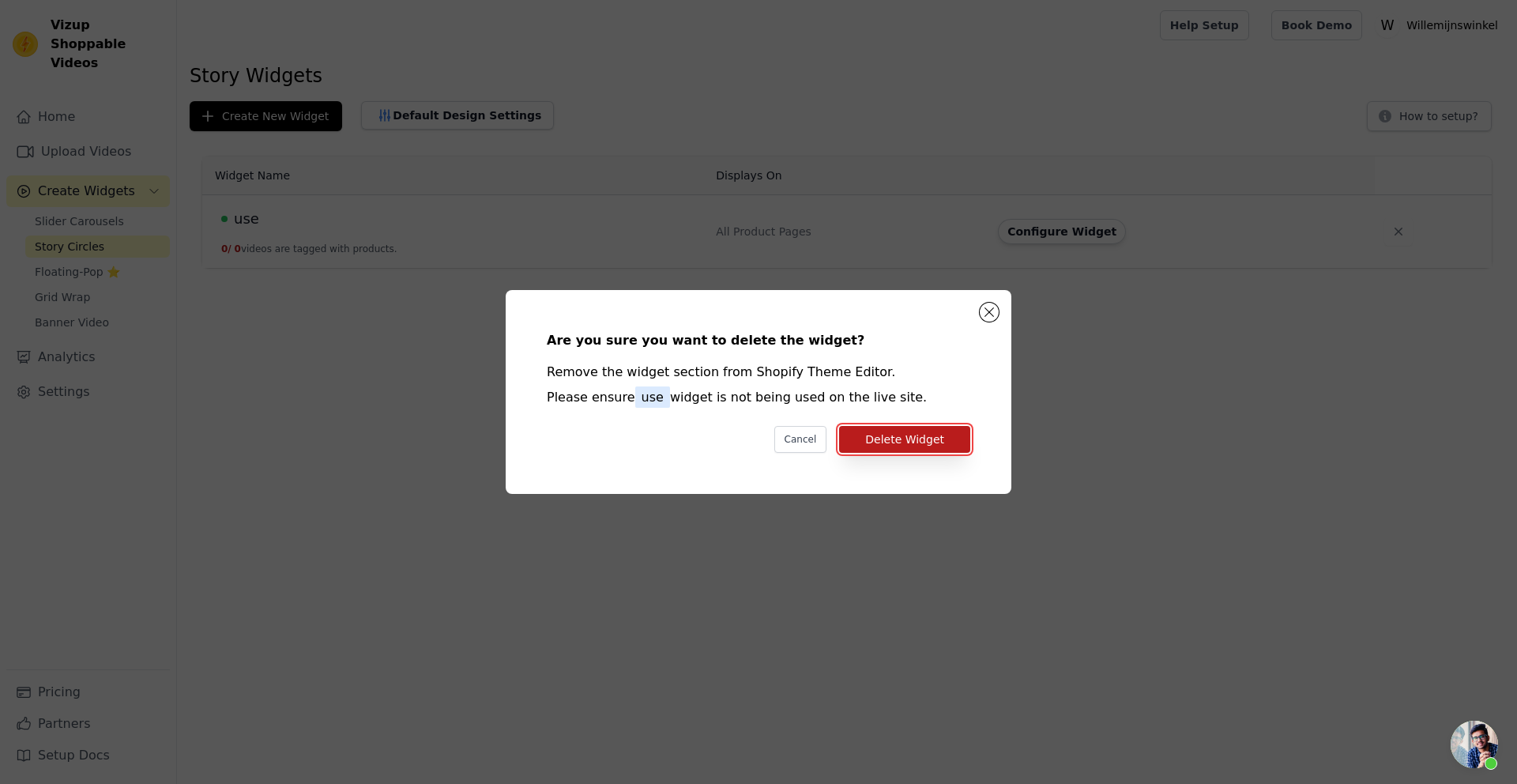
click at [884, 442] on button "Delete Widget" at bounding box center [905, 439] width 131 height 27
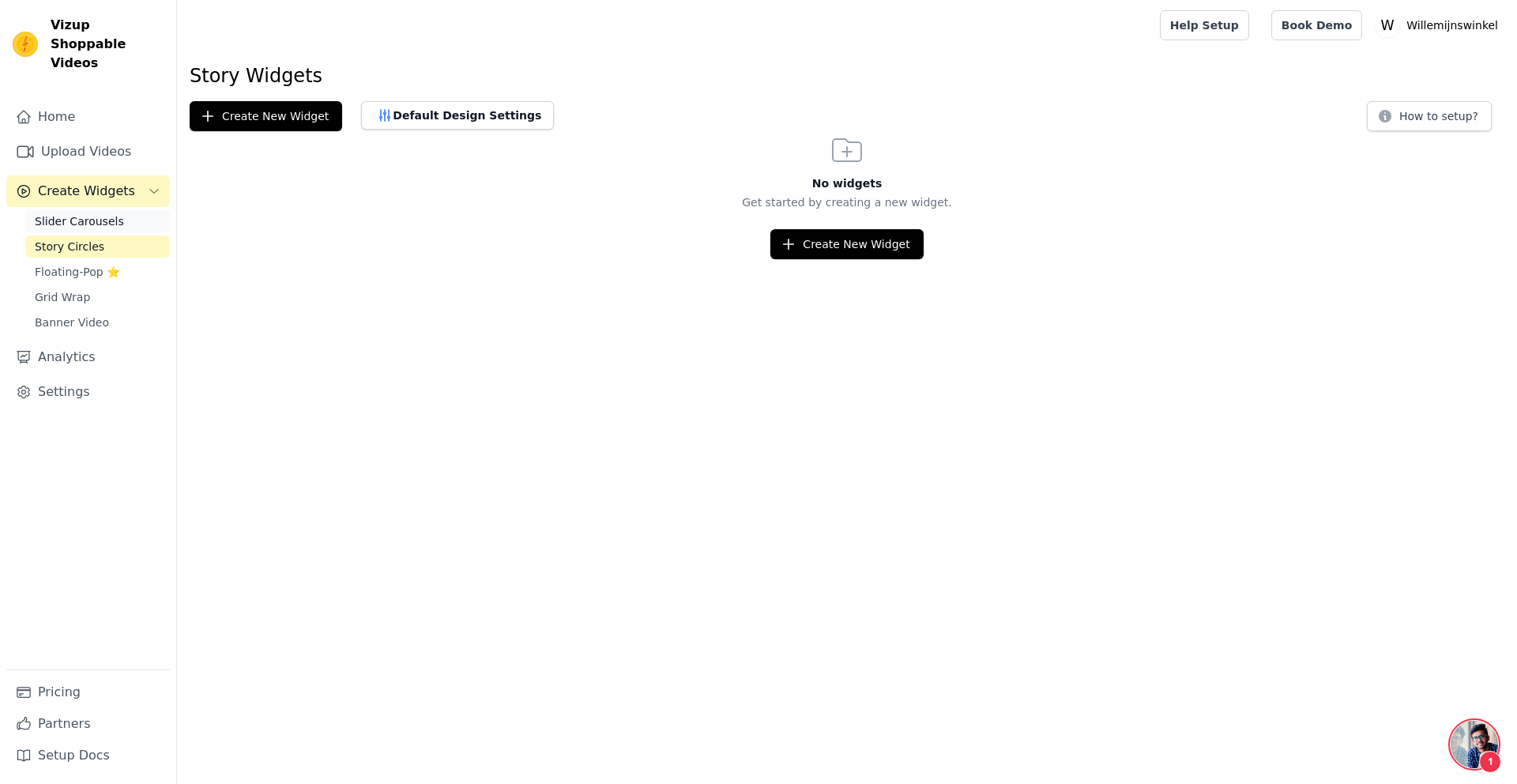
scroll to position [1036, 0]
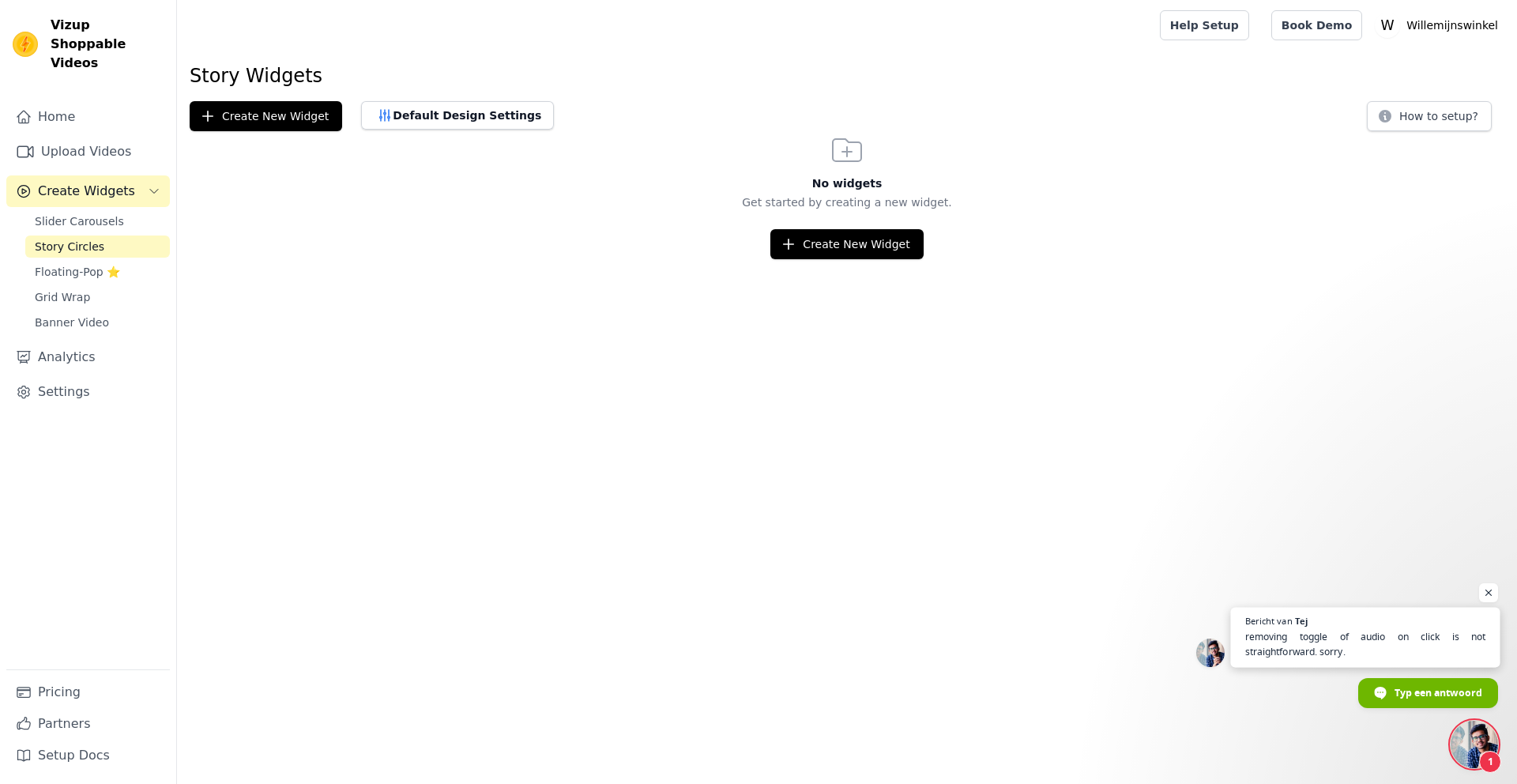
click at [1364, 641] on span "removing toggle of audio on click is not straightforward. sorry." at bounding box center [1365, 644] width 241 height 31
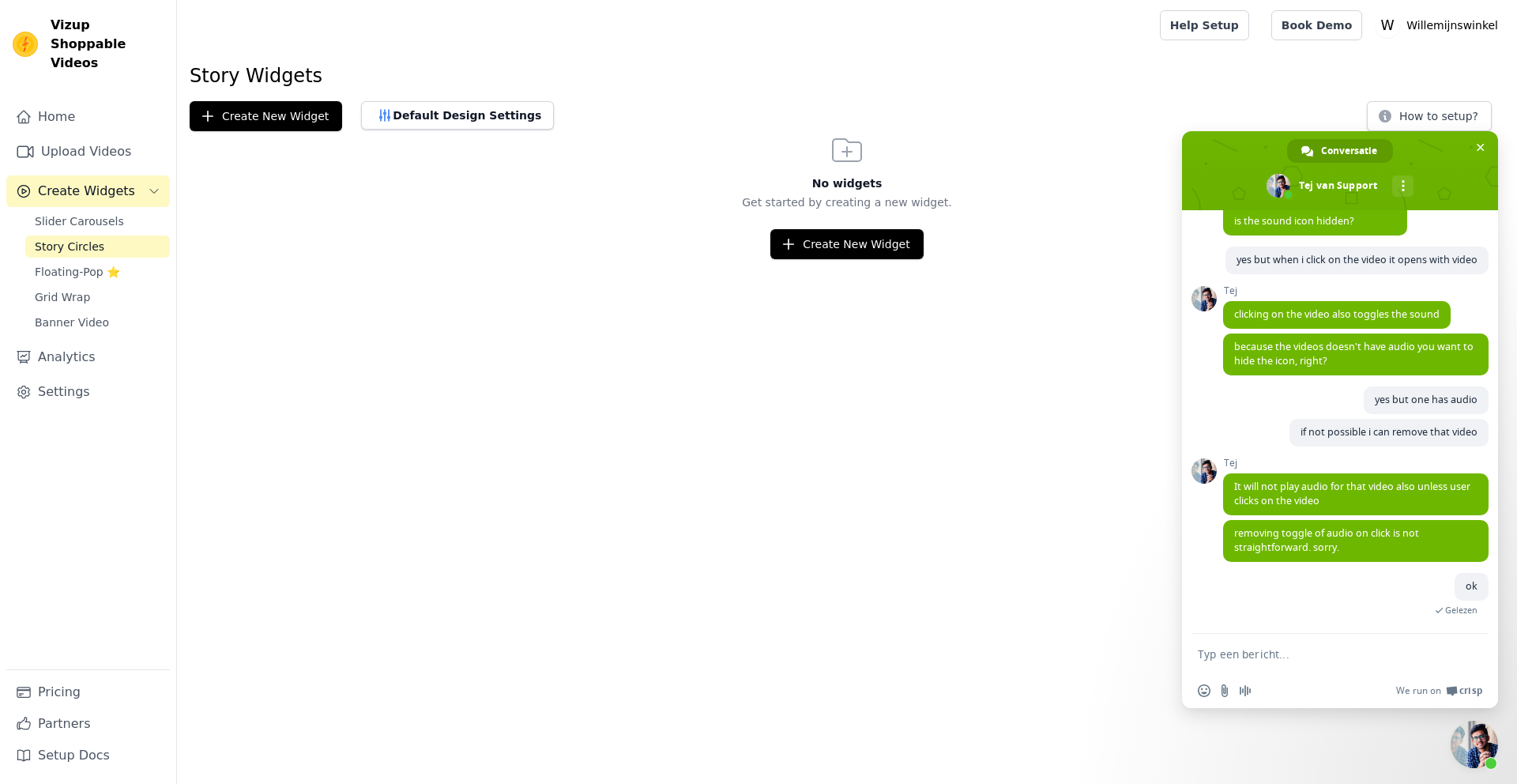
click at [75, 182] on span "Create Widgets" at bounding box center [87, 191] width 97 height 19
click at [75, 182] on span "Create Widgets" at bounding box center [87, 191] width 97 height 19
click at [67, 213] on span "Slider Carousels" at bounding box center [80, 221] width 89 height 15
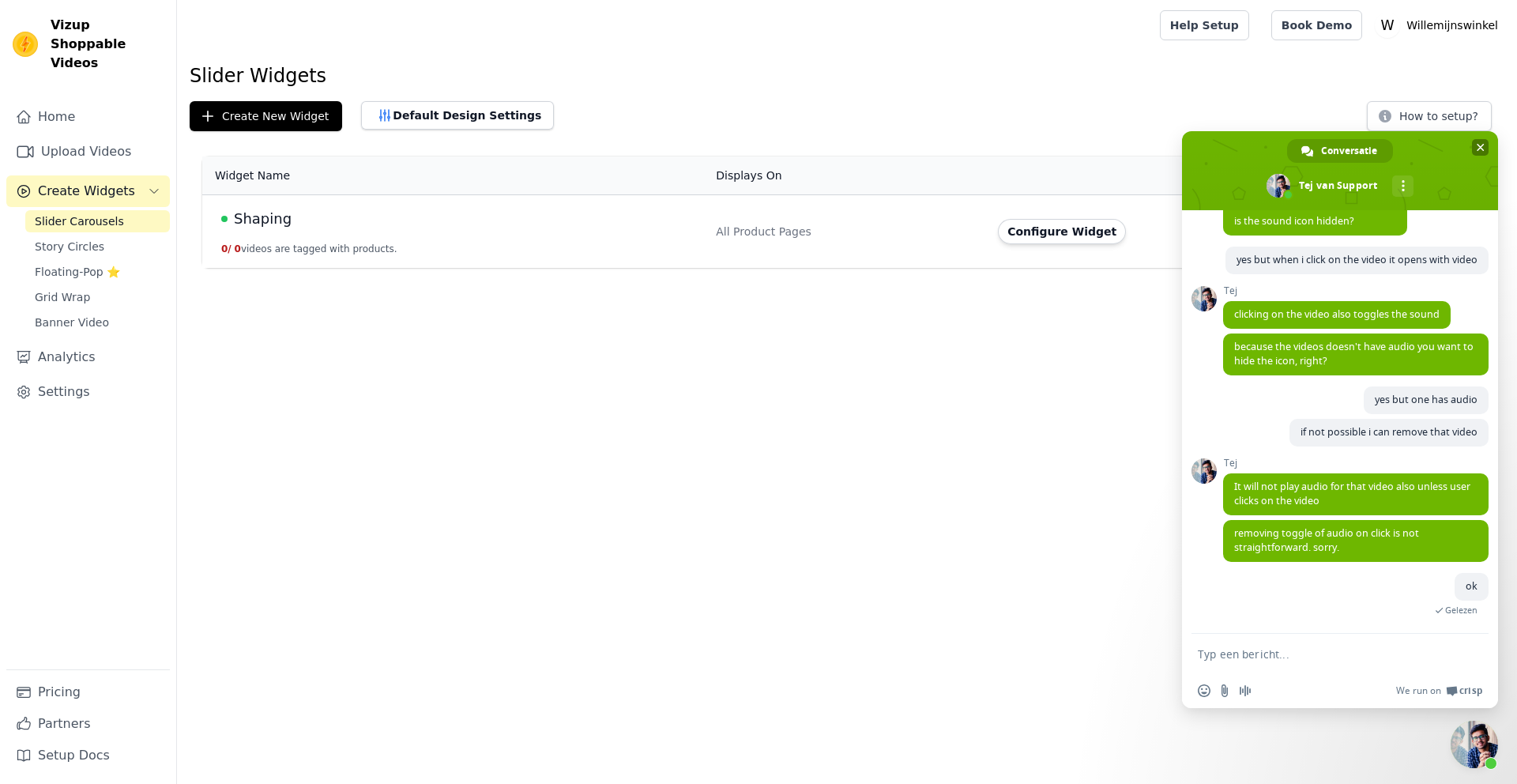
click at [1478, 141] on span "Chat sluiten" at bounding box center [1480, 147] width 16 height 16
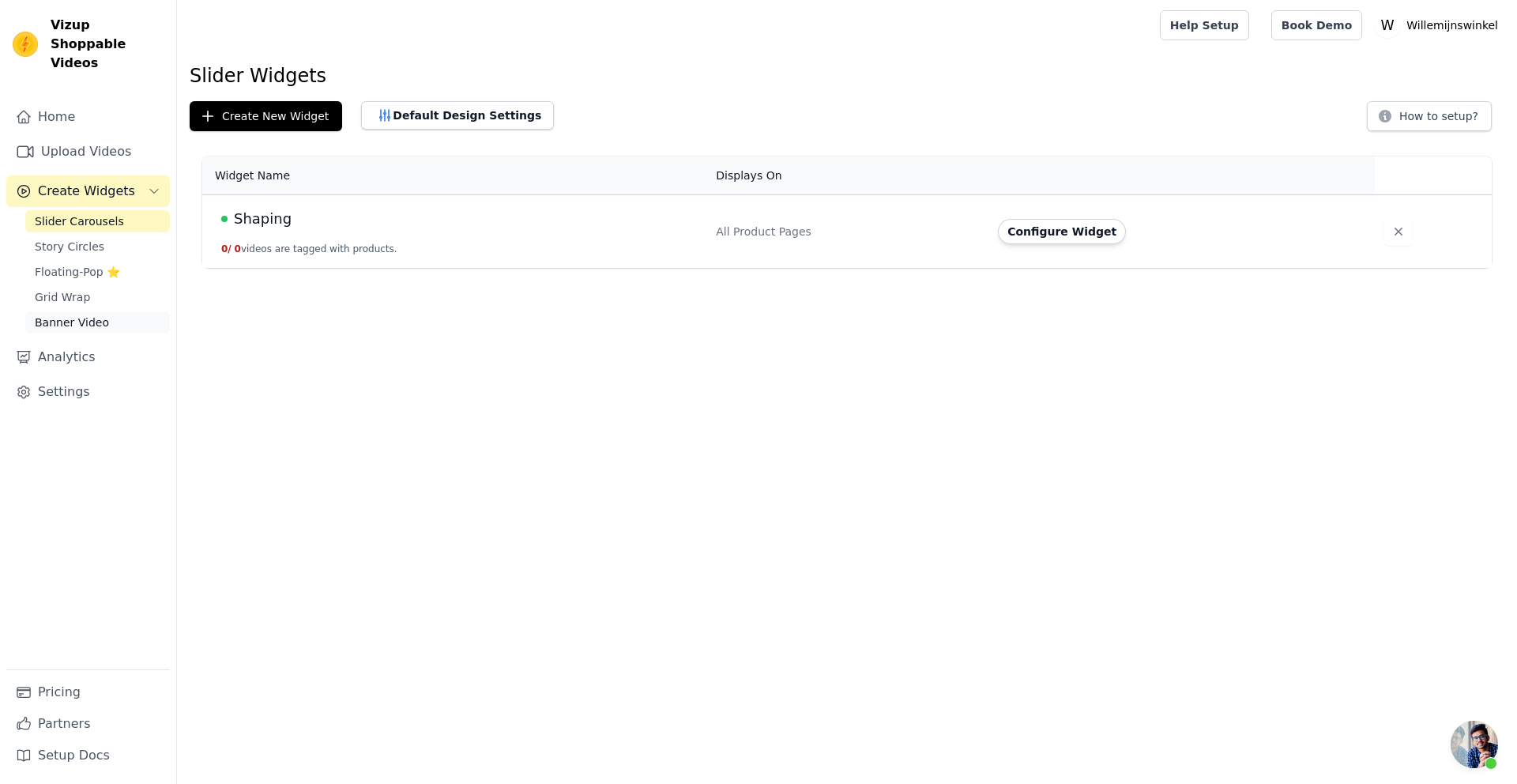
click at [56, 314] on span "Banner Video" at bounding box center [72, 321] width 75 height 15
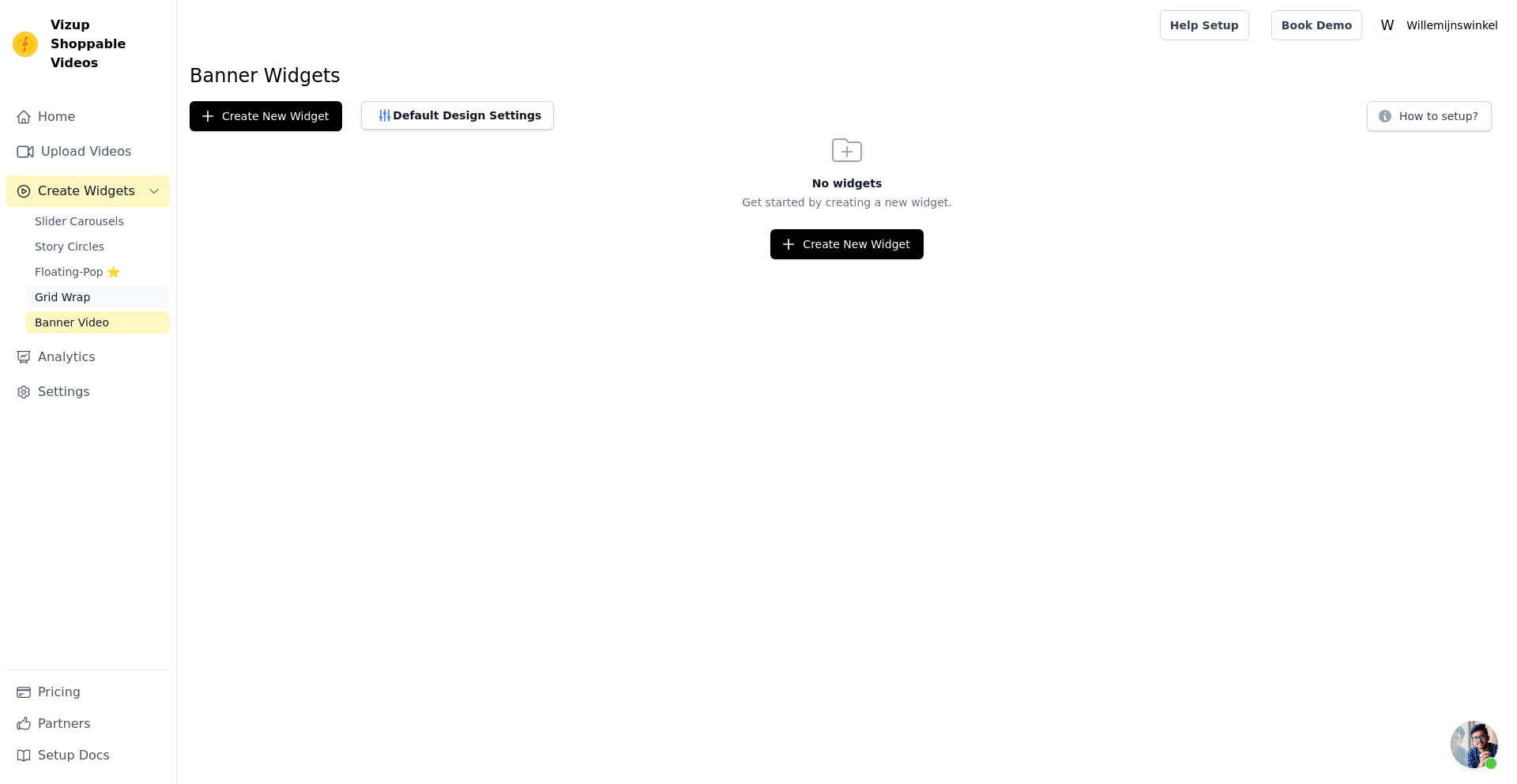
click at [68, 289] on span "Grid Wrap" at bounding box center [62, 296] width 55 height 15
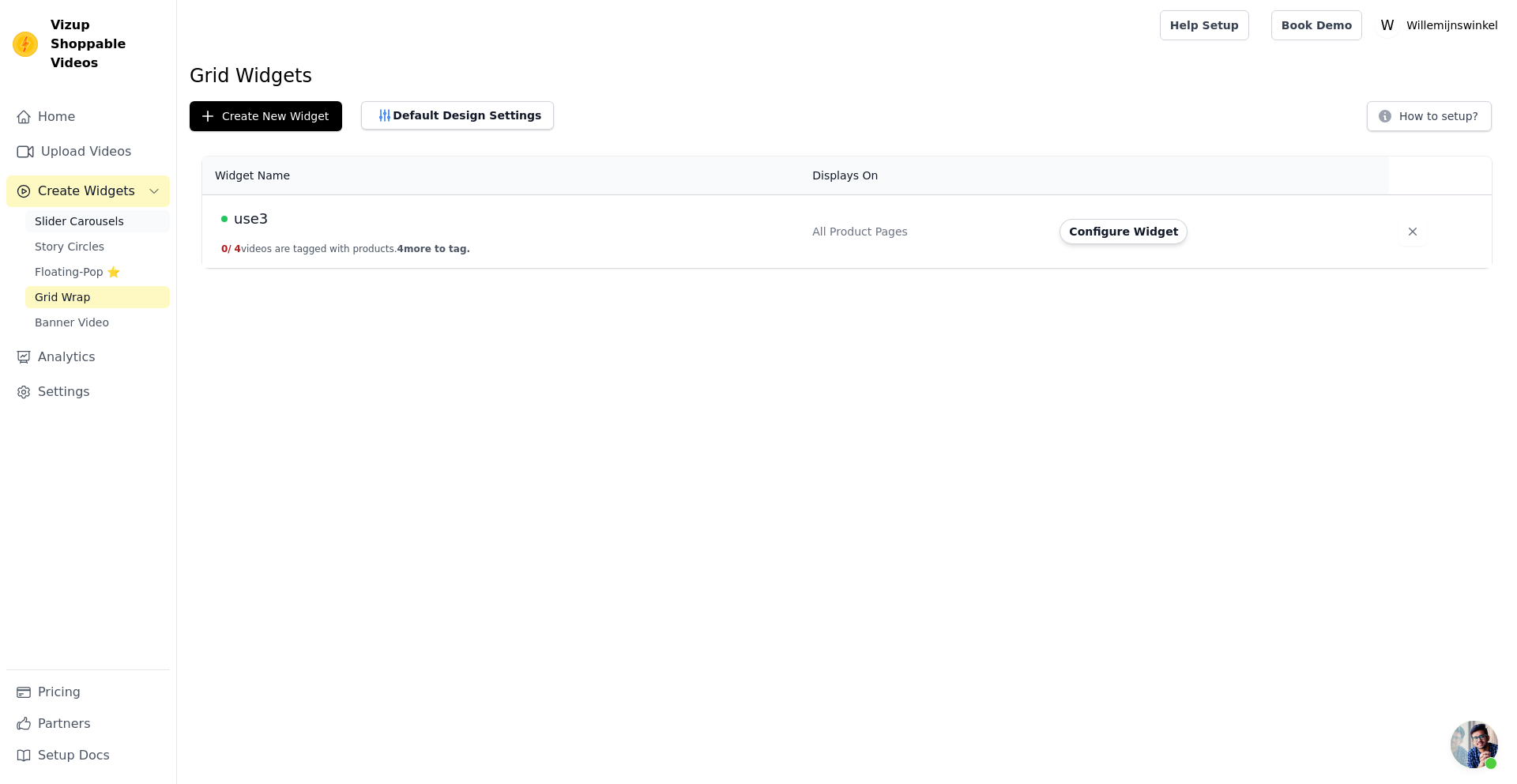
click at [93, 213] on span "Slider Carousels" at bounding box center [80, 221] width 89 height 15
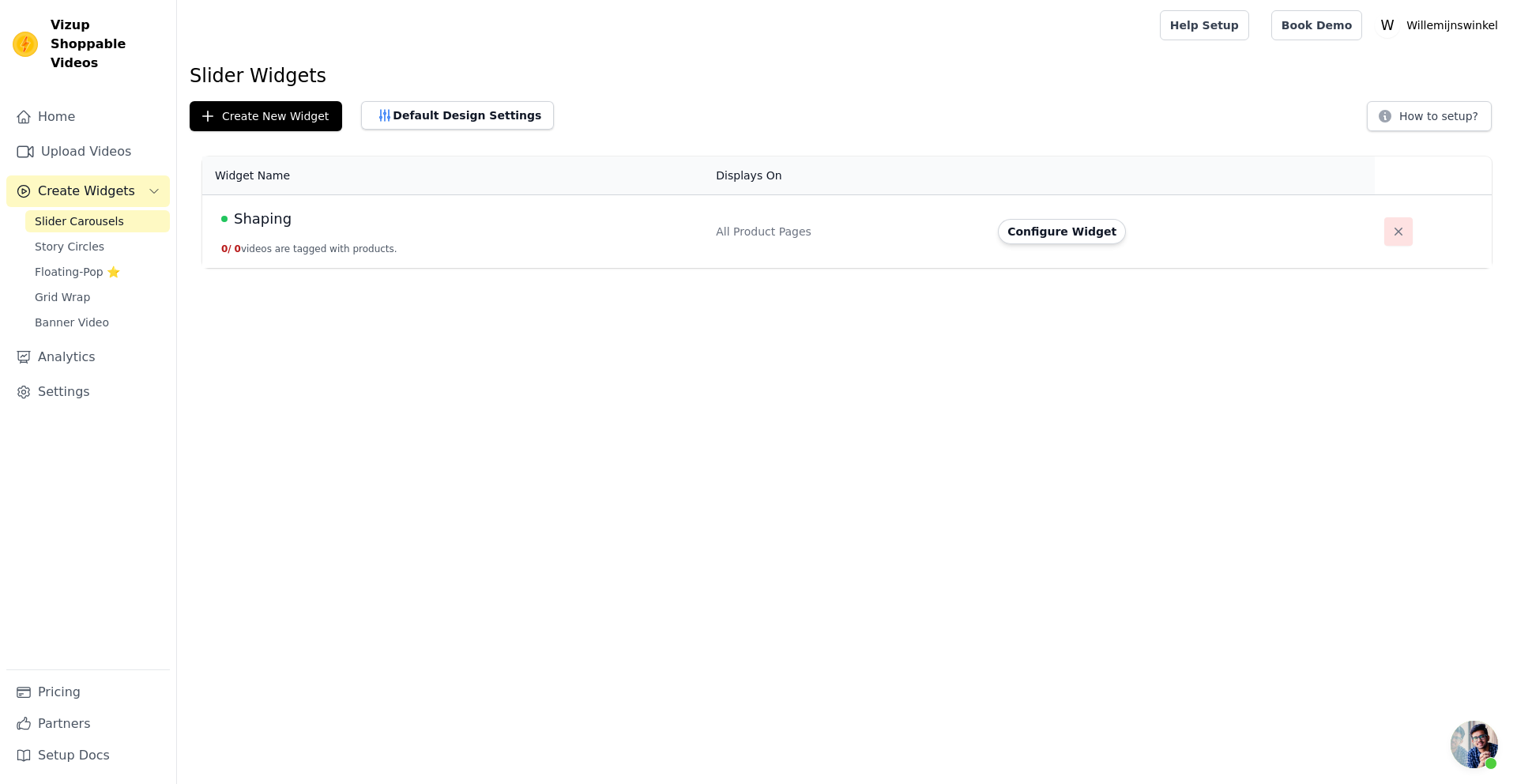
click at [1390, 230] on icon "button" at bounding box center [1398, 230] width 15 height 15
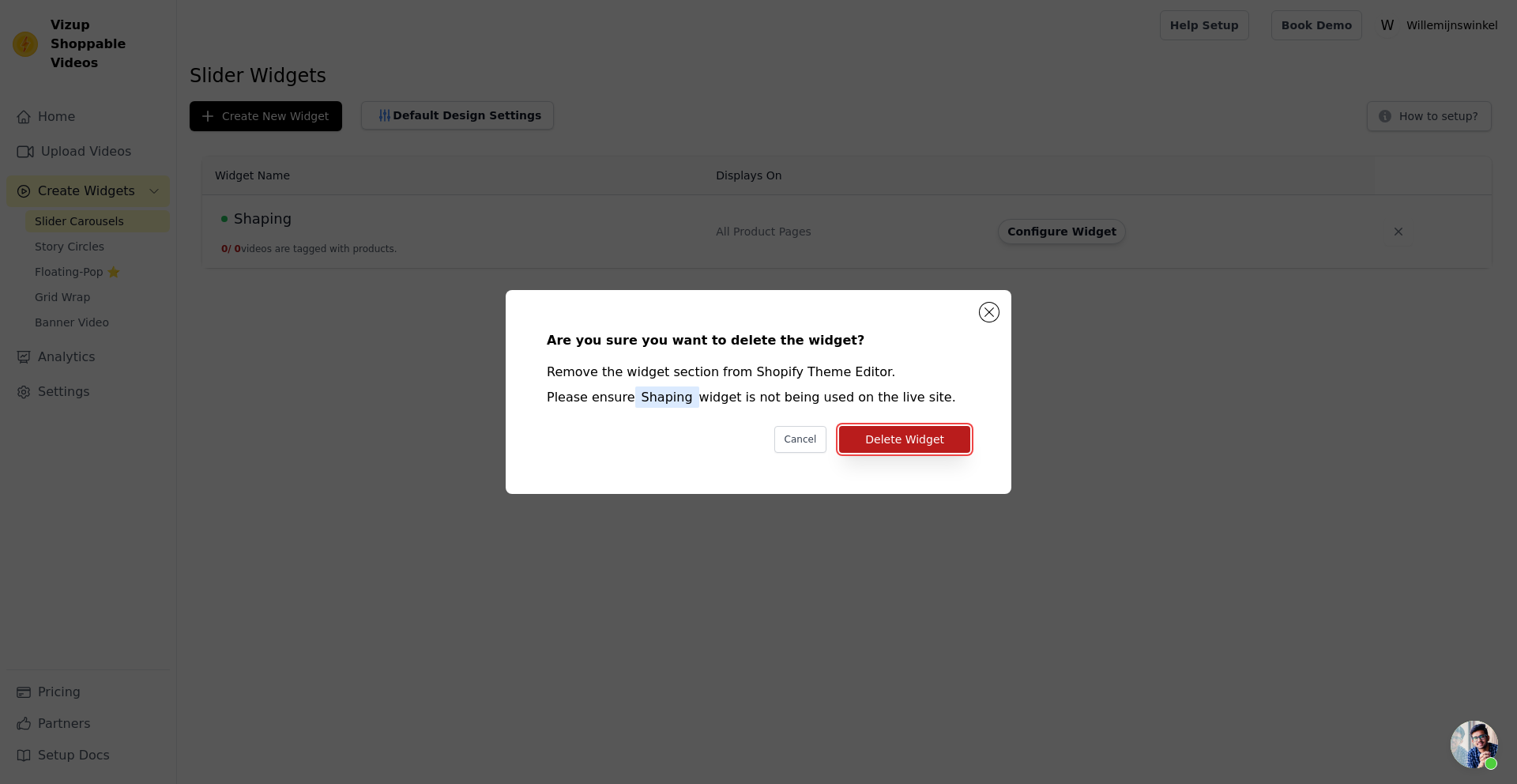
click at [907, 442] on button "Delete Widget" at bounding box center [905, 439] width 131 height 27
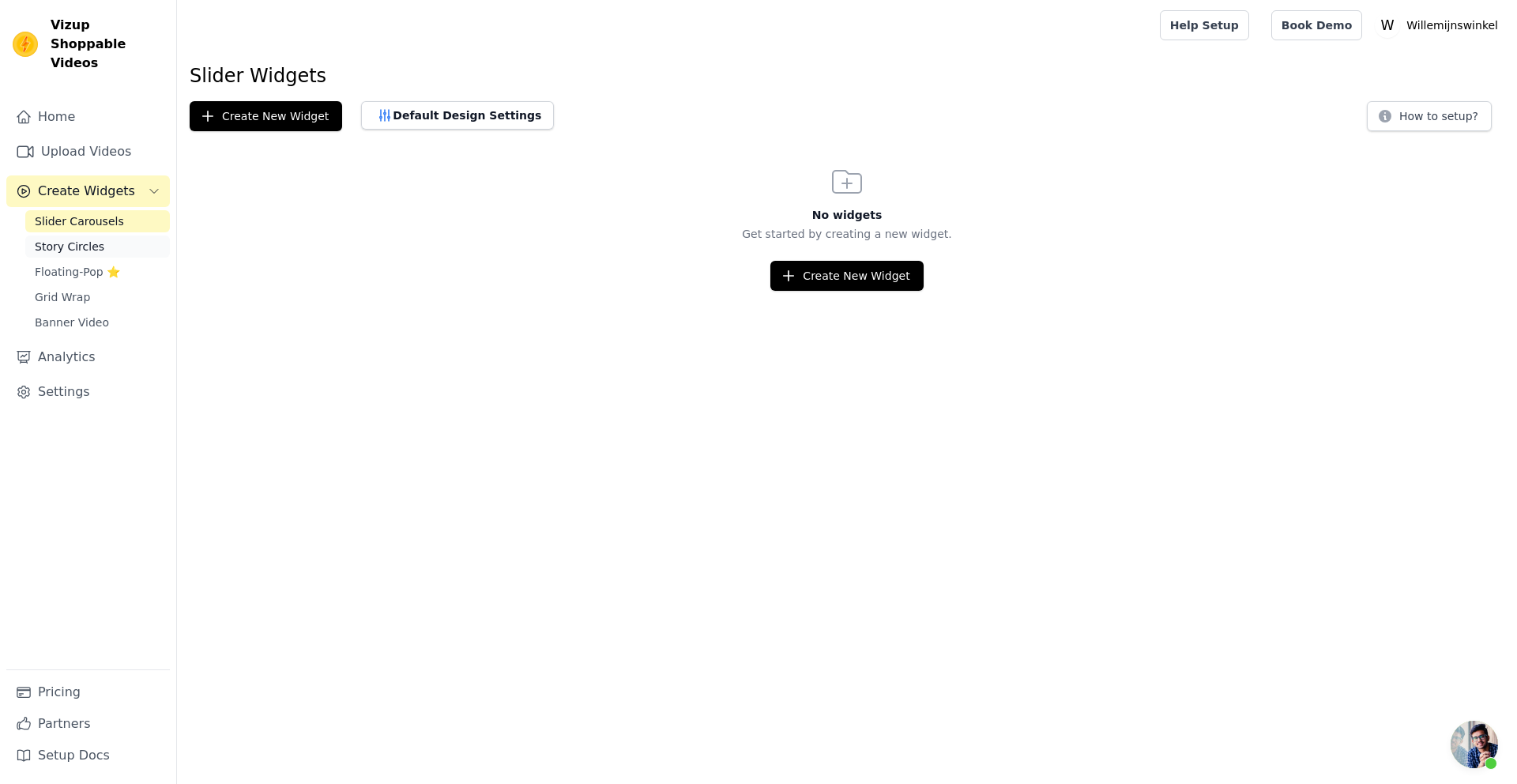
scroll to position [1036, 0]
click at [57, 289] on span "Grid Wrap" at bounding box center [62, 296] width 55 height 15
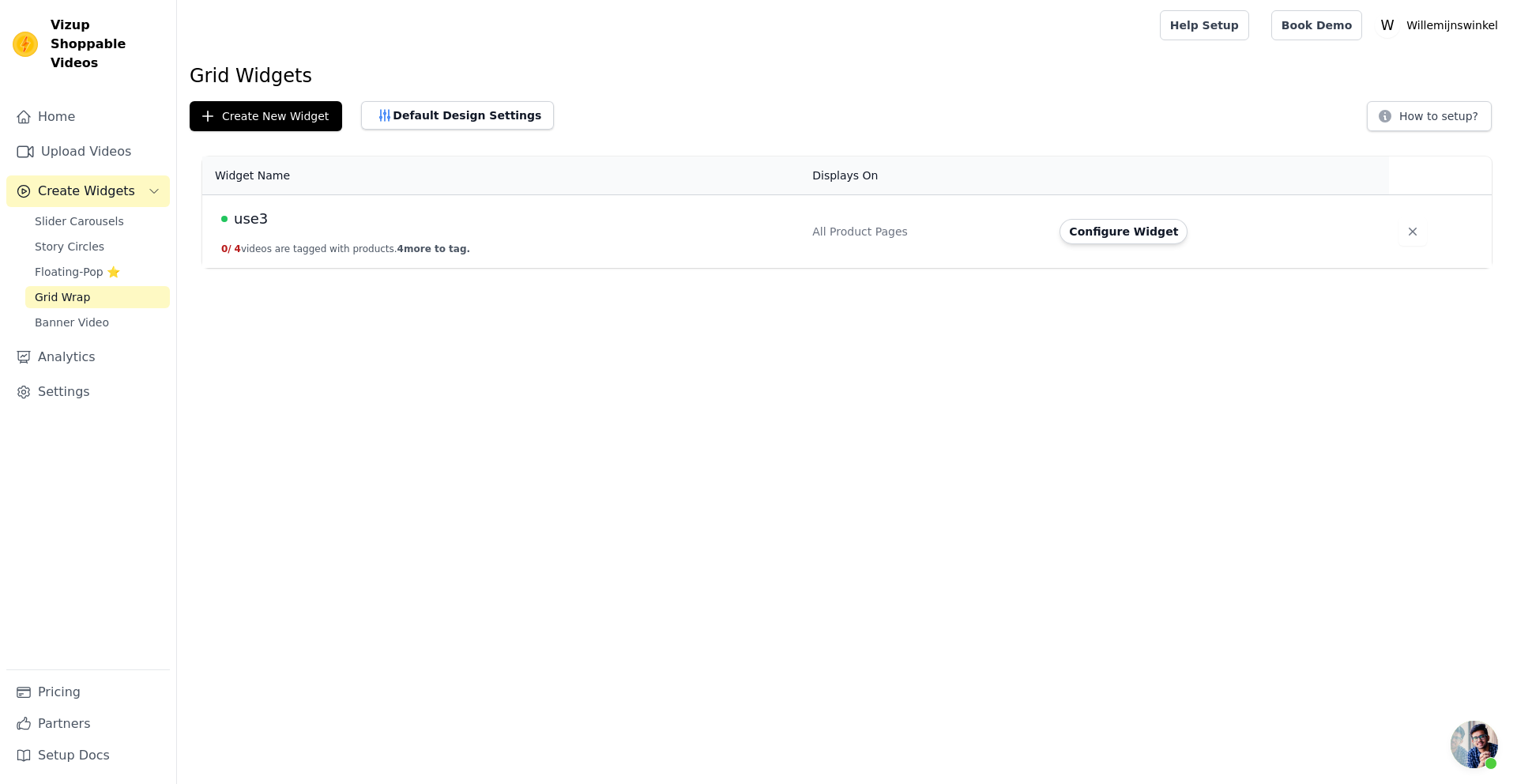
click at [579, 239] on td "use3 0 / 4 videos are tagged with products. 4 more to tag." at bounding box center [502, 231] width 601 height 74
click at [1148, 226] on button "Configure Widget" at bounding box center [1123, 231] width 128 height 25
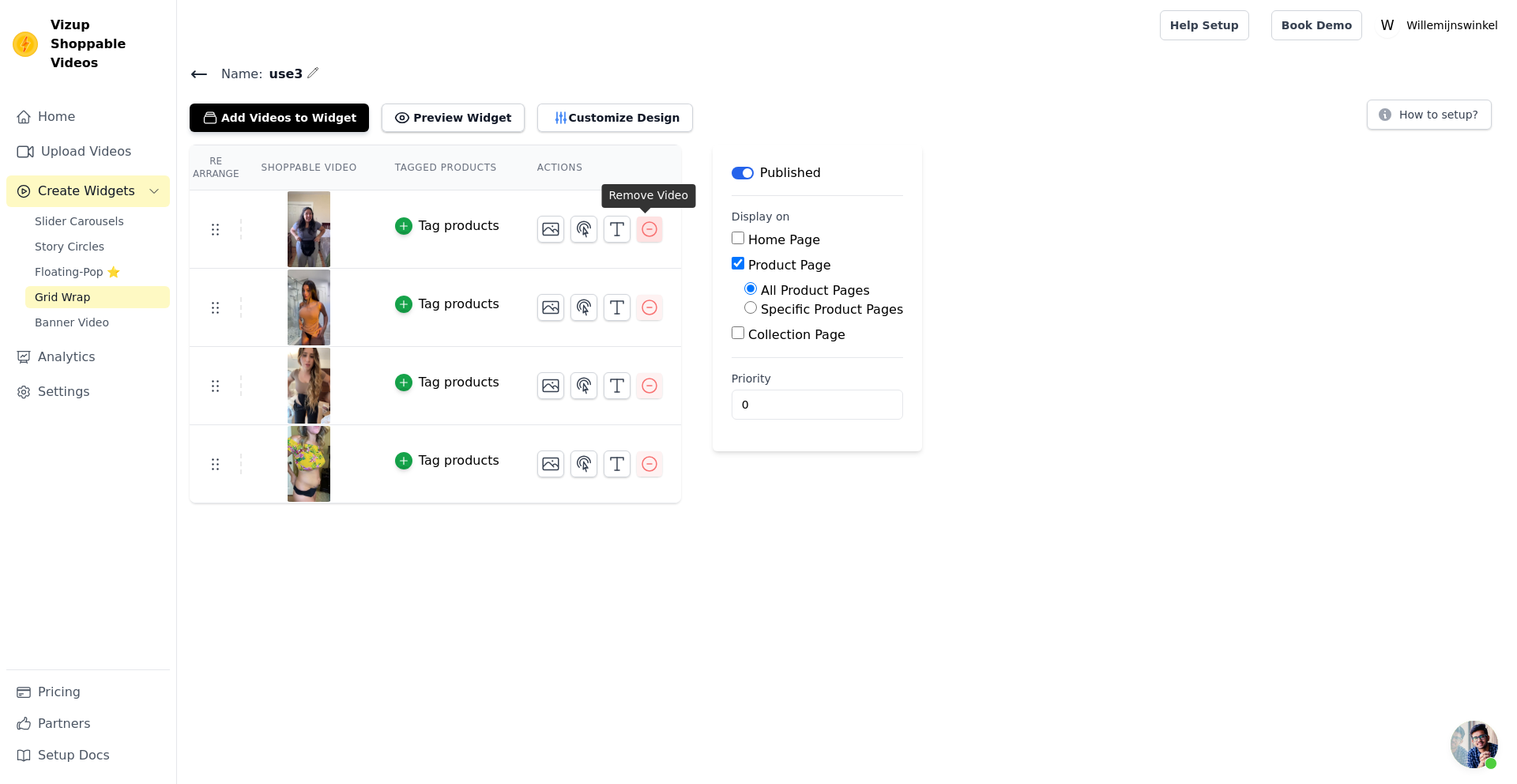
click at [643, 226] on icon "button" at bounding box center [649, 229] width 19 height 19
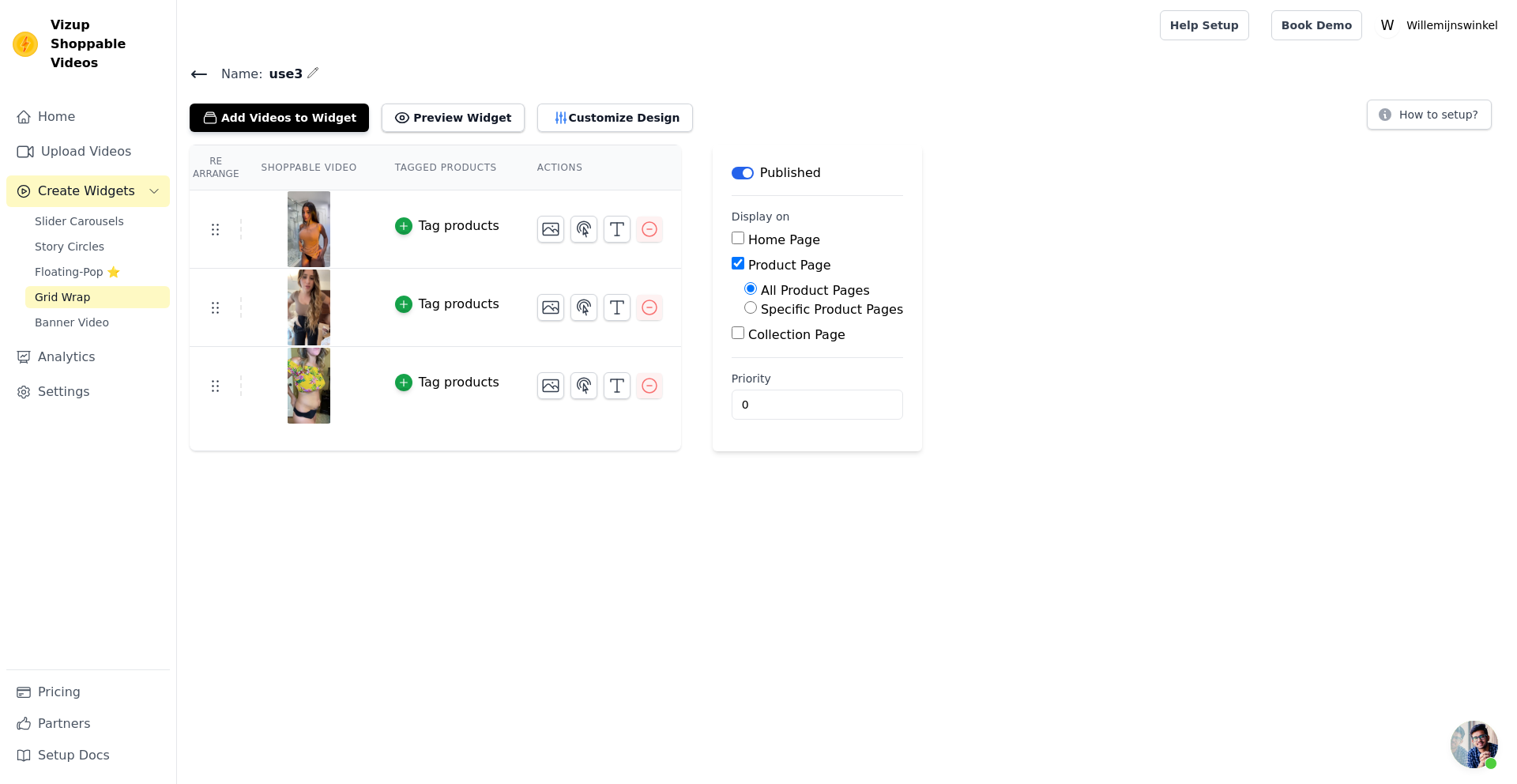
click at [307, 75] on icon "button" at bounding box center [313, 73] width 13 height 13
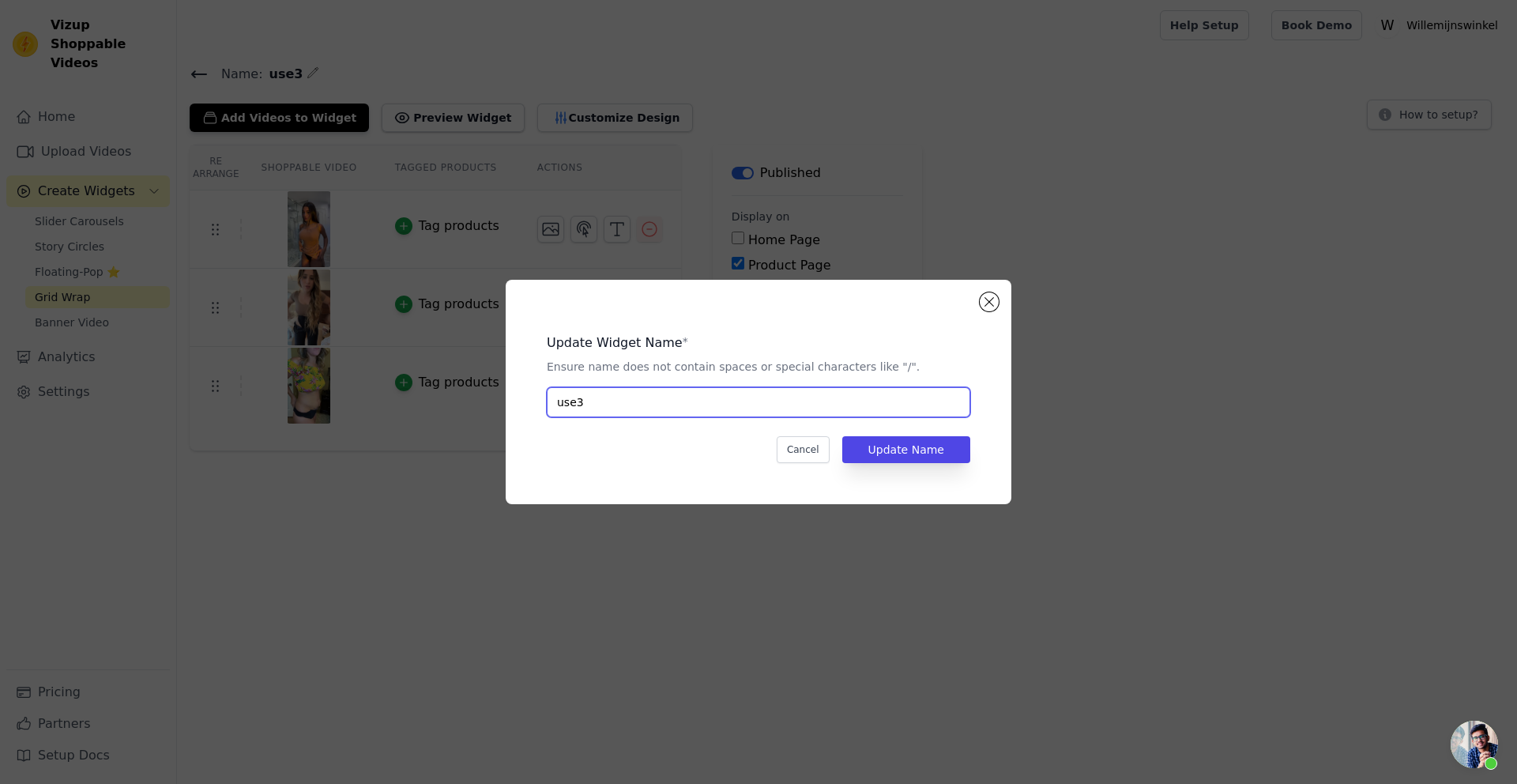
drag, startPoint x: 600, startPoint y: 400, endPoint x: 530, endPoint y: 392, distance: 70.5
click at [531, 392] on div "Update Widget Name * Ensure name does not contain spaces or special characters …" at bounding box center [758, 392] width 455 height 174
type input "ondergoed"
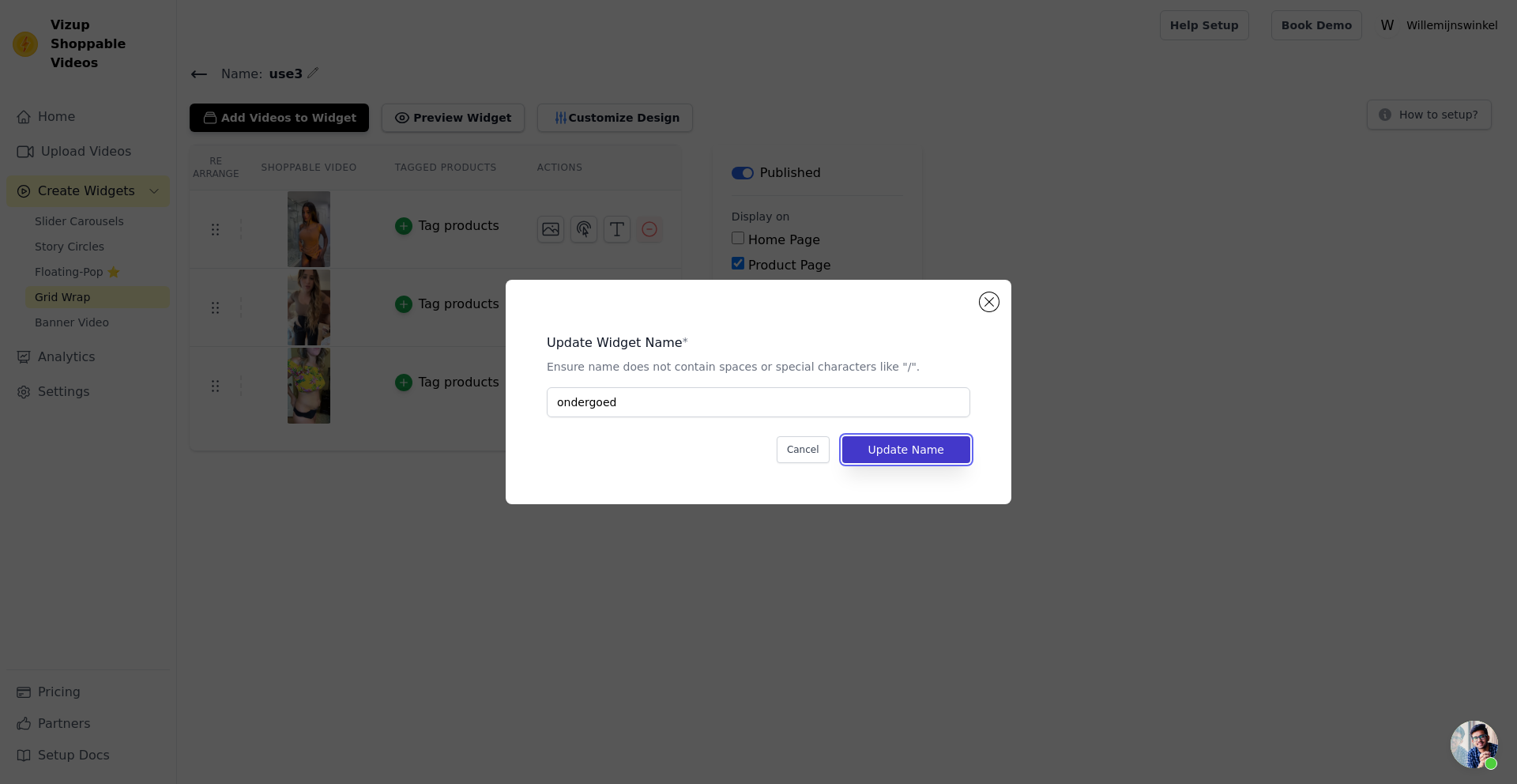
click at [860, 444] on button "Update Name" at bounding box center [907, 449] width 128 height 27
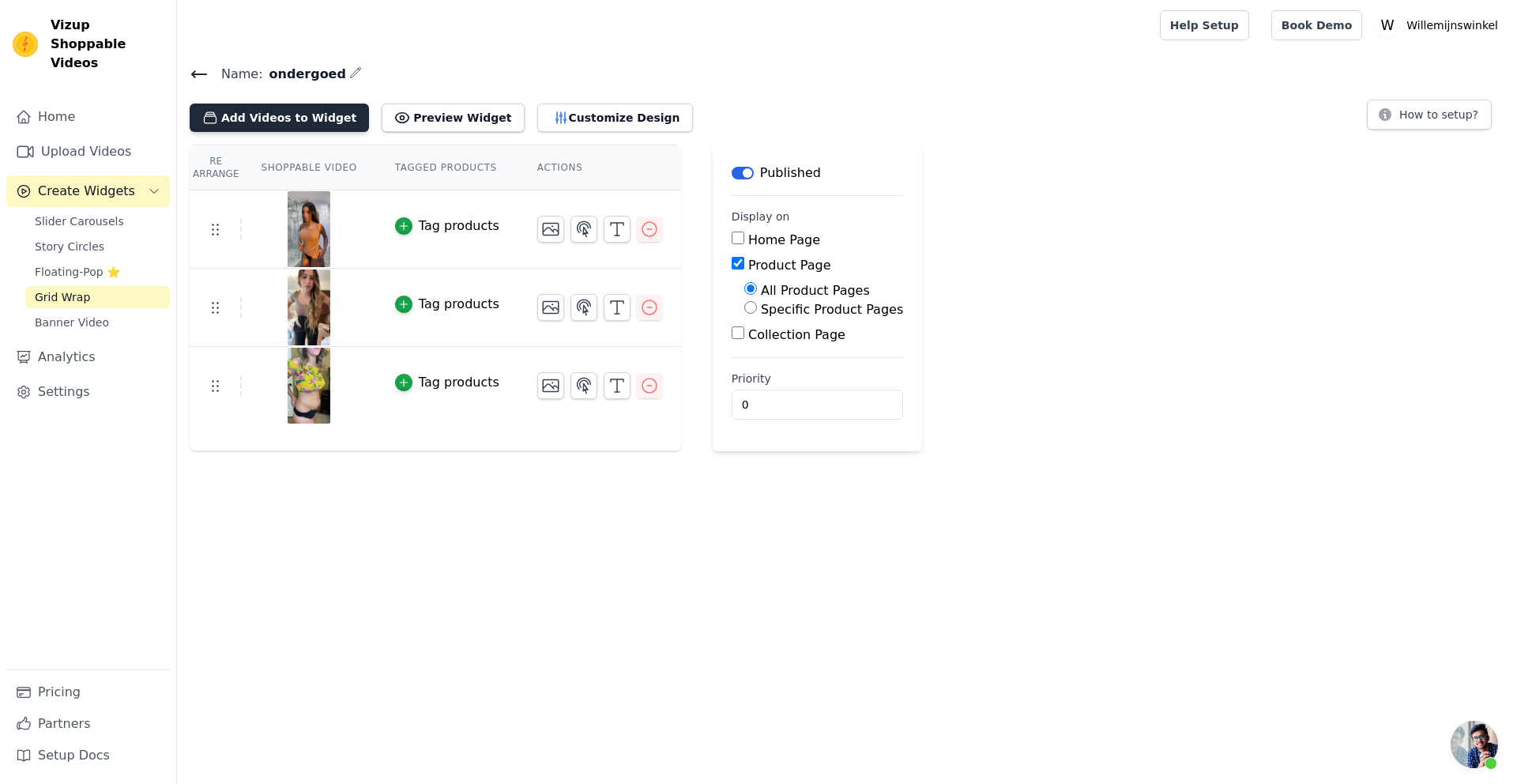
click at [232, 118] on button "Add Videos to Widget" at bounding box center [279, 118] width 179 height 28
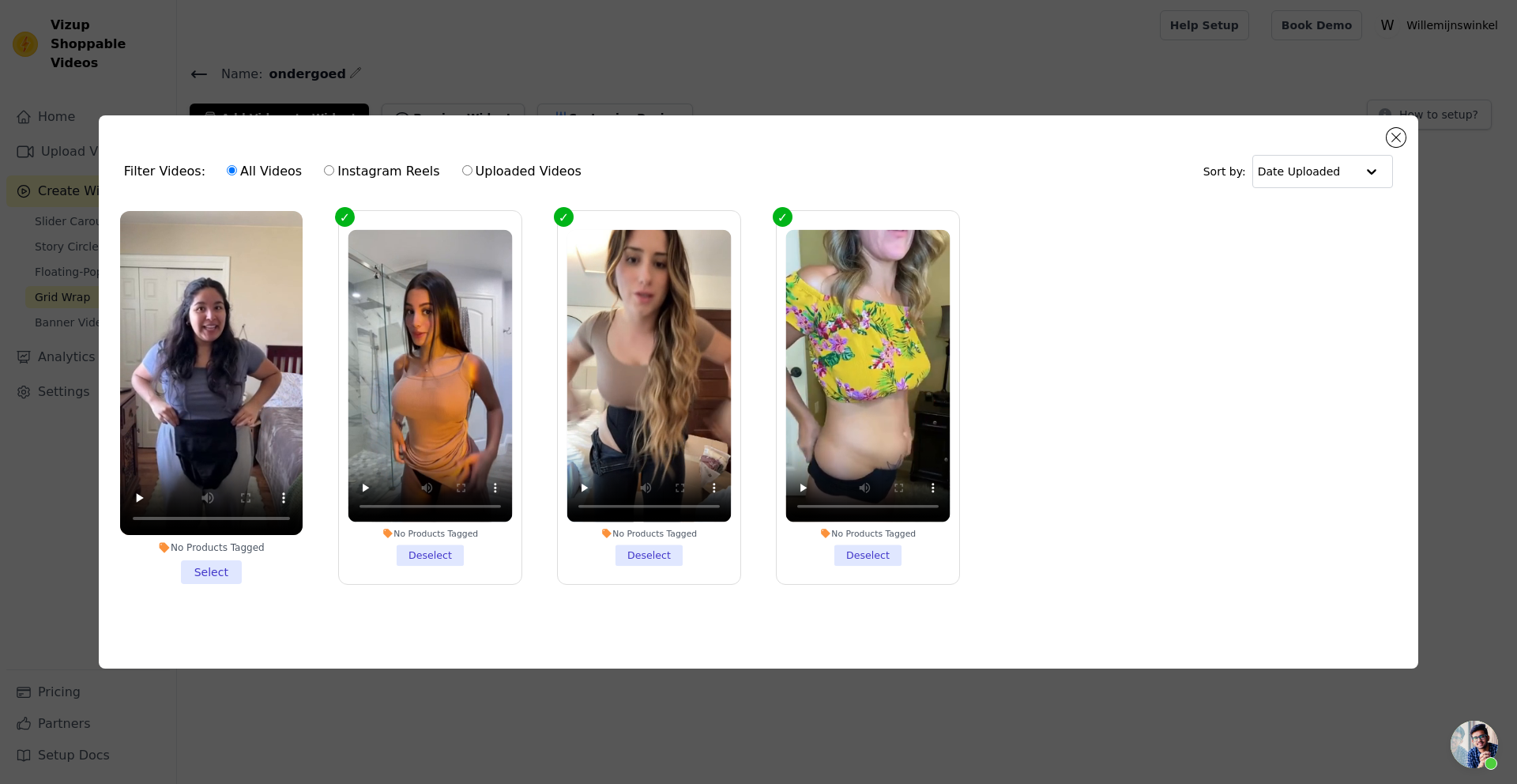
click at [1049, 454] on ul "No Products Tagged Select No Products Tagged Deselect No Products Tagged Desele…" at bounding box center [758, 410] width 1295 height 416
click at [462, 165] on input "Uploaded Videos" at bounding box center [467, 170] width 11 height 11
radio input "true"
click at [1391, 134] on button "Close modal" at bounding box center [1395, 137] width 19 height 19
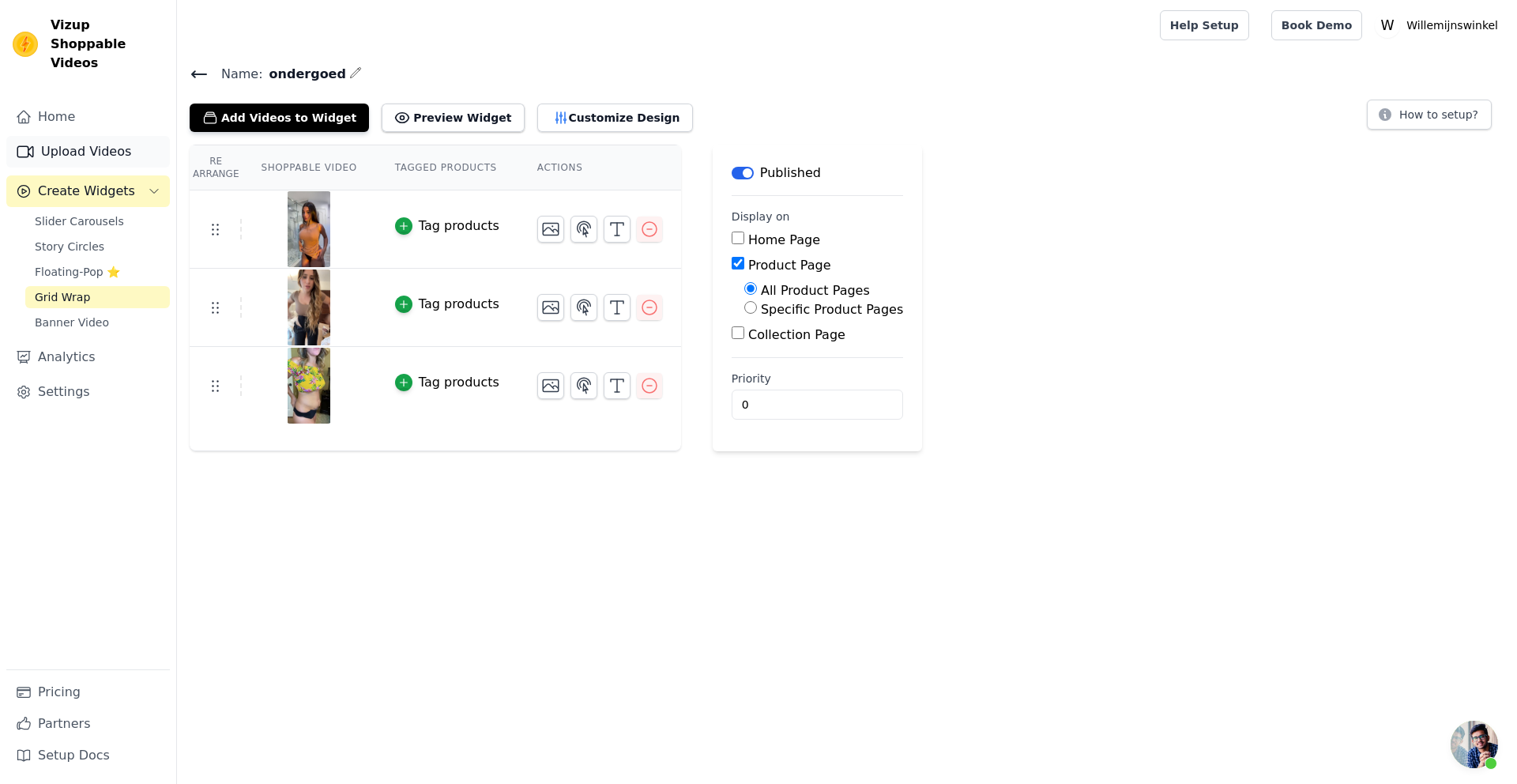
click at [60, 136] on link "Upload Videos" at bounding box center [88, 151] width 164 height 32
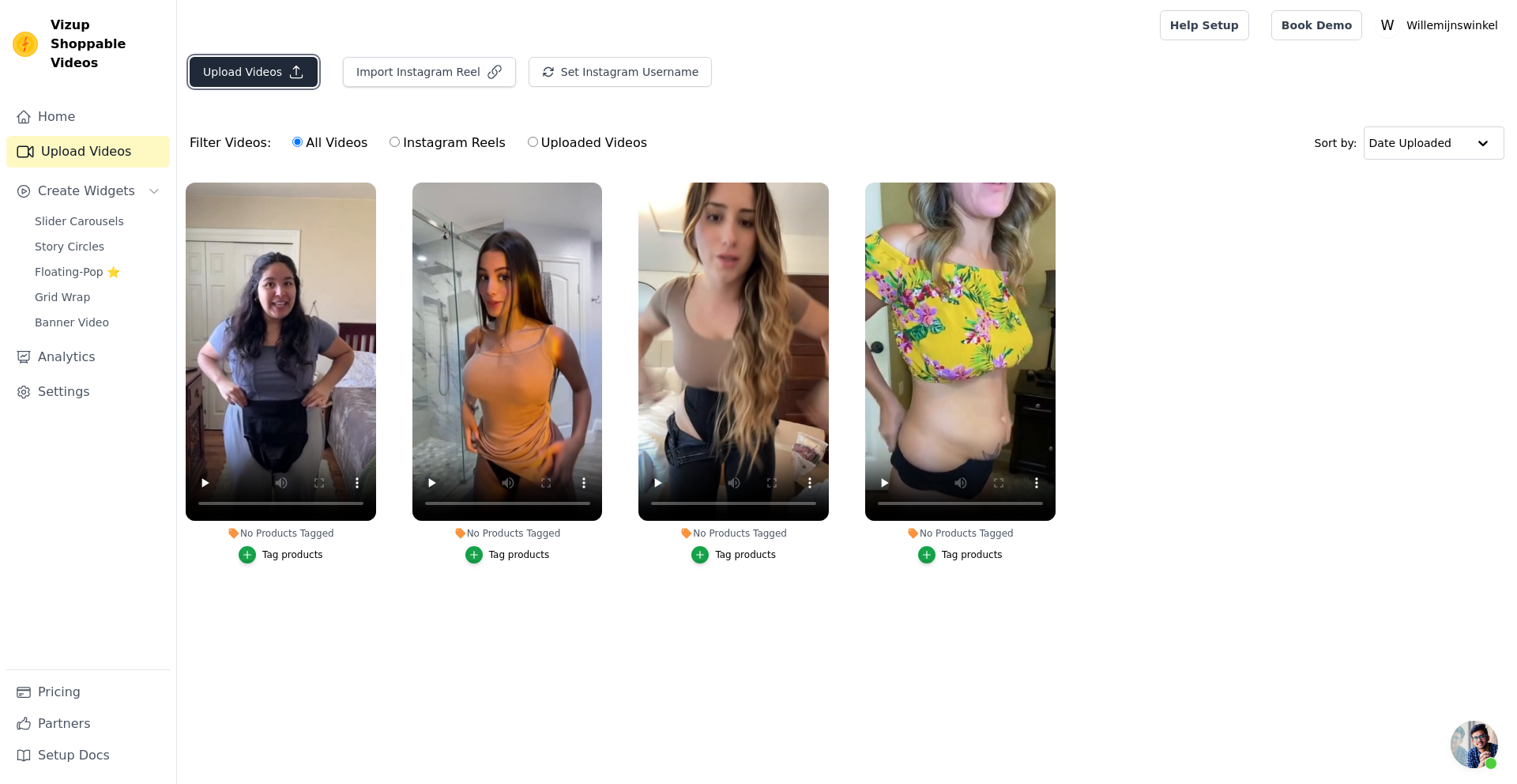
click at [252, 75] on button "Upload Videos" at bounding box center [254, 71] width 128 height 30
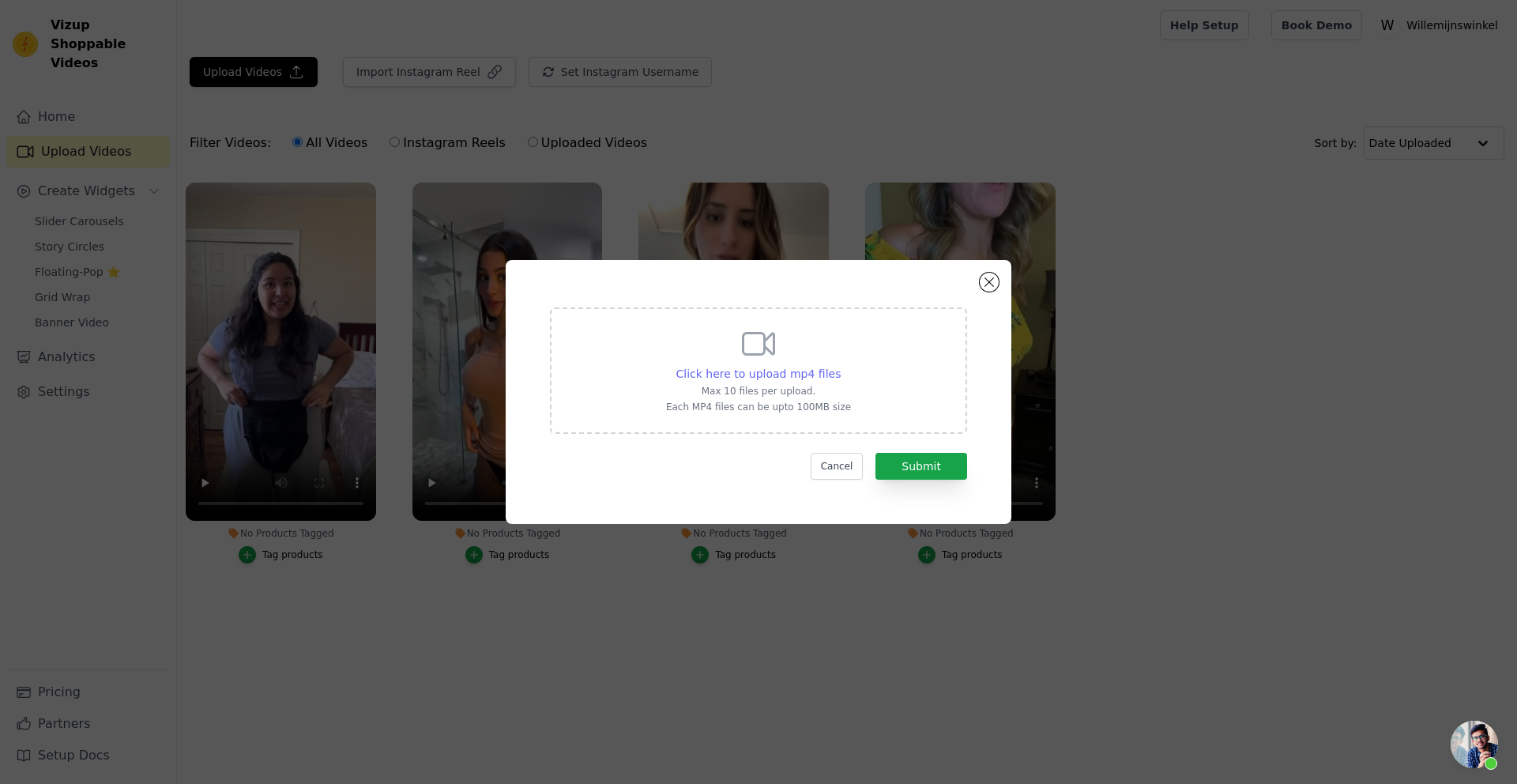
click at [798, 368] on span "Click here to upload mp4 files" at bounding box center [758, 374] width 165 height 13
click at [840, 366] on input "Click here to upload mp4 files Max 10 files per upload. Each MP4 files can be u…" at bounding box center [840, 365] width 1 height 1
drag, startPoint x: 849, startPoint y: 278, endPoint x: 961, endPoint y: 342, distance: 129.0
click at [950, 346] on div "Click here to upload mp4 files Max 10 files per upload. Each MP4 files can be u…" at bounding box center [758, 391] width 506 height 264
click at [792, 371] on span "Click here to upload mp4 files" at bounding box center [758, 374] width 165 height 13
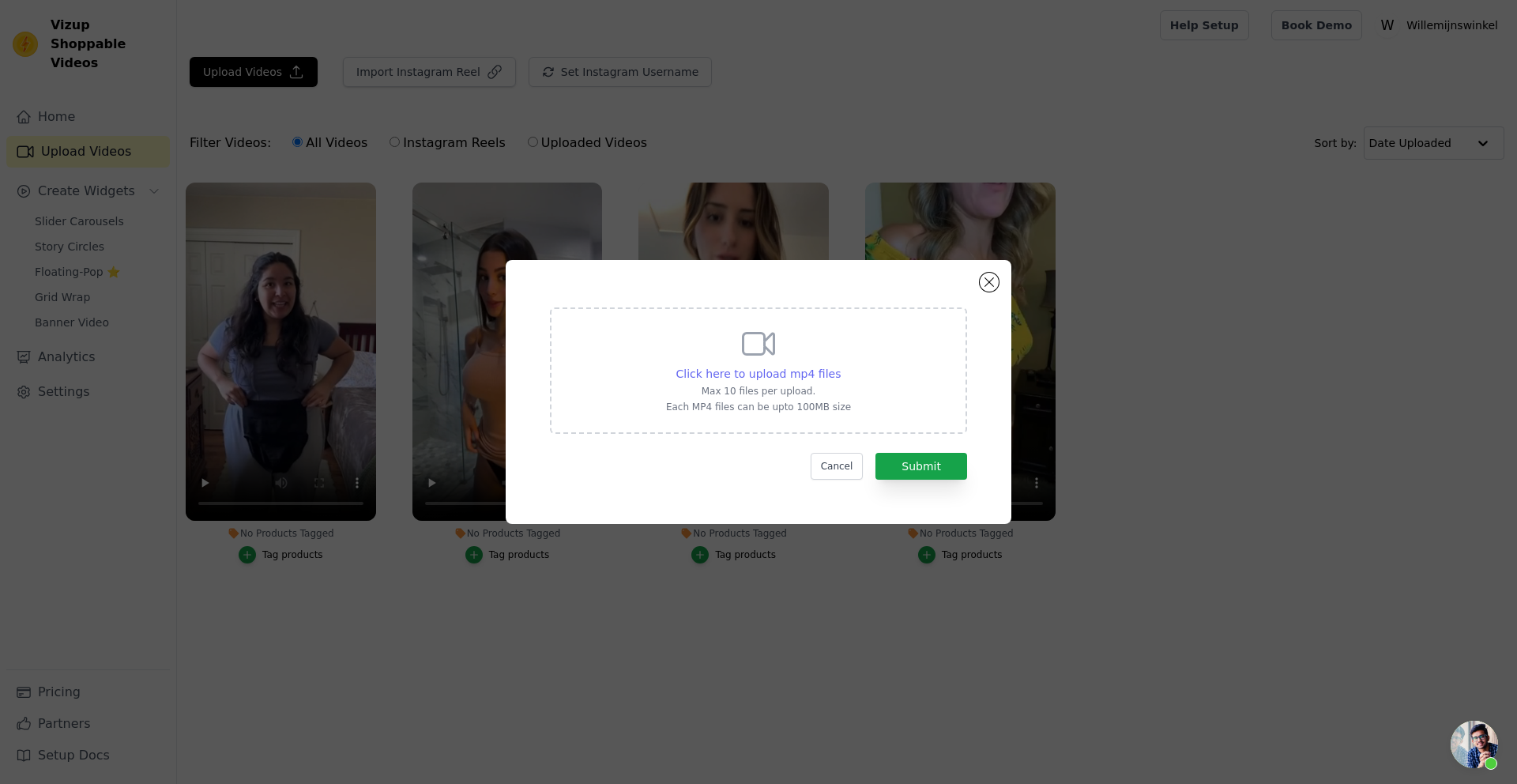
click at [840, 366] on input "Click here to upload mp4 files Max 10 files per upload. Each MP4 files can be u…" at bounding box center [840, 365] width 1 height 1
click at [820, 457] on button "Cancel" at bounding box center [837, 466] width 53 height 27
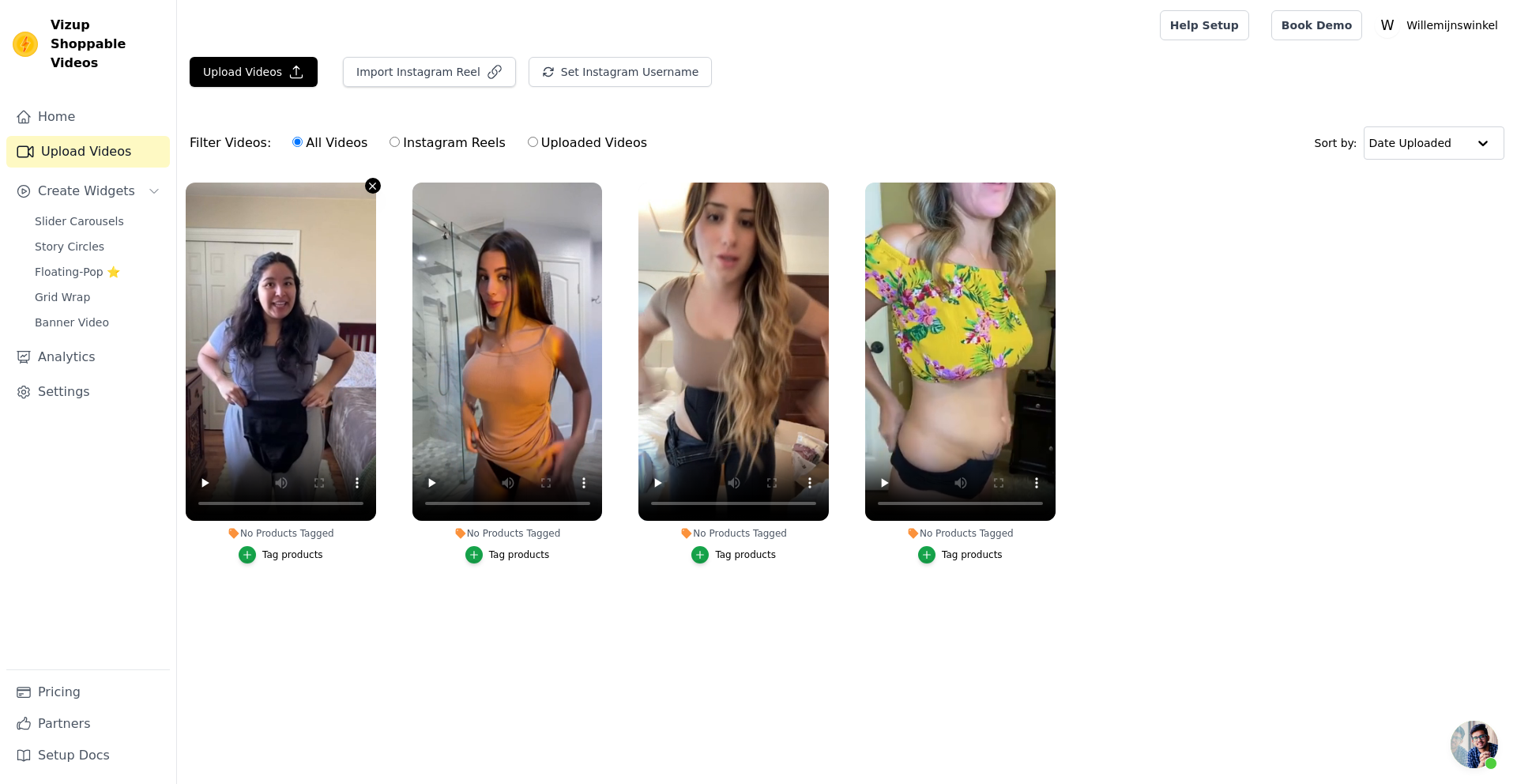
click at [369, 187] on icon "button" at bounding box center [373, 186] width 12 height 12
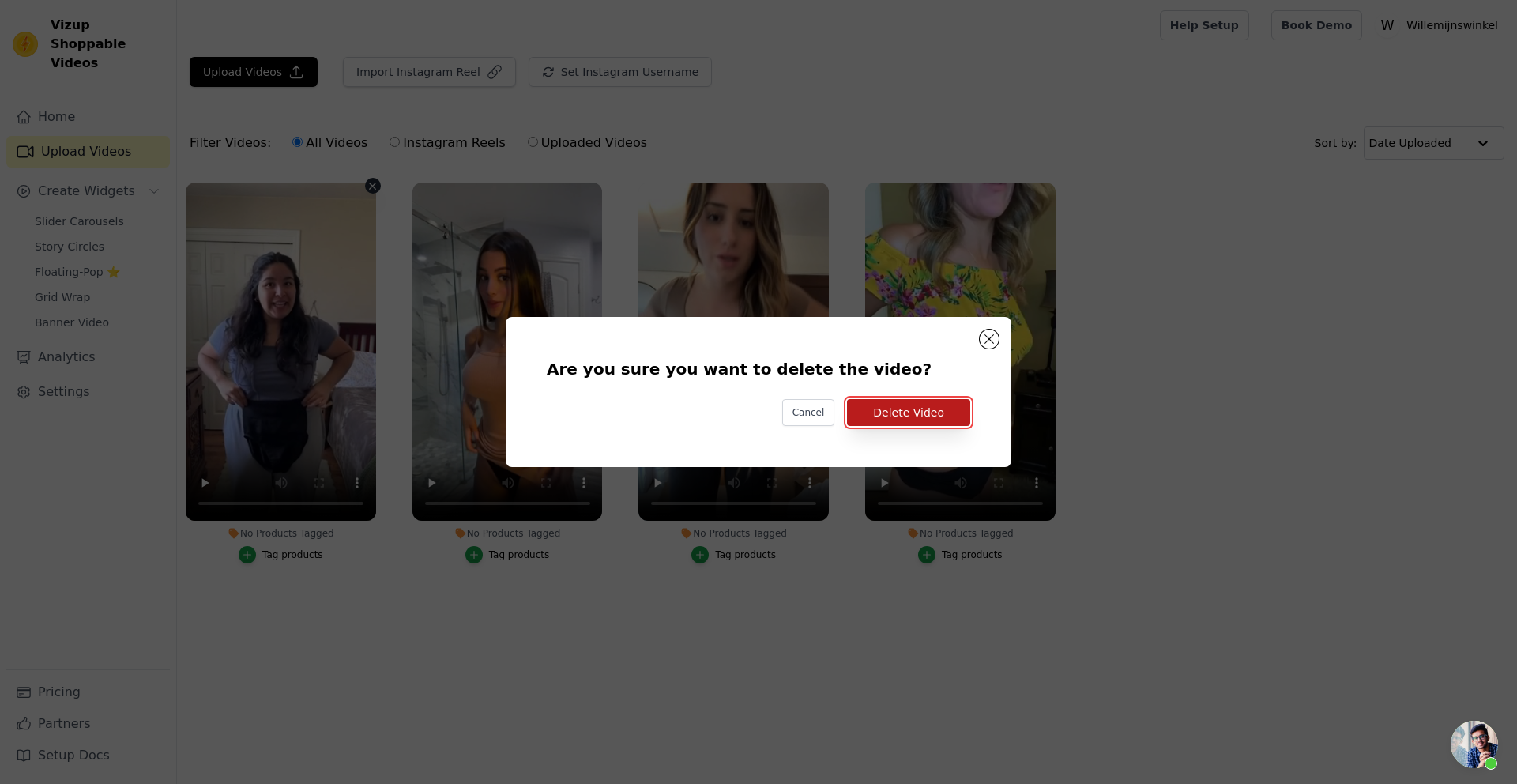
click at [903, 410] on button "Delete Video" at bounding box center [909, 412] width 123 height 27
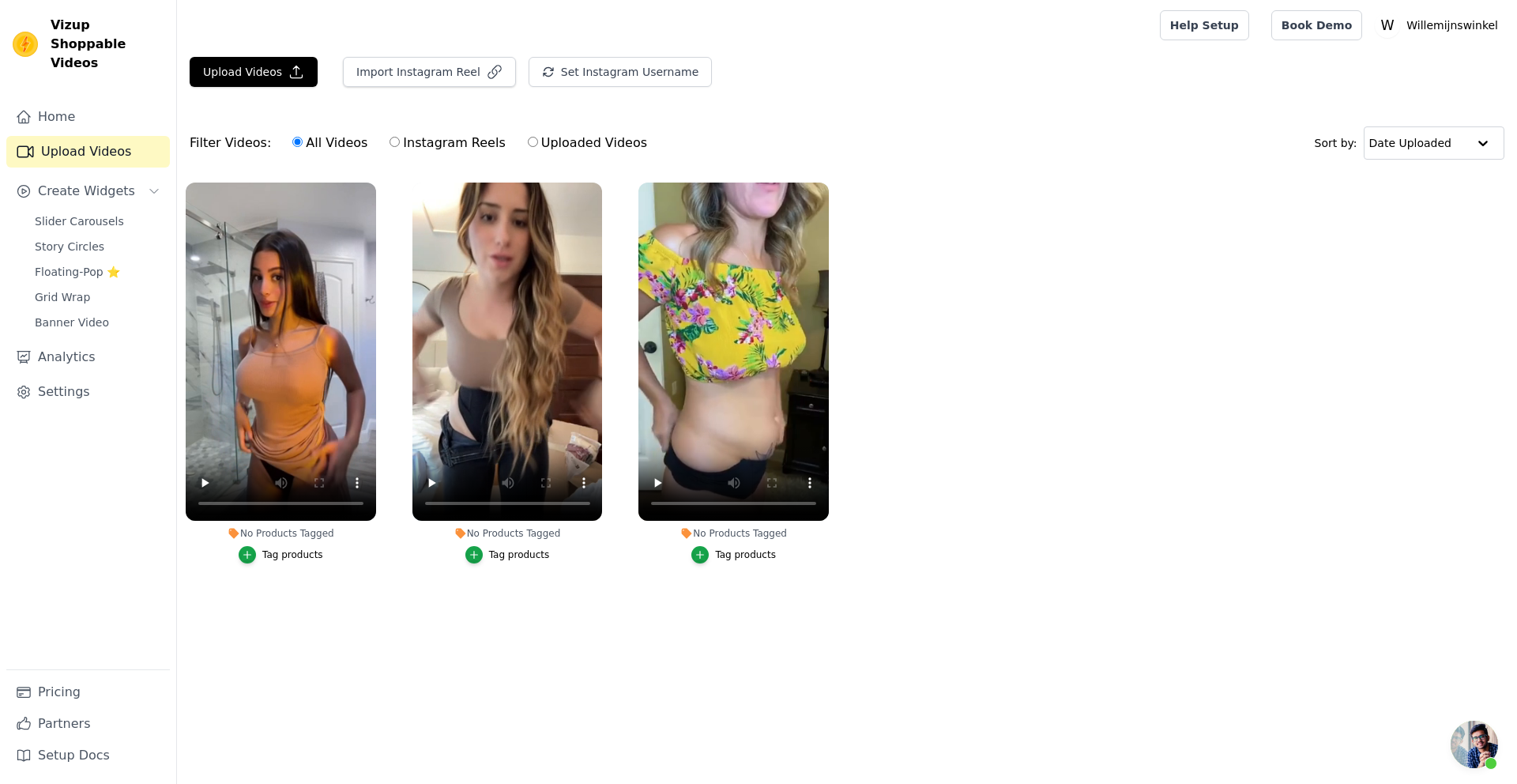
click at [435, 145] on label "Instagram Reels" at bounding box center [447, 143] width 117 height 20
click at [400, 145] on input "Instagram Reels" at bounding box center [394, 141] width 11 height 11
radio input "true"
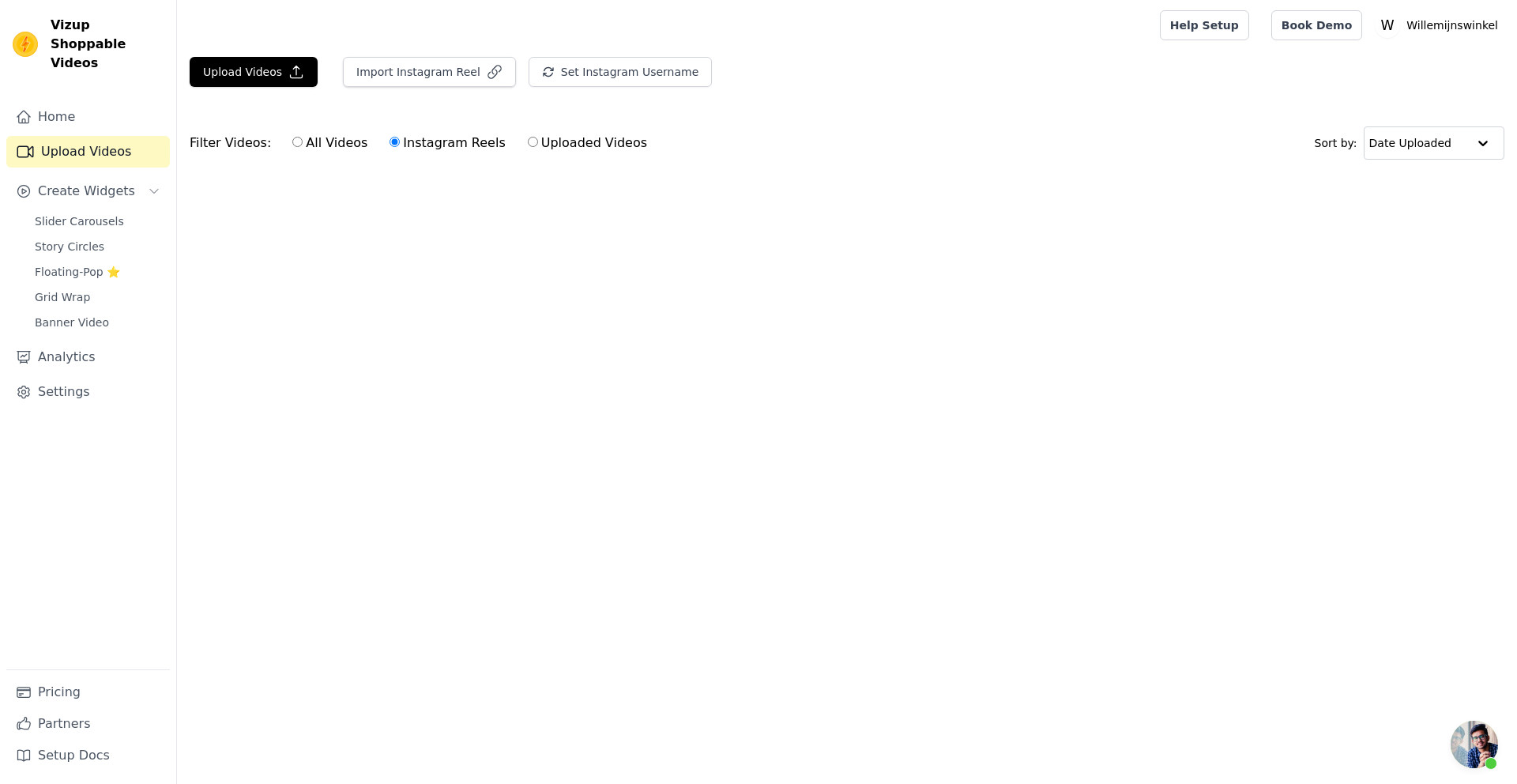
click at [326, 143] on label "All Videos" at bounding box center [330, 143] width 76 height 20
click at [303, 143] on input "All Videos" at bounding box center [297, 141] width 11 height 11
radio input "true"
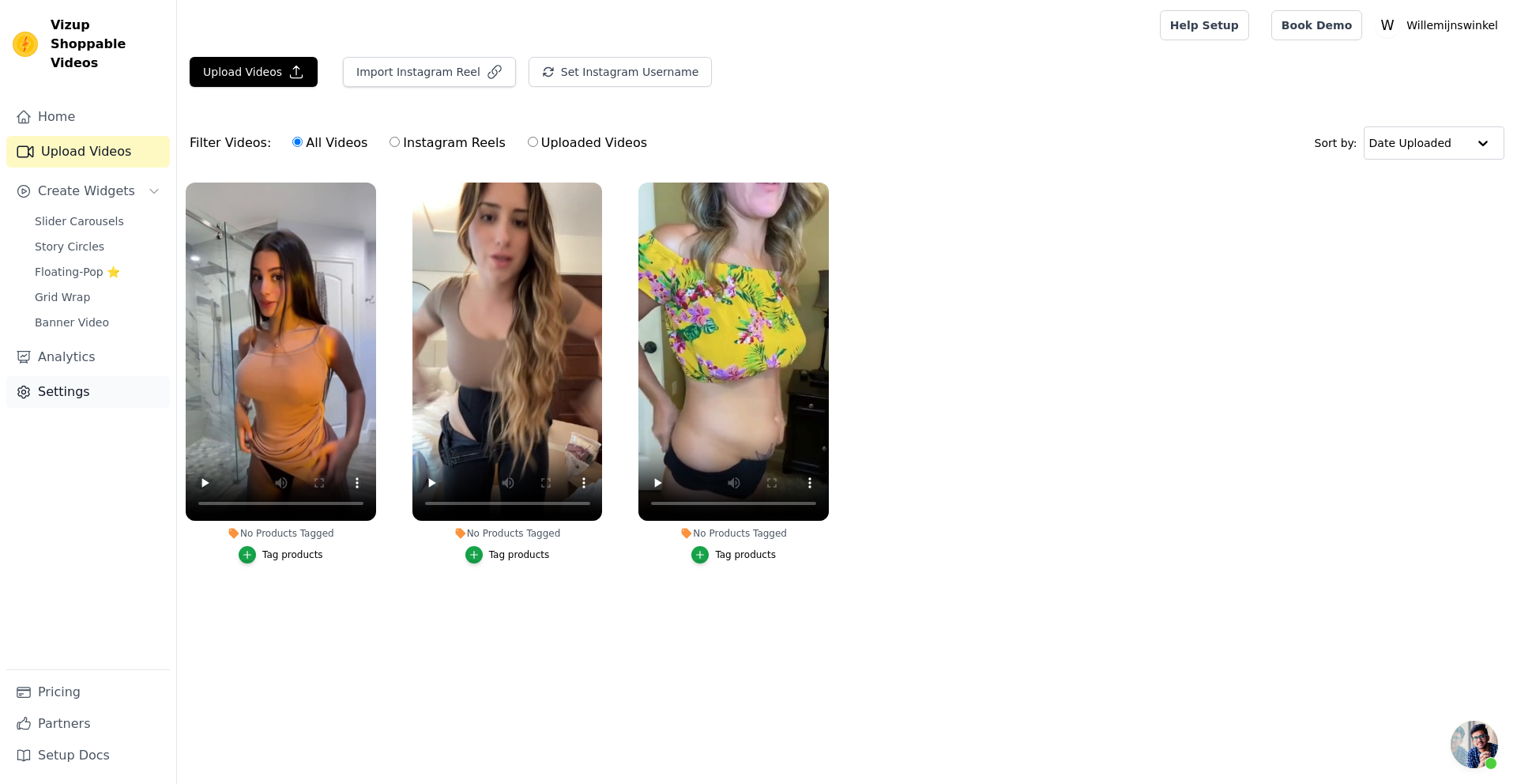
click at [71, 377] on link "Settings" at bounding box center [88, 391] width 164 height 32
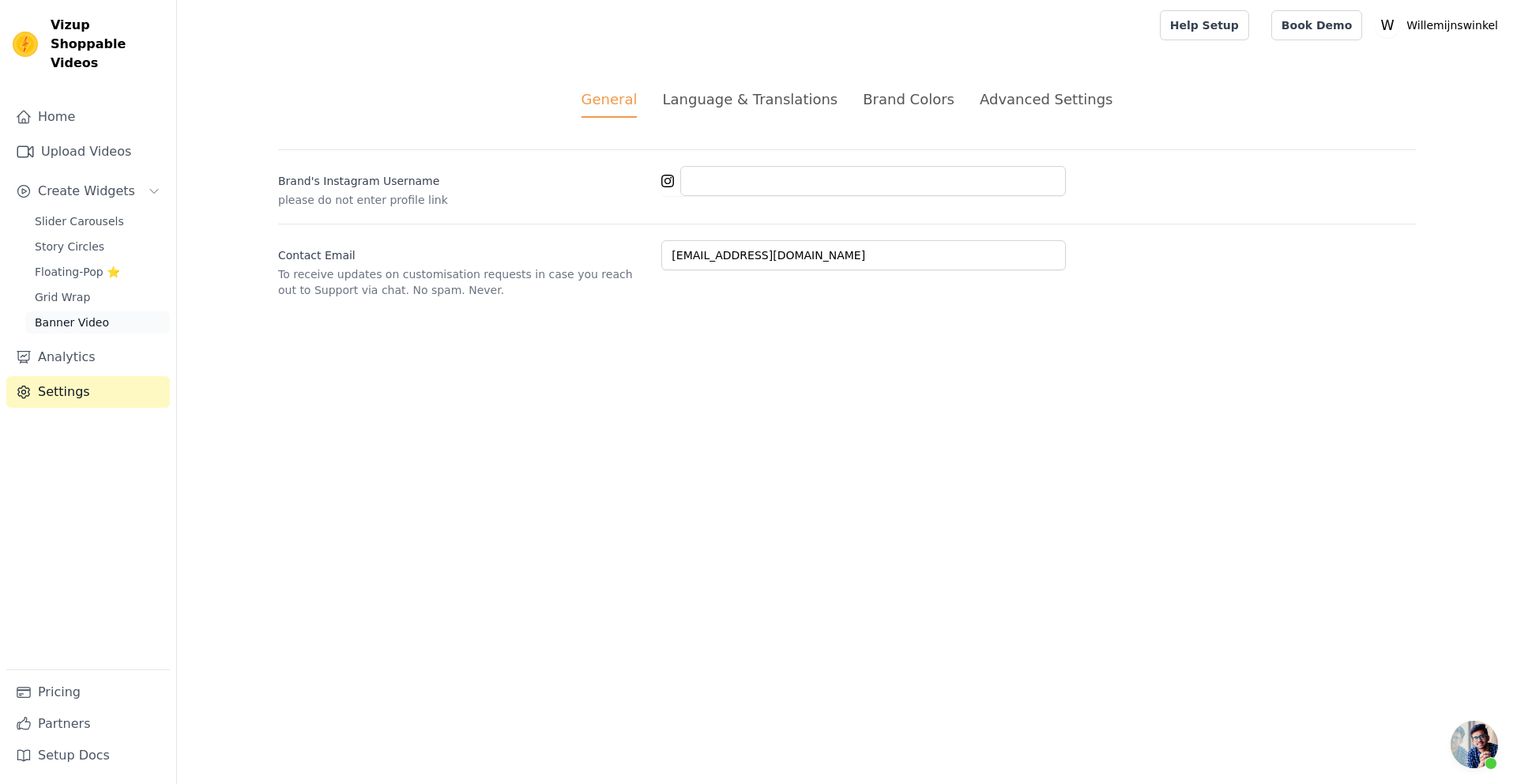
click at [67, 314] on span "Banner Video" at bounding box center [72, 321] width 75 height 15
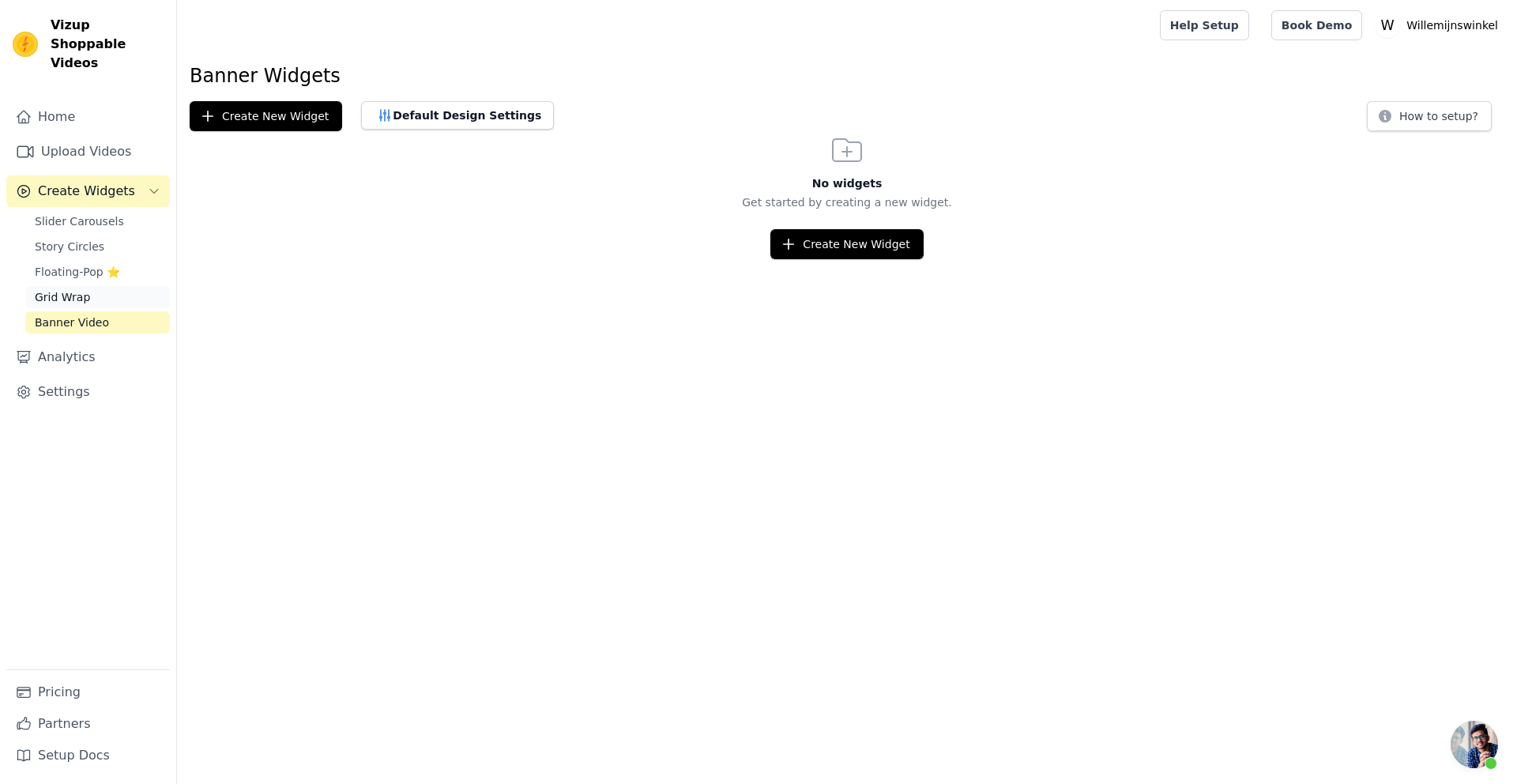
click at [70, 289] on span "Grid Wrap" at bounding box center [62, 296] width 55 height 15
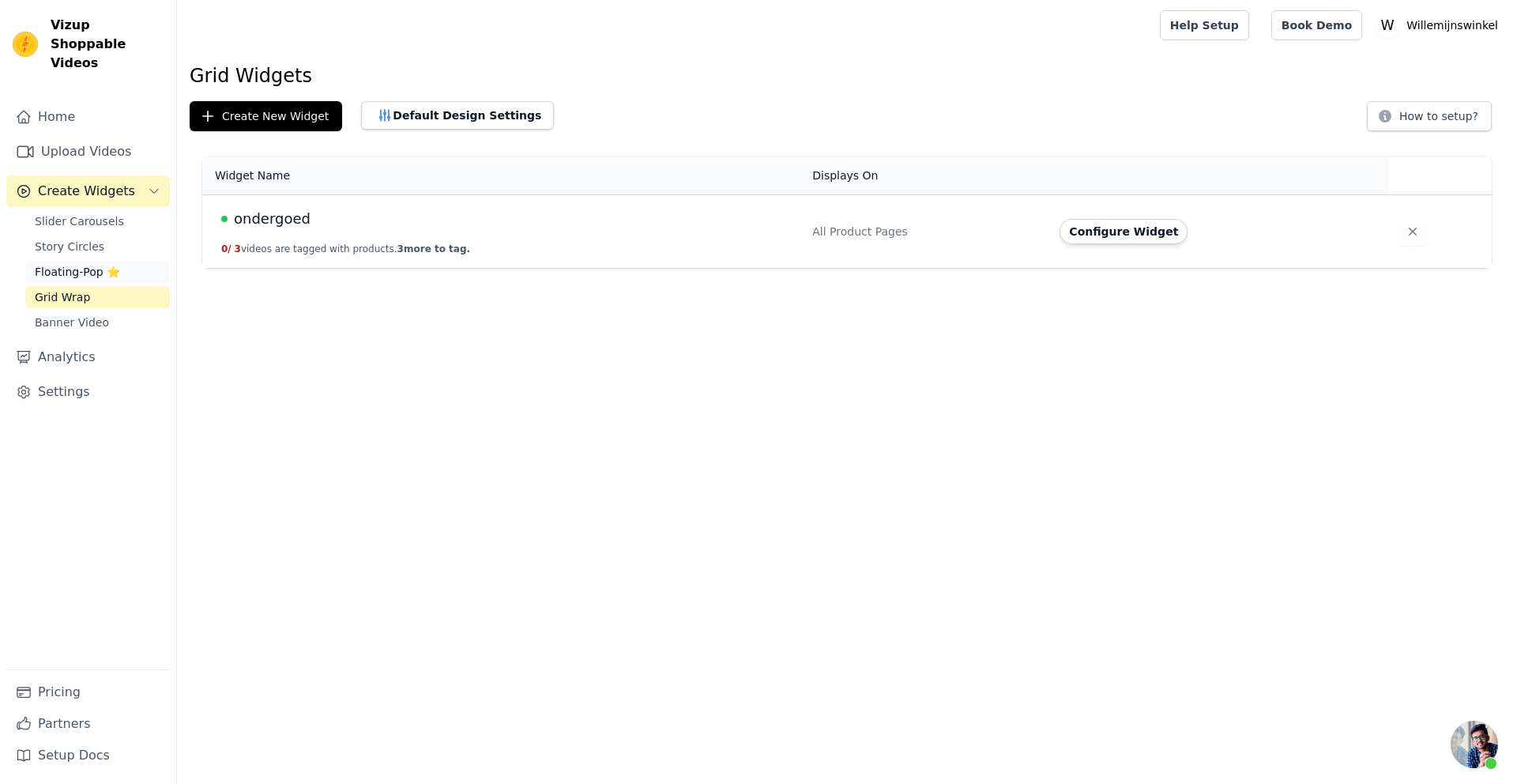
click at [83, 264] on span "Floating-Pop ⭐" at bounding box center [77, 271] width 85 height 15
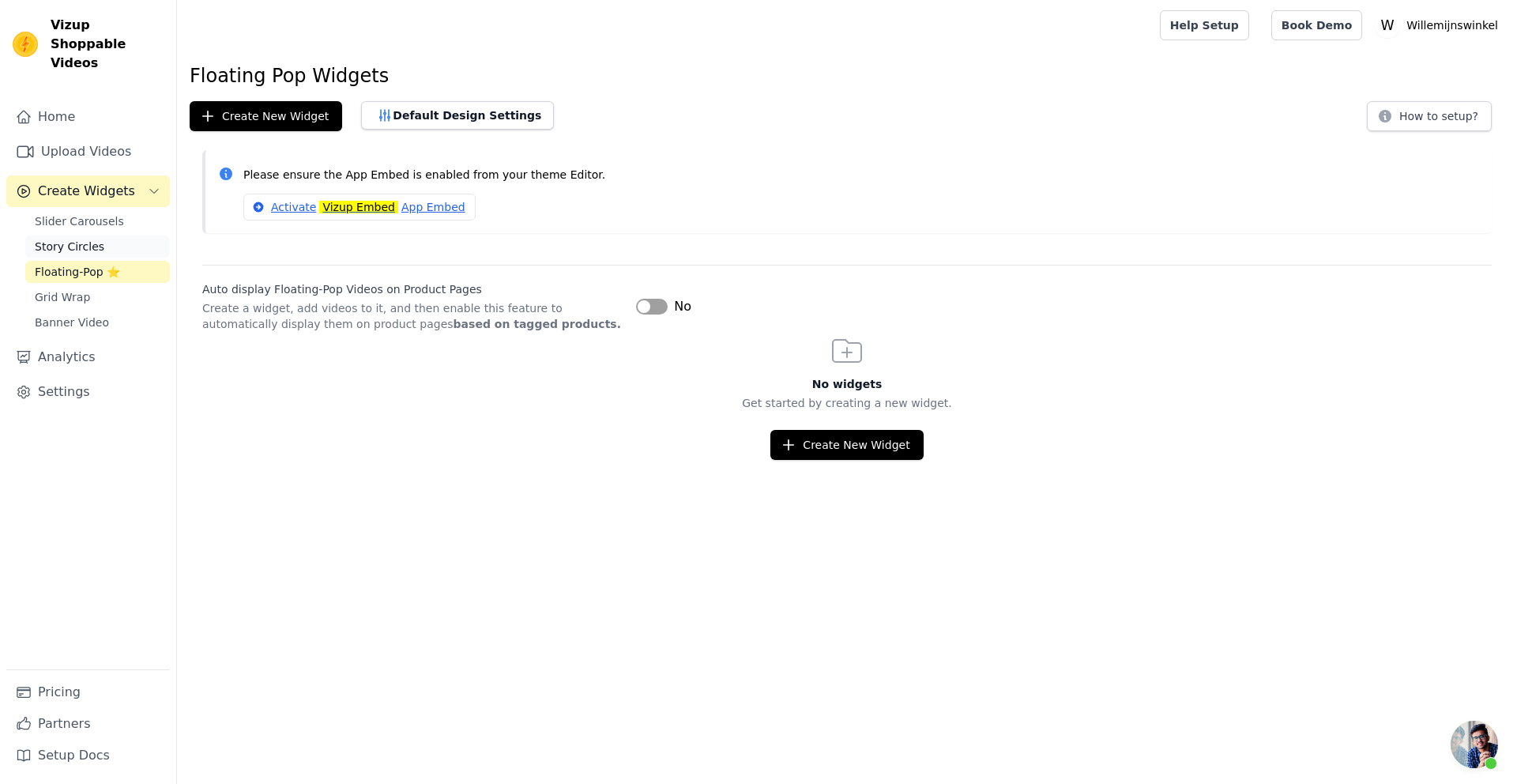
click at [62, 239] on span "Story Circles" at bounding box center [70, 246] width 70 height 15
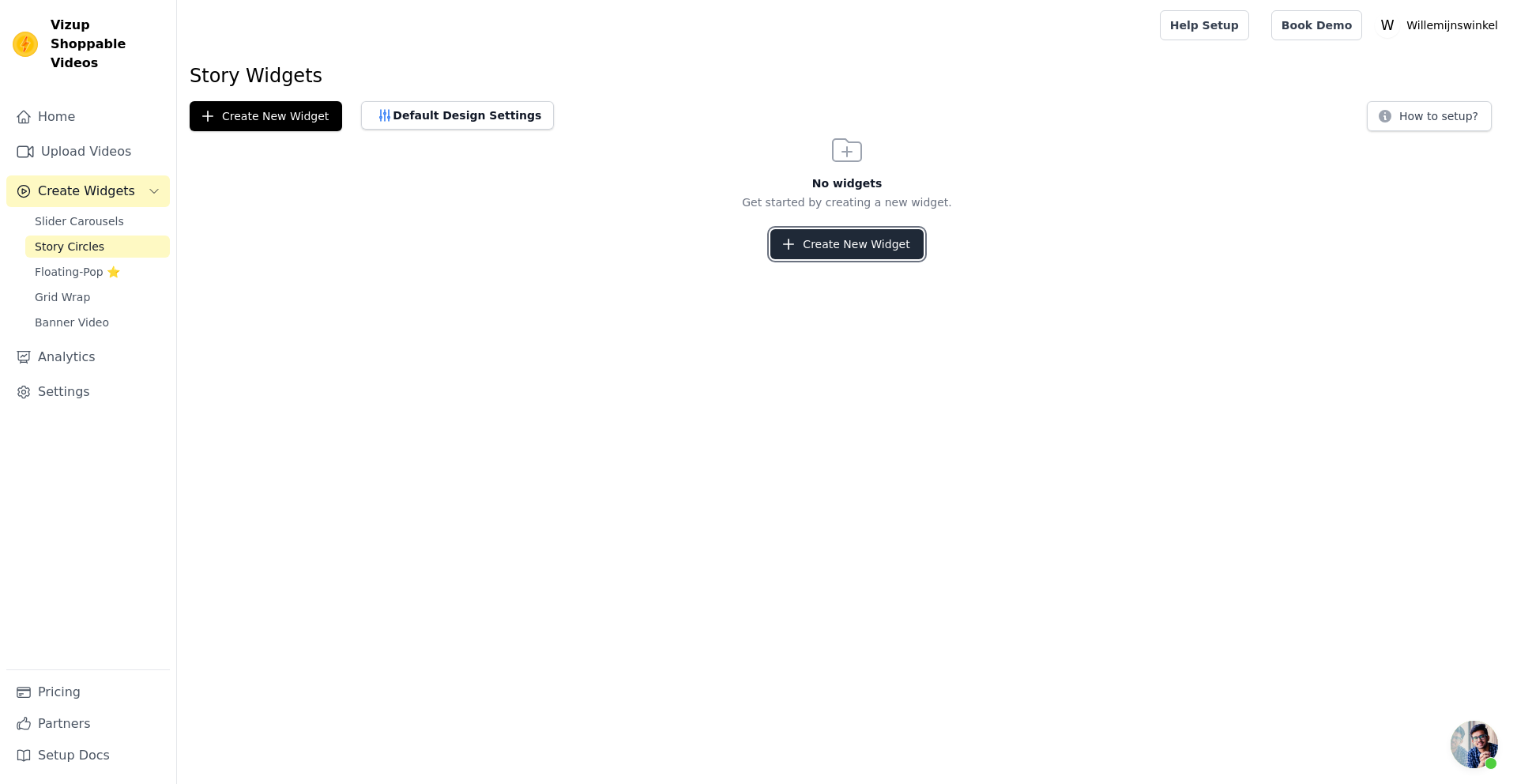
click at [822, 244] on button "Create New Widget" at bounding box center [847, 243] width 153 height 30
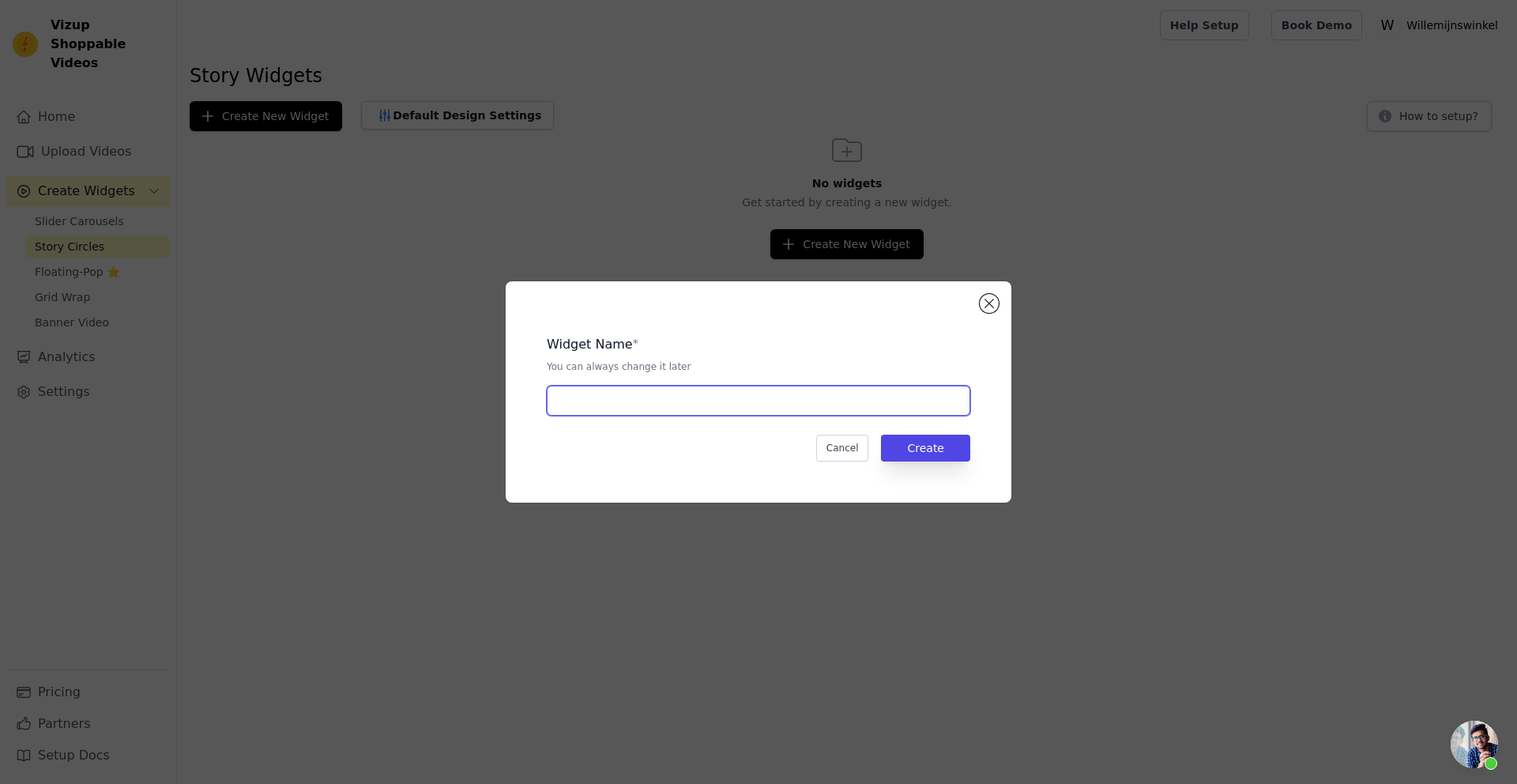
click at [705, 401] on input "text" at bounding box center [759, 400] width 424 height 30
type input "ondergoed"
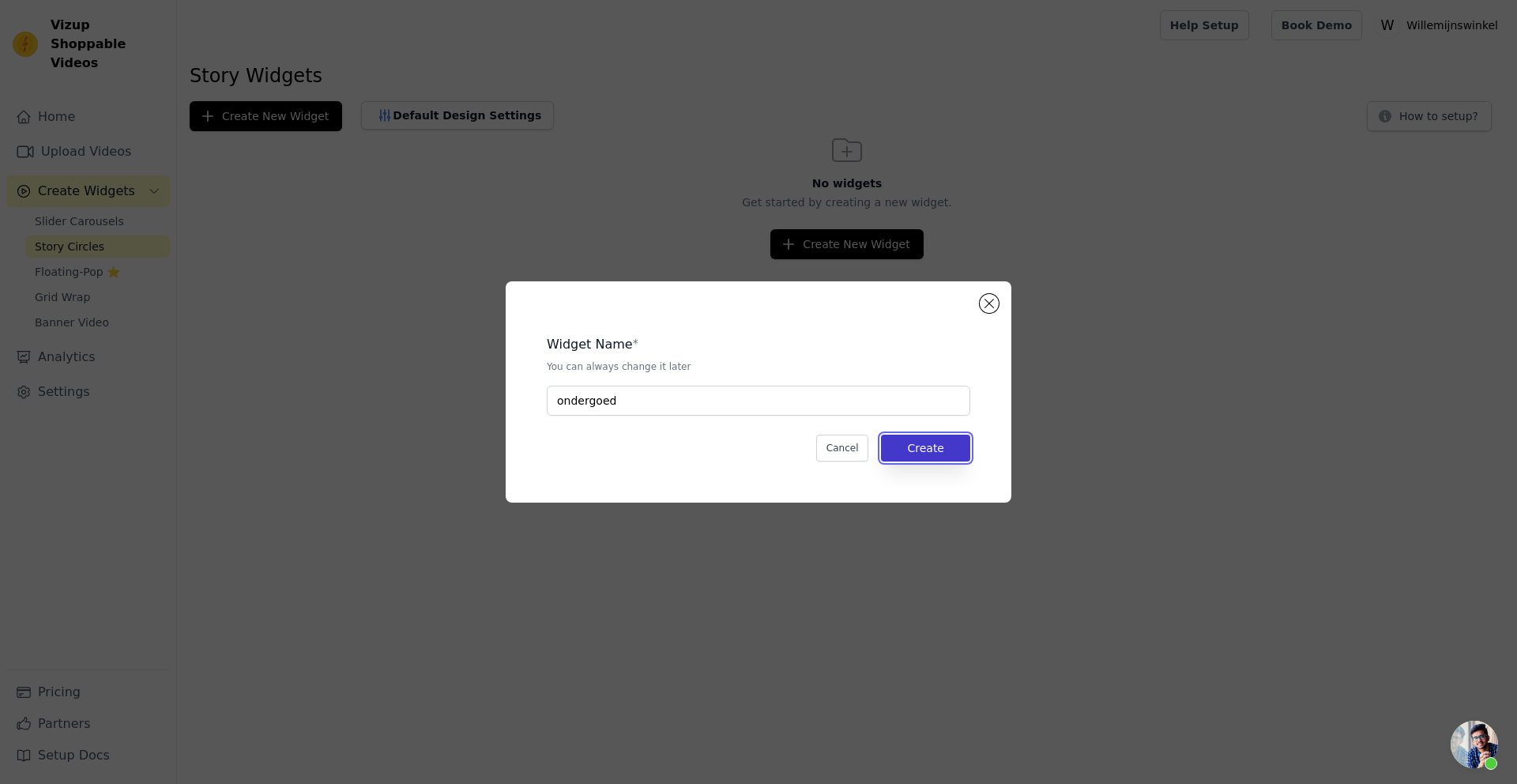
click at [909, 448] on button "Create" at bounding box center [925, 447] width 89 height 27
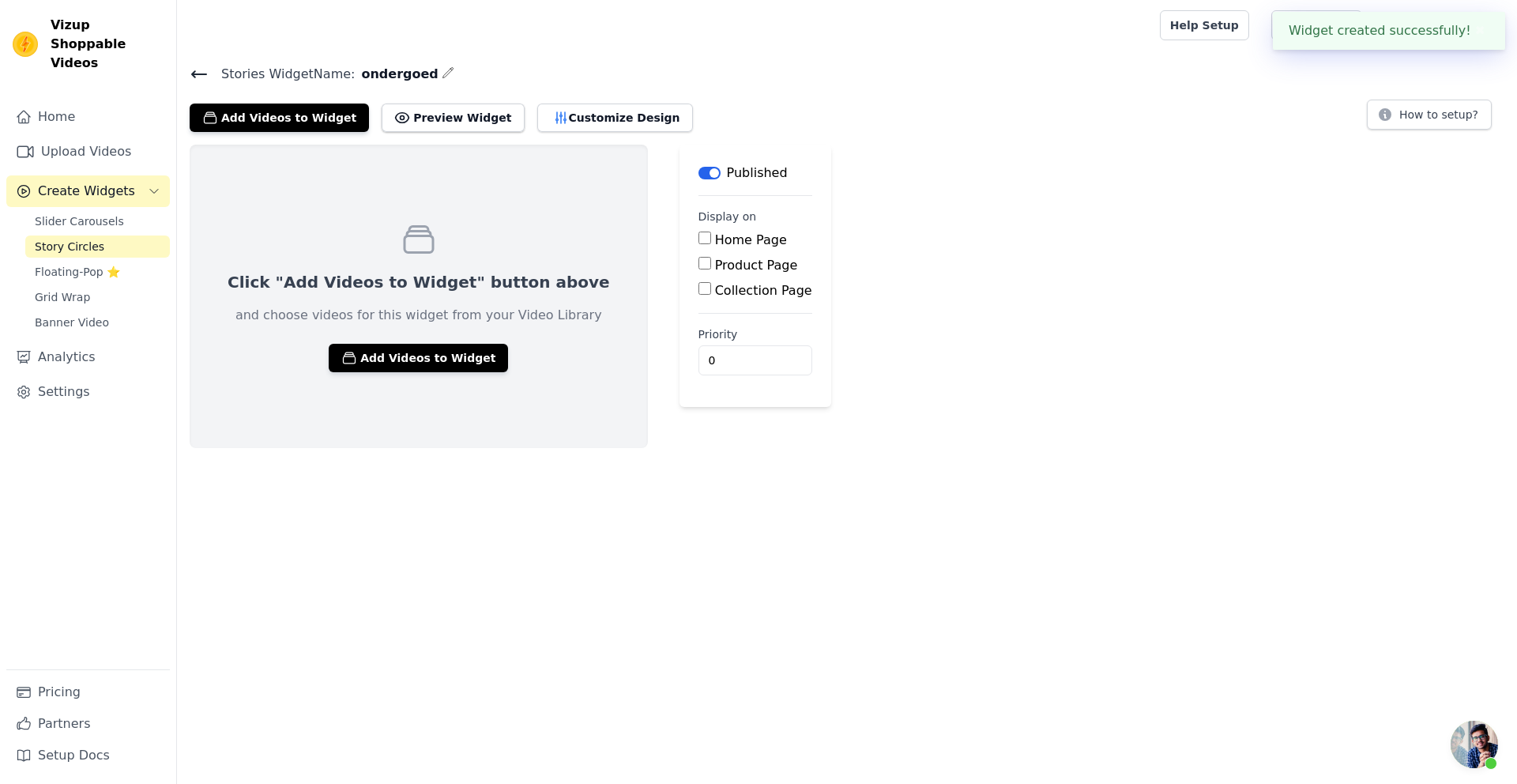
click at [699, 265] on input "Product Page" at bounding box center [705, 263] width 13 height 13
checkbox input "true"
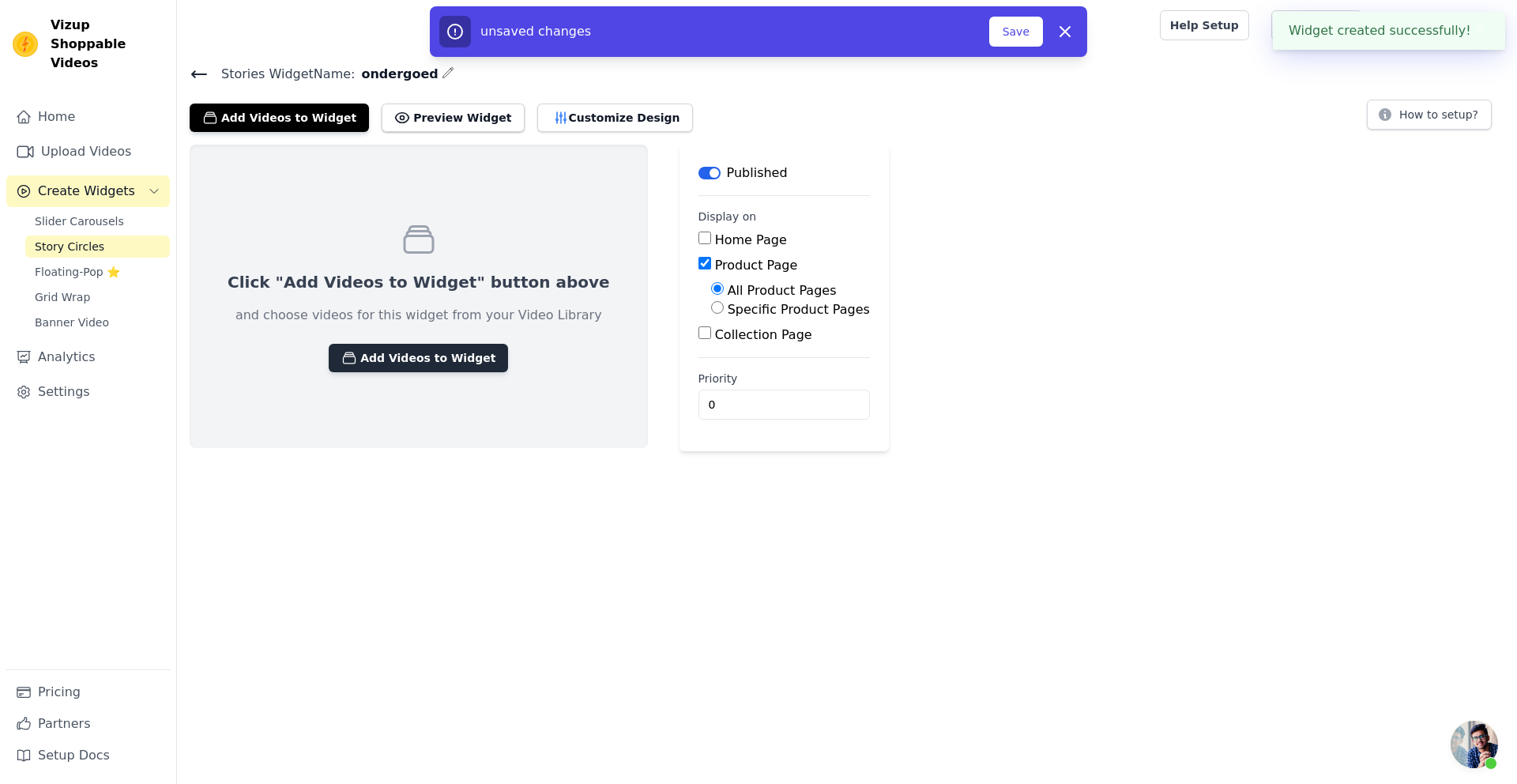
click at [377, 360] on button "Add Videos to Widget" at bounding box center [418, 357] width 179 height 28
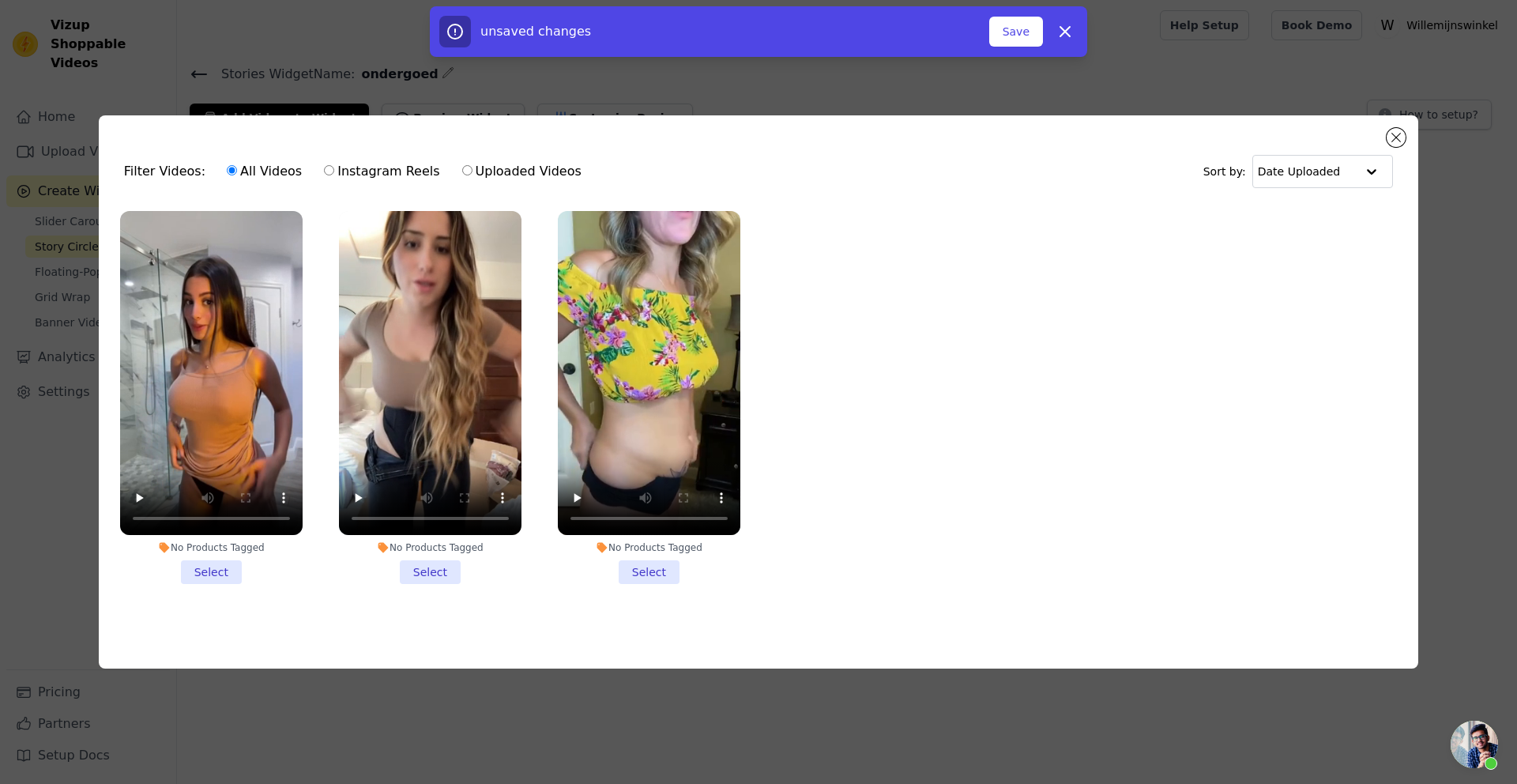
click at [226, 574] on li "No Products Tagged Select" at bounding box center [211, 398] width 183 height 373
click at [0, 0] on input "No Products Tagged Select" at bounding box center [0, 0] width 0 height 0
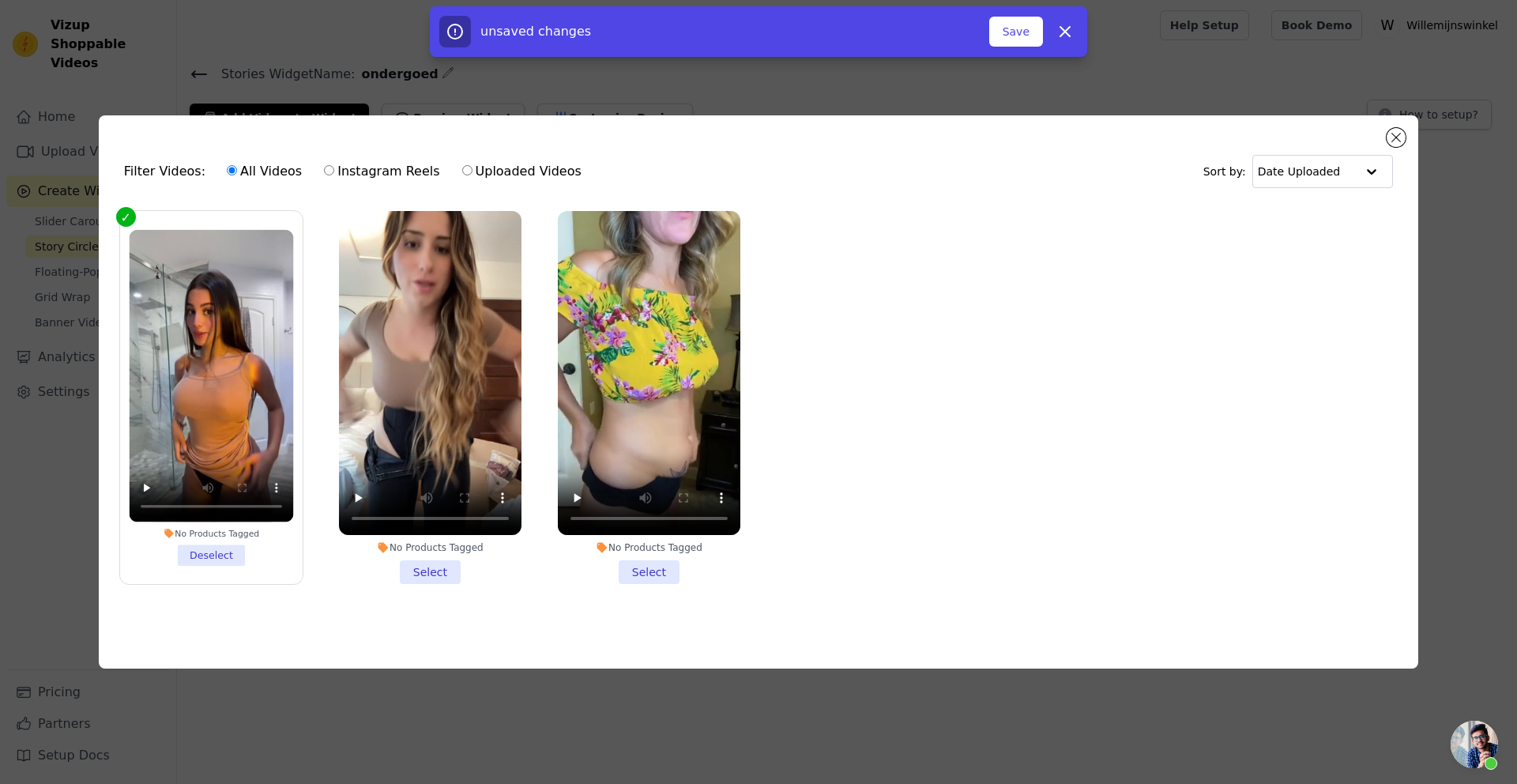
click at [440, 574] on li "No Products Tagged Select" at bounding box center [430, 398] width 183 height 373
click at [669, 562] on li "No Products Tagged Select" at bounding box center [649, 398] width 183 height 373
click at [0, 0] on input "No Products Tagged Select" at bounding box center [0, 0] width 0 height 0
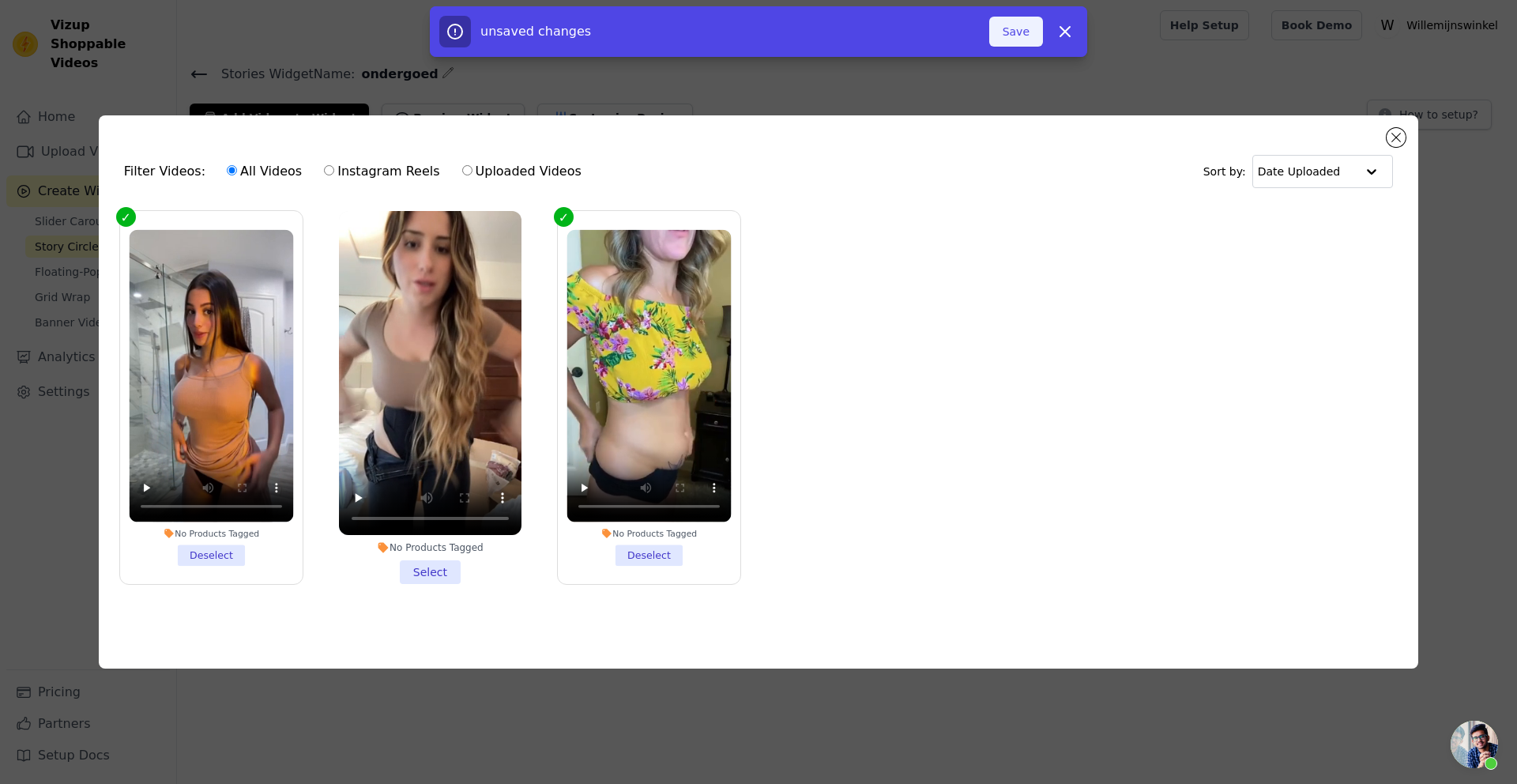
click at [1019, 28] on button "Save" at bounding box center [1016, 31] width 54 height 30
click at [1398, 130] on button "Close modal" at bounding box center [1395, 137] width 19 height 19
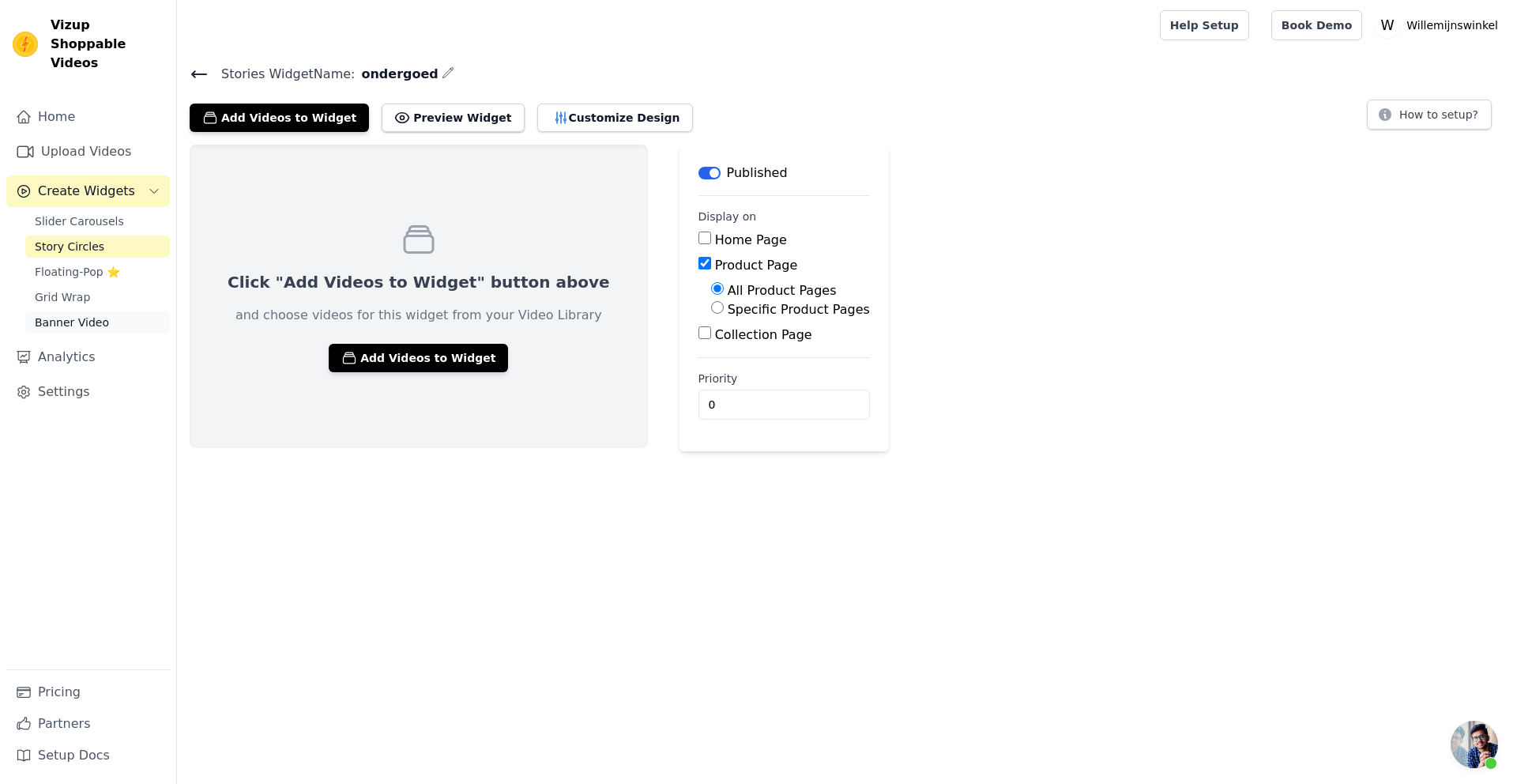
click at [57, 314] on span "Banner Video" at bounding box center [72, 321] width 75 height 15
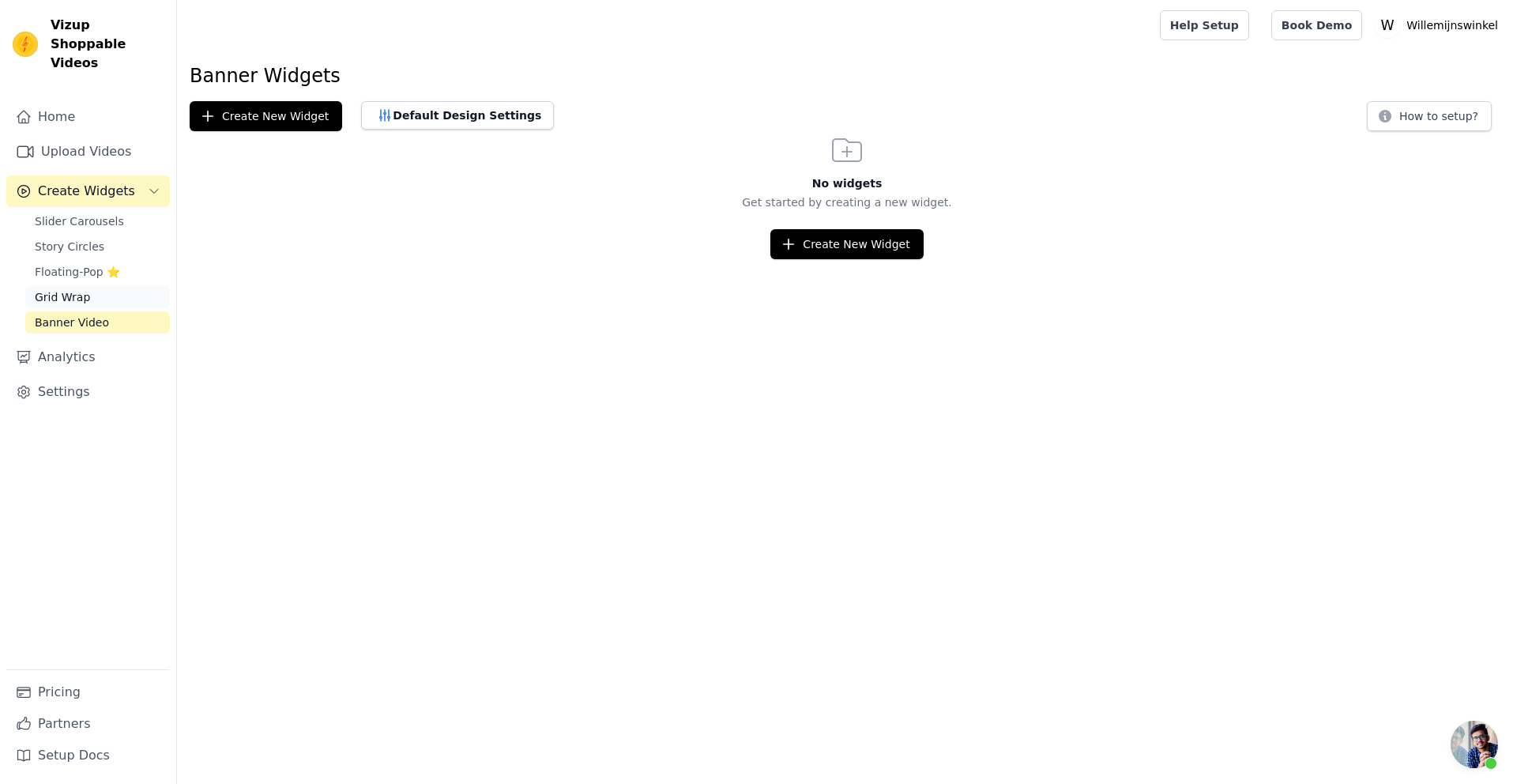
click at [90, 286] on link "Grid Wrap" at bounding box center [97, 296] width 144 height 22
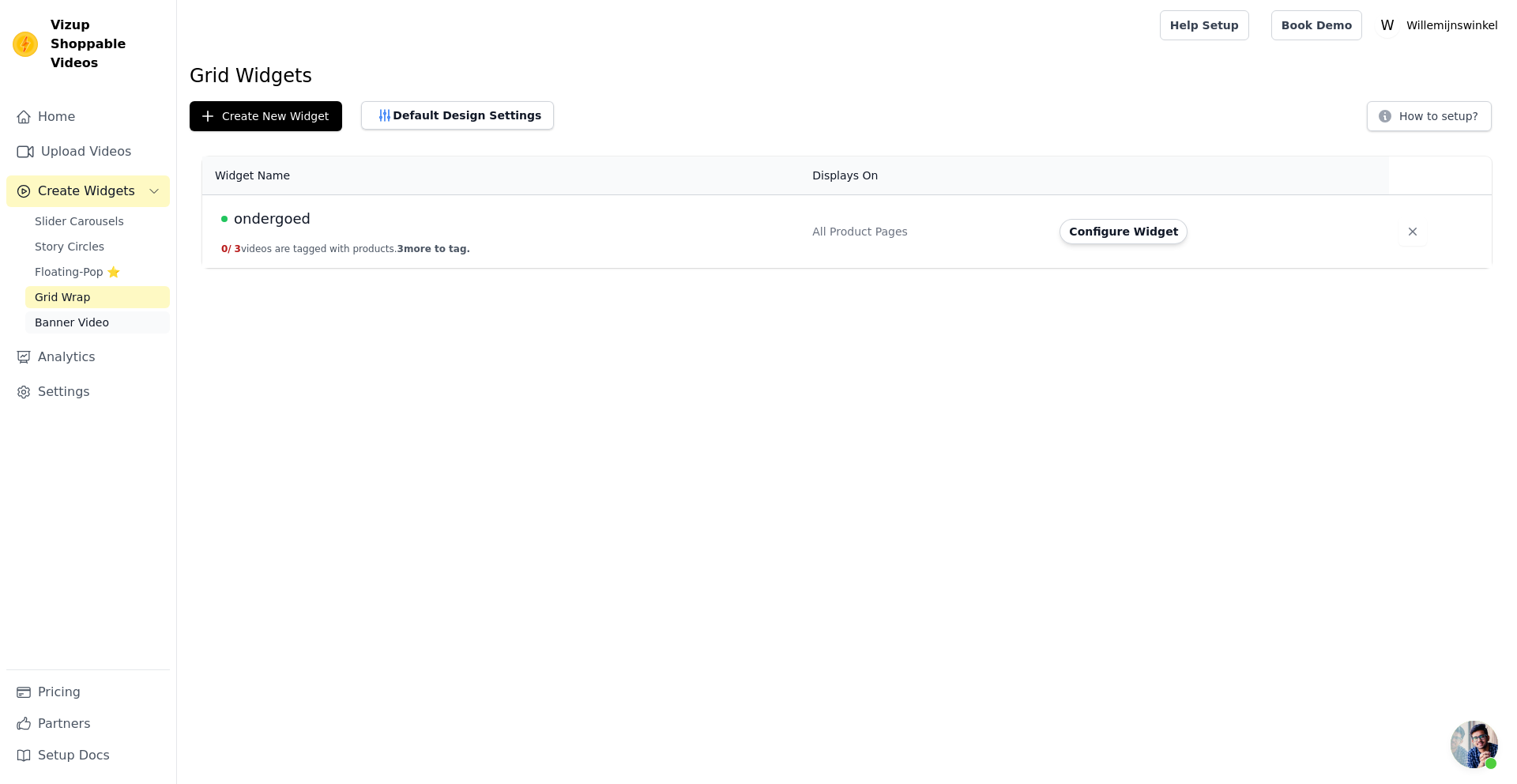
click at [76, 314] on span "Banner Video" at bounding box center [72, 321] width 75 height 15
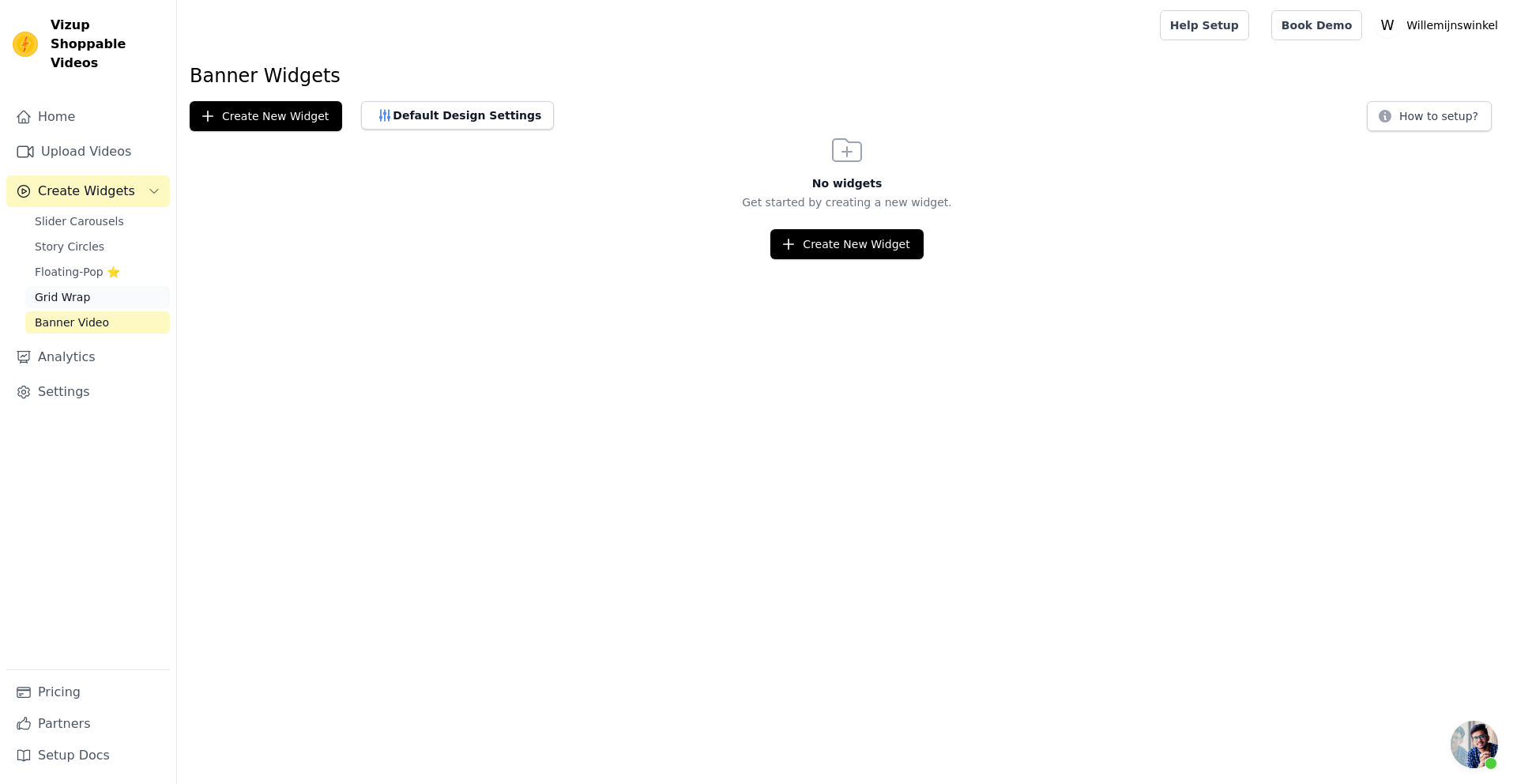
click at [81, 289] on span "Grid Wrap" at bounding box center [62, 296] width 55 height 15
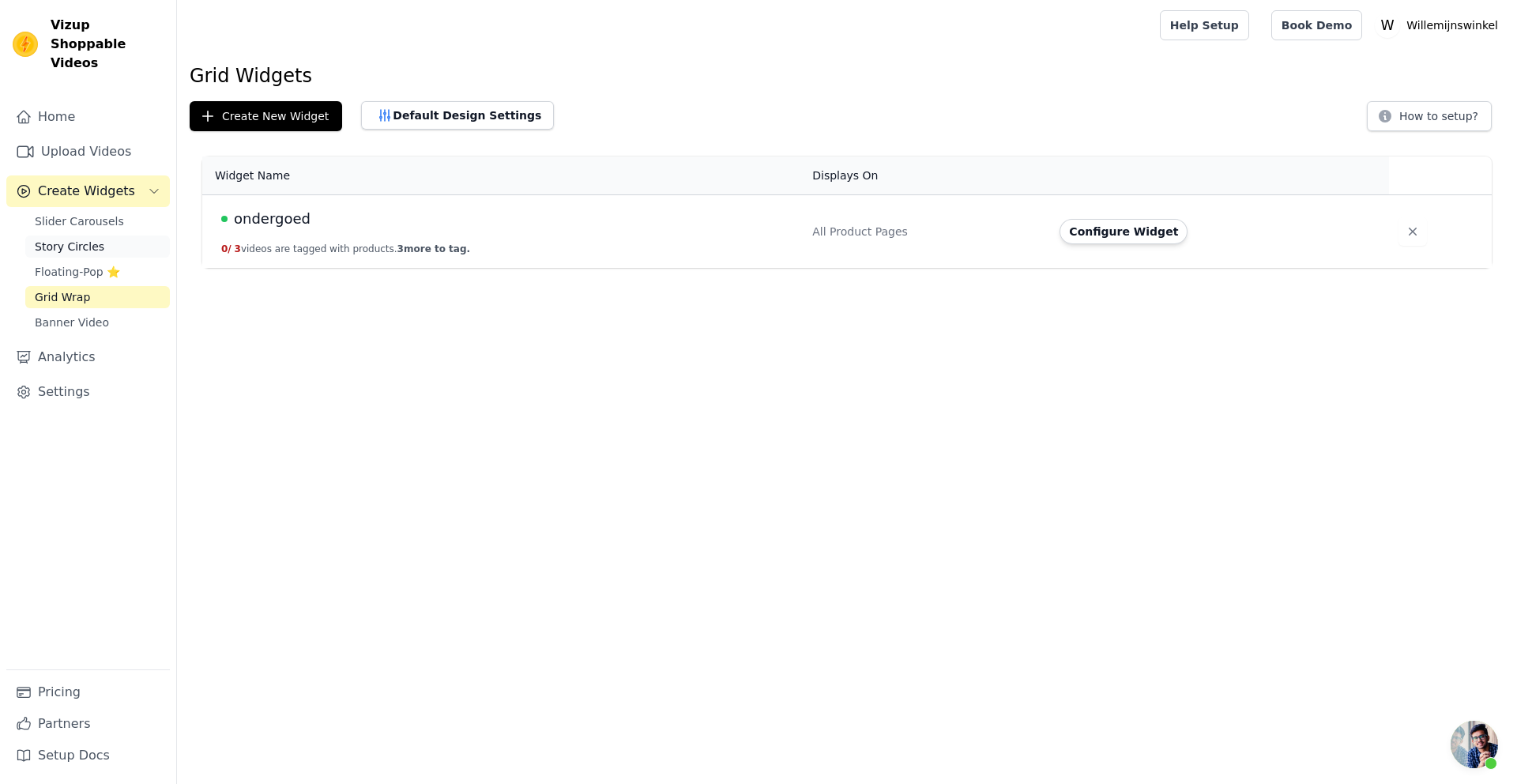
click at [79, 239] on span "Story Circles" at bounding box center [70, 246] width 70 height 15
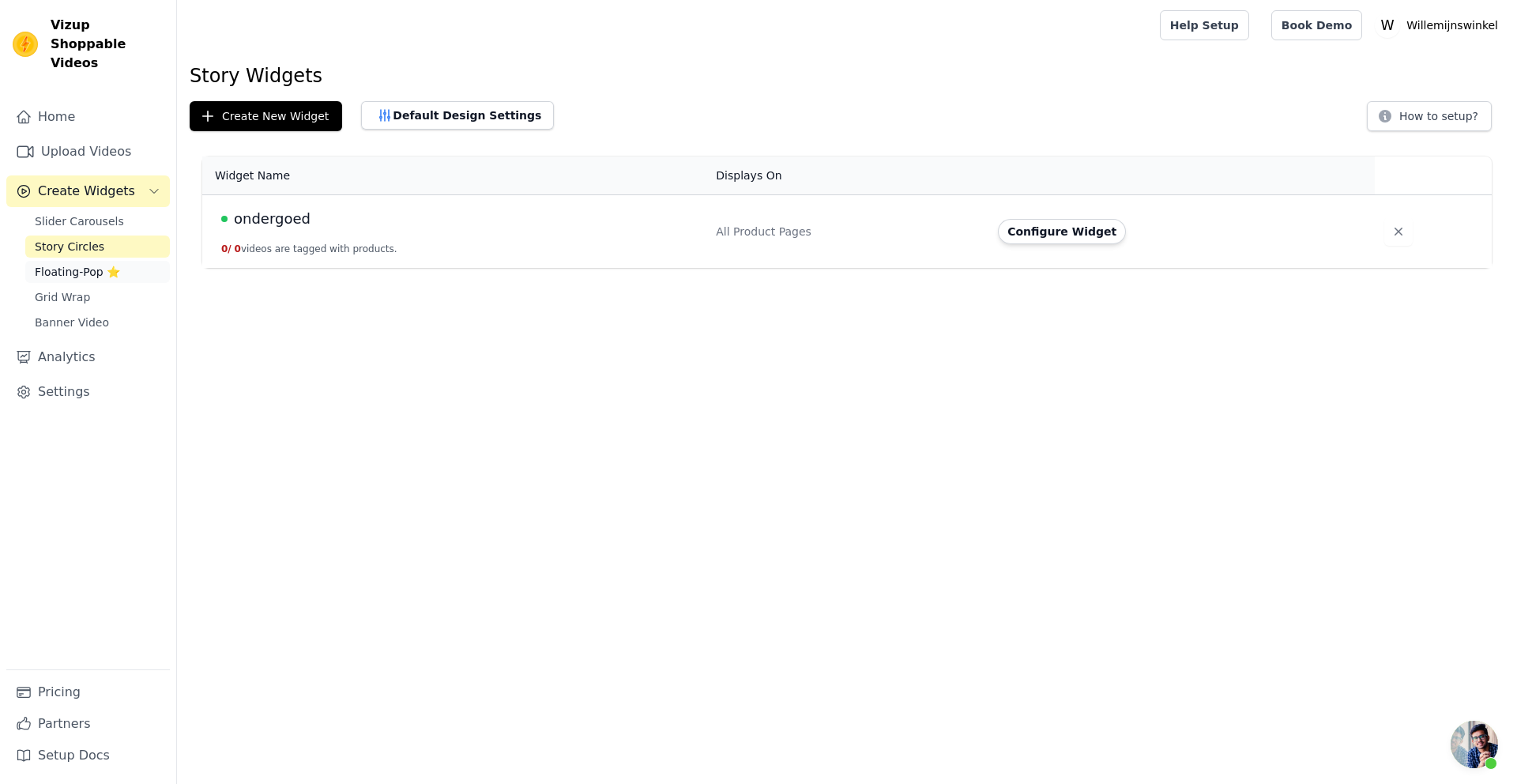
click at [82, 264] on span "Floating-Pop ⭐" at bounding box center [77, 271] width 85 height 15
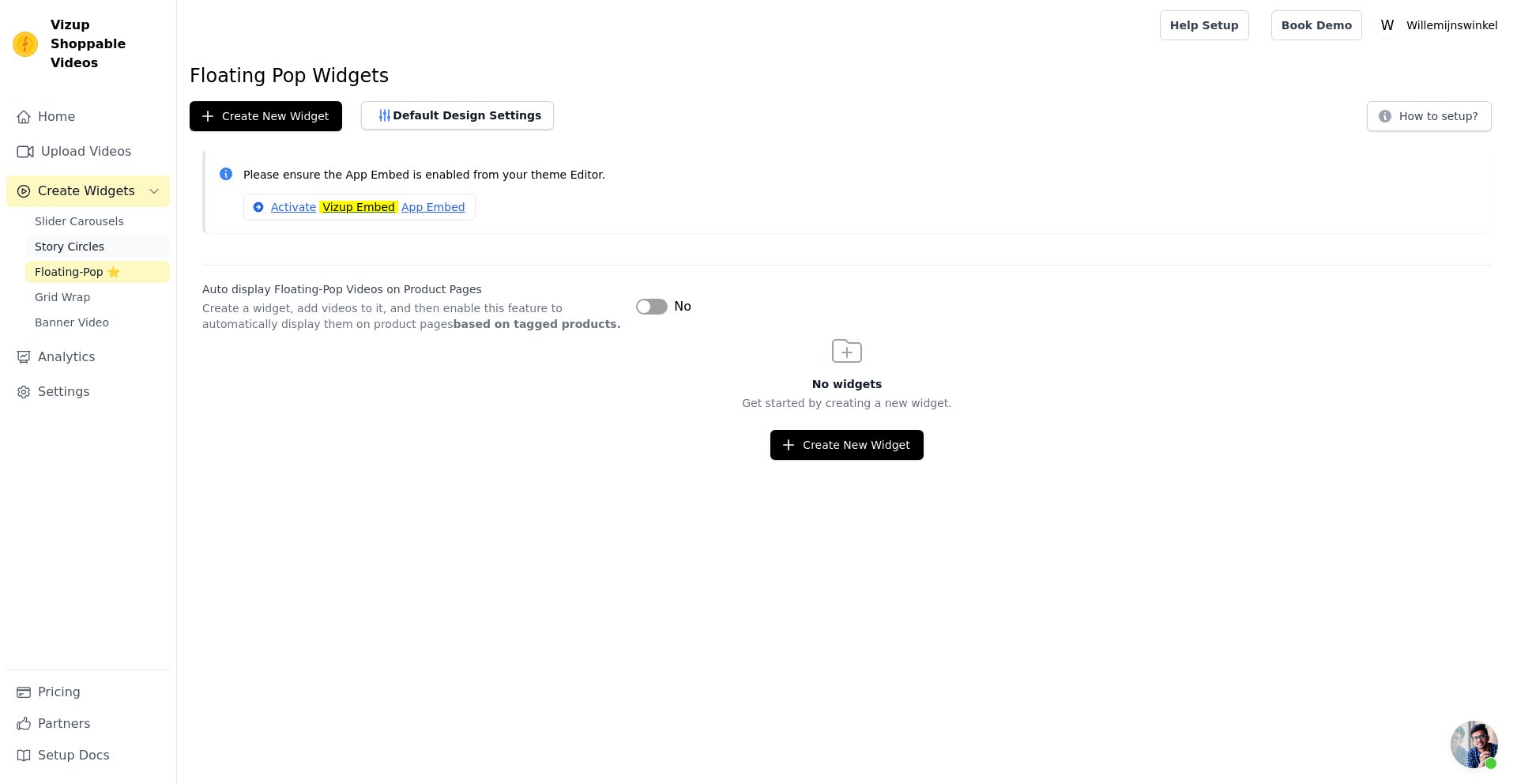
click at [87, 239] on span "Story Circles" at bounding box center [70, 246] width 70 height 15
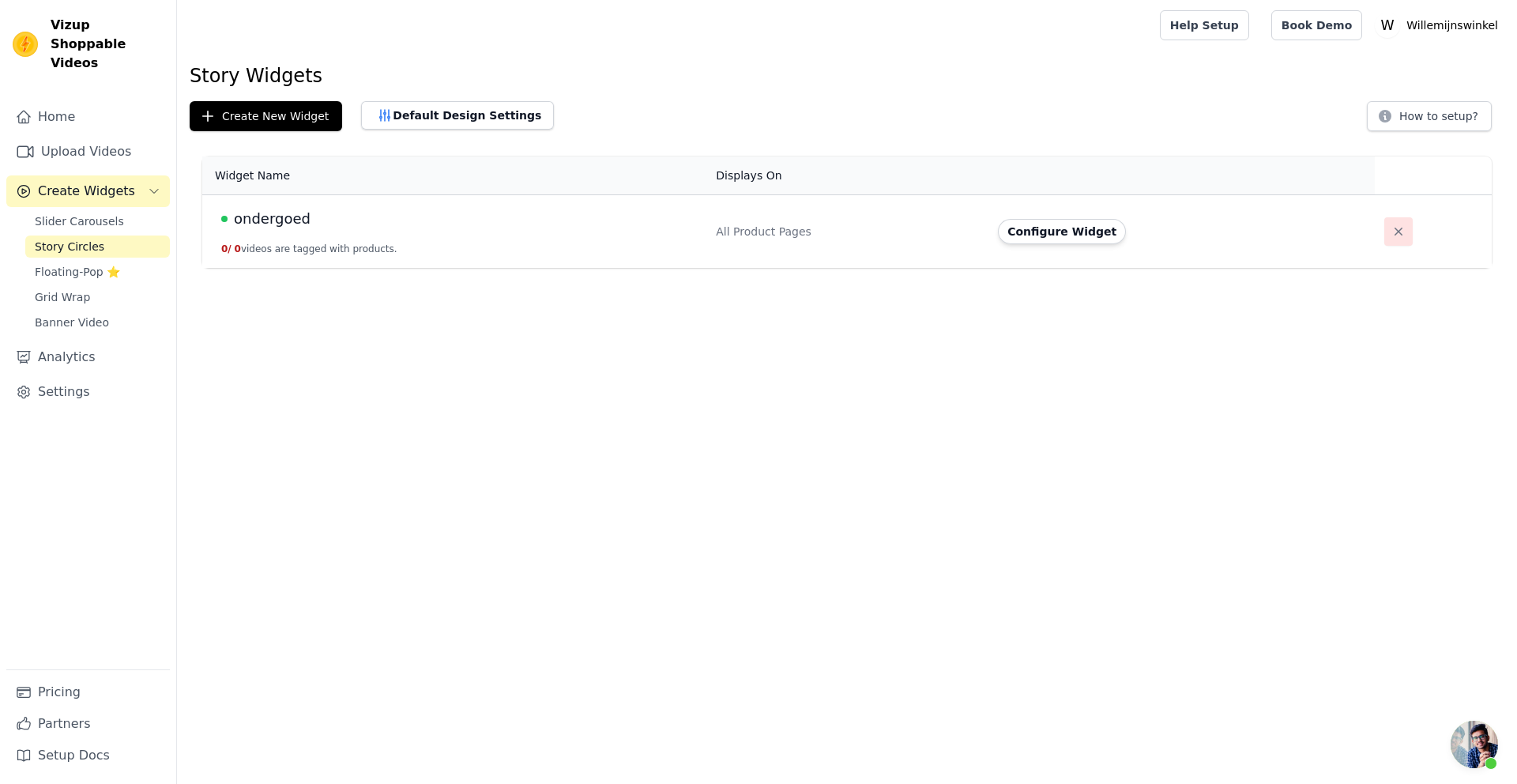
click at [1390, 231] on icon "button" at bounding box center [1398, 230] width 15 height 15
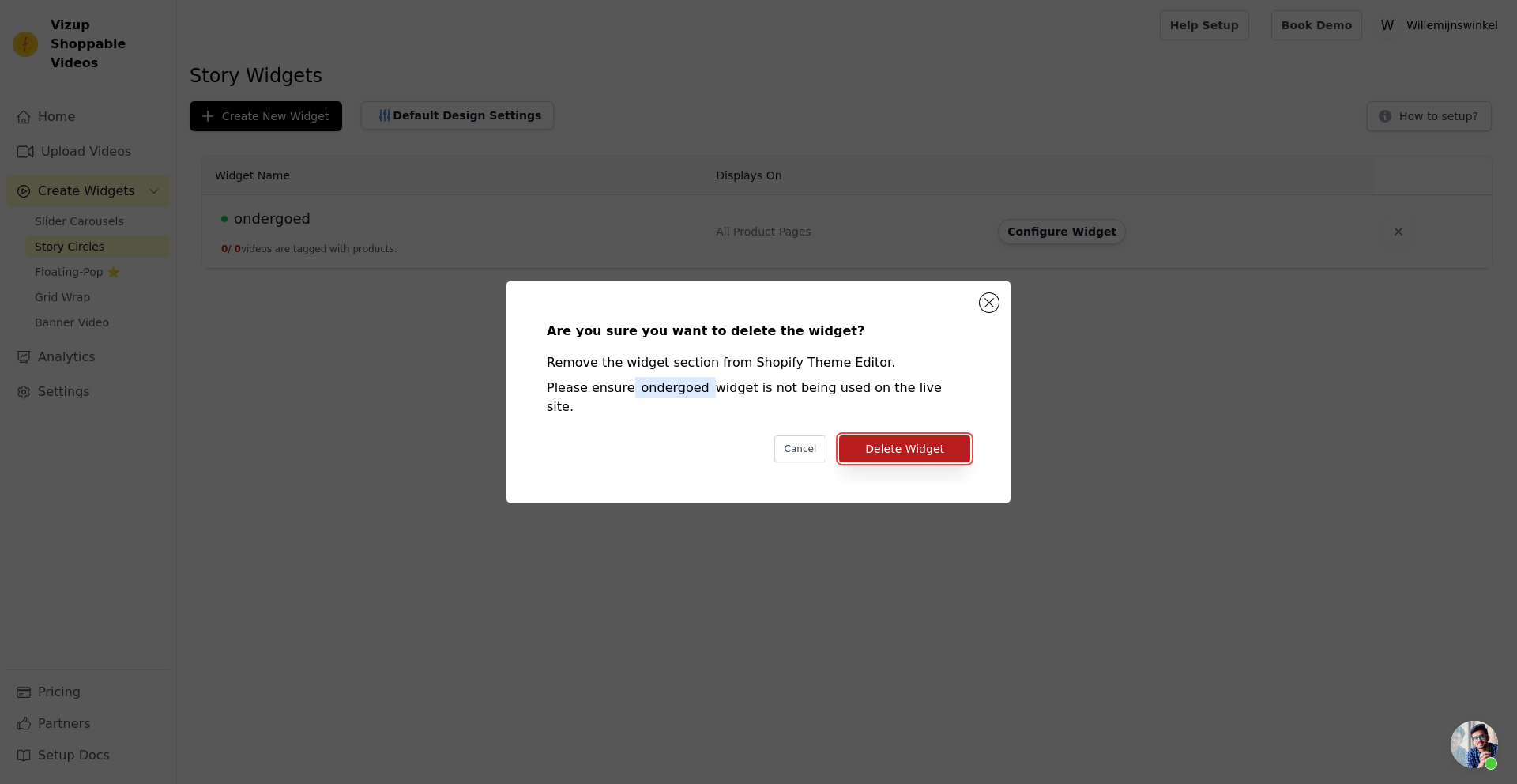
click at [881, 449] on button "Delete Widget" at bounding box center [905, 448] width 131 height 27
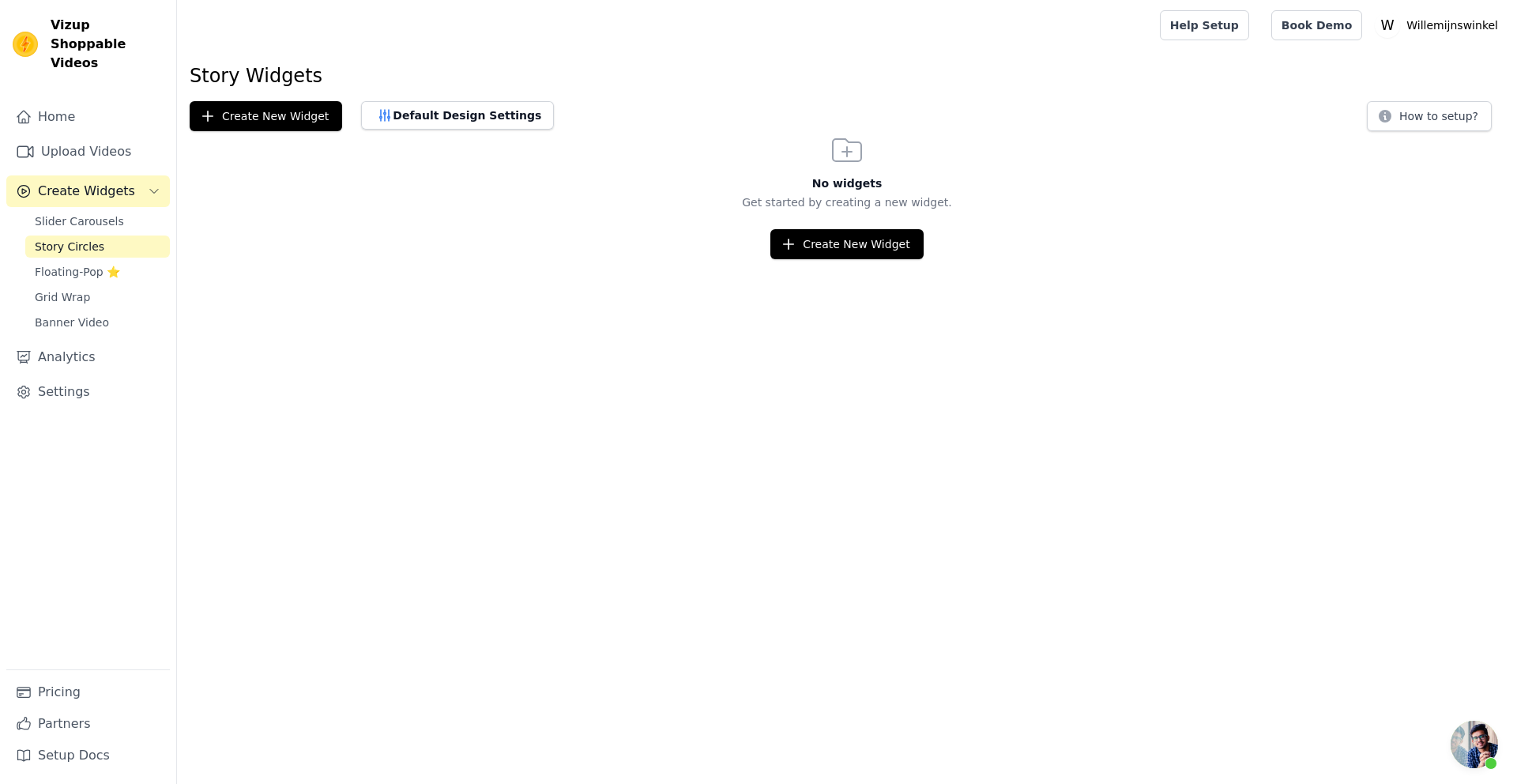
scroll to position [1036, 0]
click at [98, 213] on span "Slider Carousels" at bounding box center [80, 221] width 89 height 15
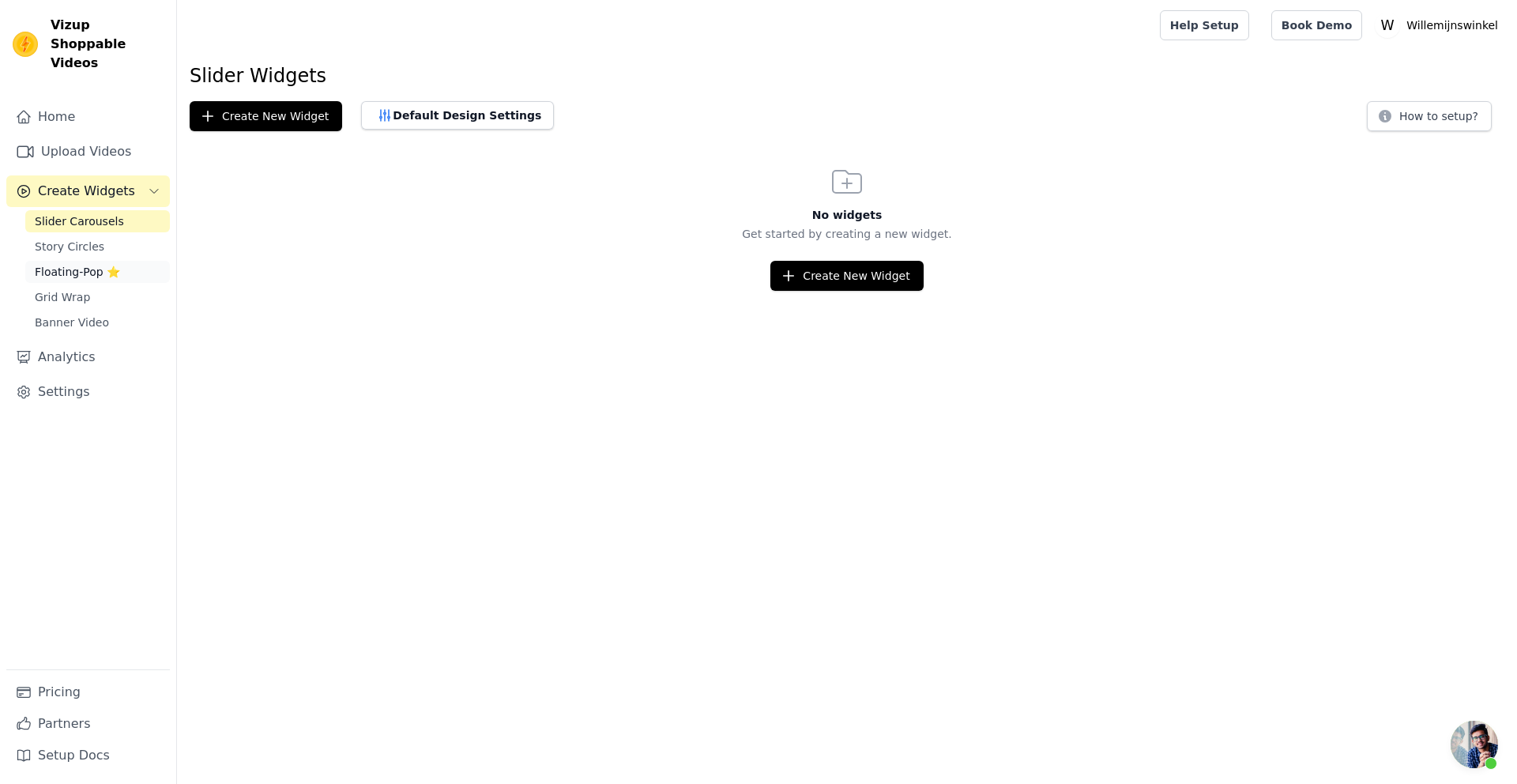
click at [71, 264] on span "Floating-Pop ⭐" at bounding box center [77, 271] width 85 height 15
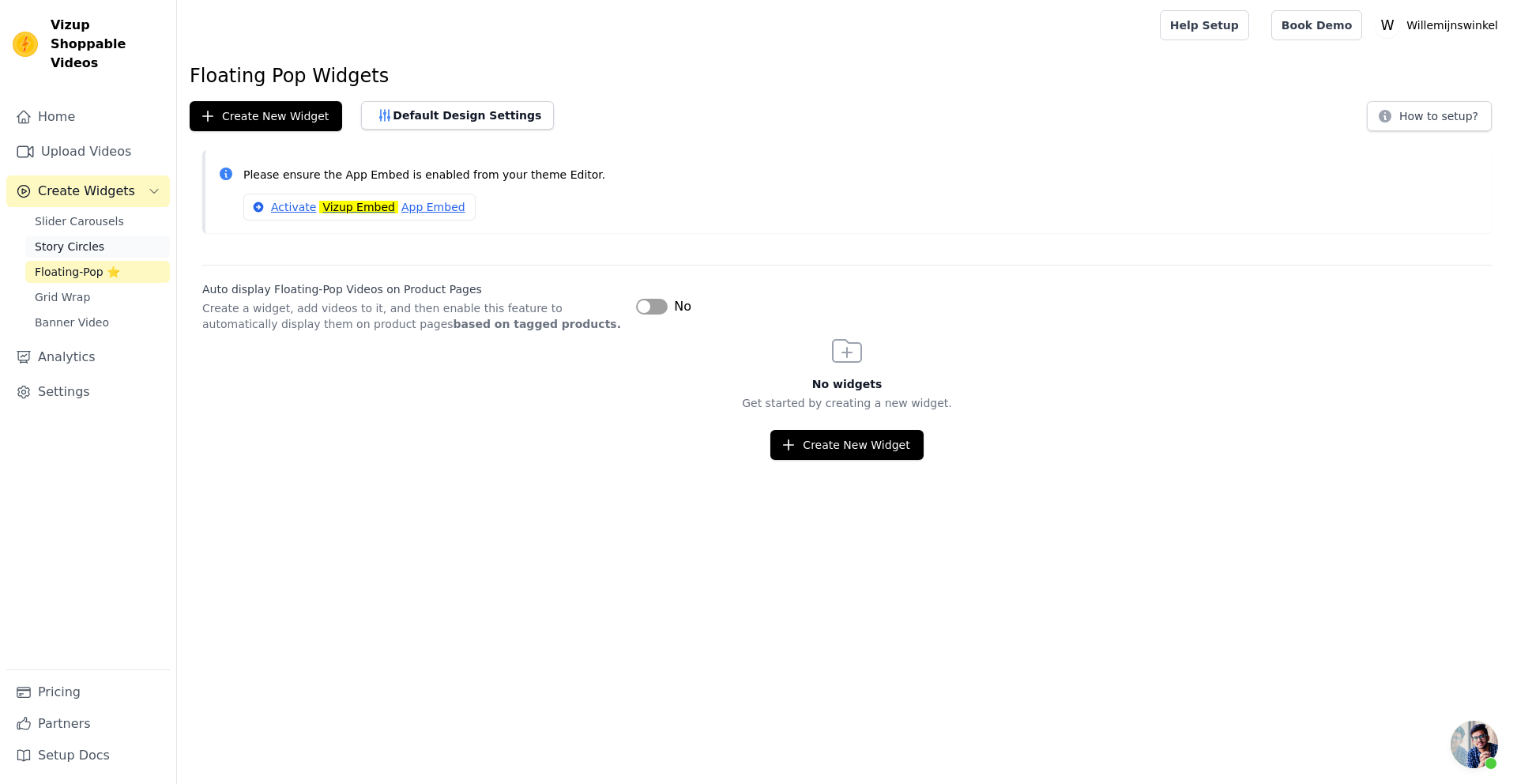
click at [80, 239] on span "Story Circles" at bounding box center [70, 246] width 70 height 15
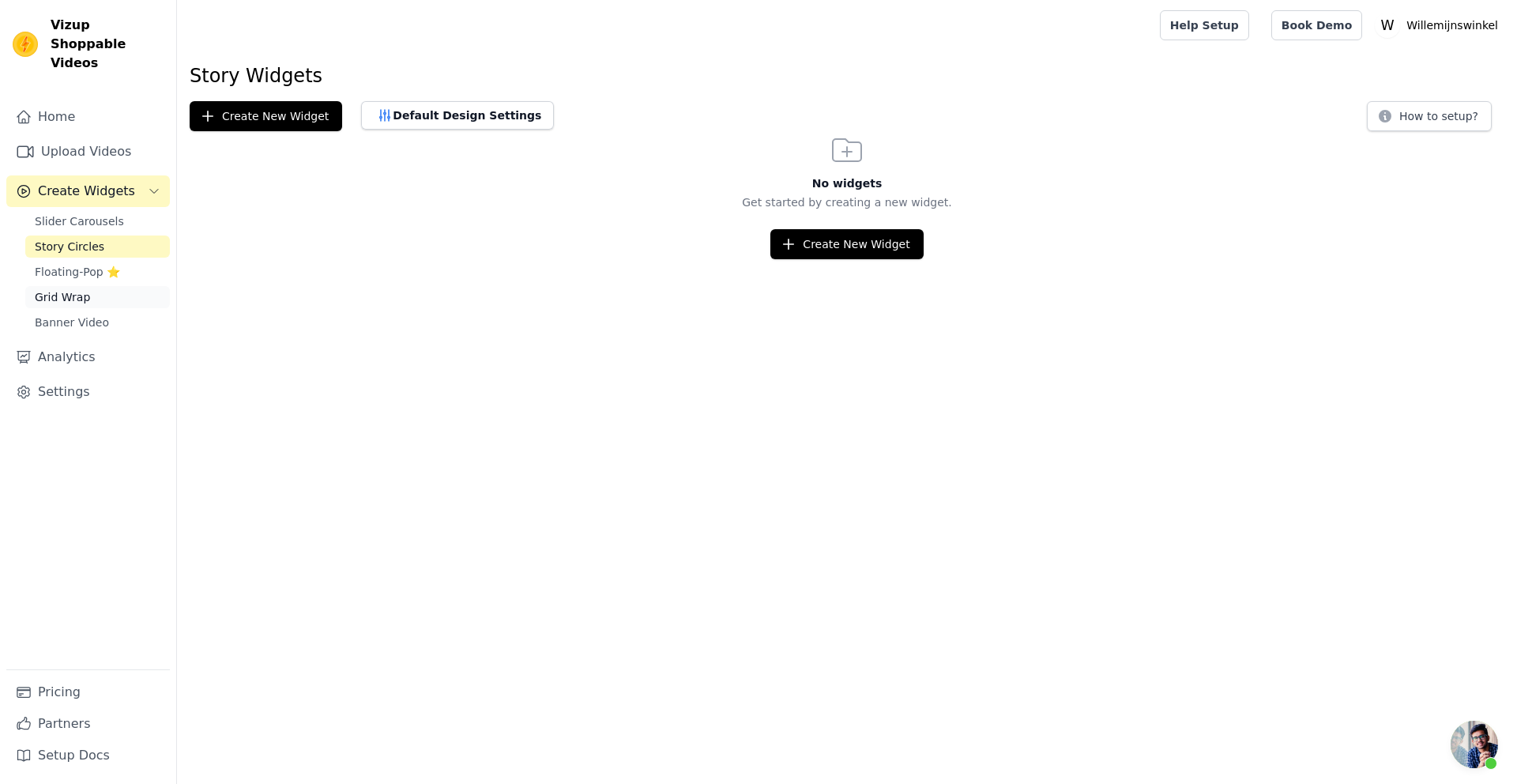
click at [55, 289] on span "Grid Wrap" at bounding box center [62, 296] width 55 height 15
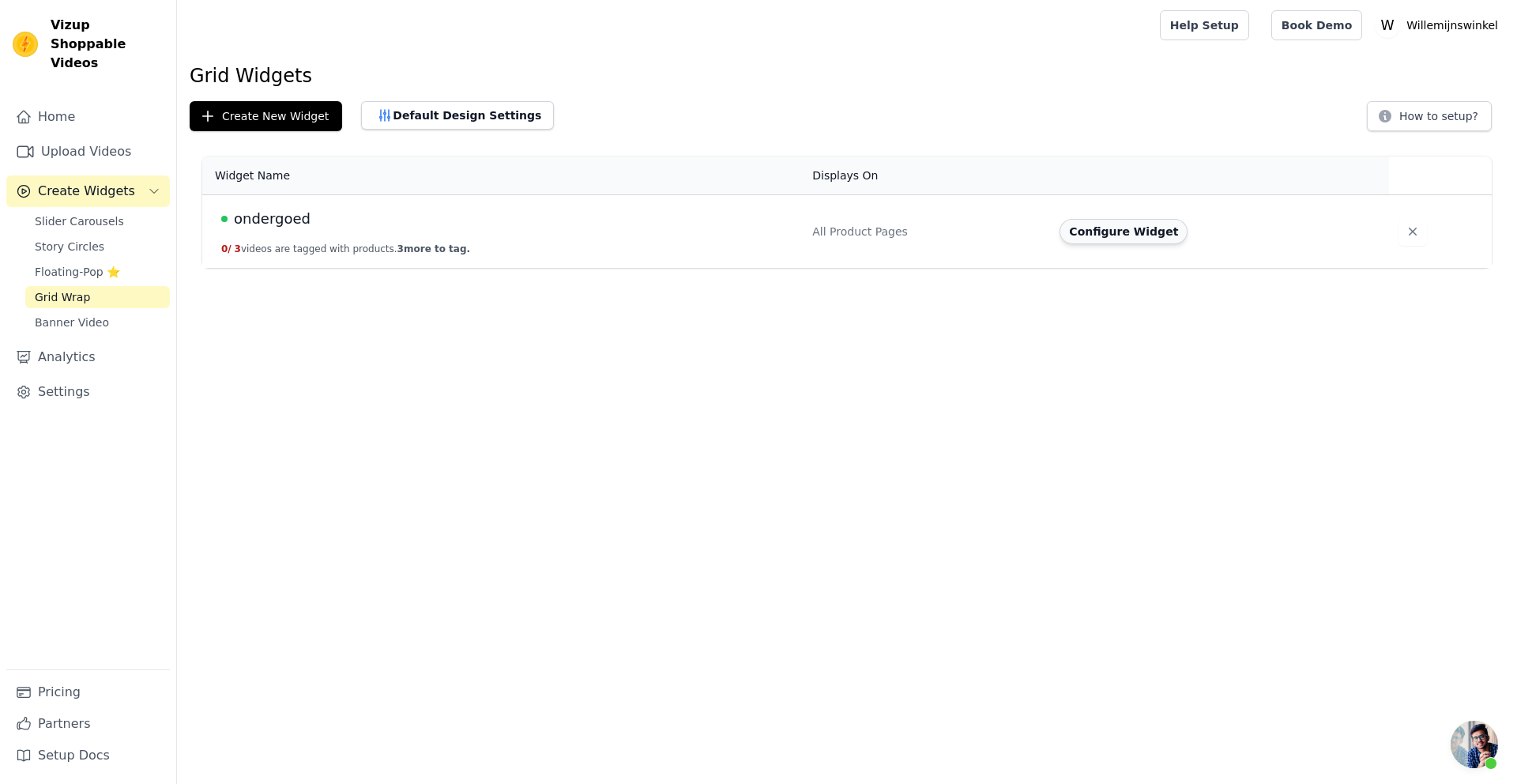
click at [1150, 238] on button "Configure Widget" at bounding box center [1123, 231] width 128 height 25
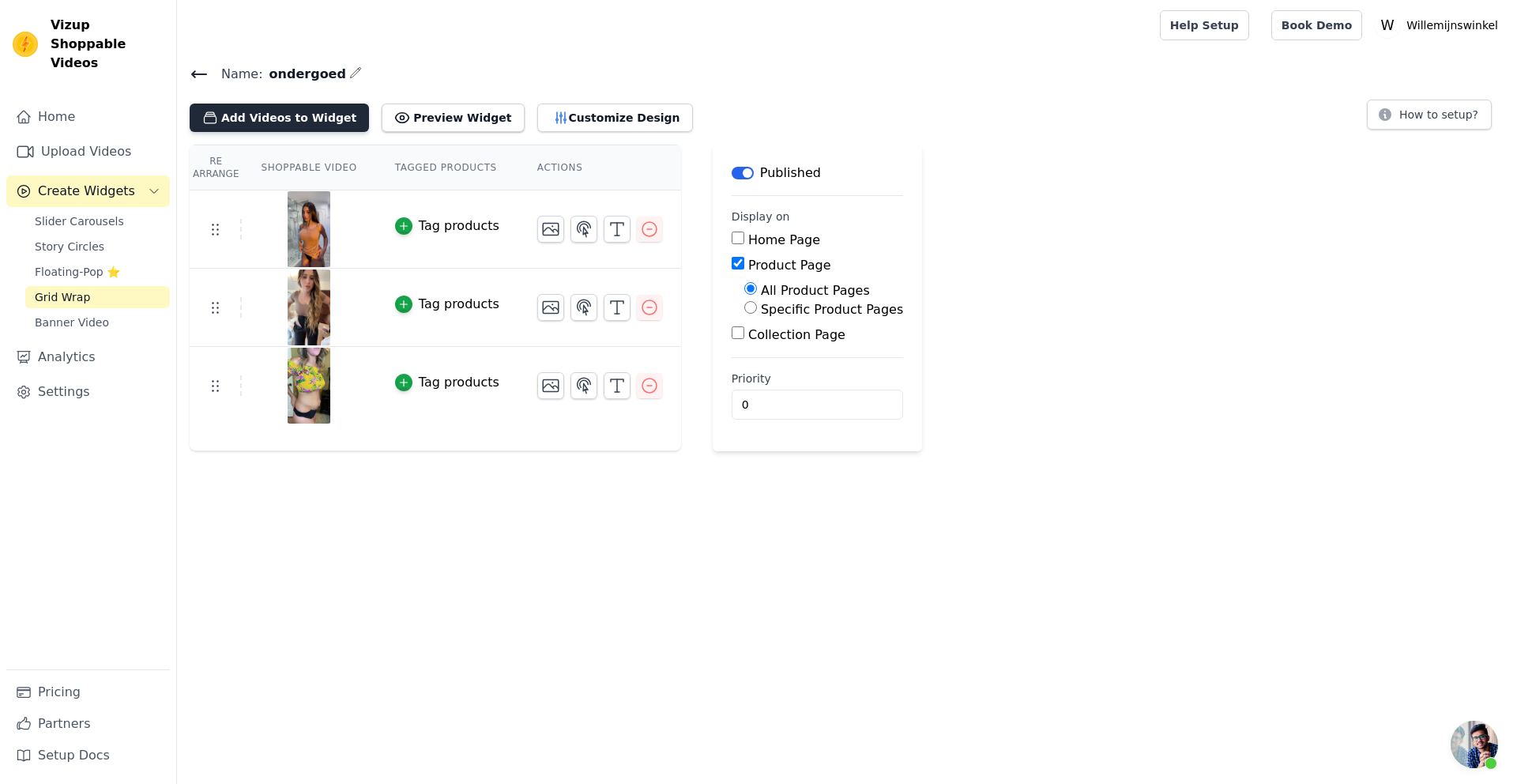
click at [218, 114] on icon "button" at bounding box center [209, 117] width 15 height 15
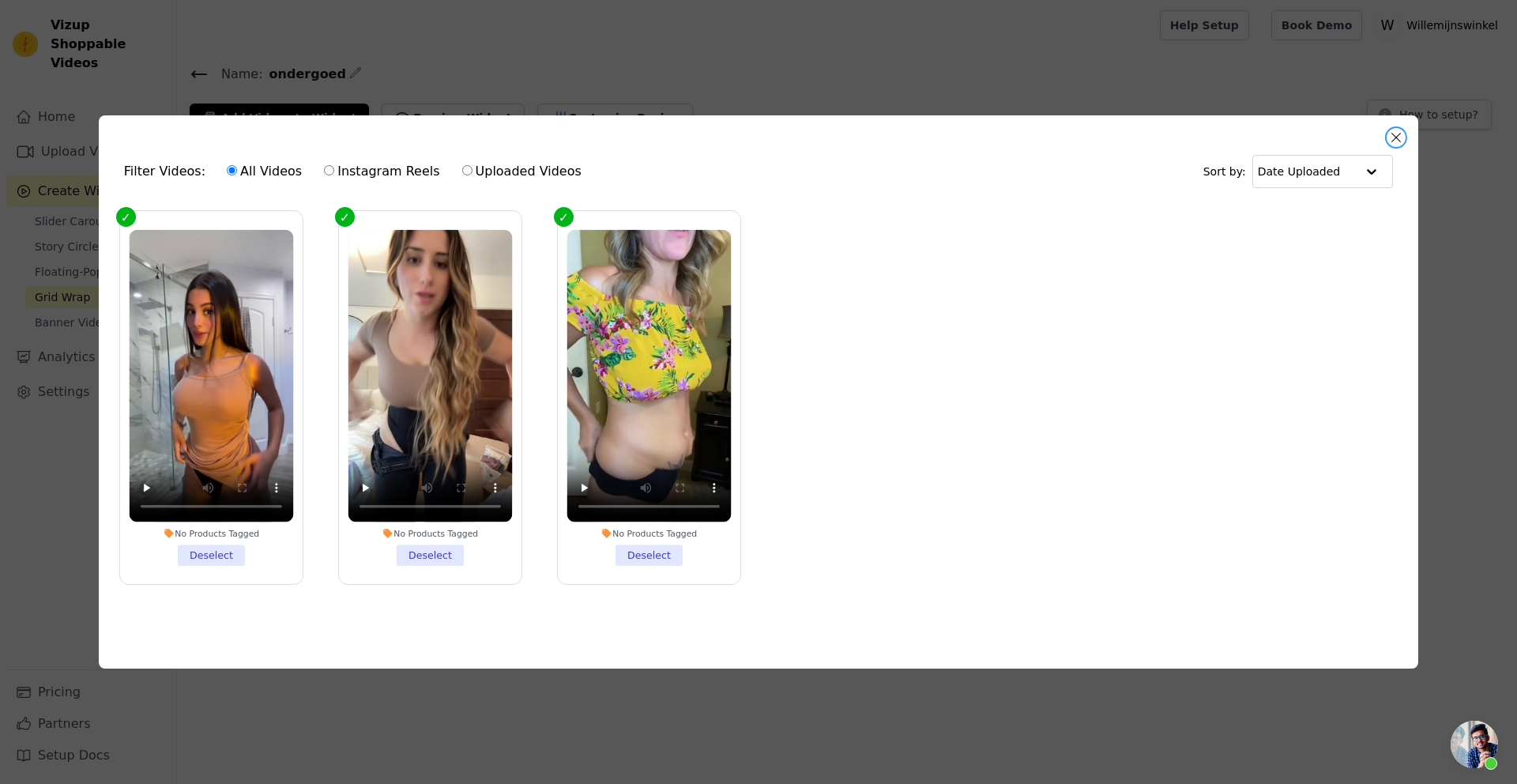
drag, startPoint x: 1394, startPoint y: 136, endPoint x: 1379, endPoint y: 136, distance: 15.0
click at [1394, 136] on button "Close modal" at bounding box center [1395, 137] width 19 height 19
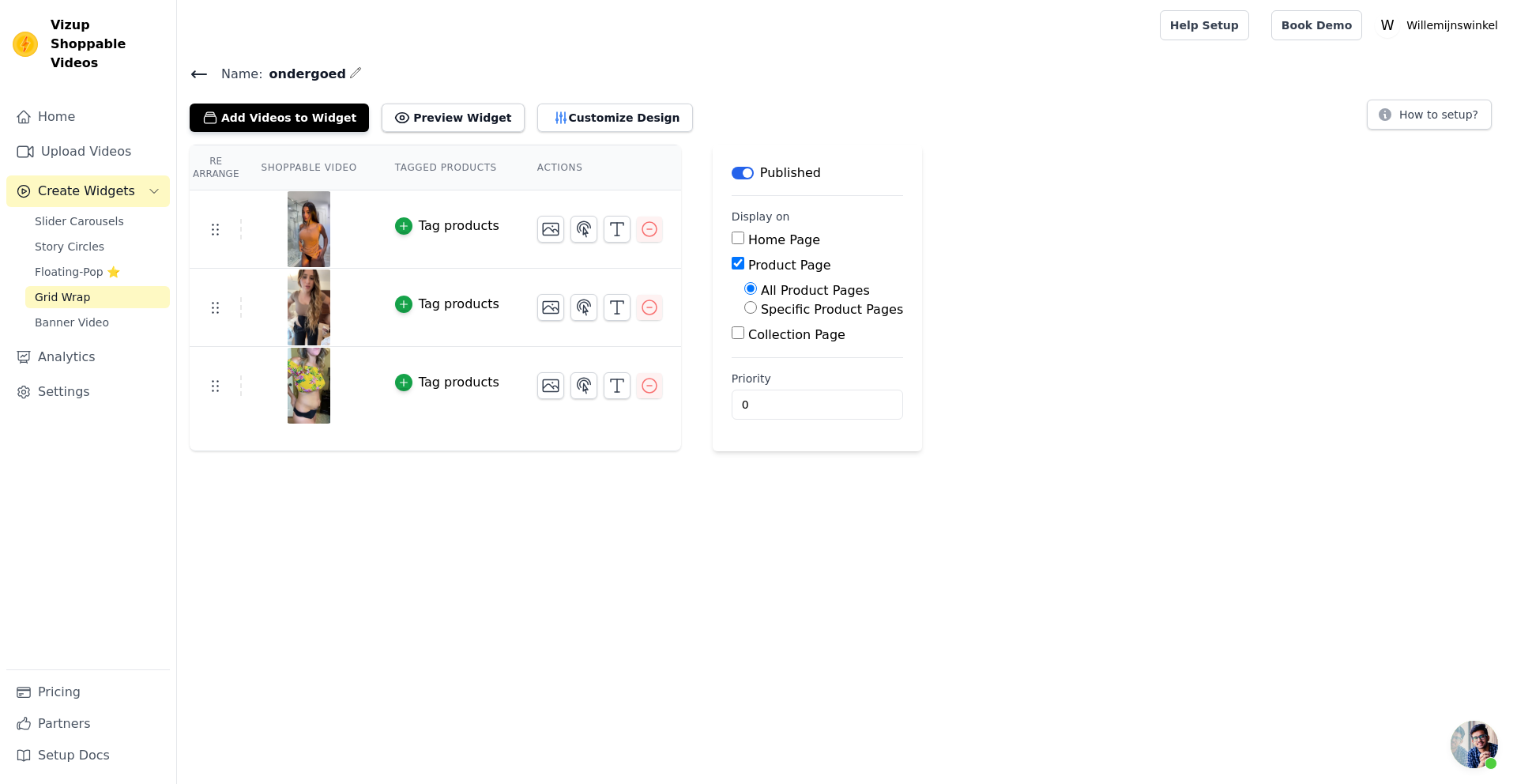
click at [200, 74] on icon at bounding box center [200, 75] width 15 height 6
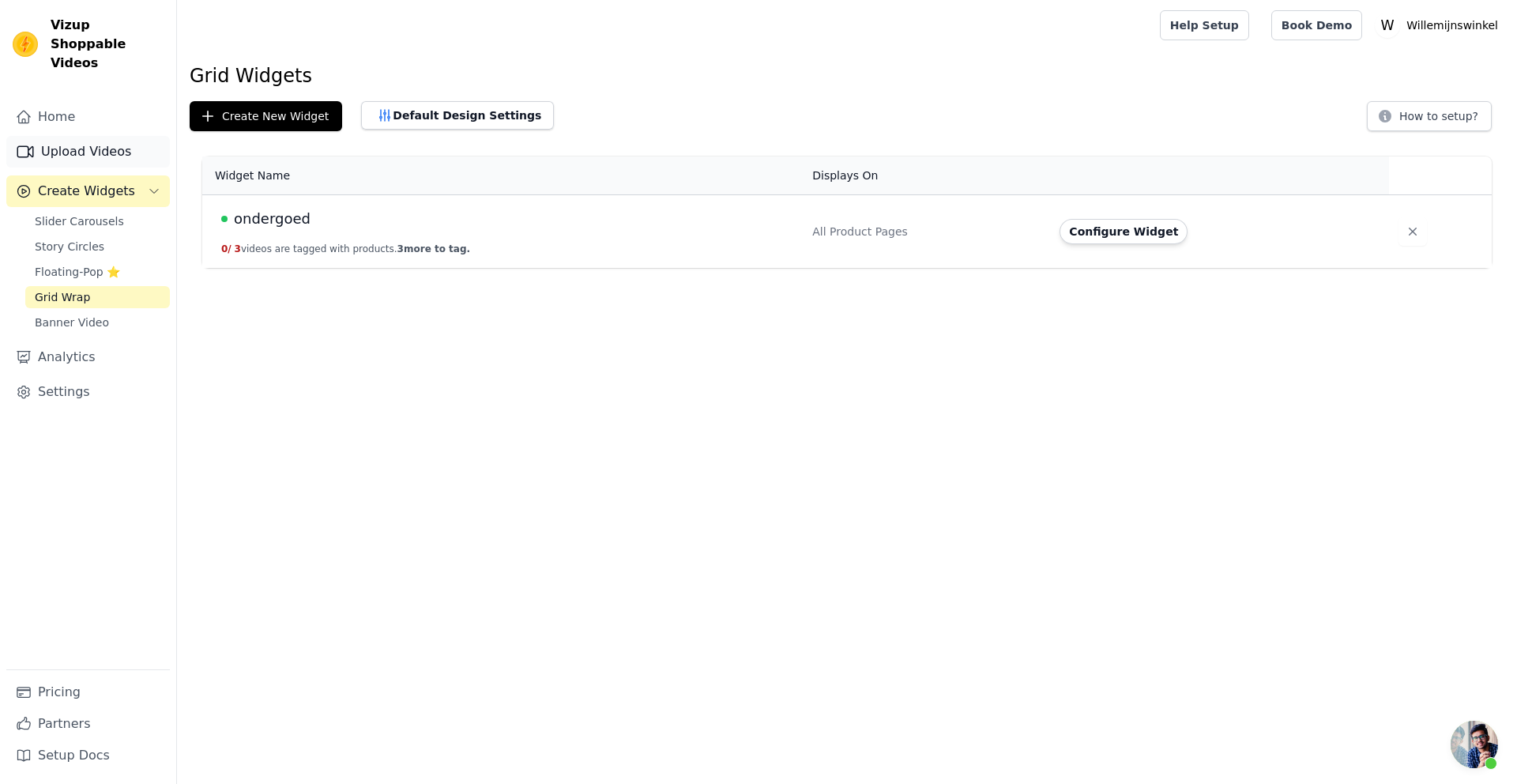
click at [70, 136] on link "Upload Videos" at bounding box center [88, 151] width 164 height 32
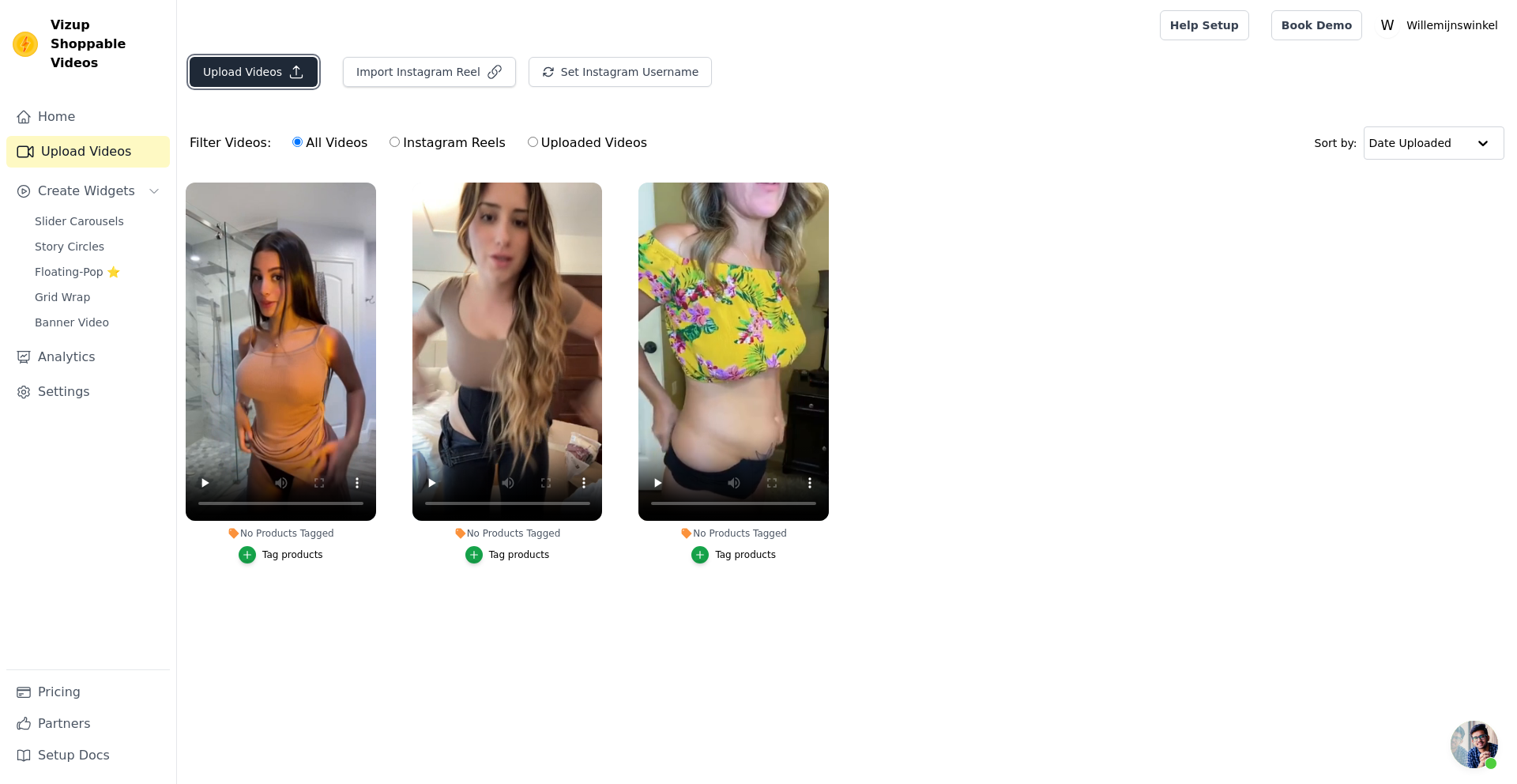
click at [249, 67] on button "Upload Videos" at bounding box center [254, 71] width 128 height 30
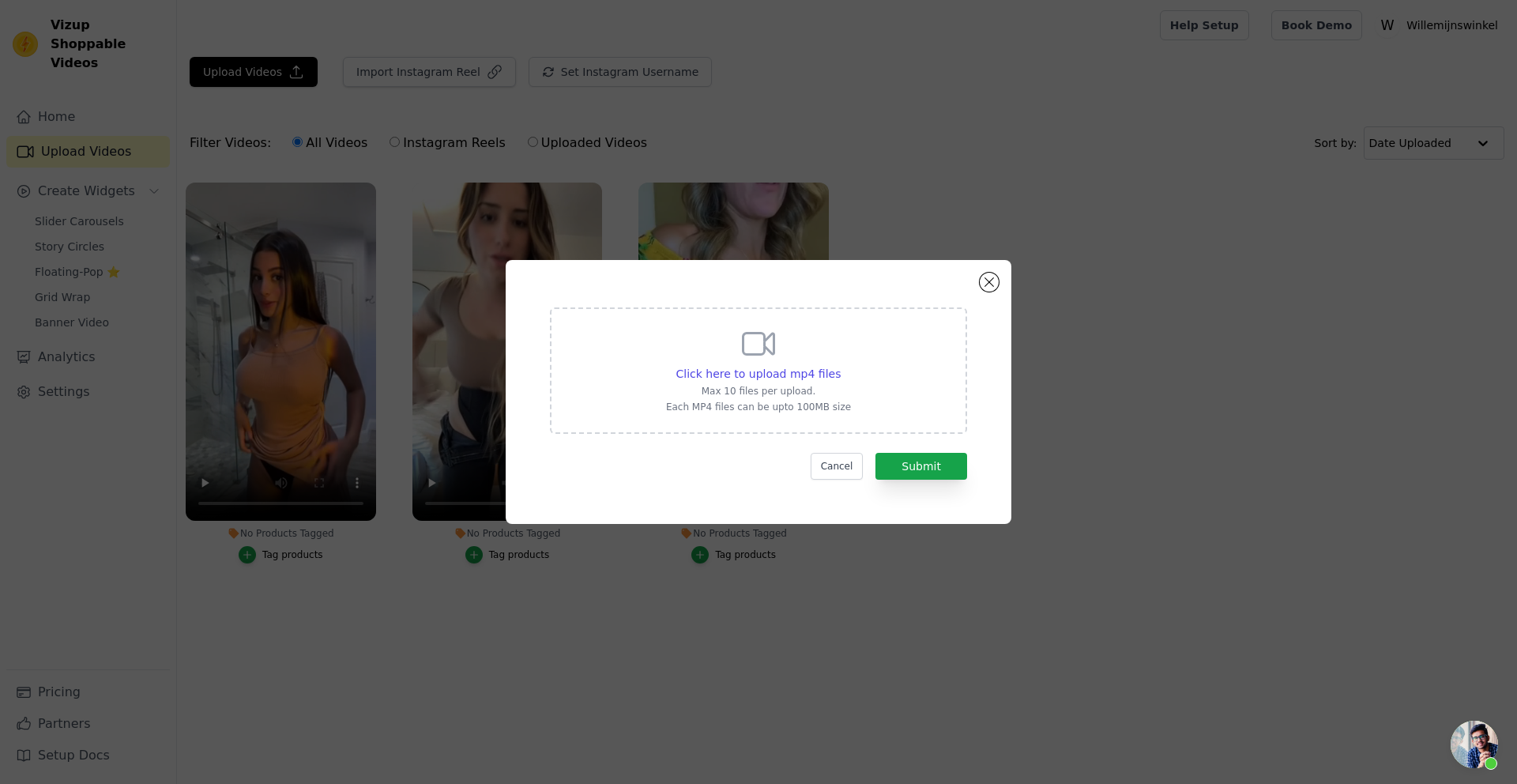
click at [799, 364] on div "Click here to upload mp4 files Max 10 files per upload. Each MP4 files can be u…" at bounding box center [759, 368] width 185 height 88
click at [840, 365] on input "Click here to upload mp4 files Max 10 files per upload. Each MP4 files can be u…" at bounding box center [840, 365] width 1 height 1
type input "C:\fakepath\video2.mp4"
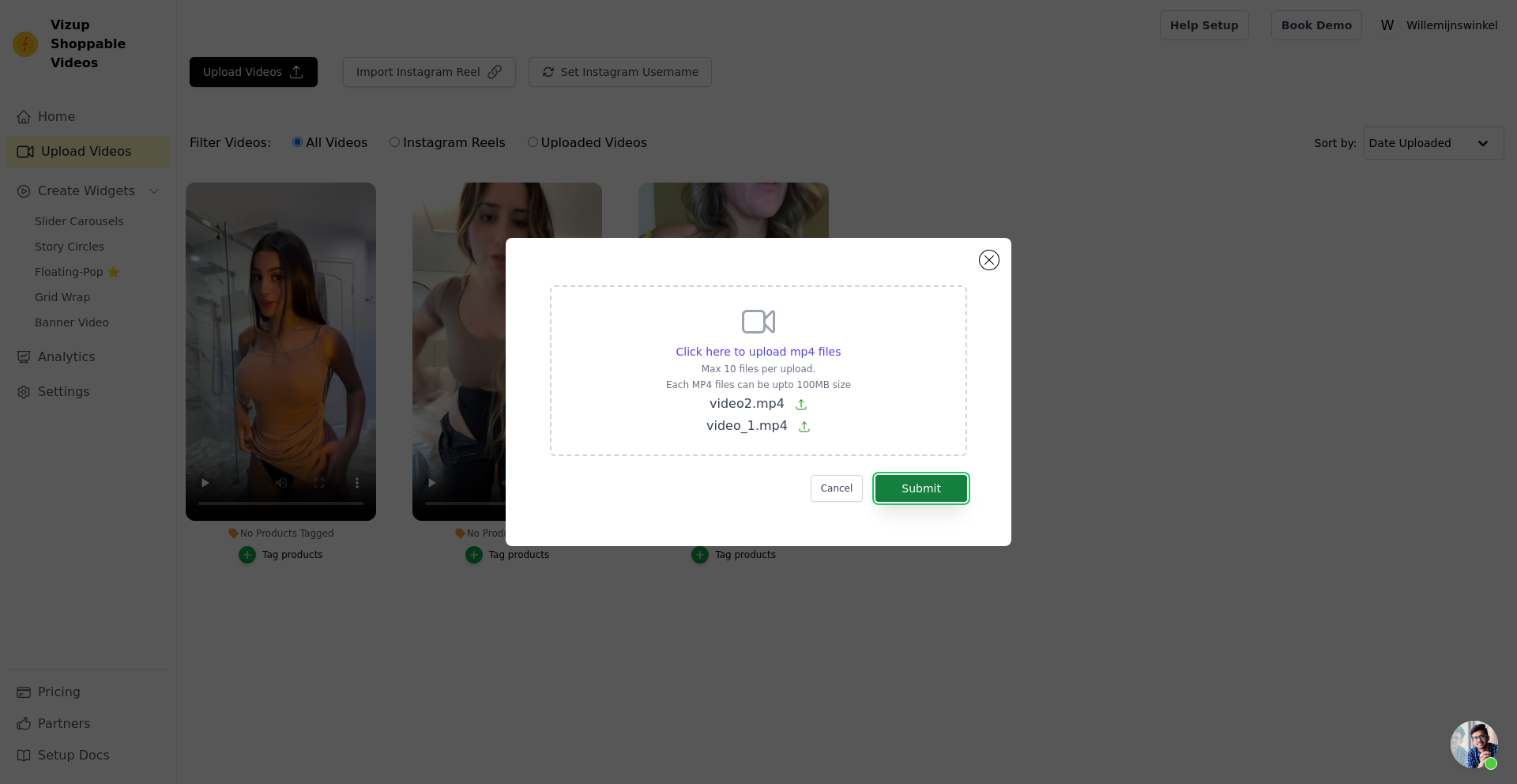
click at [921, 480] on button "Submit" at bounding box center [921, 488] width 92 height 27
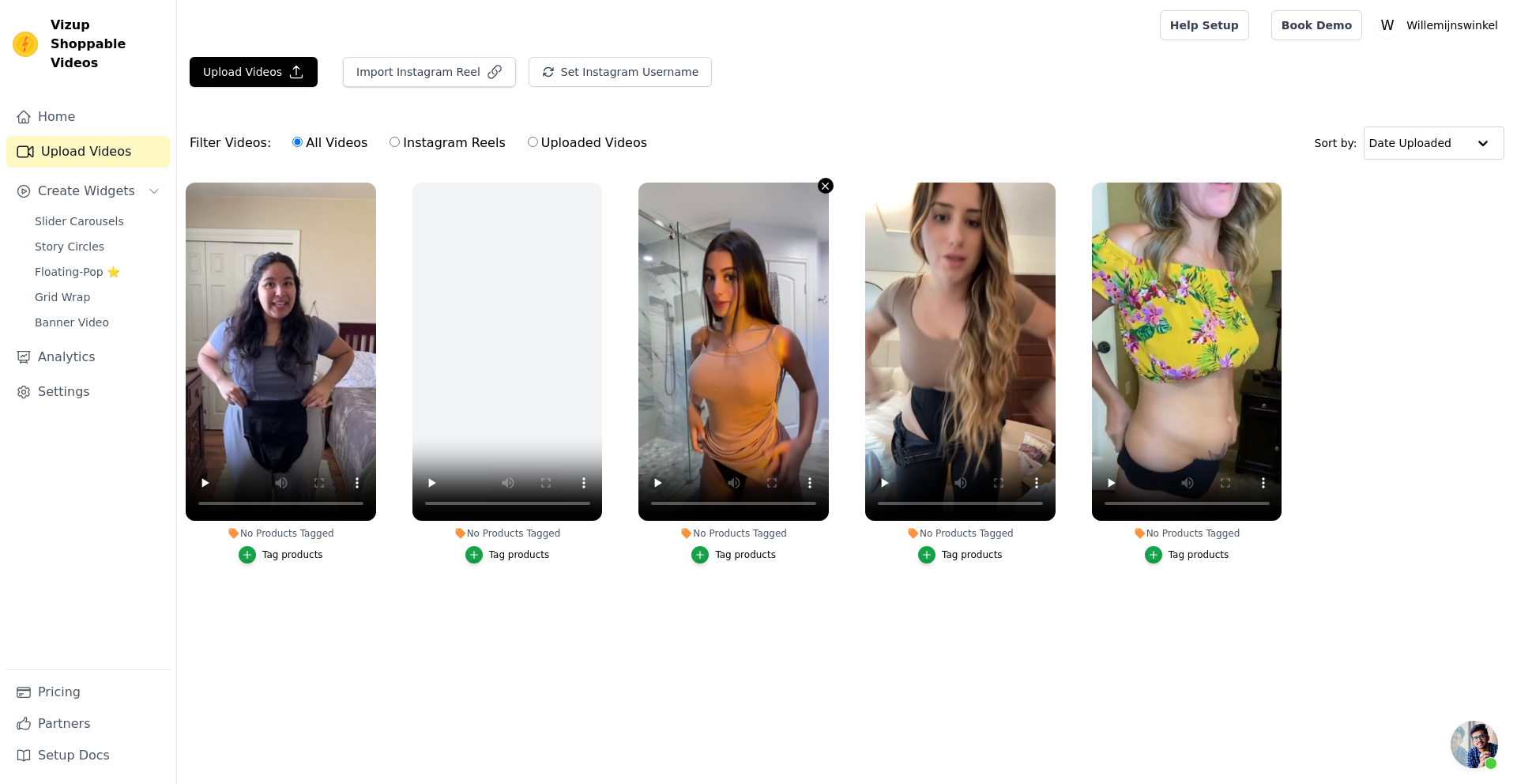
scroll to position [1036, 0]
click at [825, 188] on icon "button" at bounding box center [825, 186] width 12 height 12
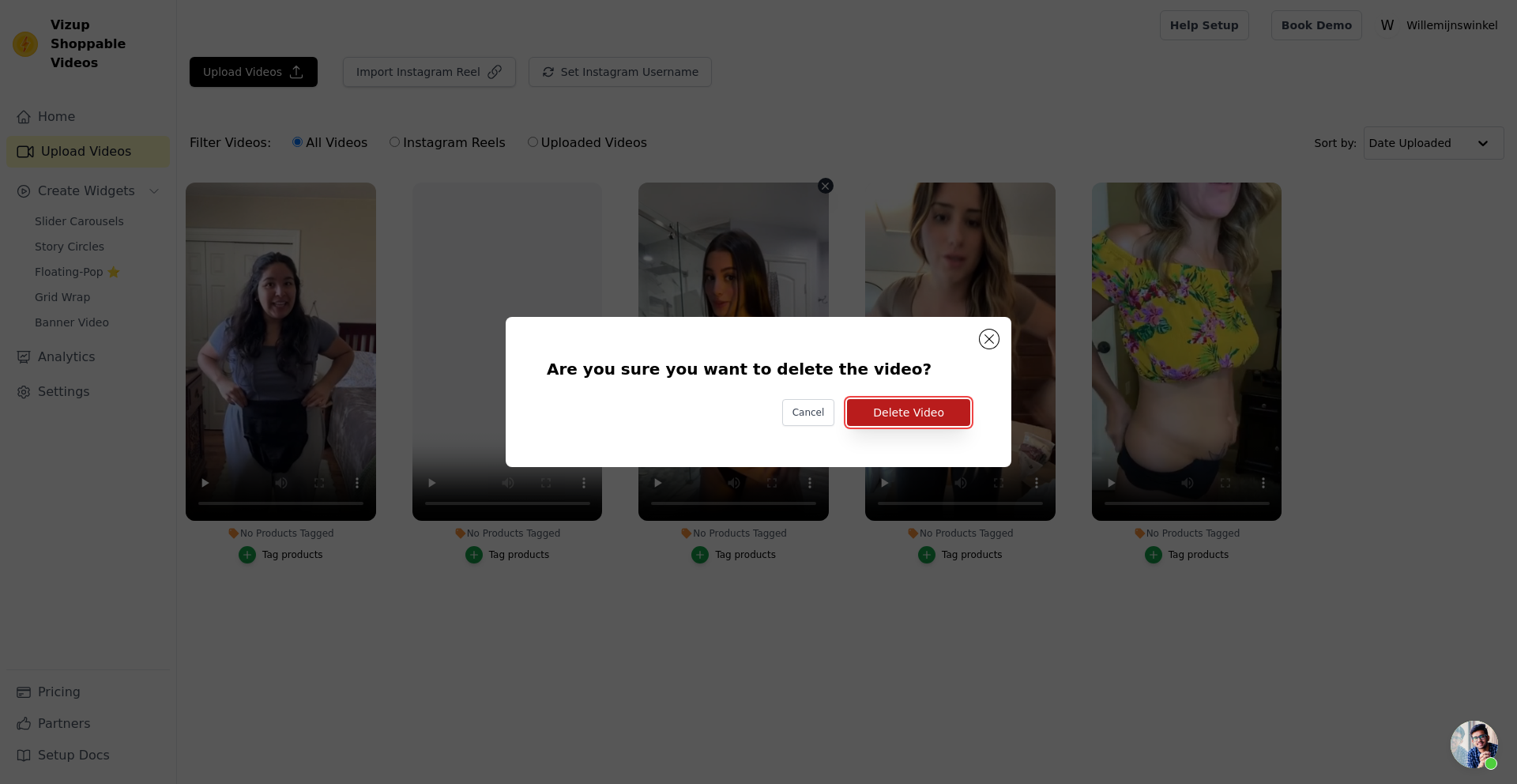
click at [894, 416] on button "Delete Video" at bounding box center [909, 412] width 123 height 27
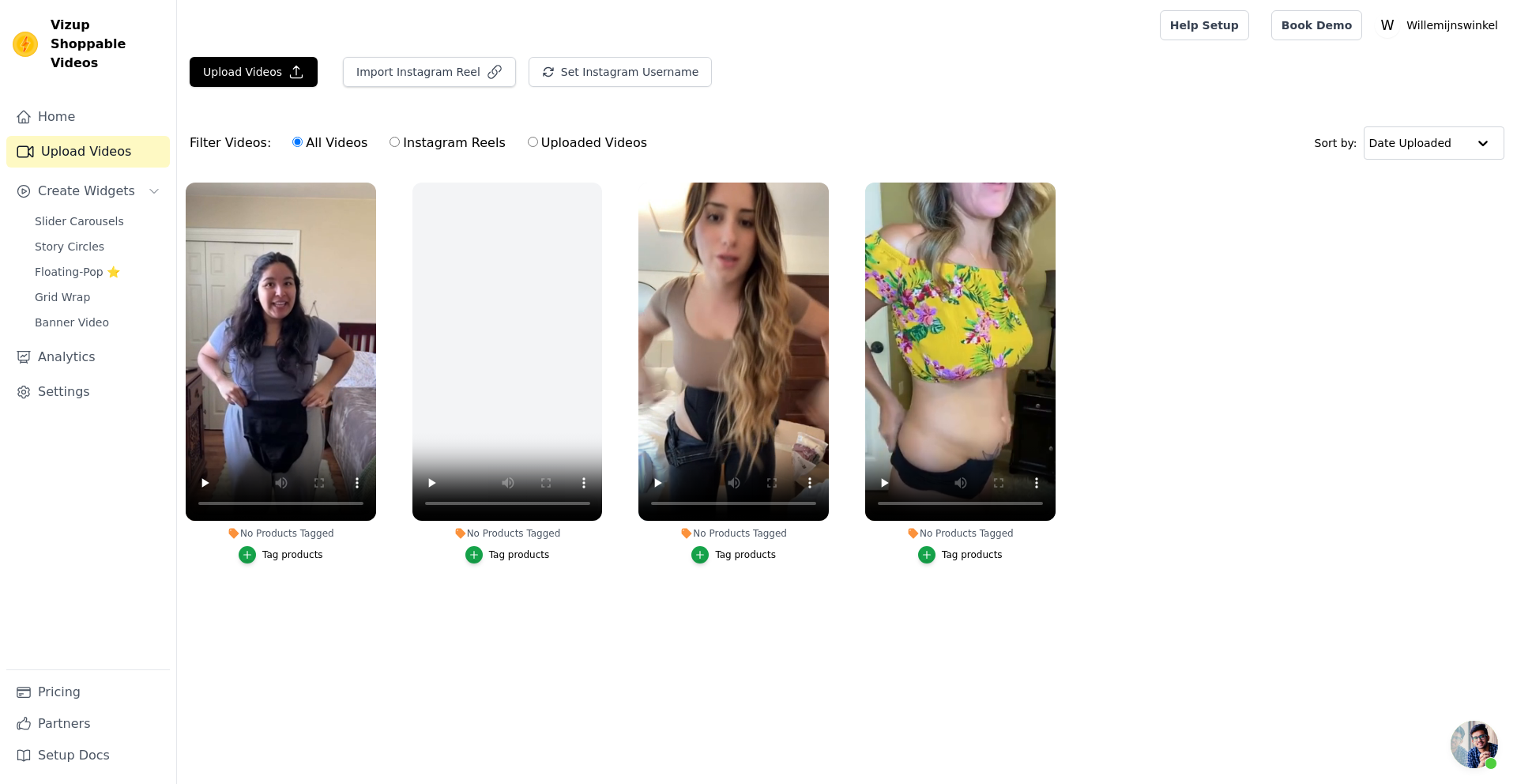
click at [823, 182] on label "No Products Tagged Tag products" at bounding box center [734, 376] width 192 height 389
click at [825, 186] on icon "button" at bounding box center [825, 186] width 6 height 6
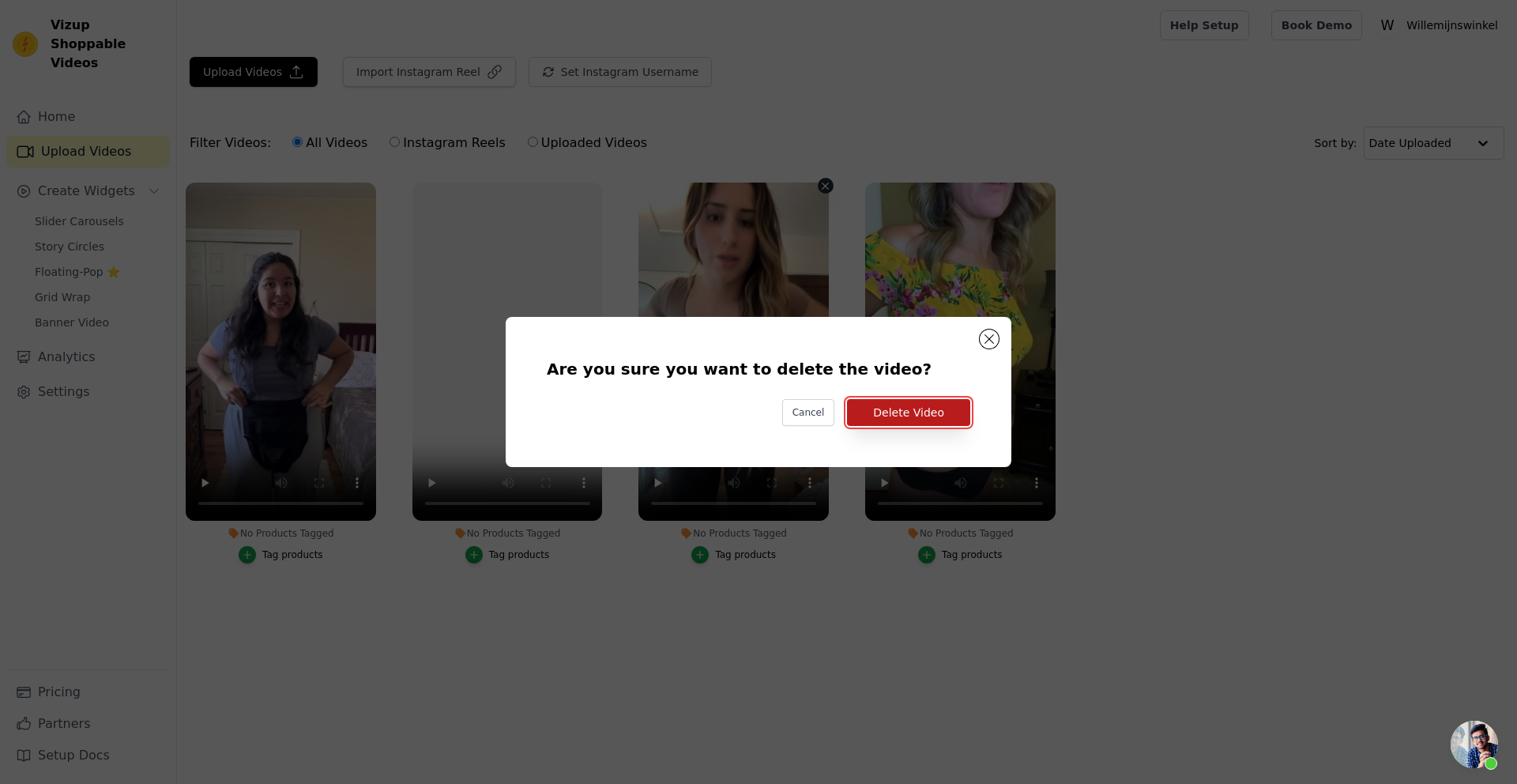
click at [890, 420] on button "Delete Video" at bounding box center [909, 412] width 123 height 27
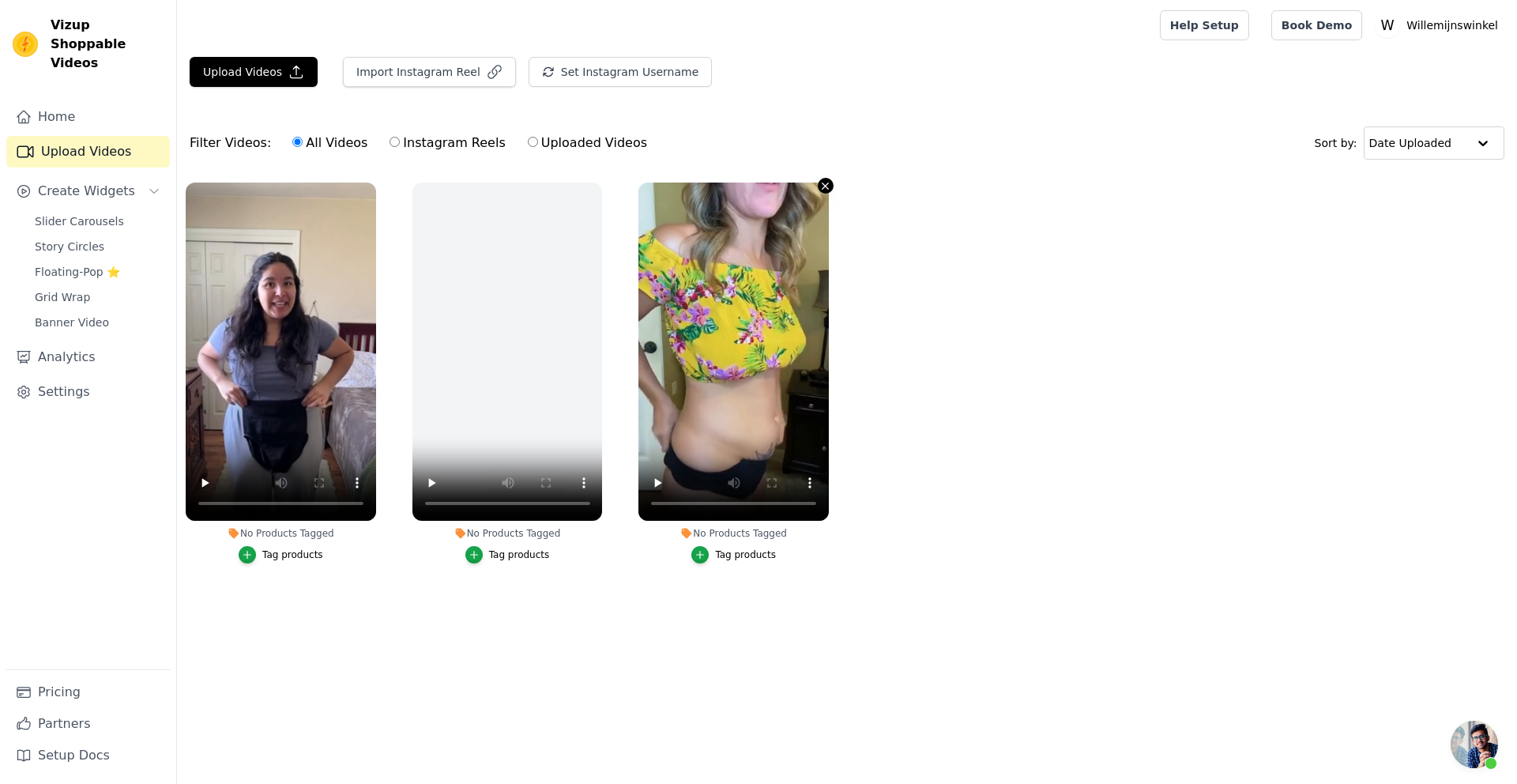
click at [821, 186] on icon "button" at bounding box center [825, 186] width 12 height 12
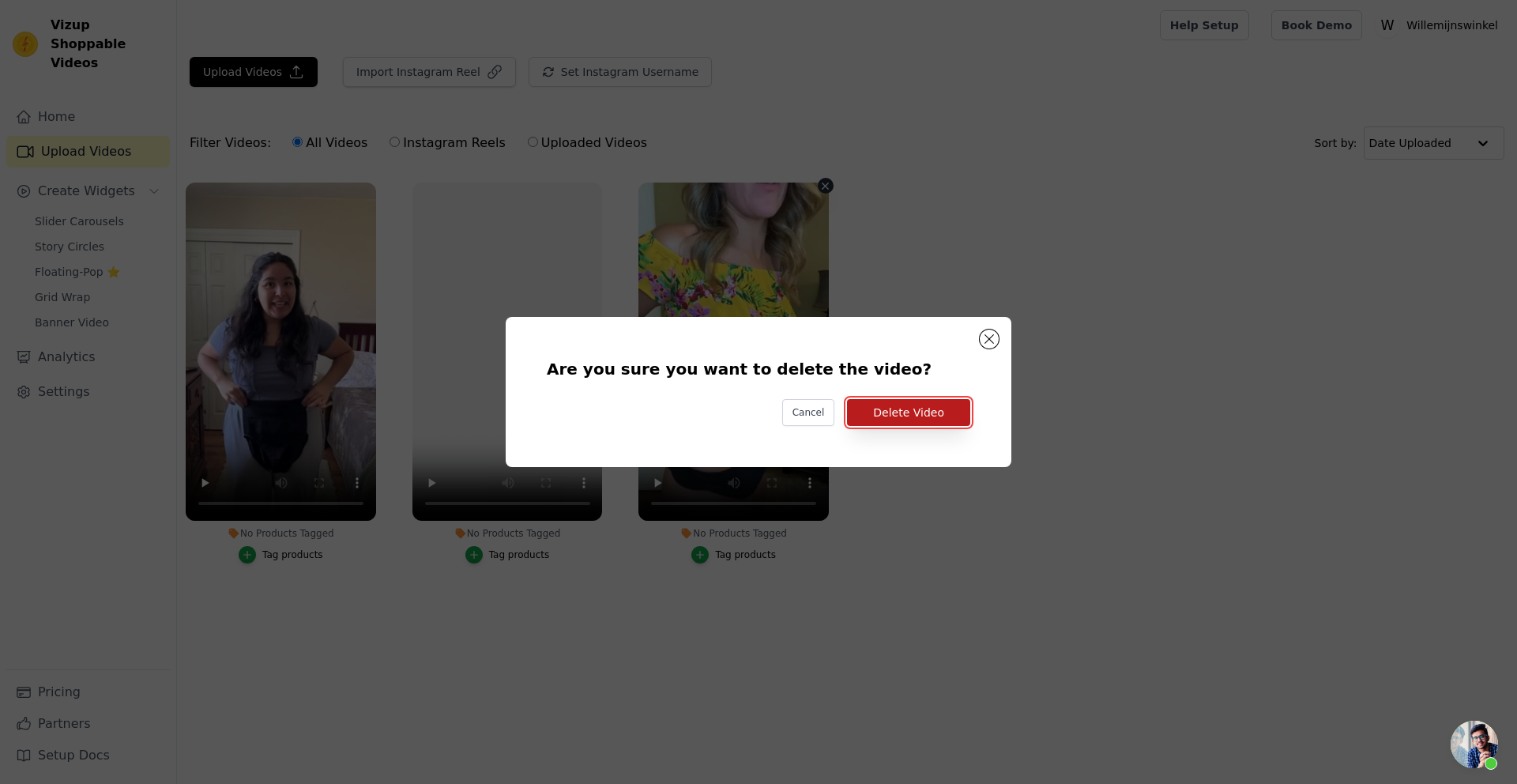
click at [885, 415] on button "Delete Video" at bounding box center [909, 412] width 123 height 27
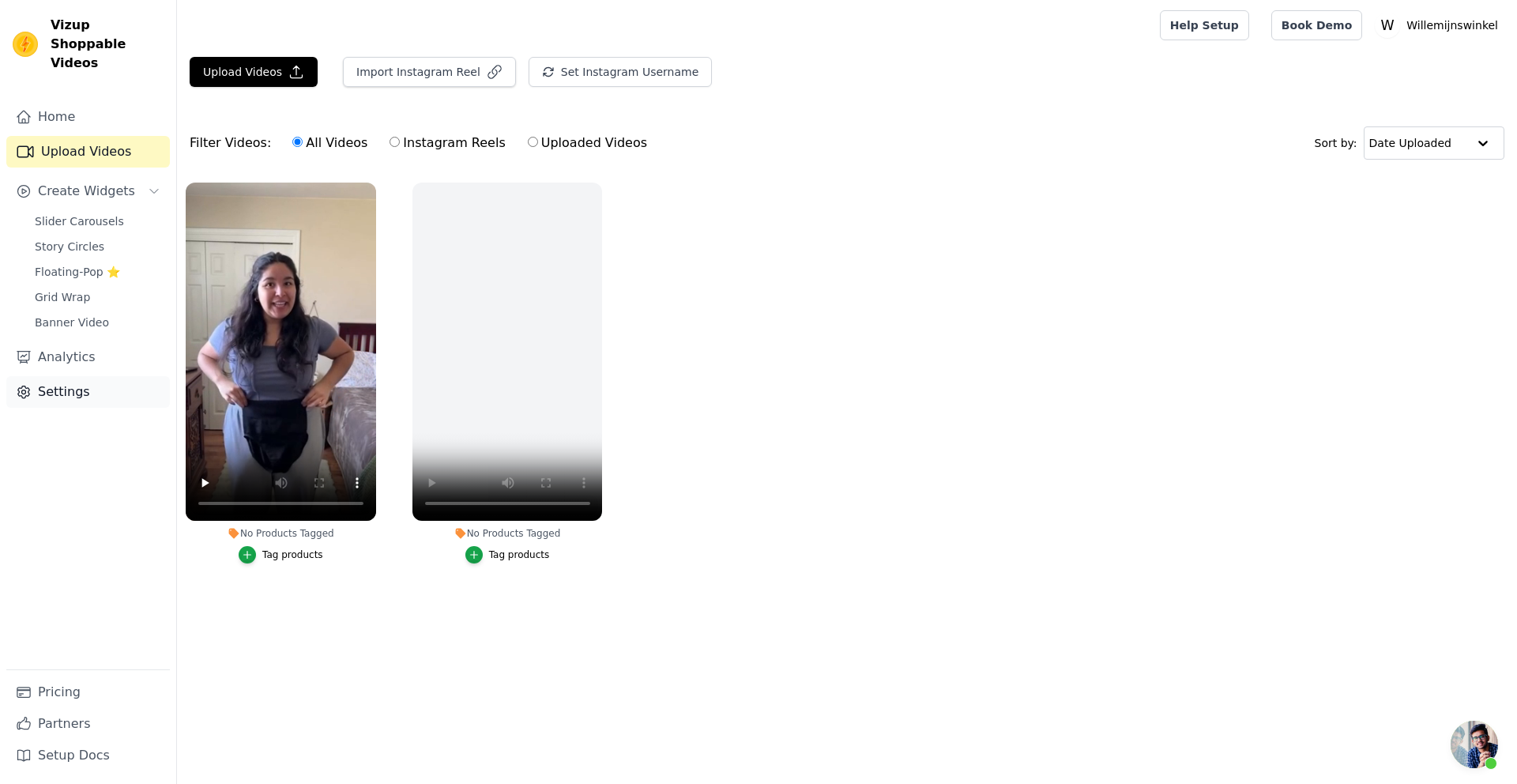
click at [57, 376] on link "Settings" at bounding box center [88, 391] width 164 height 32
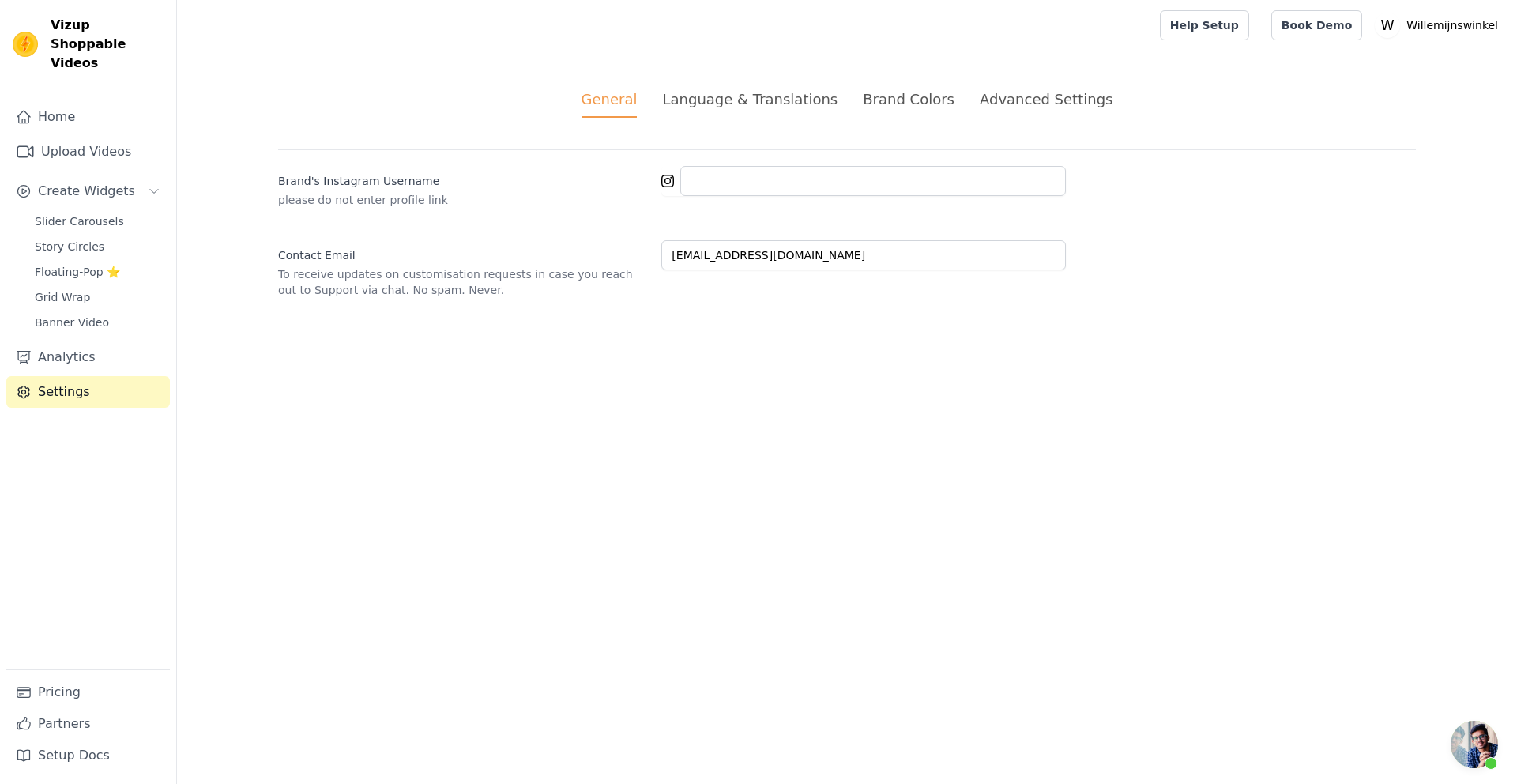
click at [999, 103] on div "Advanced Settings" at bounding box center [1046, 99] width 133 height 21
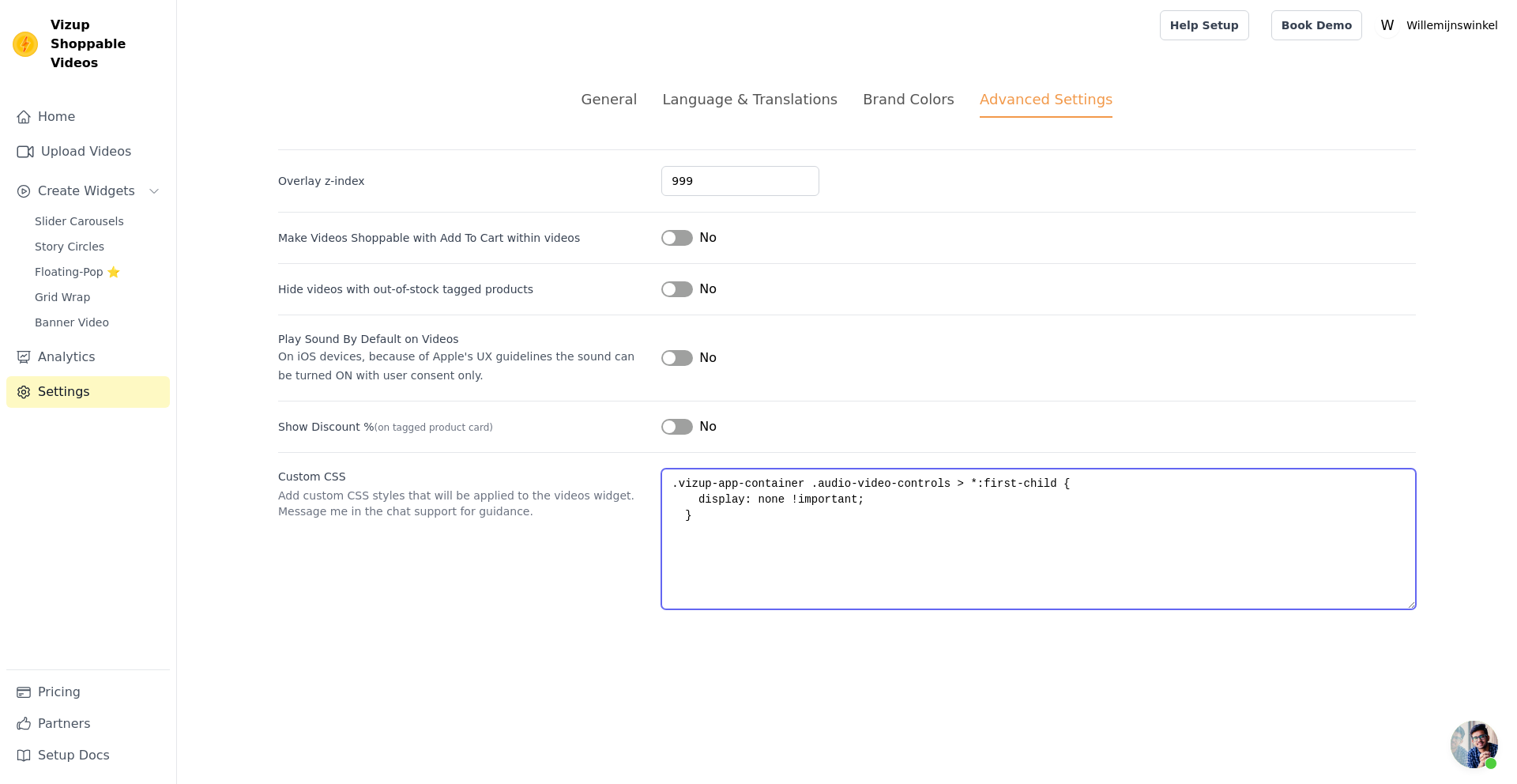
drag, startPoint x: 773, startPoint y: 543, endPoint x: 631, endPoint y: 468, distance: 160.6
click at [631, 468] on div "Custom CSS Add custom CSS styles that will be applied to the videos widget. Mes…" at bounding box center [847, 531] width 1138 height 157
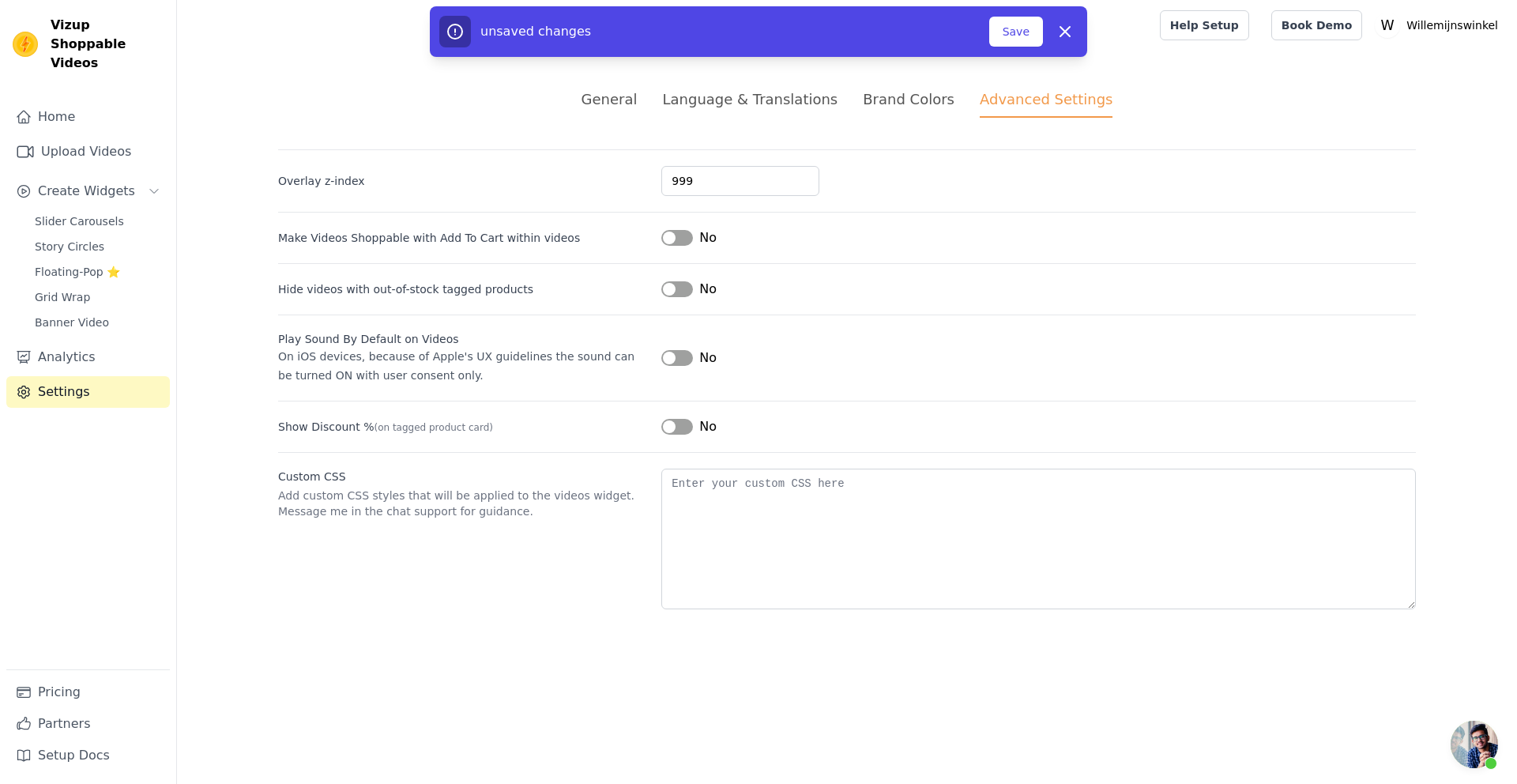
click at [685, 356] on button "Label" at bounding box center [677, 357] width 32 height 15
click at [1004, 37] on button "Save" at bounding box center [1016, 31] width 54 height 30
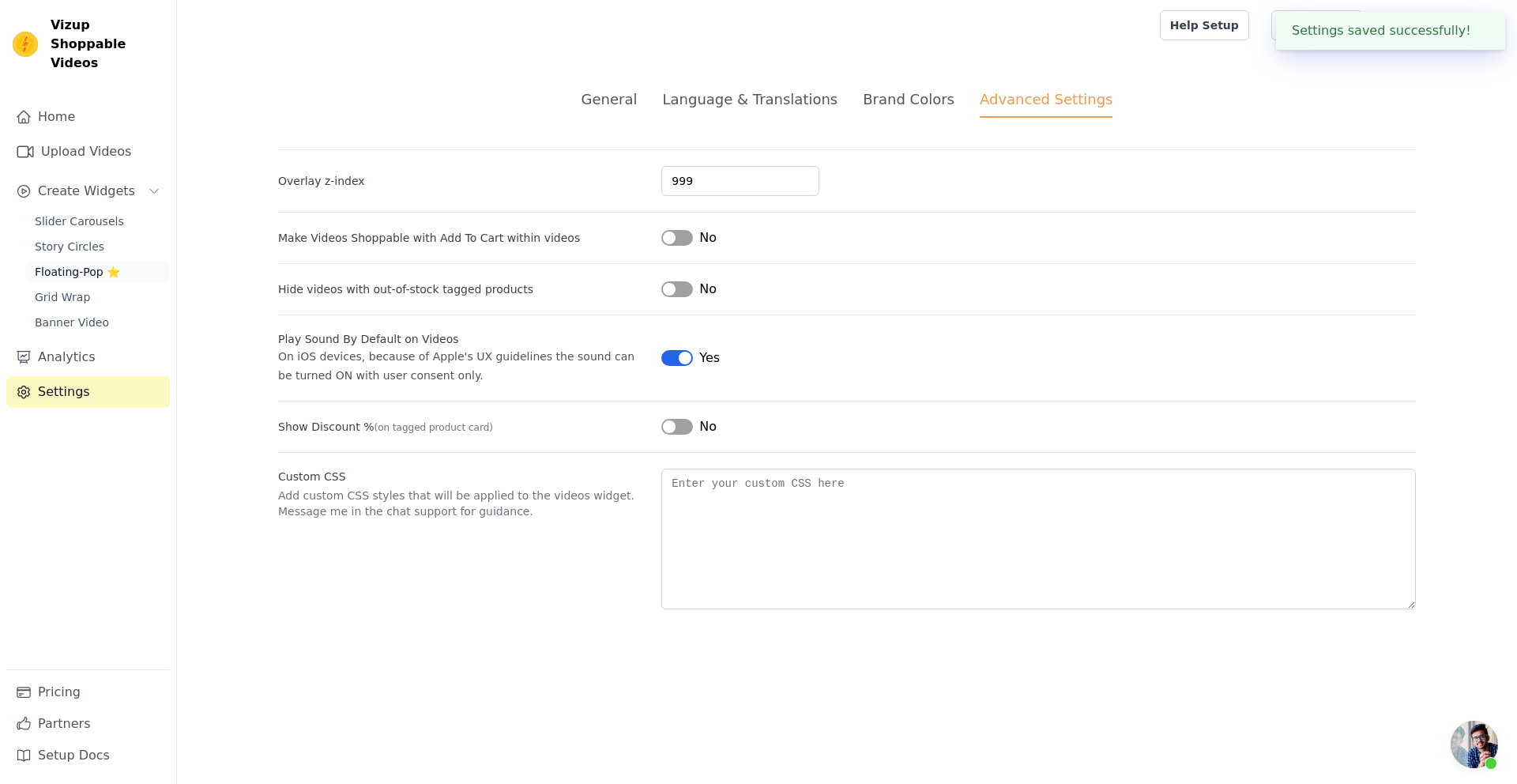
click at [62, 264] on span "Floating-Pop ⭐" at bounding box center [77, 271] width 85 height 15
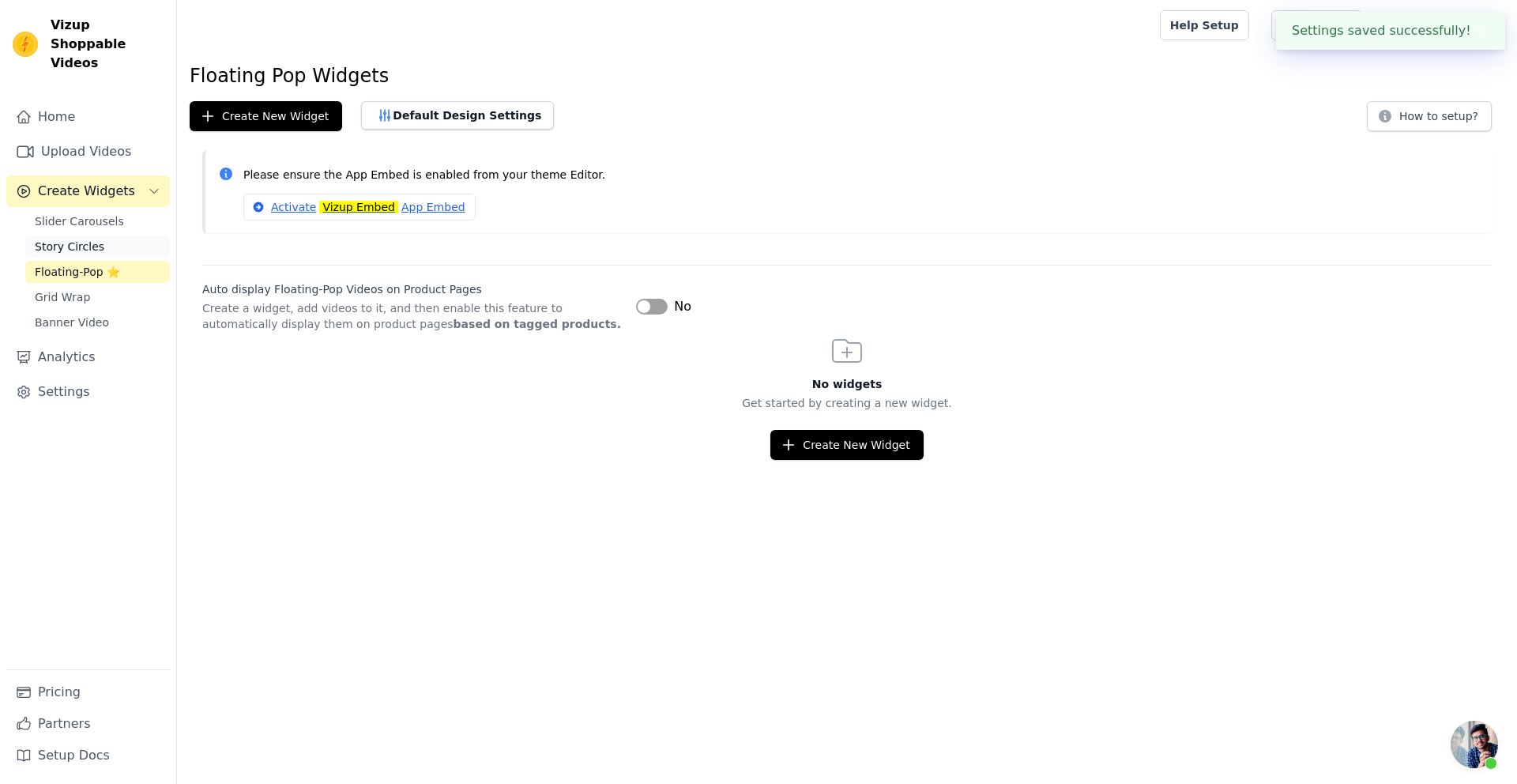
click at [65, 236] on link "Story Circles" at bounding box center [97, 246] width 144 height 22
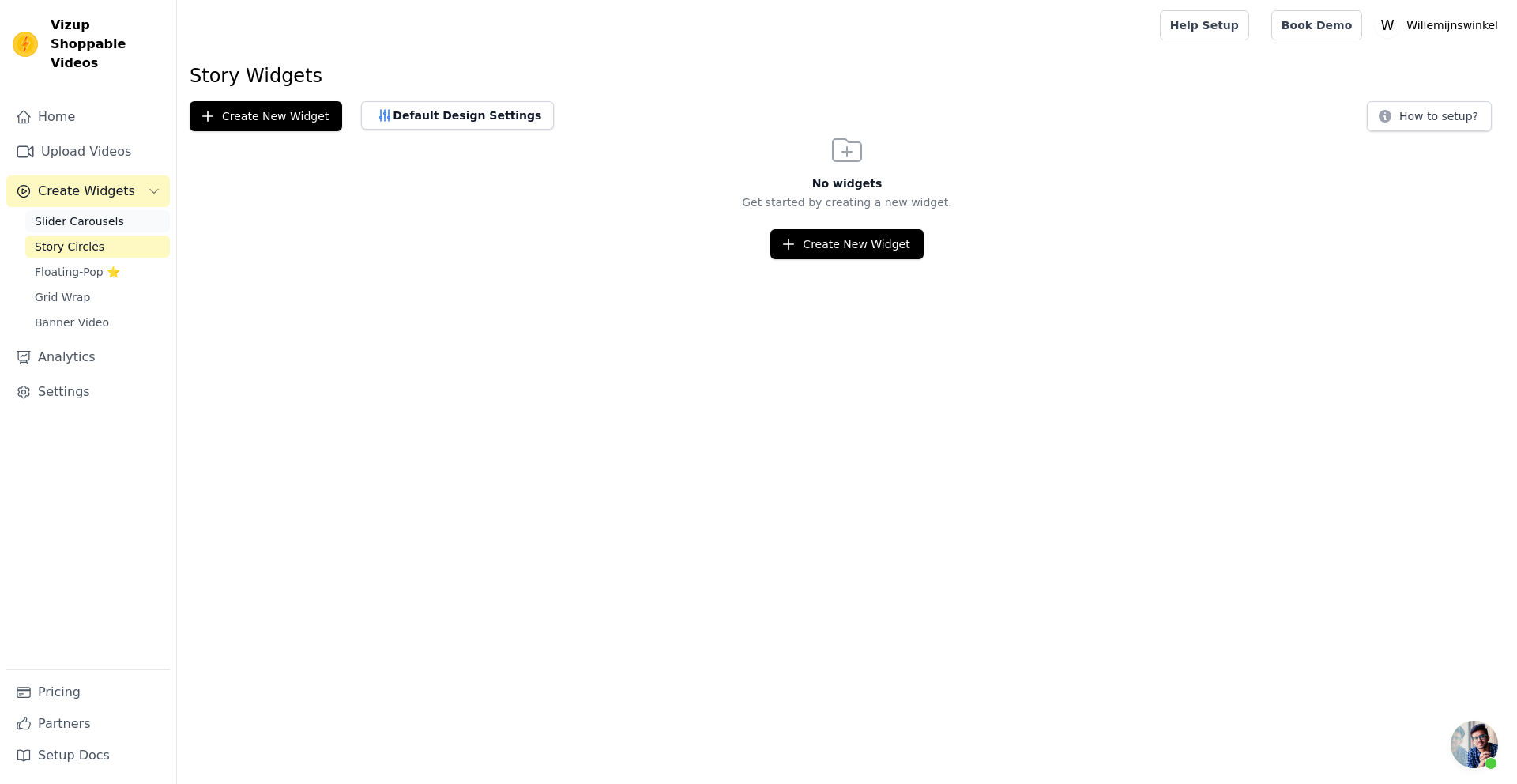
click at [75, 213] on span "Slider Carousels" at bounding box center [80, 221] width 89 height 15
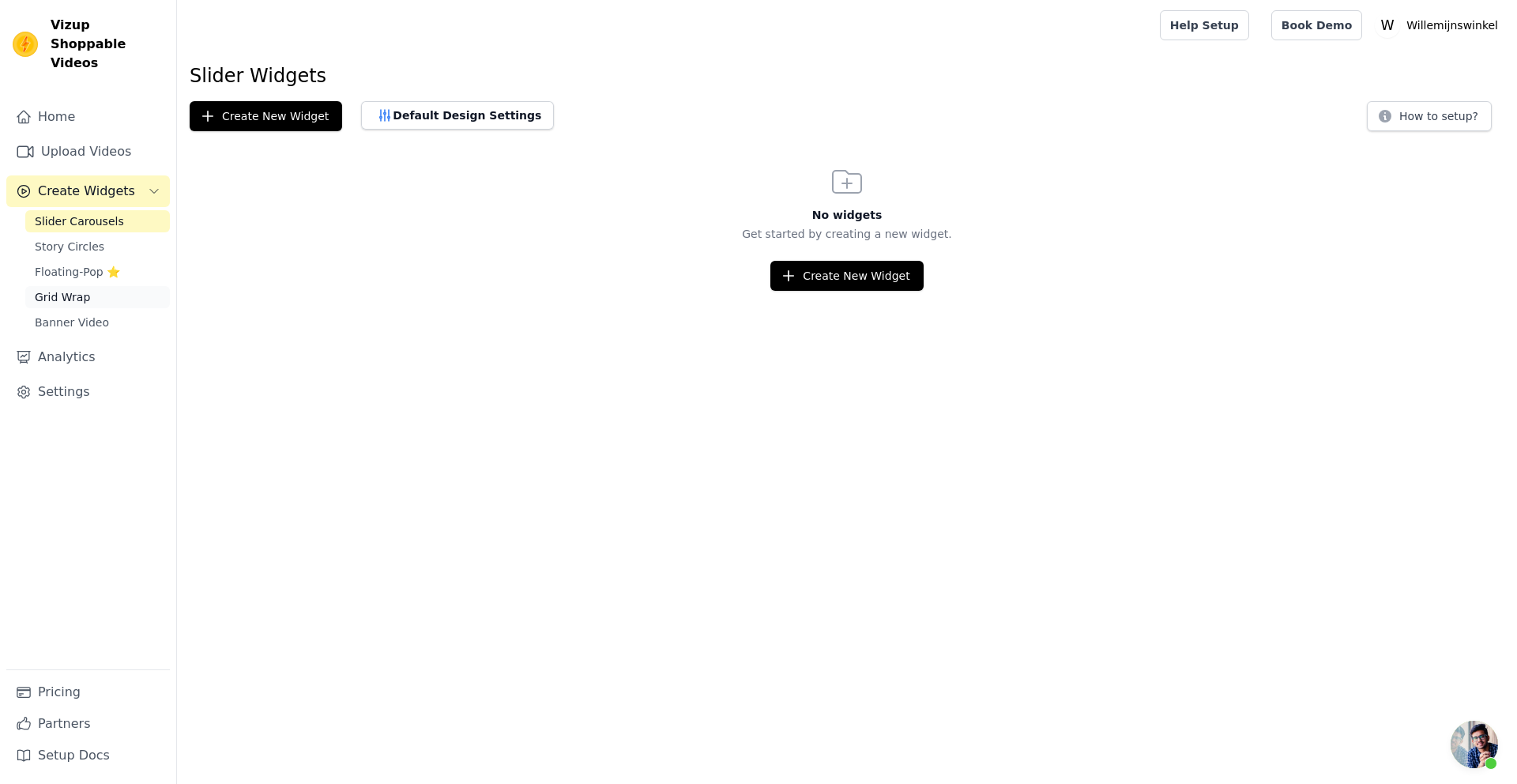
click at [60, 289] on span "Grid Wrap" at bounding box center [62, 296] width 55 height 15
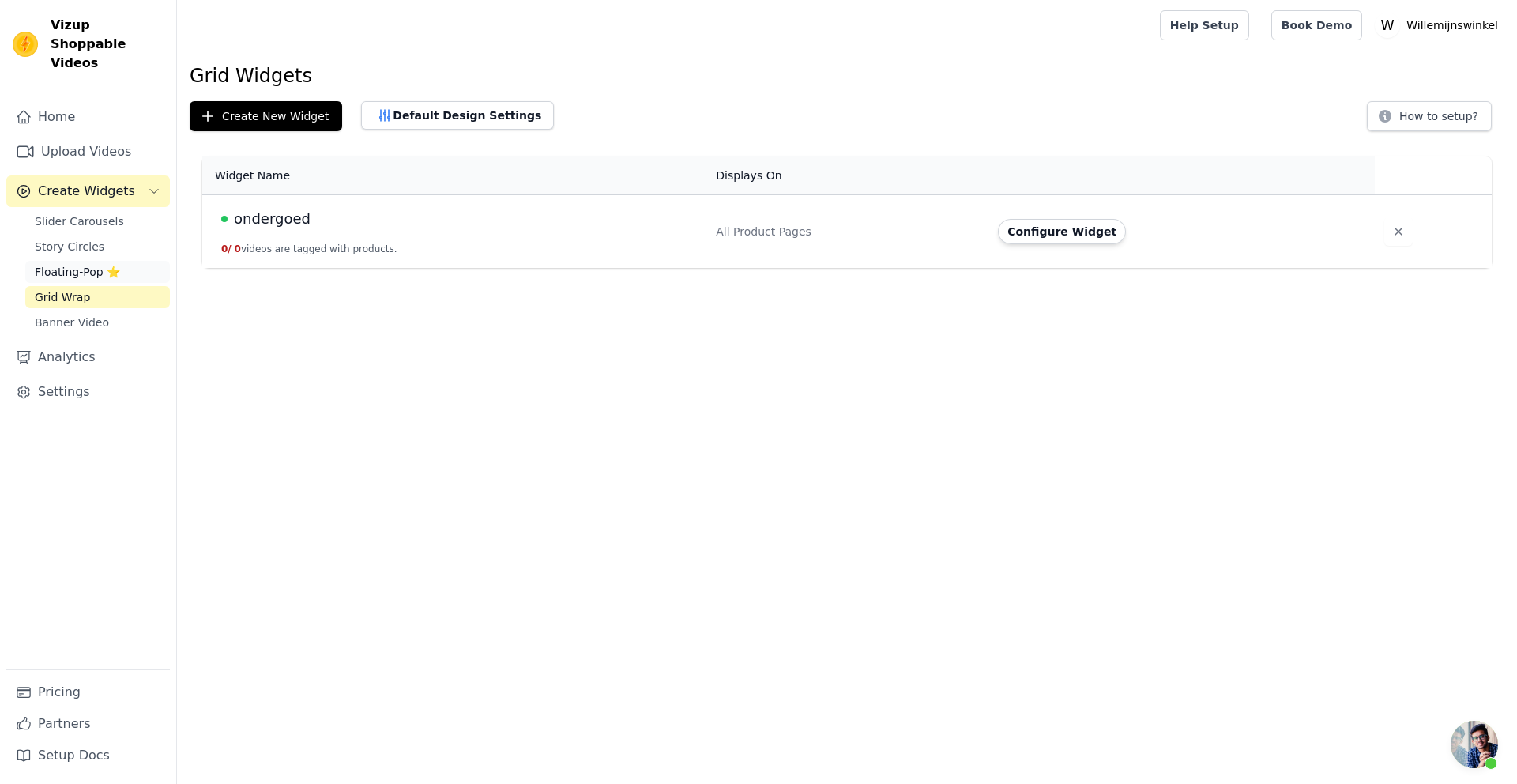
click at [71, 264] on span "Floating-Pop ⭐" at bounding box center [77, 271] width 85 height 15
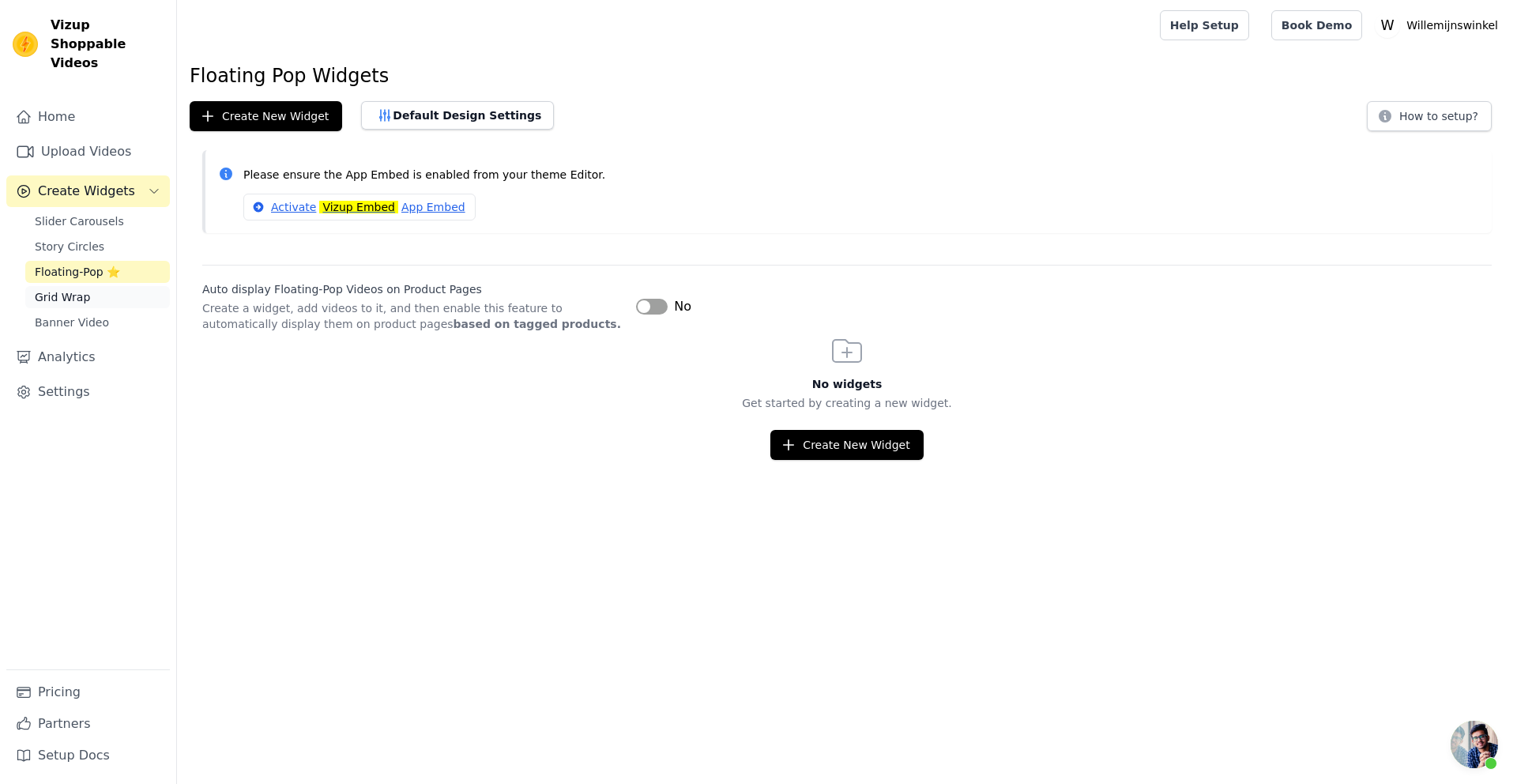
click at [65, 289] on span "Grid Wrap" at bounding box center [62, 296] width 55 height 15
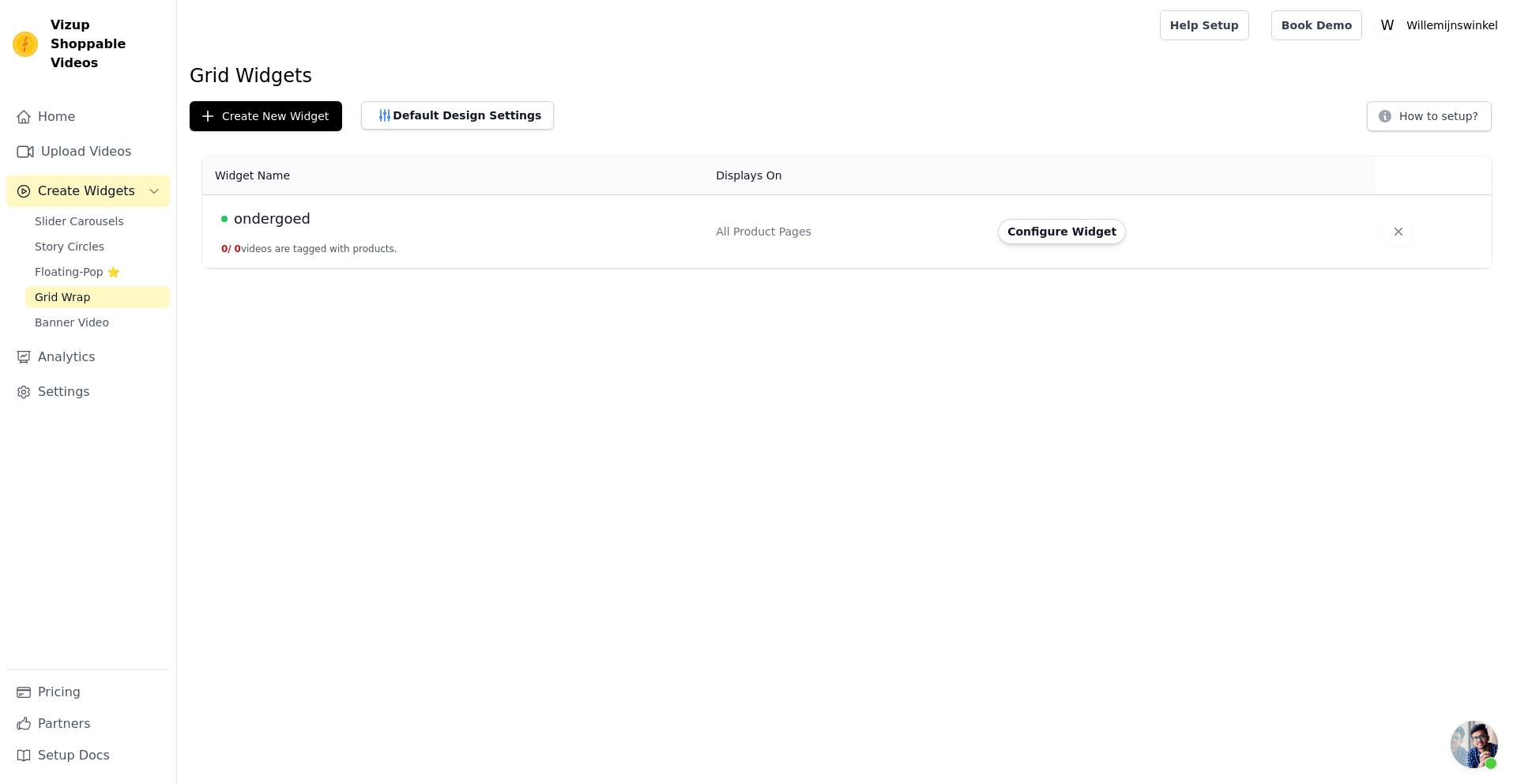
click at [427, 223] on div "ondergoed" at bounding box center [459, 218] width 476 height 22
click at [61, 314] on span "Banner Video" at bounding box center [72, 321] width 75 height 15
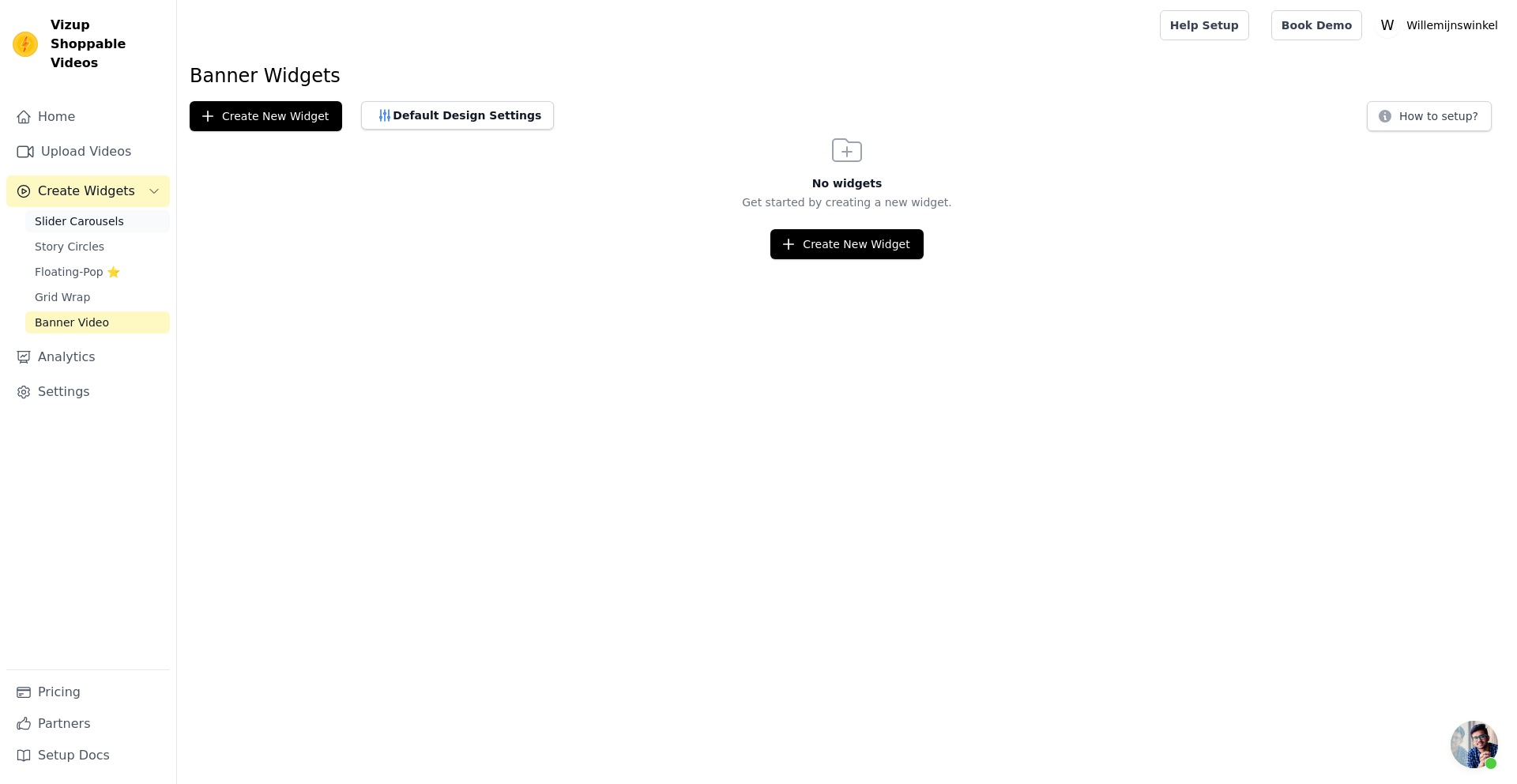
click at [106, 213] on span "Slider Carousels" at bounding box center [80, 221] width 89 height 15
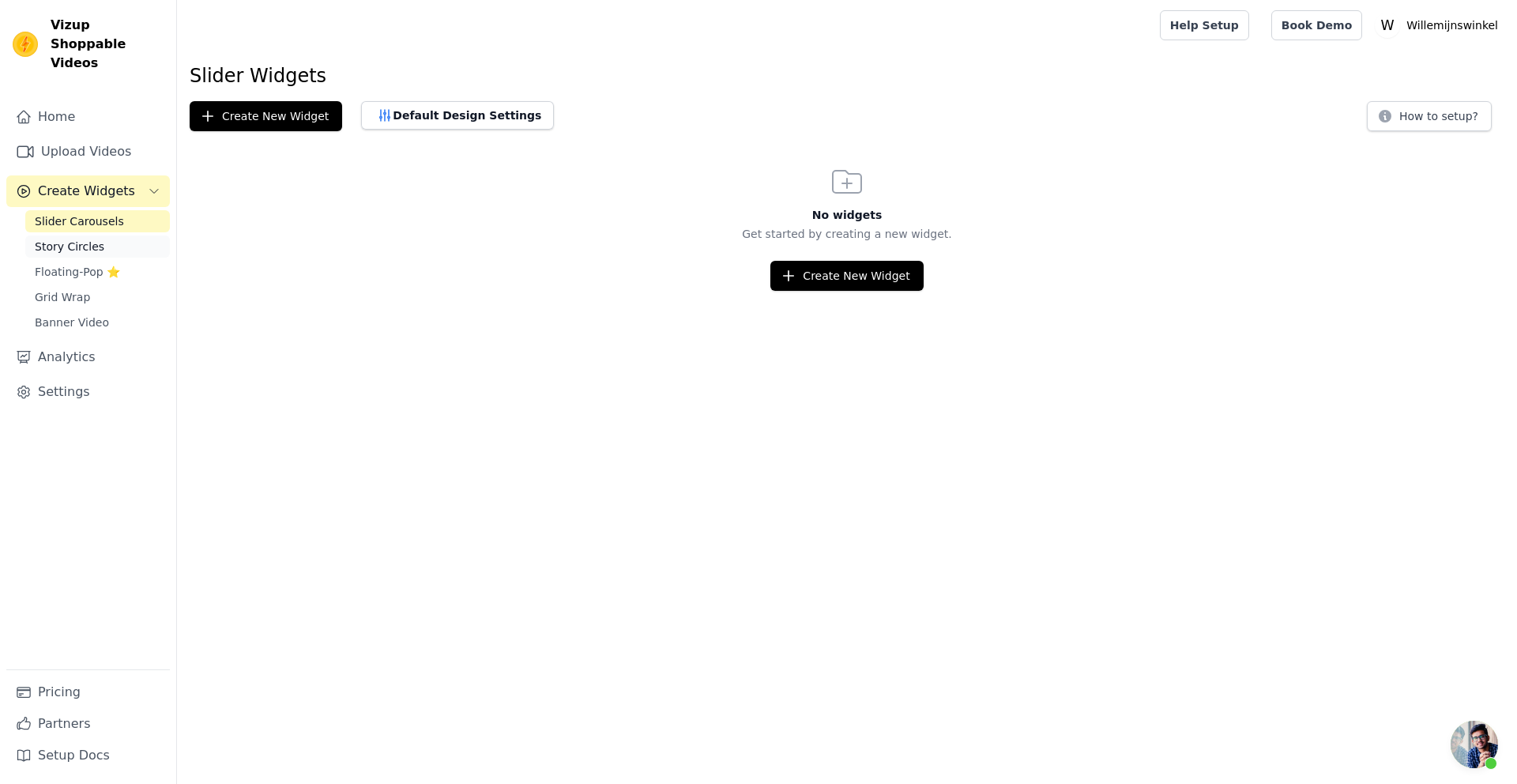
click at [87, 239] on span "Story Circles" at bounding box center [70, 246] width 70 height 15
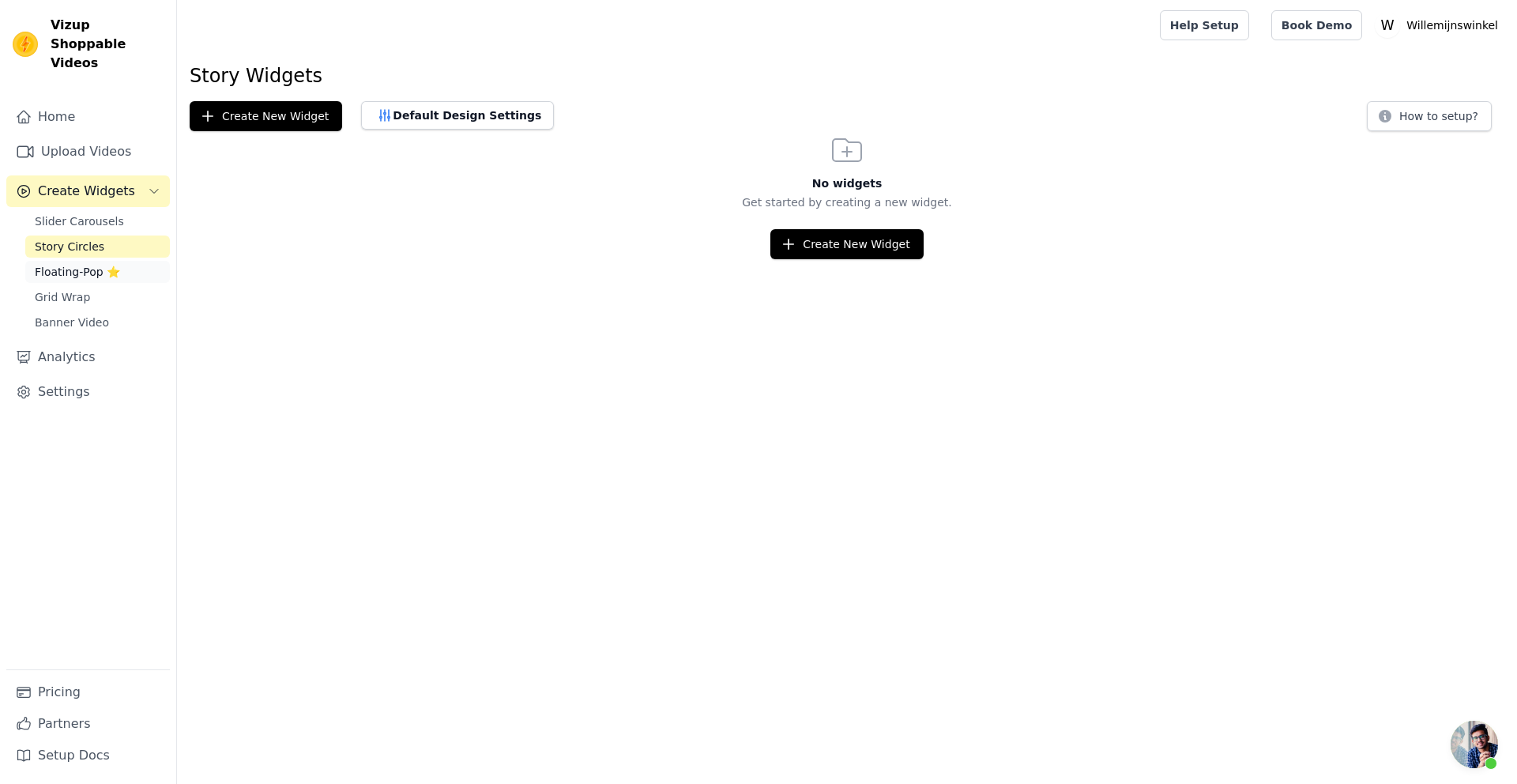
click at [74, 264] on span "Floating-Pop ⭐" at bounding box center [77, 271] width 85 height 15
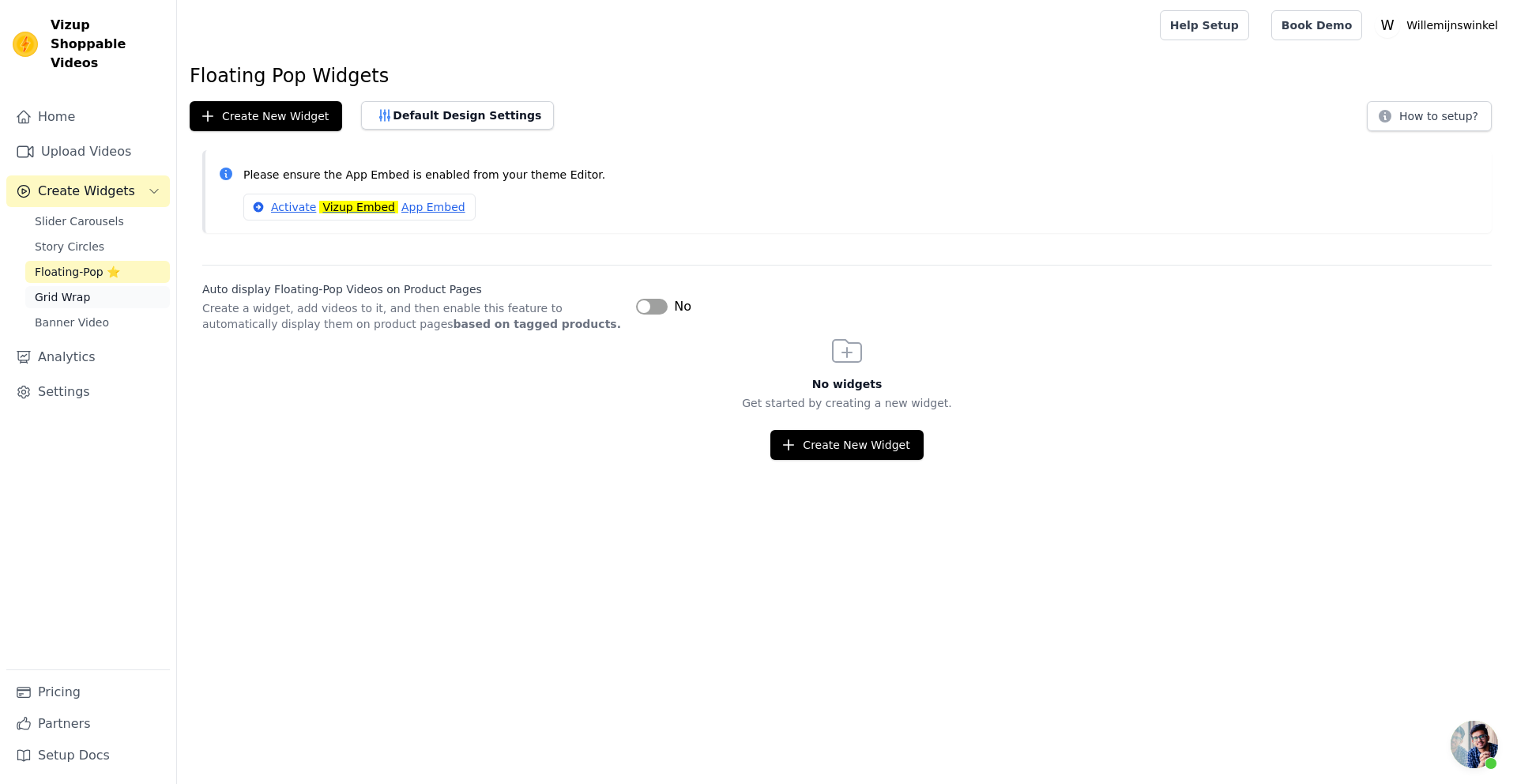
click at [71, 289] on span "Grid Wrap" at bounding box center [62, 296] width 55 height 15
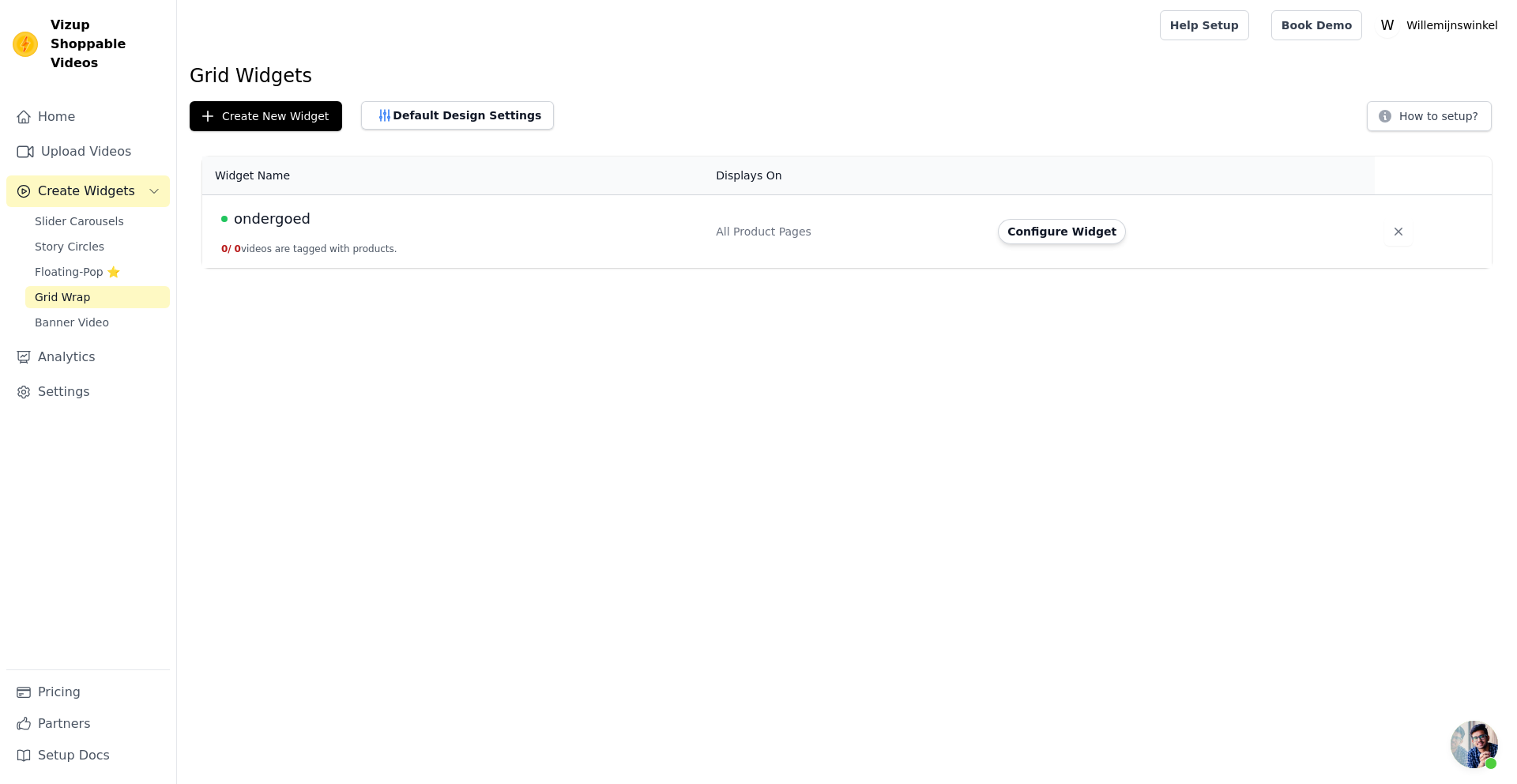
drag, startPoint x: 308, startPoint y: 213, endPoint x: 315, endPoint y: 213, distance: 7.0
click at [308, 213] on div "ondergoed" at bounding box center [459, 218] width 476 height 22
click at [1089, 228] on button "Configure Widget" at bounding box center [1062, 231] width 128 height 25
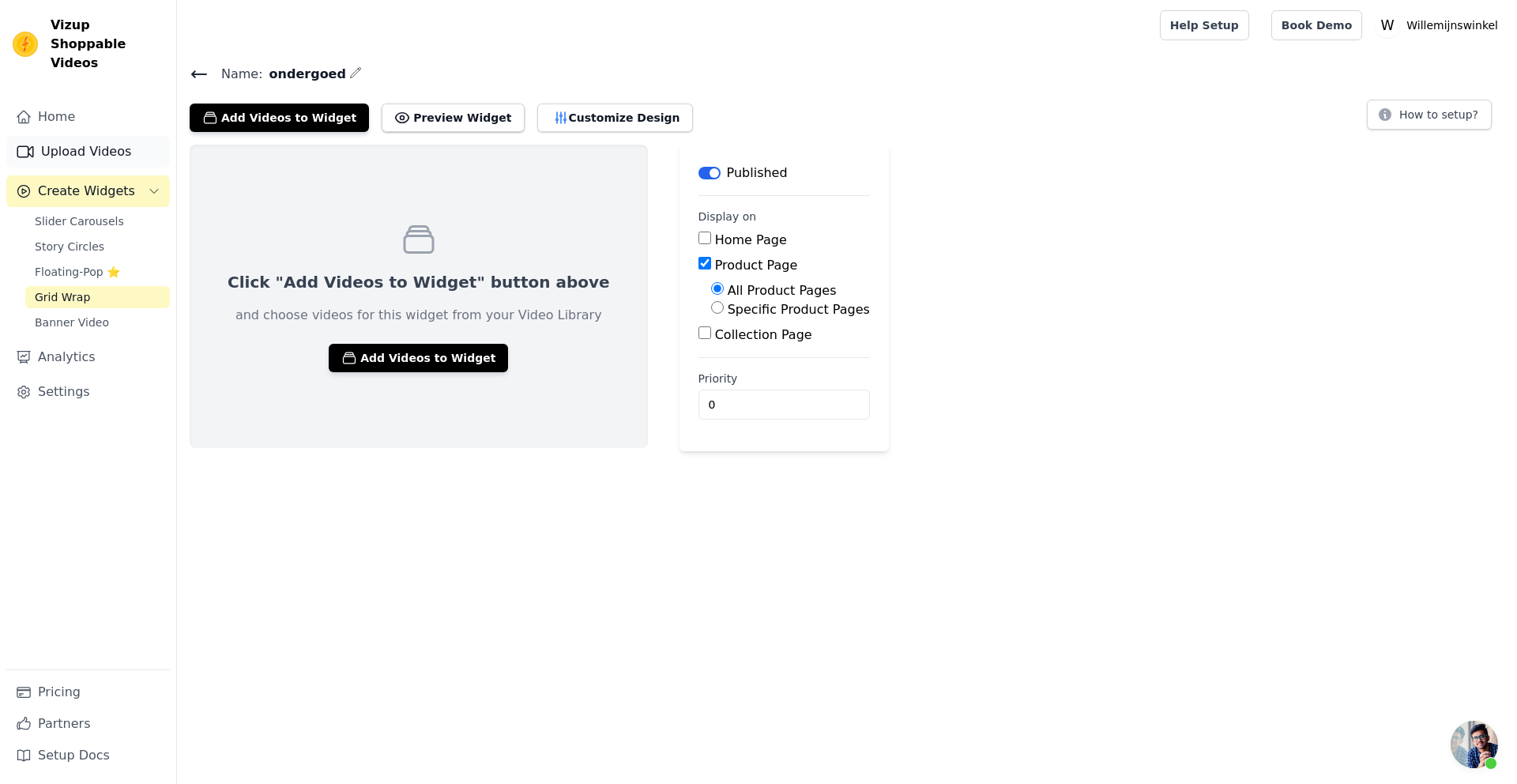
click at [84, 136] on link "Upload Videos" at bounding box center [88, 151] width 164 height 32
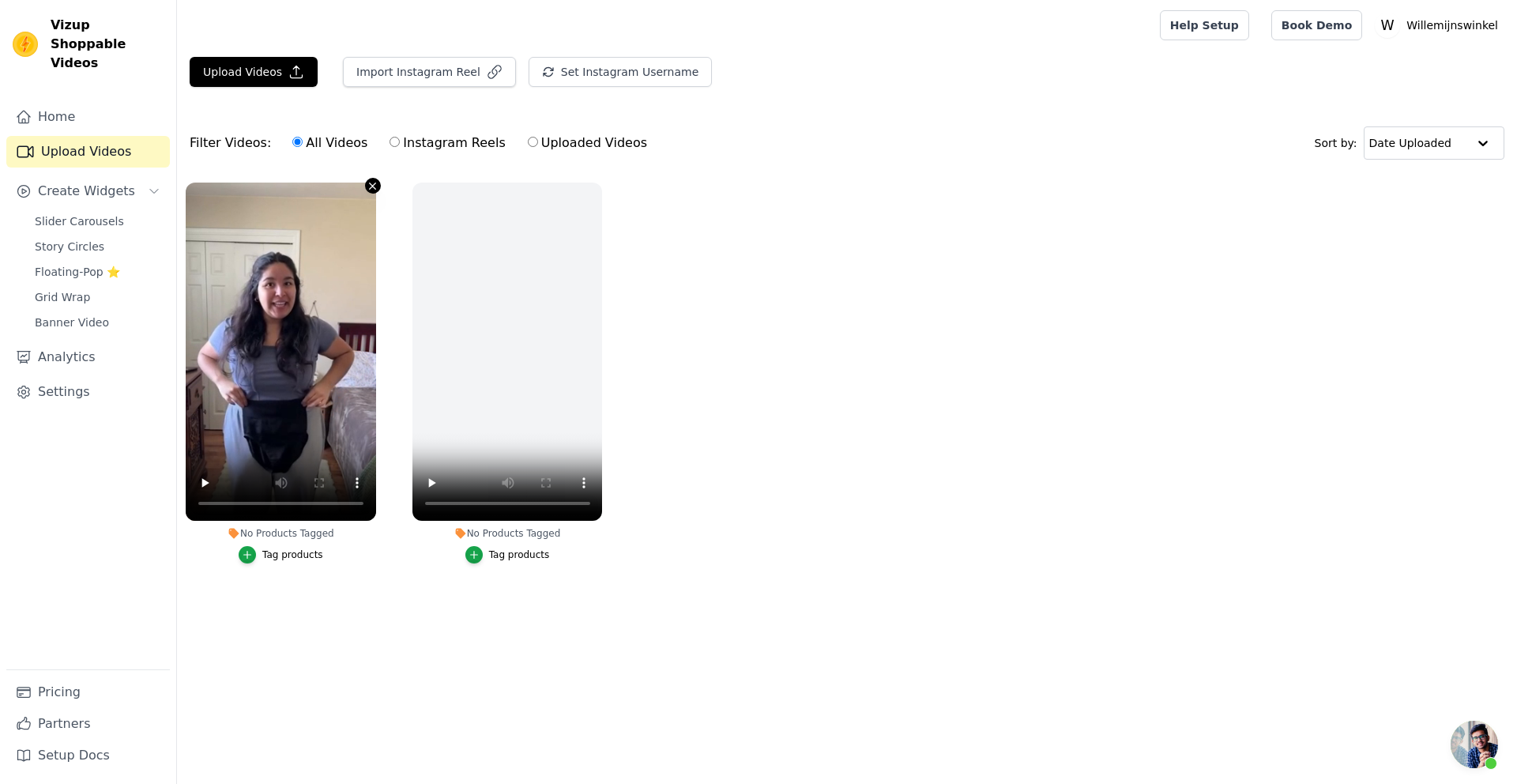
click at [373, 189] on icon "button" at bounding box center [373, 186] width 12 height 12
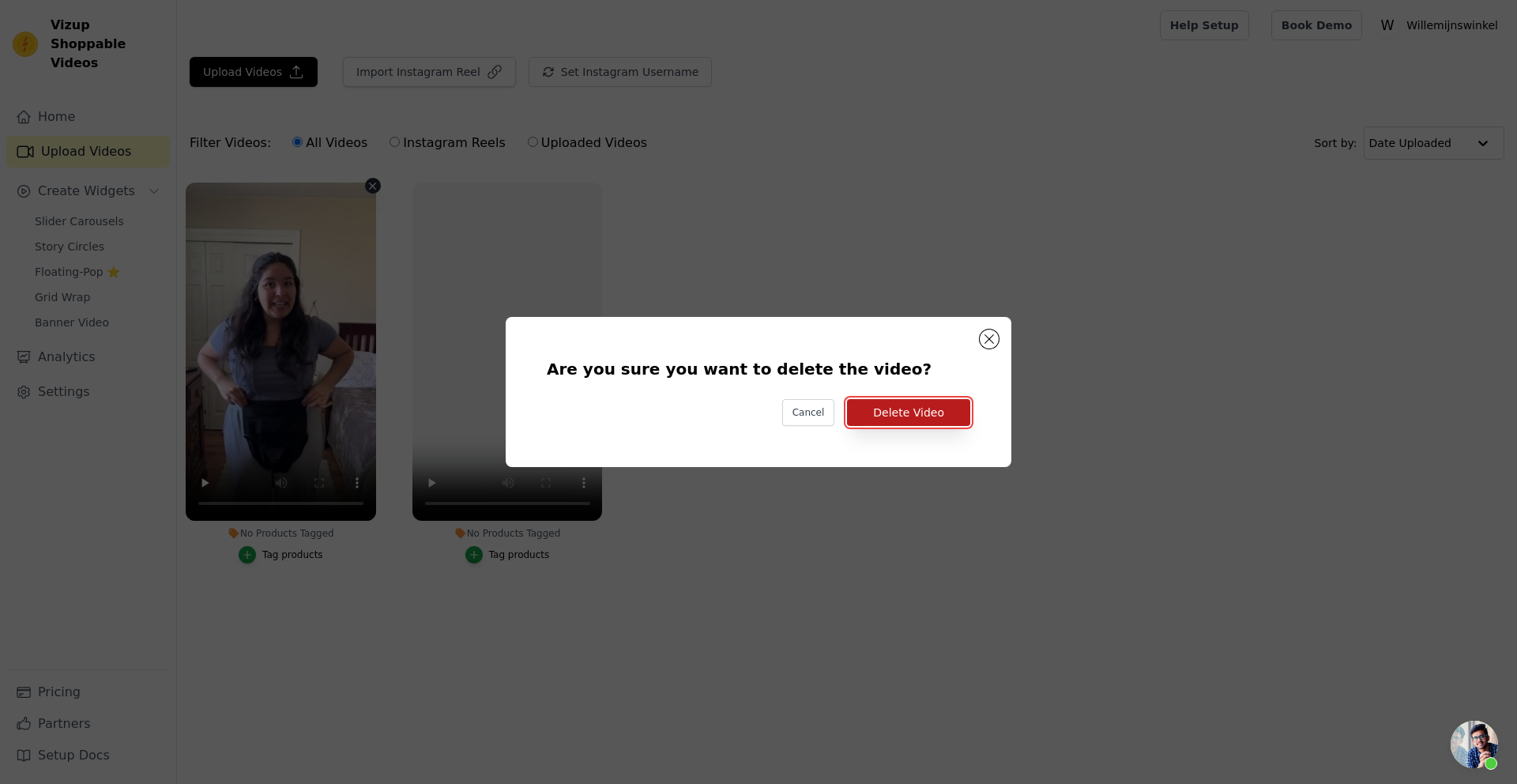
click at [891, 413] on button "Delete Video" at bounding box center [909, 412] width 123 height 27
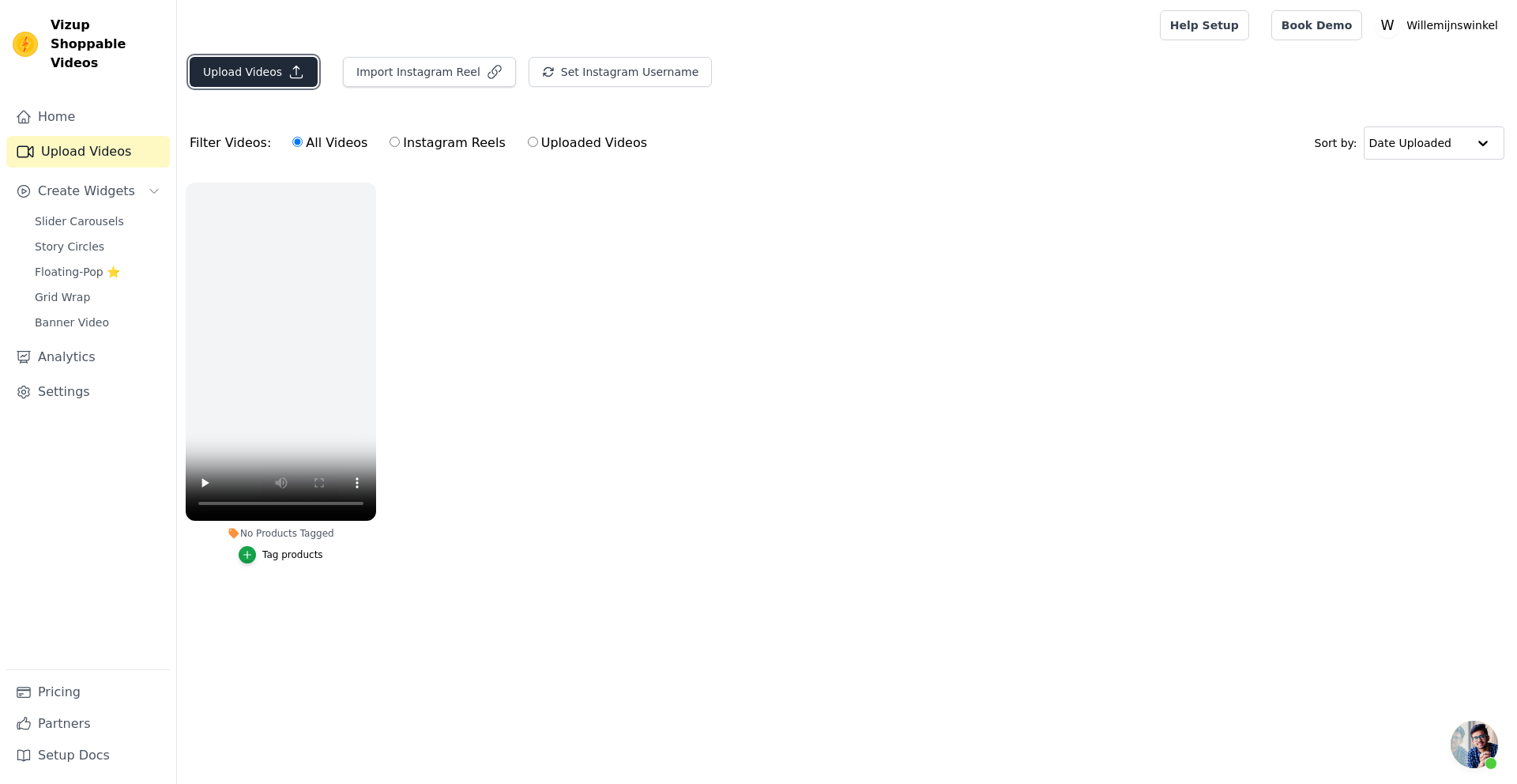
click at [235, 80] on button "Upload Videos" at bounding box center [254, 71] width 128 height 30
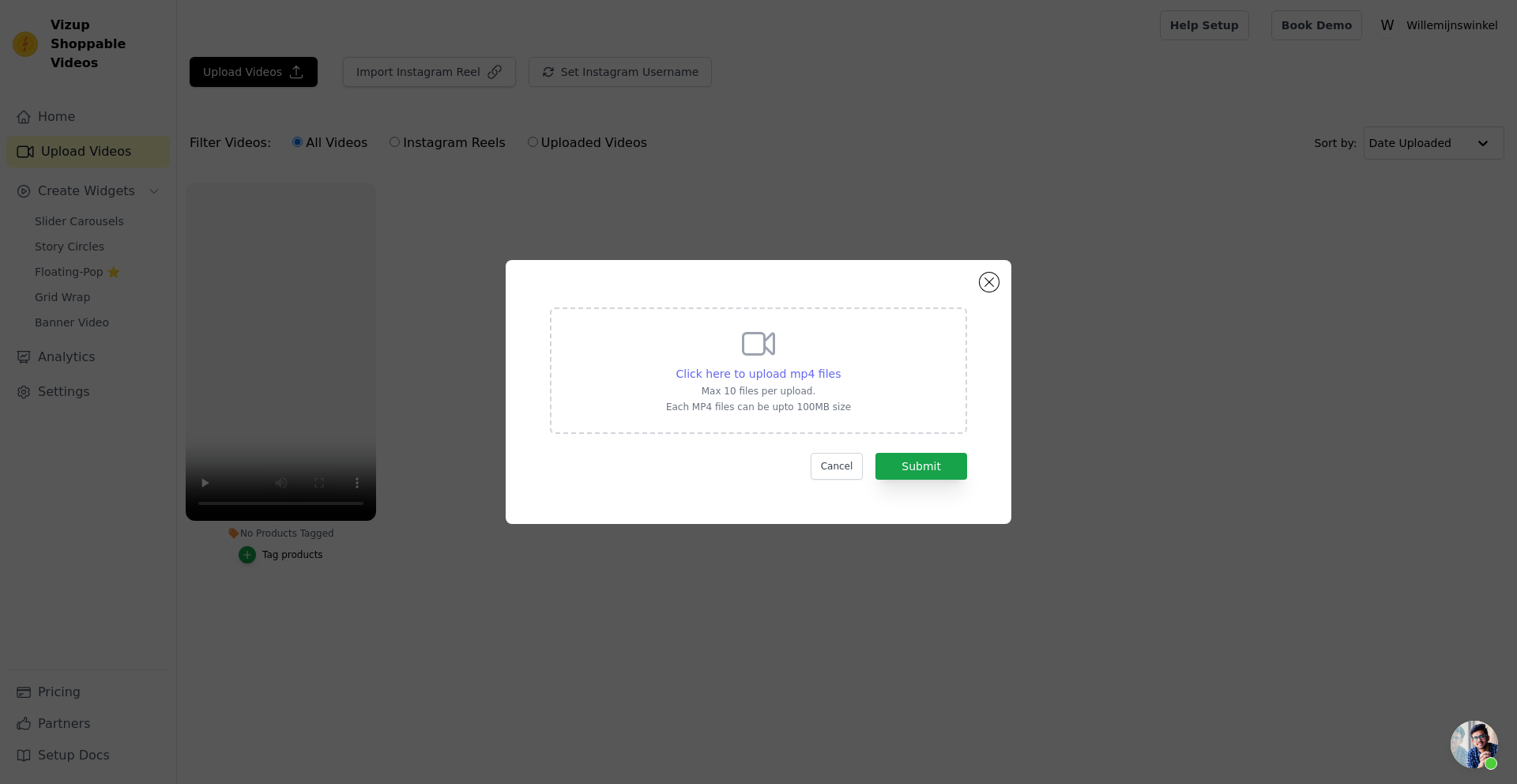
click at [703, 378] on span "Click here to upload mp4 files" at bounding box center [758, 374] width 165 height 13
click at [840, 366] on input "Click here to upload mp4 files Max 10 files per upload. Each MP4 files can be u…" at bounding box center [840, 365] width 1 height 1
type input "C:\fakepath\video6.mp4"
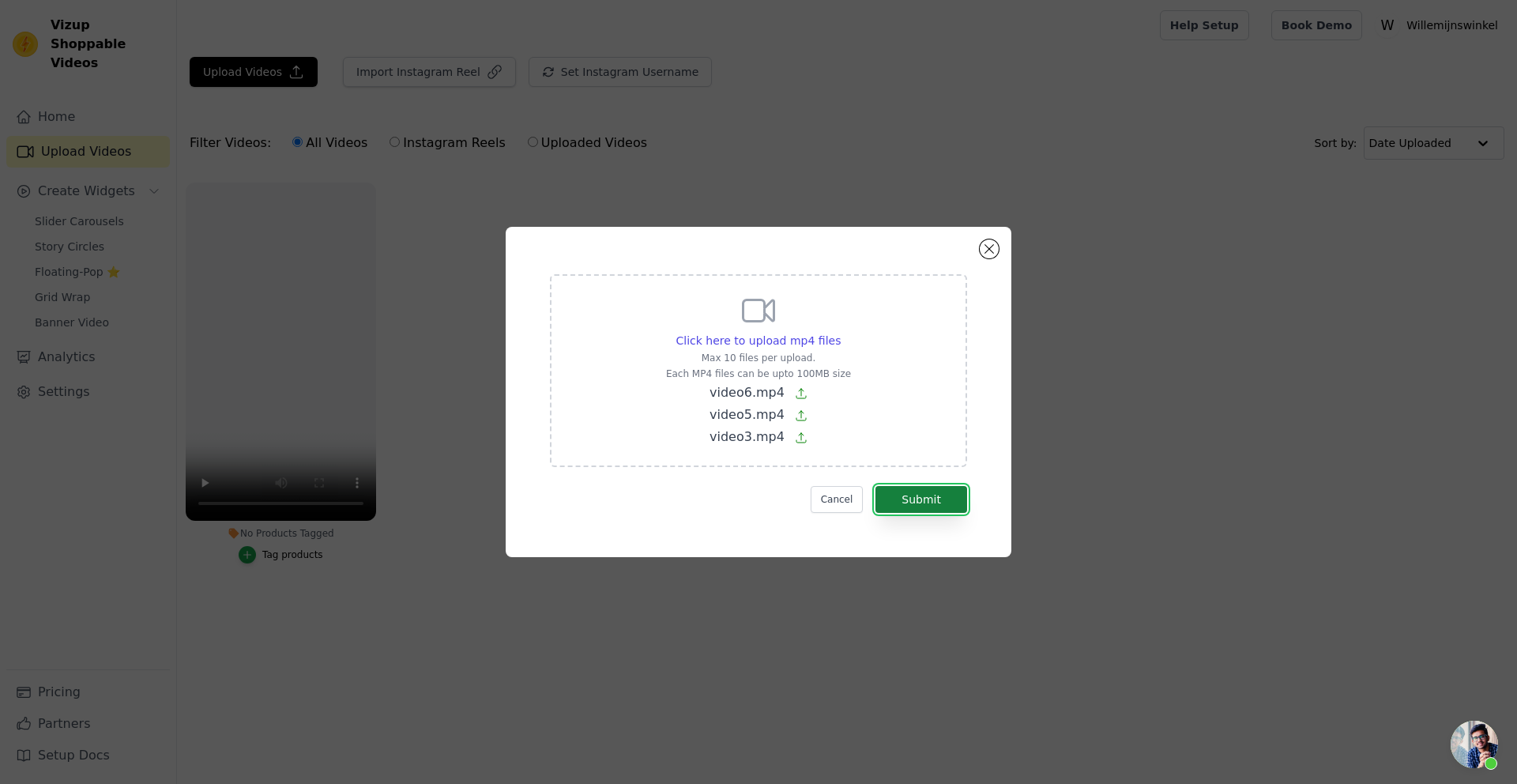
click at [938, 511] on button "Submit" at bounding box center [921, 499] width 92 height 27
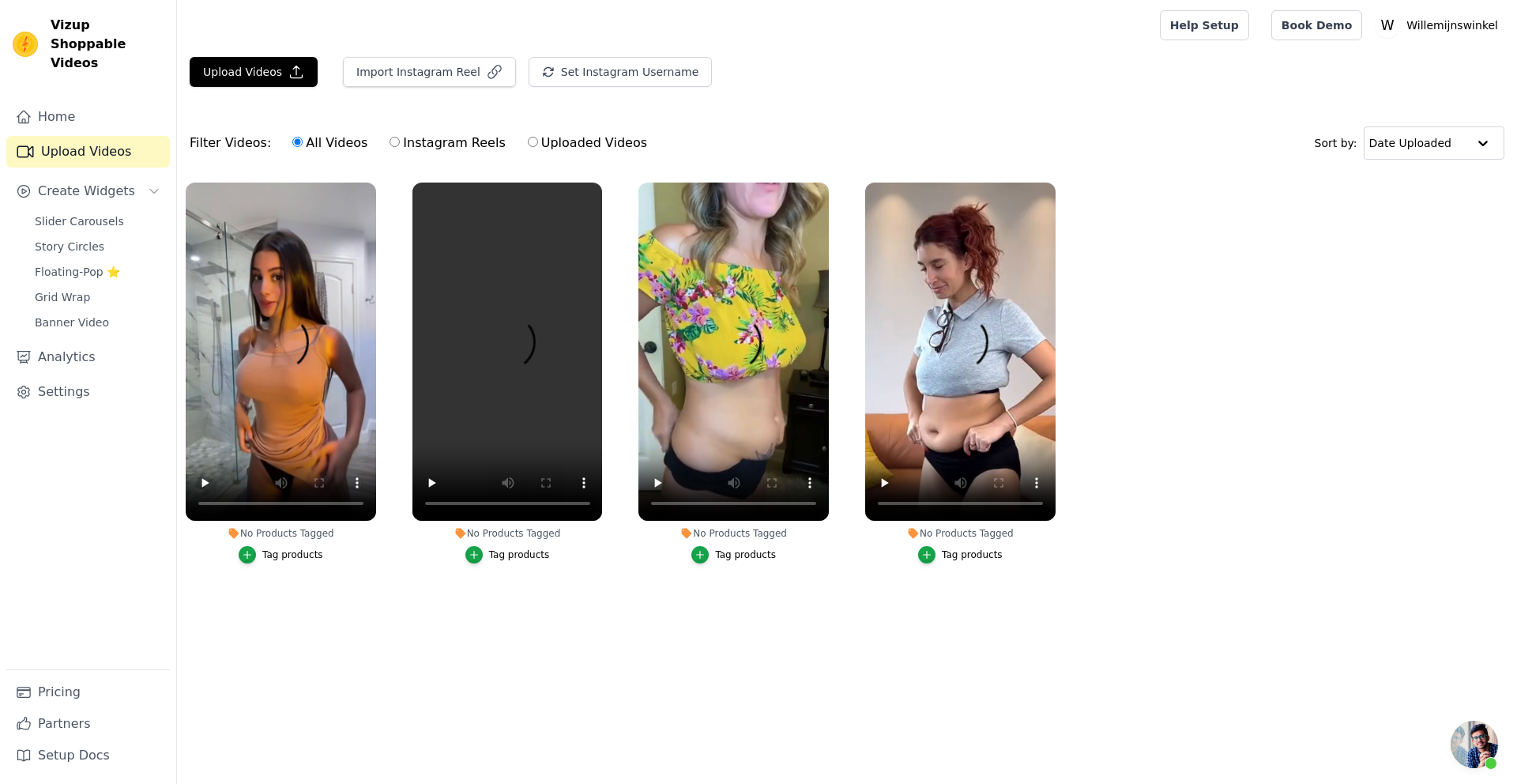
scroll to position [1036, 0]
click at [45, 376] on link "Settings" at bounding box center [88, 391] width 164 height 32
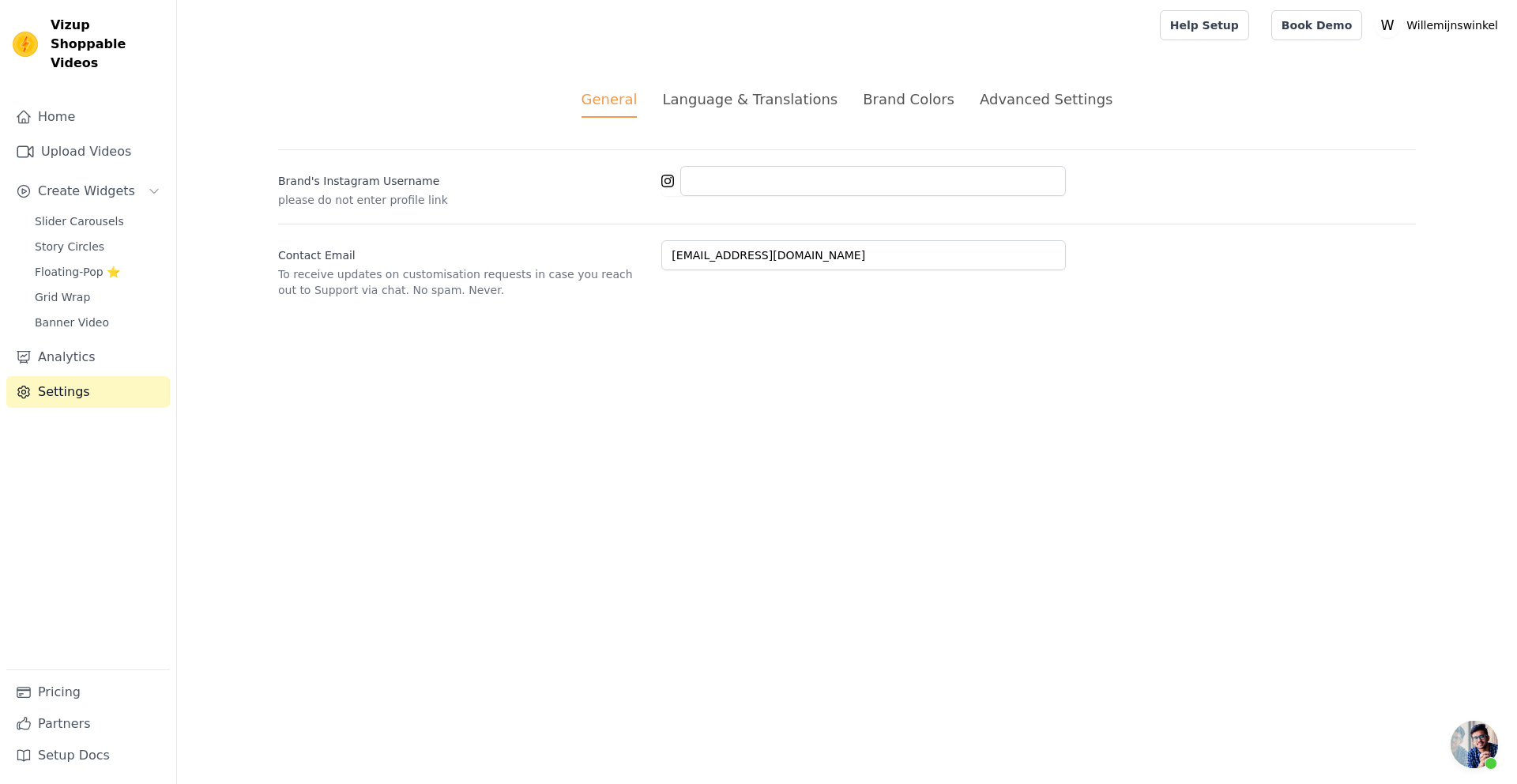
click at [1001, 100] on div "Advanced Settings" at bounding box center [1046, 99] width 133 height 21
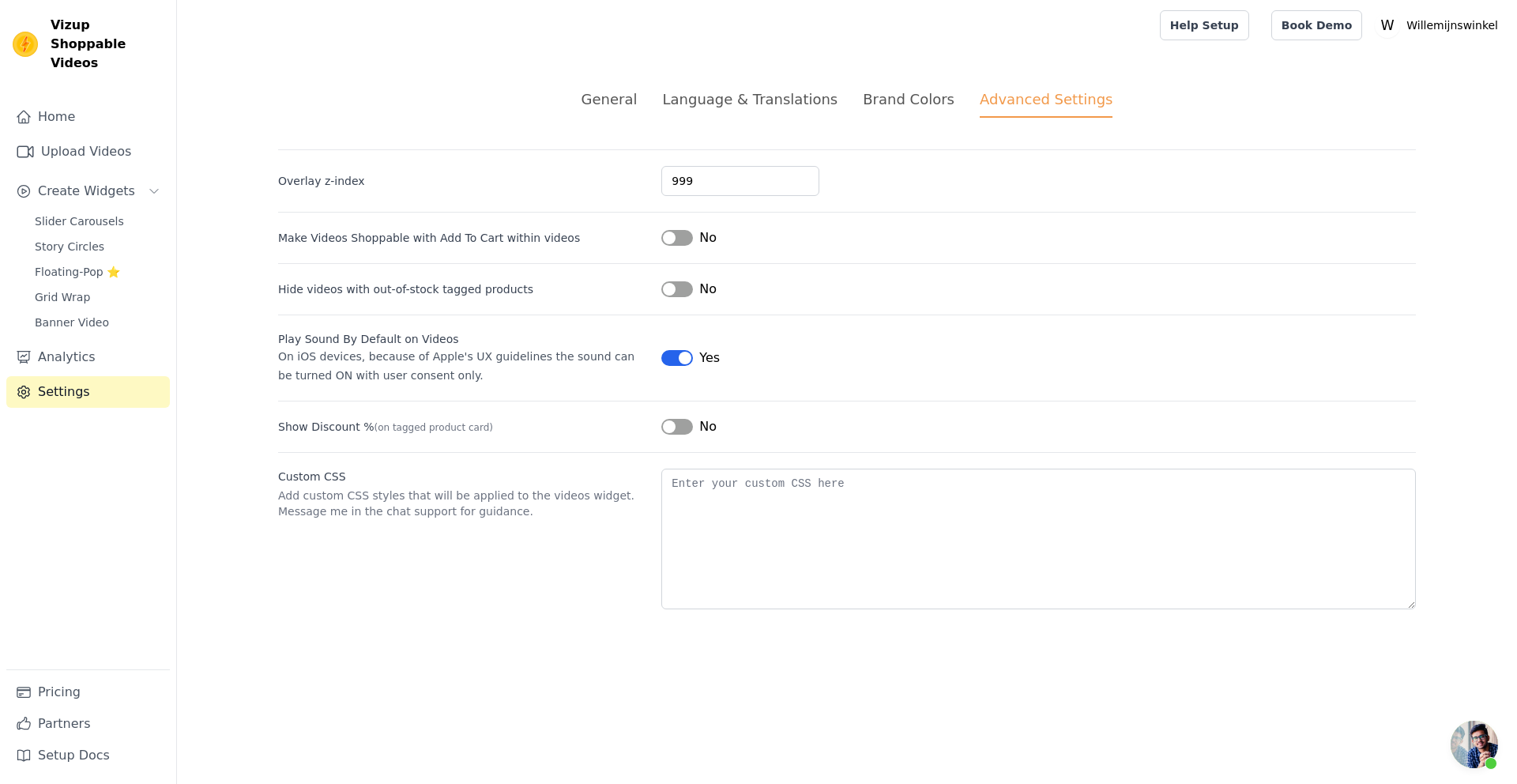
click at [1460, 740] on span "Open de chat" at bounding box center [1474, 744] width 47 height 47
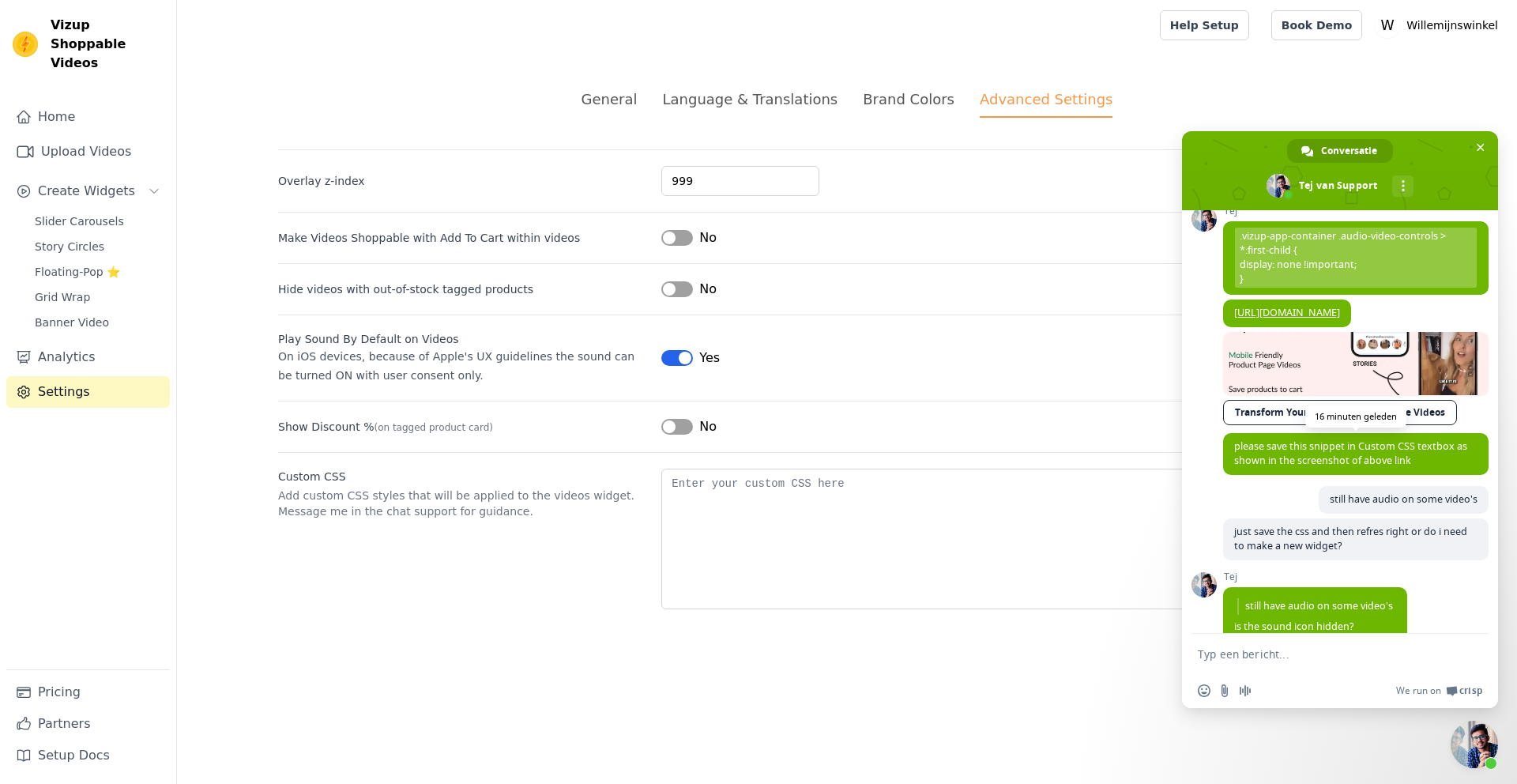
scroll to position [390, 0]
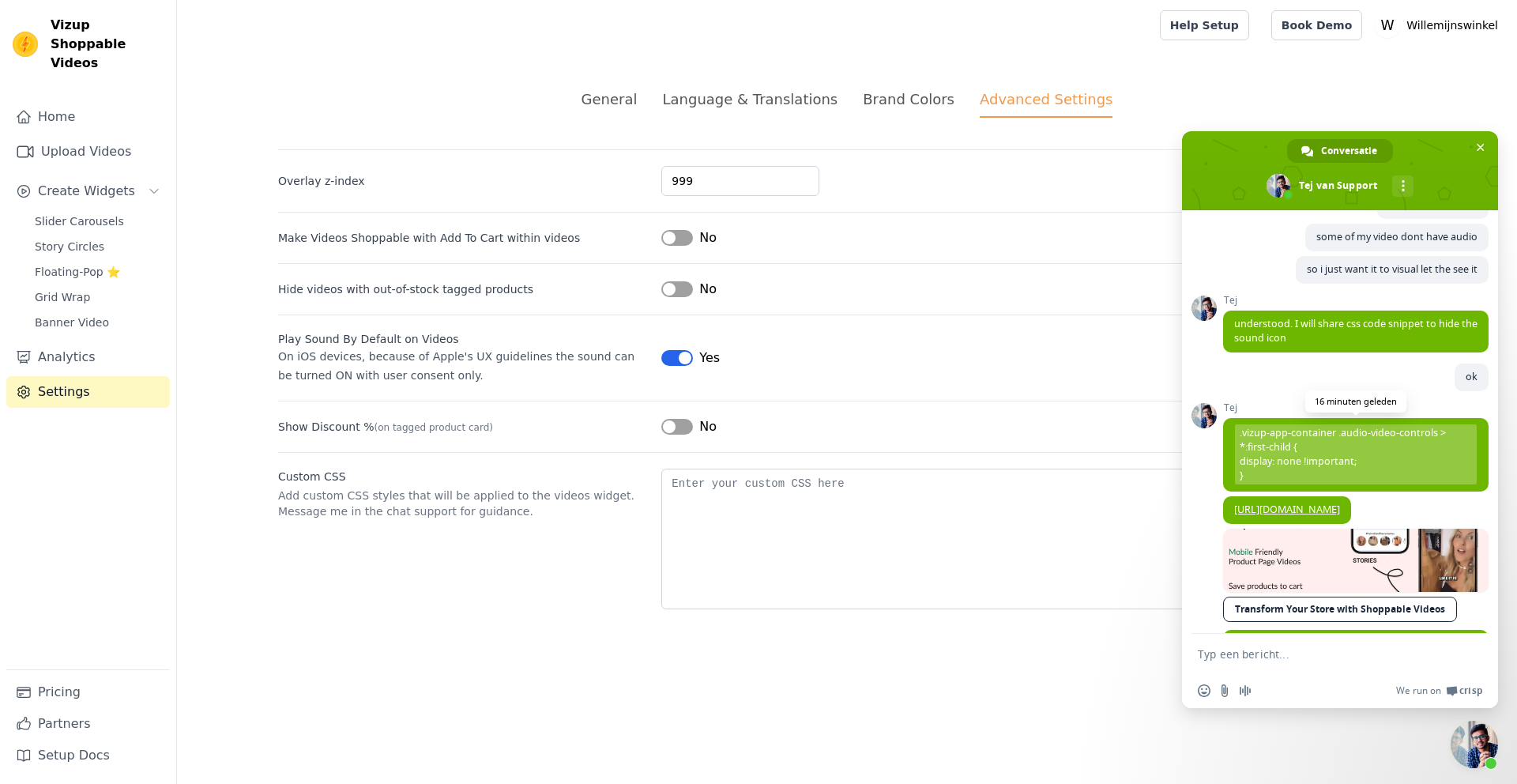
drag, startPoint x: 1269, startPoint y: 484, endPoint x: 1231, endPoint y: 440, distance: 58.1
click at [1231, 440] on span ".vizup-app-container .audio-video-controls > *:first-child { display: none !imp…" at bounding box center [1355, 454] width 265 height 74
copy span ".vizup-app-container .audio-video-controls > *:first-child { display: none !imp…"
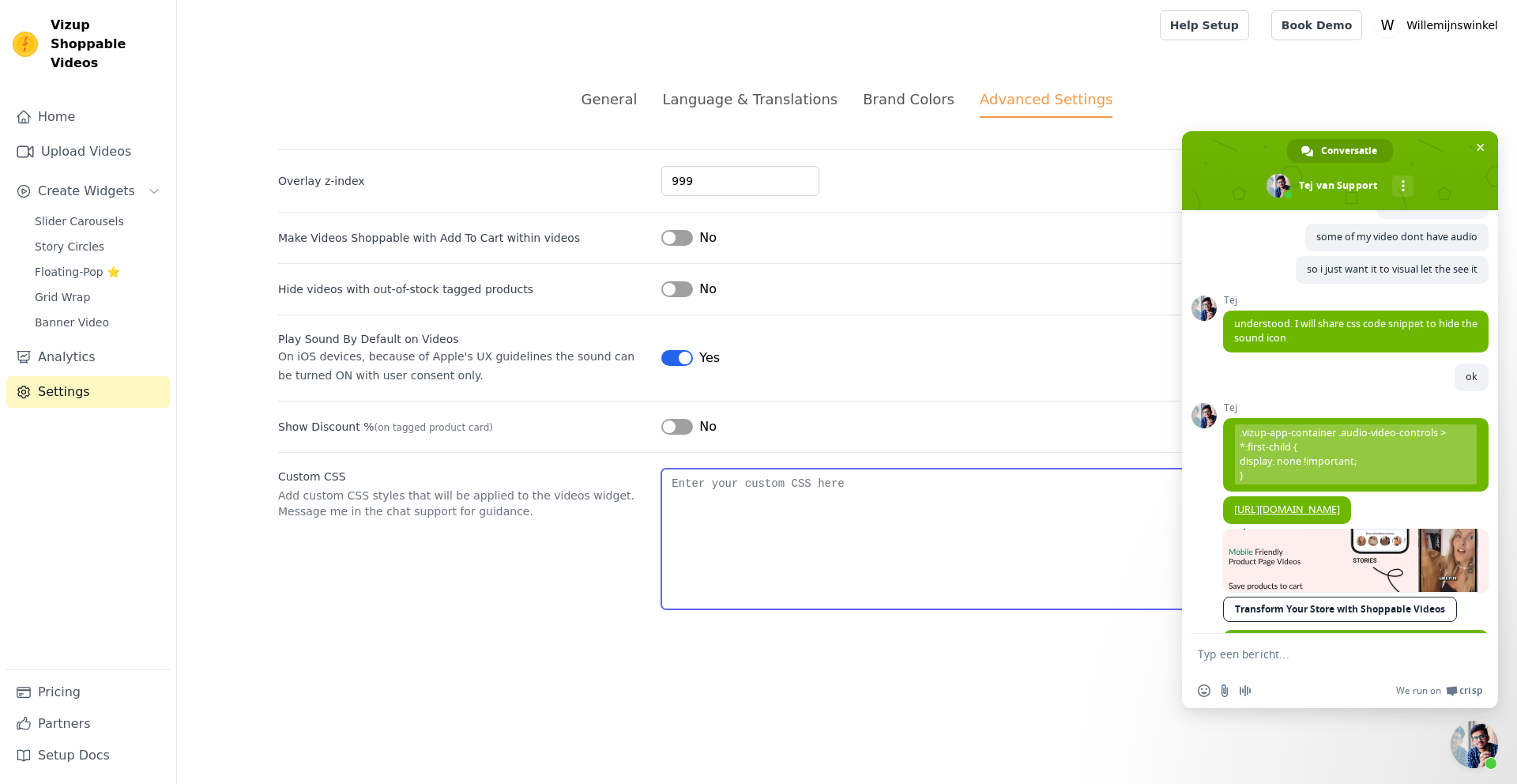
click at [791, 501] on textarea "Custom CSS" at bounding box center [1039, 538] width 755 height 140
paste textarea ".vizup-app-container .audio-video-controls > *:first-child { display: none !imp…"
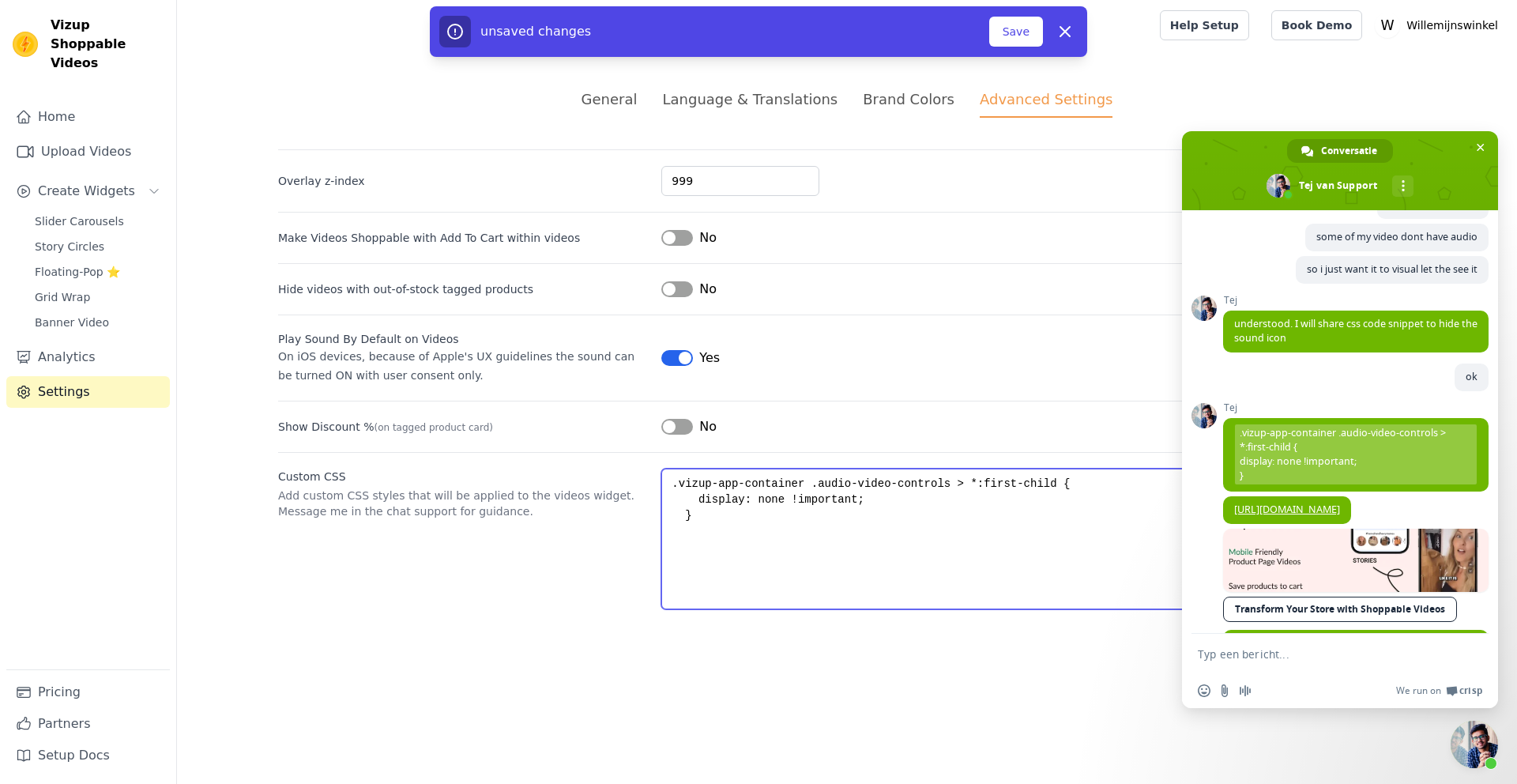
type textarea ".vizup-app-container .audio-video-controls > *:first-child { display: none !imp…"
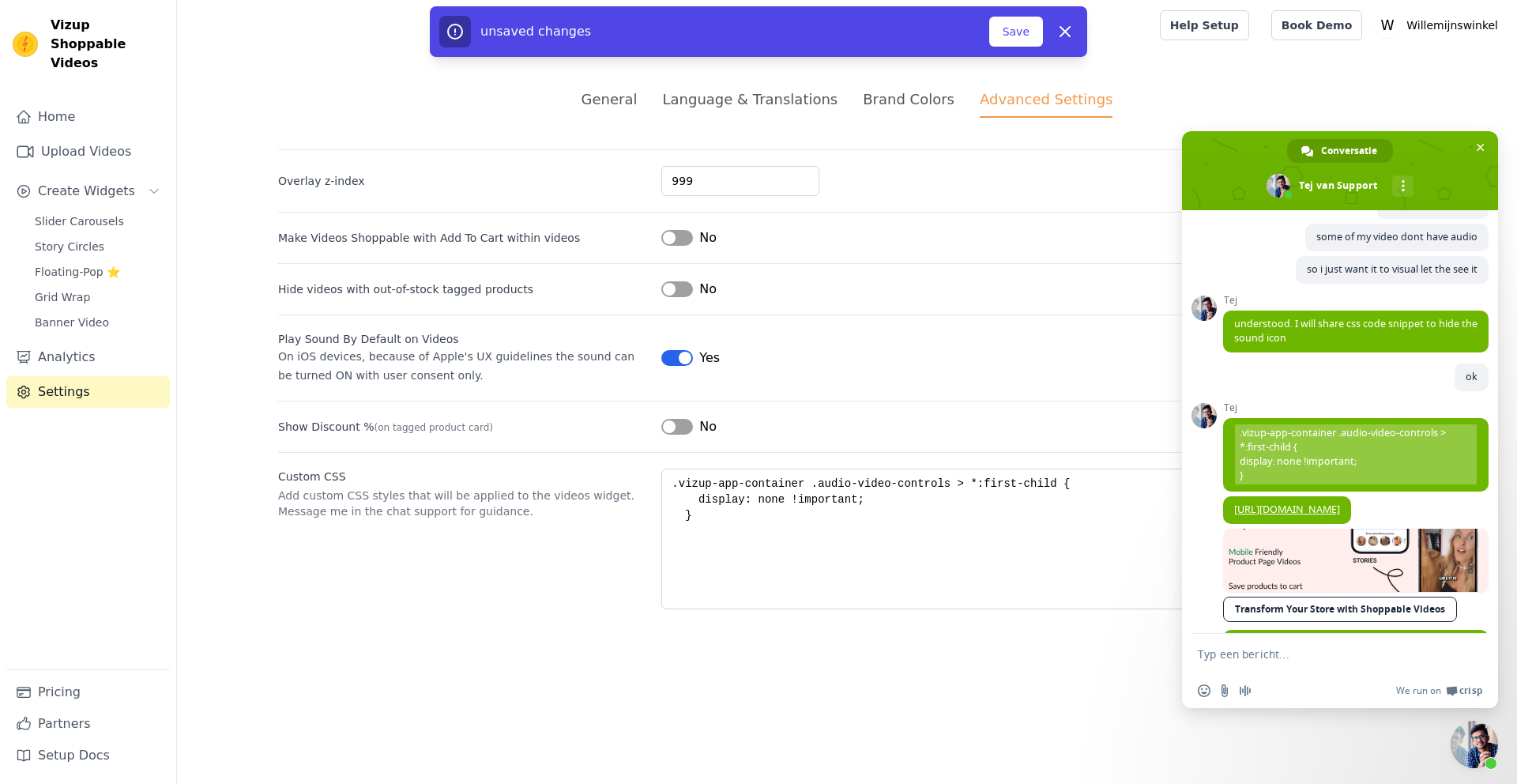
click at [580, 437] on div "Overlay z-index 999 Make Videos Shoppable with Add To Cart within videos Label …" at bounding box center [847, 379] width 1138 height 460
click at [998, 37] on button "Save" at bounding box center [1016, 31] width 54 height 30
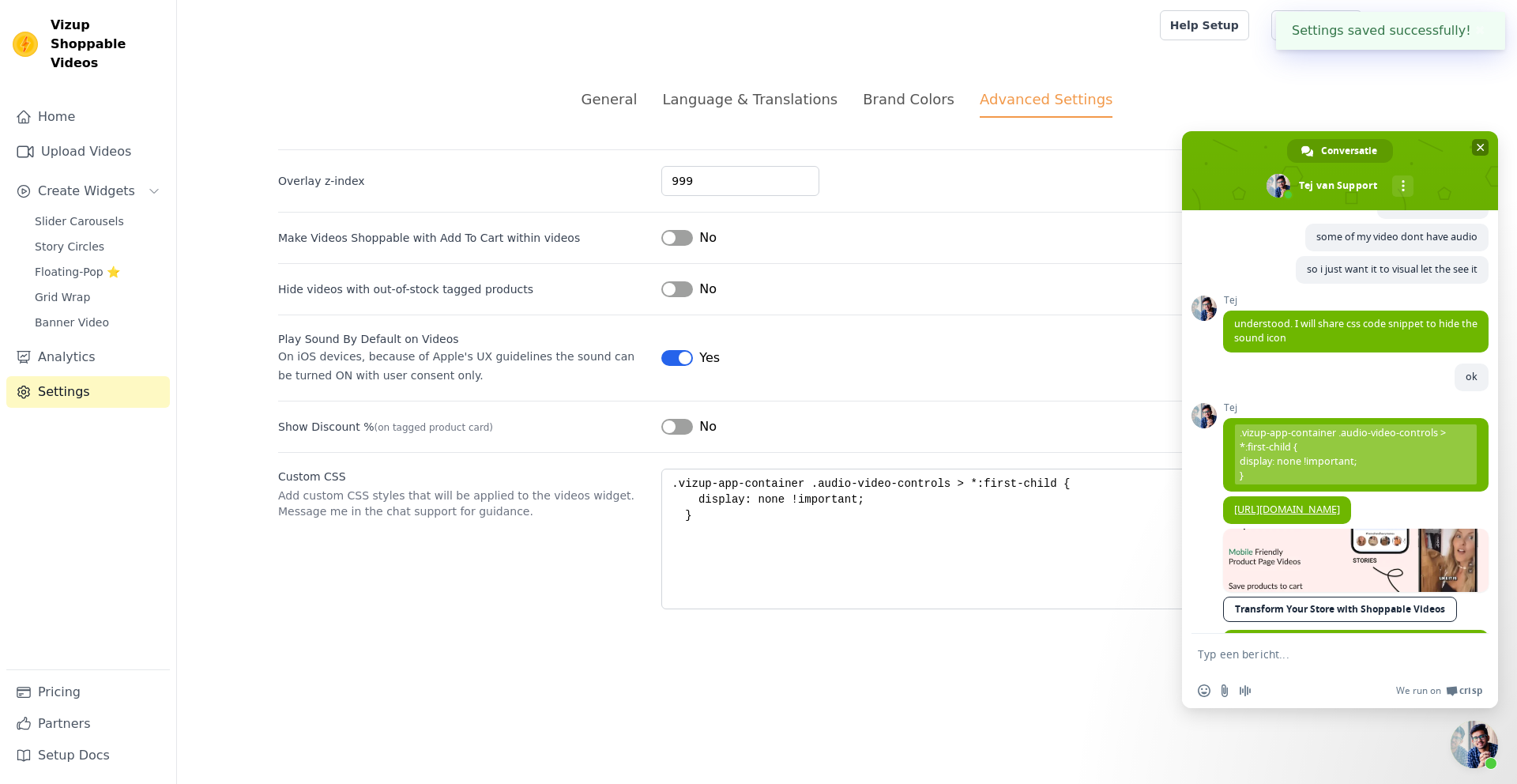
click at [1484, 148] on span "Chat sluiten" at bounding box center [1480, 148] width 8 height 8
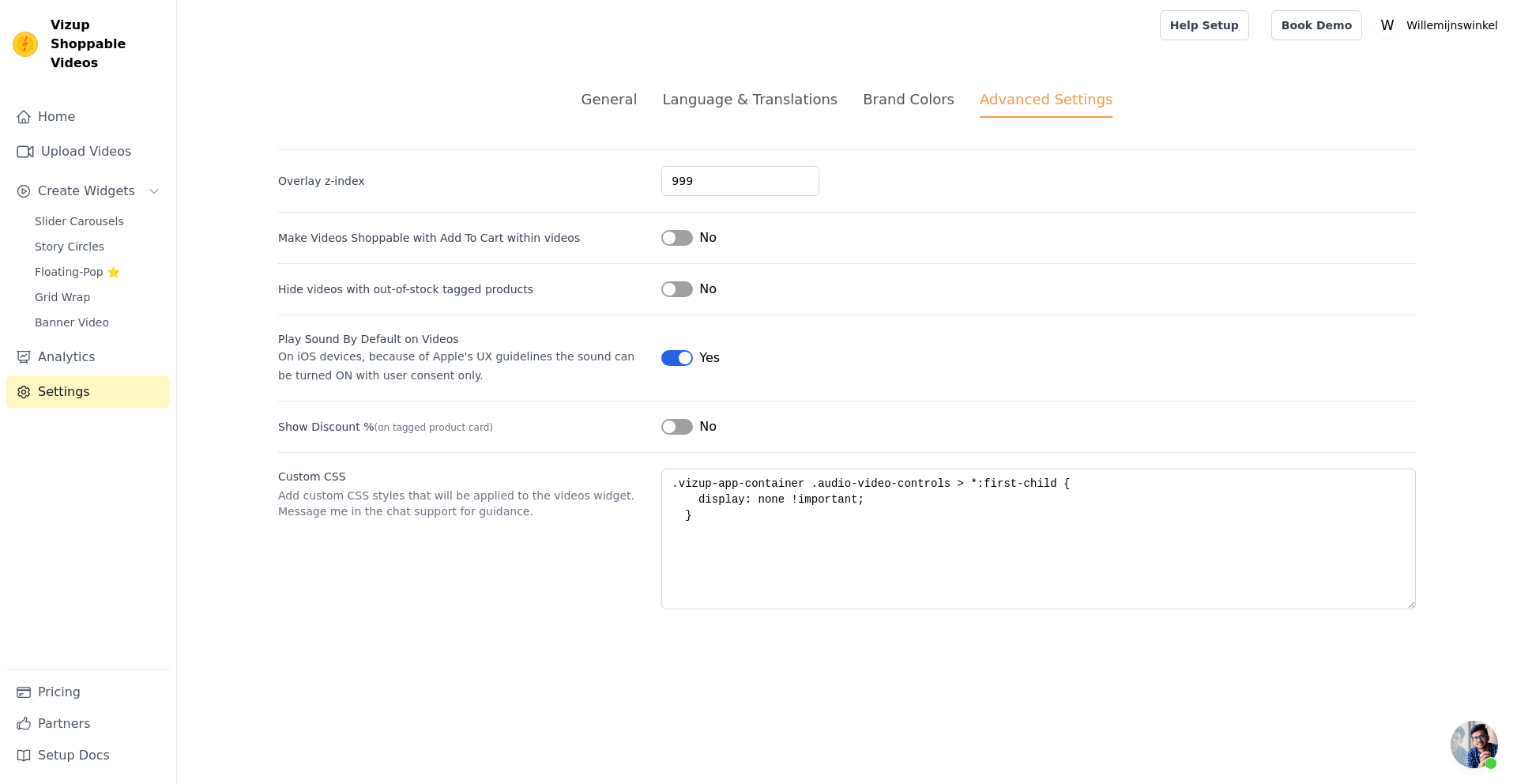
click at [622, 99] on div "General" at bounding box center [609, 99] width 56 height 21
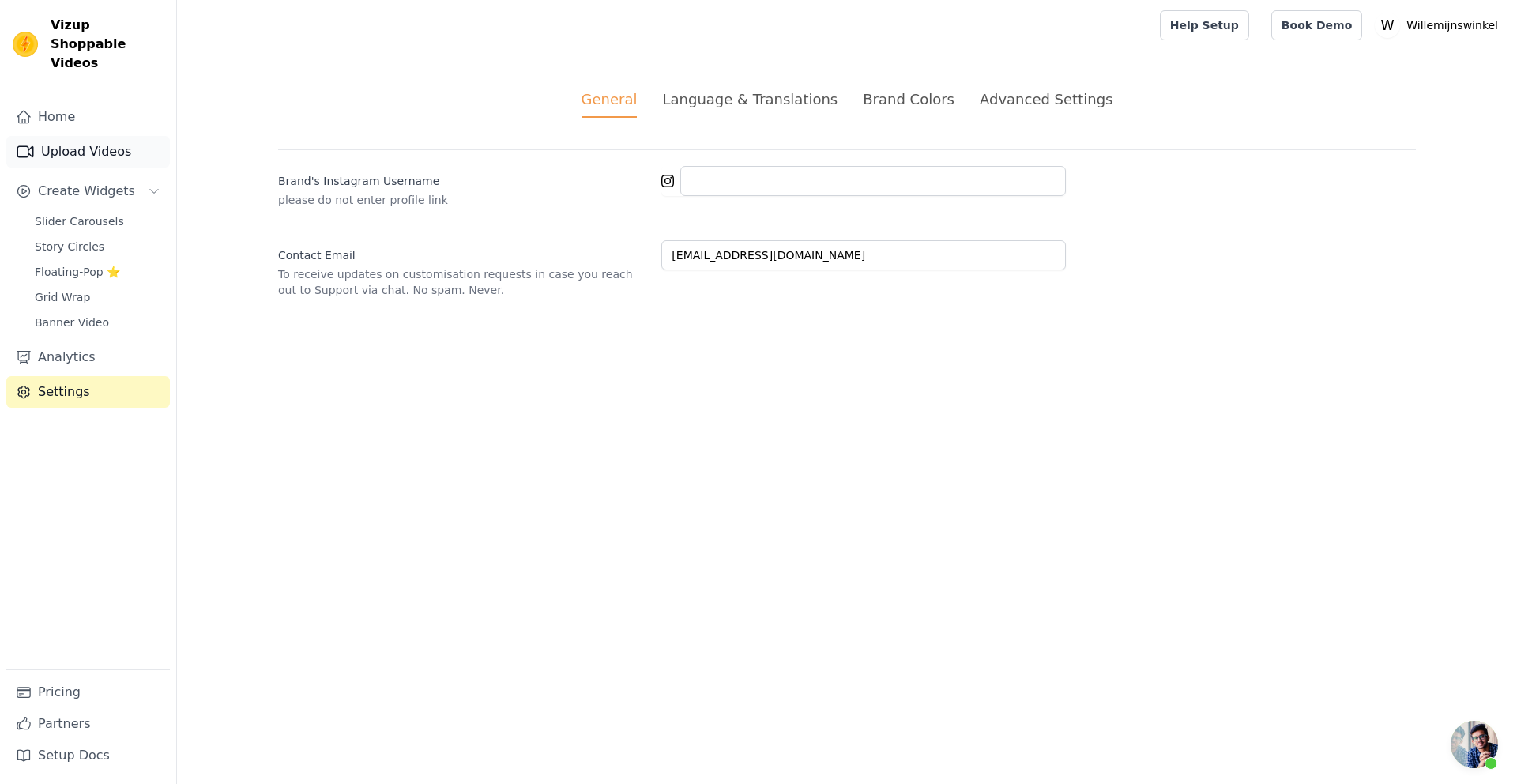
click at [76, 136] on link "Upload Videos" at bounding box center [88, 151] width 164 height 32
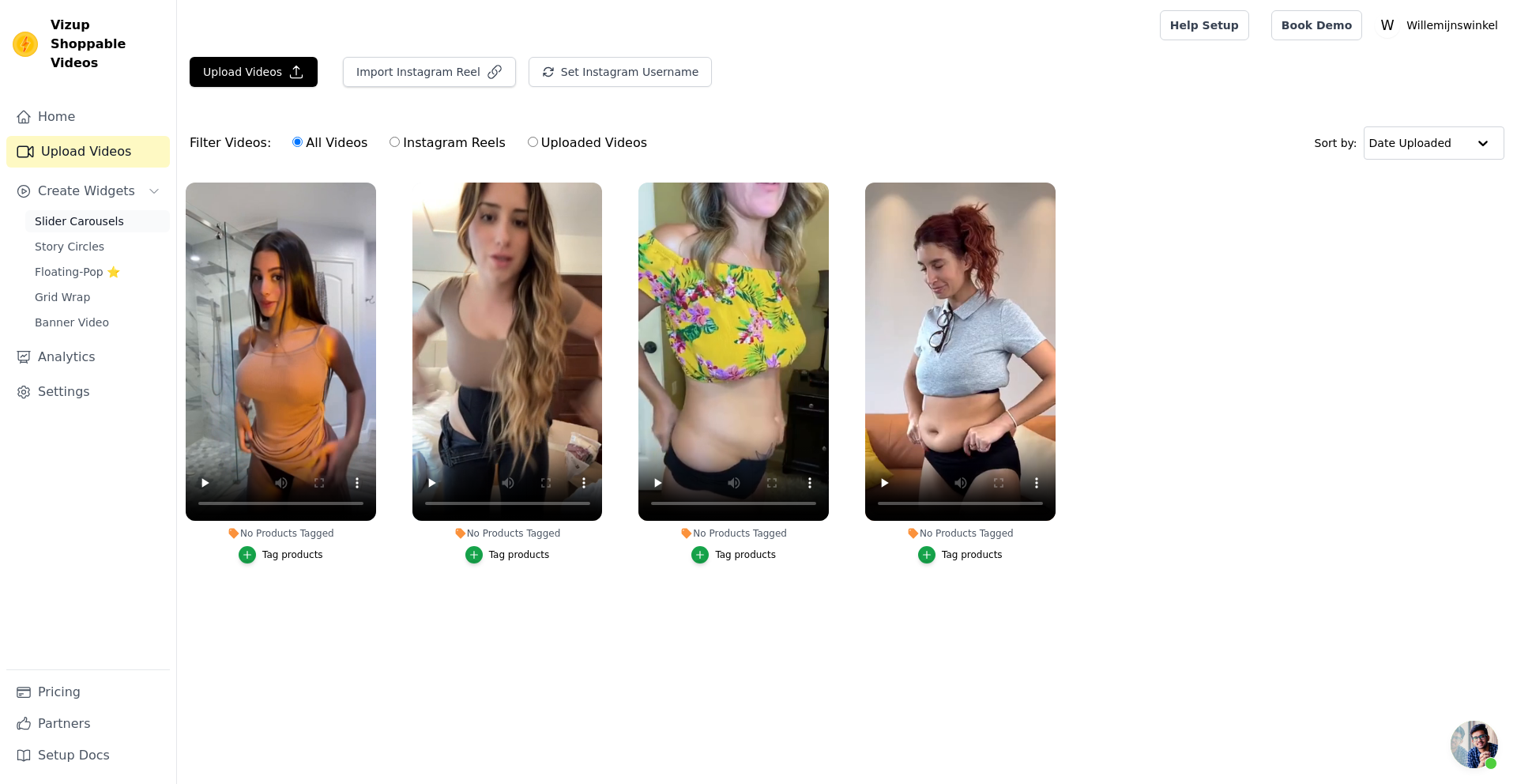
click at [70, 213] on span "Slider Carousels" at bounding box center [80, 221] width 89 height 15
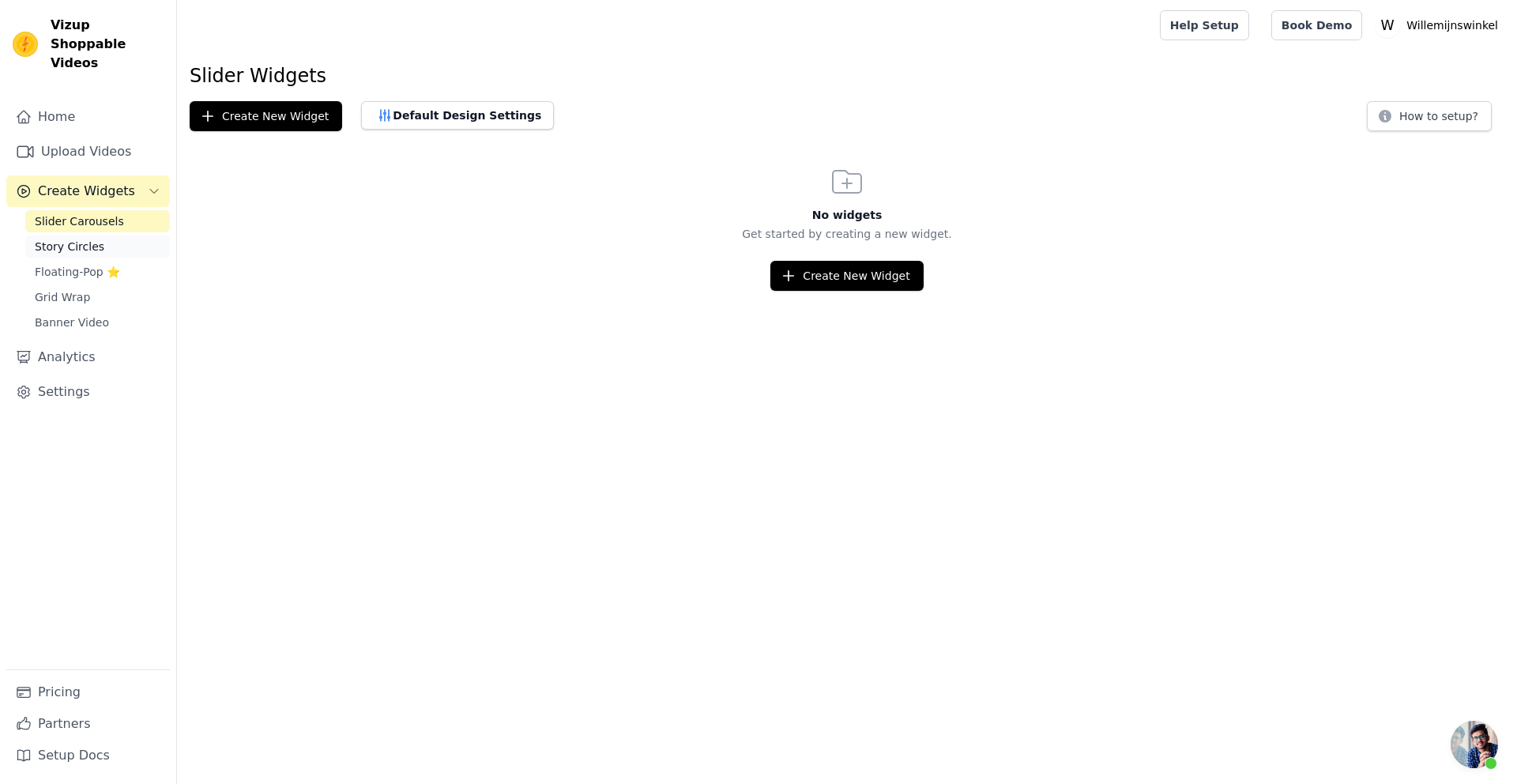
click at [67, 239] on span "Story Circles" at bounding box center [70, 246] width 70 height 15
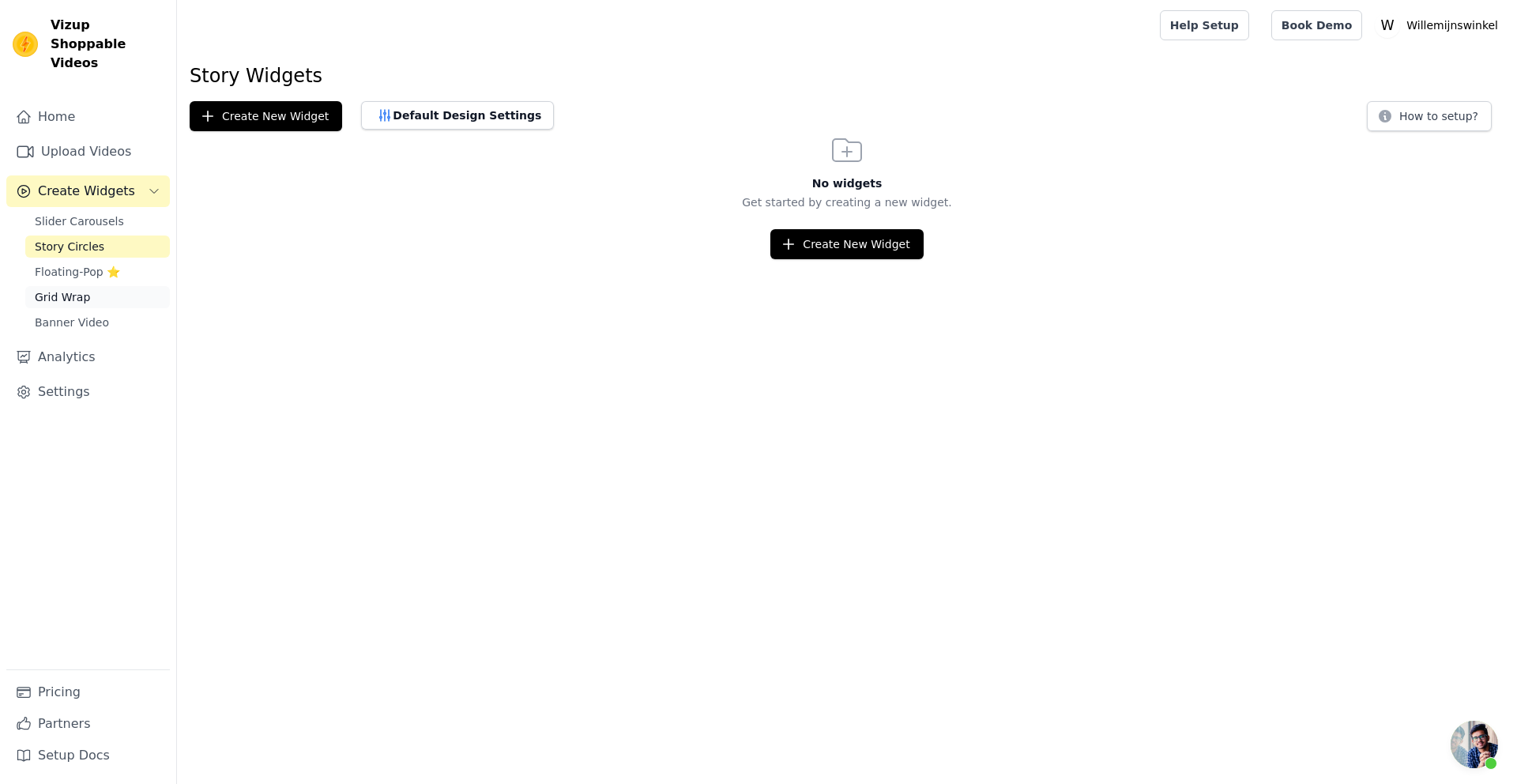
click at [57, 289] on span "Grid Wrap" at bounding box center [62, 296] width 55 height 15
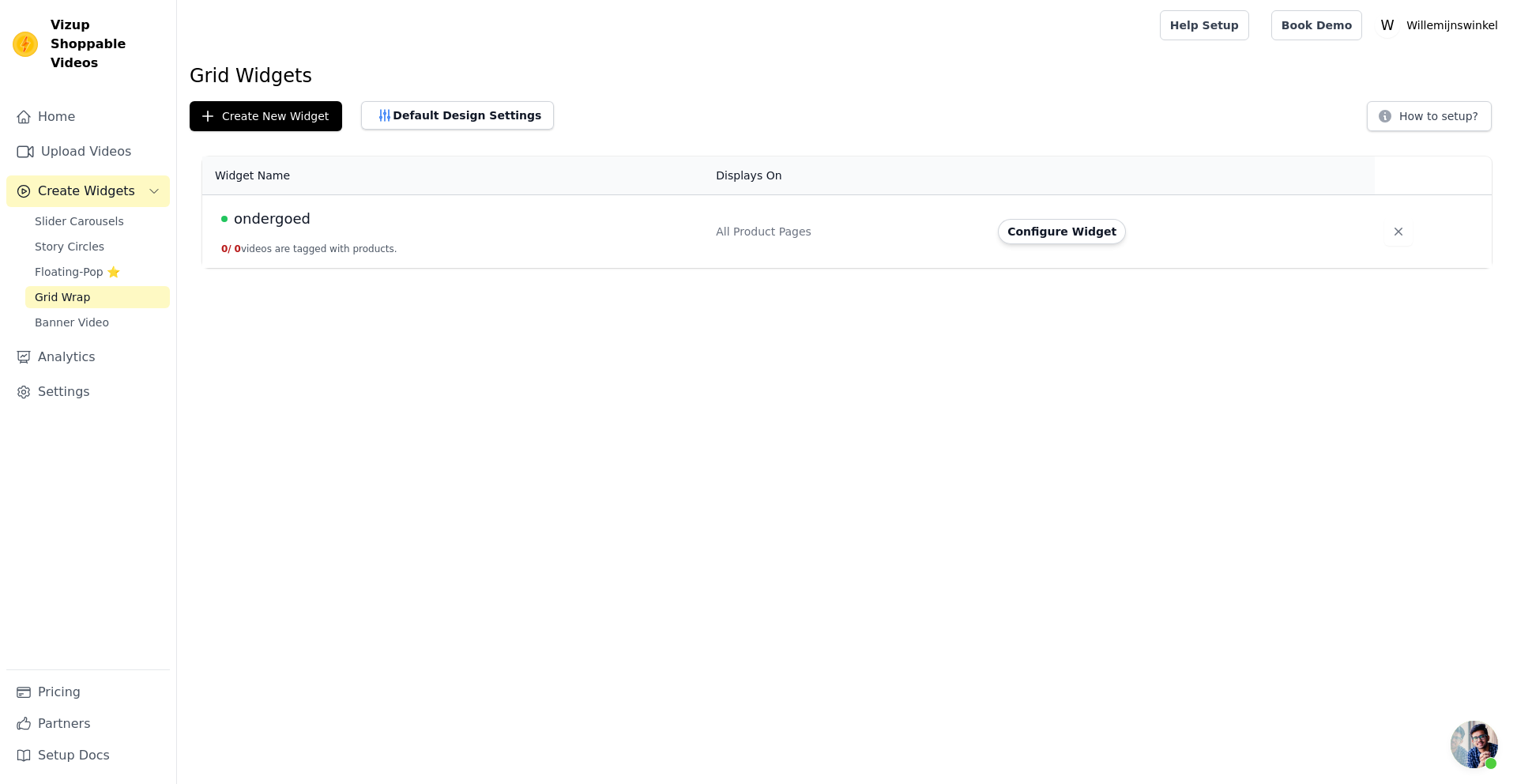
click at [297, 249] on button "0 / 0 videos are tagged with products." at bounding box center [309, 249] width 176 height 13
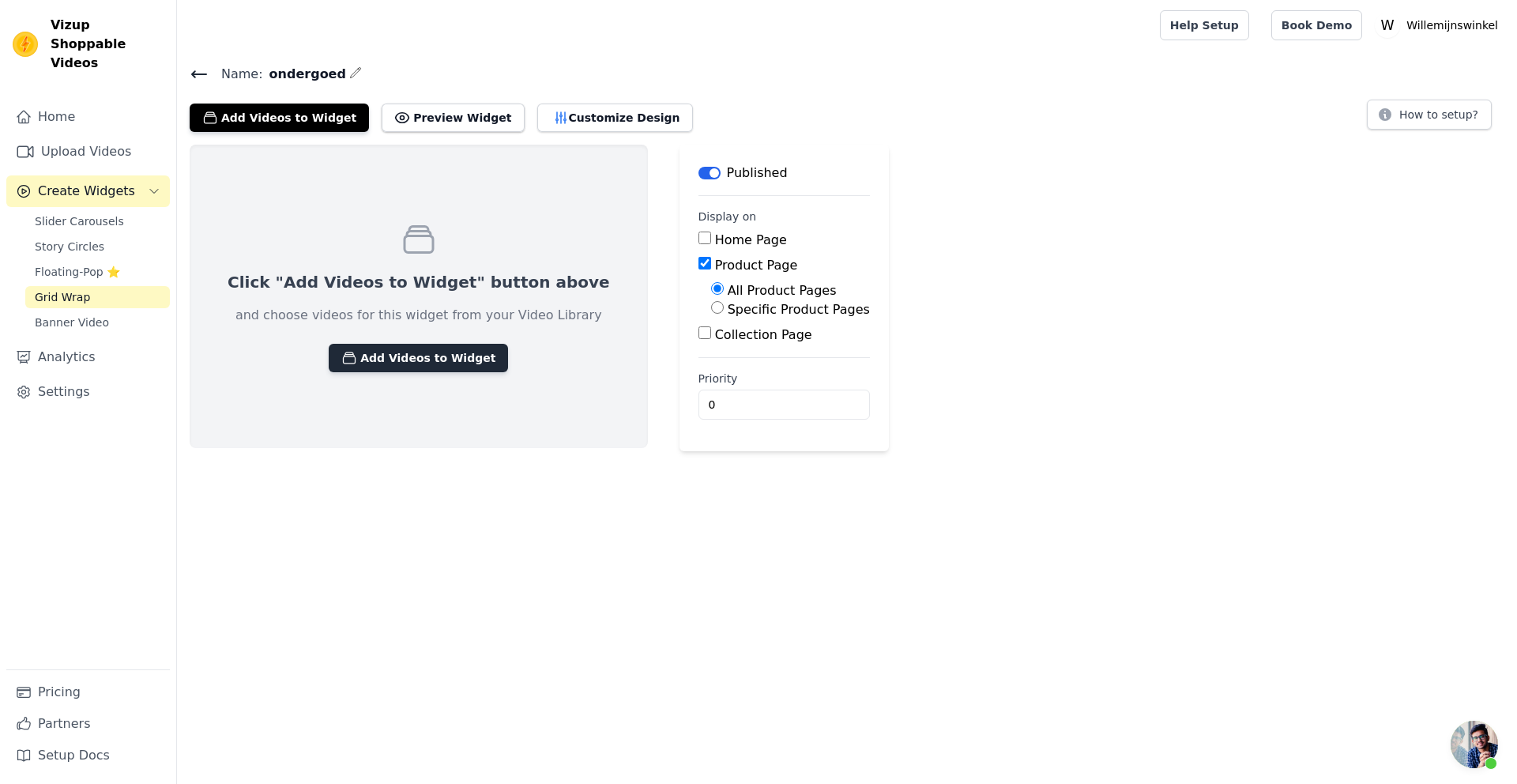
click at [406, 358] on button "Add Videos to Widget" at bounding box center [418, 357] width 179 height 28
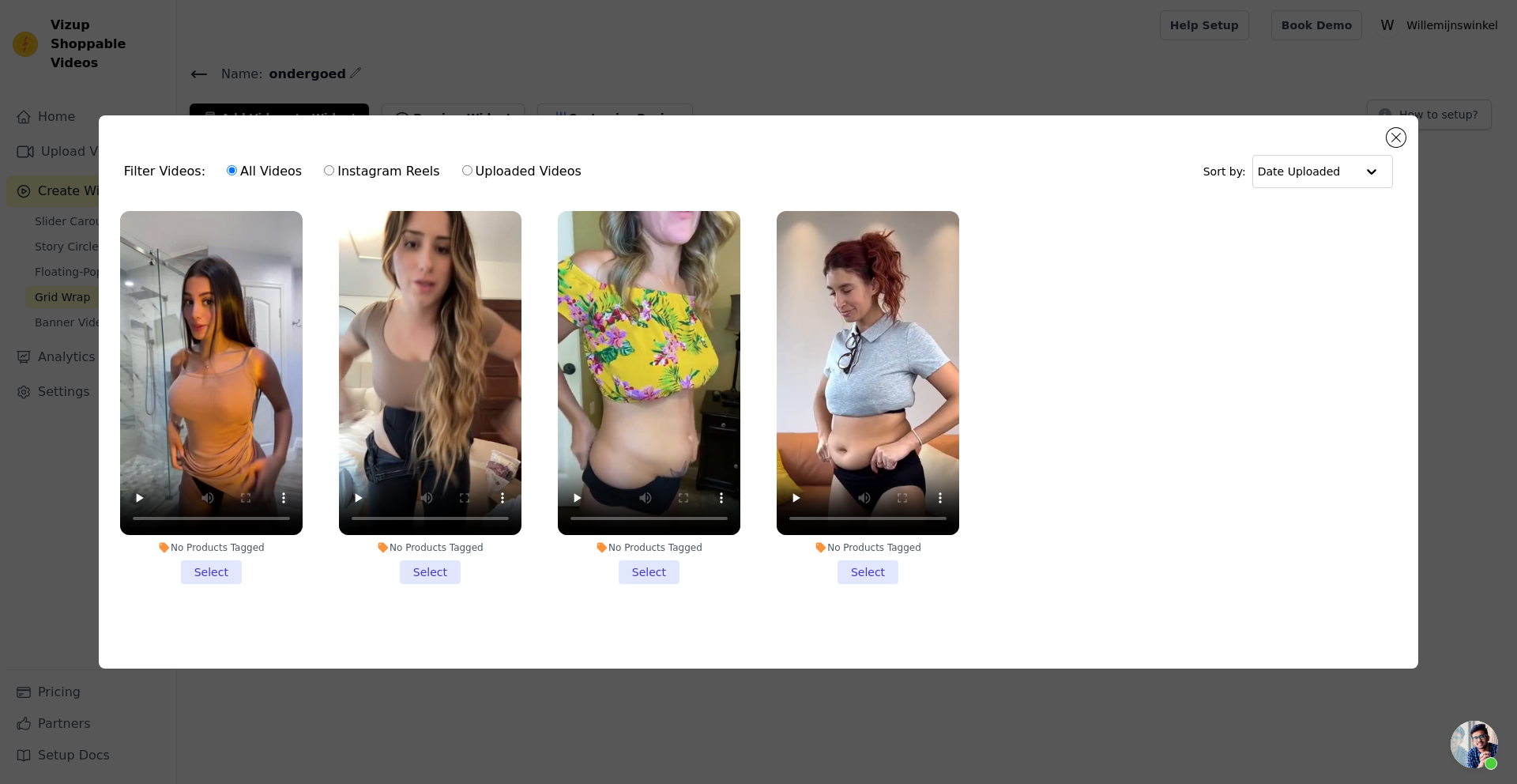
click at [203, 566] on li "No Products Tagged Select" at bounding box center [211, 398] width 183 height 373
click at [0, 0] on input "No Products Tagged Select" at bounding box center [0, 0] width 0 height 0
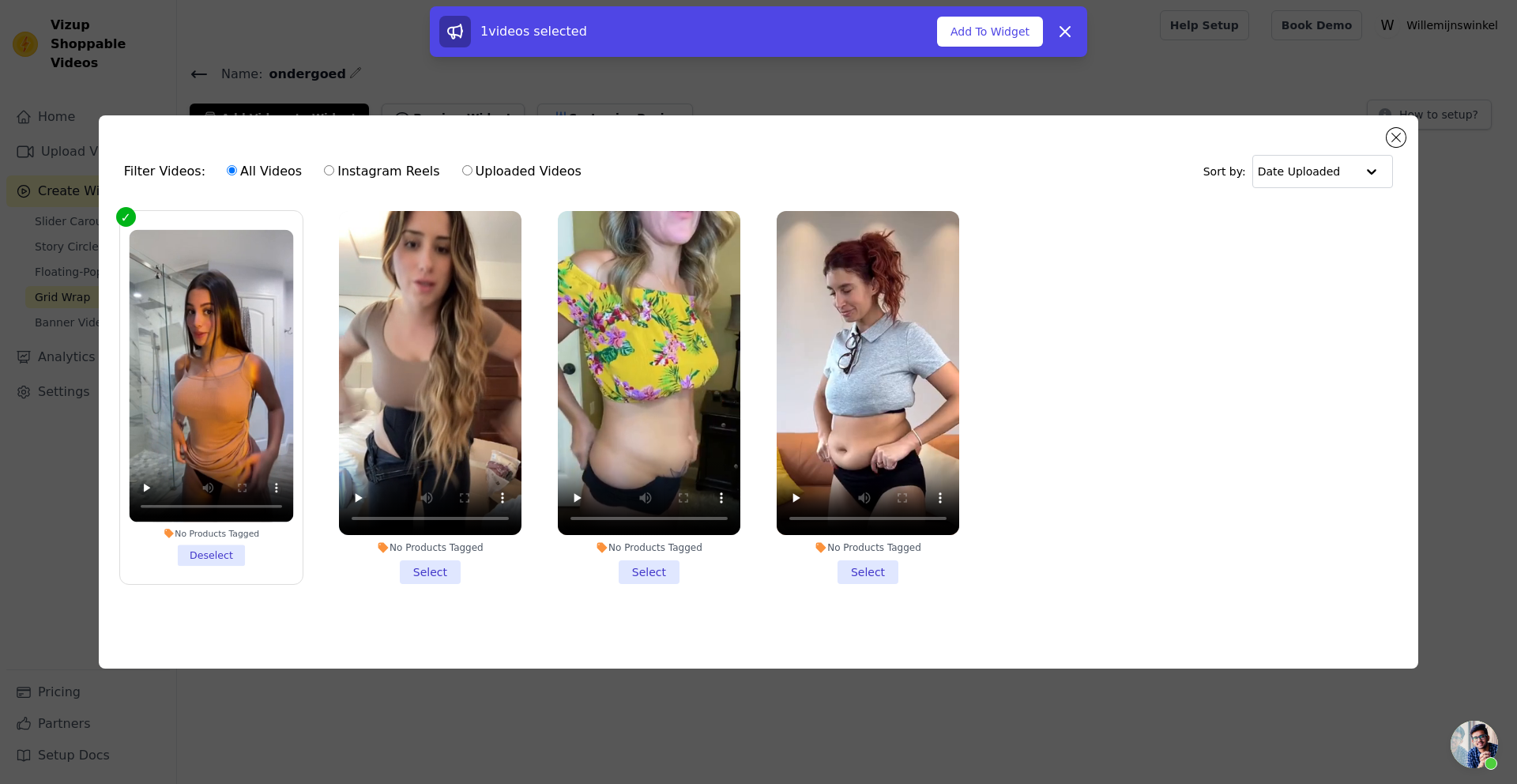
drag, startPoint x: 418, startPoint y: 569, endPoint x: 428, endPoint y: 567, distance: 10.2
click at [420, 569] on li "No Products Tagged Select" at bounding box center [430, 398] width 183 height 373
click at [0, 0] on input "No Products Tagged Select" at bounding box center [0, 0] width 0 height 0
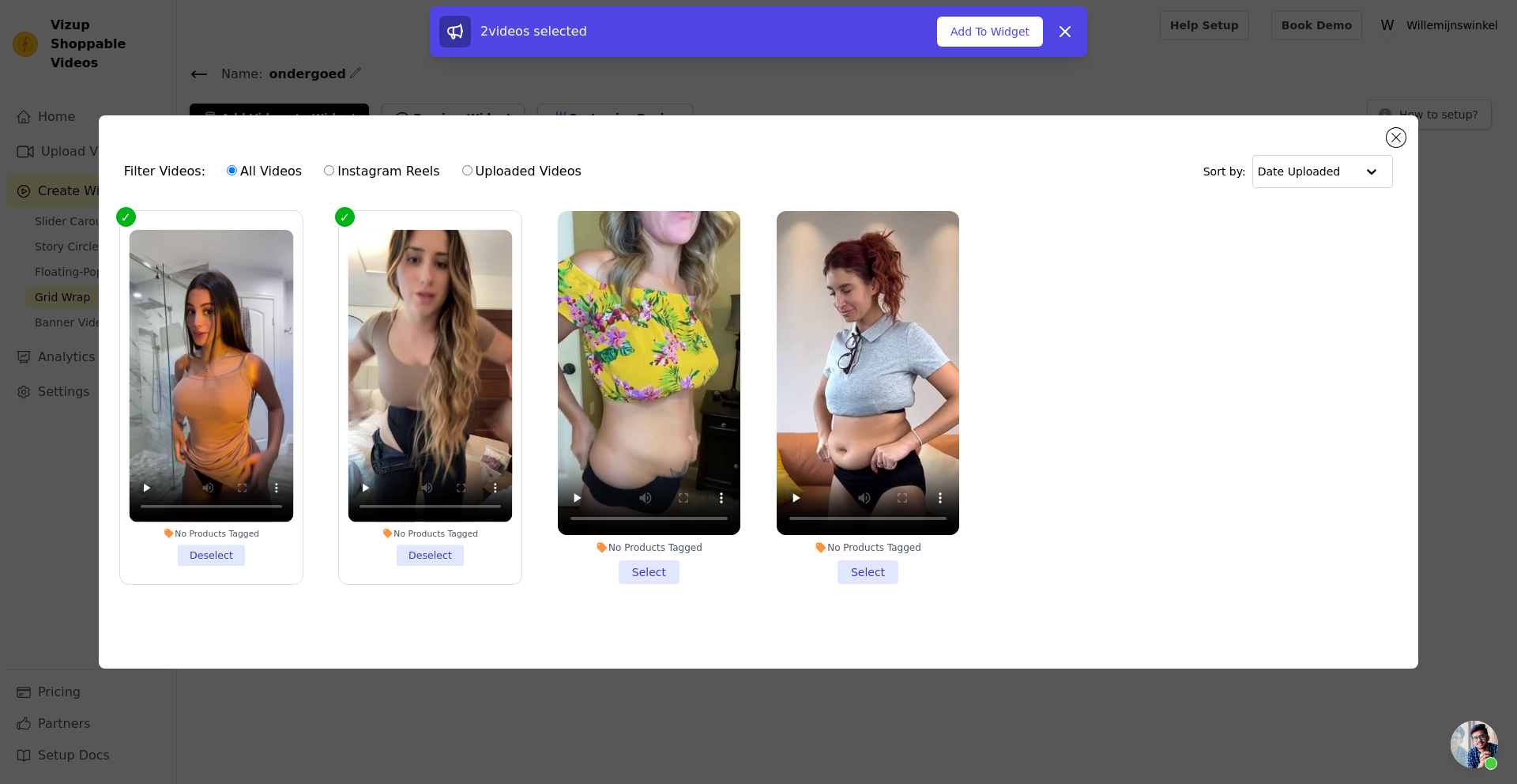
drag, startPoint x: 648, startPoint y: 576, endPoint x: 666, endPoint y: 570, distance: 19.0
click at [649, 575] on li "No Products Tagged Select" at bounding box center [649, 398] width 183 height 373
click at [874, 573] on li "No Products Tagged Select" at bounding box center [868, 398] width 183 height 373
click at [0, 0] on input "No Products Tagged Select" at bounding box center [0, 0] width 0 height 0
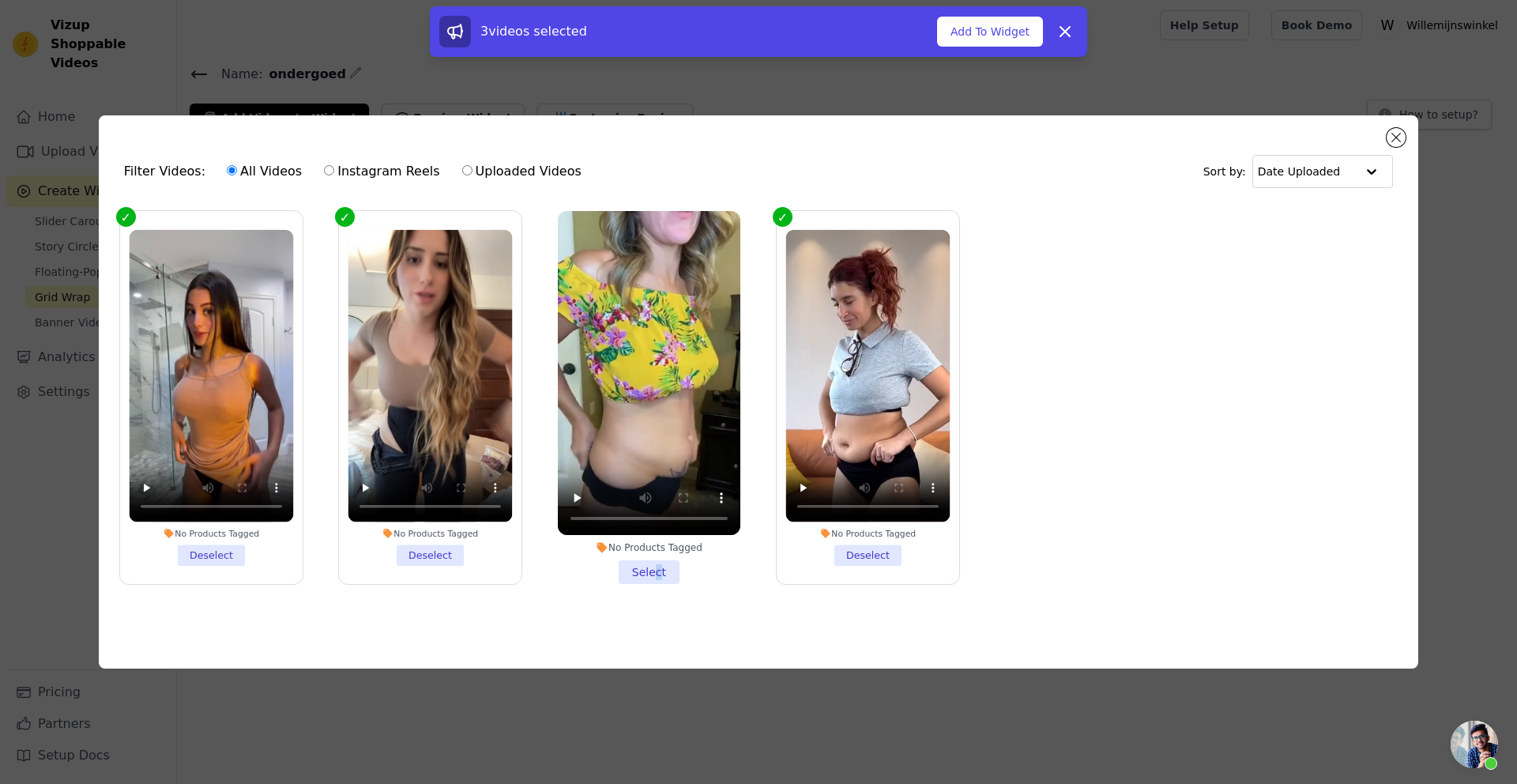
click at [657, 567] on li "No Products Tagged Select" at bounding box center [649, 398] width 183 height 373
click at [640, 568] on li "No Products Tagged Select" at bounding box center [649, 398] width 183 height 373
click at [0, 0] on input "No Products Tagged Select" at bounding box center [0, 0] width 0 height 0
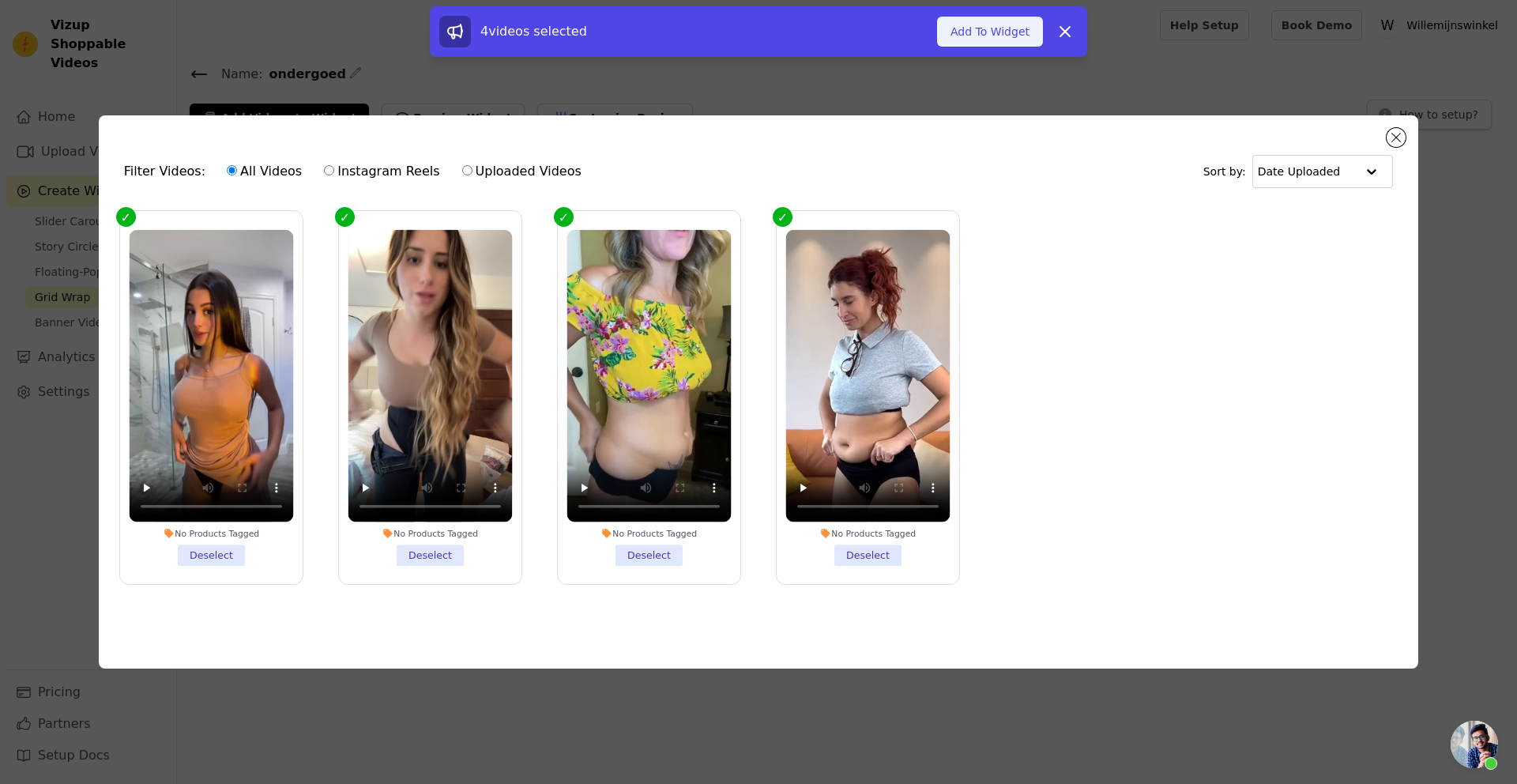
click at [1004, 28] on button "Add To Widget" at bounding box center [990, 31] width 106 height 30
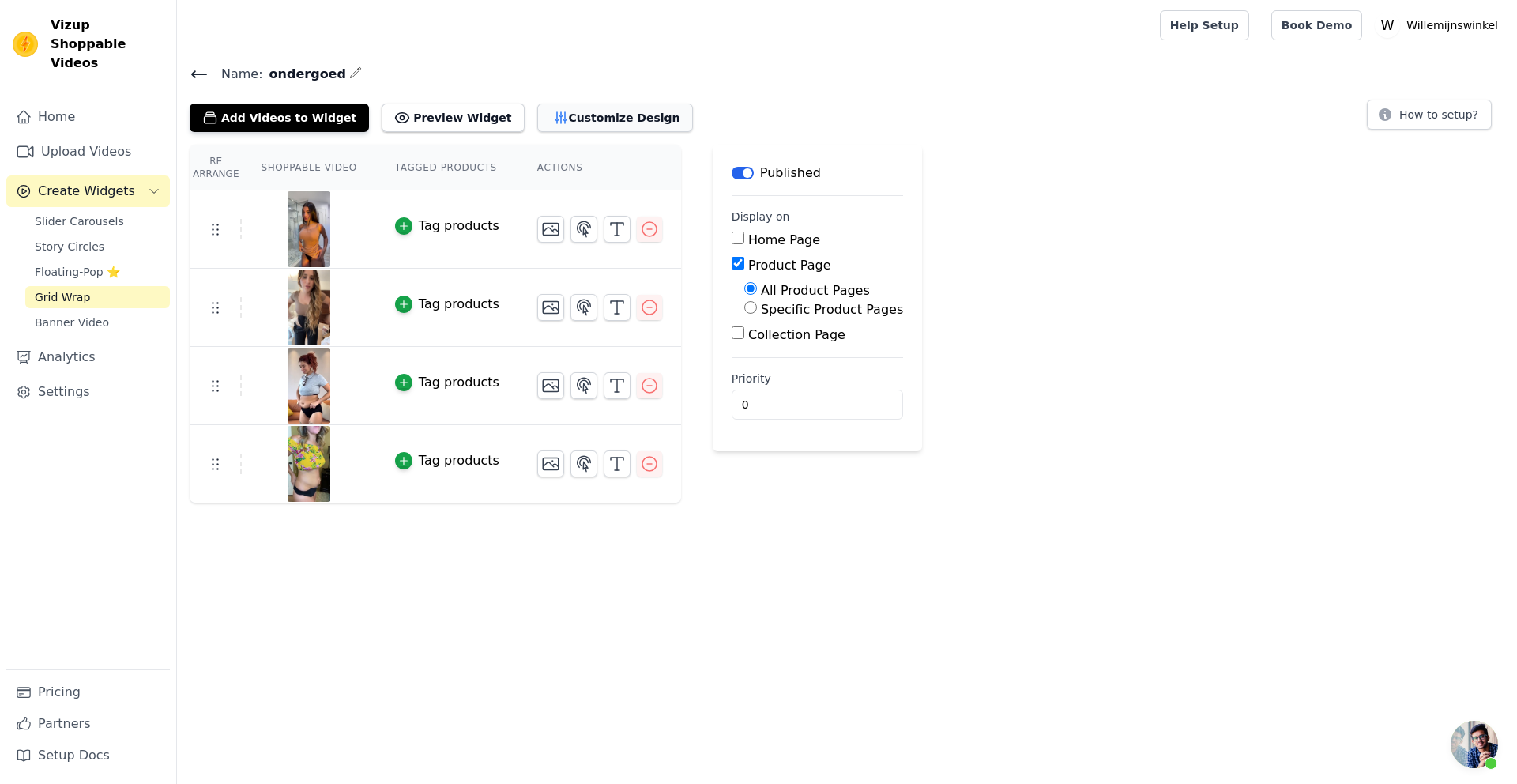
click at [537, 124] on button "Customize Design" at bounding box center [615, 118] width 156 height 28
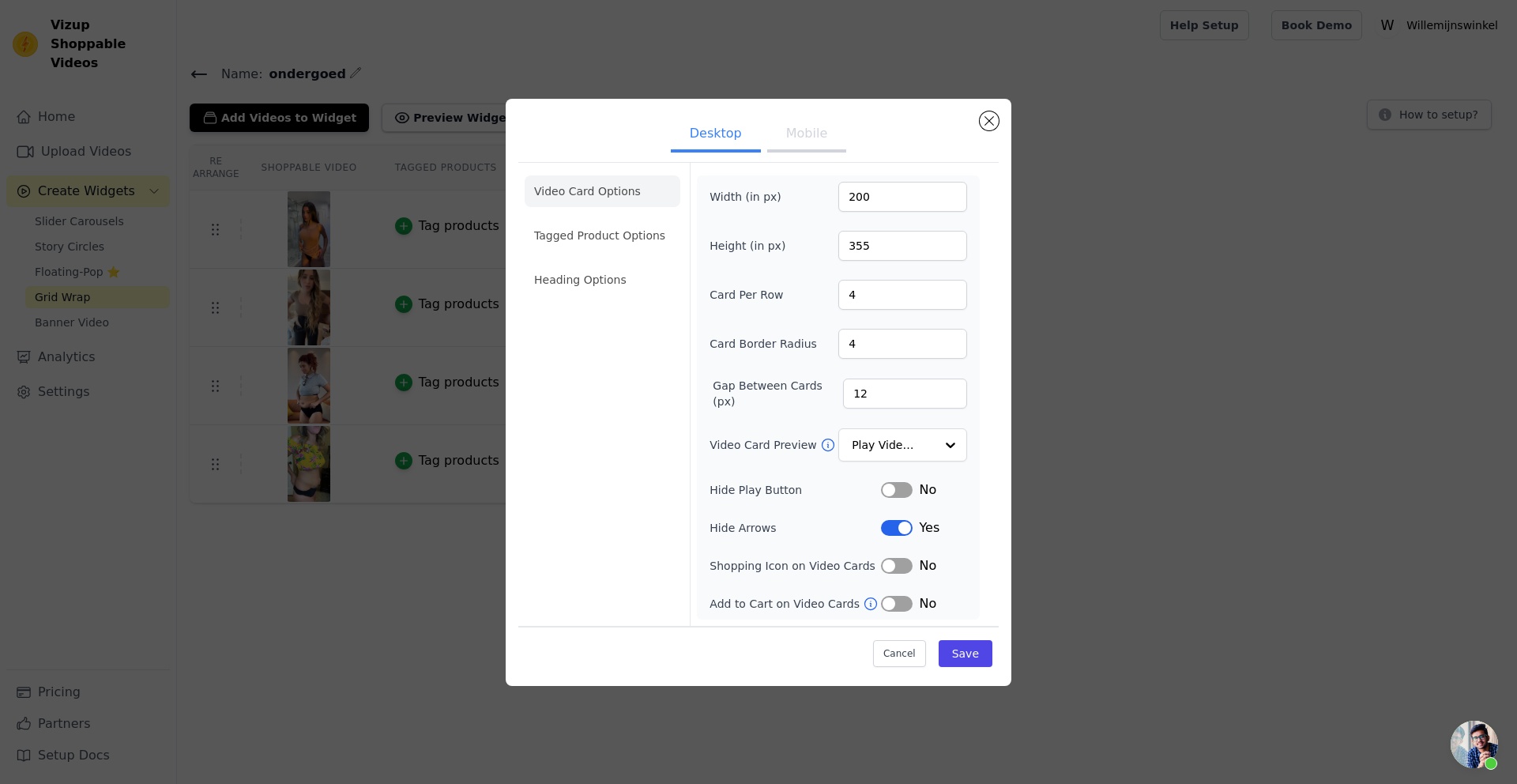
click at [897, 534] on button "Label" at bounding box center [896, 528] width 32 height 15
click at [918, 447] on input "Video Card Preview" at bounding box center [893, 445] width 81 height 32
click at [678, 407] on div "Video Card Options Tagged Product Options Heading Options" at bounding box center [602, 394] width 156 height 463
click at [597, 230] on li "Tagged Product Options" at bounding box center [602, 235] width 156 height 32
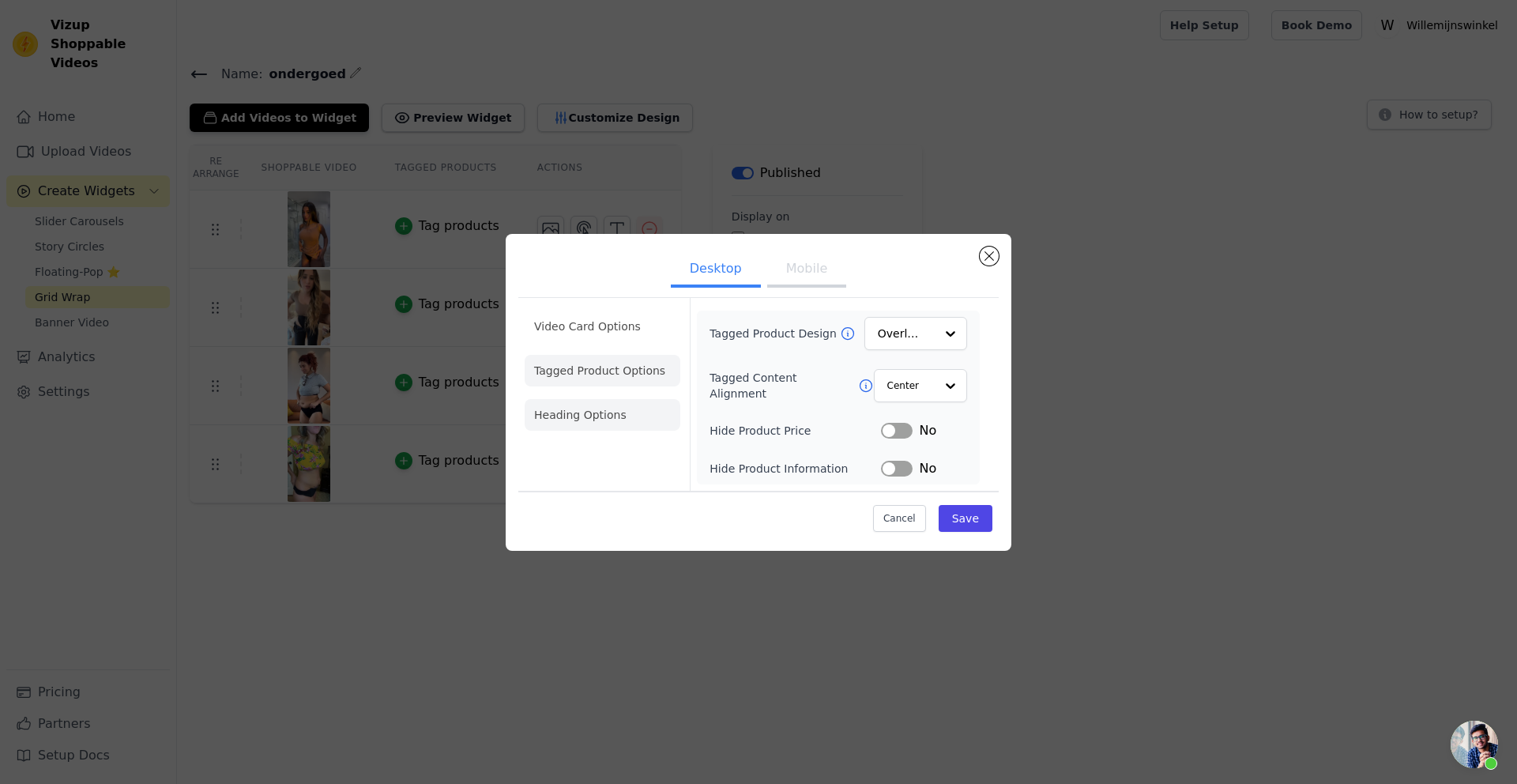
click at [581, 418] on li "Heading Options" at bounding box center [602, 415] width 156 height 32
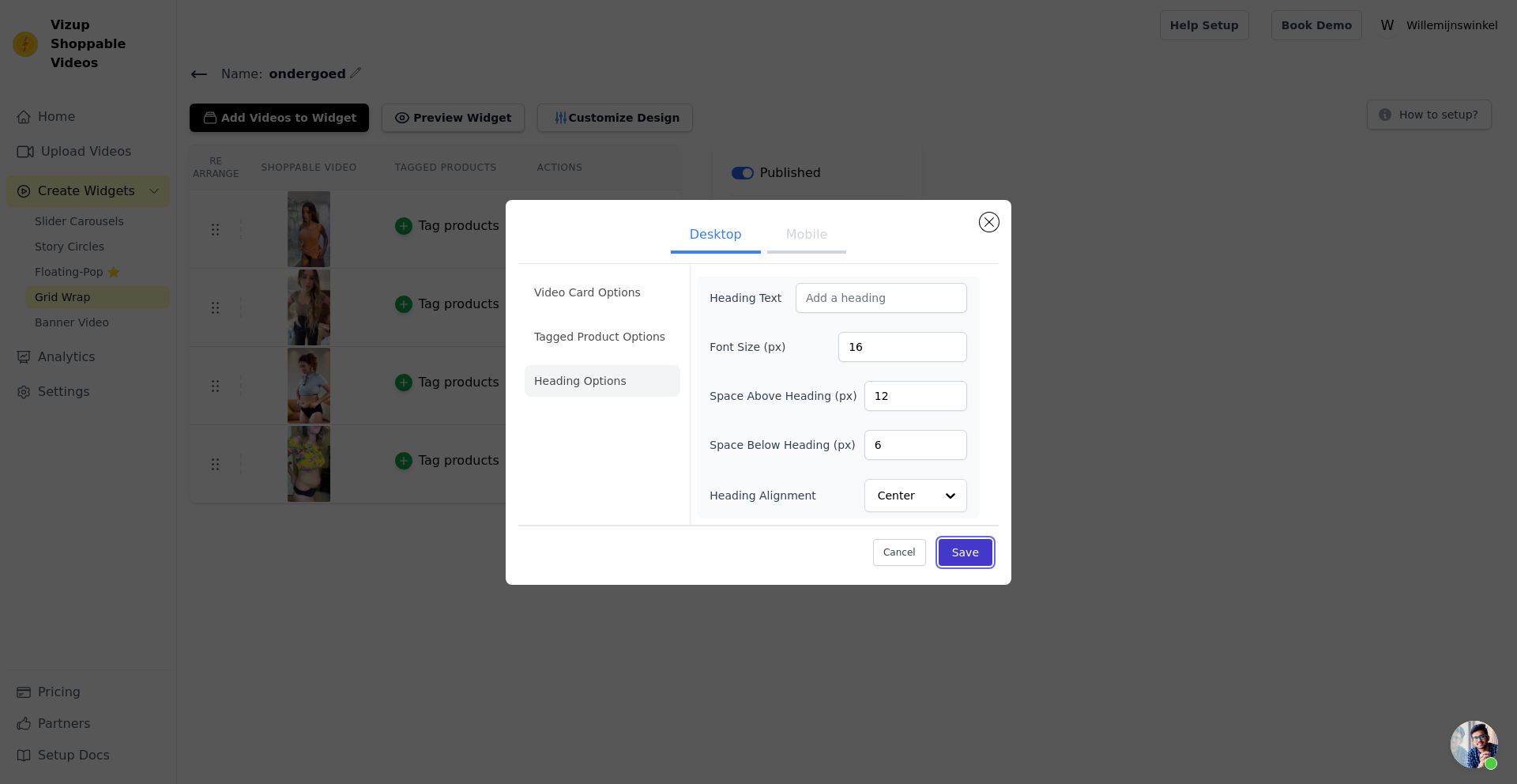
click at [982, 557] on button "Save" at bounding box center [965, 552] width 54 height 27
